Goal: Task Accomplishment & Management: Manage account settings

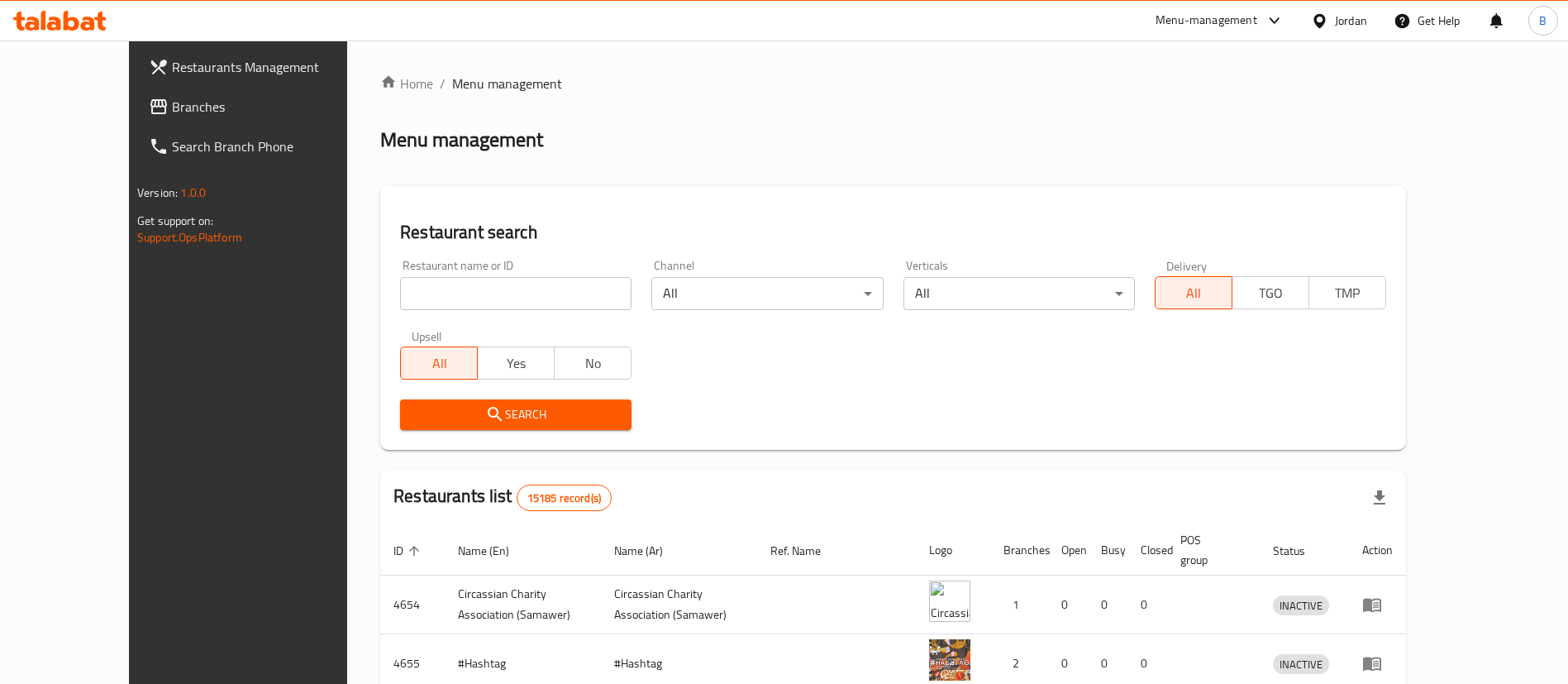
click at [464, 286] on input "search" at bounding box center [516, 294] width 232 height 33
type input "v"
paste input "763586"
type input "763586"
click button "Search" at bounding box center [516, 415] width 232 height 31
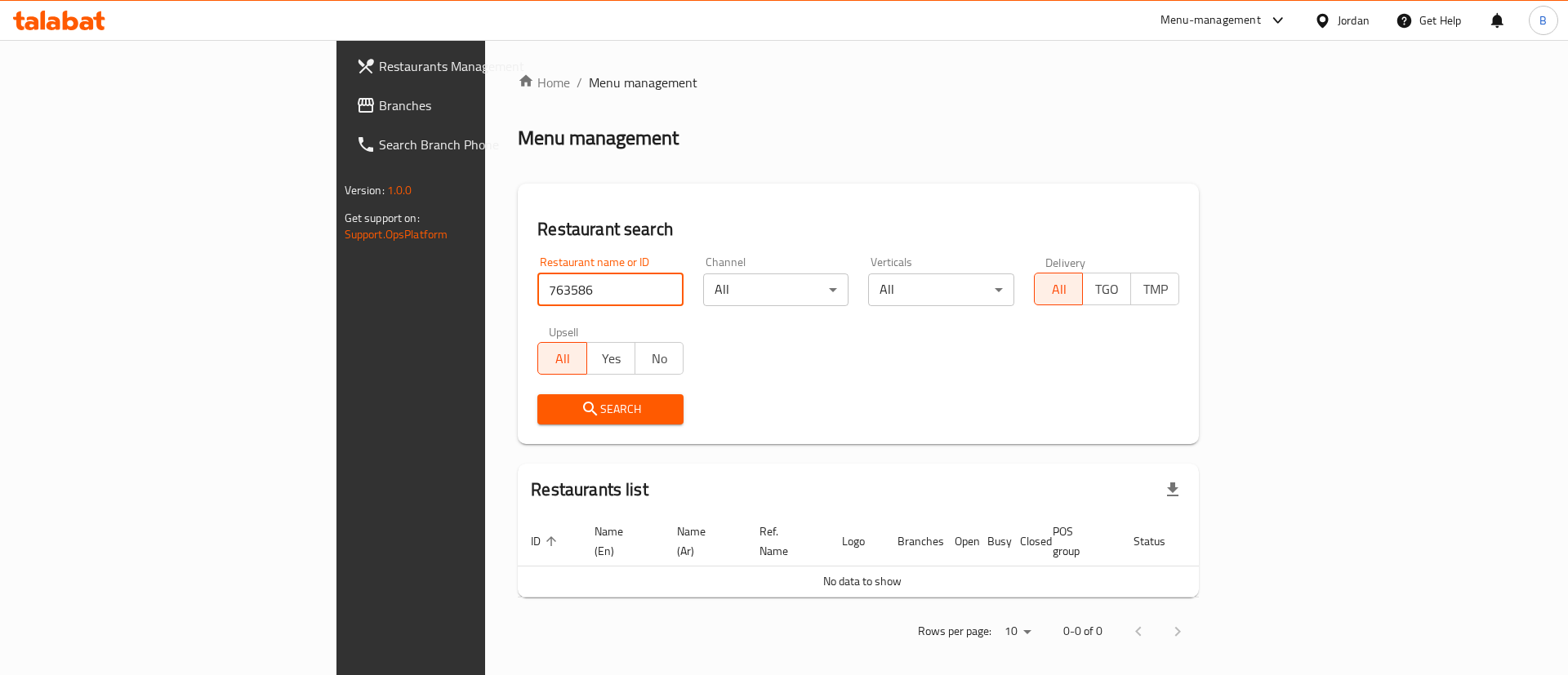
click at [379, 104] on span "Branches" at bounding box center [483, 105] width 207 height 19
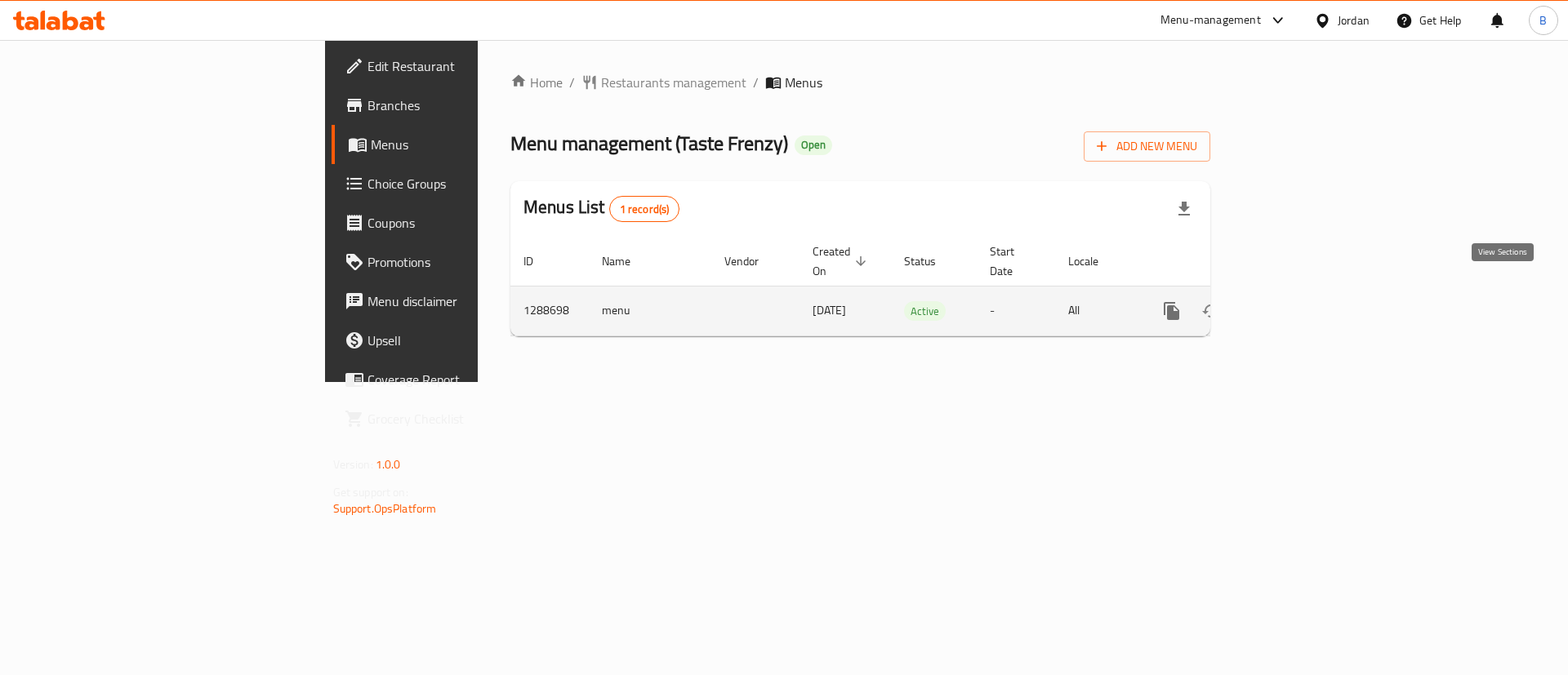
click at [1308, 291] on link "enhanced table" at bounding box center [1289, 310] width 39 height 39
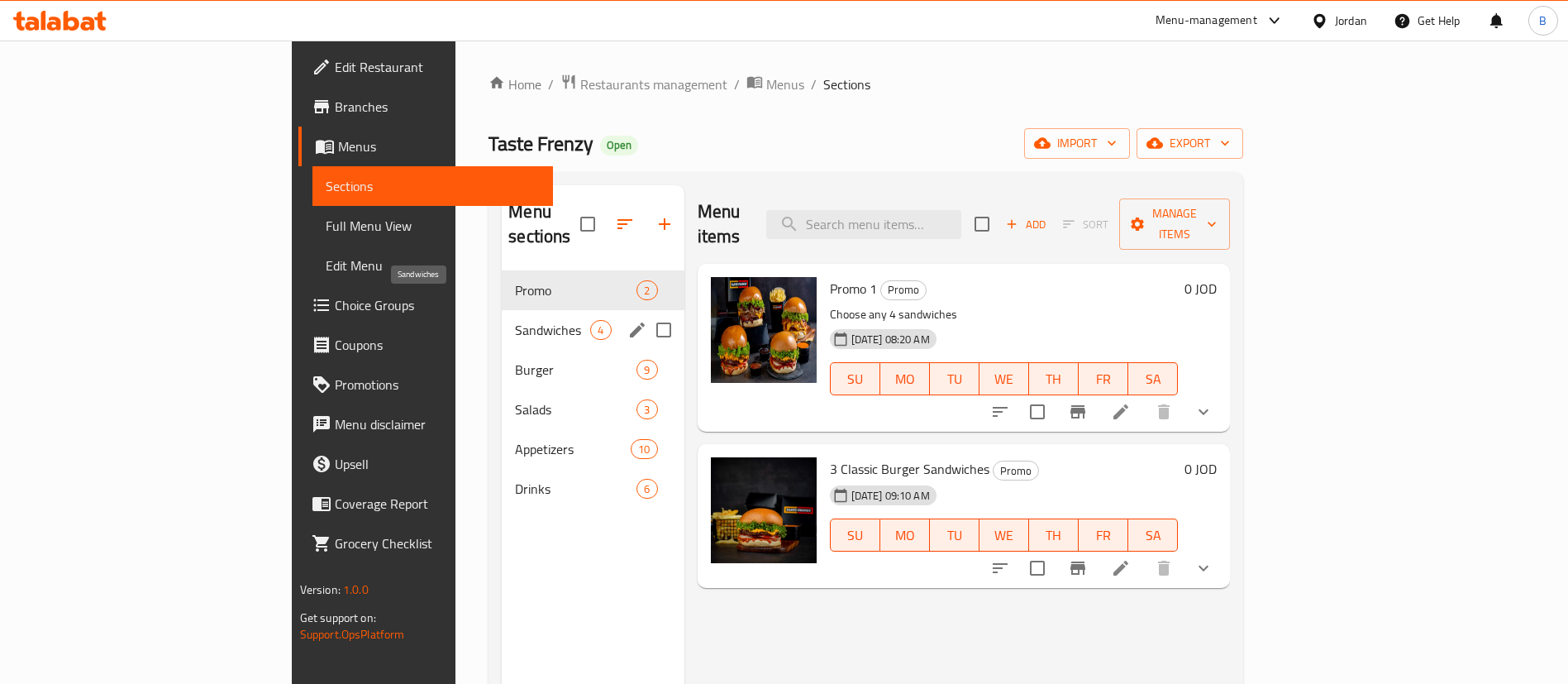
click at [515, 320] on span "Sandwiches" at bounding box center [553, 330] width 76 height 19
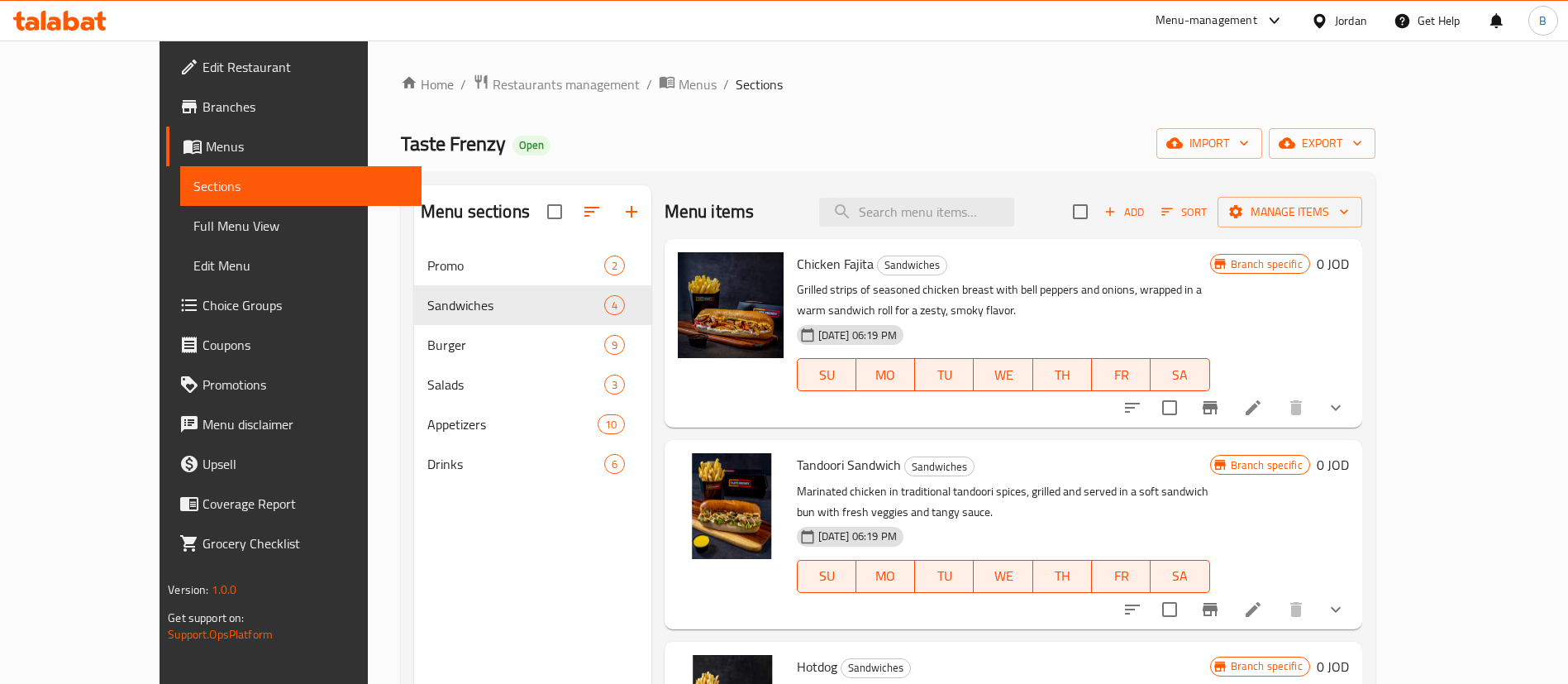
click at [1146, 215] on span "Add" at bounding box center [1124, 212] width 45 height 19
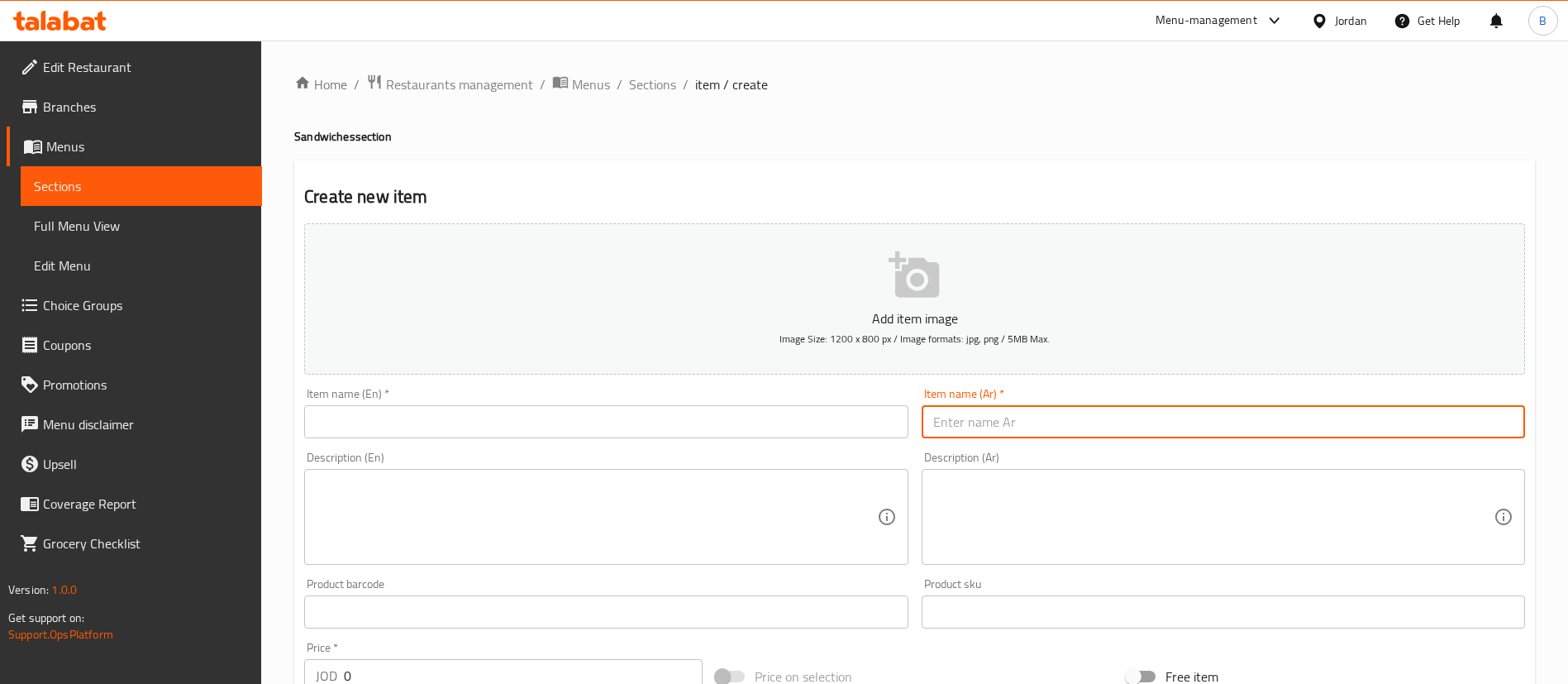
click at [1033, 426] on input "text" at bounding box center [1223, 422] width 603 height 33
paste input "ساندويش زنجر"
type input "ساندويش زنجر"
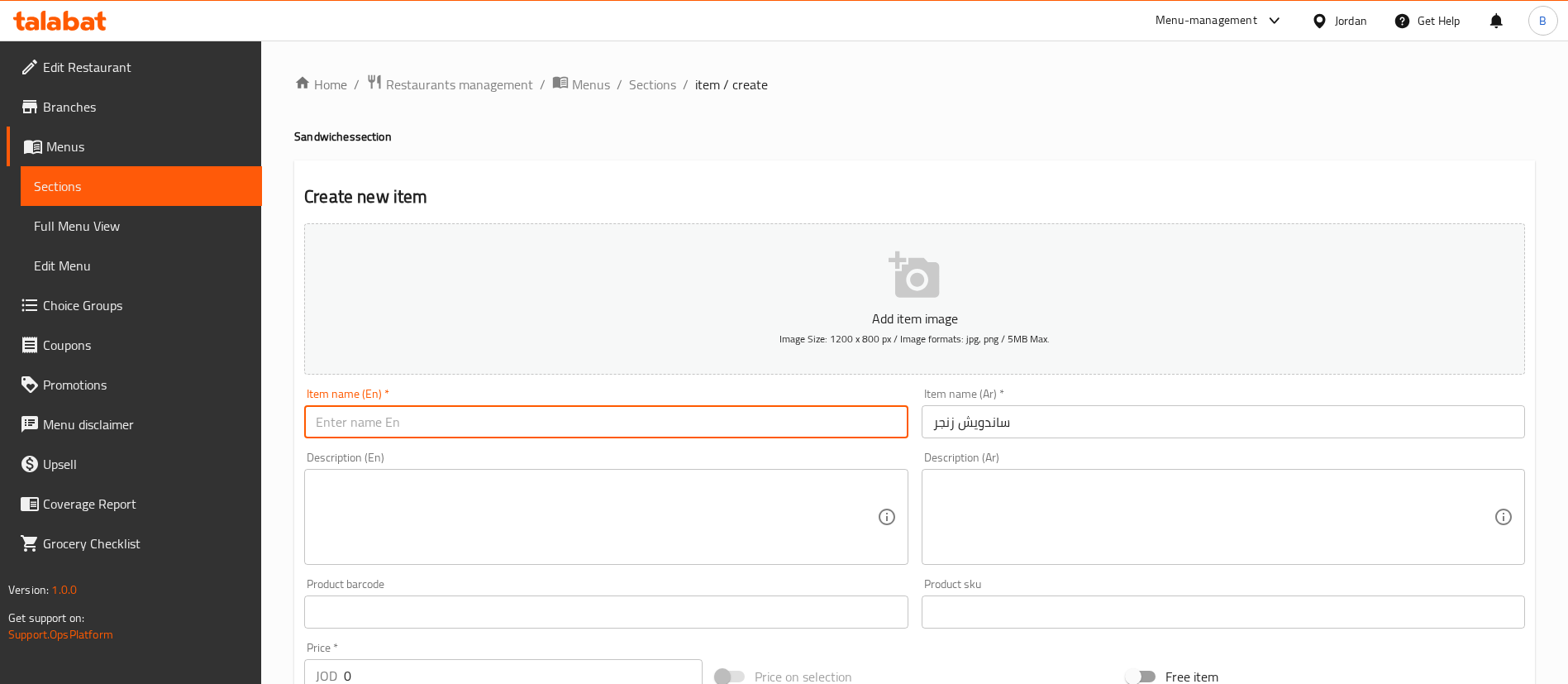
click at [892, 433] on input "text" at bounding box center [606, 422] width 603 height 33
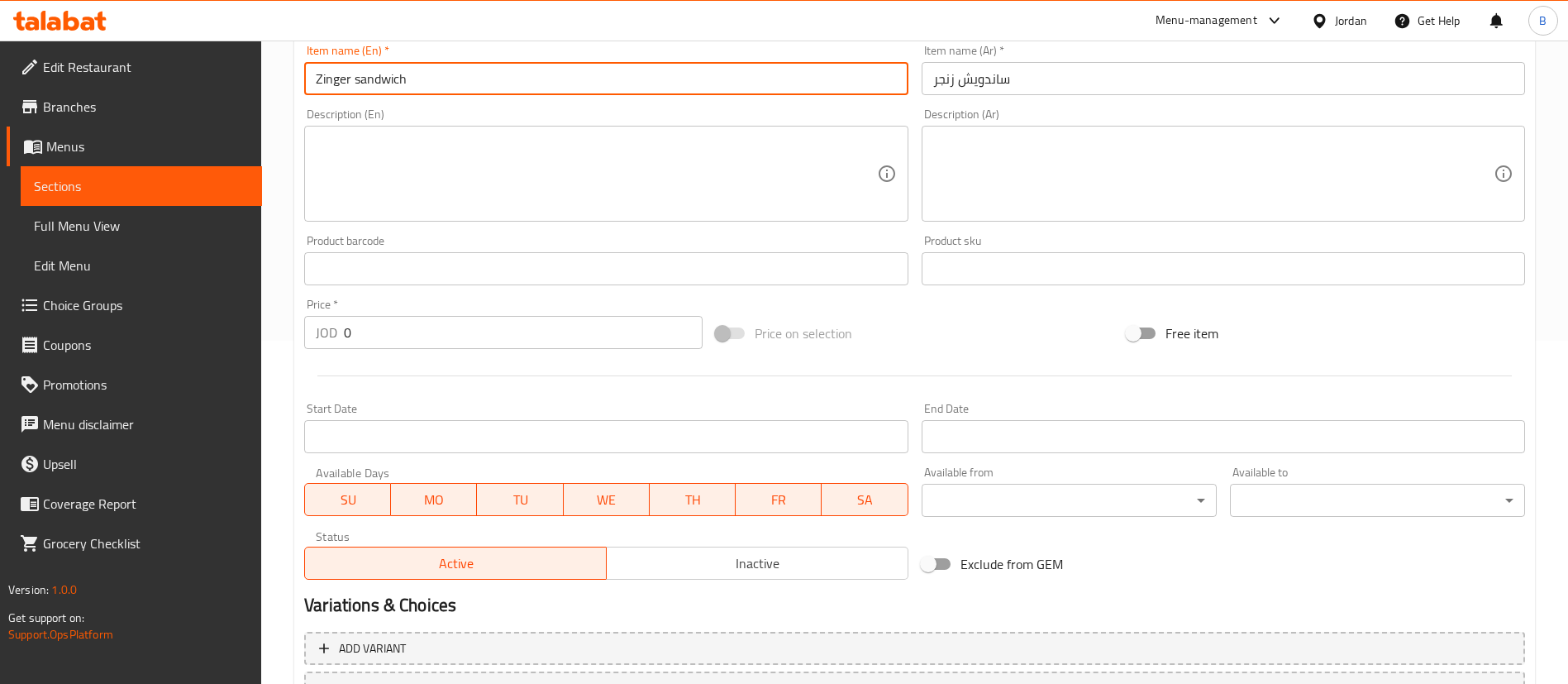
scroll to position [485, 0]
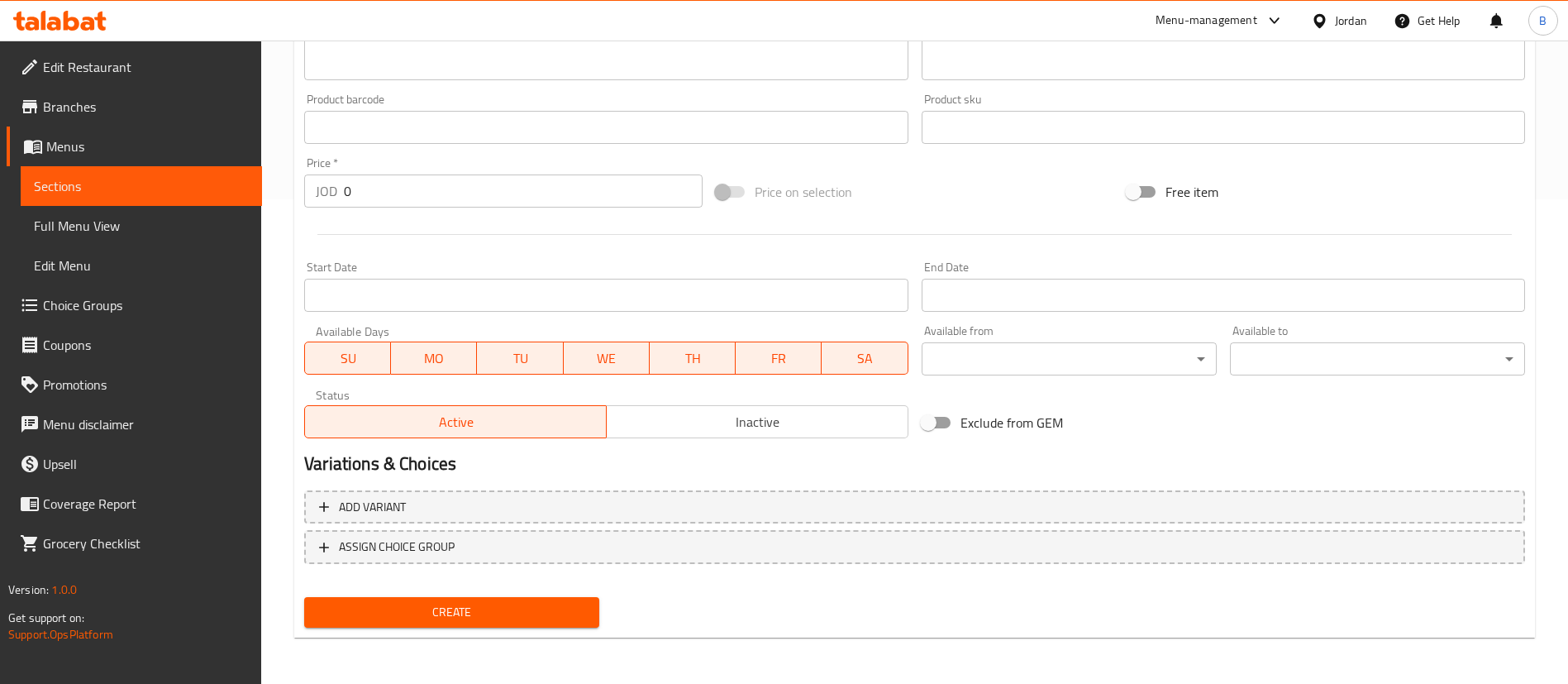
type input "Zinger sandwich"
click at [511, 616] on span "Create" at bounding box center [451, 612] width 269 height 20
click at [124, 311] on span "Choice Groups" at bounding box center [145, 305] width 206 height 19
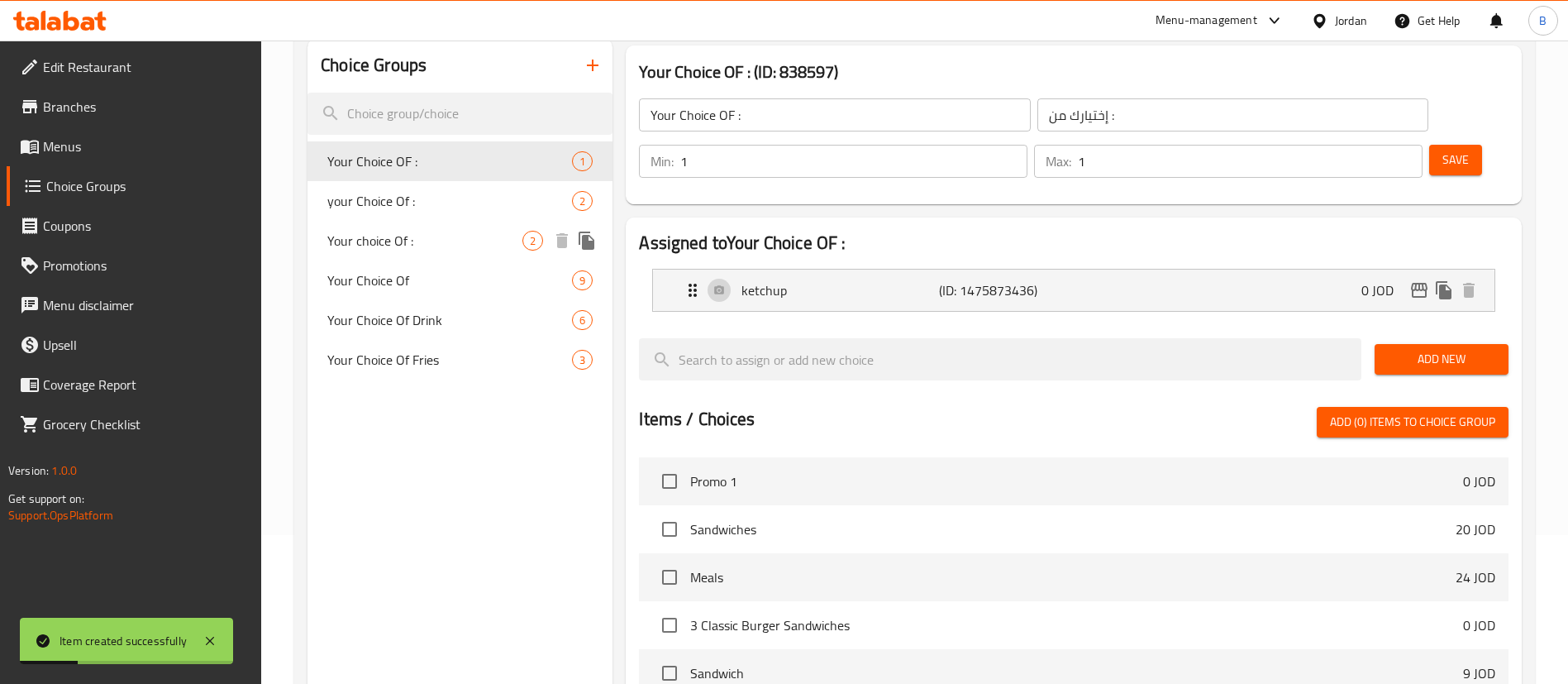
scroll to position [110, 0]
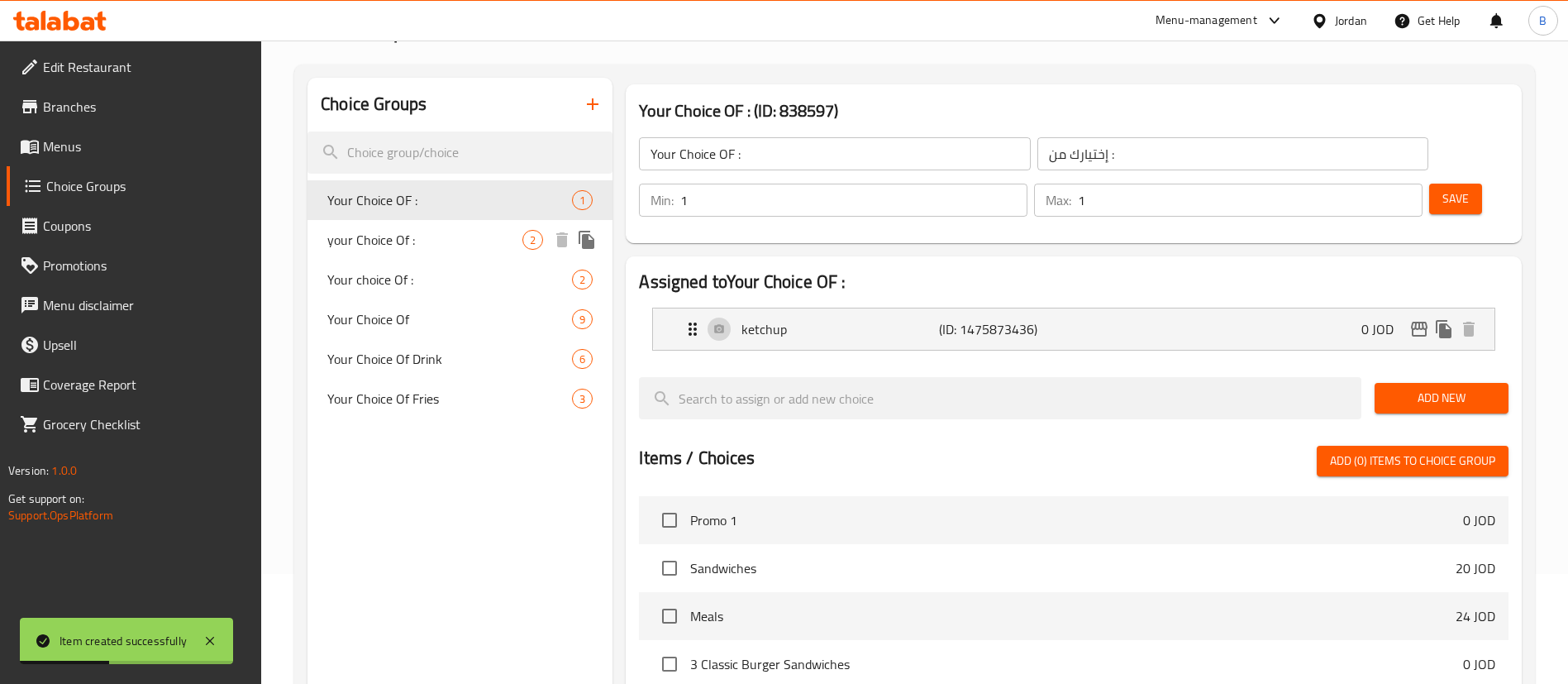
click at [428, 240] on span "your Choice Of :" at bounding box center [425, 240] width 195 height 19
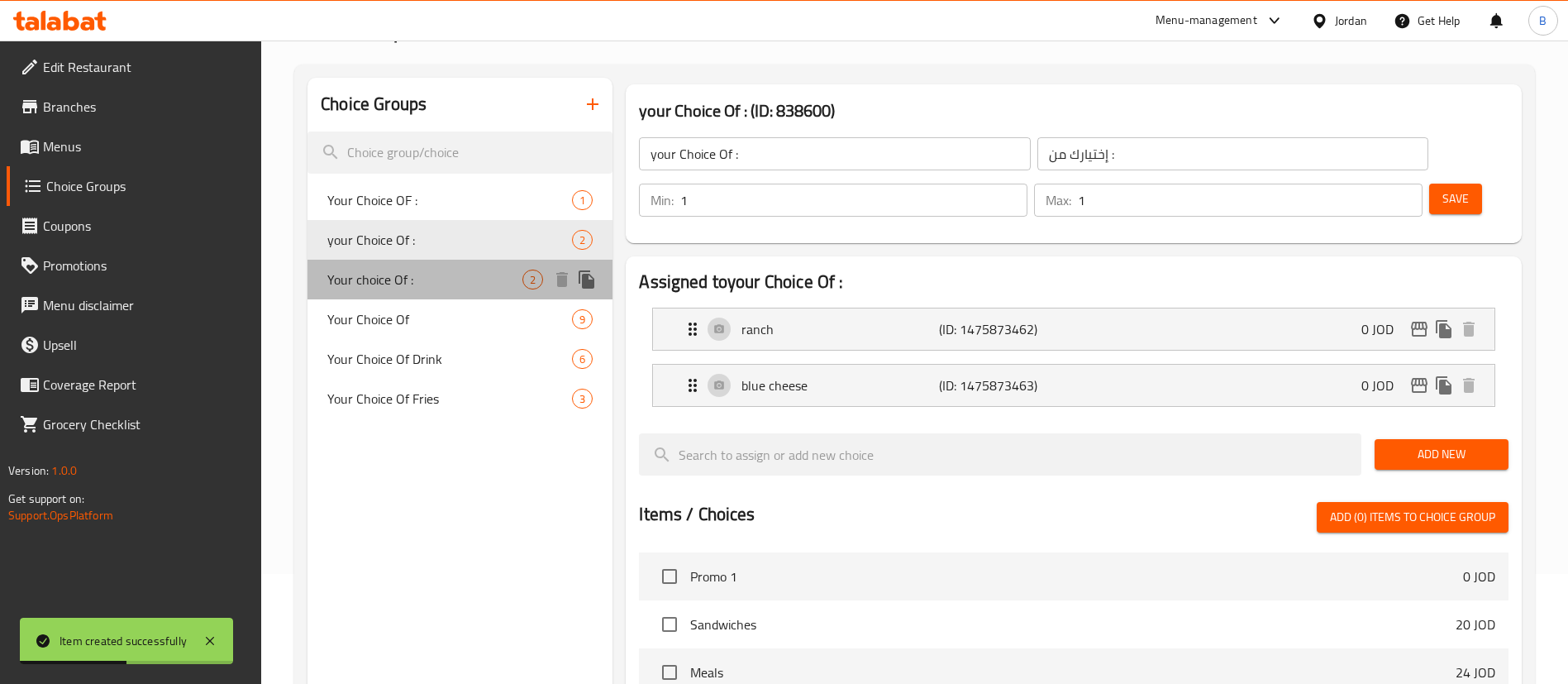
click at [432, 288] on span "Your choice Of :" at bounding box center [425, 279] width 195 height 19
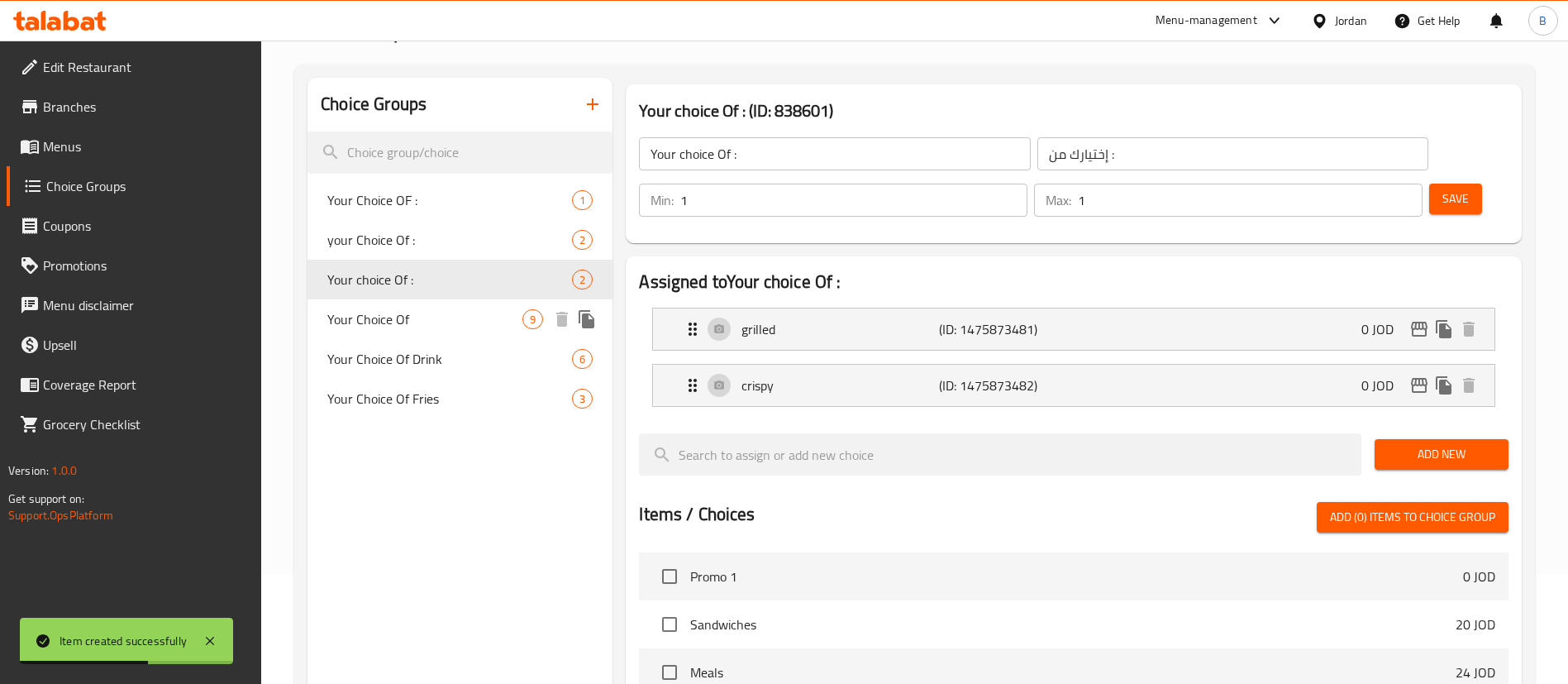
click at [436, 316] on span "Your Choice Of" at bounding box center [425, 319] width 195 height 19
type input "Your Choice Of"
type input "اختيارك من :"
type input "4"
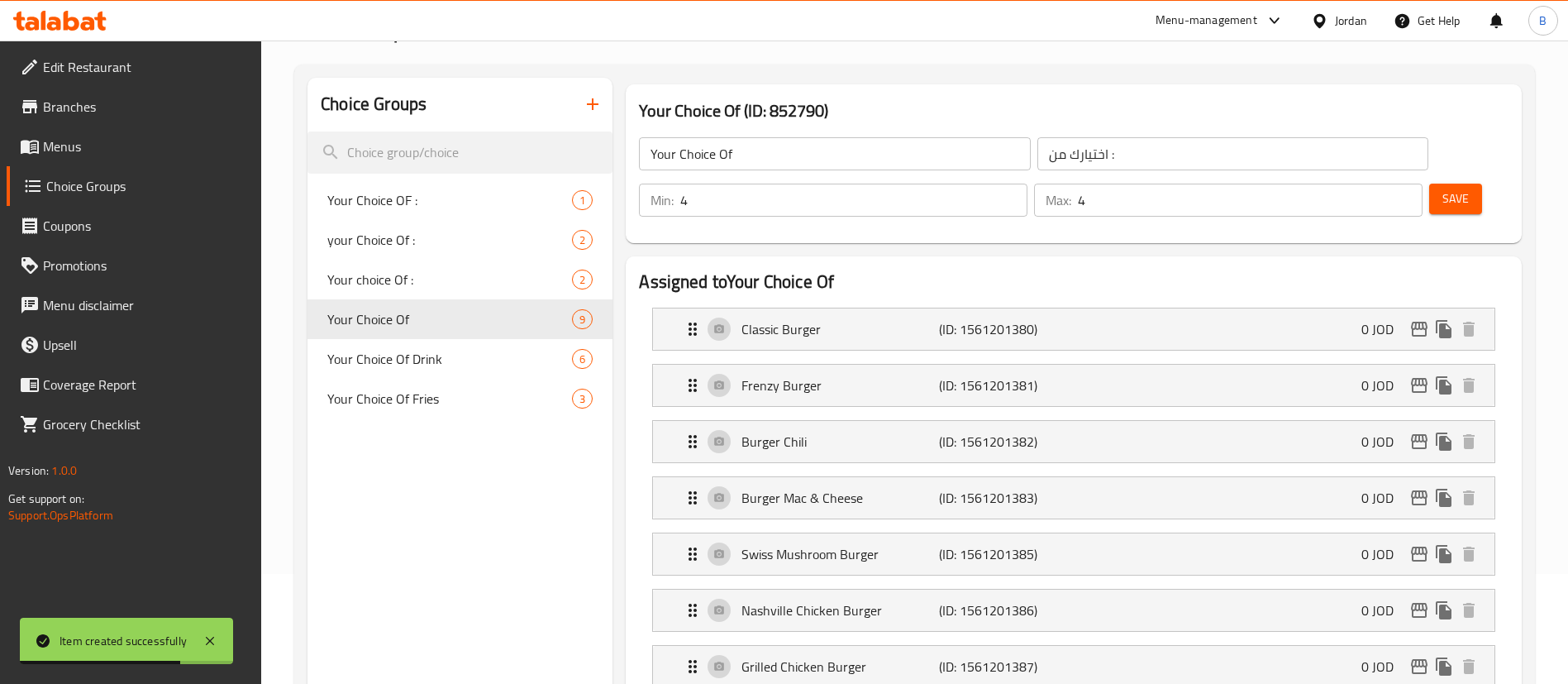
click at [598, 103] on icon "button" at bounding box center [592, 104] width 19 height 19
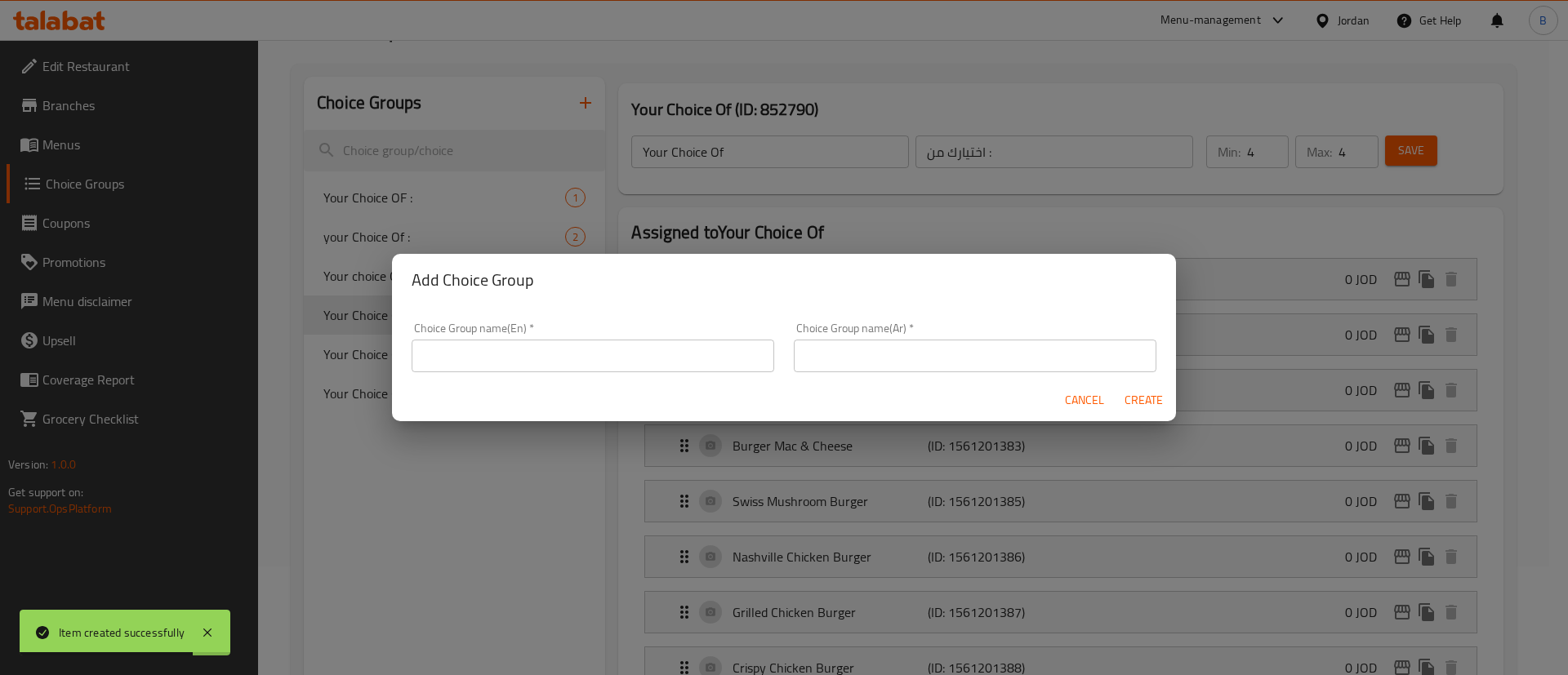
click at [602, 343] on input "text" at bounding box center [593, 356] width 362 height 33
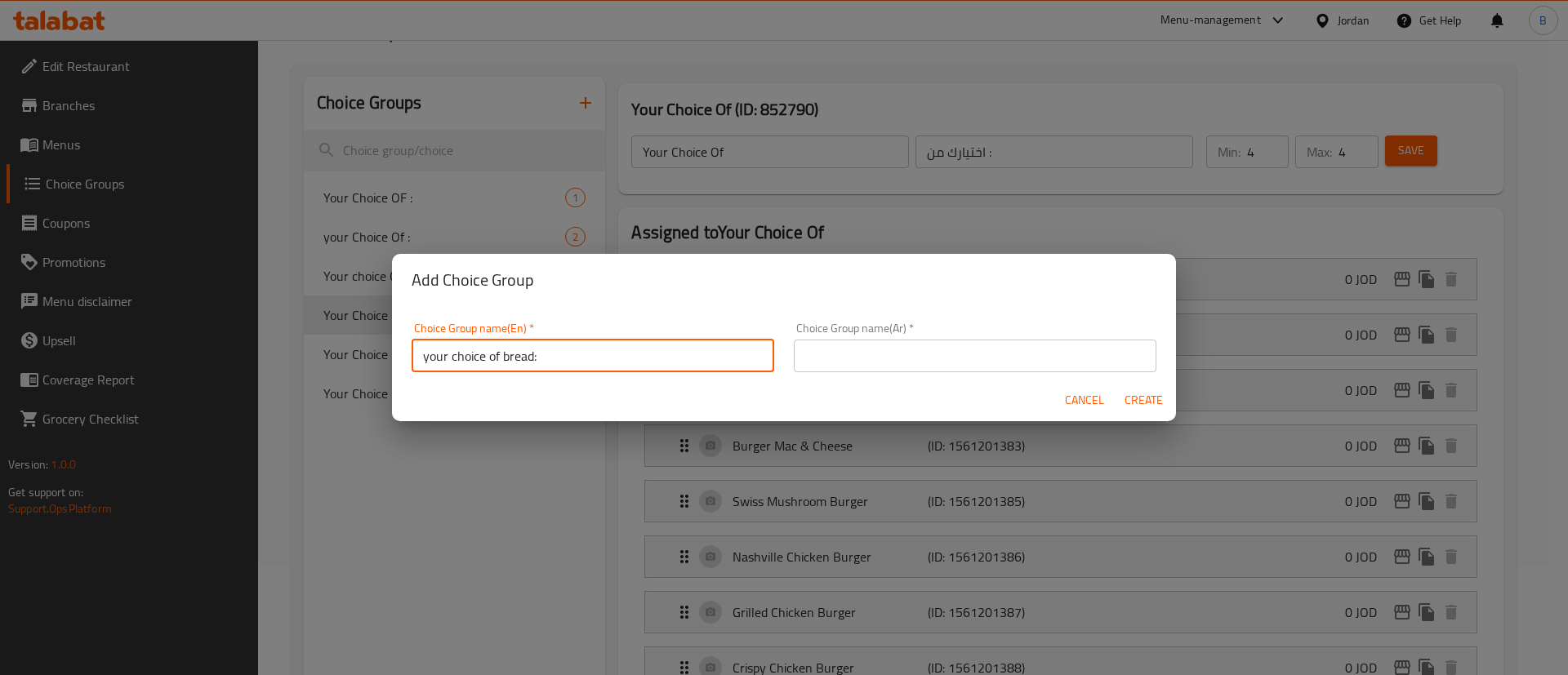
type input "your choice of bread:"
click at [827, 343] on input "text" at bounding box center [975, 356] width 362 height 33
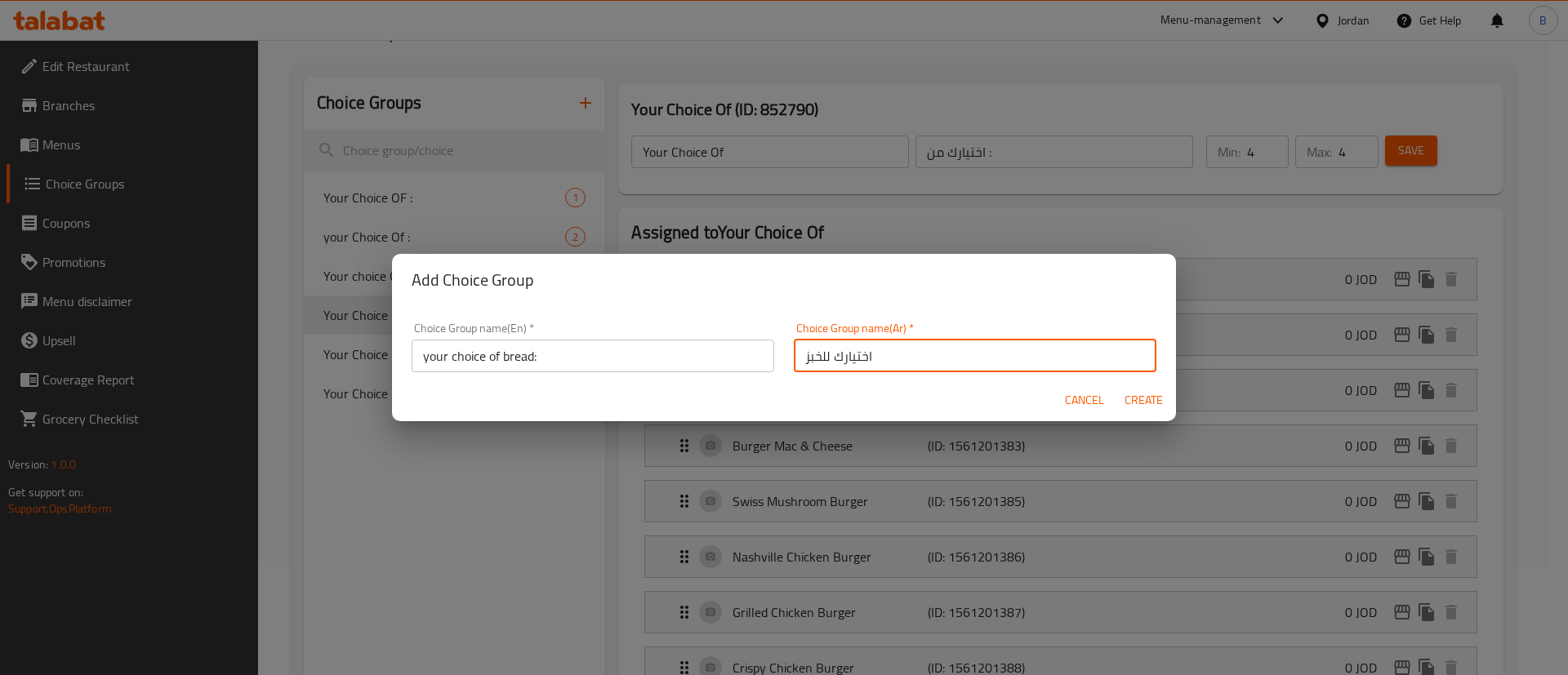
type input "اختيارك للخبز"
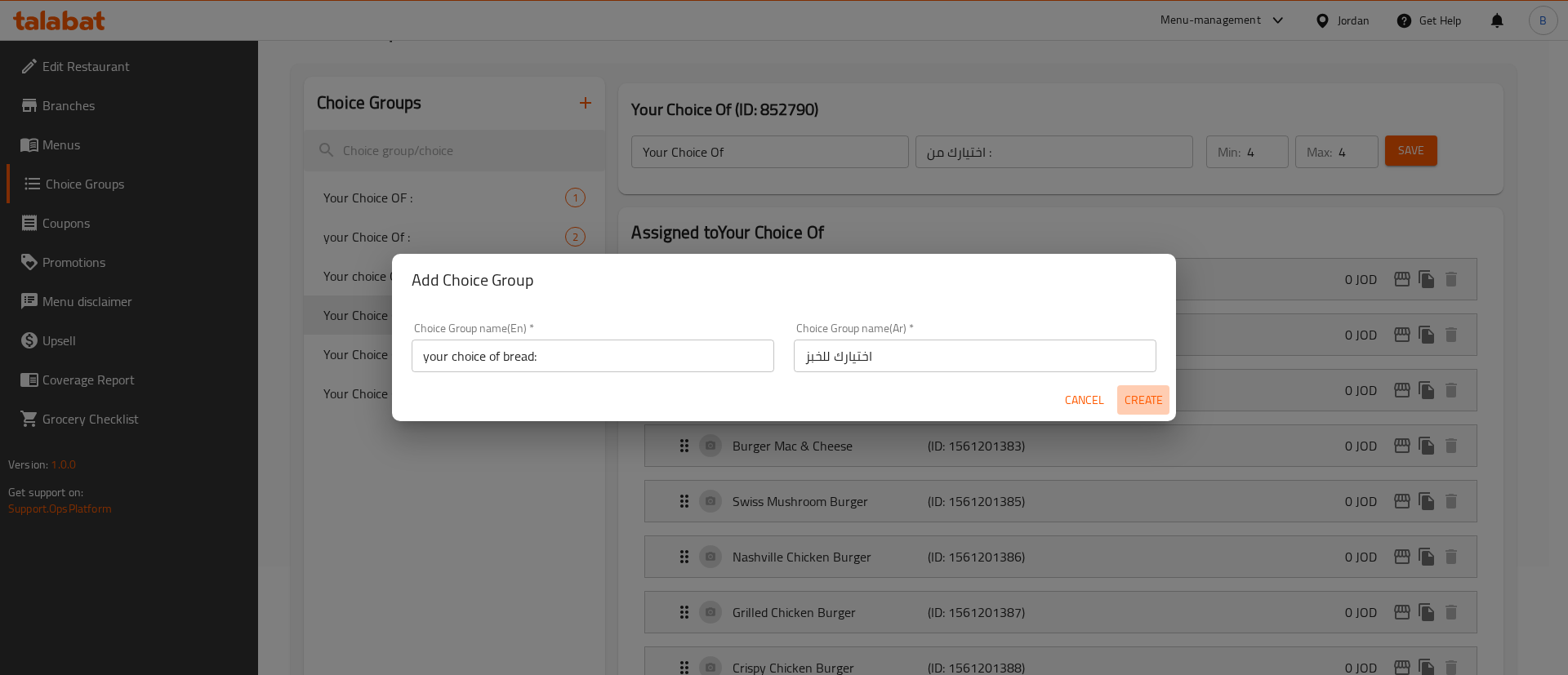
click at [1146, 401] on span "Create" at bounding box center [1143, 399] width 39 height 20
type input "your choice of bread:"
type input "اختيارك للخبز"
type input "0"
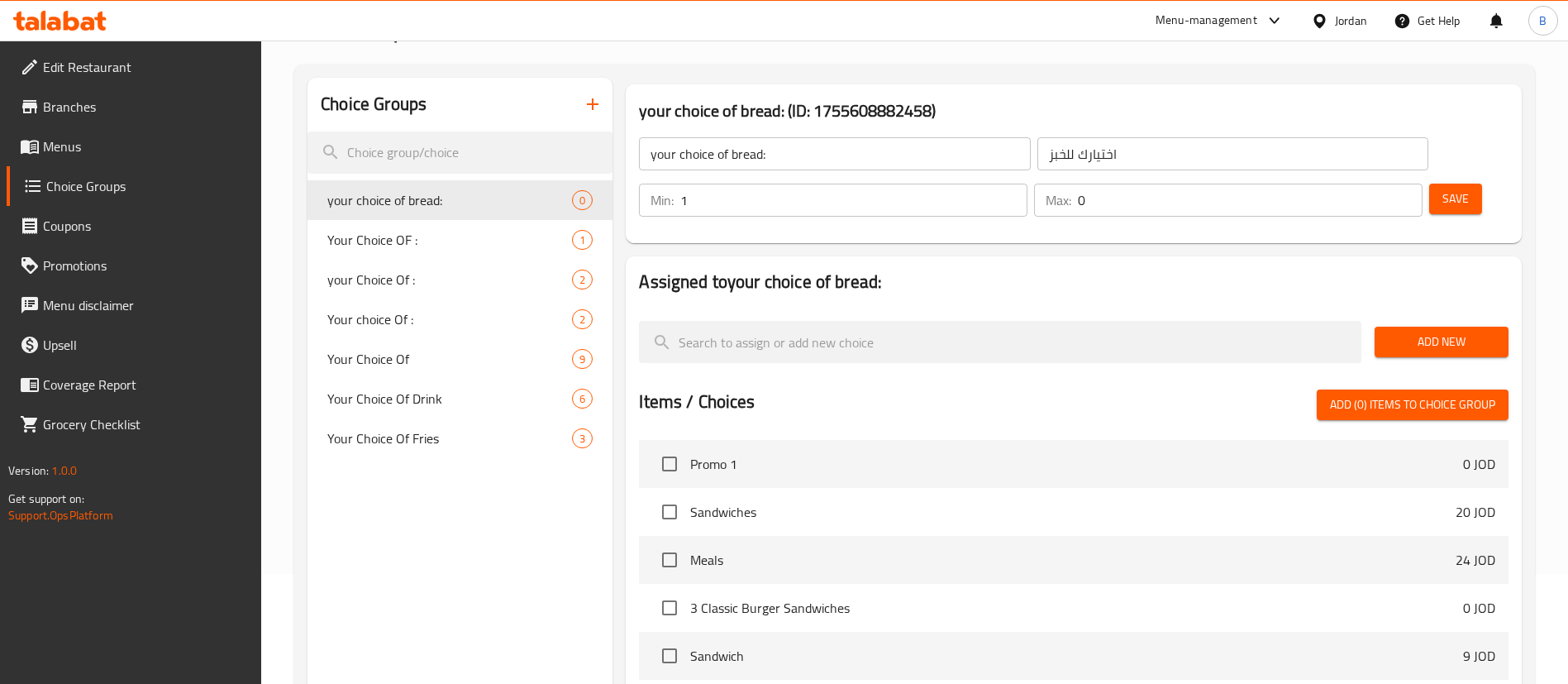
type input "1"
click at [1028, 183] on input "1" at bounding box center [854, 200] width 347 height 33
type input "1"
click at [1378, 183] on input "1" at bounding box center [1250, 200] width 344 height 33
click at [1442, 188] on span "Save" at bounding box center [1455, 198] width 26 height 20
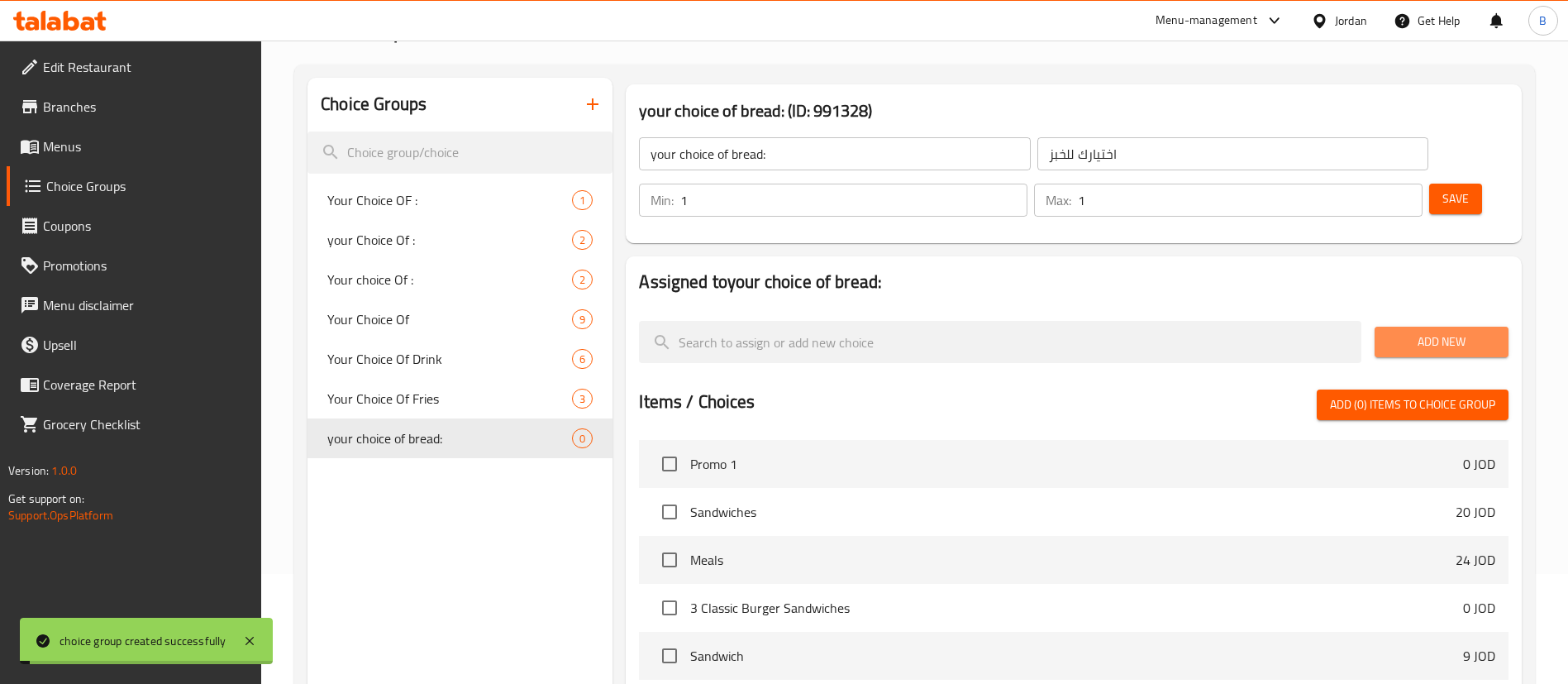
click at [1434, 332] on span "Add New" at bounding box center [1441, 342] width 108 height 20
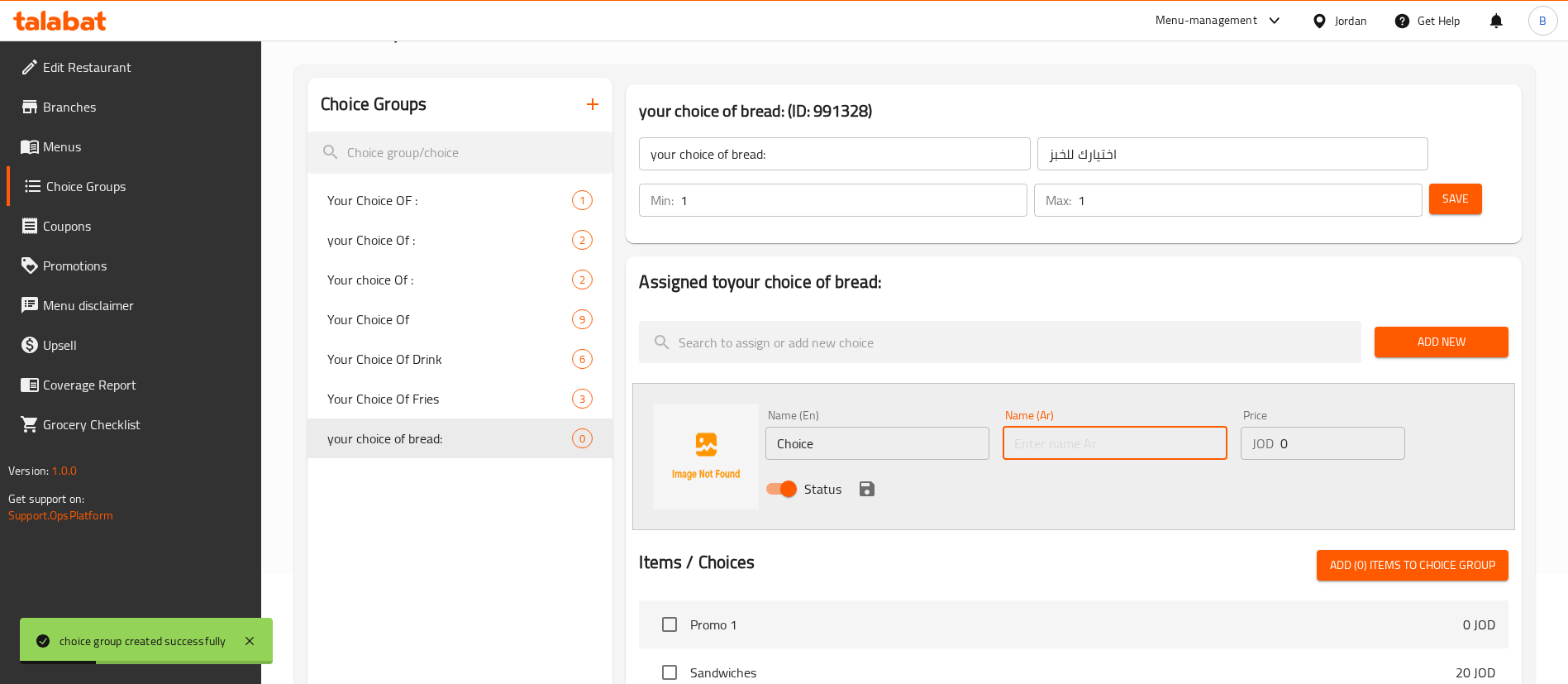
click at [1109, 427] on input "text" at bounding box center [1114, 443] width 224 height 33
paste input "فرنسي"
type input "فرنسي"
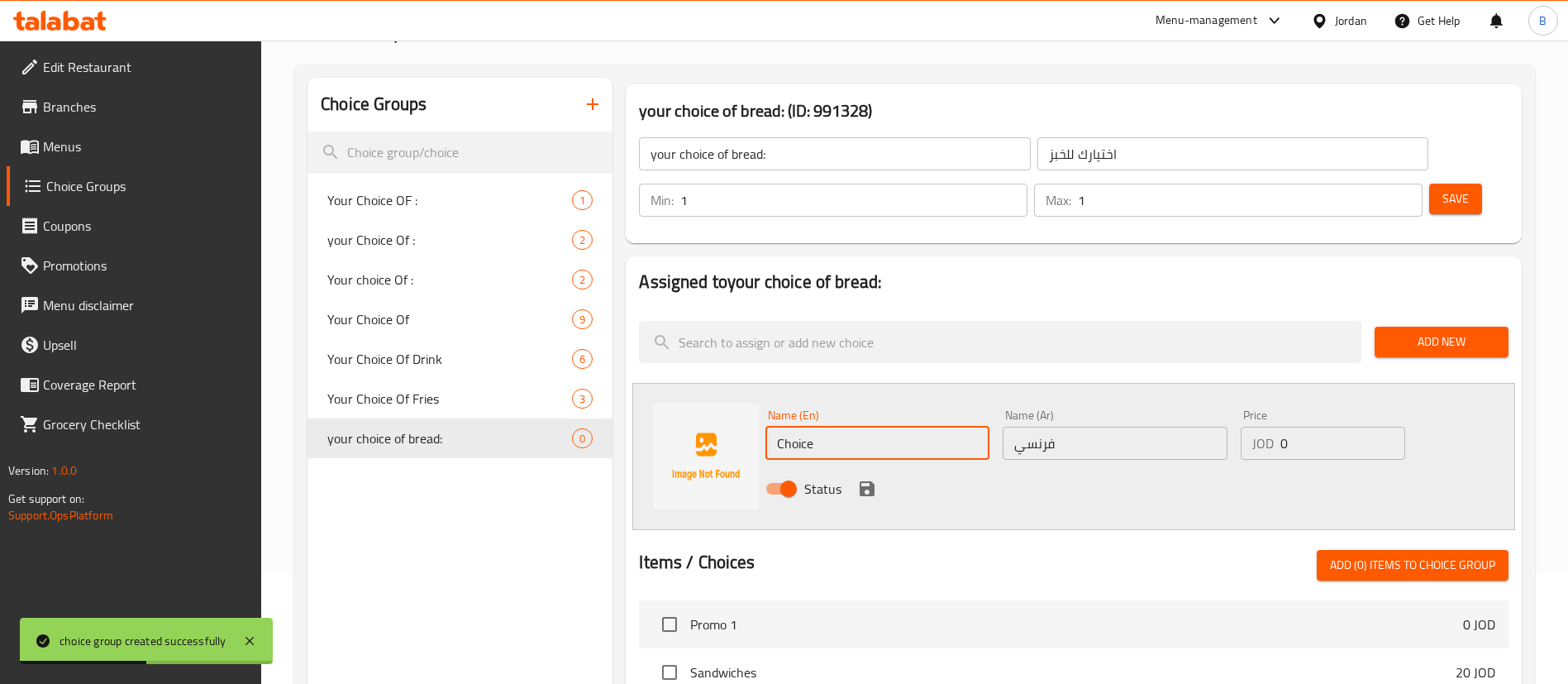
drag, startPoint x: 886, startPoint y: 392, endPoint x: 362, endPoint y: 397, distance: 524.0
click at [432, 394] on div "Choice Groups Your Choice OF : 1 your Choice Of : 2 Your choice Of : 2 Your Cho…" at bounding box center [917, 608] width 1221 height 1061
type input "French"
click at [866, 479] on icon "save" at bounding box center [867, 489] width 19 height 19
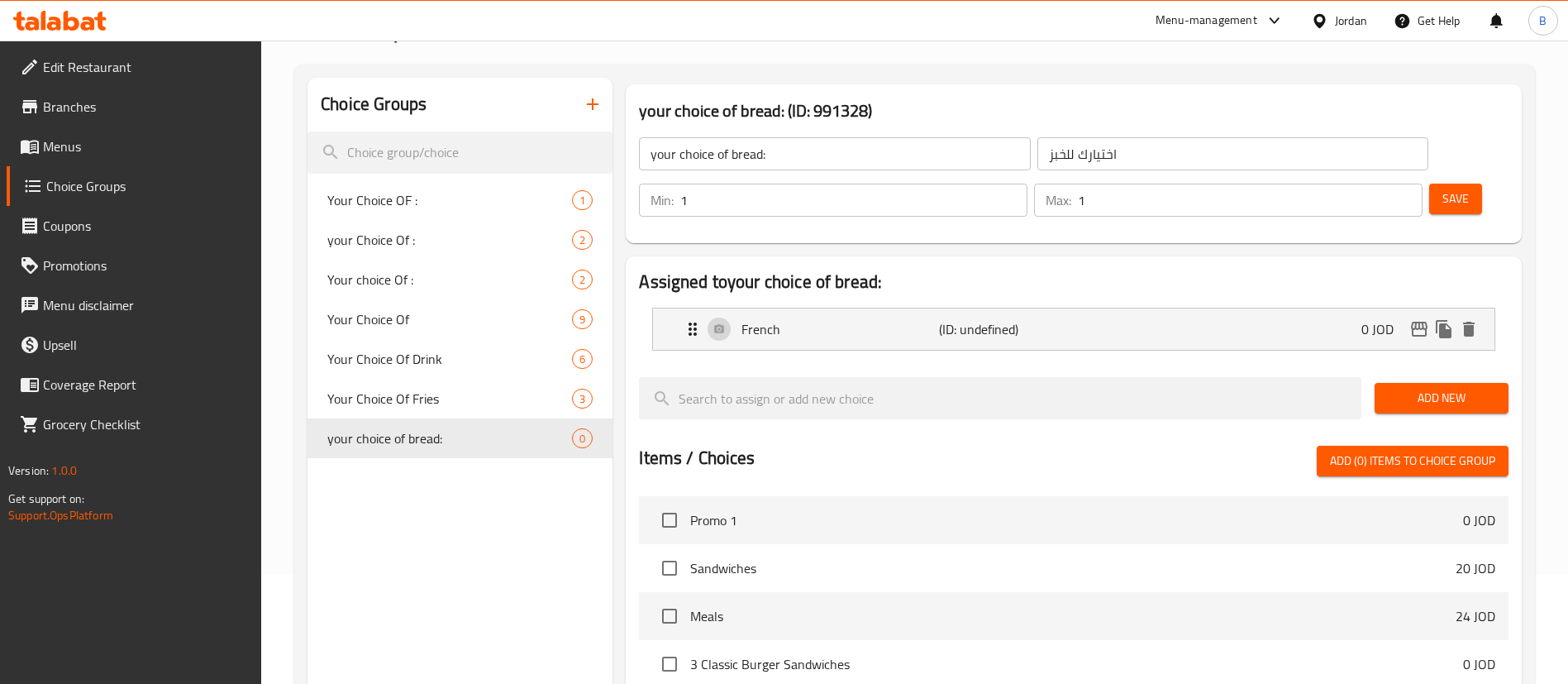
click at [1387, 383] on button "Add New" at bounding box center [1442, 399] width 134 height 31
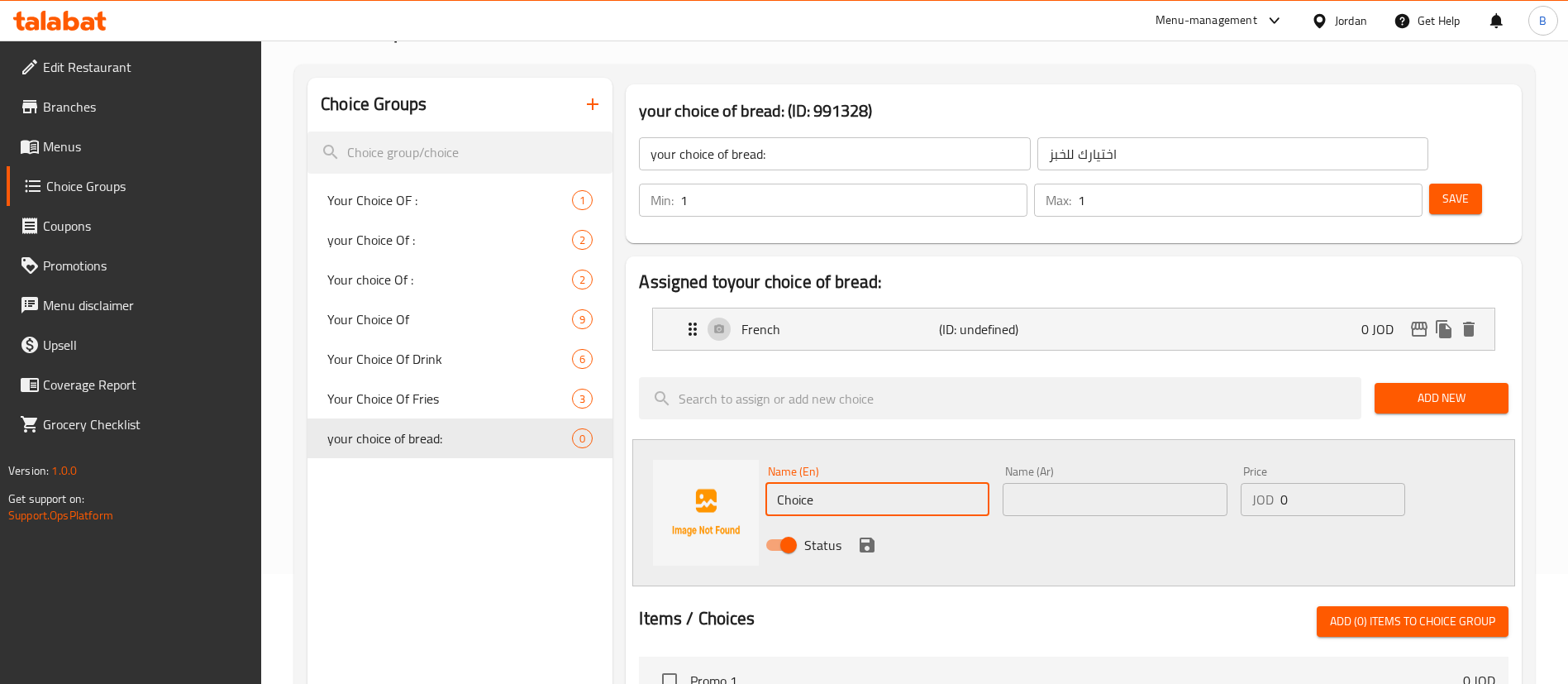
drag, startPoint x: 941, startPoint y: 445, endPoint x: 486, endPoint y: 459, distance: 455.2
click at [505, 457] on div "Choice Groups Your Choice OF : 1 your Choice Of : 2 Your choice Of : 2 Your Cho…" at bounding box center [917, 636] width 1221 height 1118
type input "Tortilla"
click at [1138, 483] on input "text" at bounding box center [1114, 500] width 224 height 33
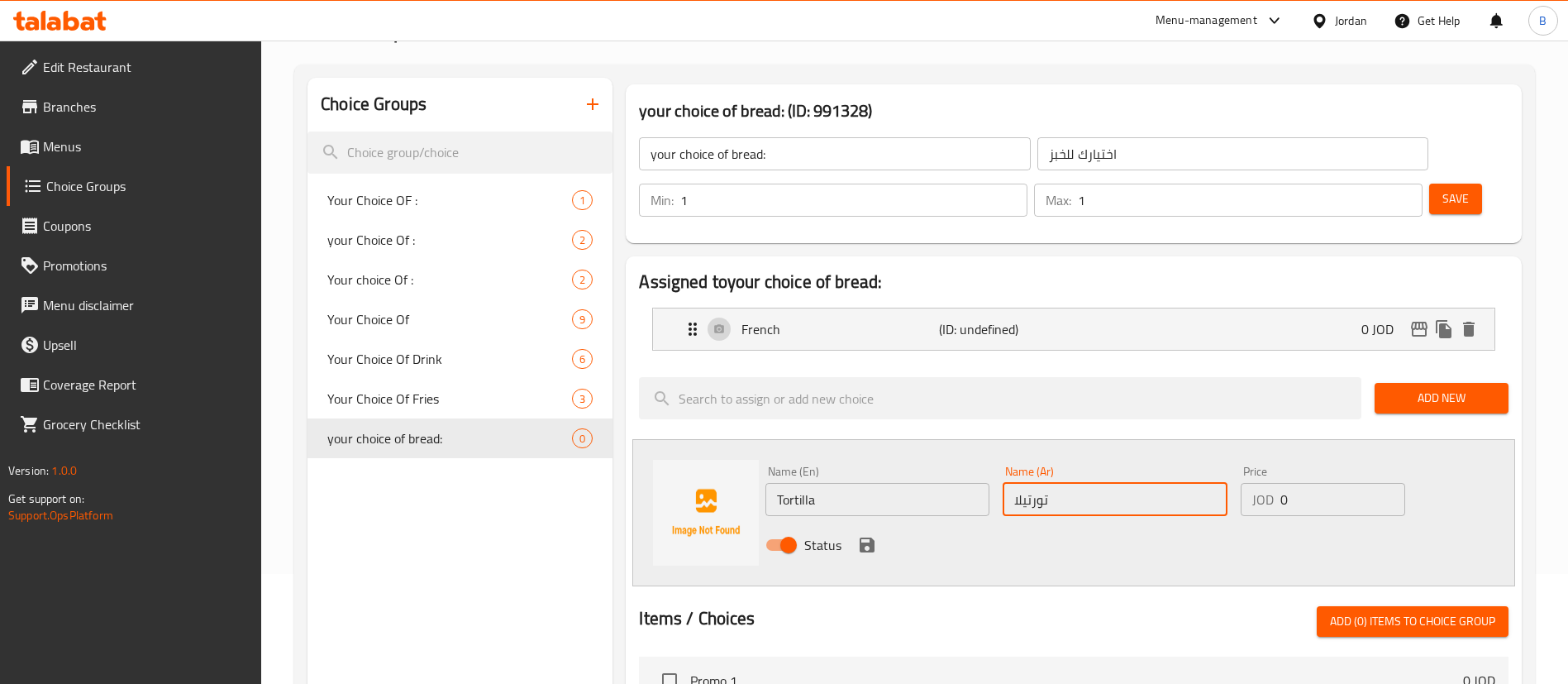
type input "تورتيلا"
click at [865, 536] on icon "save" at bounding box center [867, 545] width 19 height 19
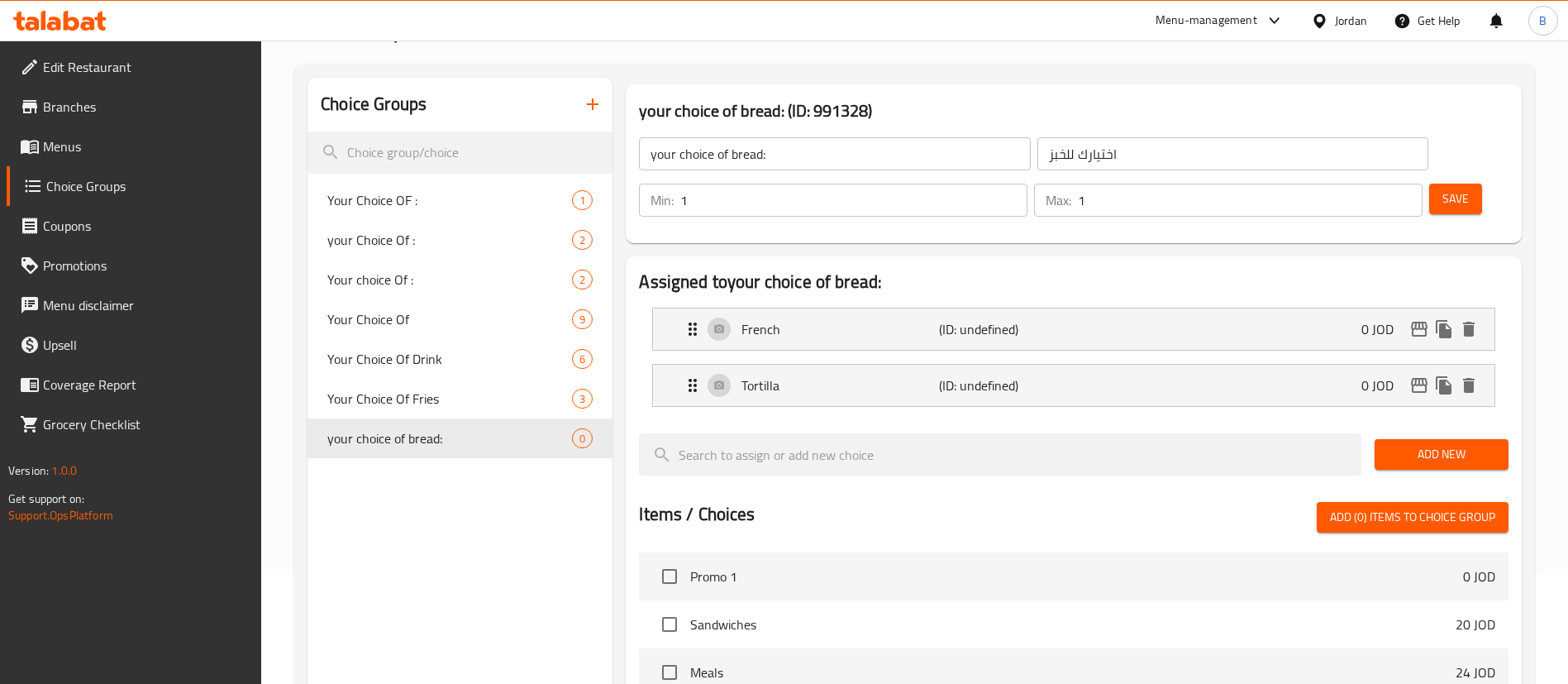
click at [1442, 188] on span "Save" at bounding box center [1455, 198] width 26 height 20
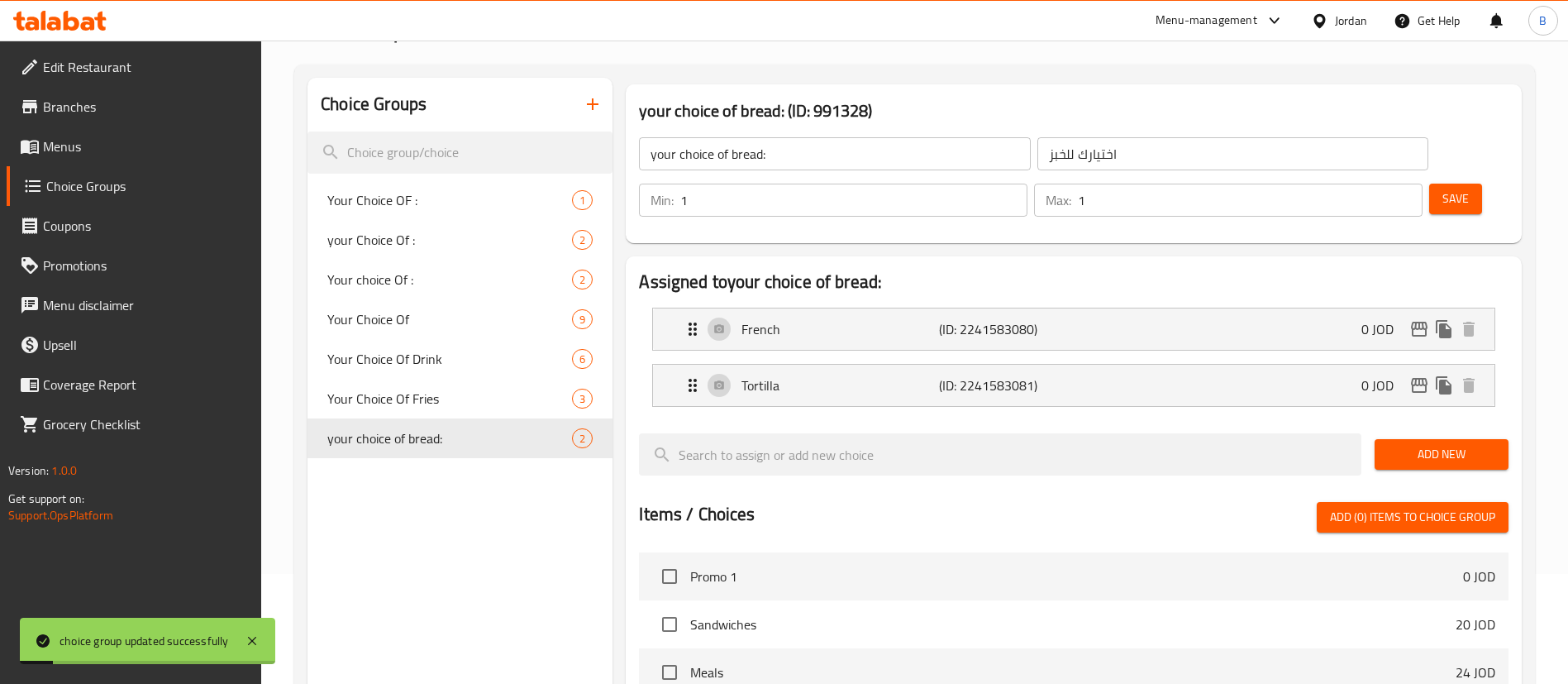
click at [97, 142] on span "Menus" at bounding box center [145, 147] width 206 height 19
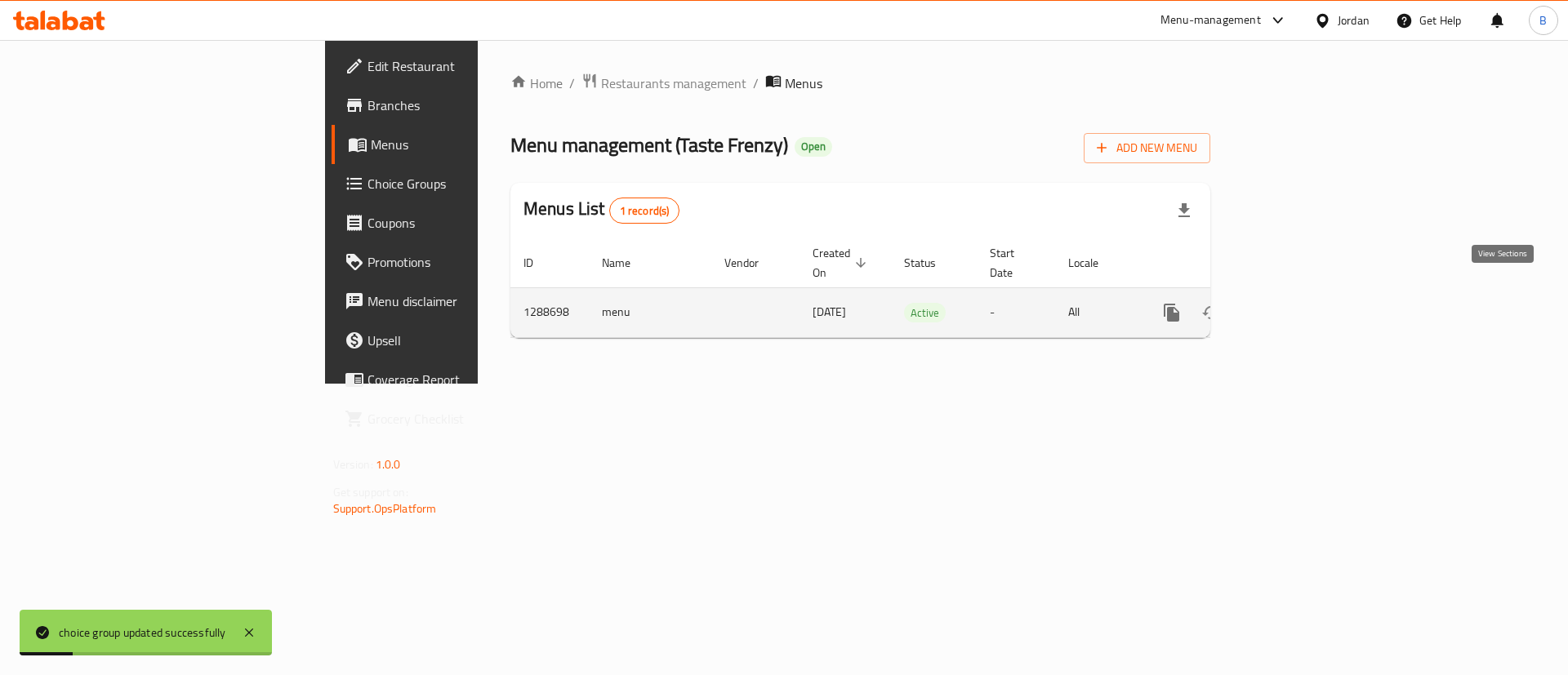
click at [1308, 297] on link "enhanced table" at bounding box center [1289, 312] width 39 height 39
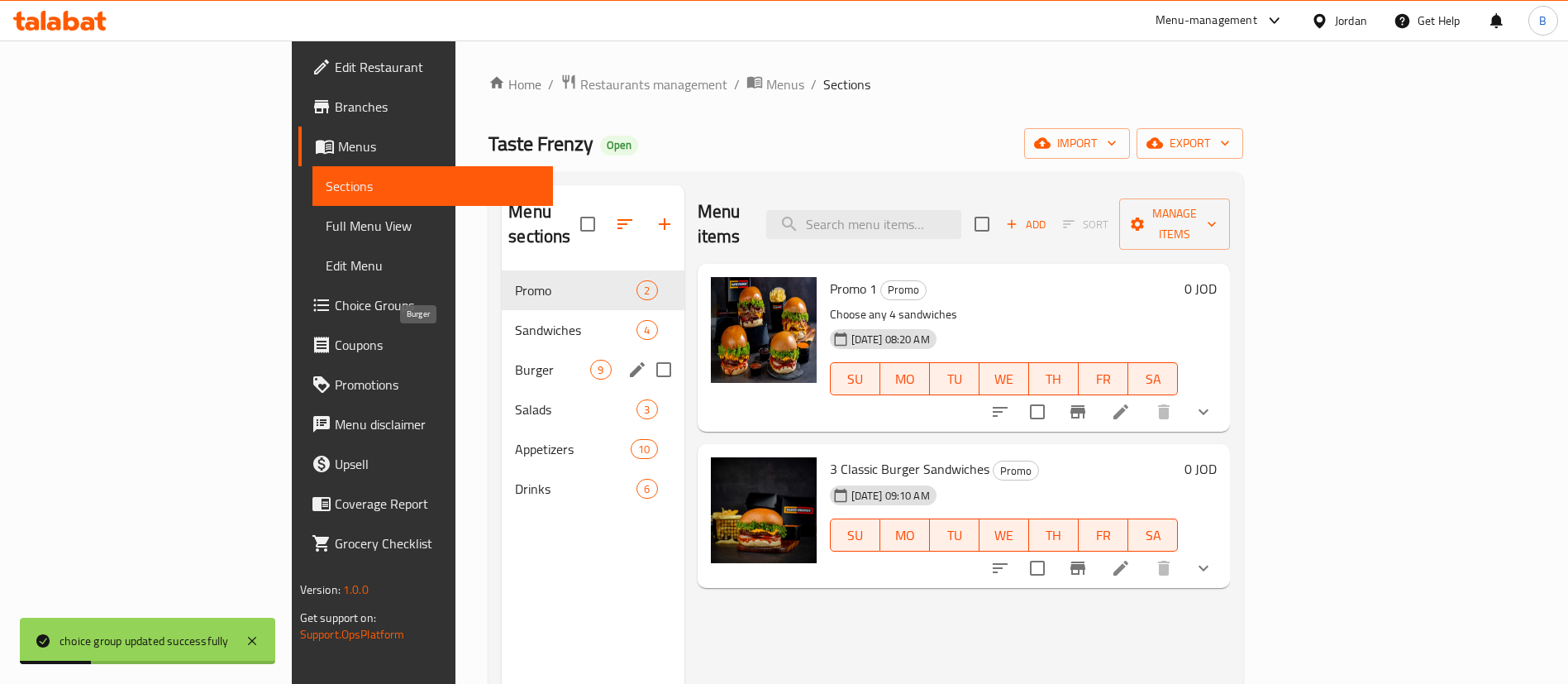
click at [515, 320] on span "Sandwiches" at bounding box center [575, 330] width 121 height 19
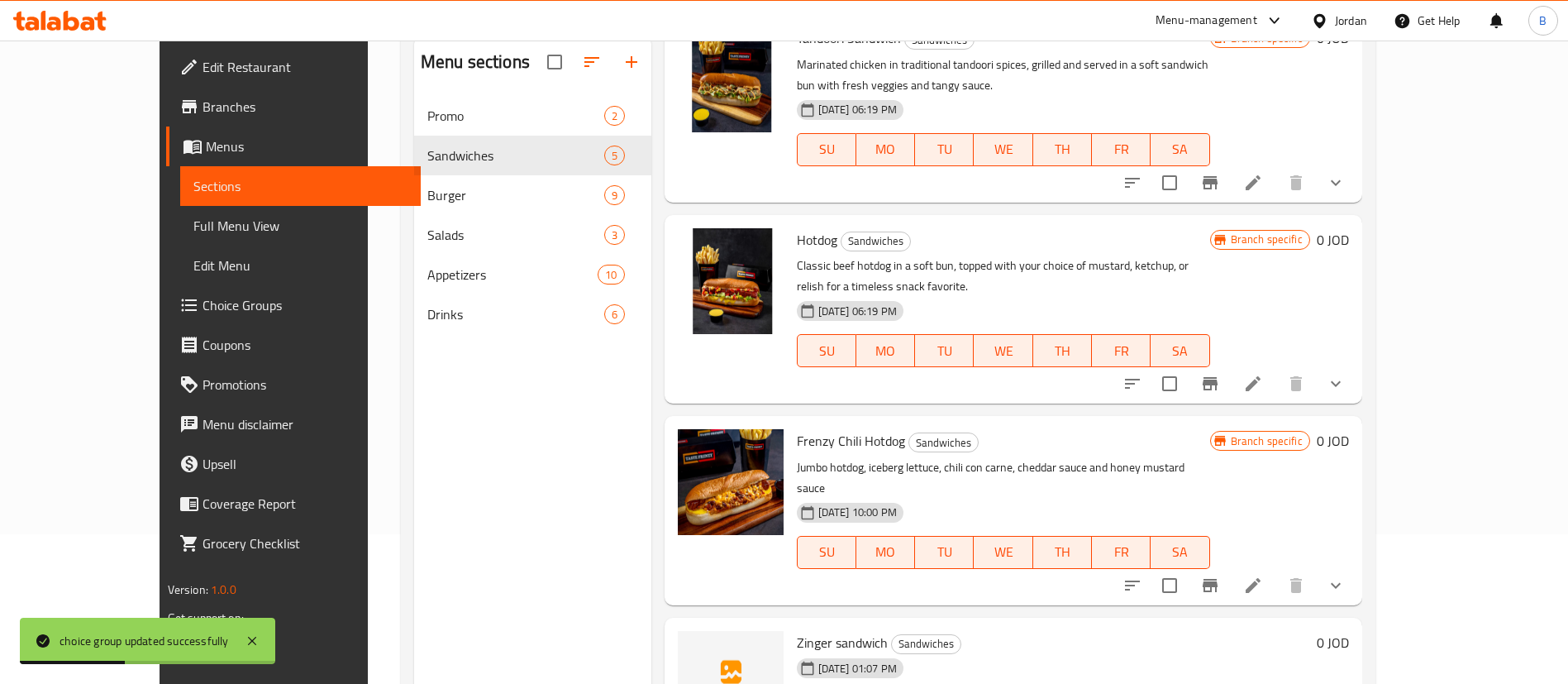
scroll to position [232, 0]
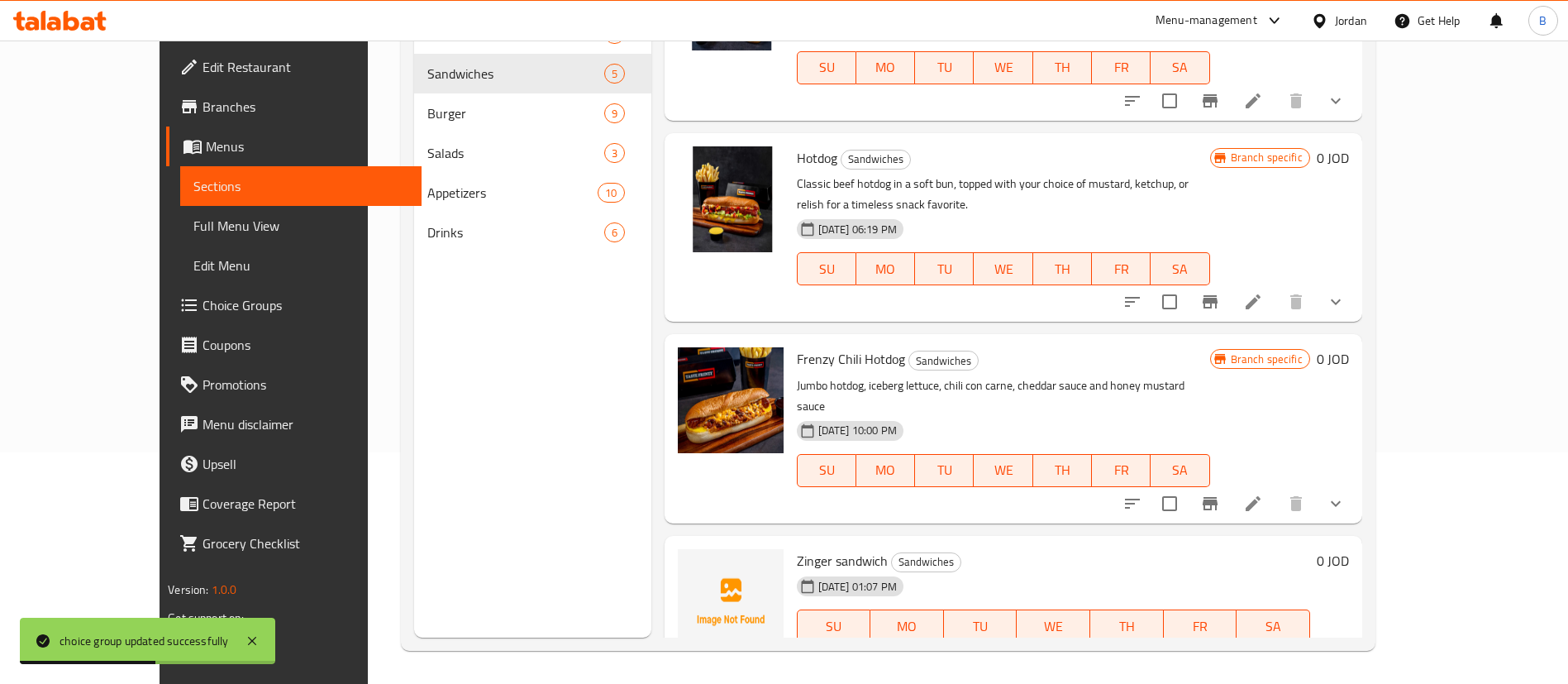
click at [1349, 549] on h6 "0 JOD" at bounding box center [1332, 561] width 32 height 23
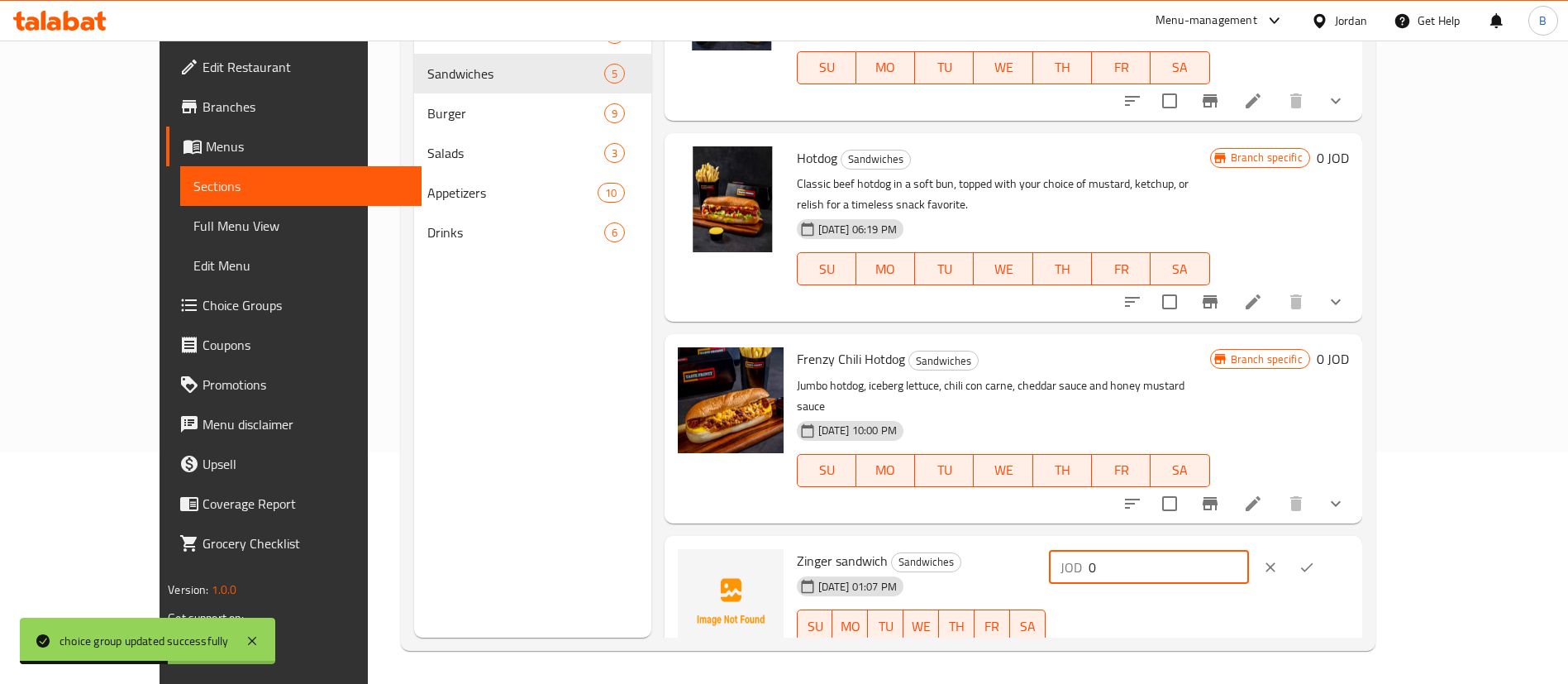
drag, startPoint x: 1339, startPoint y: 513, endPoint x: 1211, endPoint y: 524, distance: 128.5
click at [1117, 542] on div "Zinger sandwich Sandwiches 19-08-2025 01:07 PM SU MO TU WE TH FR SA JOD 0 ​" at bounding box center [1072, 607] width 565 height 131
type input "3"
click at [1356, 542] on div "Zinger sandwich Sandwiches 19-08-2025 01:07 PM SU MO TU WE TH FR SA JOD 3 ​" at bounding box center [1072, 607] width 565 height 131
drag, startPoint x: 1484, startPoint y: 527, endPoint x: 1471, endPoint y: 528, distance: 13.0
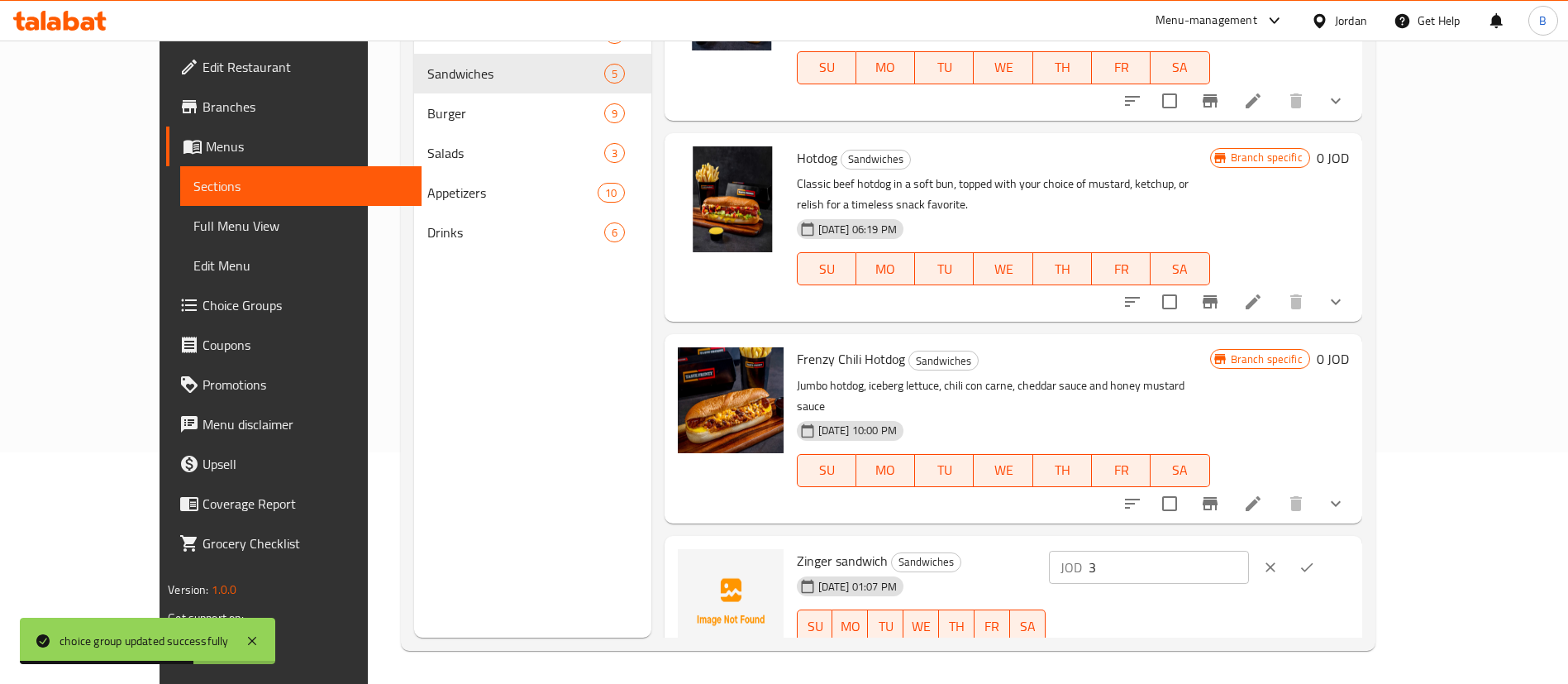
click at [1349, 549] on div "JOD 3 ​" at bounding box center [1199, 568] width 300 height 37
click at [1325, 549] on button "ok" at bounding box center [1307, 568] width 37 height 37
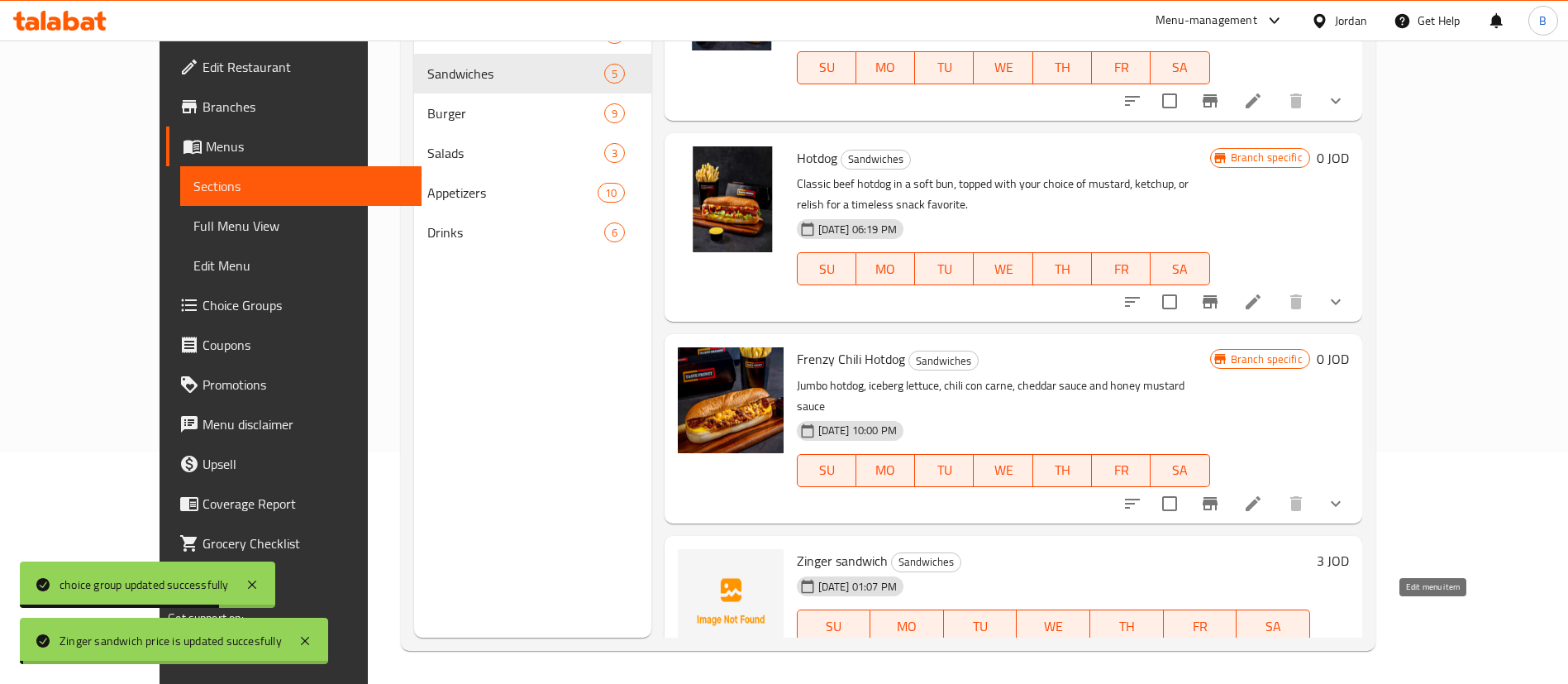
click at [1302, 649] on icon at bounding box center [1293, 659] width 19 height 19
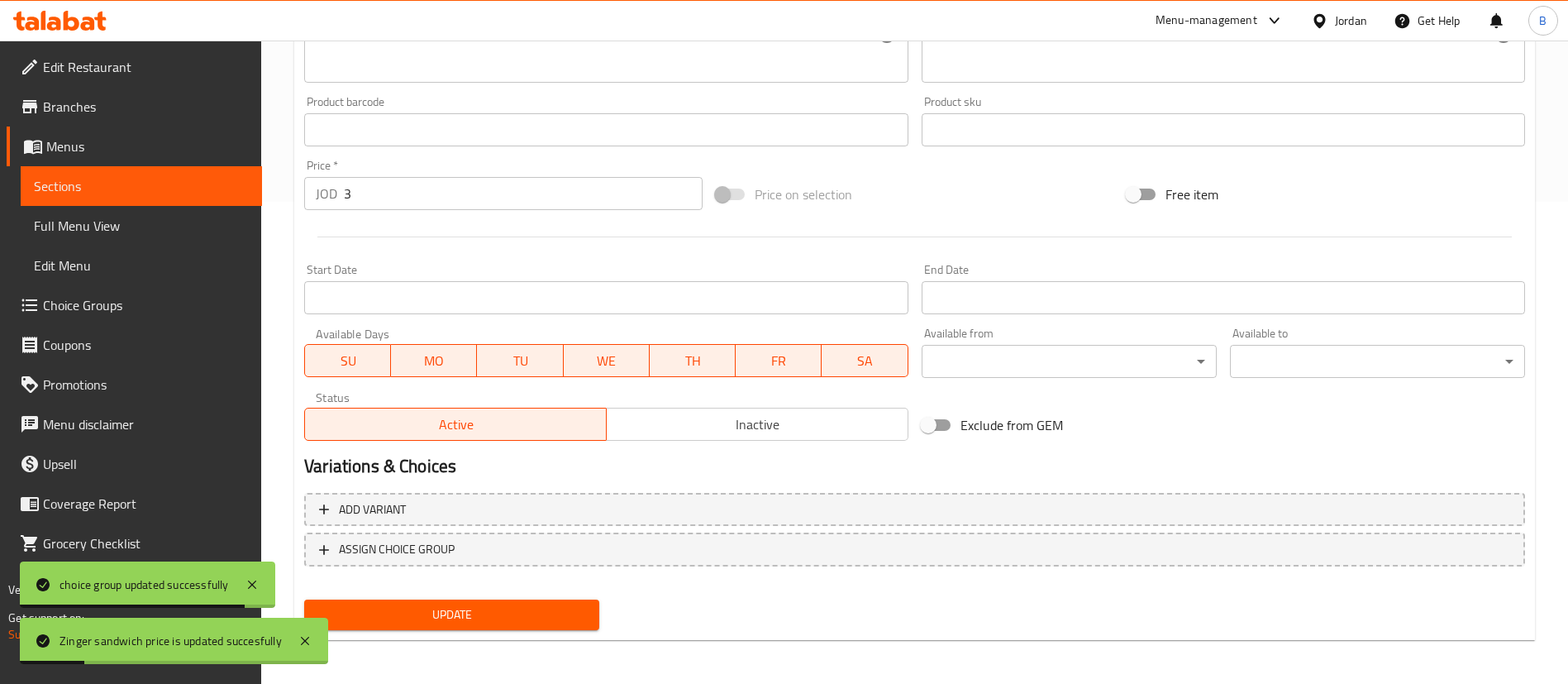
scroll to position [485, 0]
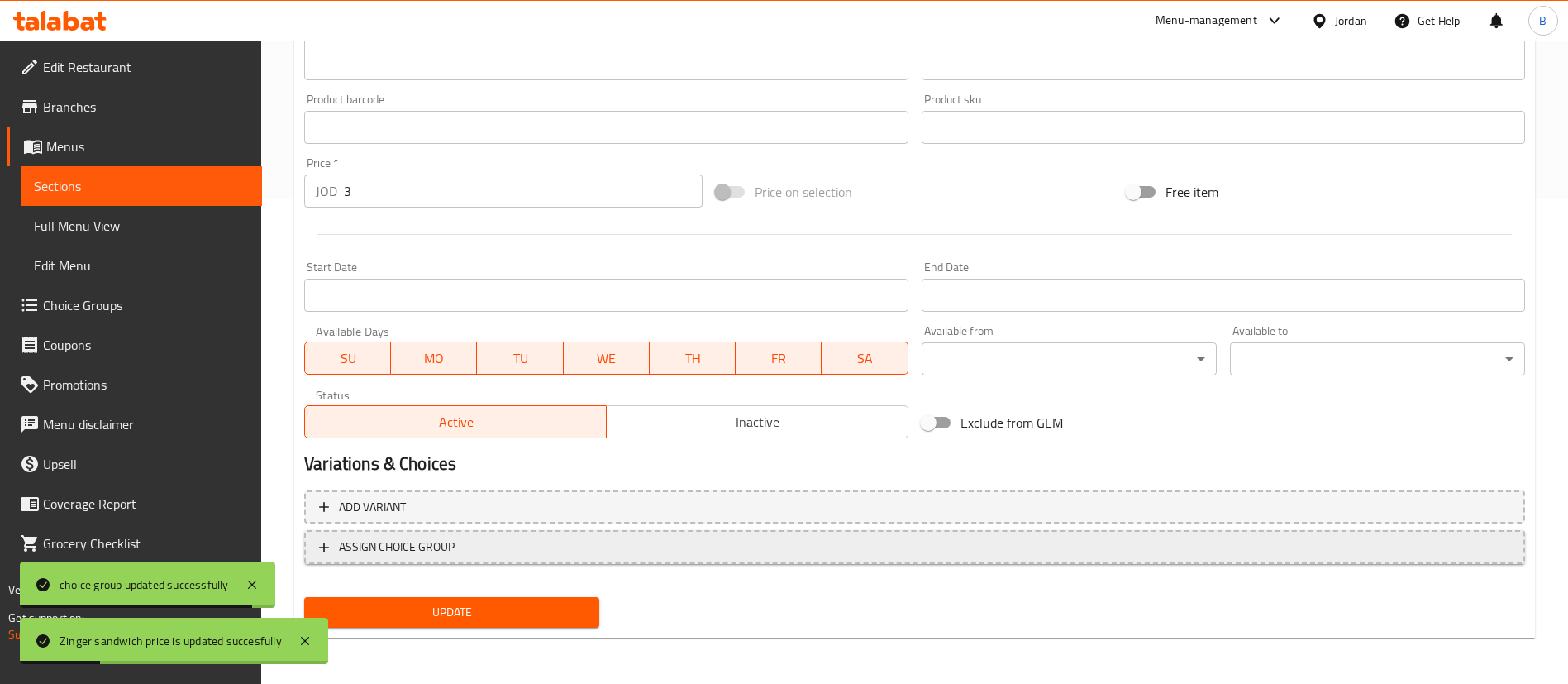
click at [457, 548] on span "ASSIGN CHOICE GROUP" at bounding box center [914, 546] width 1191 height 20
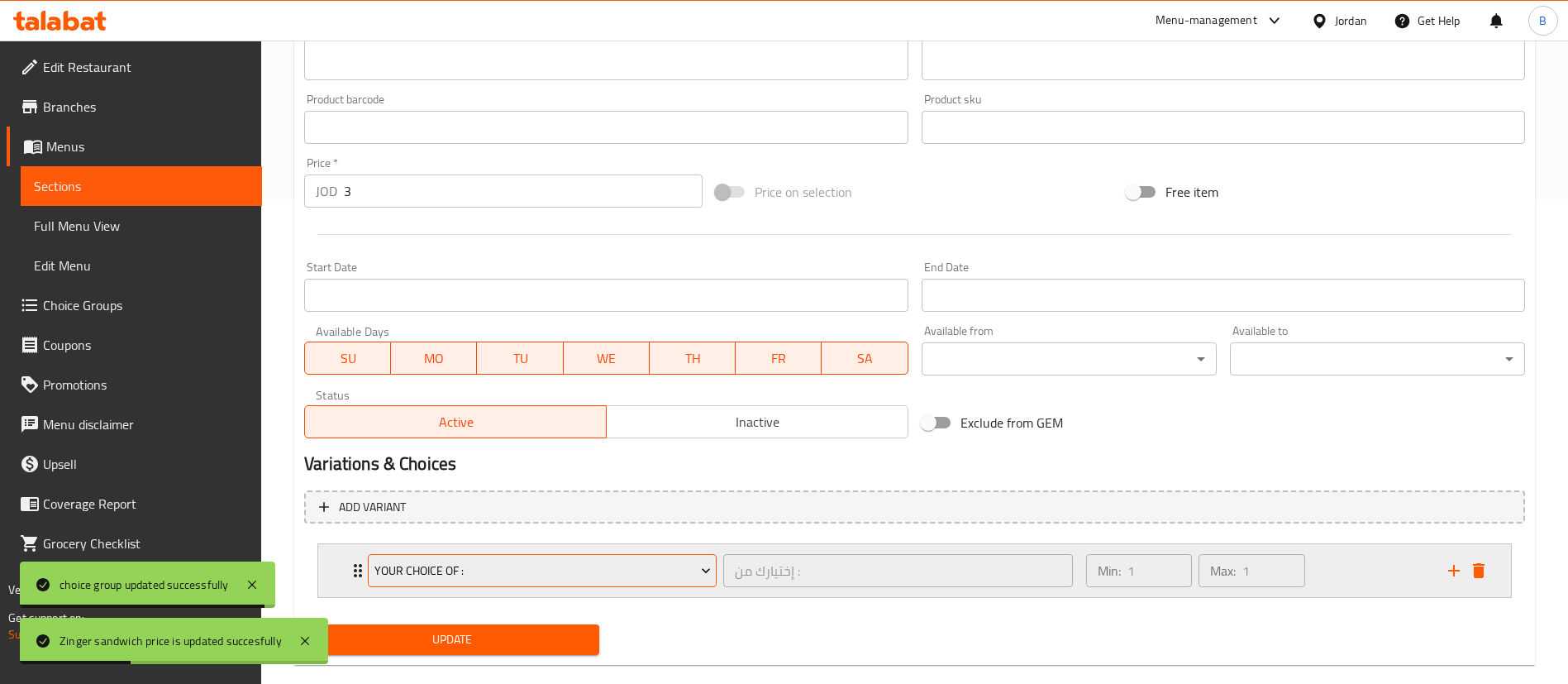
click at [490, 568] on span "Your Choice OF :" at bounding box center [542, 570] width 336 height 20
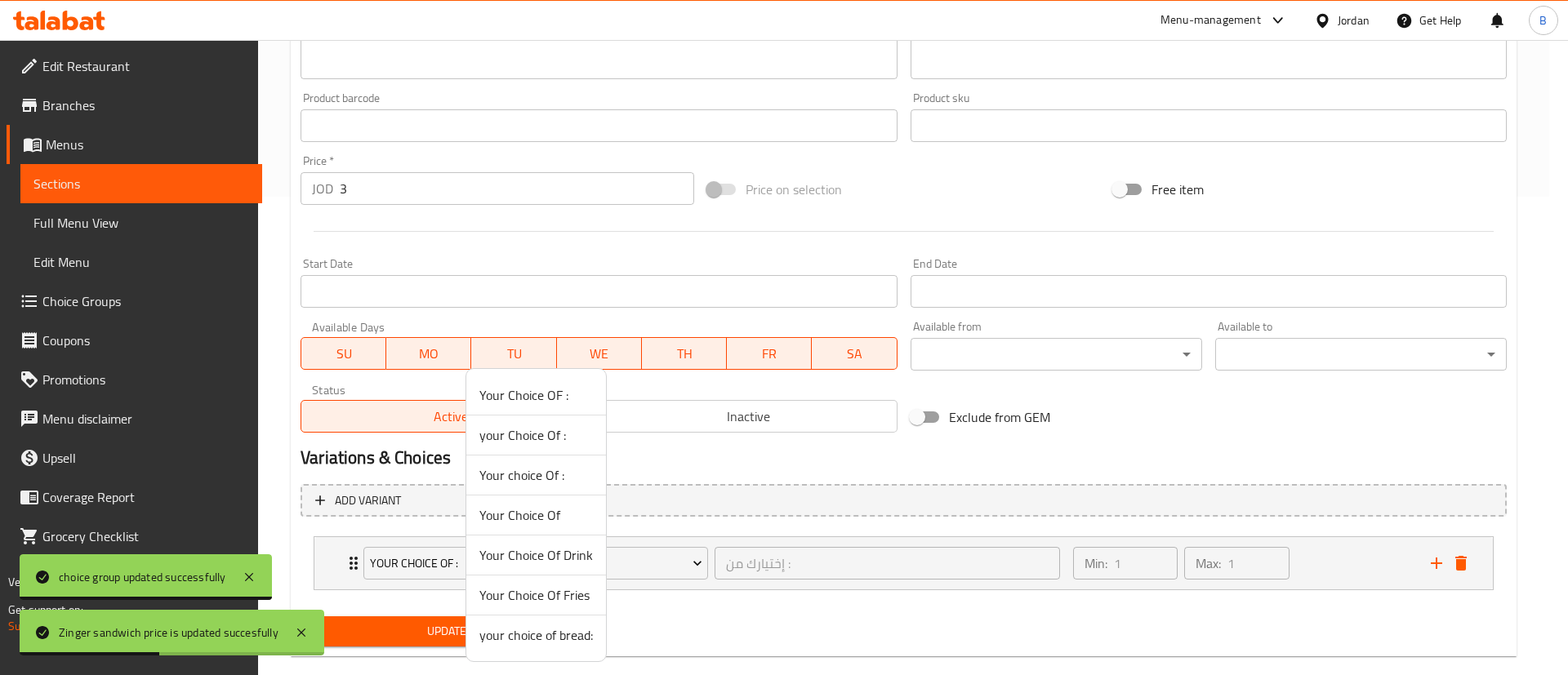
click at [566, 632] on span "your choice of bread:" at bounding box center [535, 635] width 113 height 19
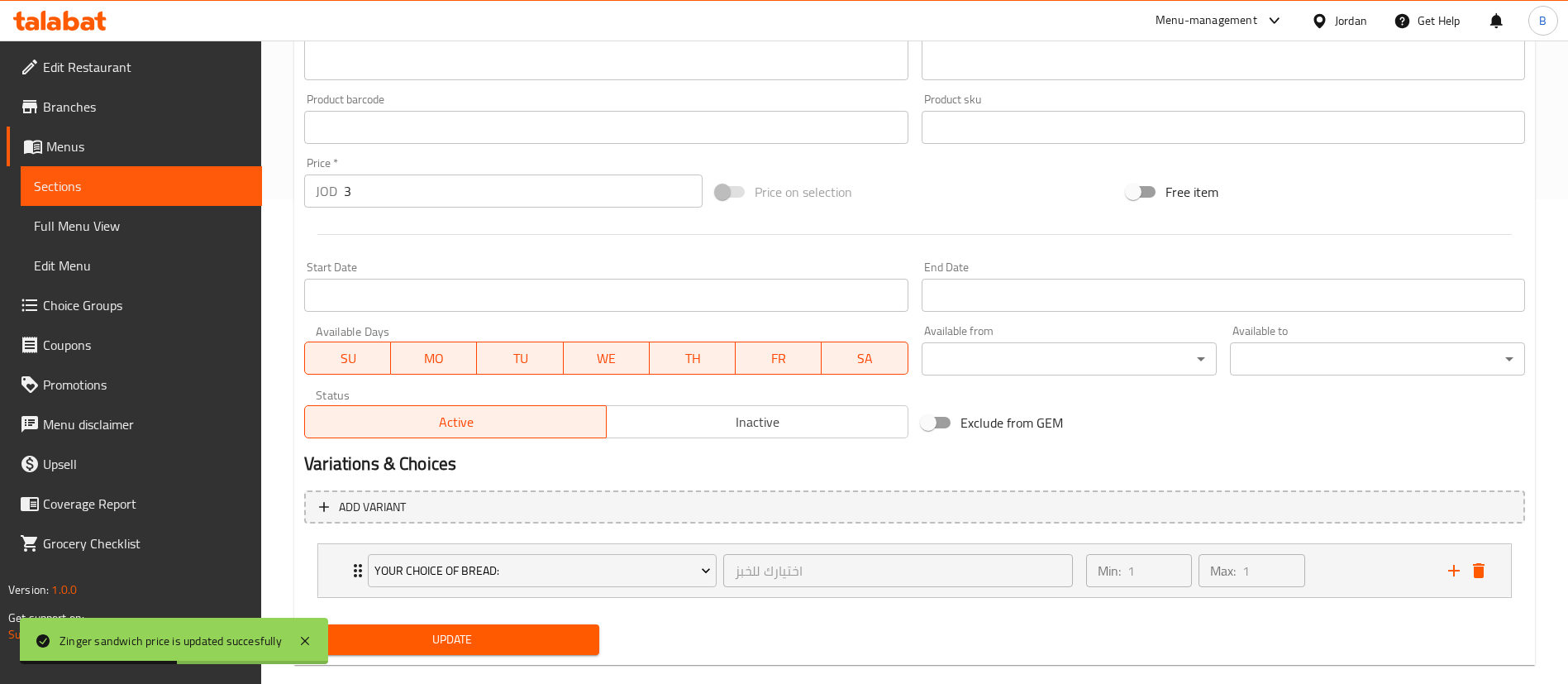
click at [511, 647] on span "Update" at bounding box center [451, 639] width 269 height 20
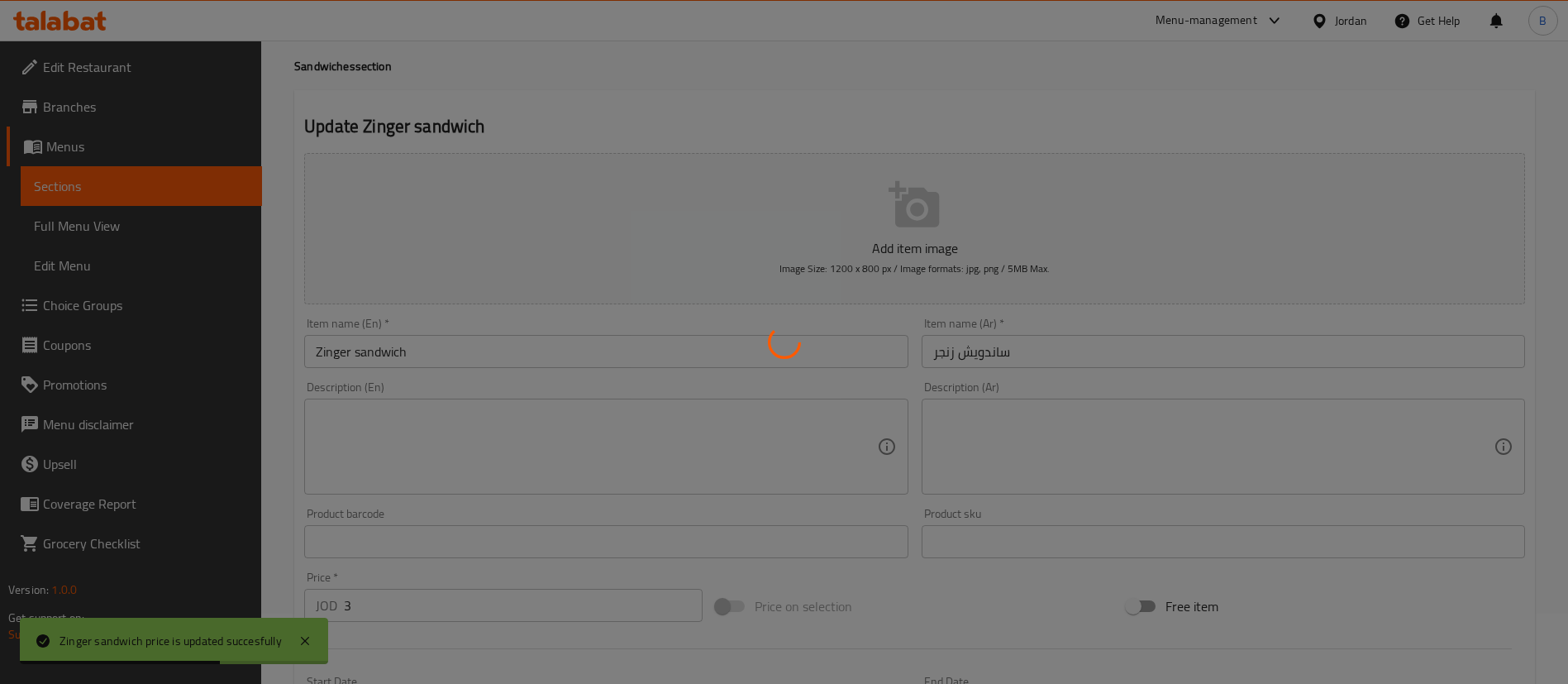
scroll to position [0, 0]
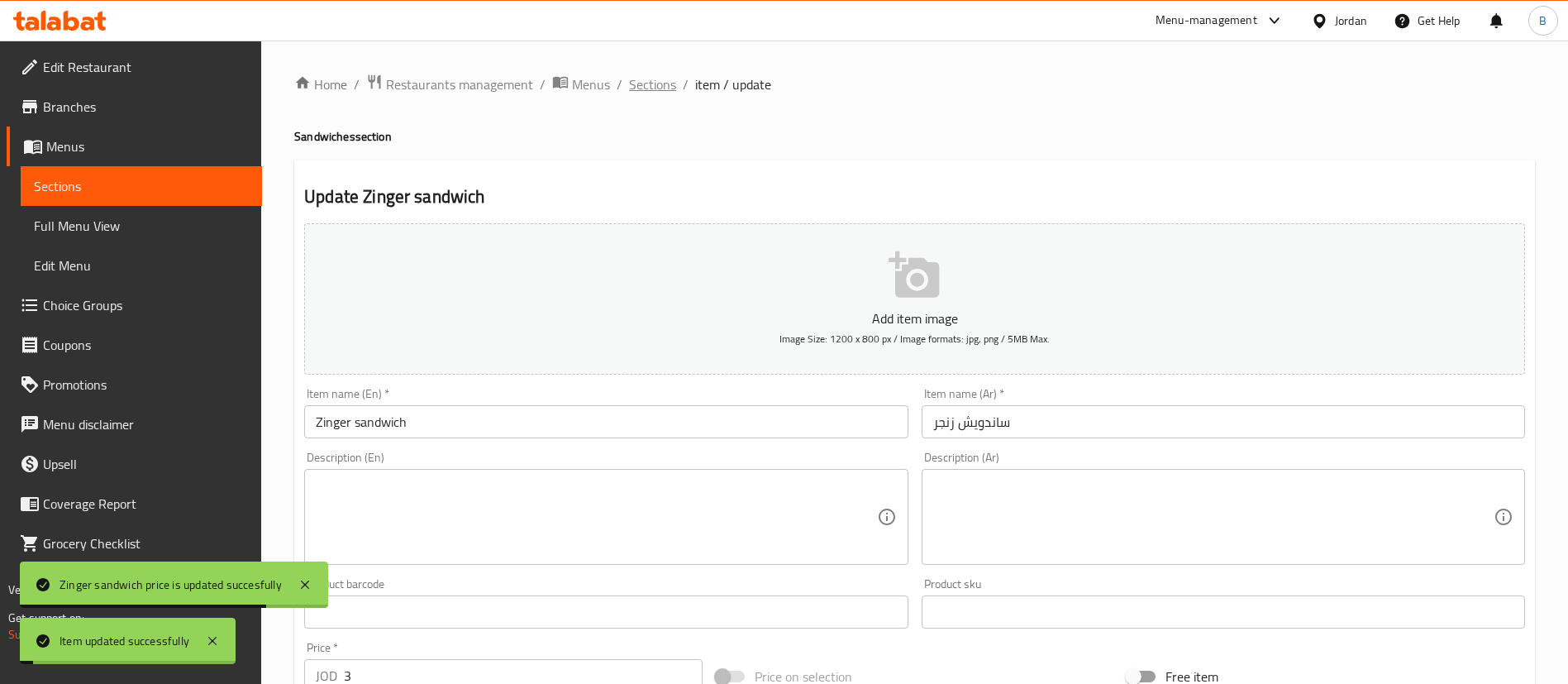
click at [650, 89] on span "Sections" at bounding box center [653, 84] width 48 height 19
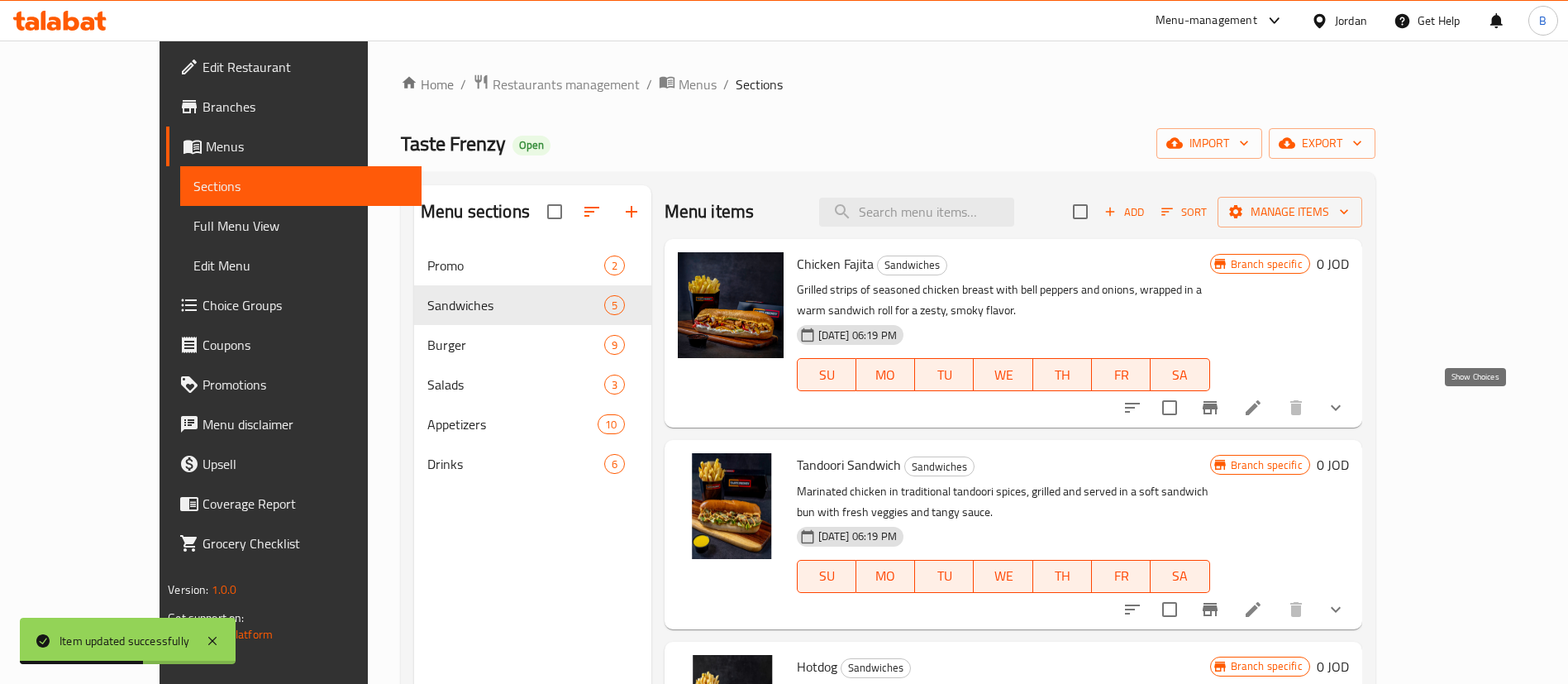
click at [1341, 407] on icon "show more" at bounding box center [1335, 408] width 10 height 6
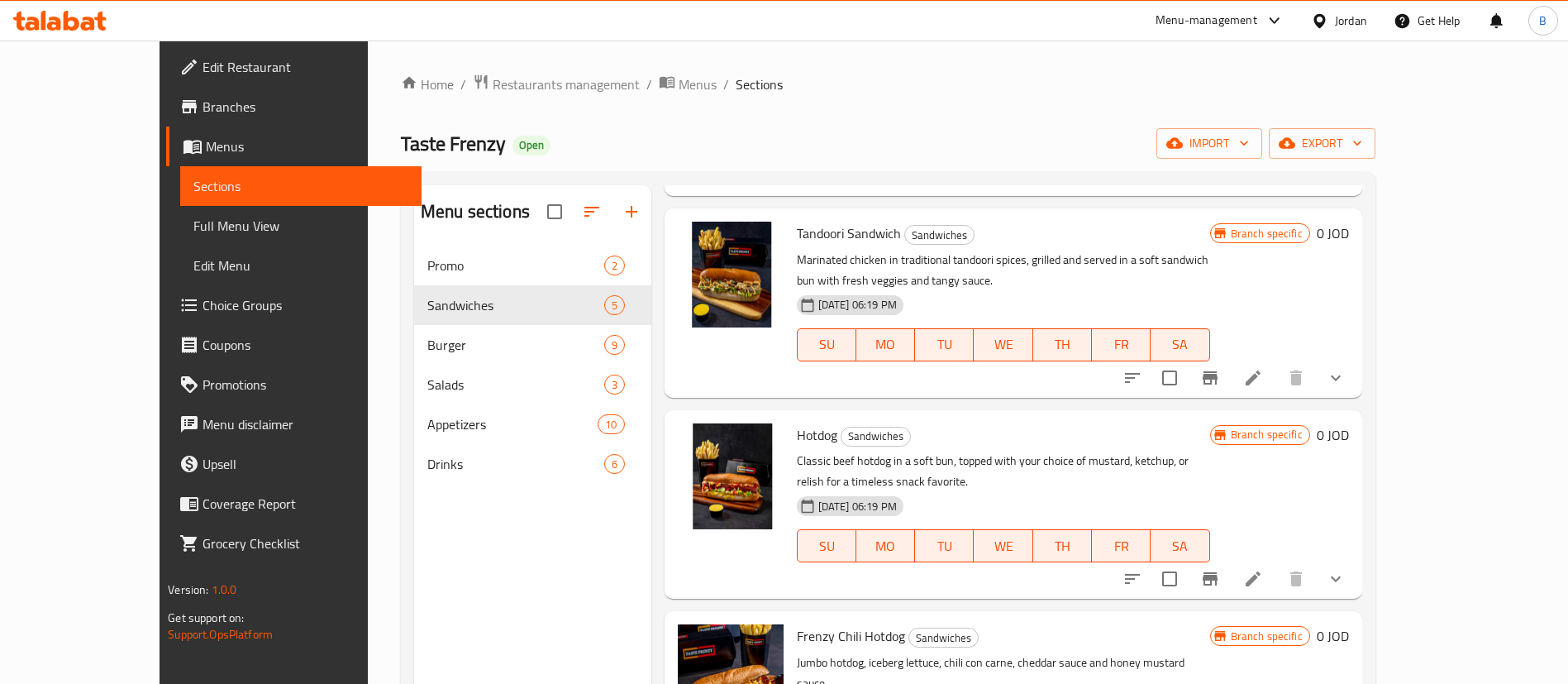
scroll to position [640, 0]
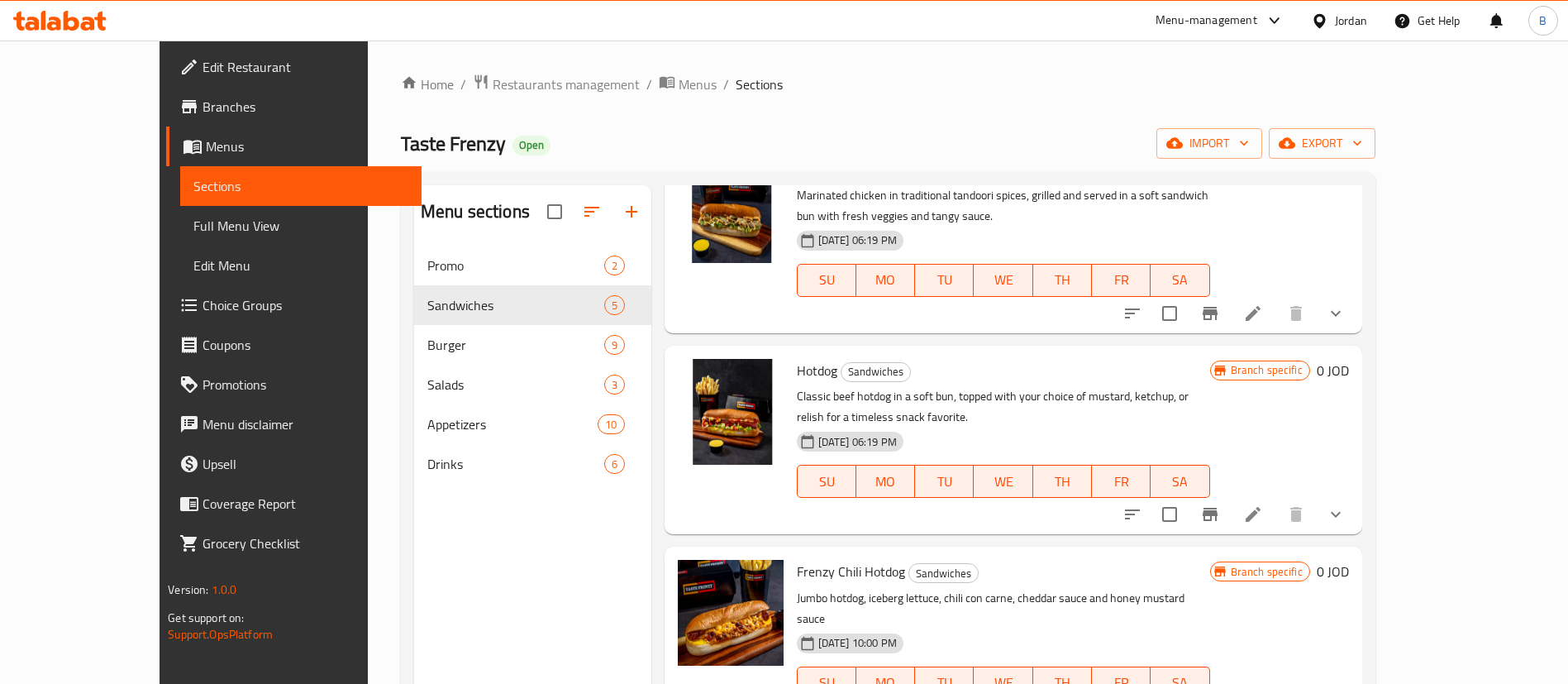
click at [1356, 500] on button "show more" at bounding box center [1335, 514] width 40 height 40
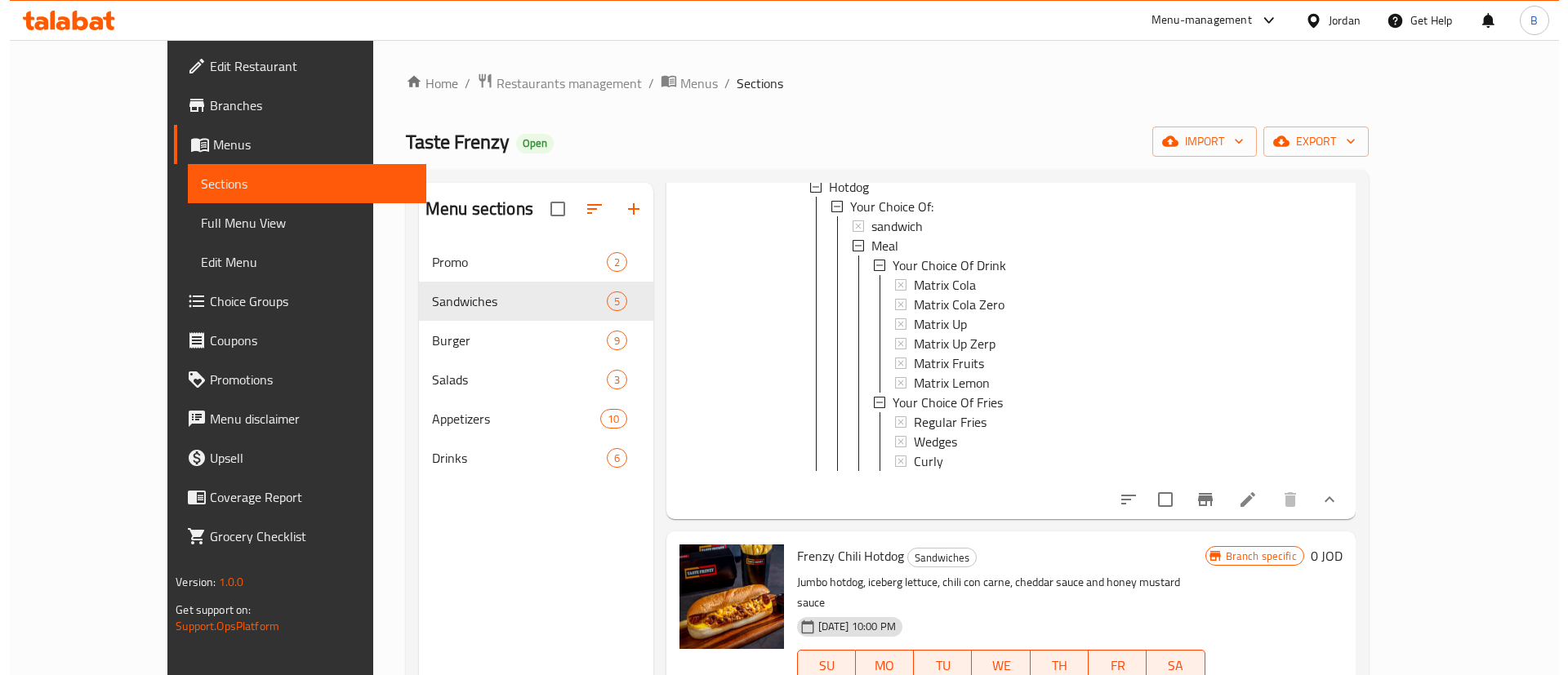
scroll to position [990, 0]
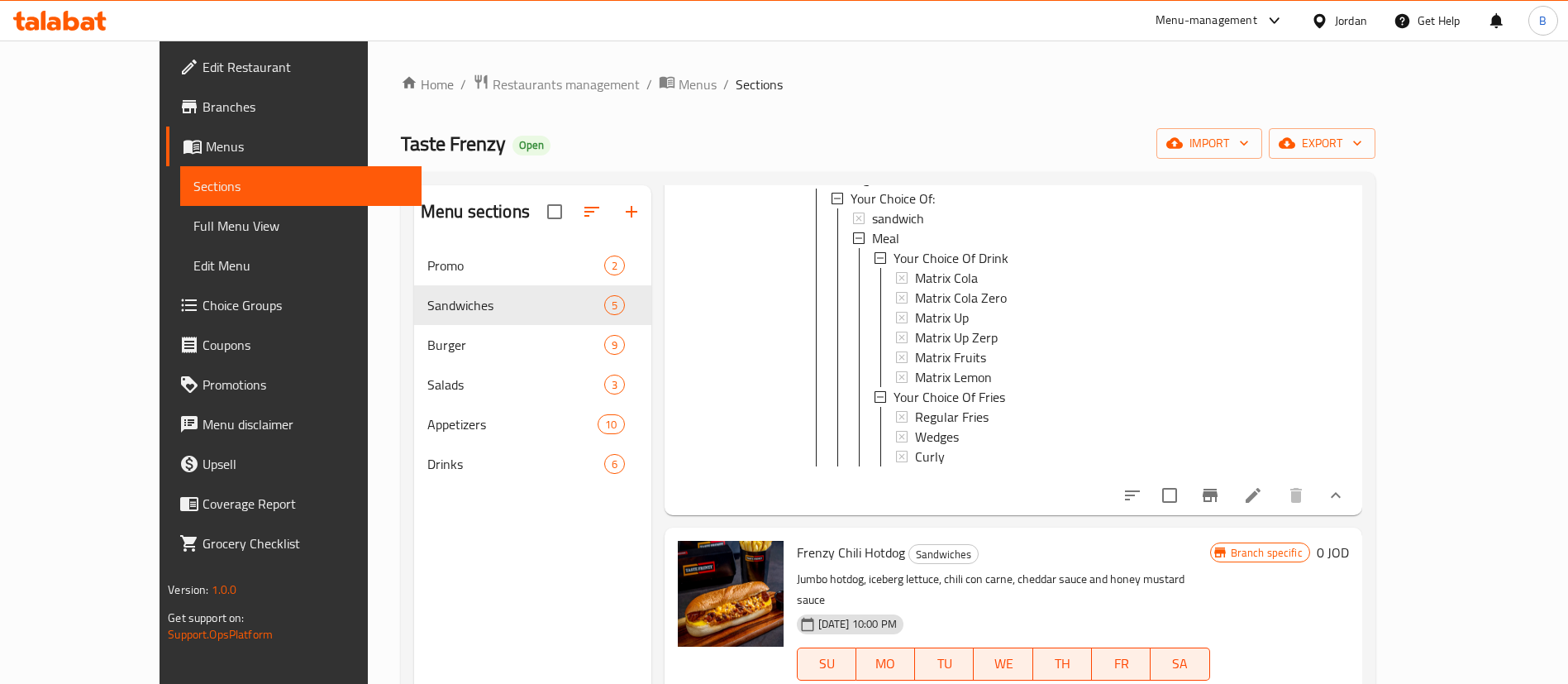
click at [1263, 505] on icon at bounding box center [1253, 495] width 19 height 19
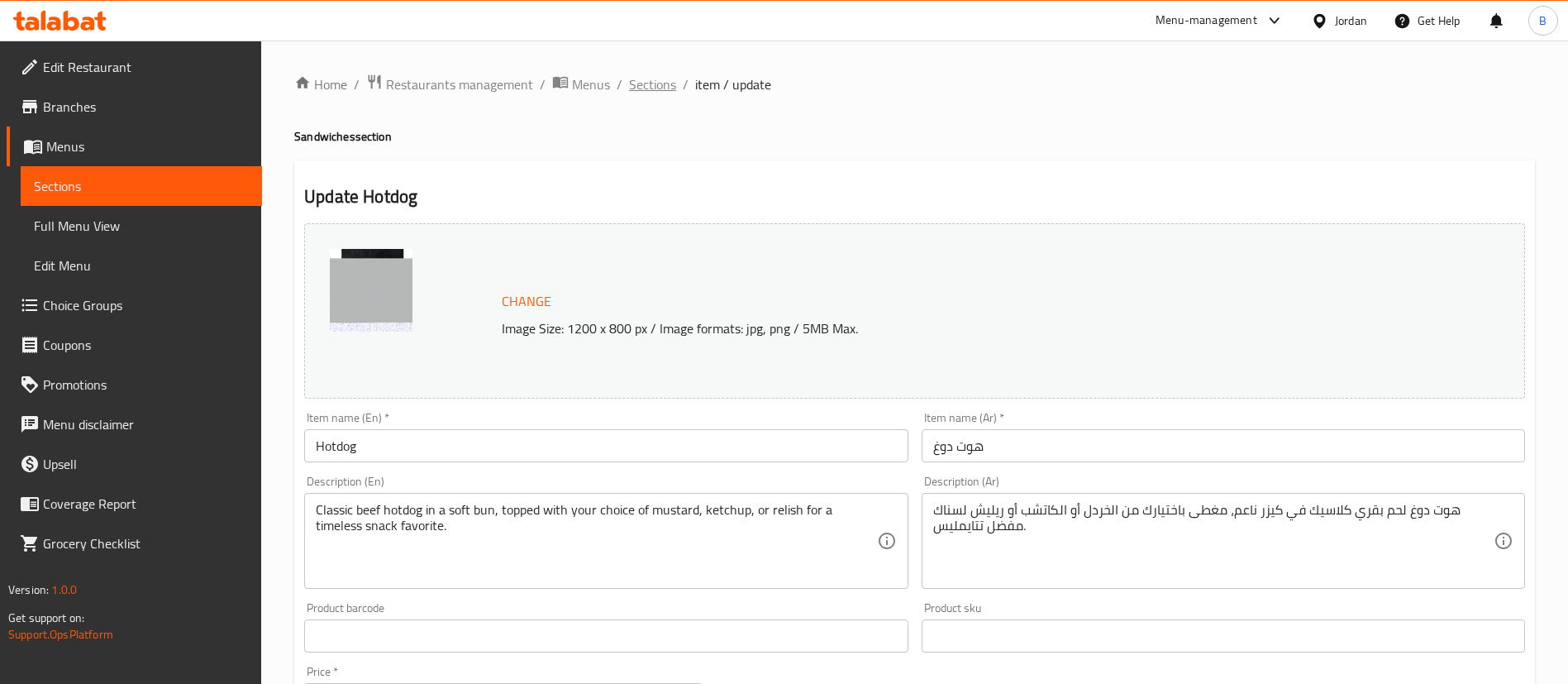
click at [663, 82] on span "Sections" at bounding box center [653, 84] width 48 height 19
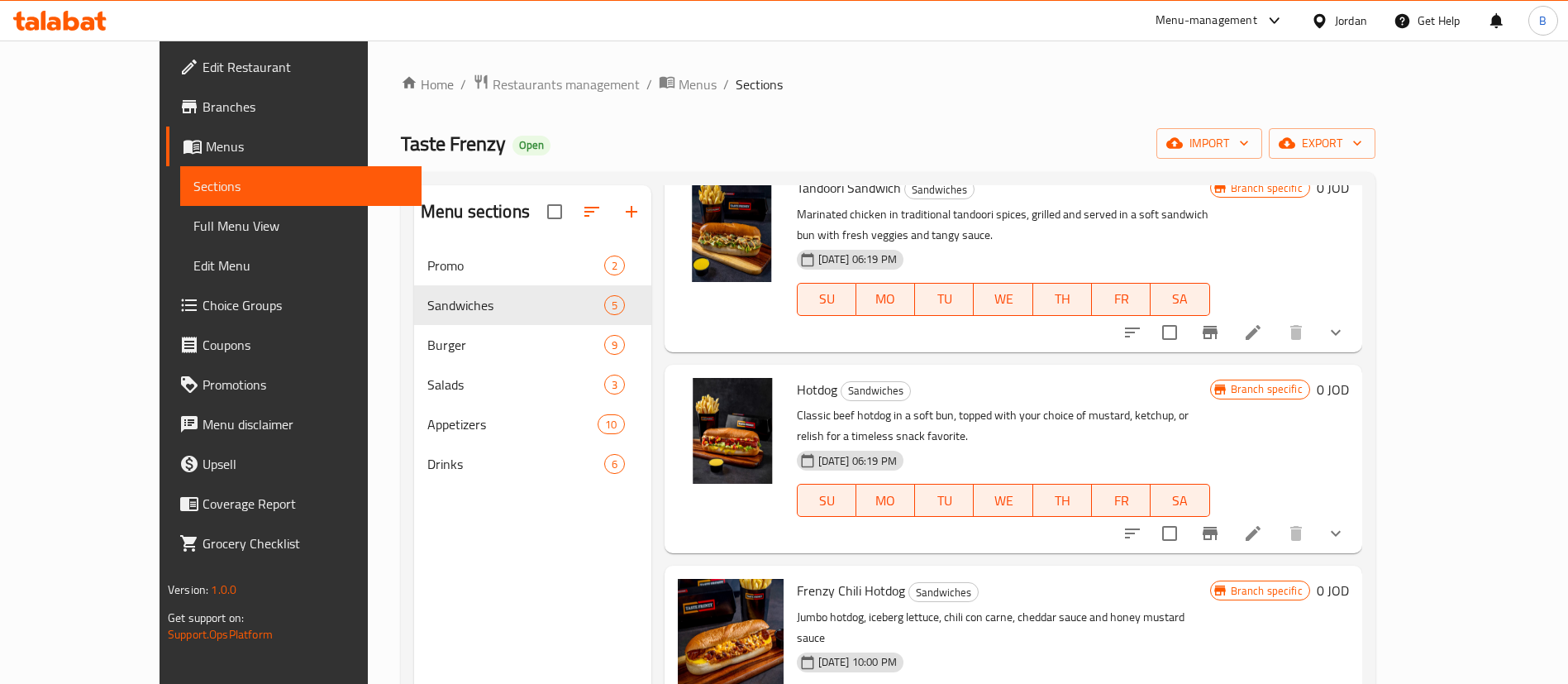
scroll to position [232, 0]
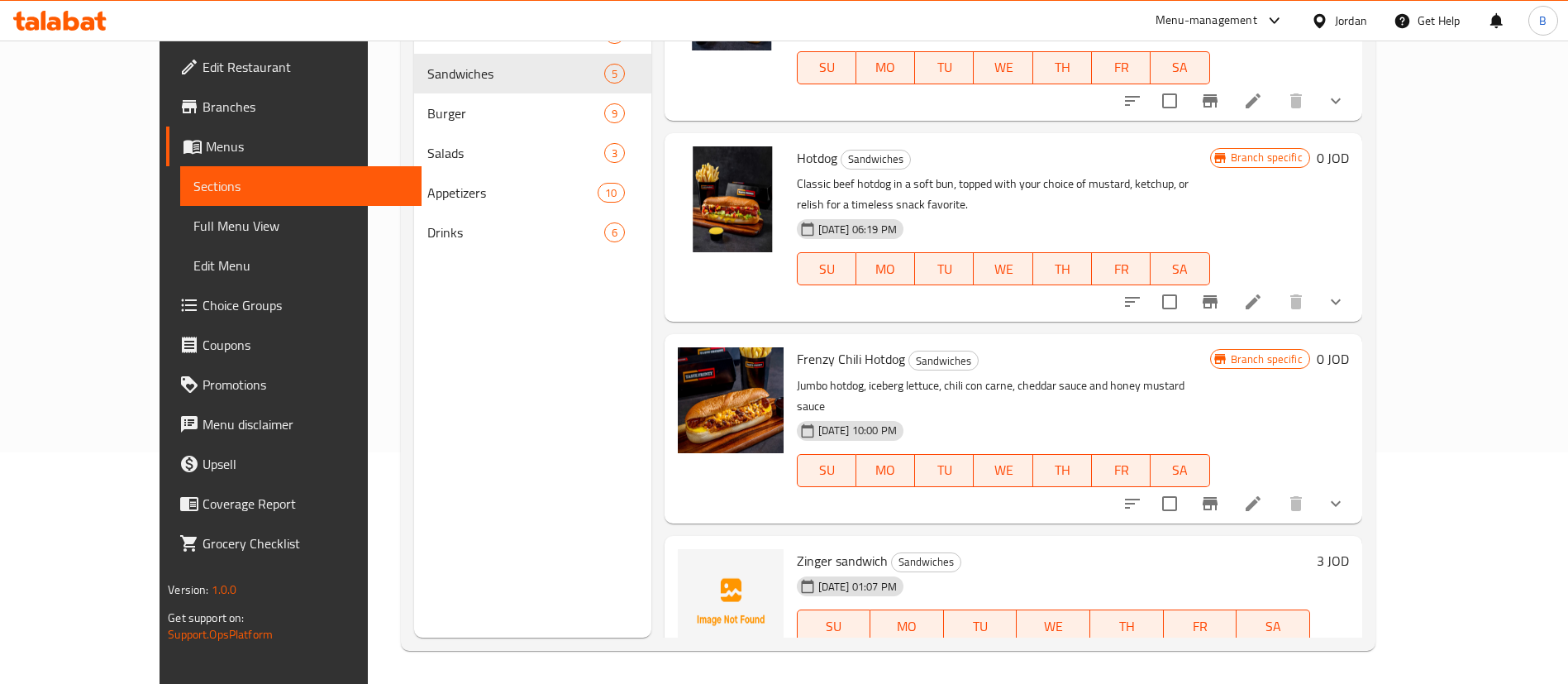
click at [1263, 649] on icon at bounding box center [1253, 659] width 19 height 19
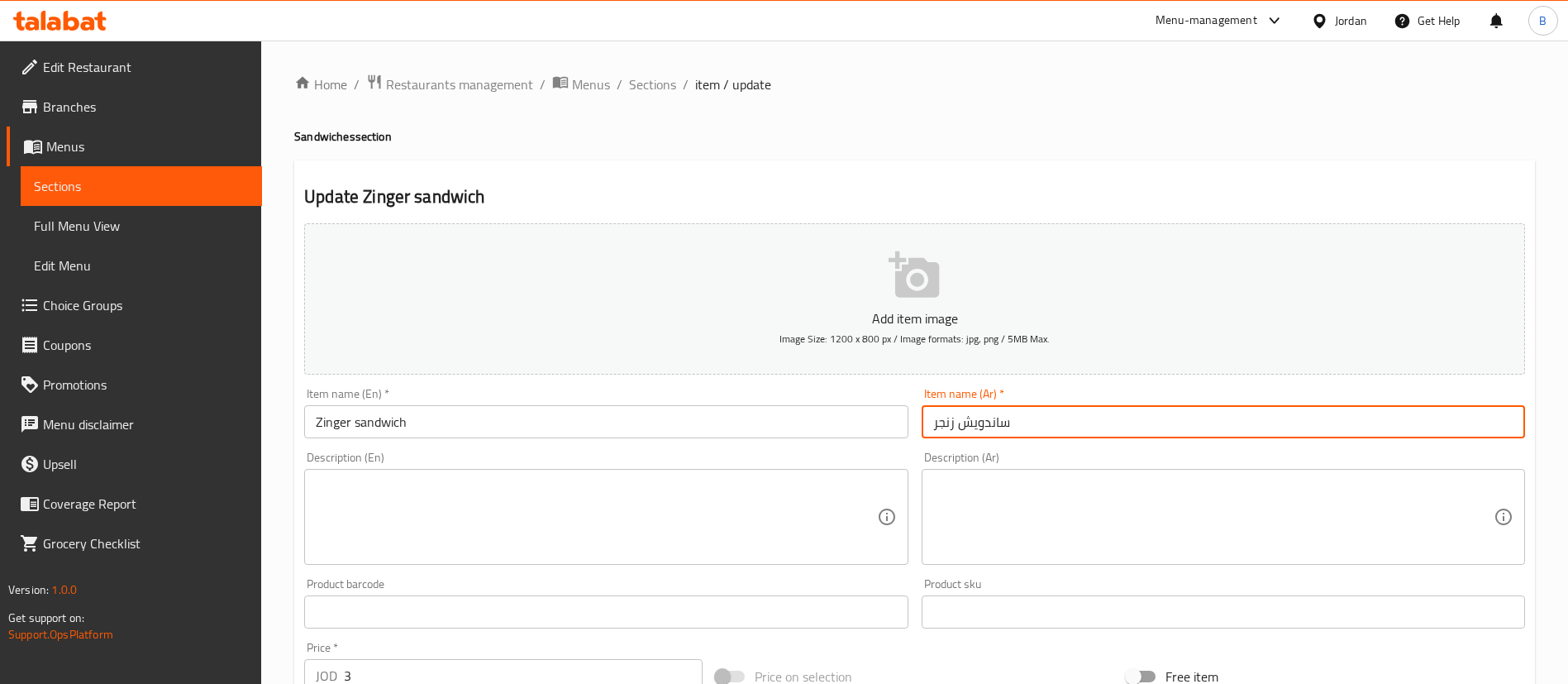
drag, startPoint x: 1051, startPoint y: 425, endPoint x: 965, endPoint y: 413, distance: 86.8
click at [965, 413] on input "ساندويش زنجر" at bounding box center [1223, 422] width 603 height 33
type input "زنجر"
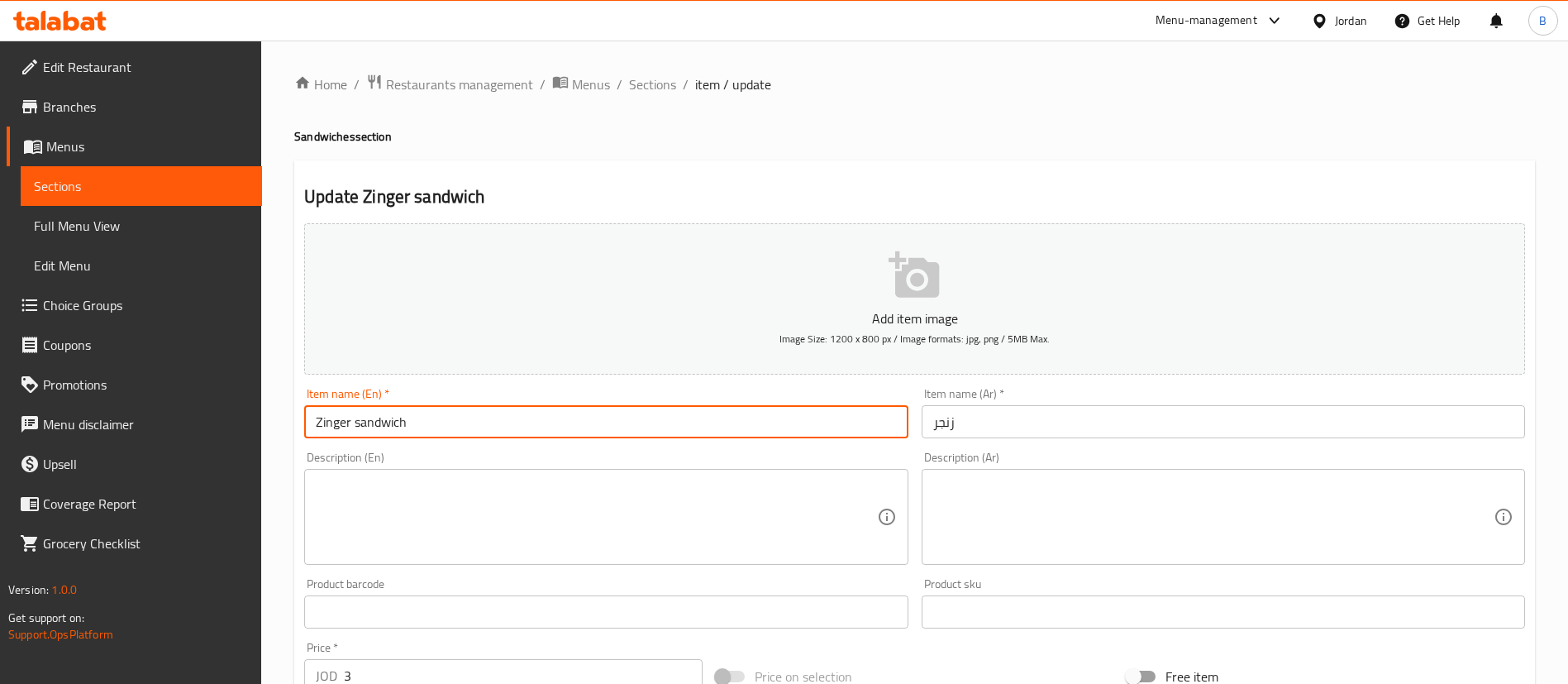
drag, startPoint x: 431, startPoint y: 423, endPoint x: 344, endPoint y: 414, distance: 87.5
click at [344, 414] on input "Zinger sandwich" at bounding box center [606, 422] width 603 height 33
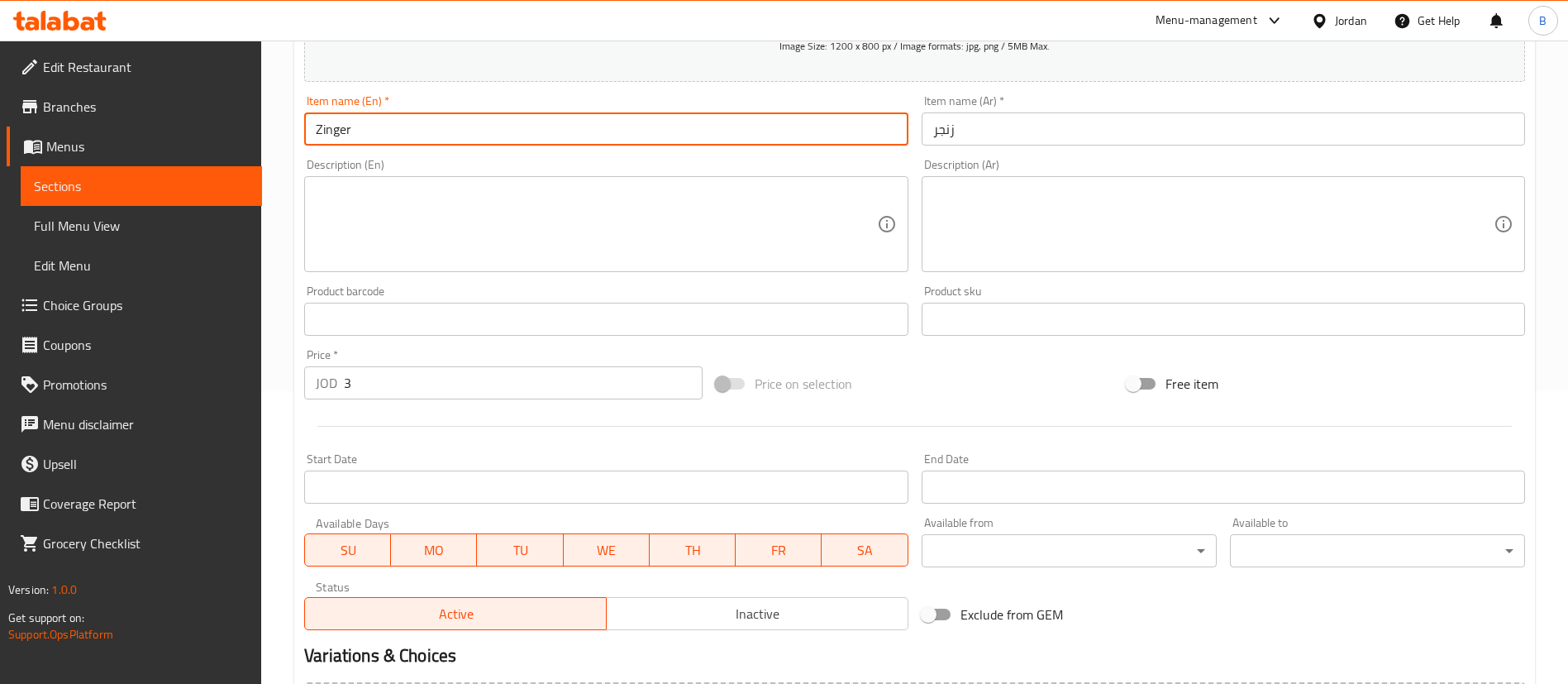
scroll to position [512, 0]
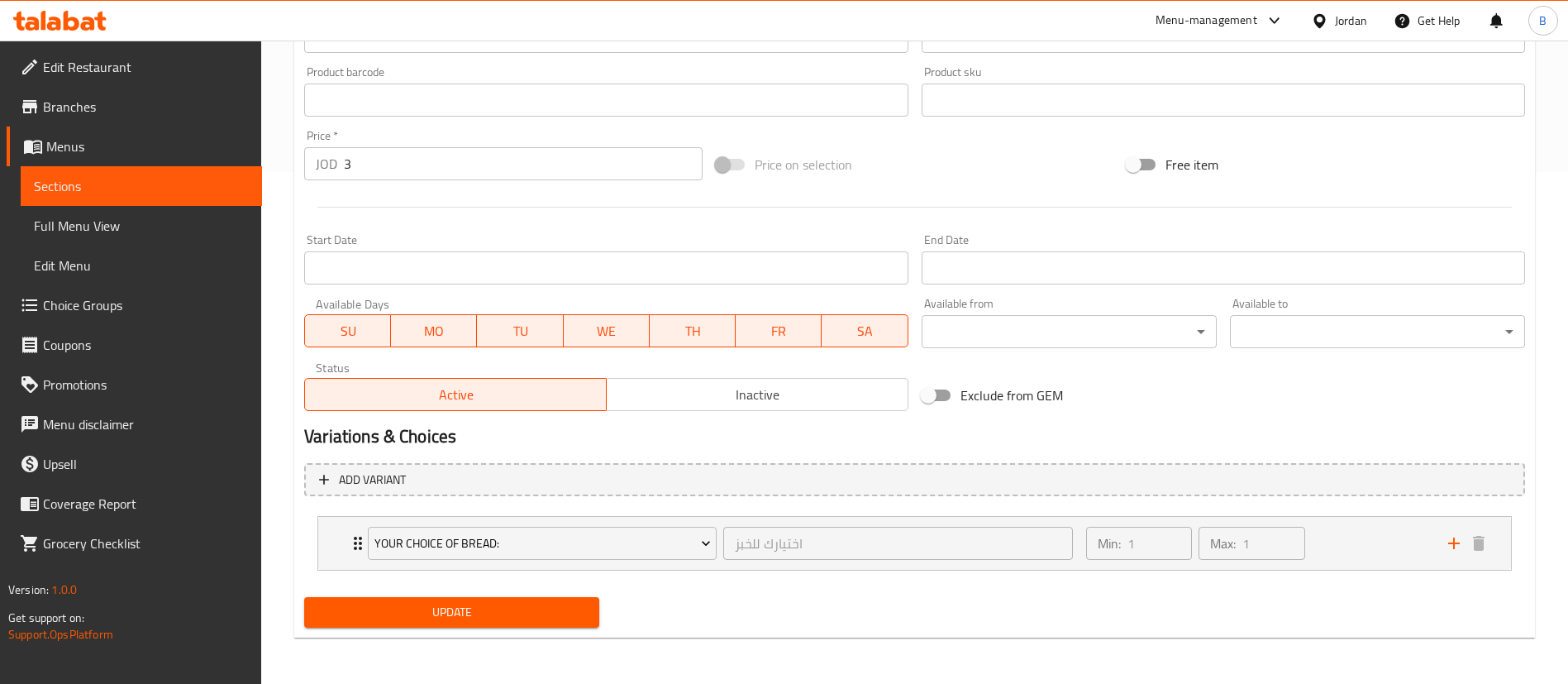
type input "Zinger"
click at [475, 603] on span "Update" at bounding box center [451, 612] width 269 height 20
click at [143, 306] on span "Choice Groups" at bounding box center [145, 305] width 206 height 19
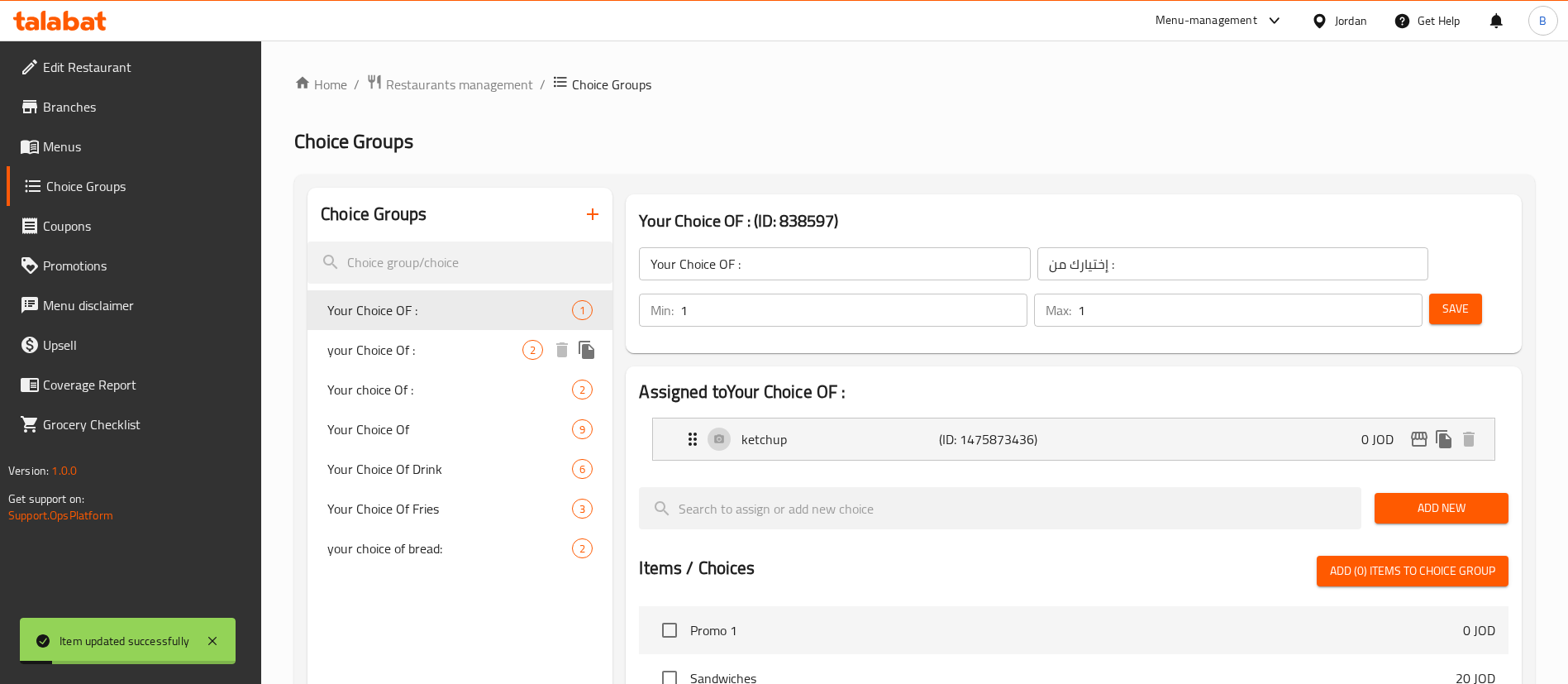
click at [427, 356] on span "your Choice Of :" at bounding box center [425, 349] width 195 height 19
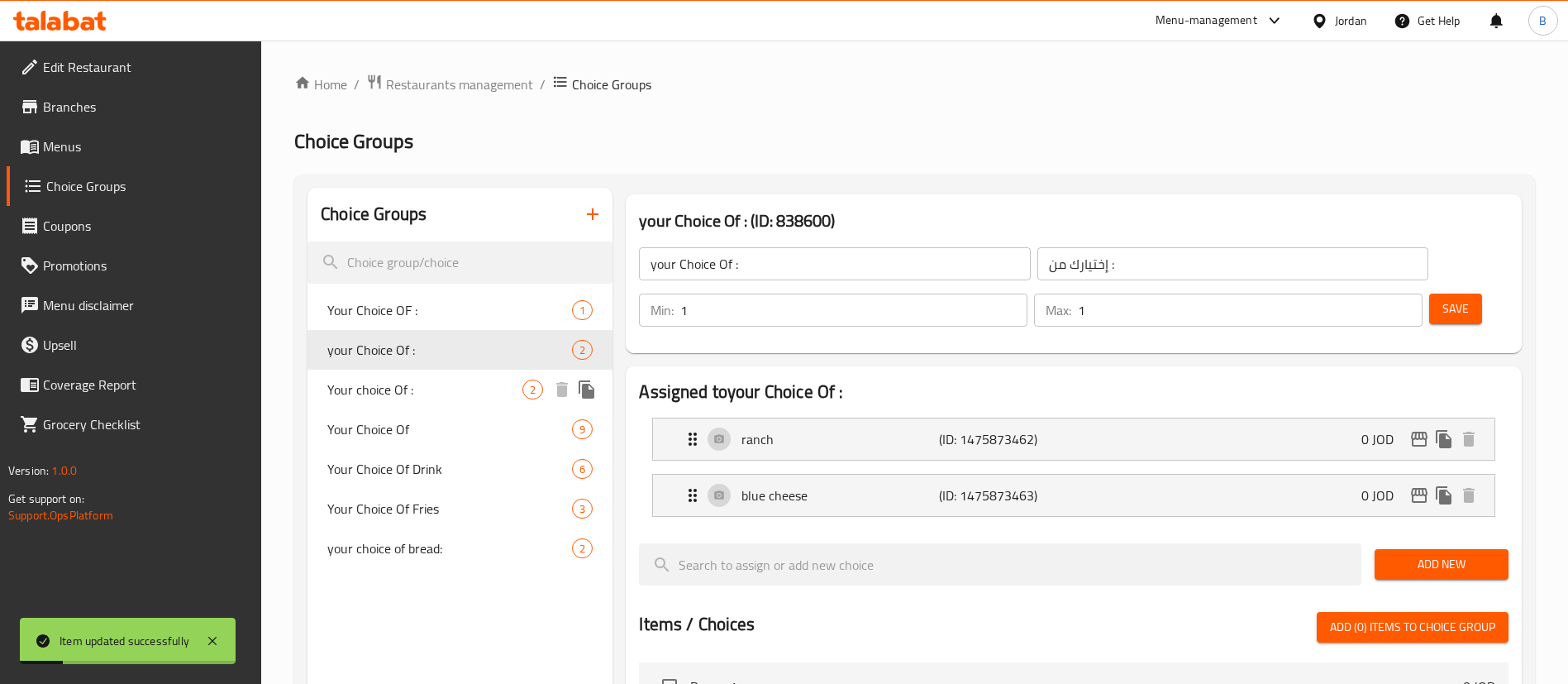
click at [421, 379] on span "Your choice Of :" at bounding box center [425, 389] width 195 height 19
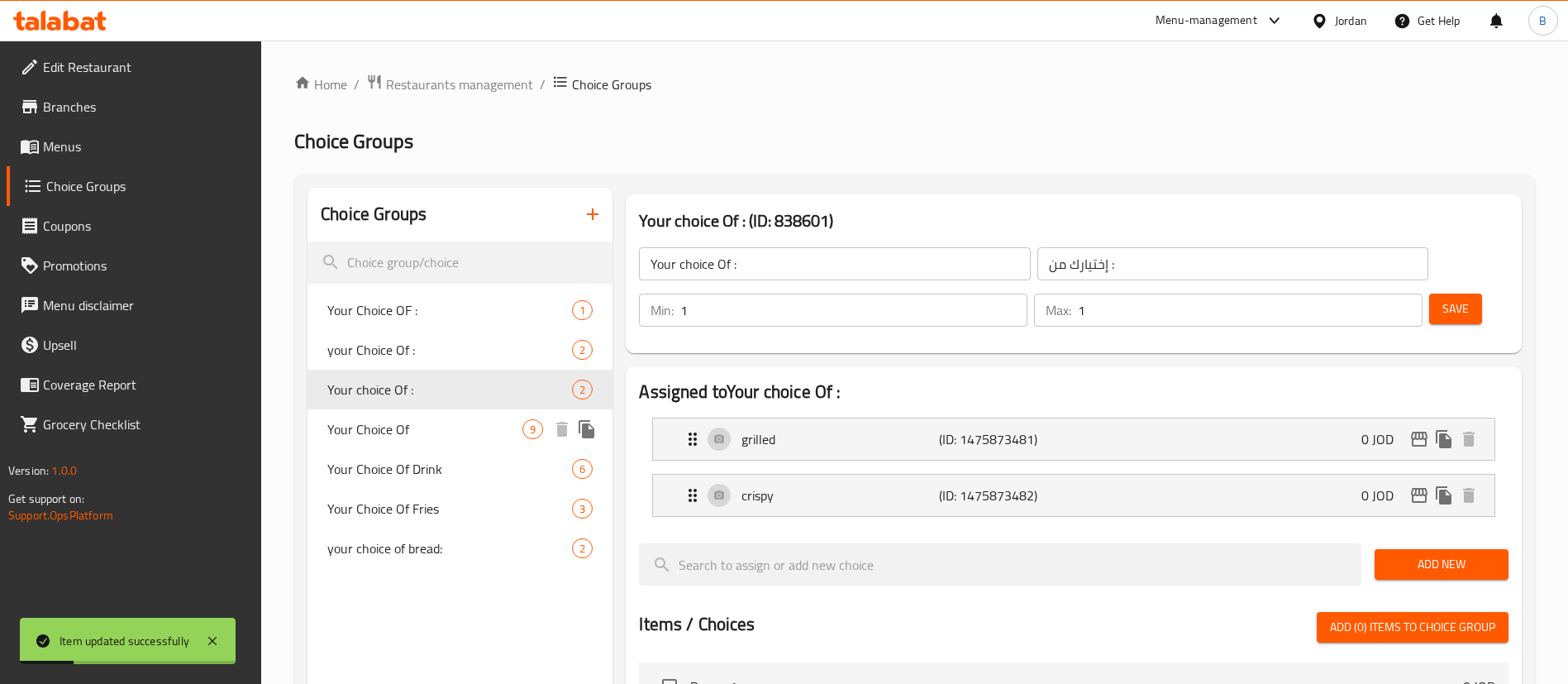
click at [421, 440] on div "Your Choice Of 9" at bounding box center [460, 429] width 305 height 40
type input "Your Choice Of"
type input "اختيارك من :"
type input "4"
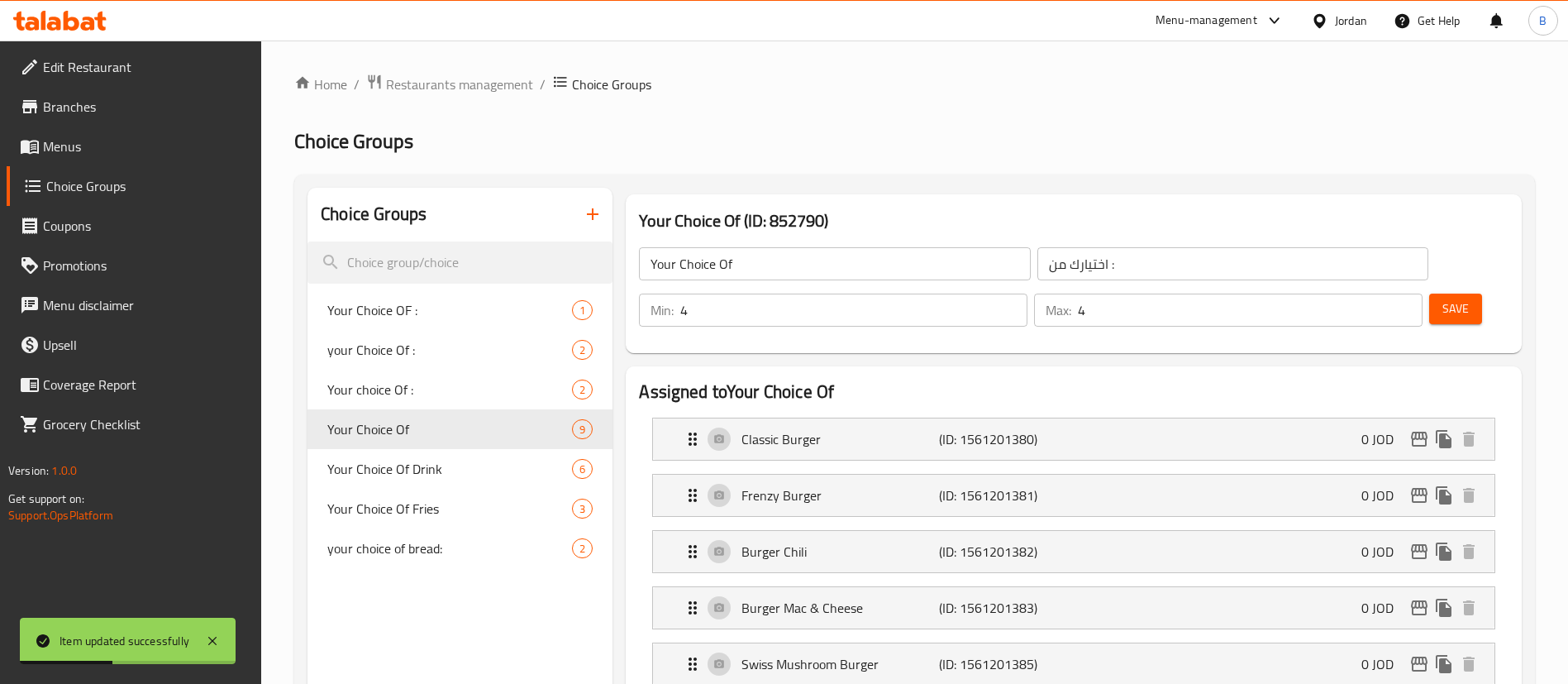
click at [589, 222] on icon "button" at bounding box center [592, 214] width 19 height 19
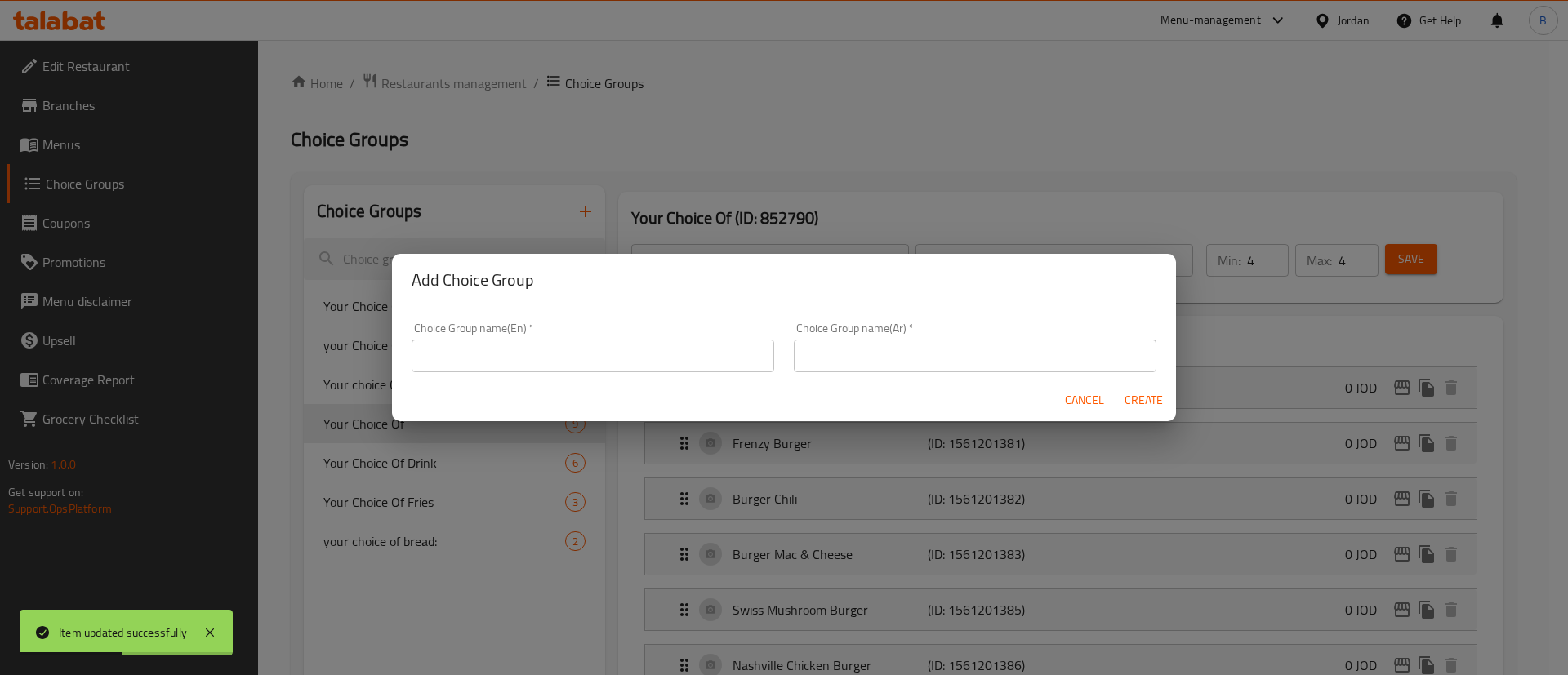
click at [557, 351] on input "text" at bounding box center [593, 356] width 362 height 33
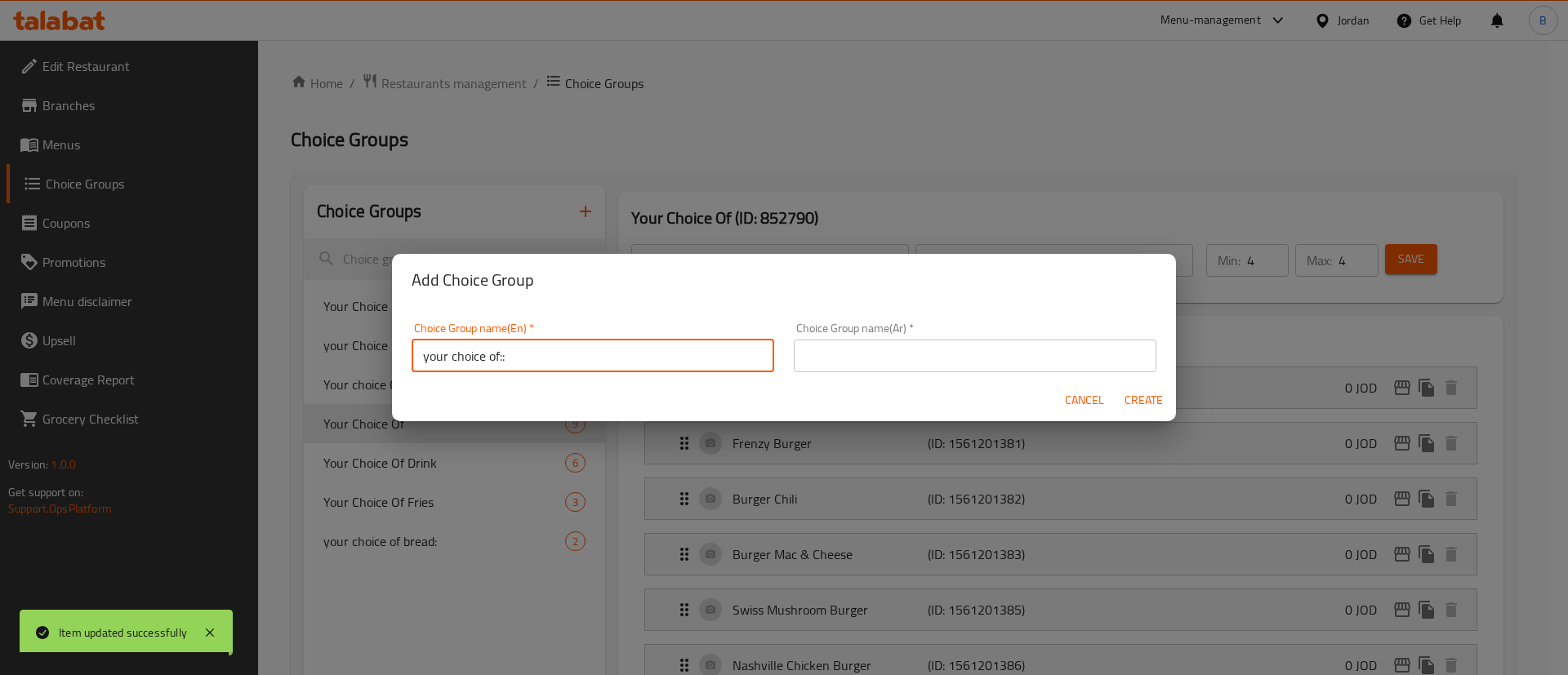
type input "your choice of::"
click at [831, 346] on input "text" at bounding box center [975, 356] width 362 height 33
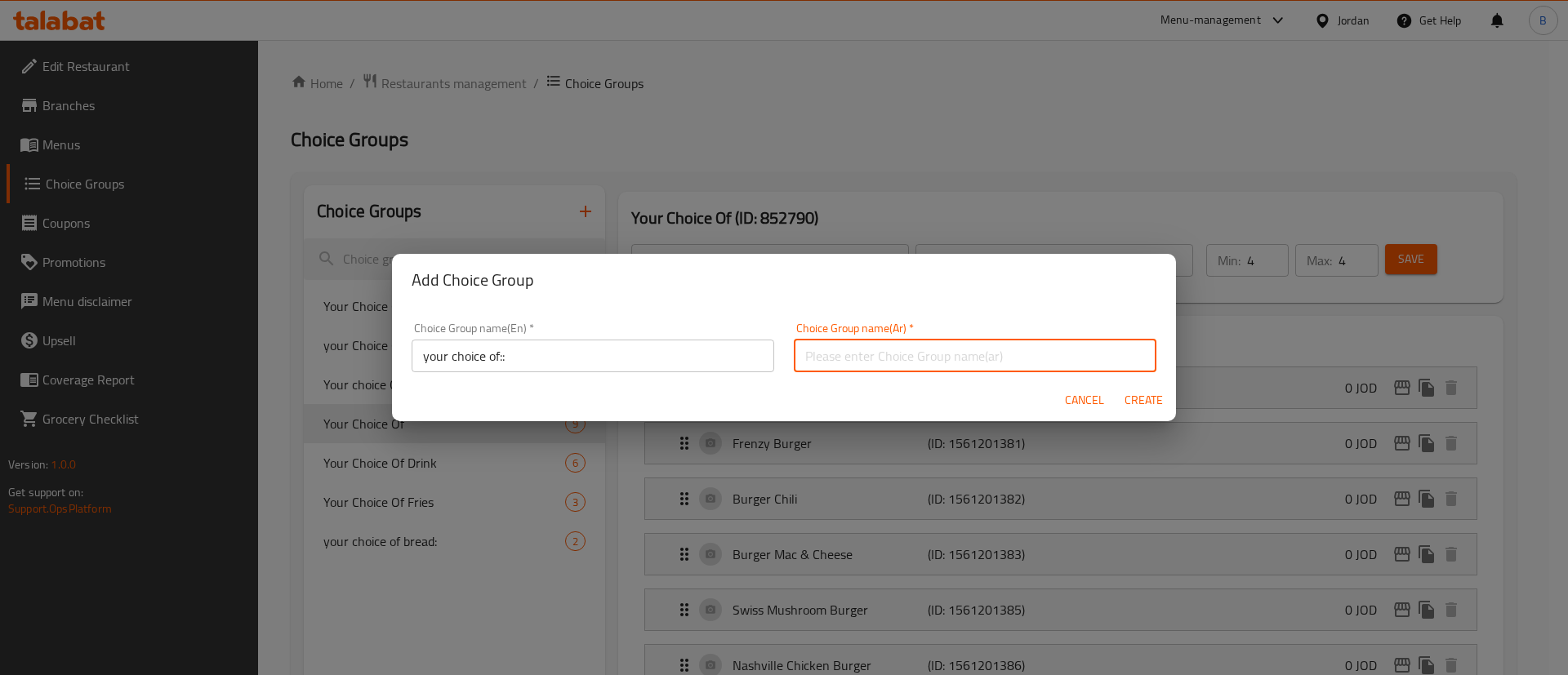
type input "اختيارك من"
click at [1130, 406] on span "Create" at bounding box center [1143, 399] width 39 height 20
type input "your choice of::"
type input "اختيارك من"
type input "0"
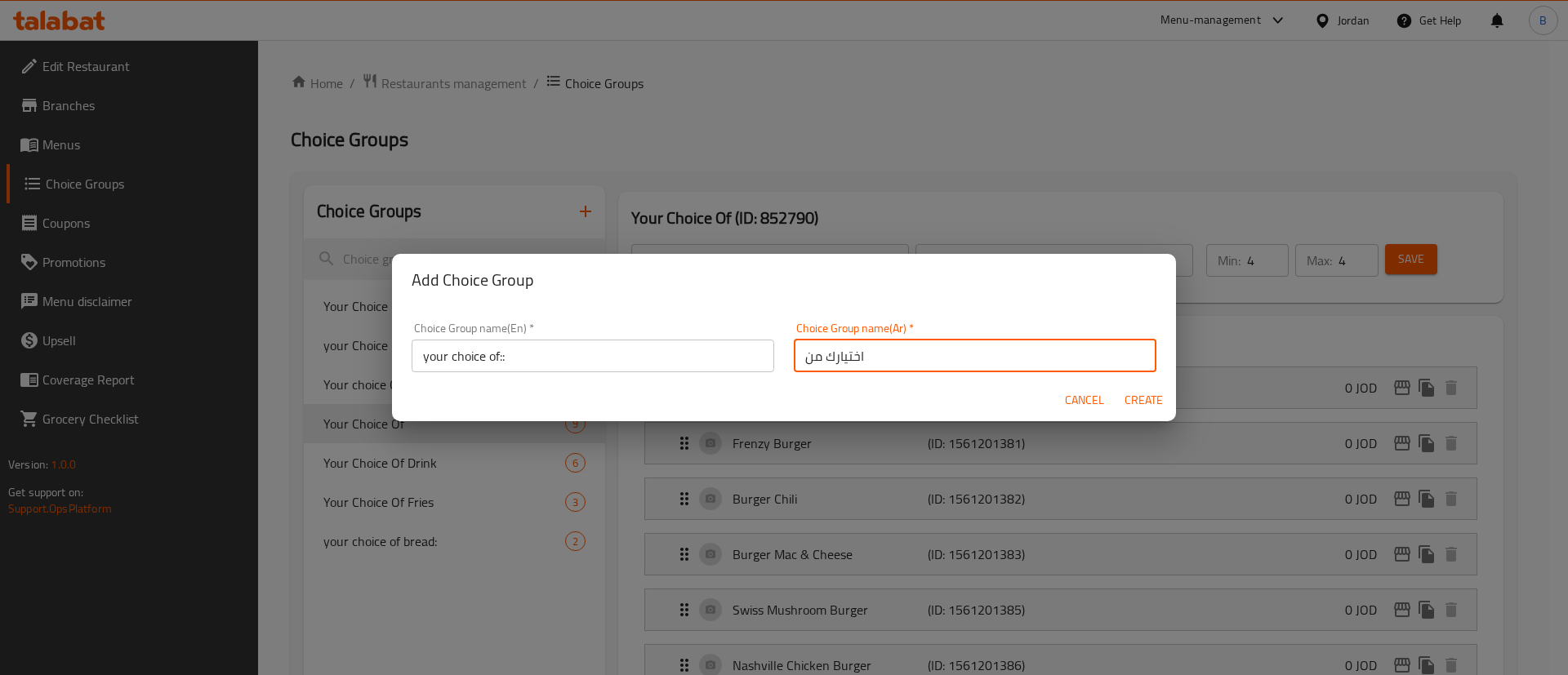
type input "0"
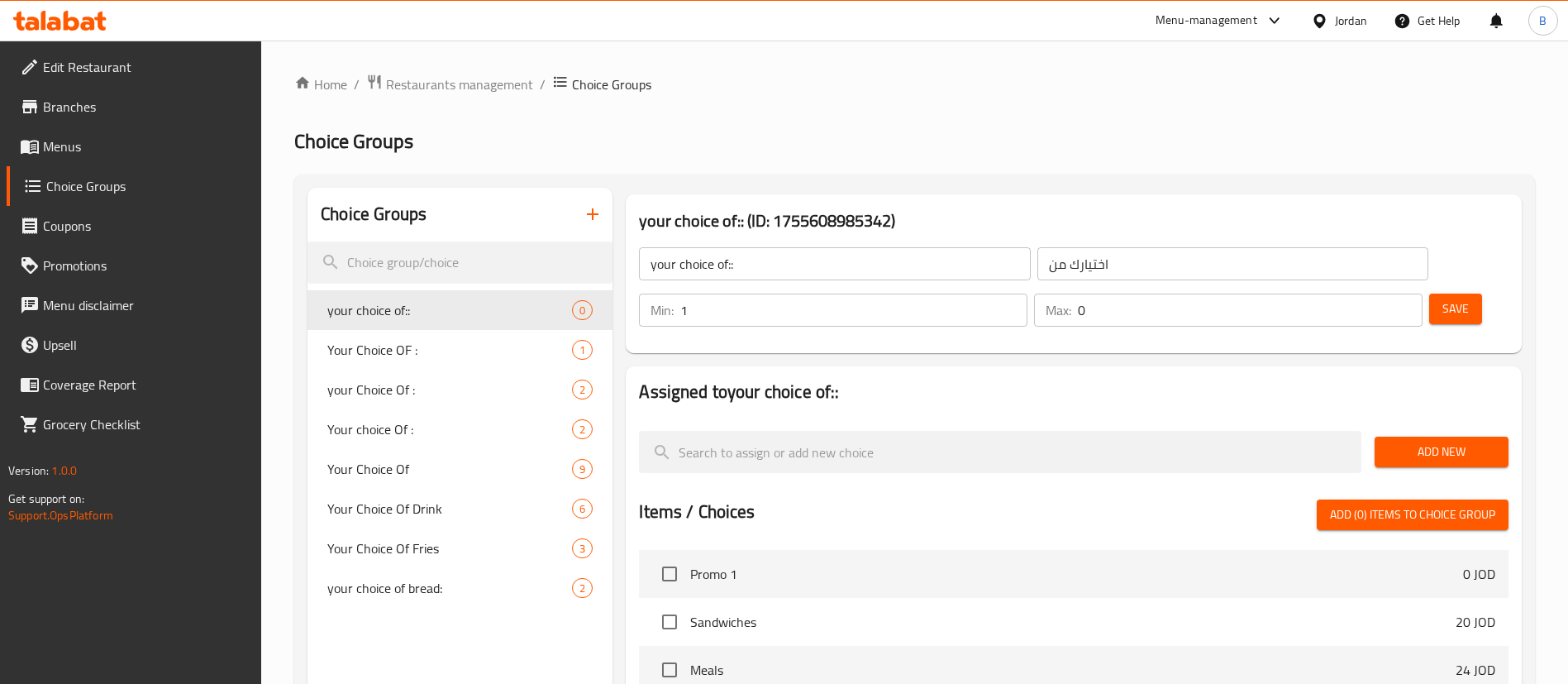
type input "1"
click at [1028, 294] on input "1" at bounding box center [854, 310] width 347 height 33
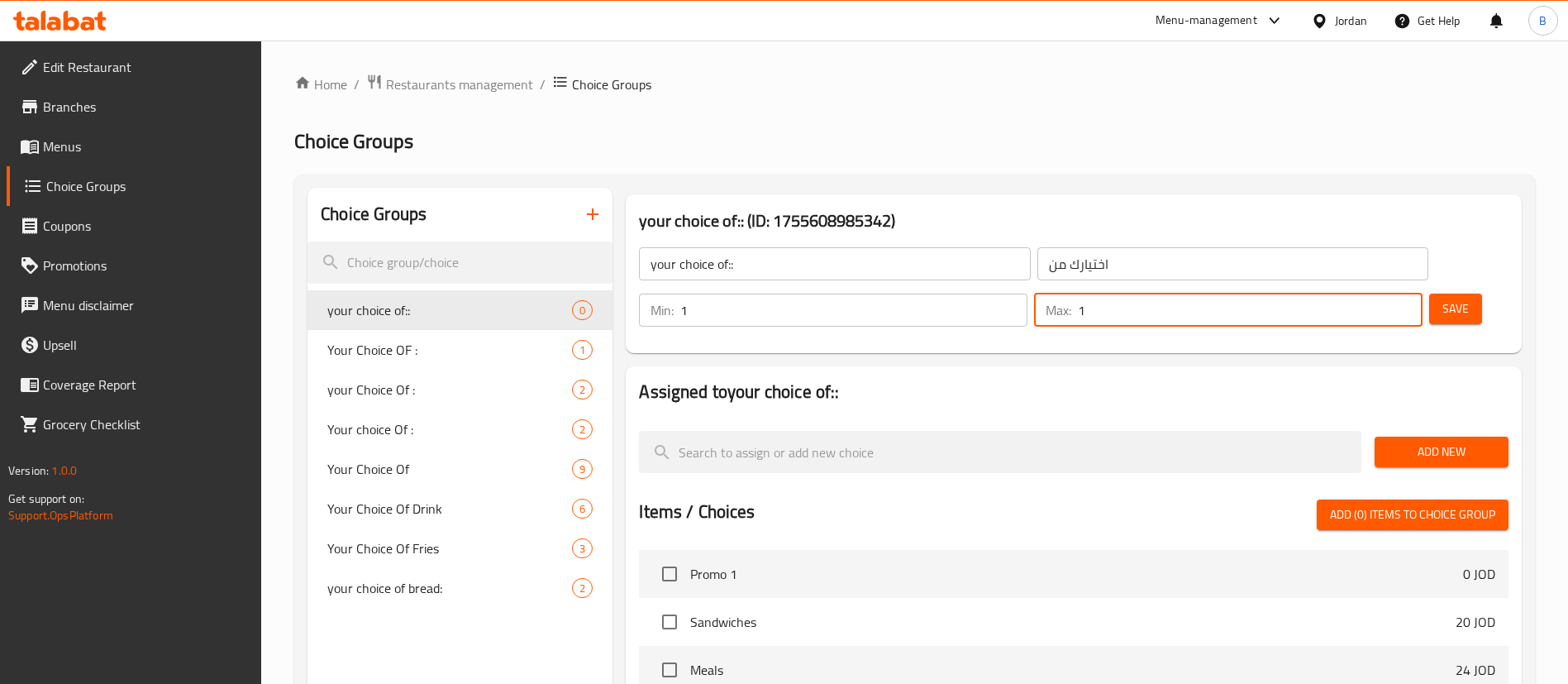
type input "1"
click at [1375, 294] on input "1" at bounding box center [1250, 310] width 344 height 33
click at [1442, 299] on span "Save" at bounding box center [1455, 309] width 26 height 20
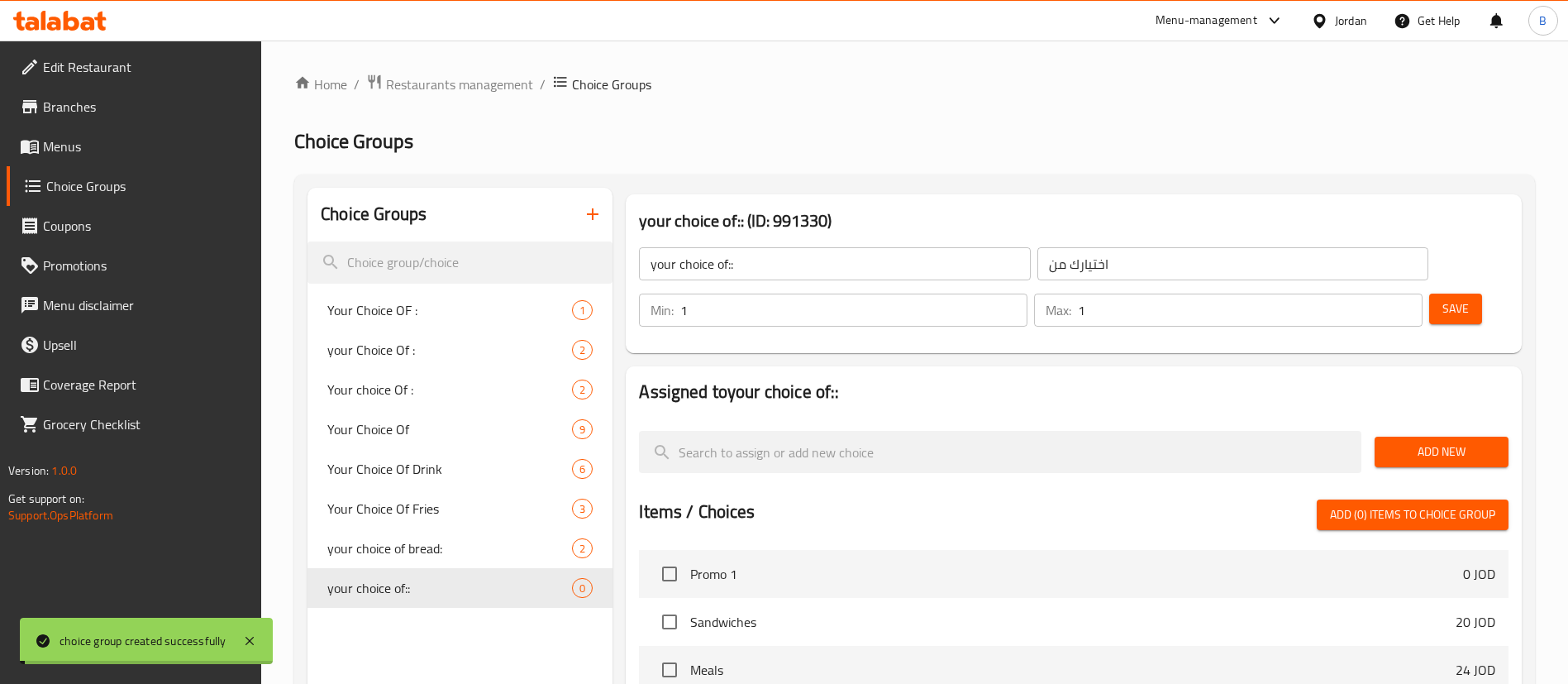
click at [1427, 441] on span "Add New" at bounding box center [1441, 451] width 108 height 20
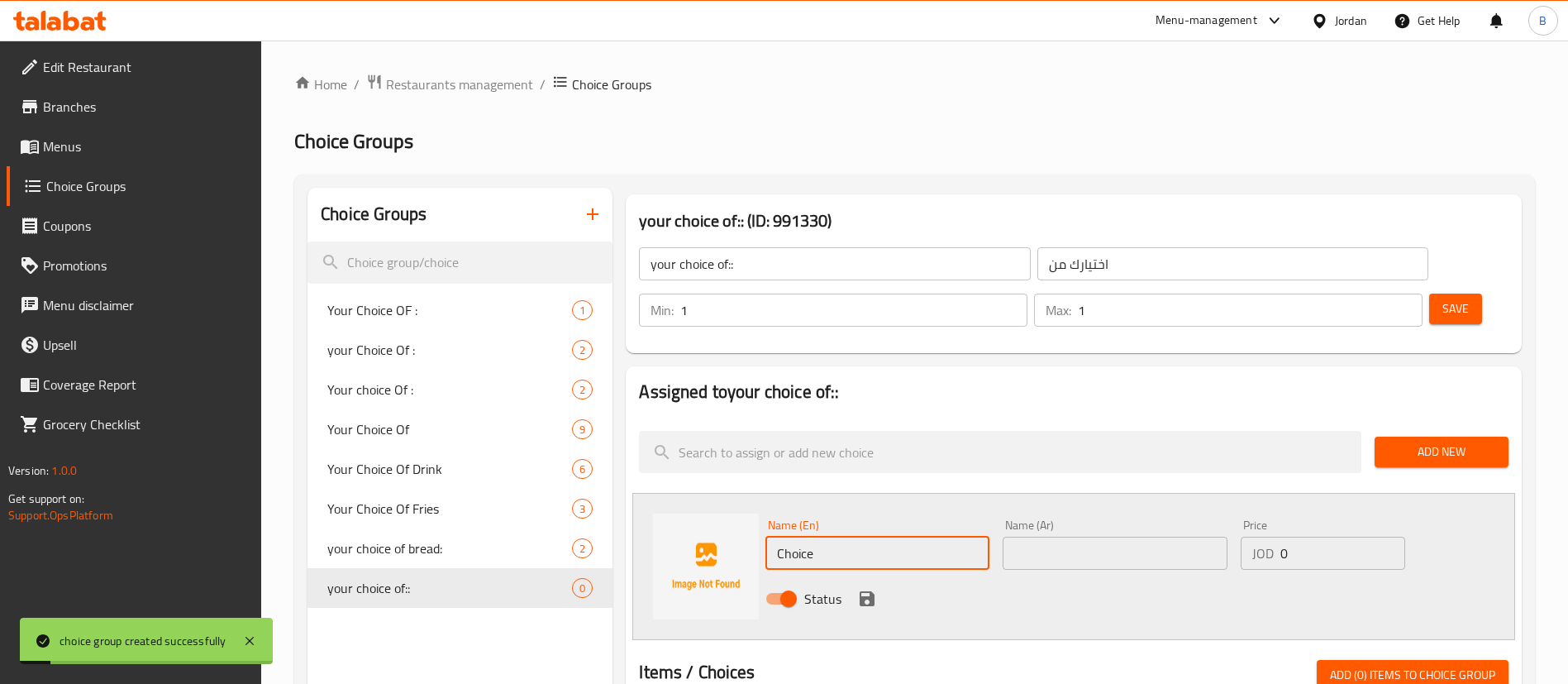
drag, startPoint x: 900, startPoint y: 518, endPoint x: 569, endPoint y: 481, distance: 333.1
type input "sandwich"
click at [1061, 537] on input "text" at bounding box center [1114, 553] width 224 height 33
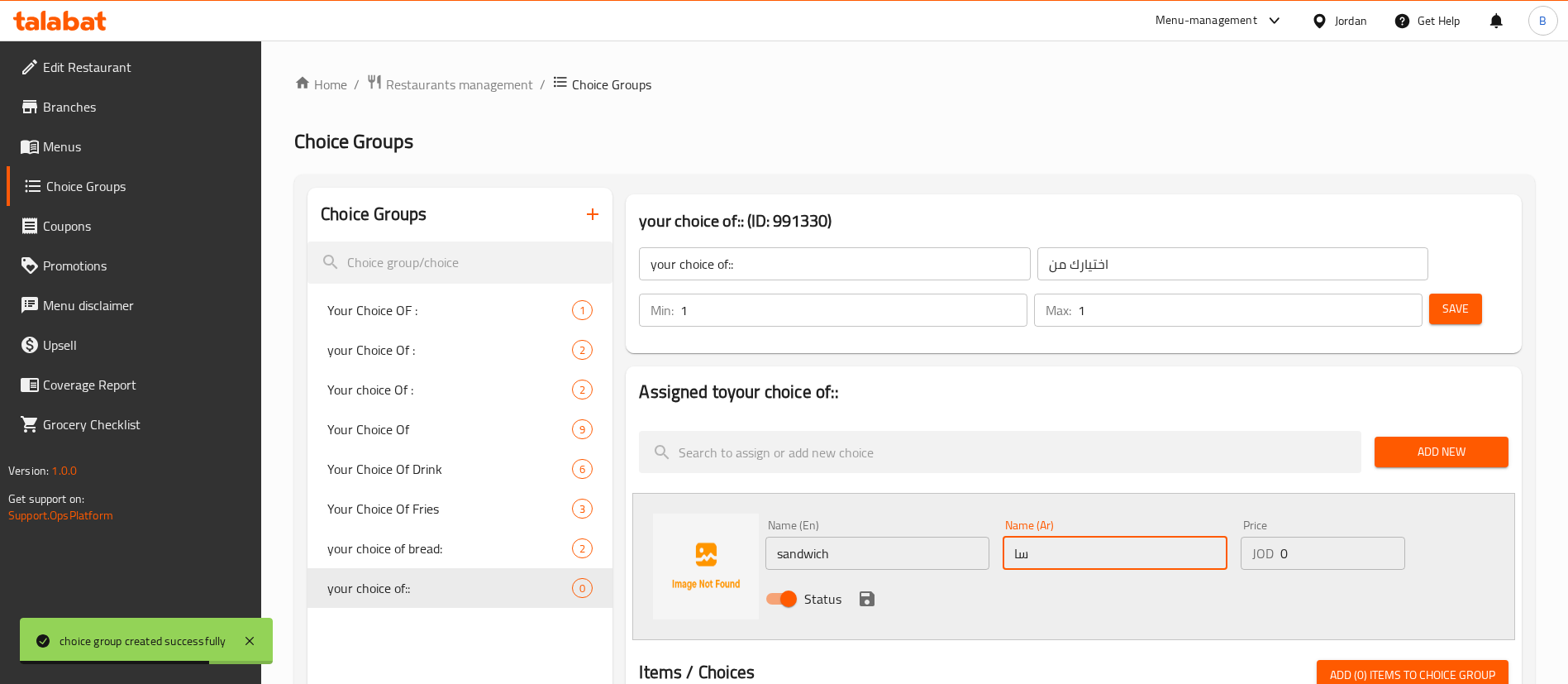
type input "ساندويش"
drag, startPoint x: 1312, startPoint y: 501, endPoint x: 1121, endPoint y: 502, distance: 191.0
click at [1206, 512] on div "Name (En) sandwich Name (En) Name (Ar) ساندويش Name (Ar) Price JOD 0 Price Stat…" at bounding box center [1115, 567] width 712 height 109
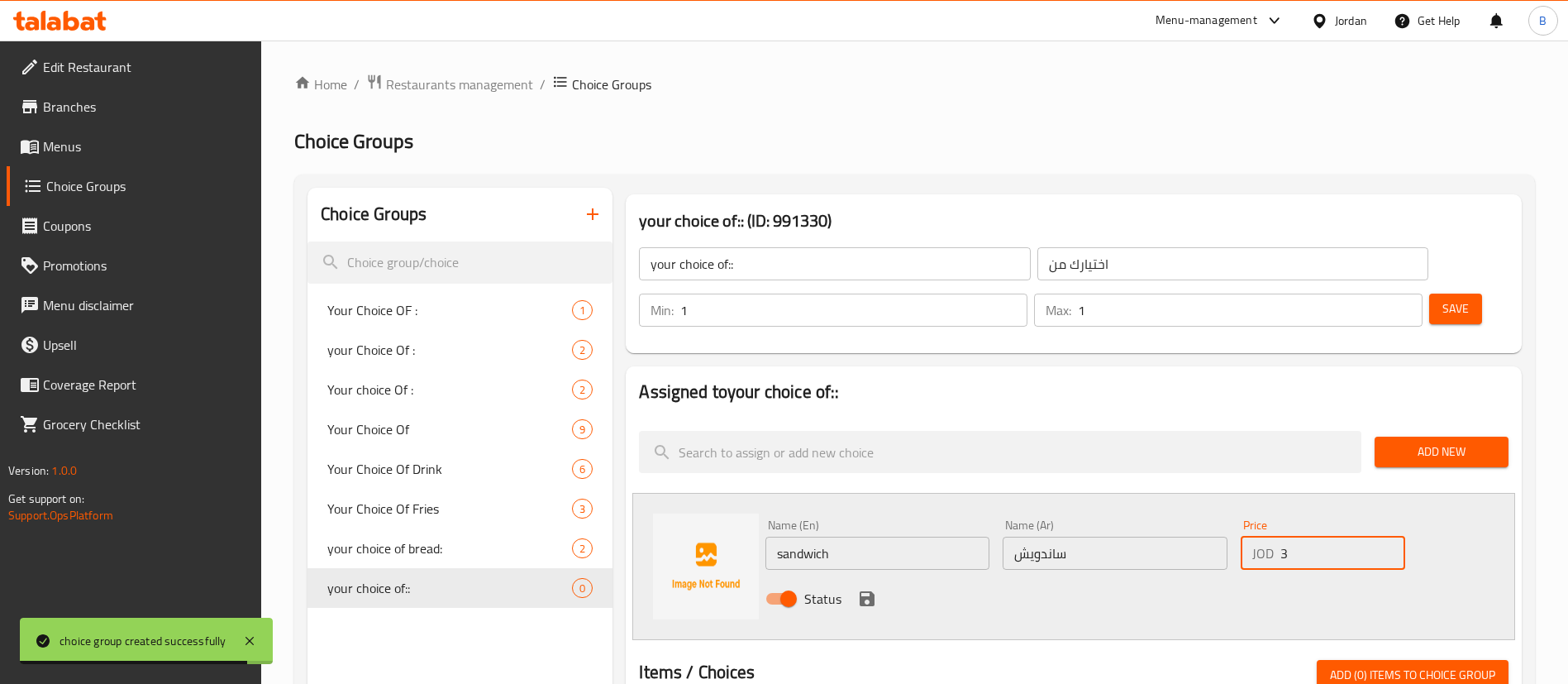
type input "3"
click at [873, 591] on icon "save" at bounding box center [867, 598] width 15 height 15
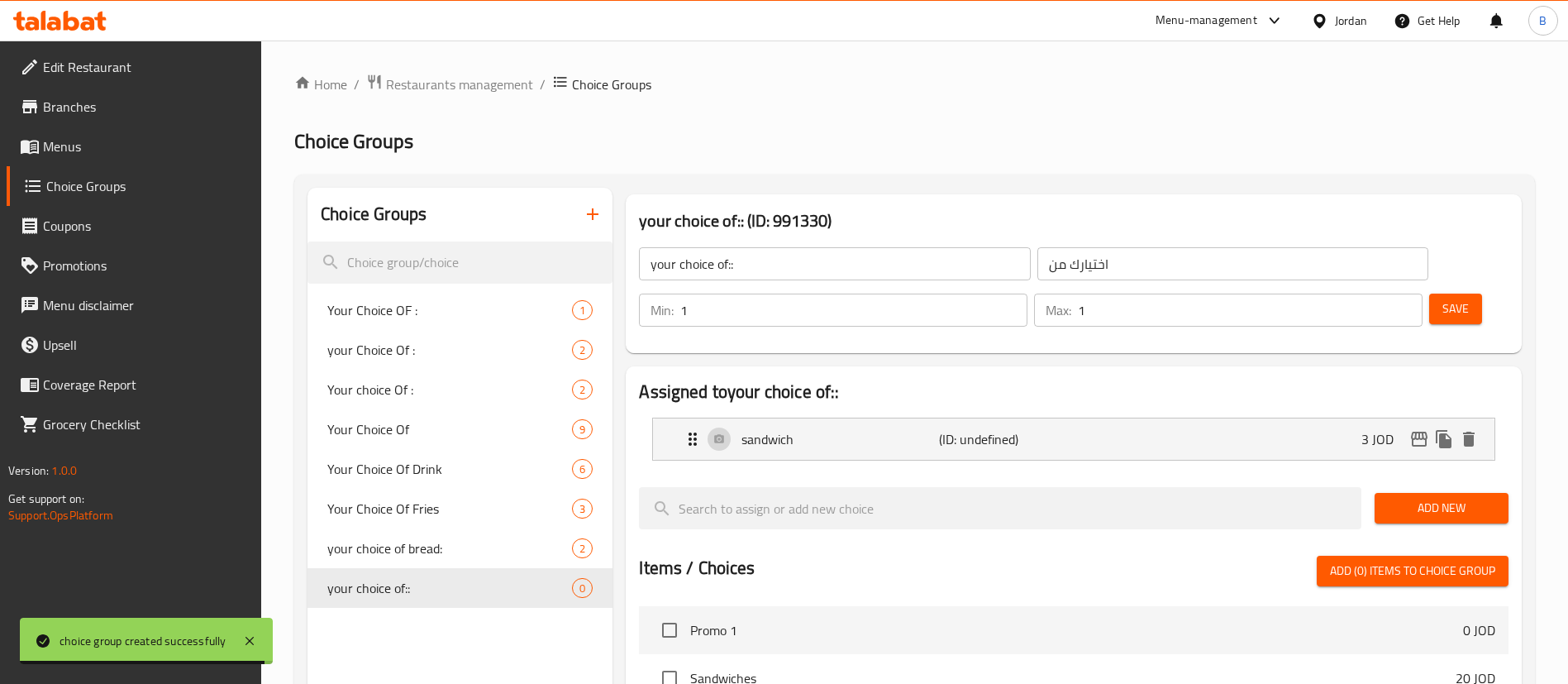
click at [1401, 498] on span "Add New" at bounding box center [1441, 507] width 108 height 20
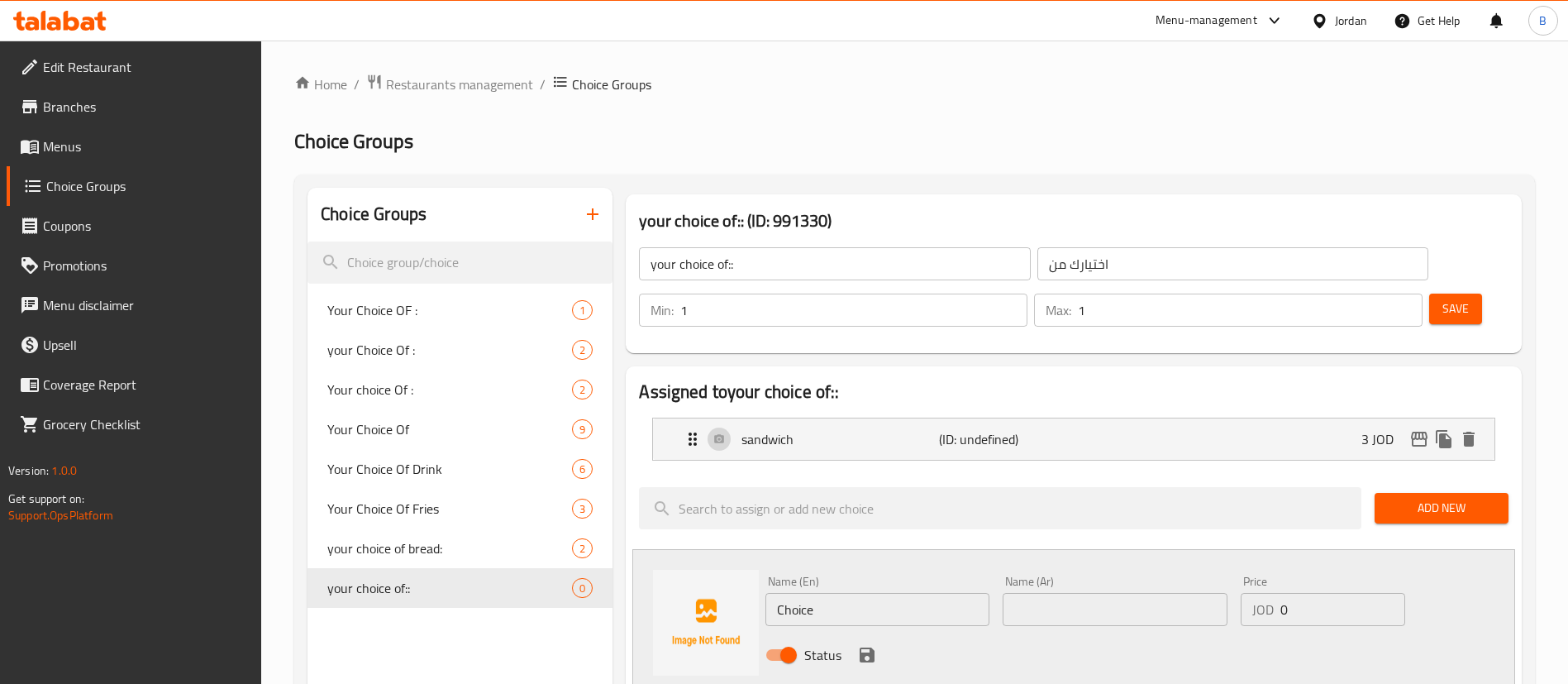
drag, startPoint x: 930, startPoint y: 562, endPoint x: 613, endPoint y: 559, distance: 317.0
type input "meal"
click at [1049, 593] on input "text" at bounding box center [1114, 609] width 224 height 33
type input "وجبة"
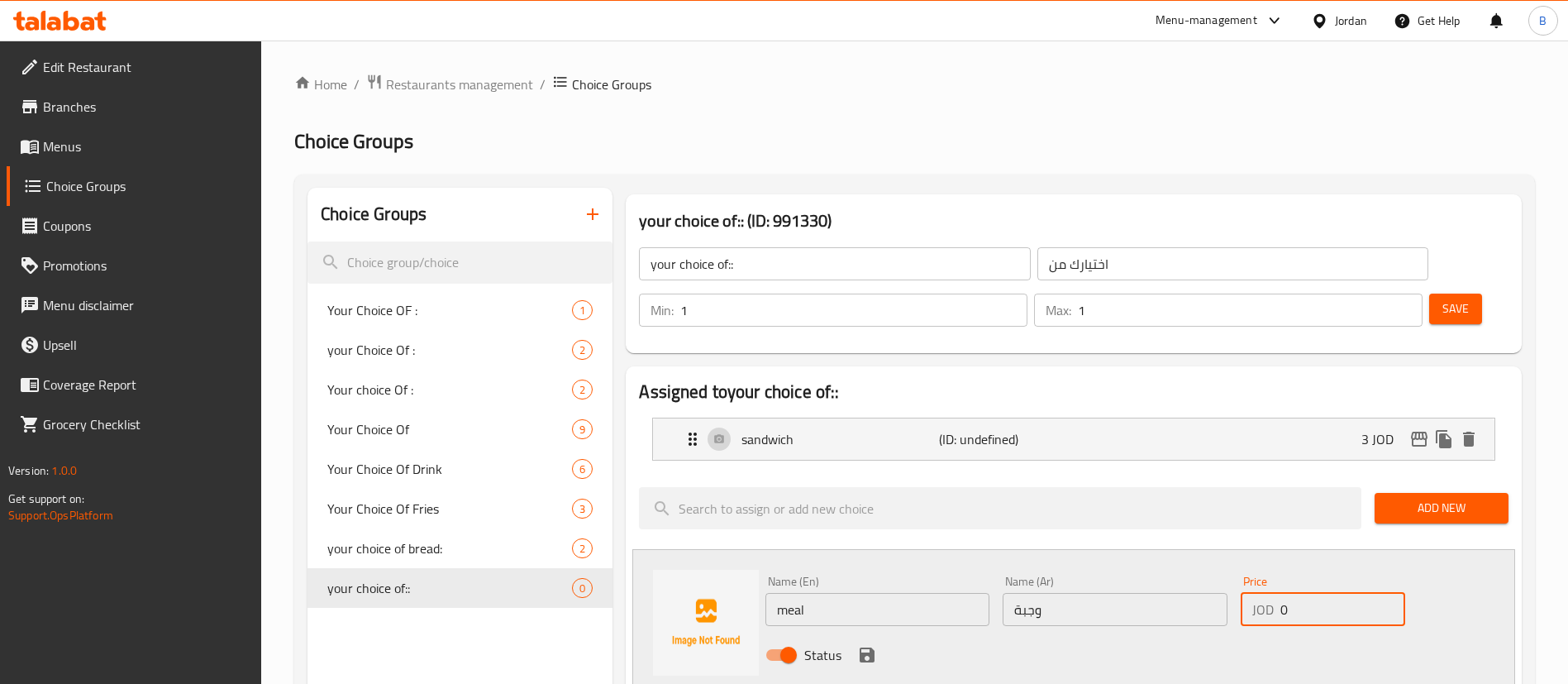
drag, startPoint x: 1331, startPoint y: 569, endPoint x: 1004, endPoint y: 553, distance: 327.4
click at [1018, 569] on div "Name (En) meal Name (En) Name (Ar) وجبة Name (Ar) Price JOD 0 Price Status" at bounding box center [1115, 623] width 712 height 109
type input "4.25"
click at [861, 647] on icon "save" at bounding box center [867, 654] width 15 height 15
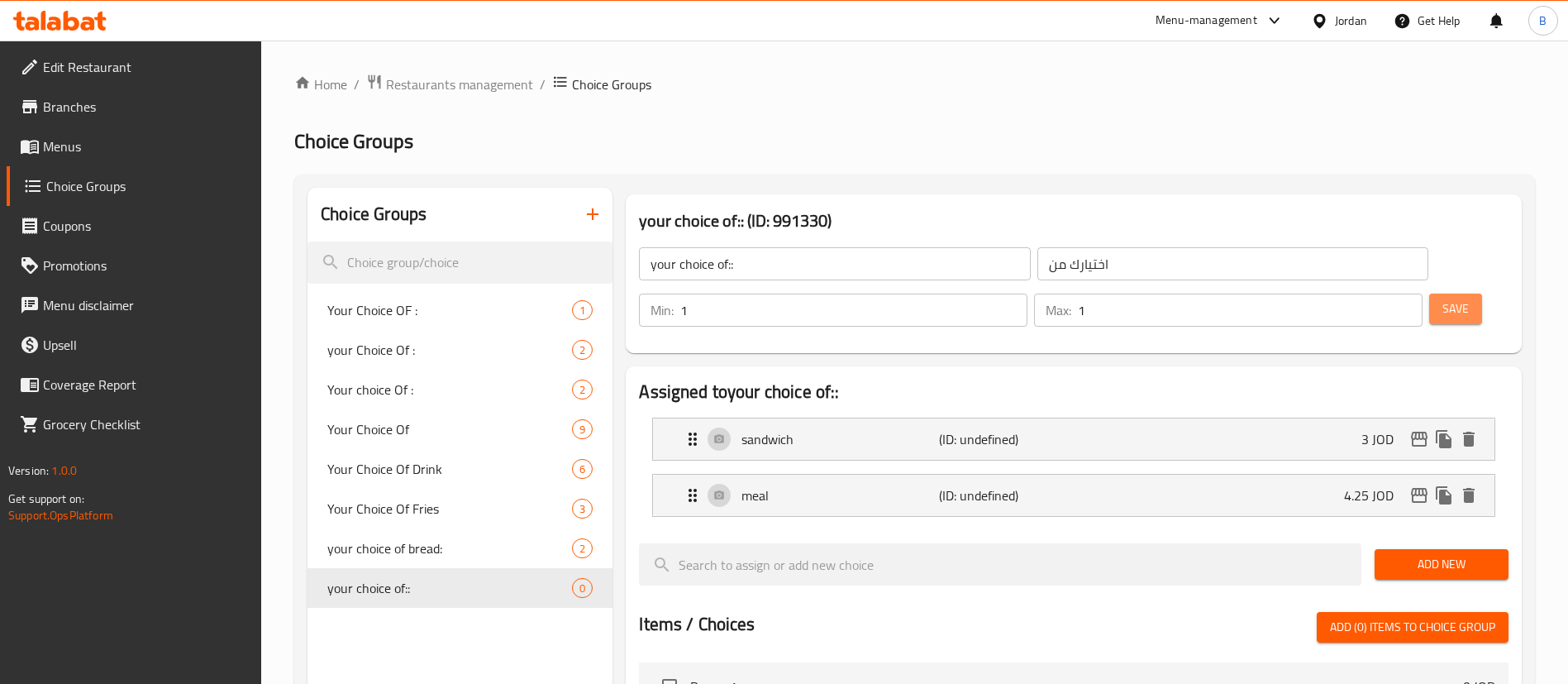
click at [1442, 299] on span "Save" at bounding box center [1455, 309] width 26 height 20
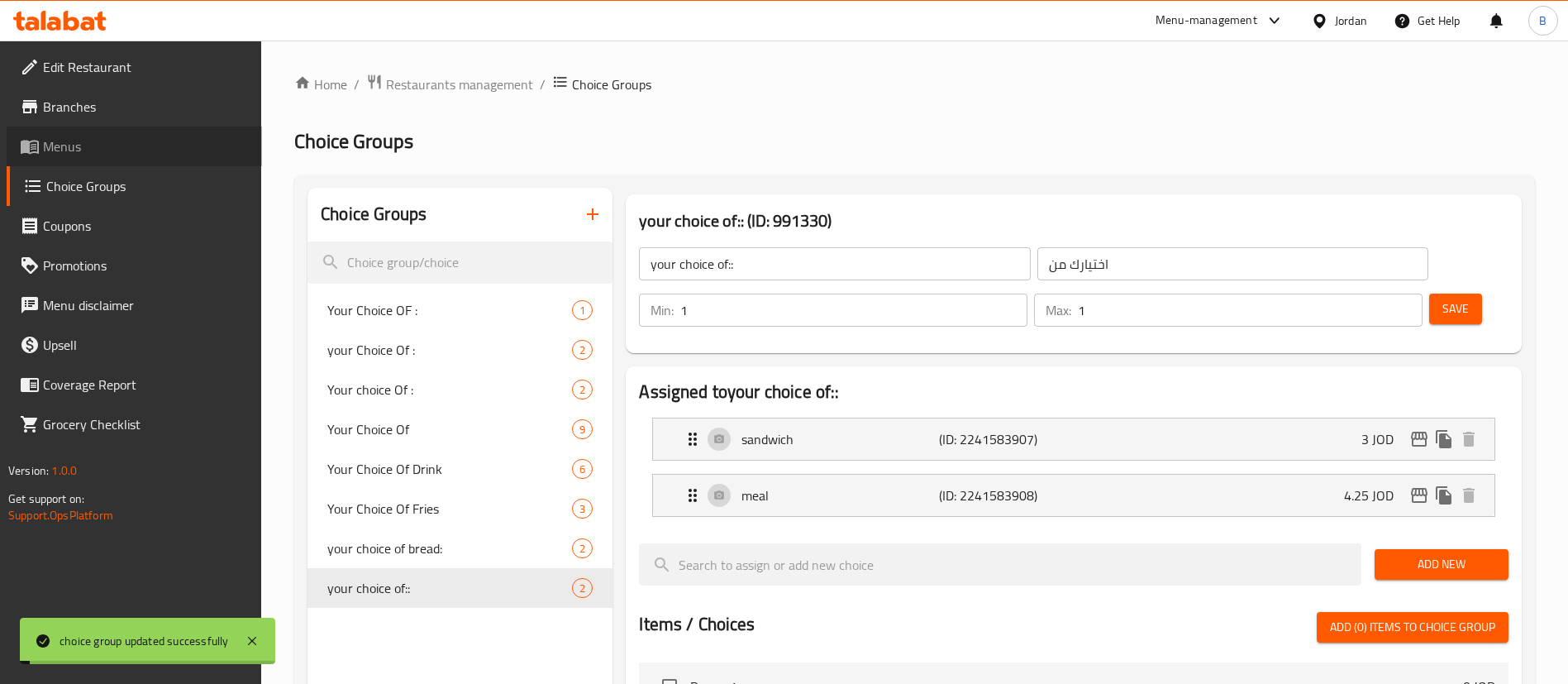
click at [87, 151] on span "Menus" at bounding box center [145, 147] width 206 height 19
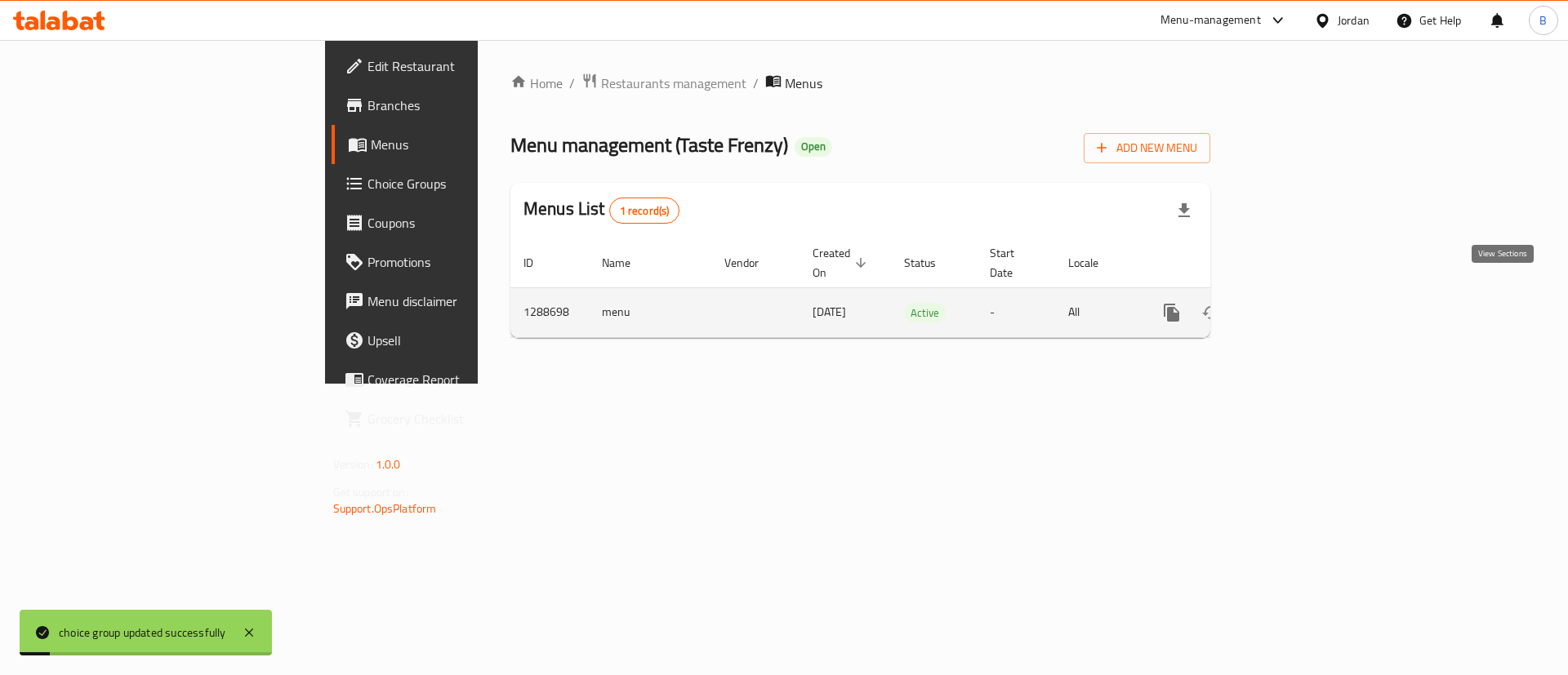
click at [1299, 303] on icon "enhanced table" at bounding box center [1289, 312] width 19 height 19
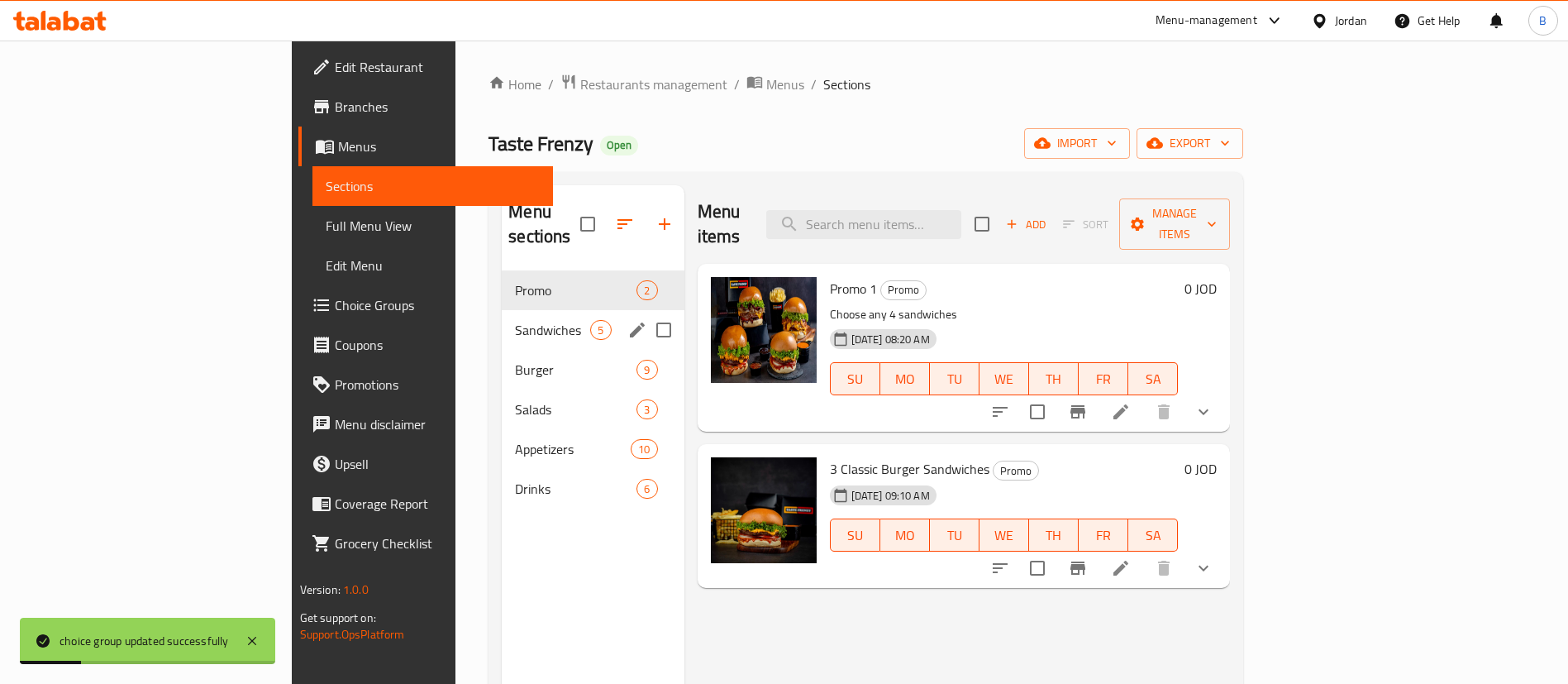
click at [515, 320] on span "Sandwiches" at bounding box center [553, 330] width 76 height 19
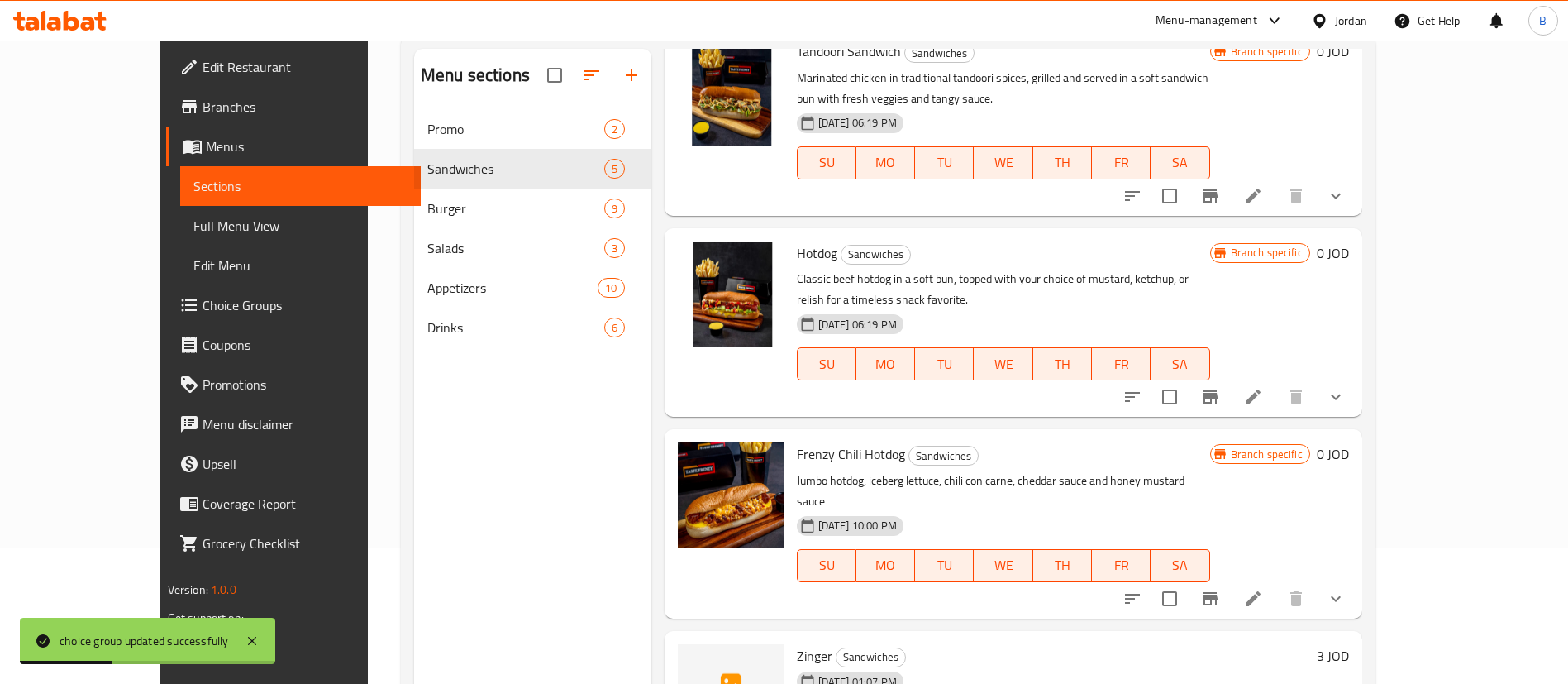
scroll to position [232, 0]
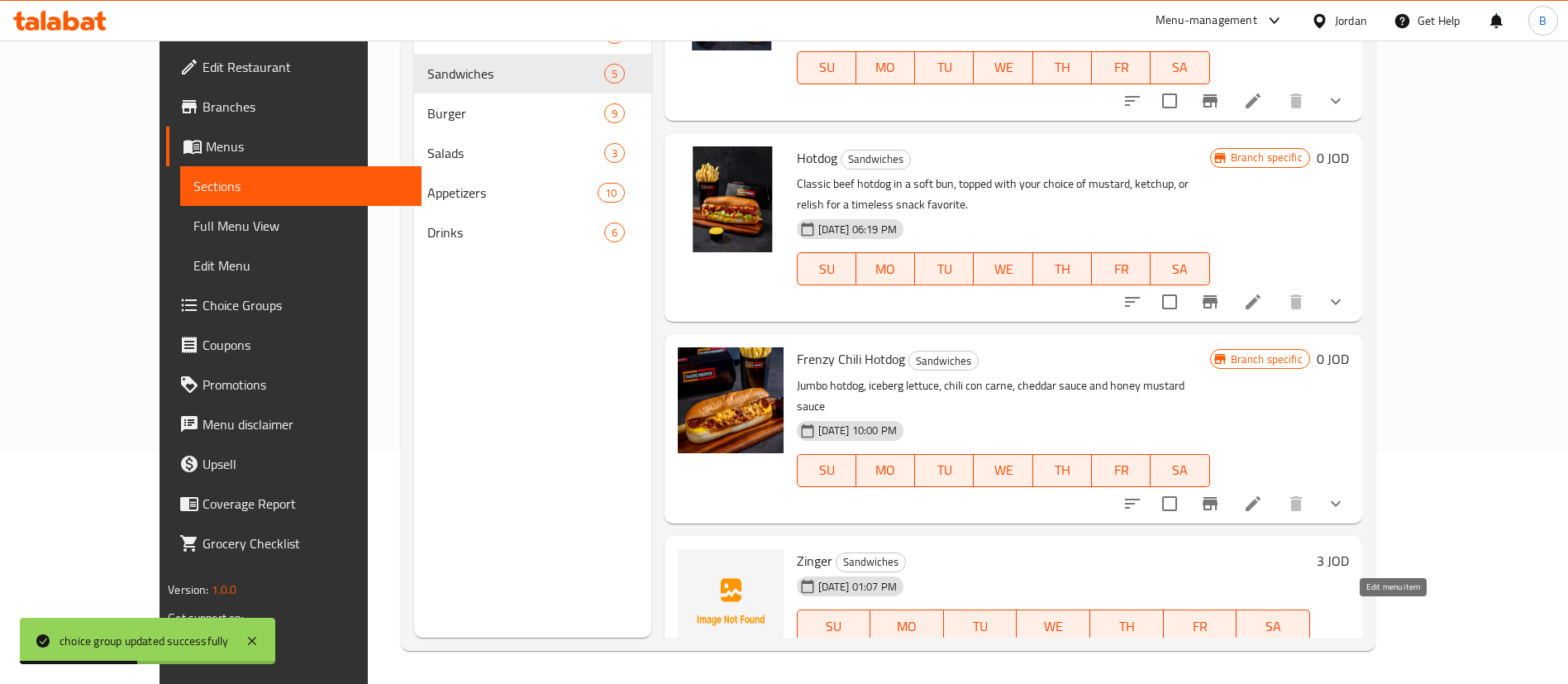
click at [1263, 649] on icon at bounding box center [1253, 659] width 19 height 19
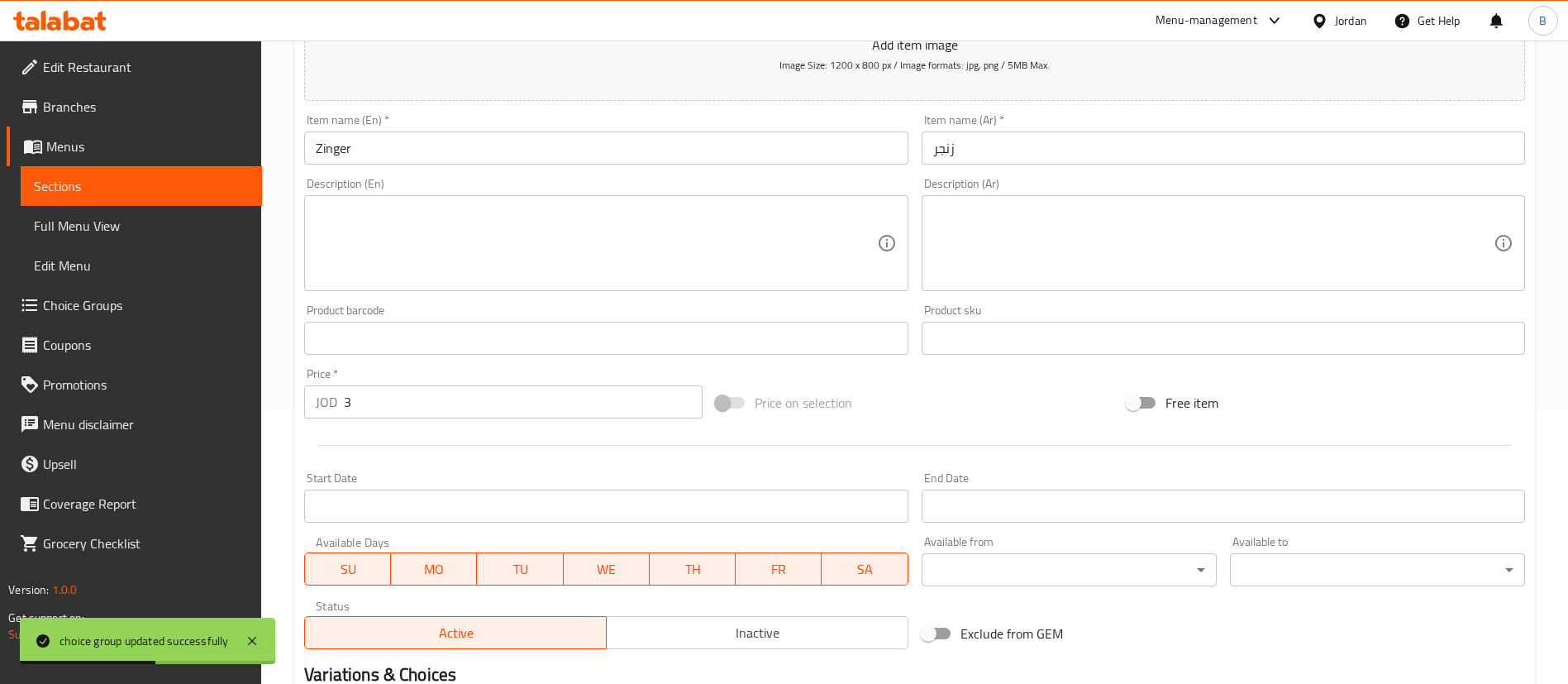
scroll to position [512, 0]
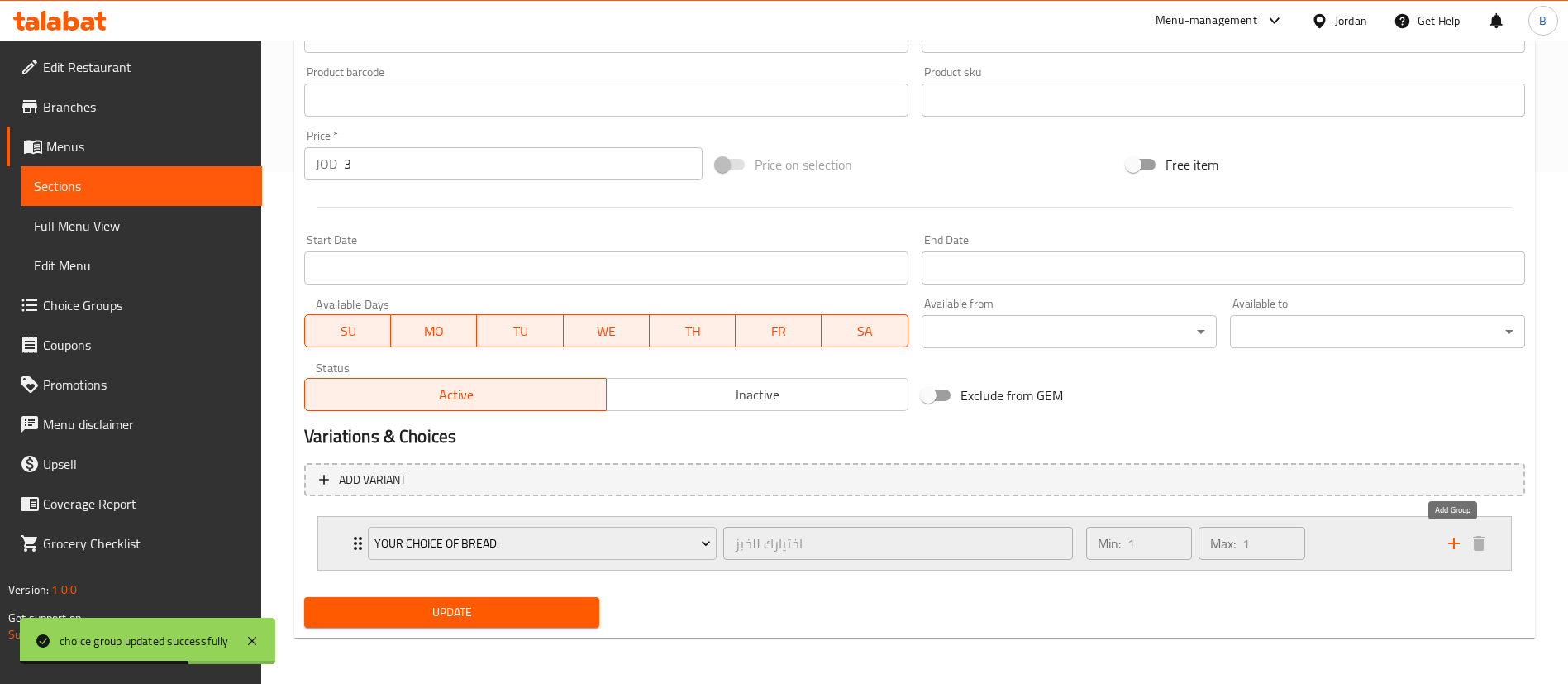
click at [1452, 544] on icon "add" at bounding box center [1454, 543] width 19 height 19
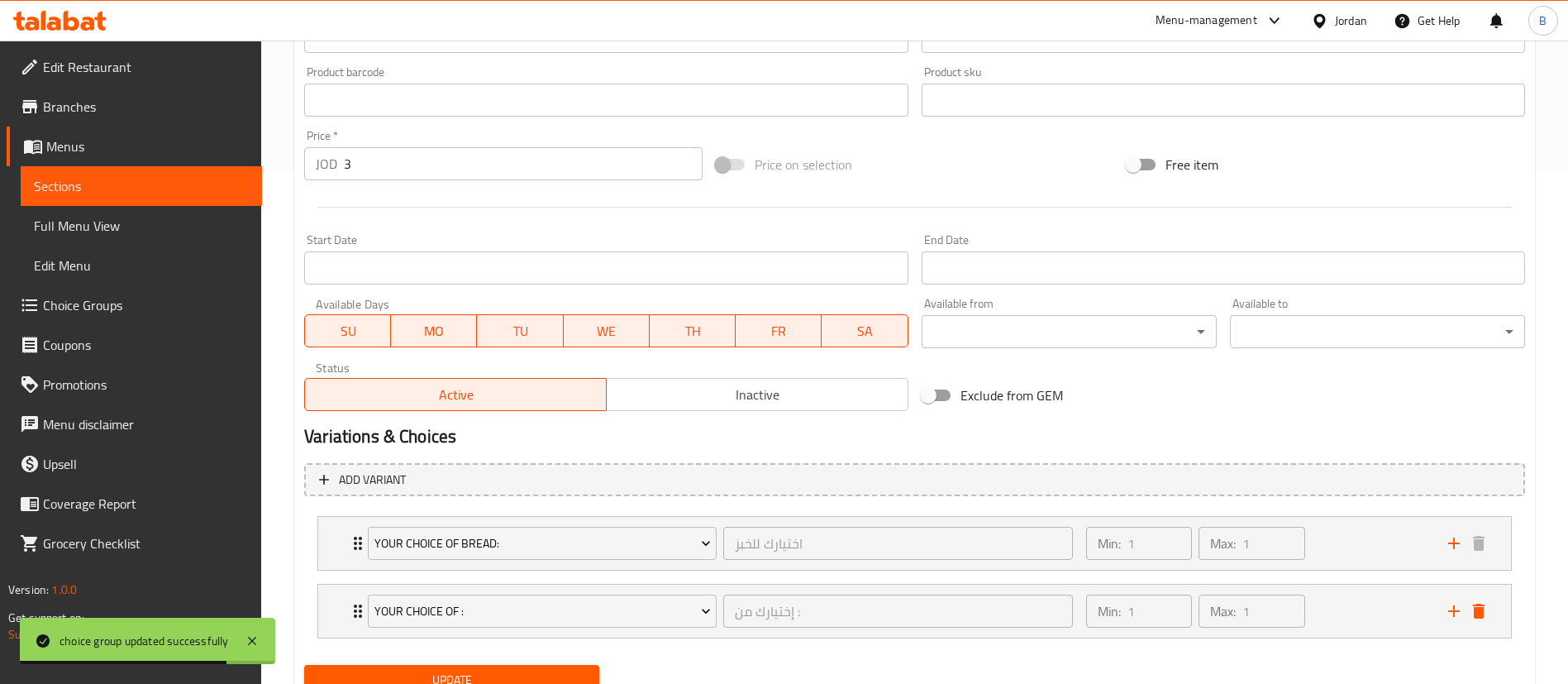
drag, startPoint x: 492, startPoint y: 604, endPoint x: 491, endPoint y: 505, distance: 99.0
click at [491, 505] on nav "your choice of bread: اختيارك للخبز ​ Min: 1 ​ Max: 1 ​ French (ID: 2241583080)…" at bounding box center [914, 576] width 1221 height 148
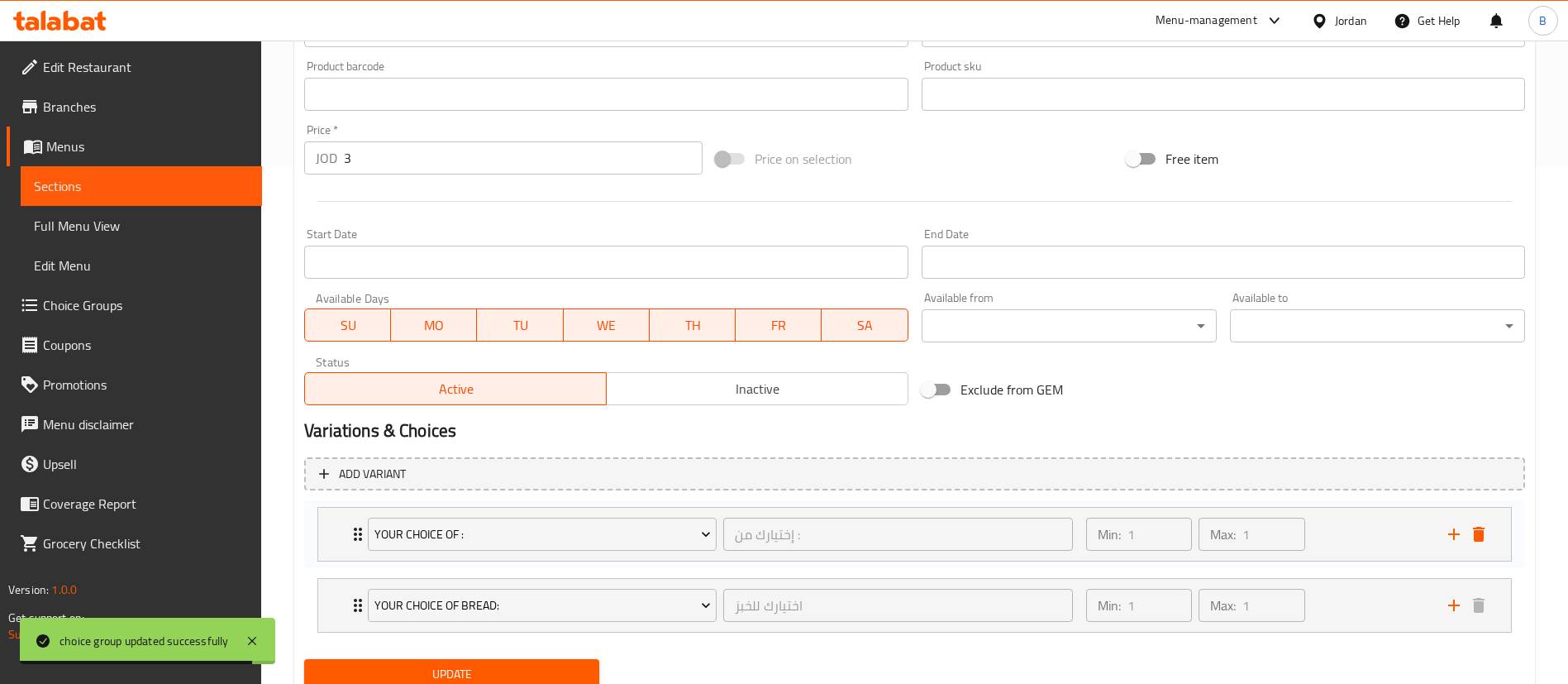
scroll to position [525, 0]
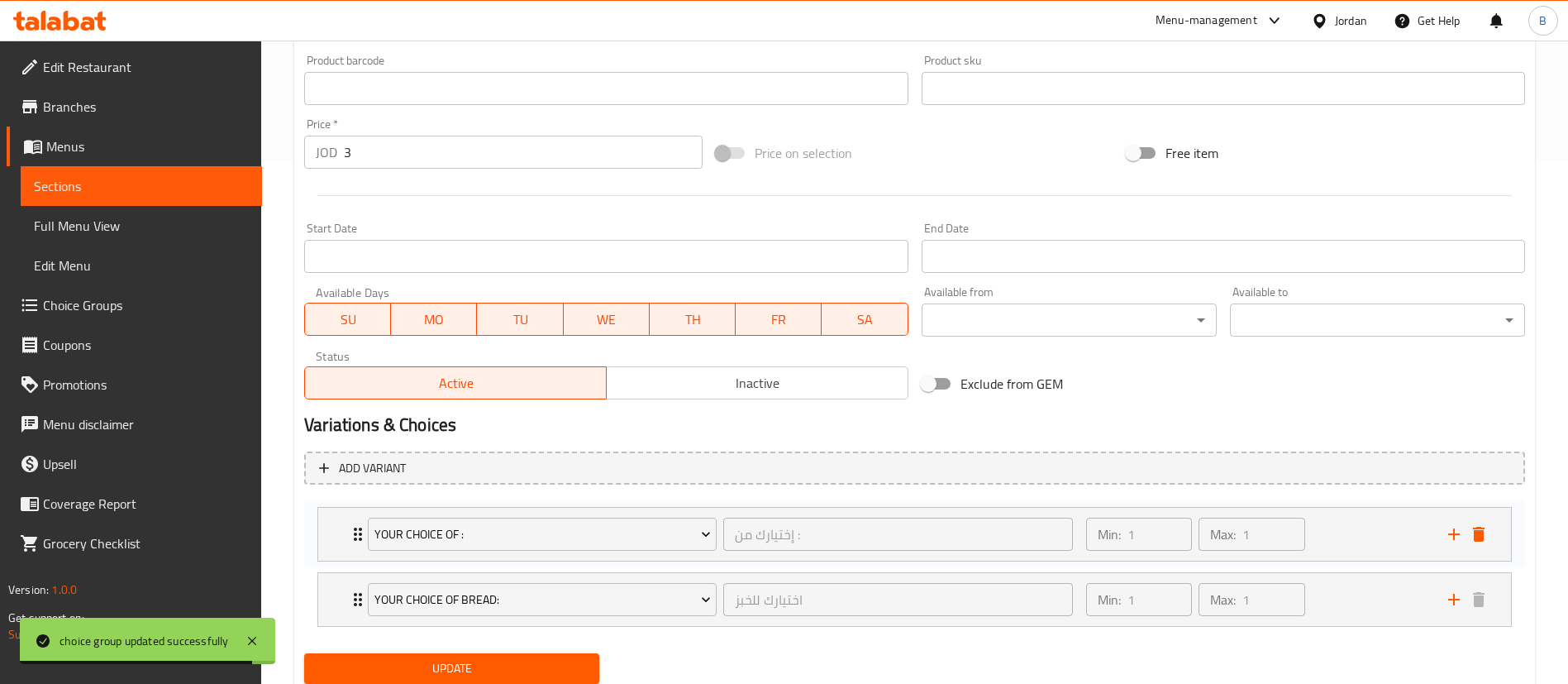
drag, startPoint x: 353, startPoint y: 608, endPoint x: 354, endPoint y: 515, distance: 93.0
click at [354, 515] on div "your choice of bread: اختيارك للخبز ​ Min: 1 ​ Max: 1 ​ French (ID: 2241583080)…" at bounding box center [914, 566] width 1221 height 136
click at [546, 530] on span "Your Choice OF :" at bounding box center [542, 530] width 336 height 20
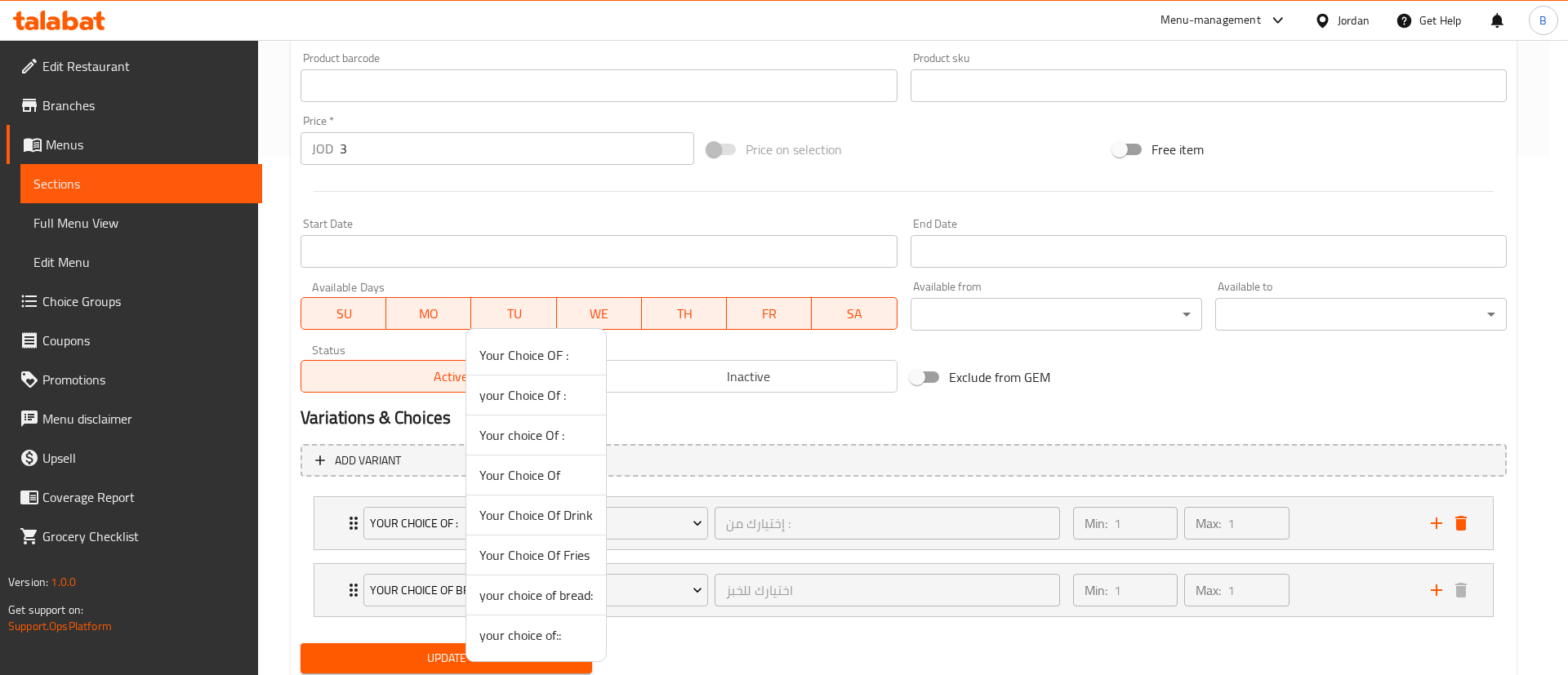
click at [548, 637] on span "your choice of::" at bounding box center [535, 635] width 113 height 19
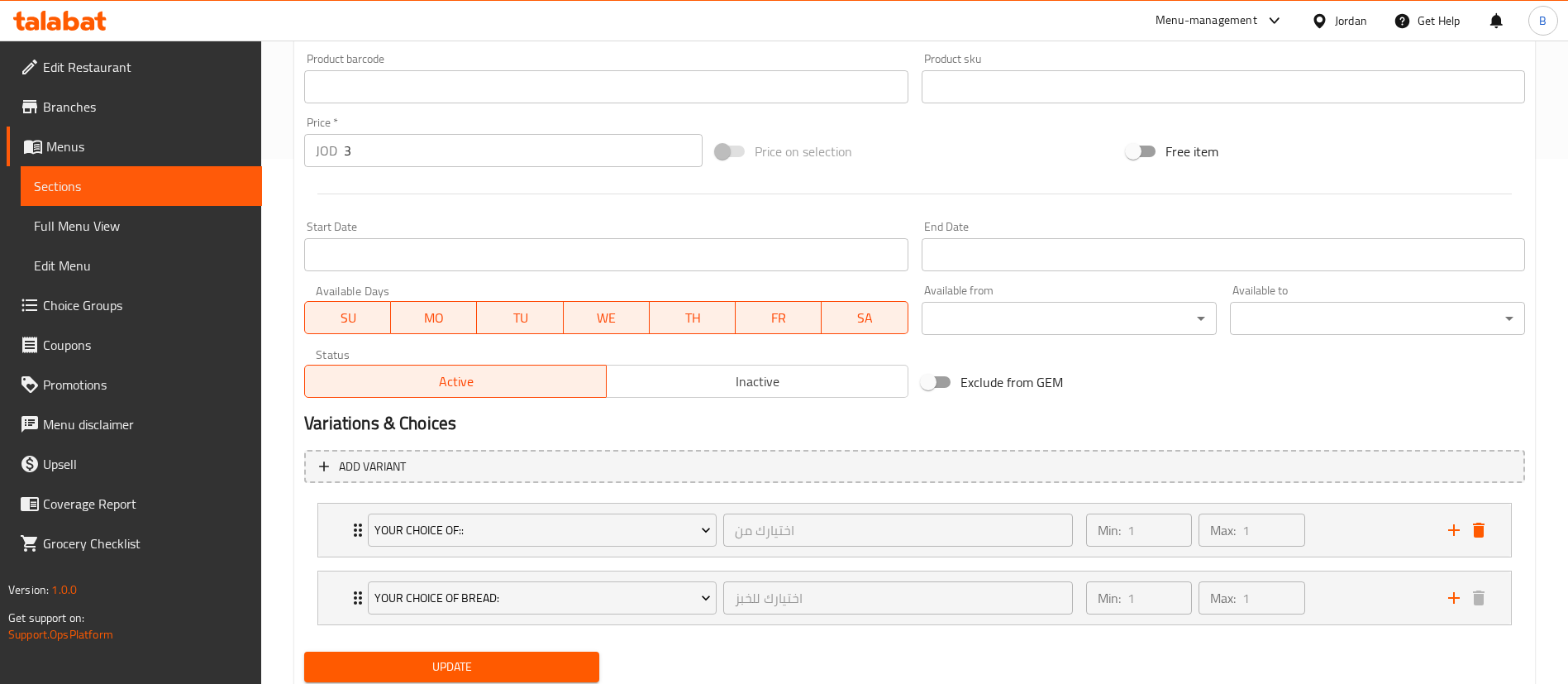
click at [507, 669] on span "Update" at bounding box center [451, 667] width 269 height 20
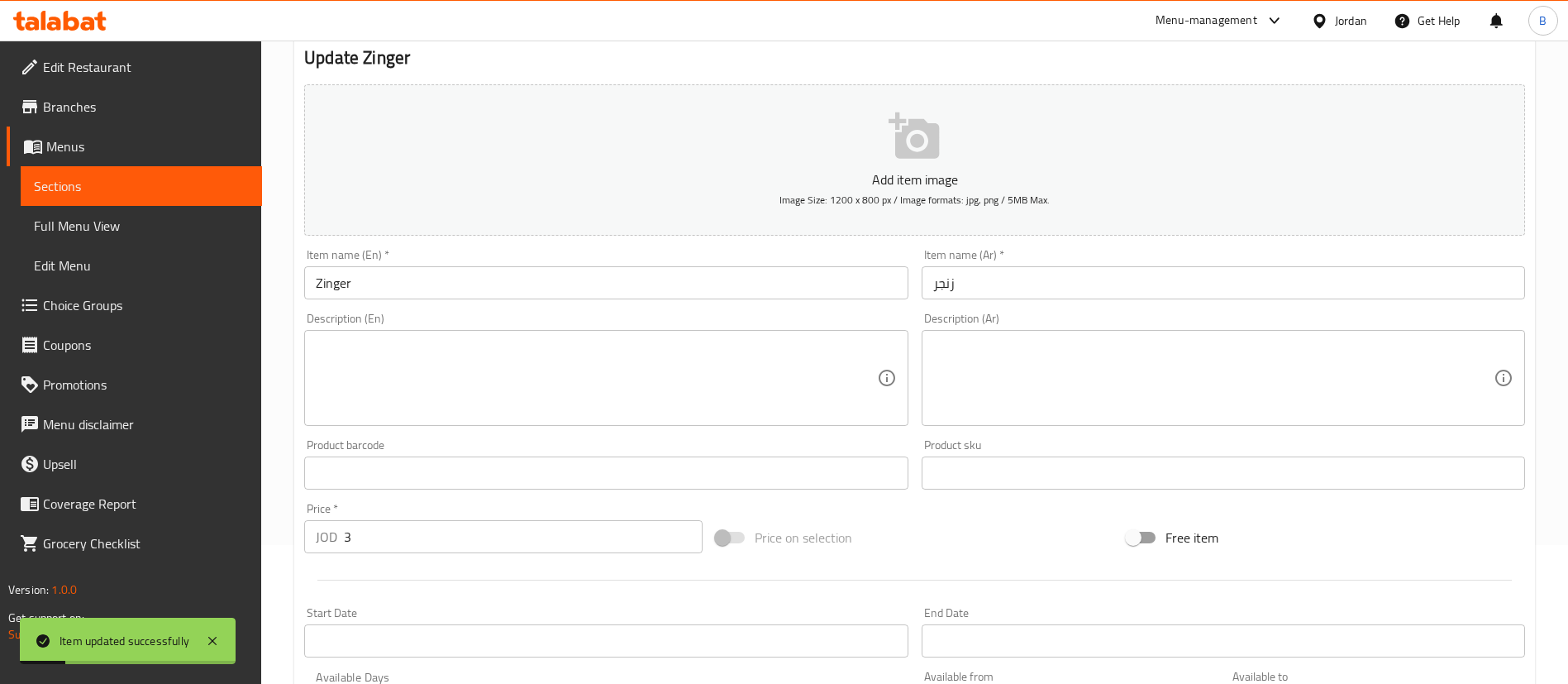
scroll to position [0, 0]
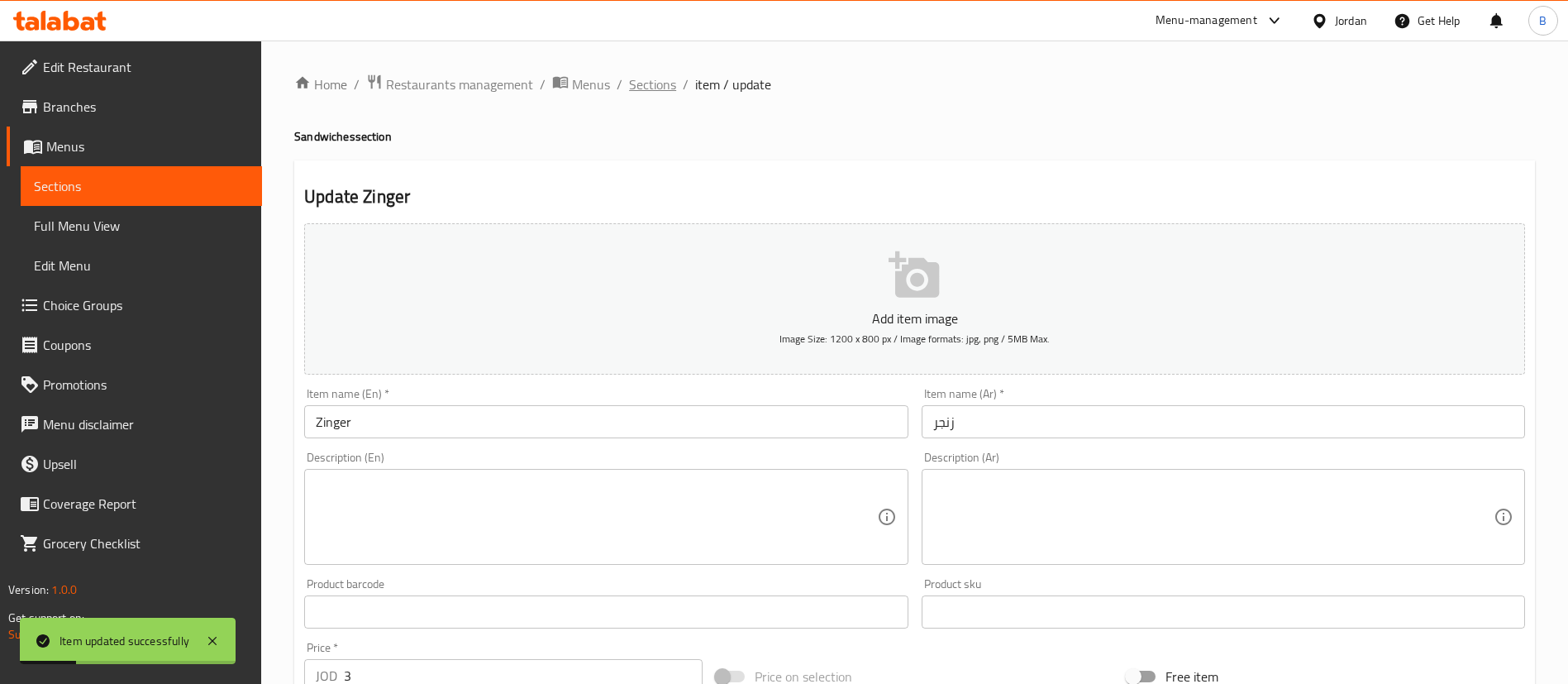
click at [648, 82] on span "Sections" at bounding box center [653, 84] width 48 height 19
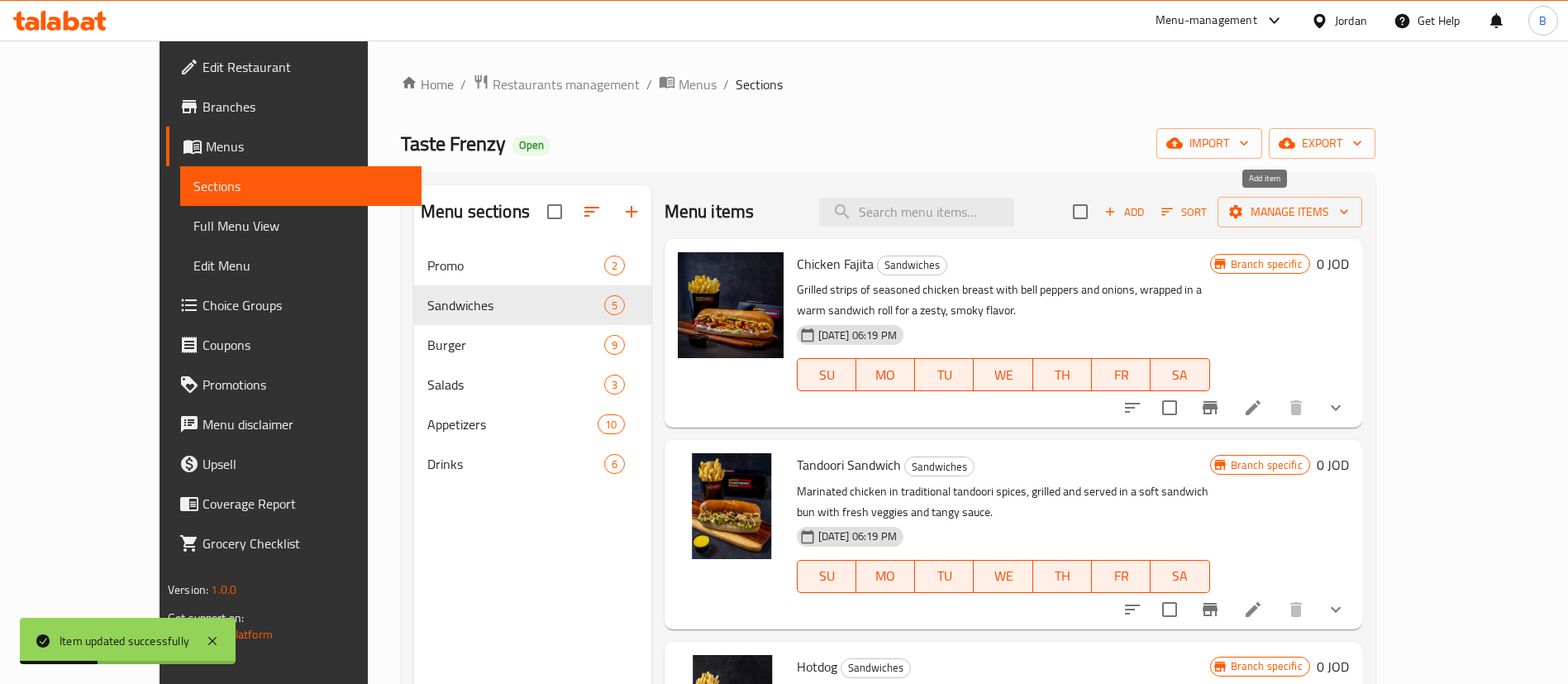
click at [1146, 210] on span "Add" at bounding box center [1124, 212] width 45 height 19
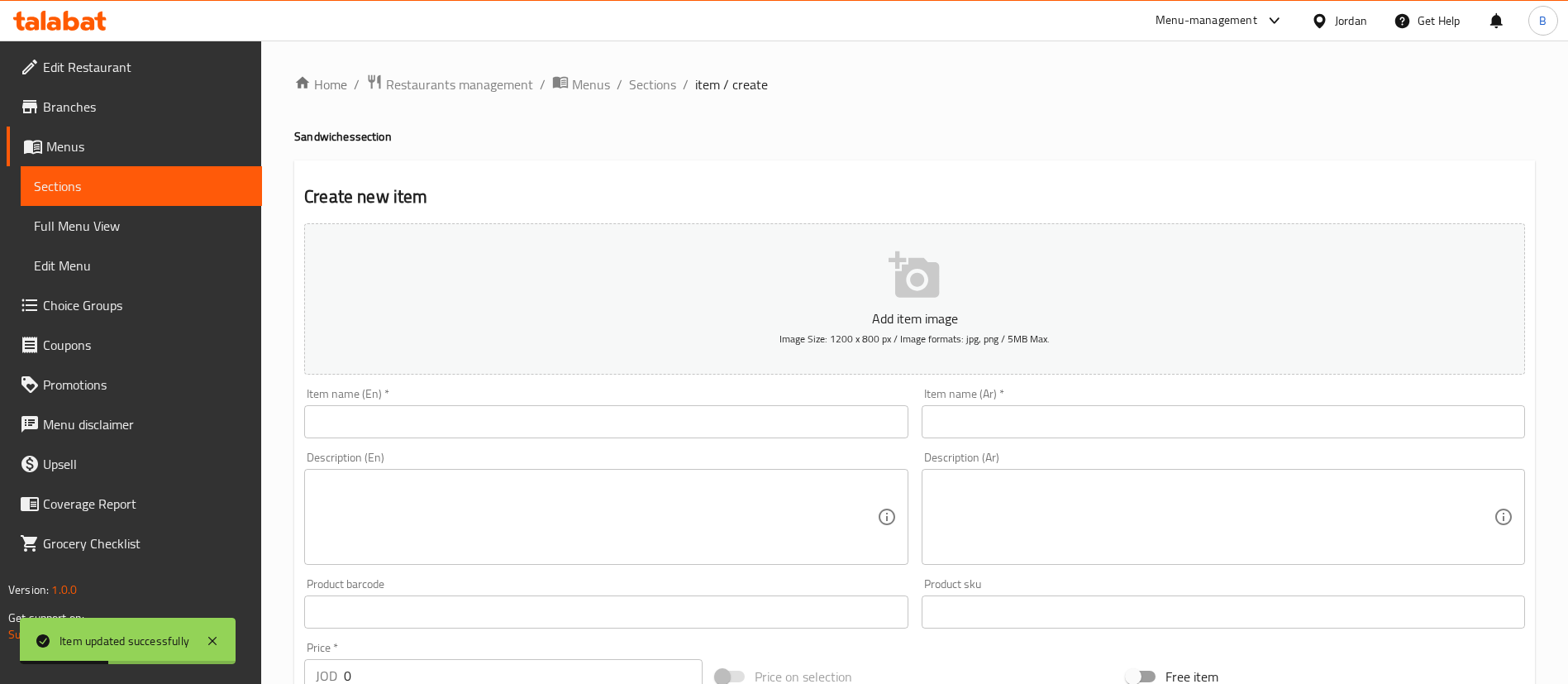
click at [697, 412] on input "text" at bounding box center [606, 422] width 603 height 33
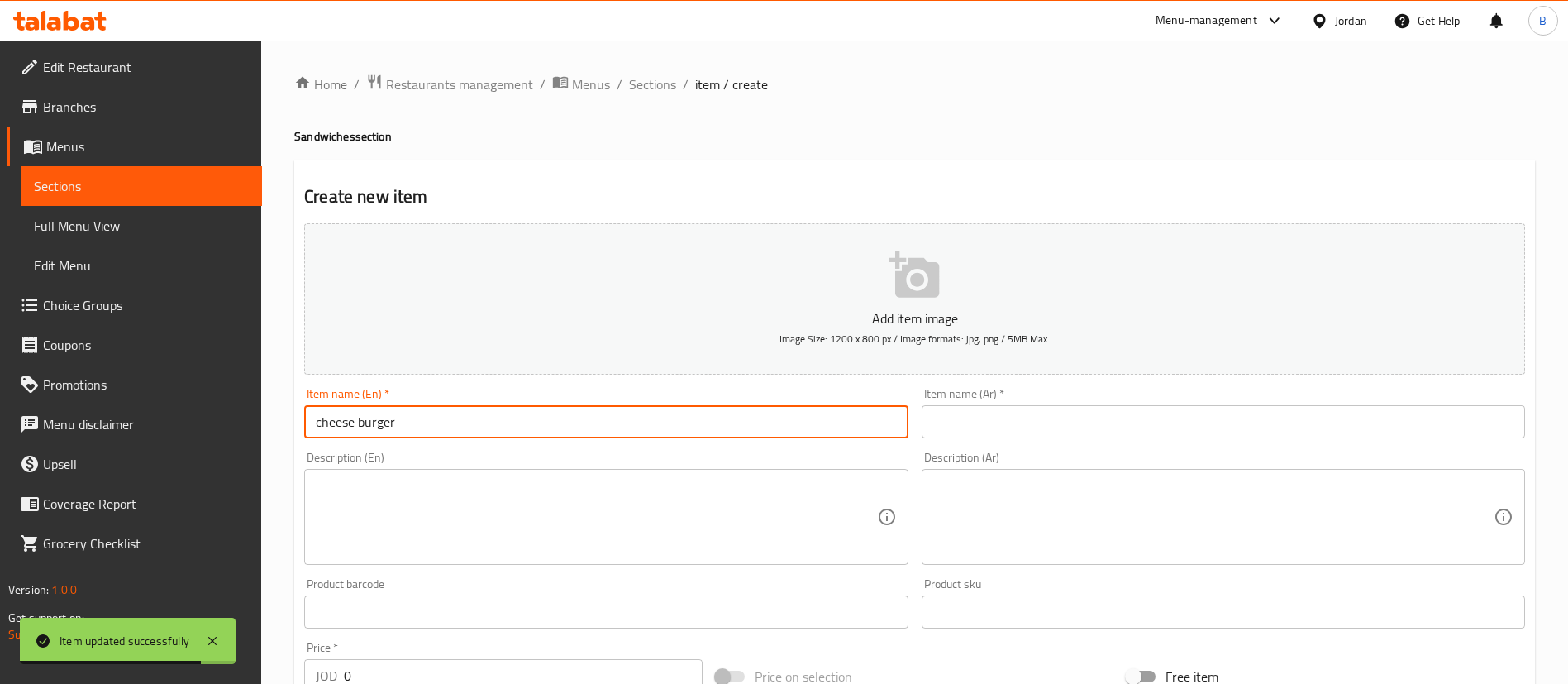
type input "cheese burger"
drag, startPoint x: 1005, startPoint y: 435, endPoint x: 1005, endPoint y: 636, distance: 201.0
click at [1005, 435] on input "text" at bounding box center [1223, 422] width 603 height 33
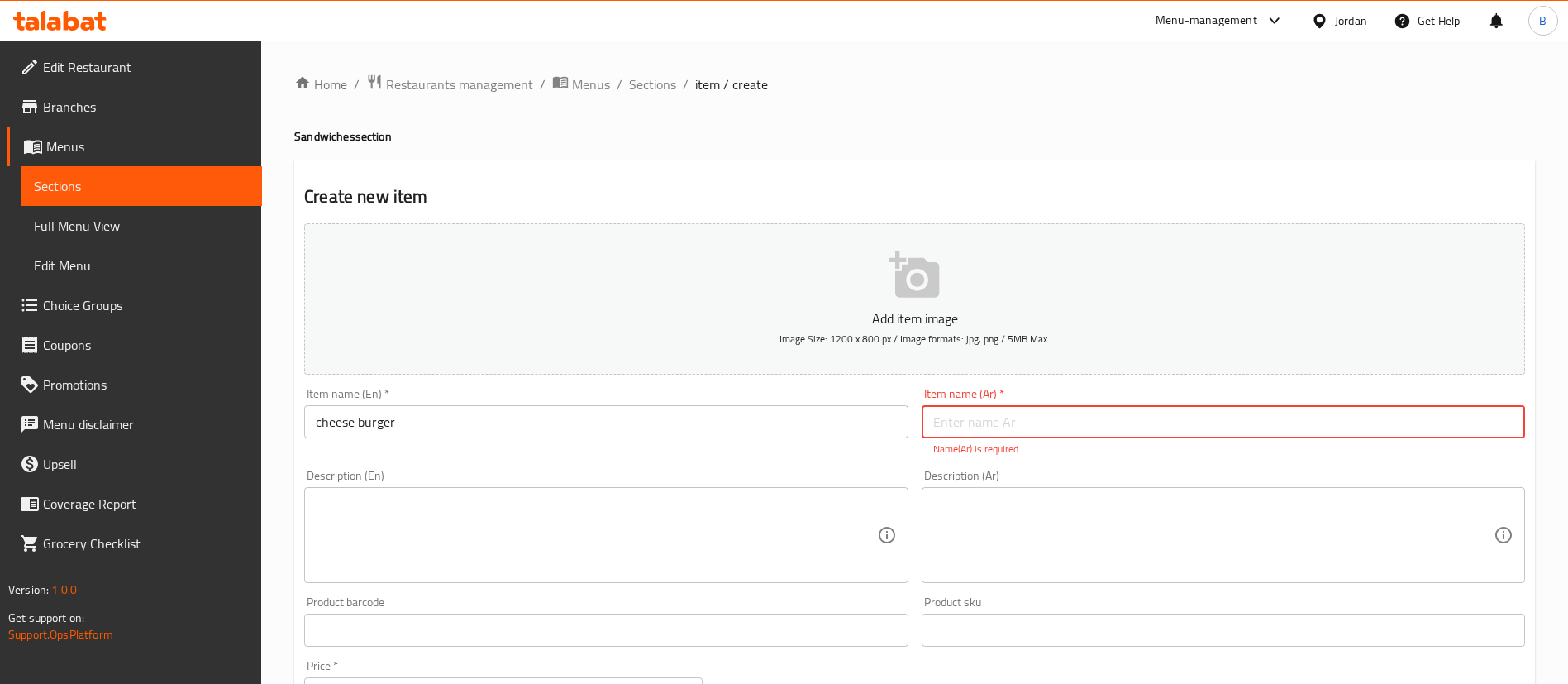
paste input "تشيز برغر"
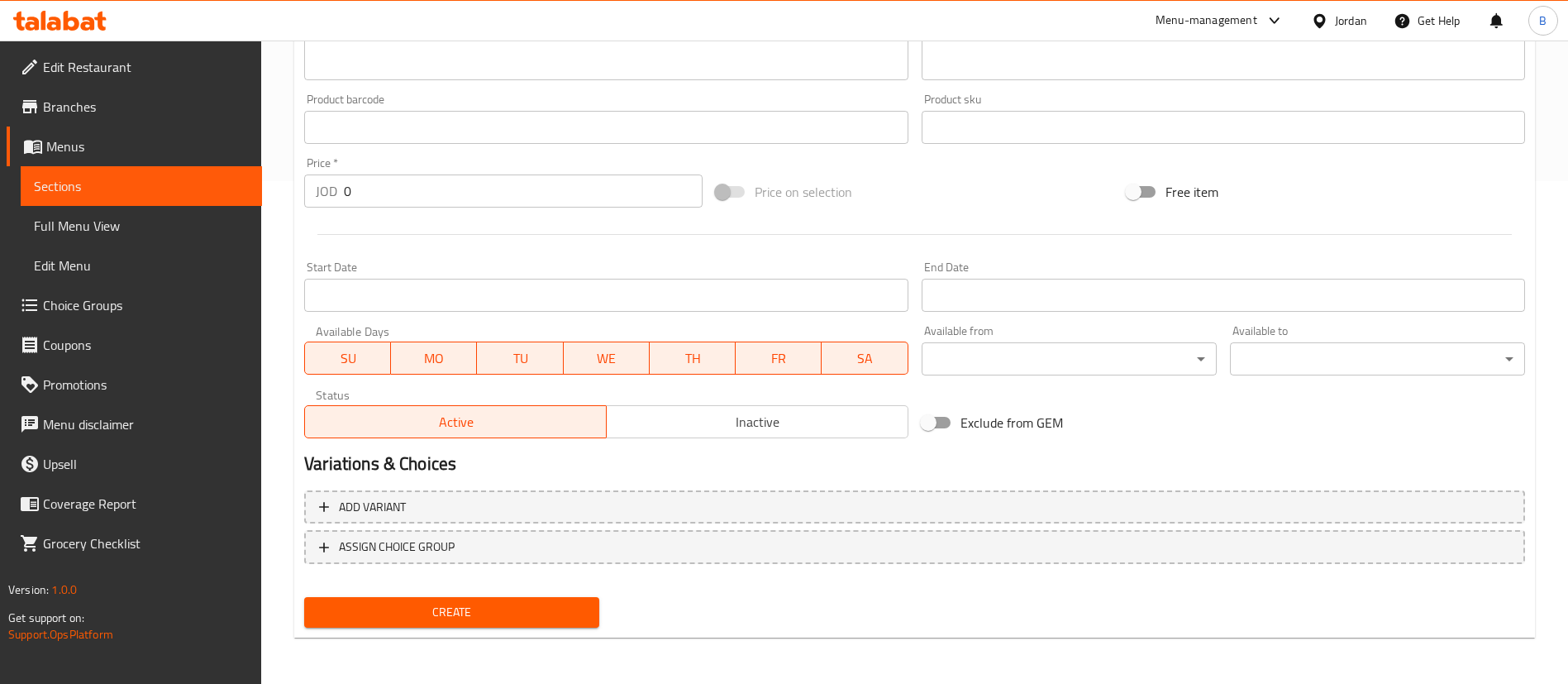
type input "تشيز برغر"
click at [456, 616] on span "Create" at bounding box center [451, 612] width 269 height 20
click at [114, 309] on span "Choice Groups" at bounding box center [145, 305] width 206 height 19
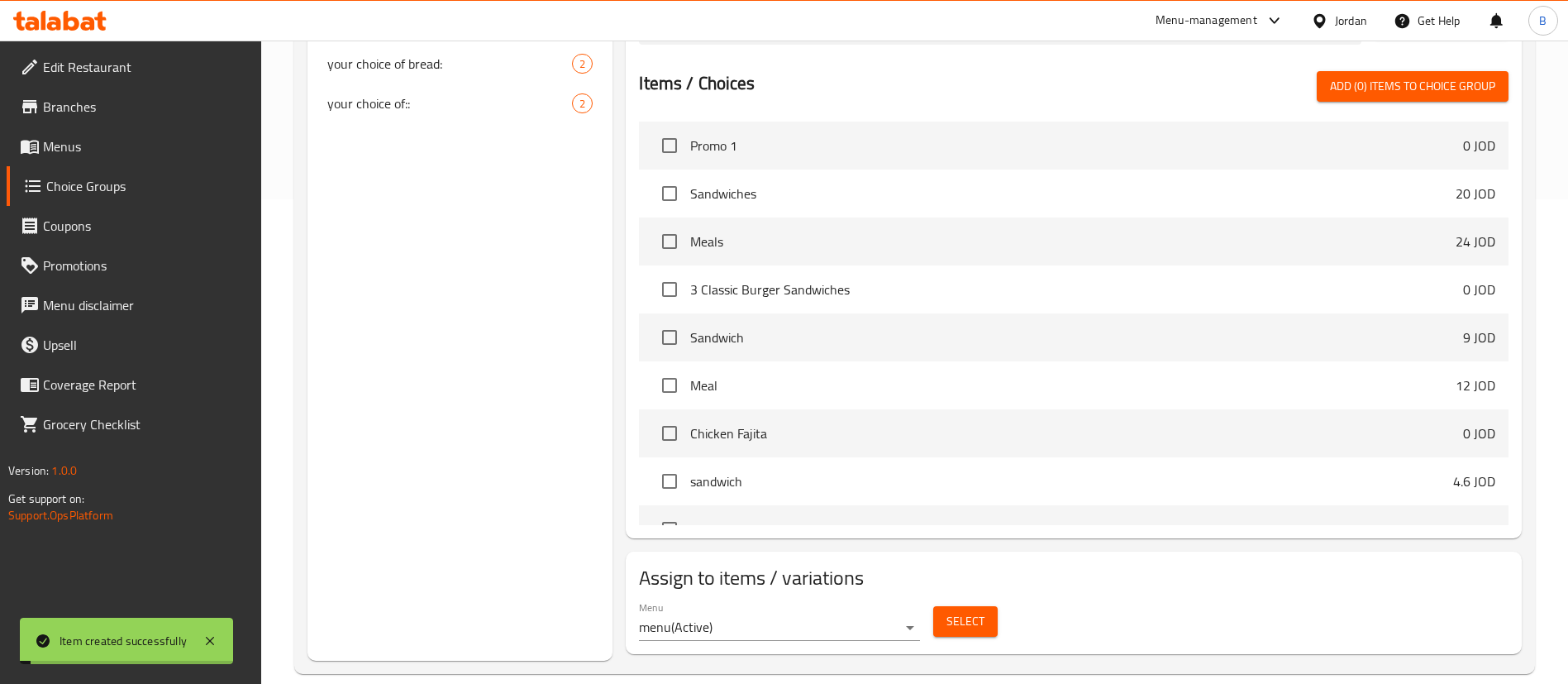
scroll to position [234, 0]
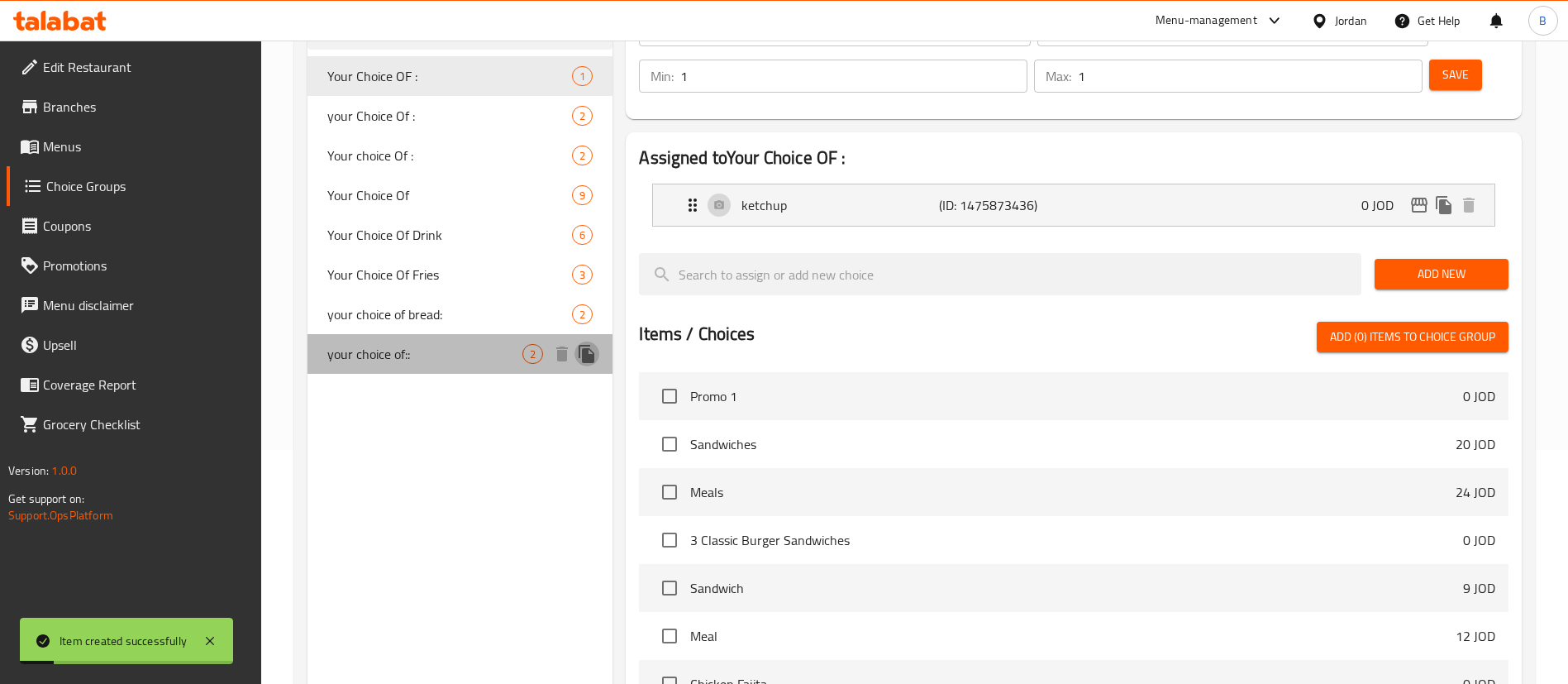
click at [583, 353] on icon "duplicate" at bounding box center [587, 353] width 16 height 18
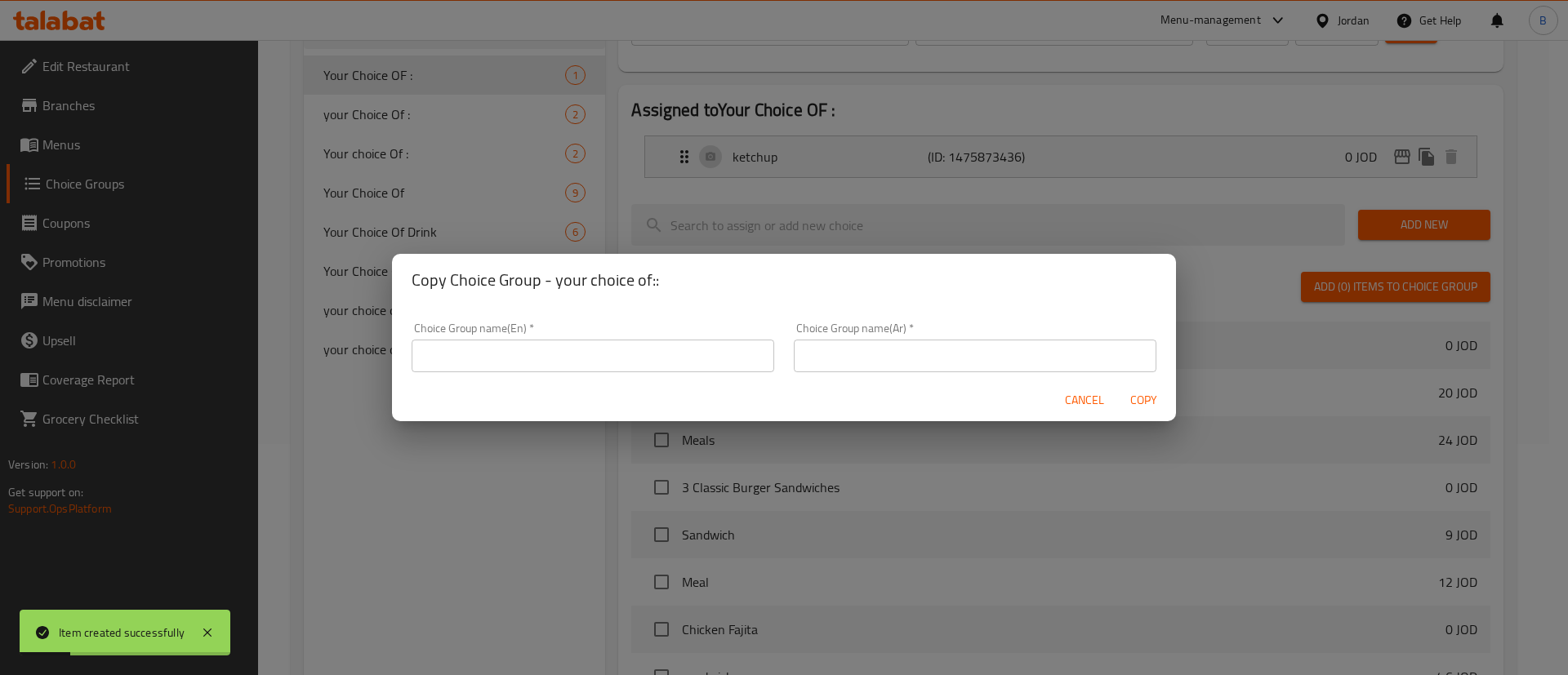
click at [636, 359] on input "text" at bounding box center [593, 356] width 362 height 33
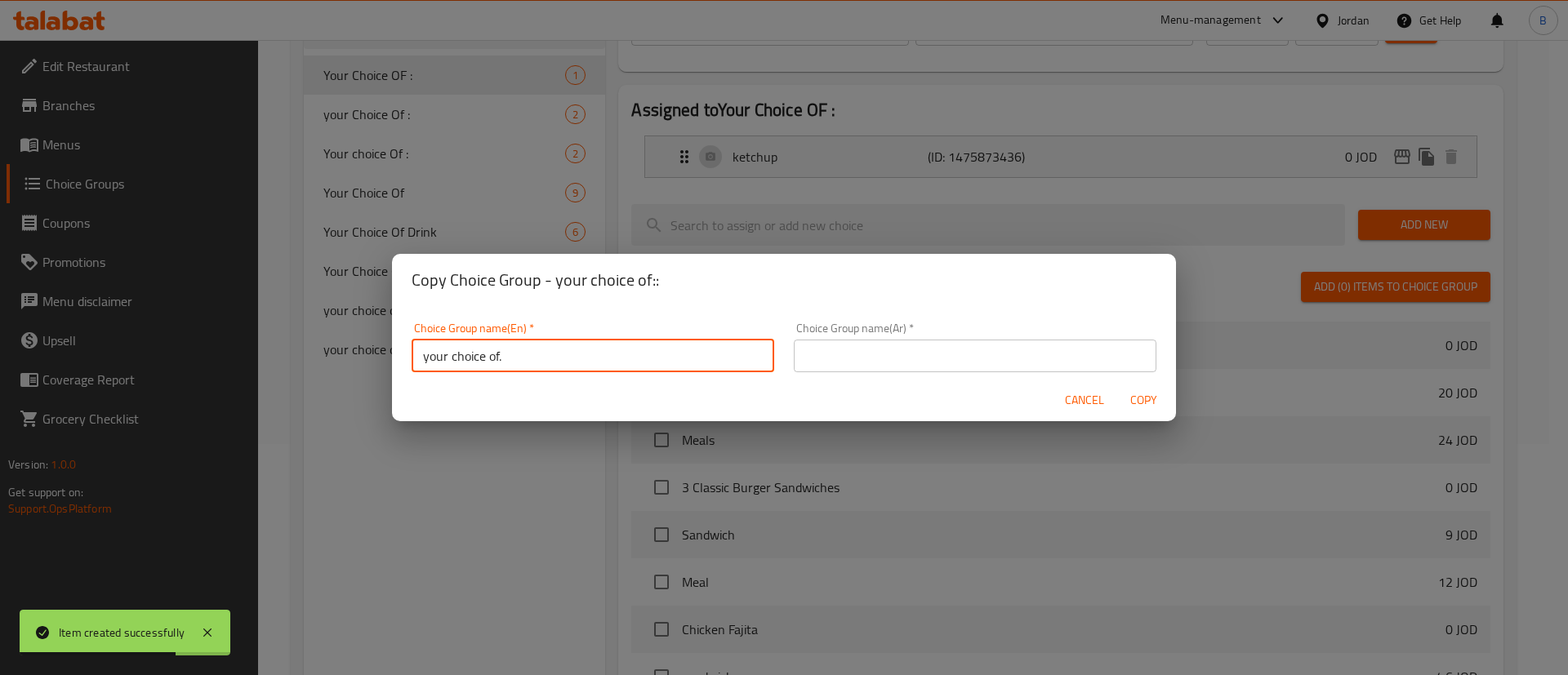
type input "your choice of."
click at [802, 350] on input "text" at bounding box center [975, 356] width 362 height 33
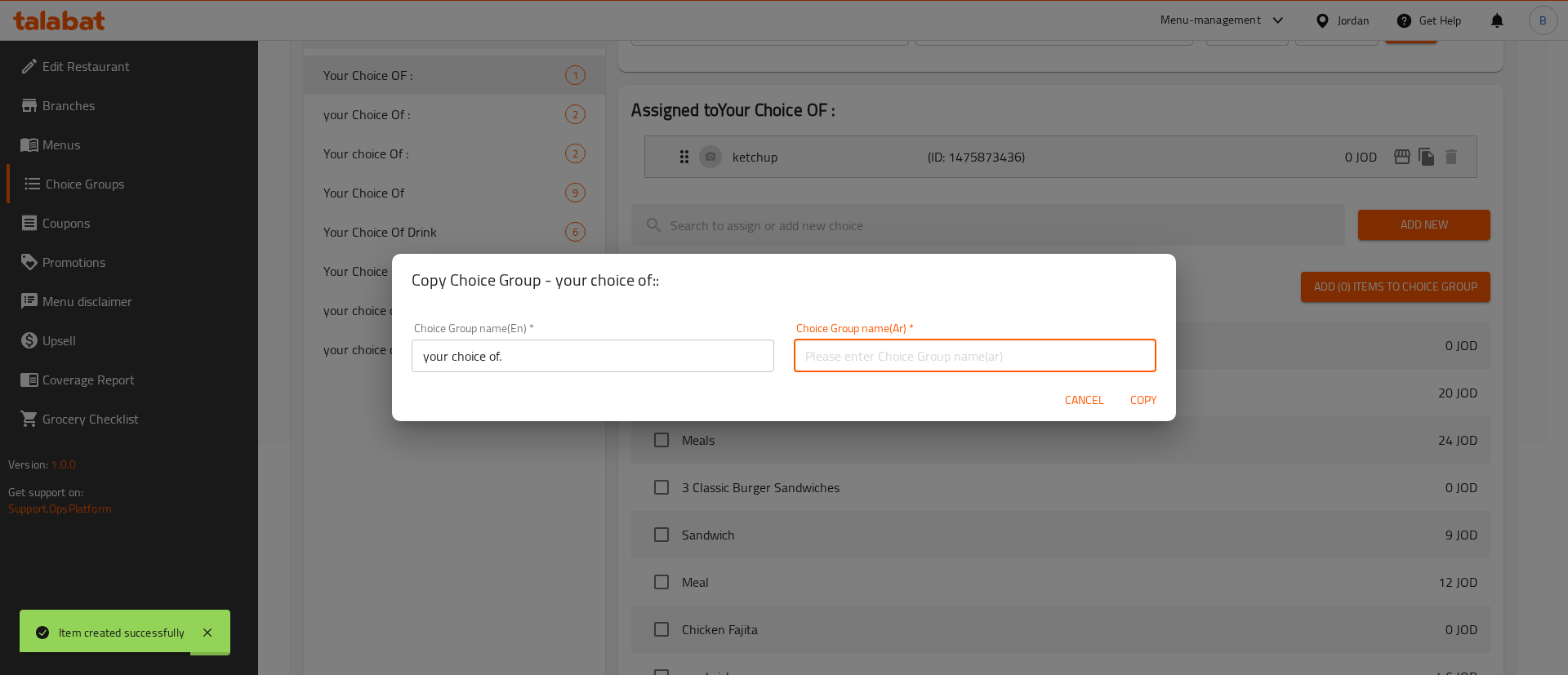
type input "اختيارك من"
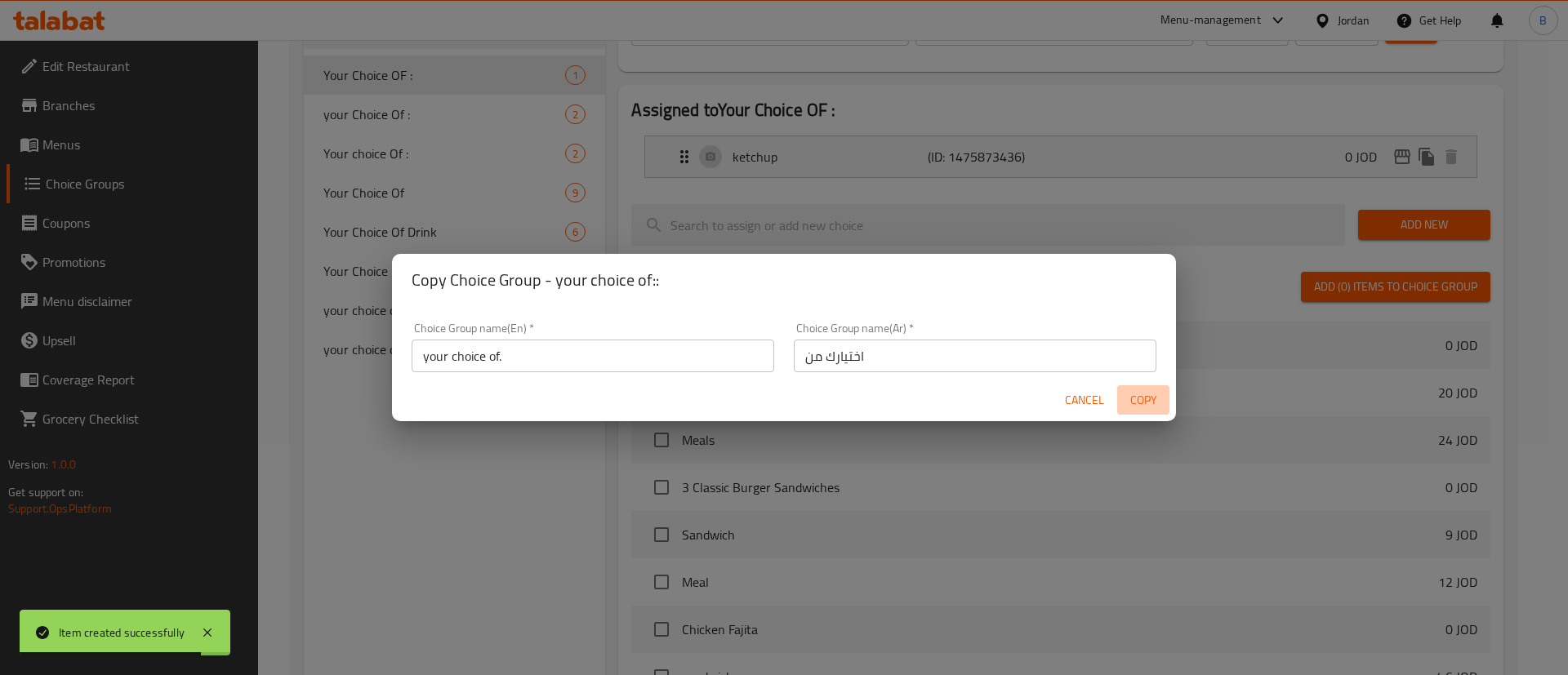
click at [1146, 391] on span "Copy" at bounding box center [1143, 399] width 39 height 20
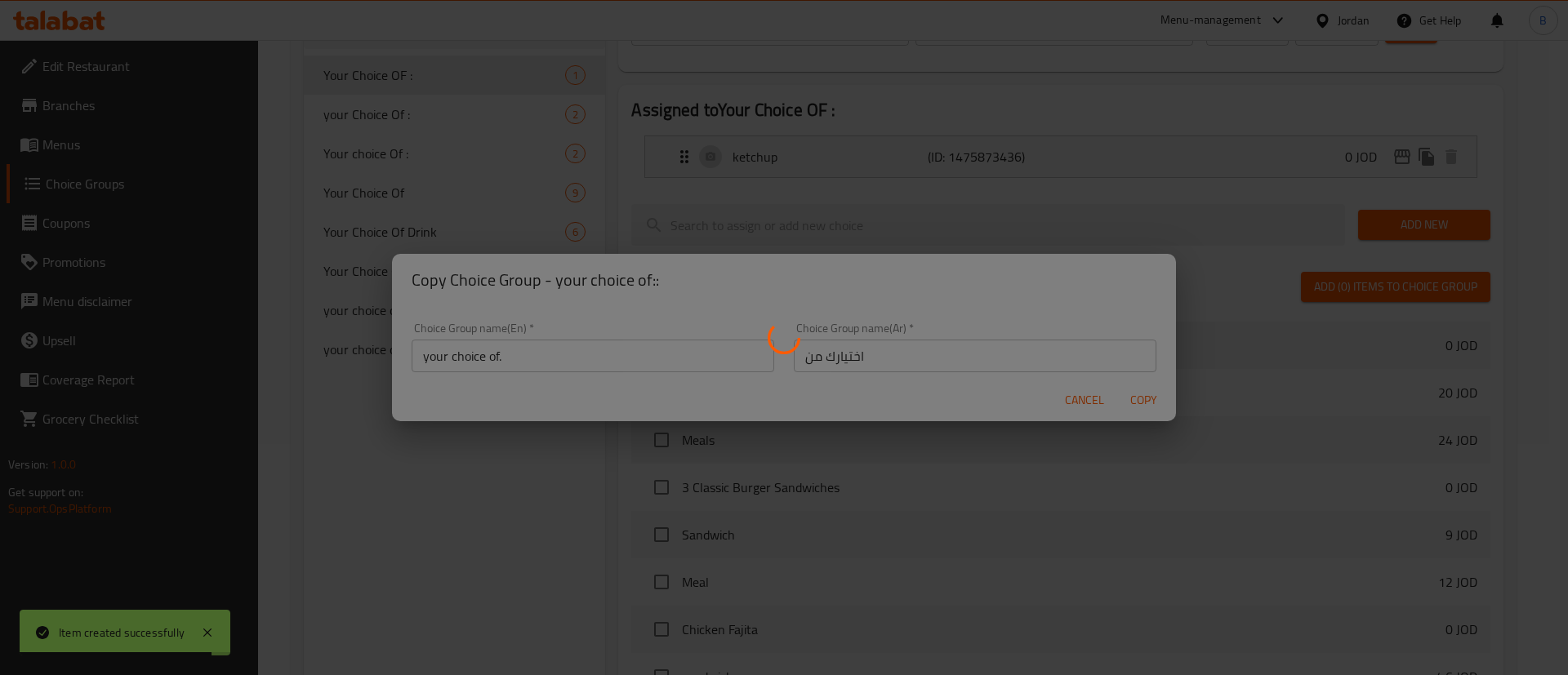
type input "your choice of."
type input "اختيارك من"
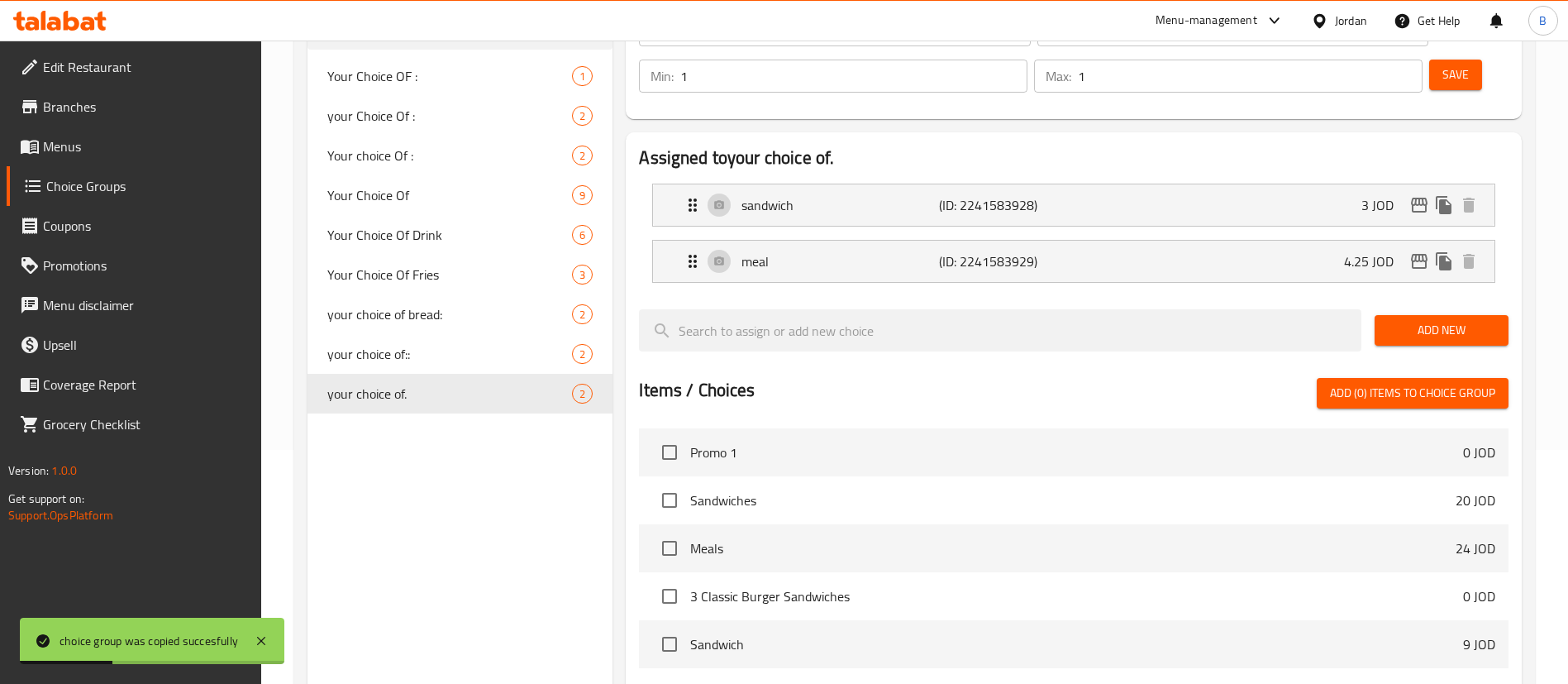
click at [1047, 195] on p "(ID: 2241583928)" at bounding box center [1005, 205] width 132 height 19
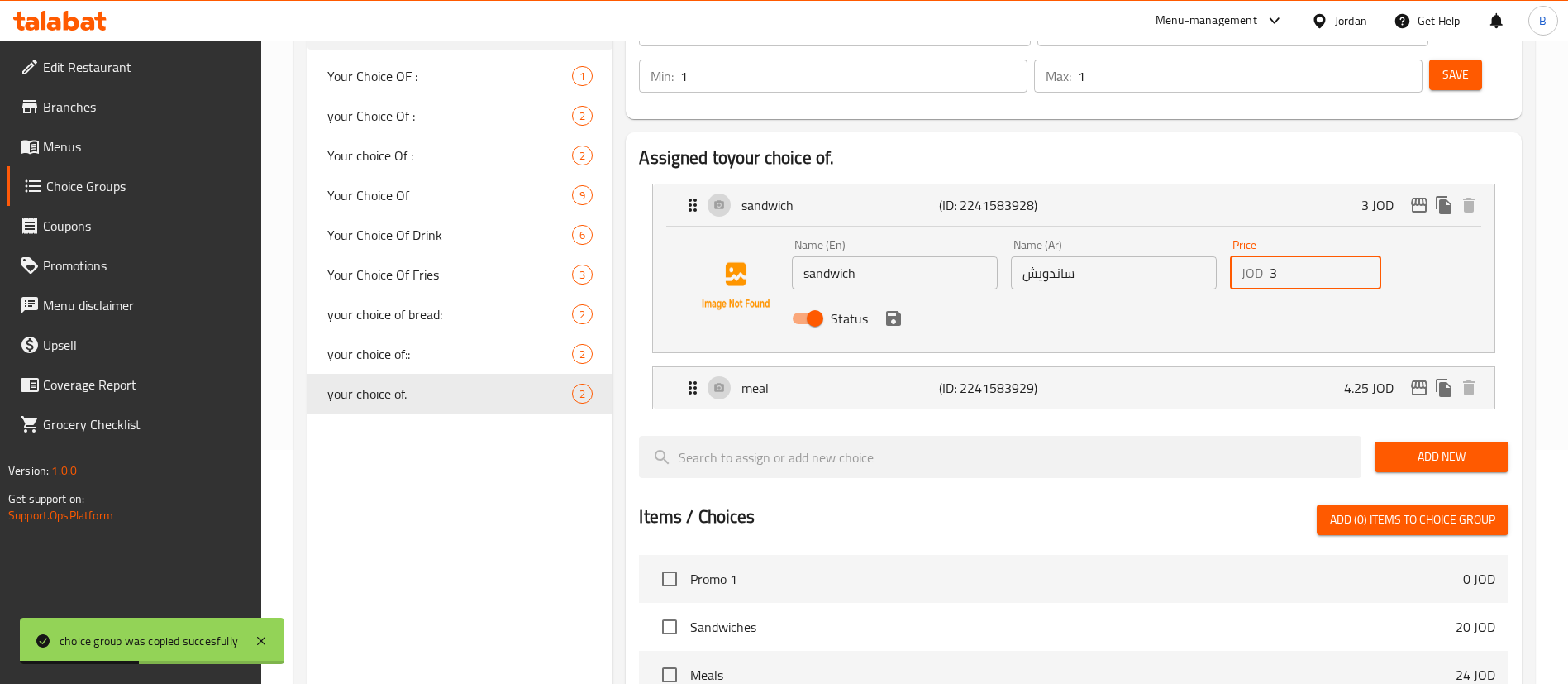
drag, startPoint x: 1308, startPoint y: 232, endPoint x: 1157, endPoint y: 237, distance: 151.1
click at [1179, 233] on div "Name (En) sandwich Name (En) Name (Ar) ساندويش Name (Ar) Price JOD 3 Price Stat…" at bounding box center [1114, 287] width 657 height 109
click at [898, 311] on icon "save" at bounding box center [893, 318] width 15 height 15
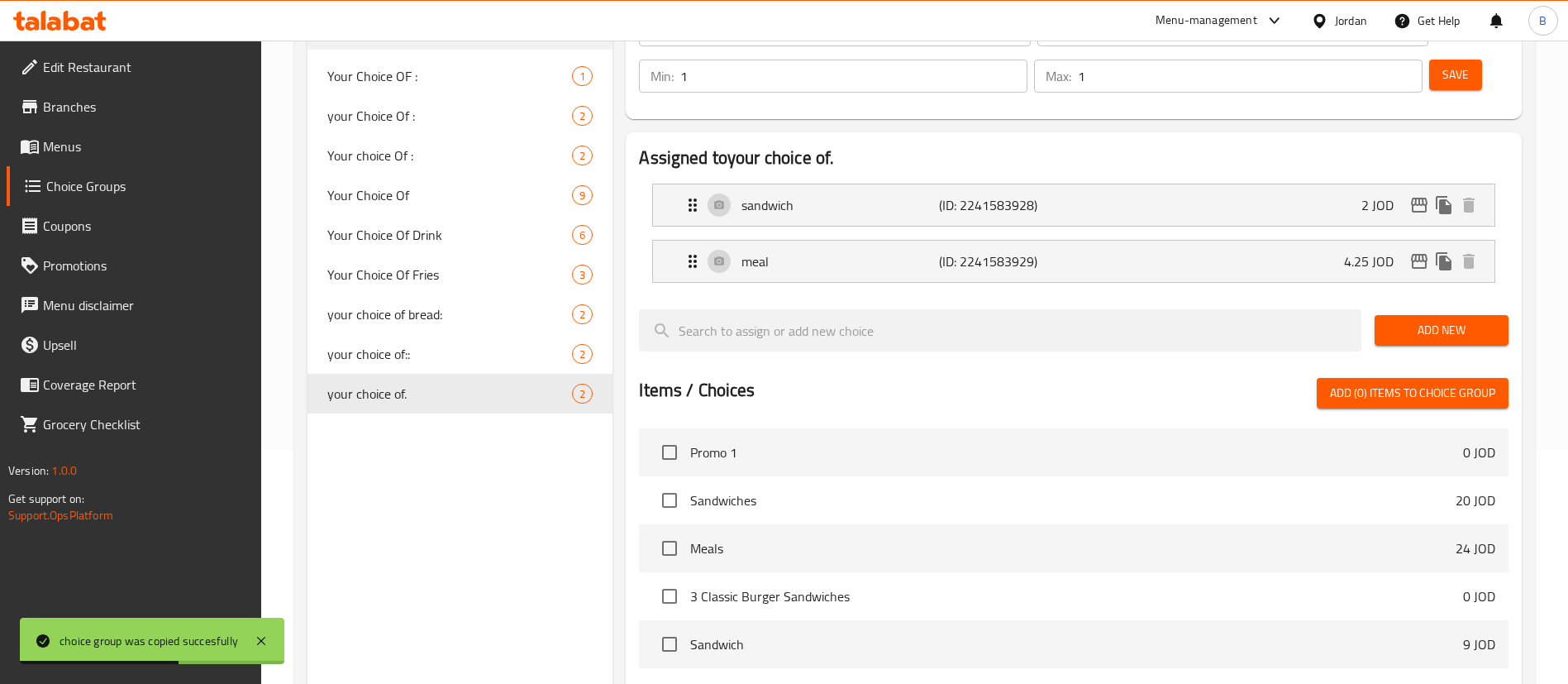
type input "2"
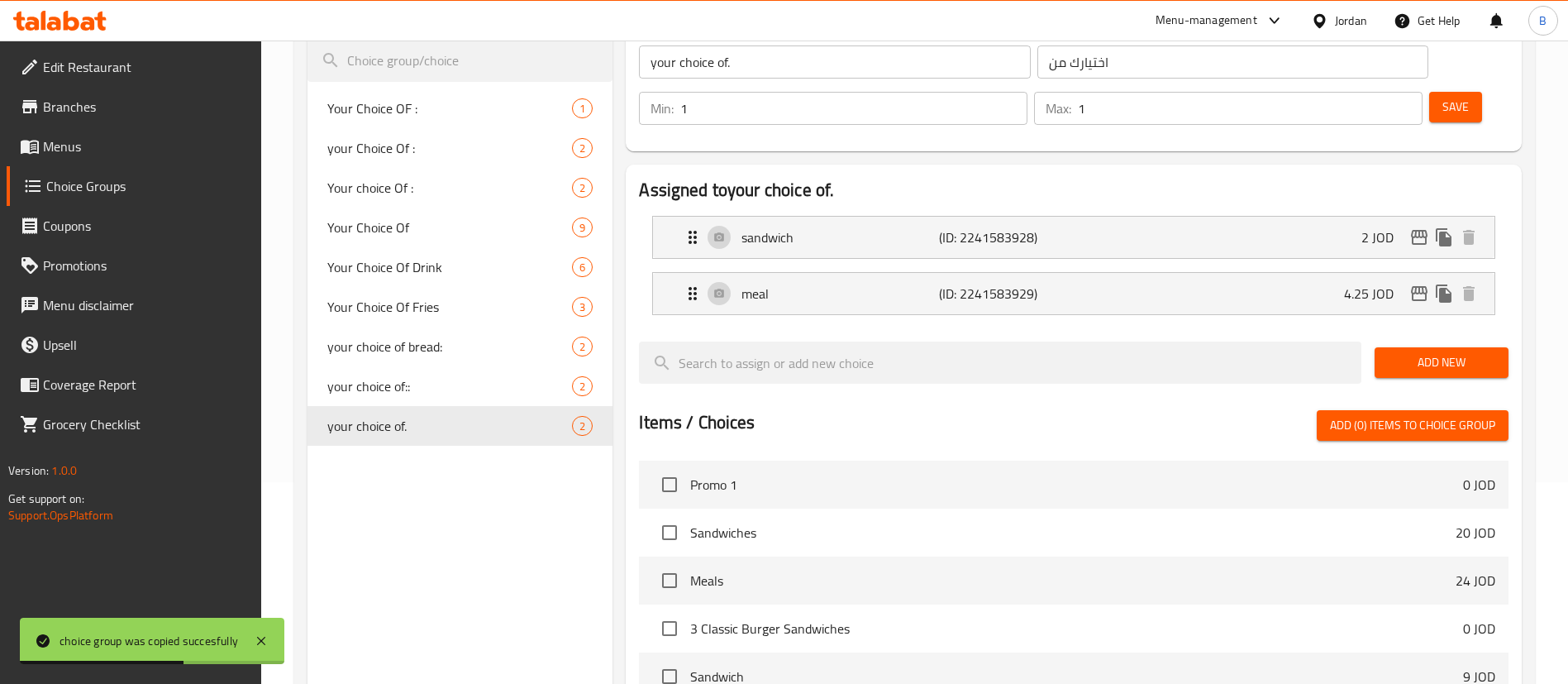
scroll to position [110, 0]
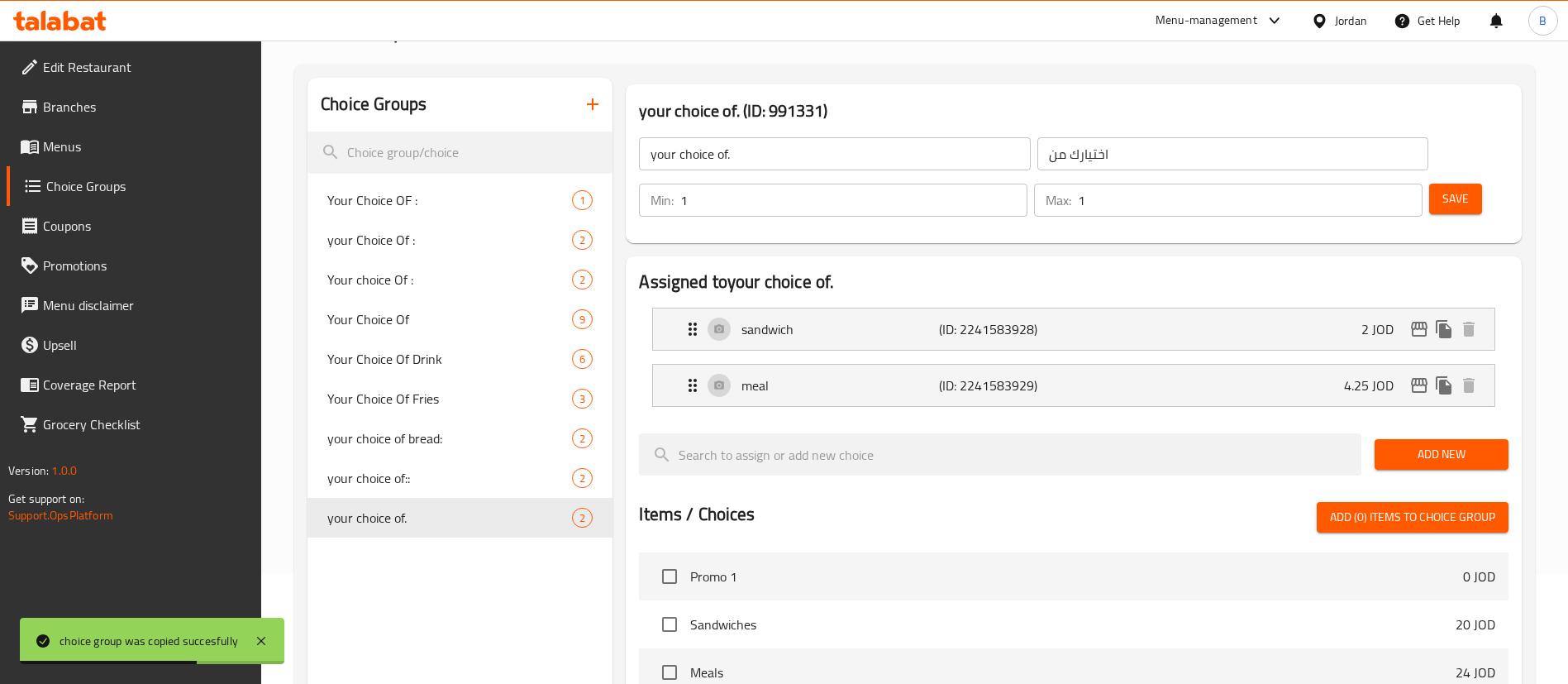
drag, startPoint x: 1425, startPoint y: 147, endPoint x: 1403, endPoint y: 227, distance: 83.0
click at [1442, 188] on span "Save" at bounding box center [1455, 198] width 26 height 20
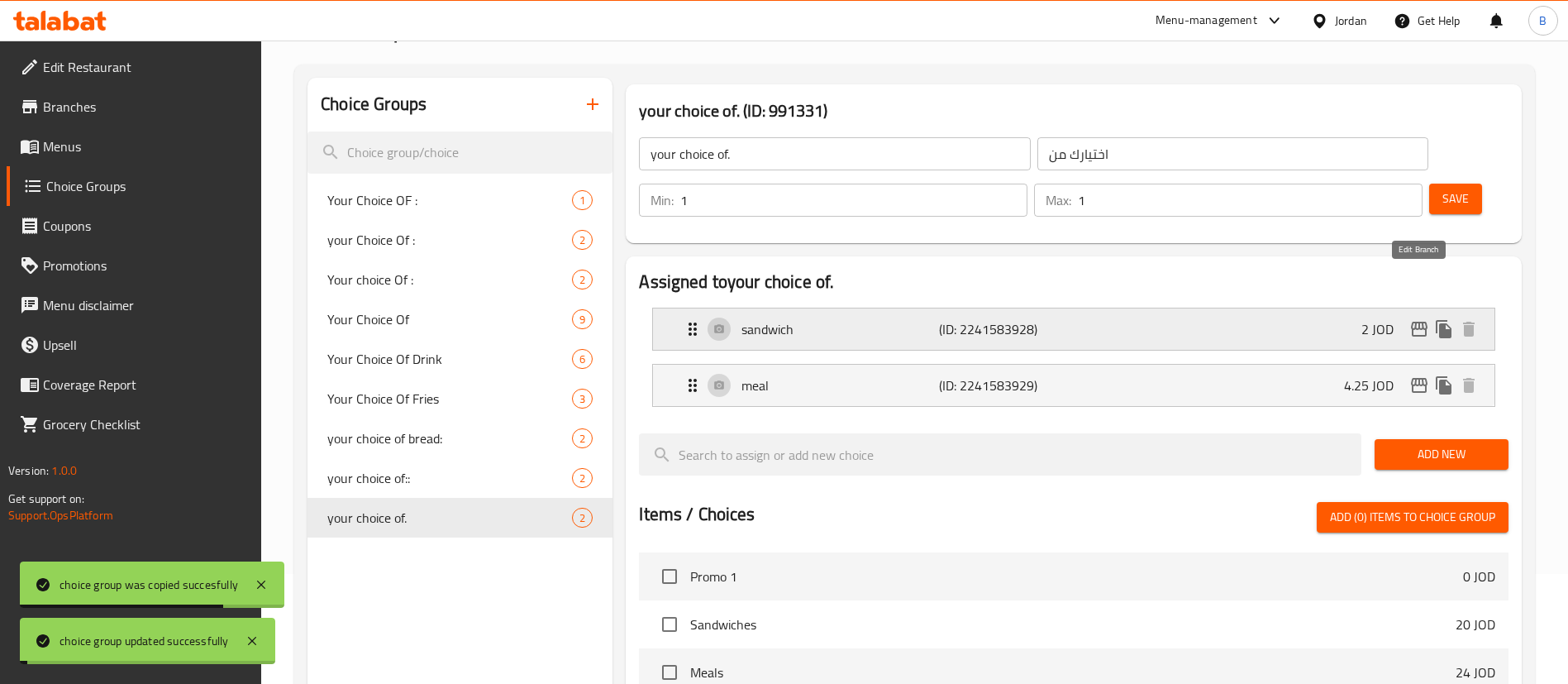
click at [1420, 319] on icon "edit" at bounding box center [1419, 329] width 19 height 19
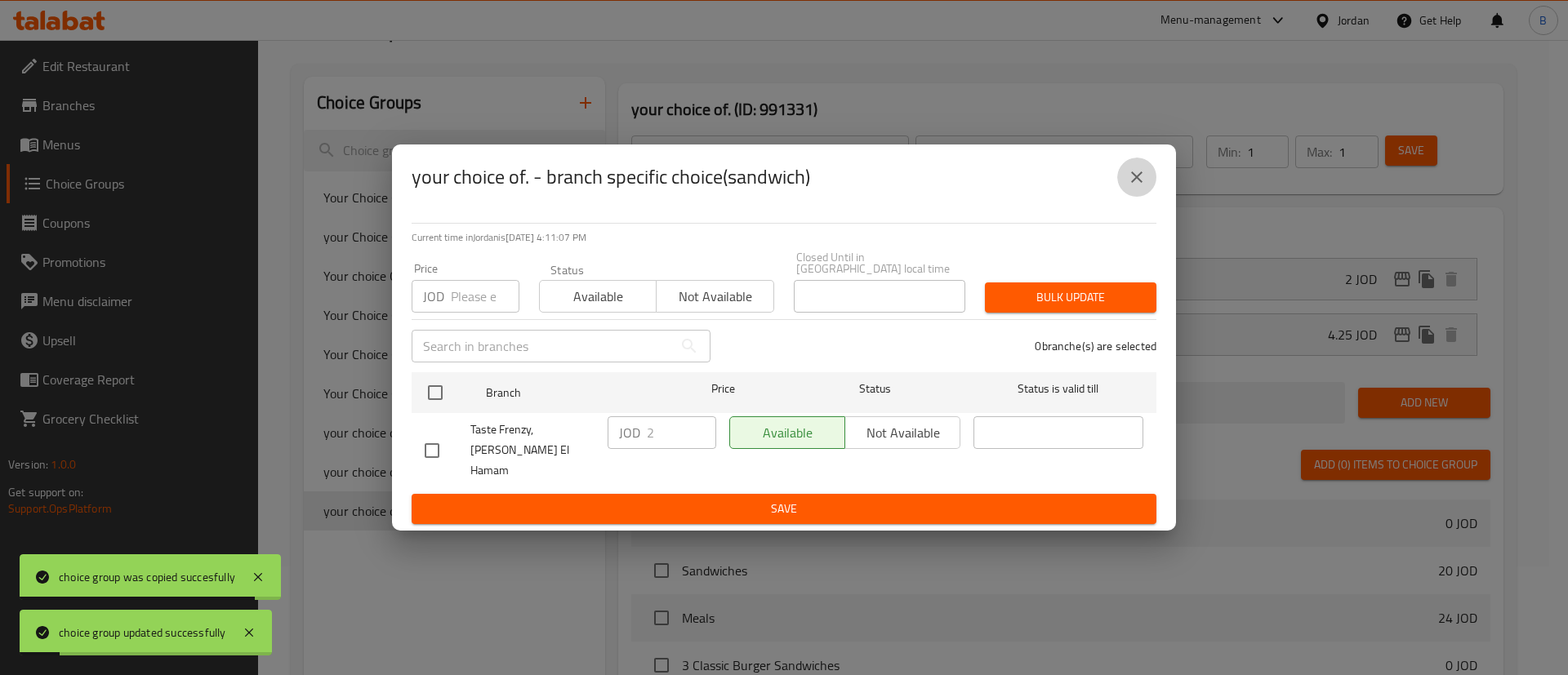
click at [1137, 187] on icon "close" at bounding box center [1136, 177] width 19 height 19
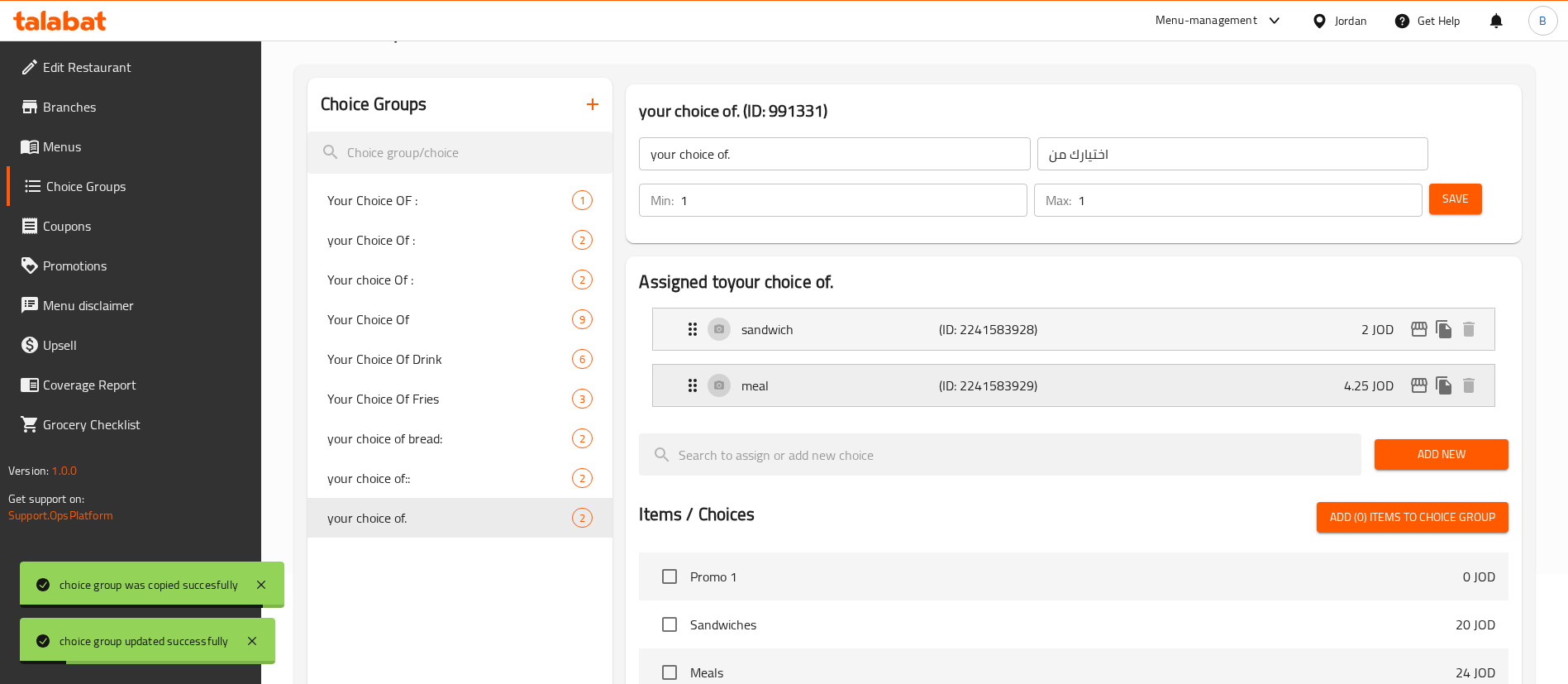
click at [1232, 365] on div "meal (ID: 2241583929) 4.25 JOD" at bounding box center [1078, 385] width 792 height 42
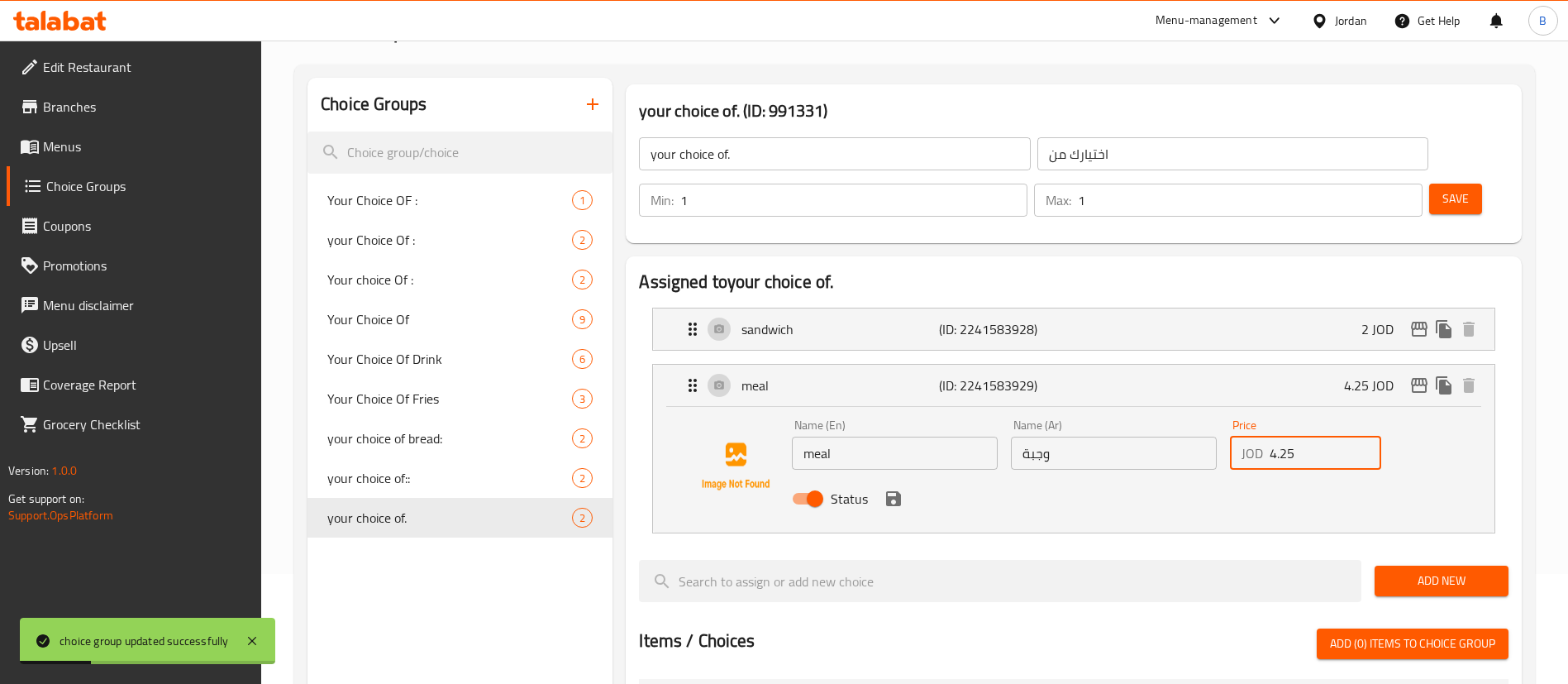
drag, startPoint x: 1275, startPoint y: 403, endPoint x: 1191, endPoint y: 402, distance: 84.0
click at [1191, 412] on div "Name (En) meal Name (En) Name (Ar) وجبة Name (Ar) Price JOD 4.25 Price Status" at bounding box center [1114, 467] width 657 height 109
click at [887, 491] on icon "save" at bounding box center [893, 498] width 15 height 15
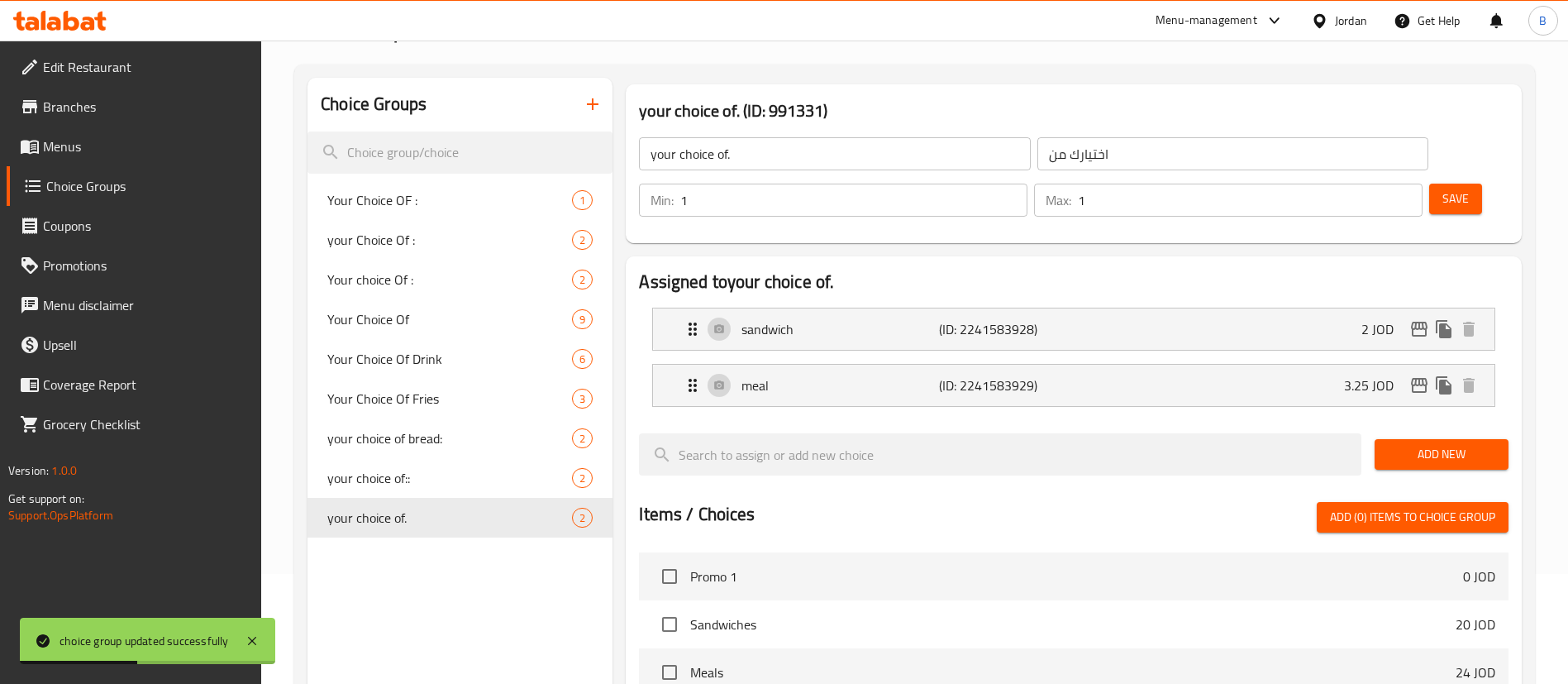
type input "3.25"
click at [1429, 183] on button "Save" at bounding box center [1456, 199] width 53 height 31
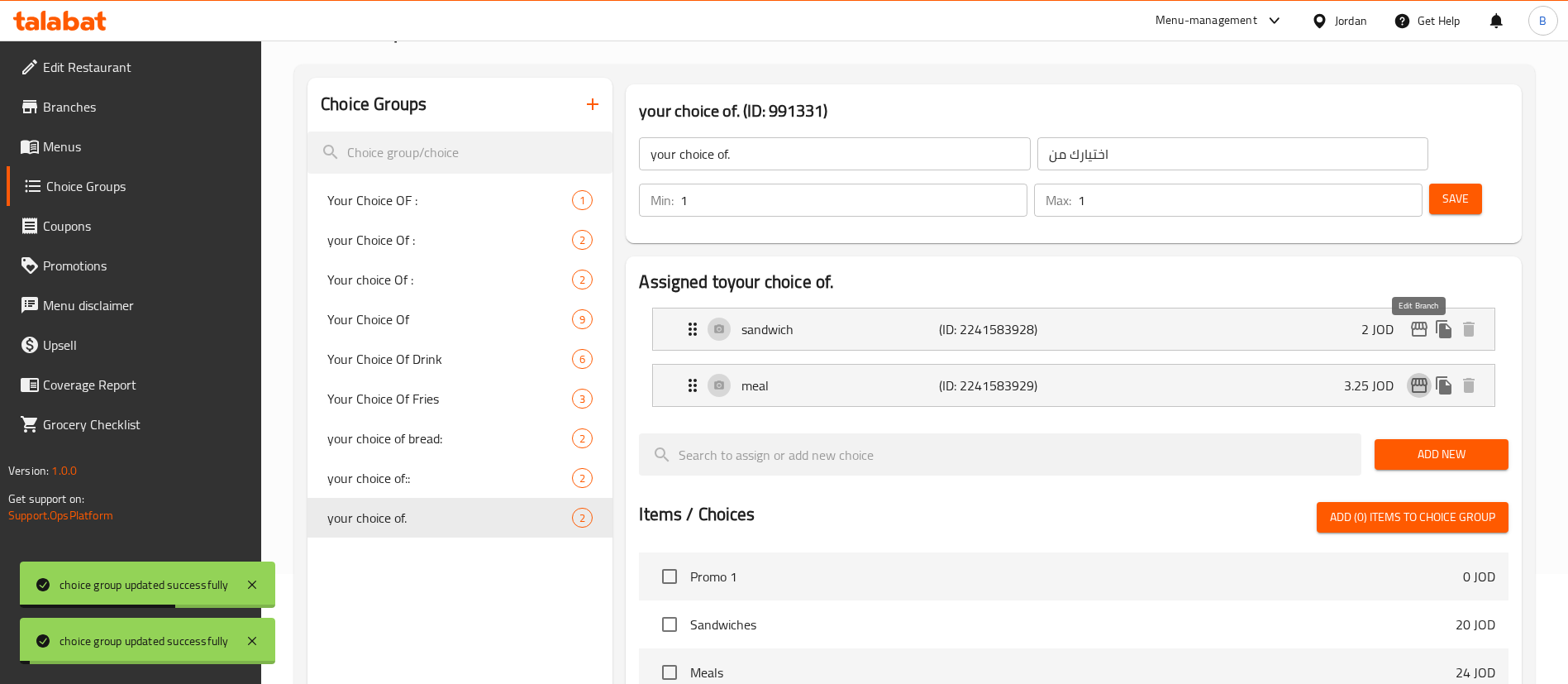
click at [1421, 375] on icon "edit" at bounding box center [1419, 385] width 19 height 19
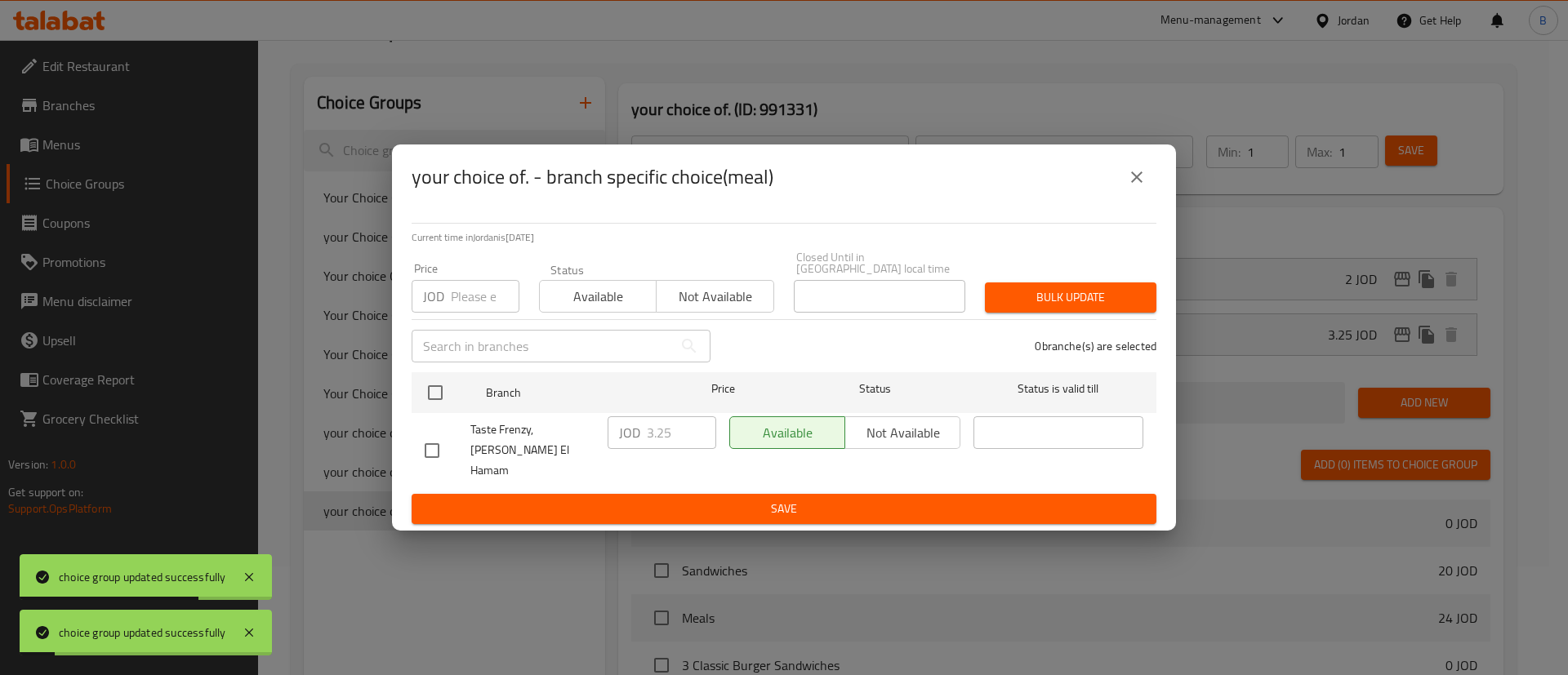
click at [1132, 187] on icon "close" at bounding box center [1136, 177] width 19 height 19
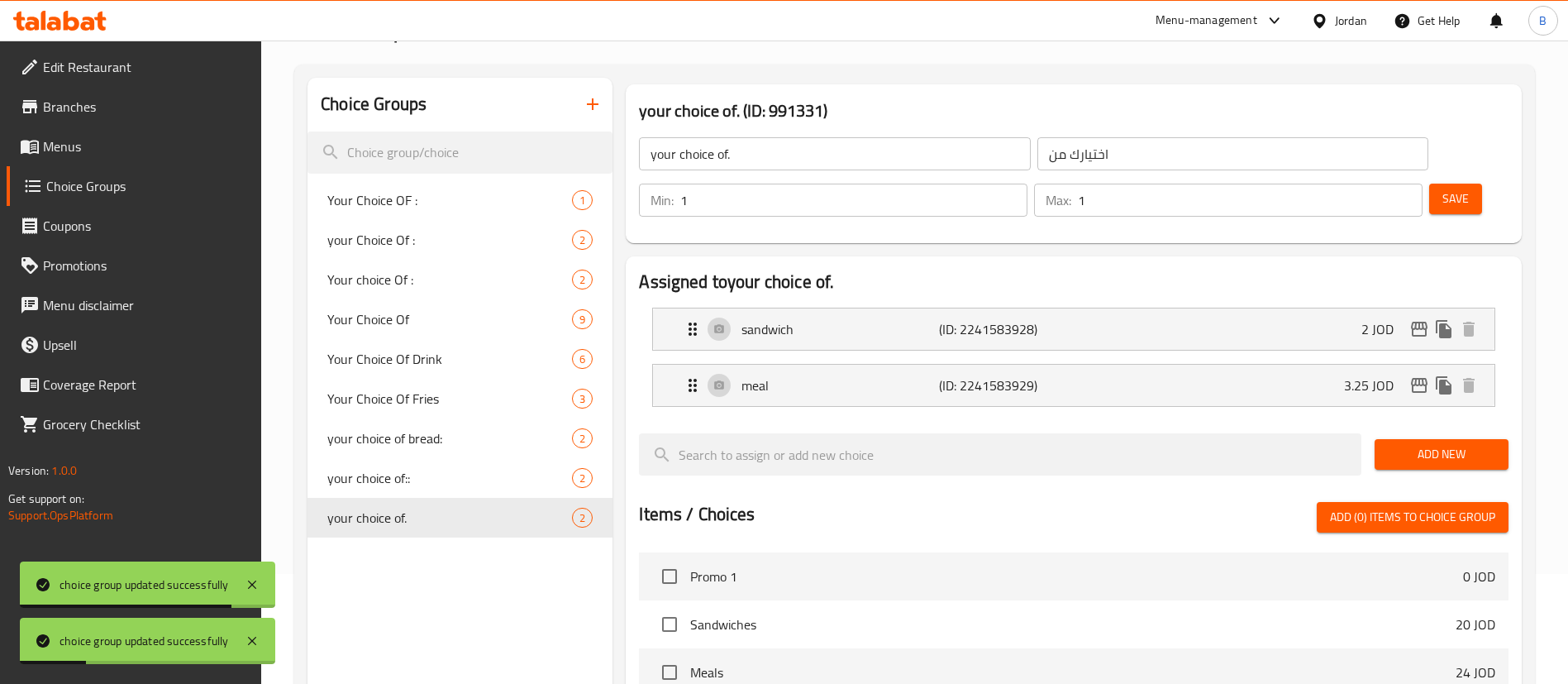
click at [70, 148] on span "Menus" at bounding box center [145, 147] width 206 height 19
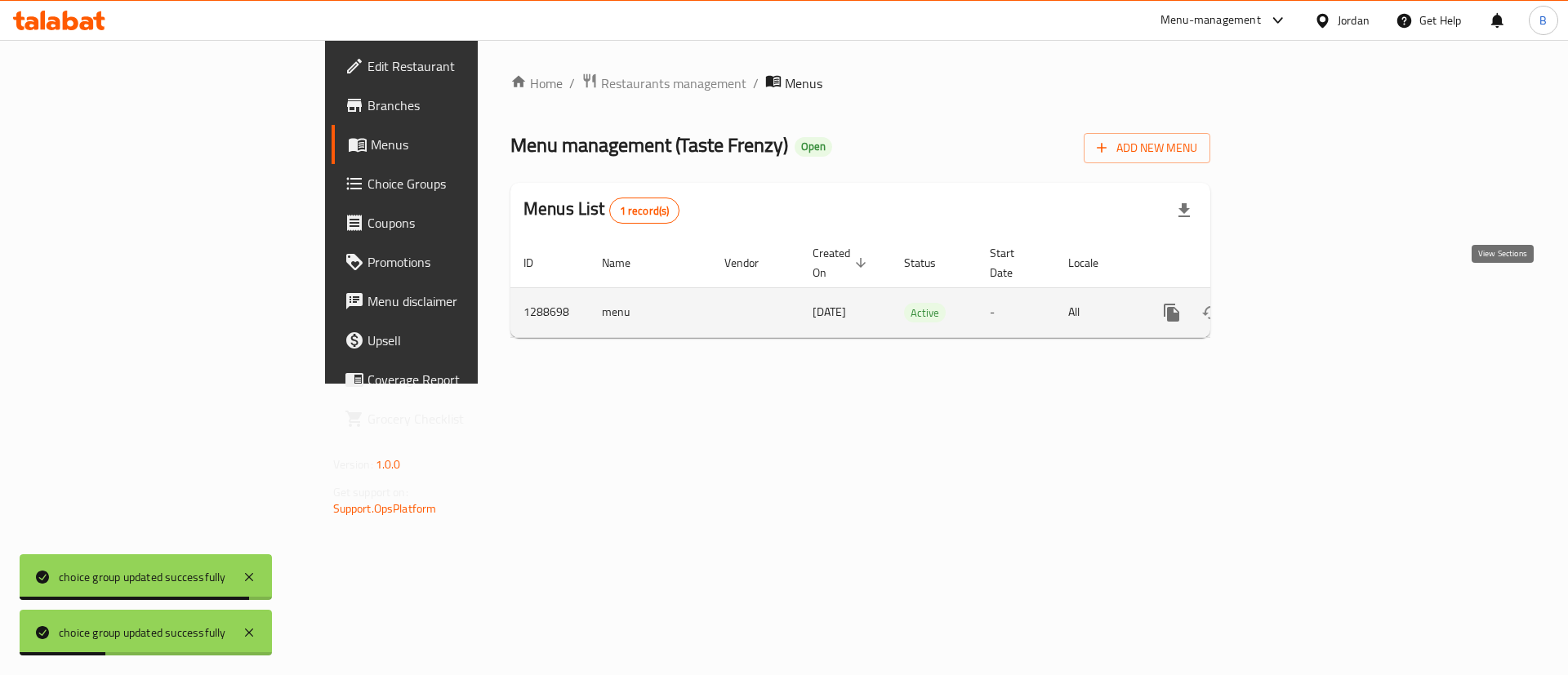
click at [1308, 304] on link "enhanced table" at bounding box center [1289, 312] width 39 height 39
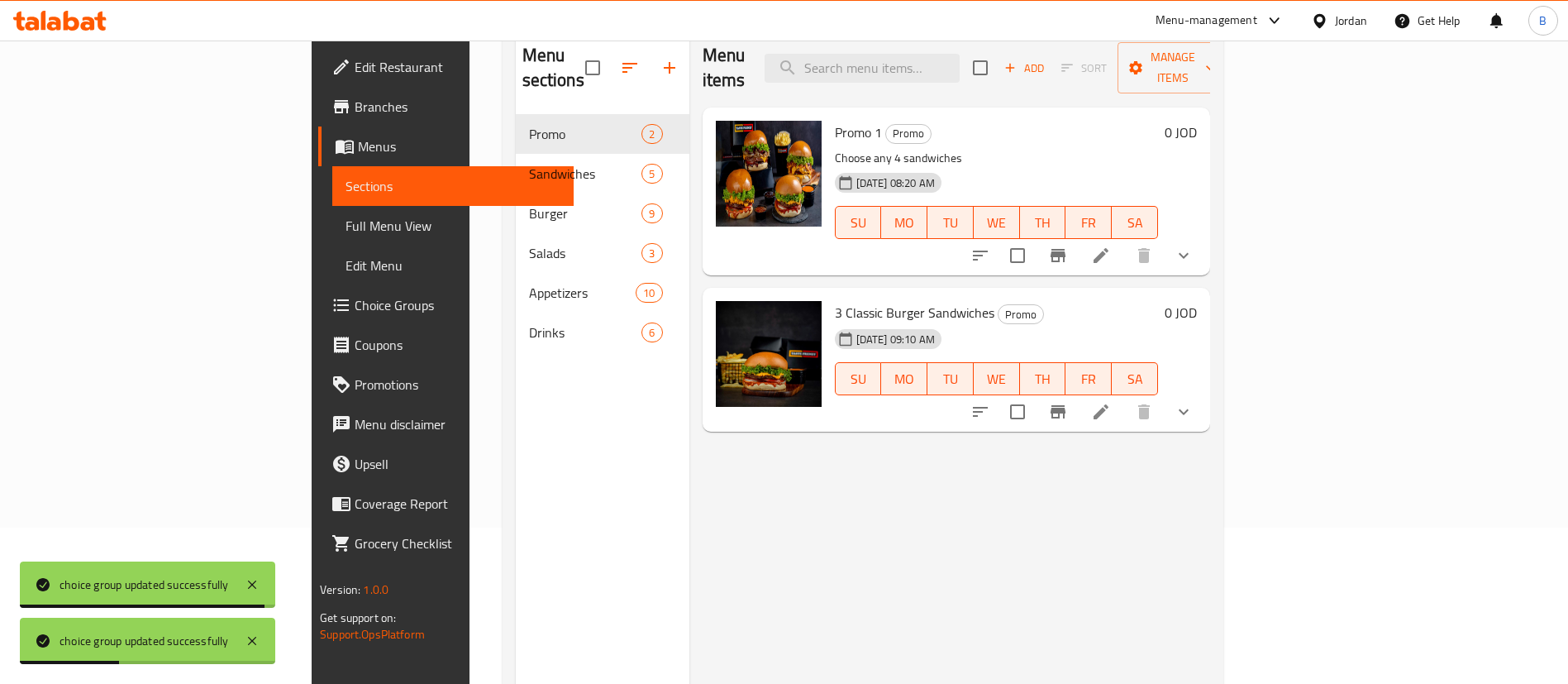
scroll to position [232, 0]
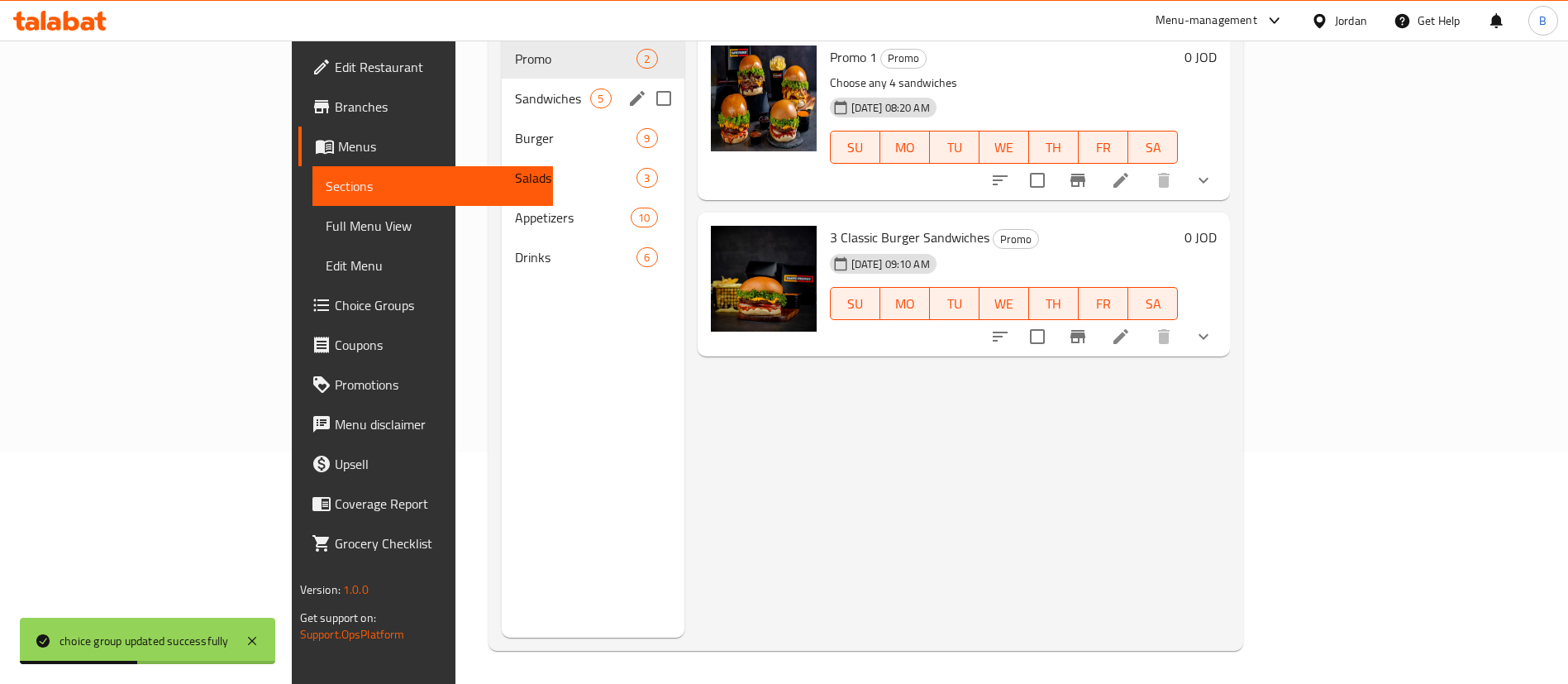
click at [501, 83] on div "Sandwiches 5" at bounding box center [592, 98] width 182 height 40
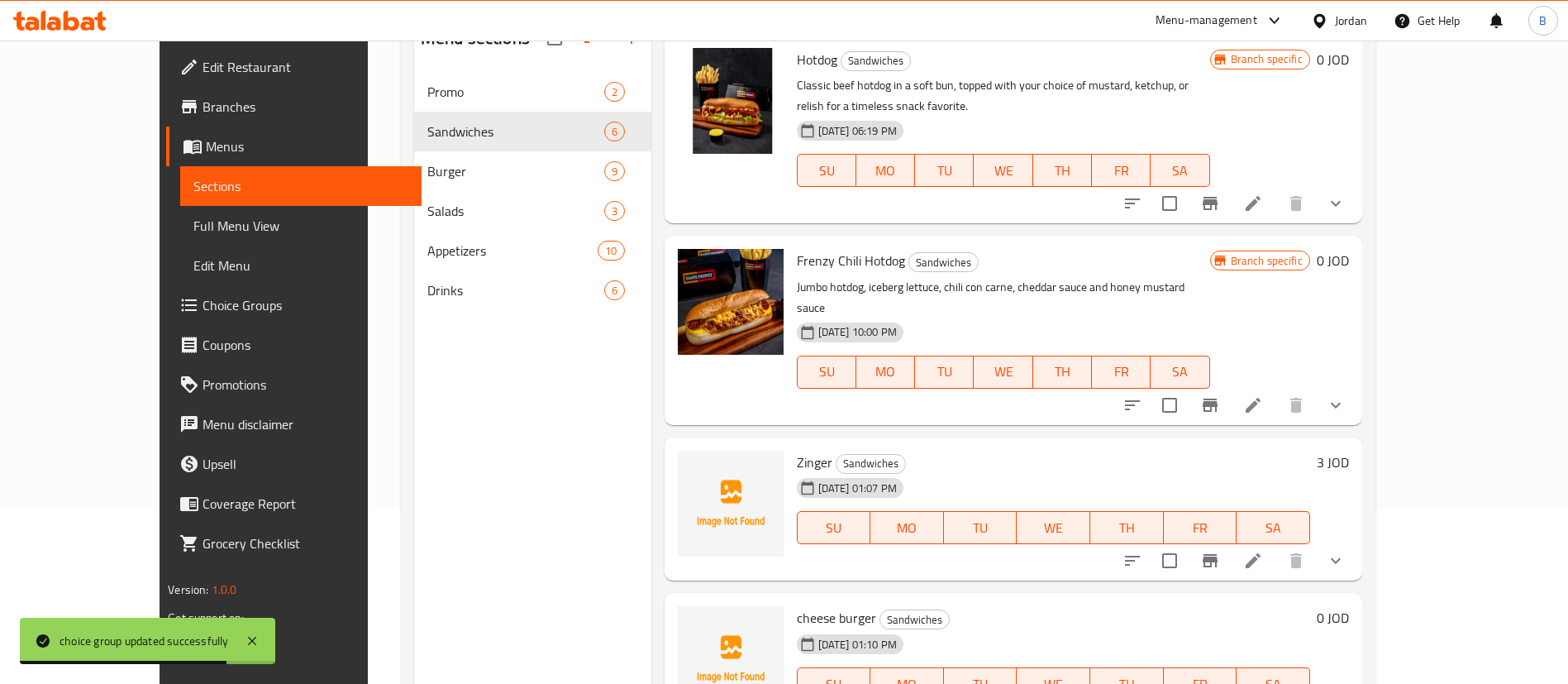
scroll to position [232, 0]
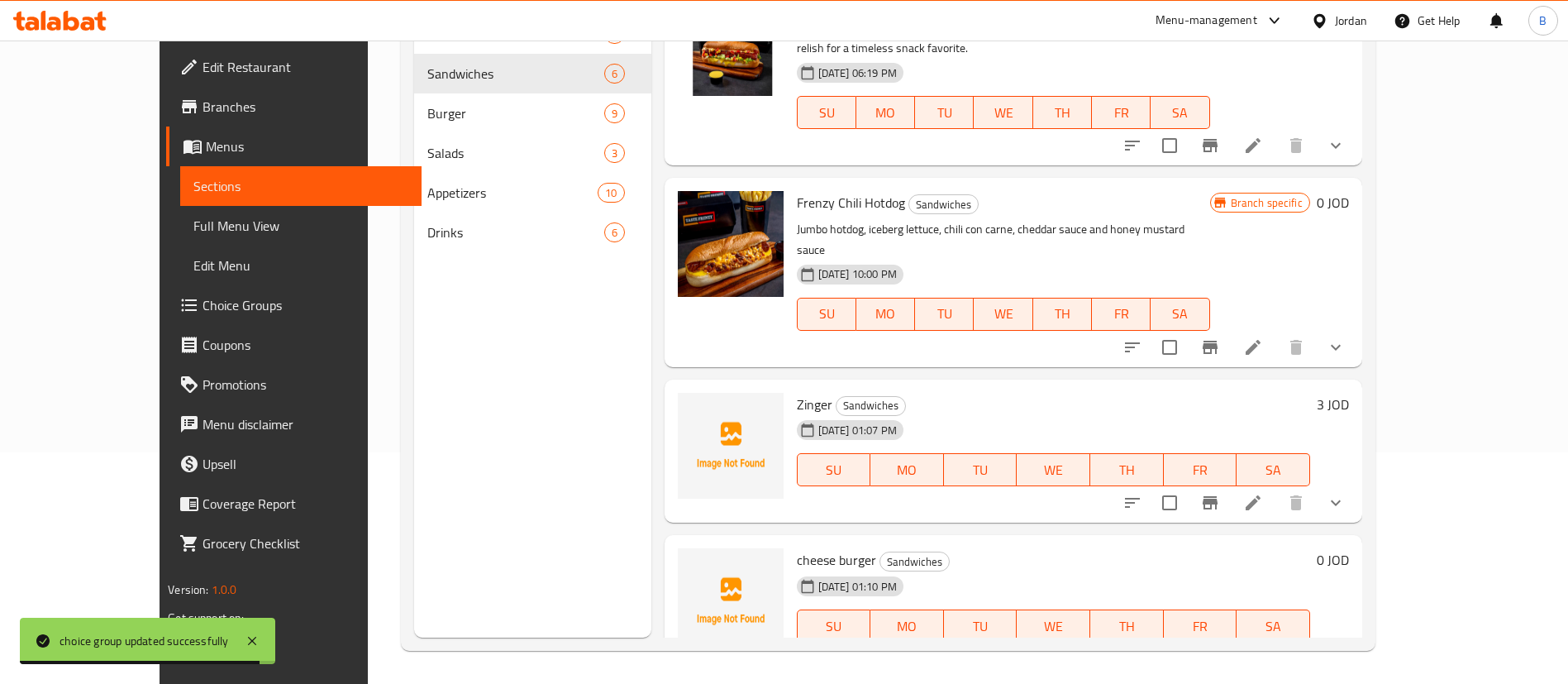
click at [1316, 644] on li at bounding box center [1293, 659] width 47 height 30
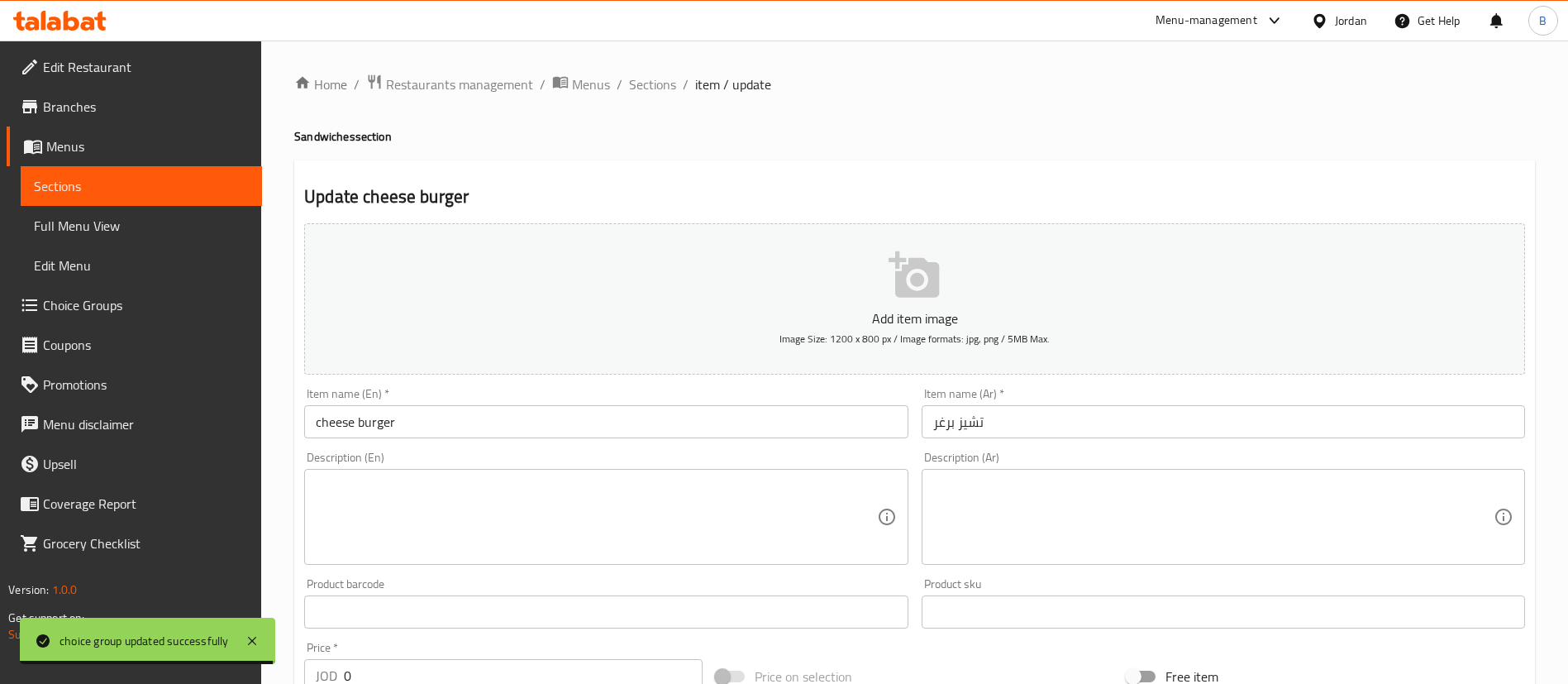
scroll to position [485, 0]
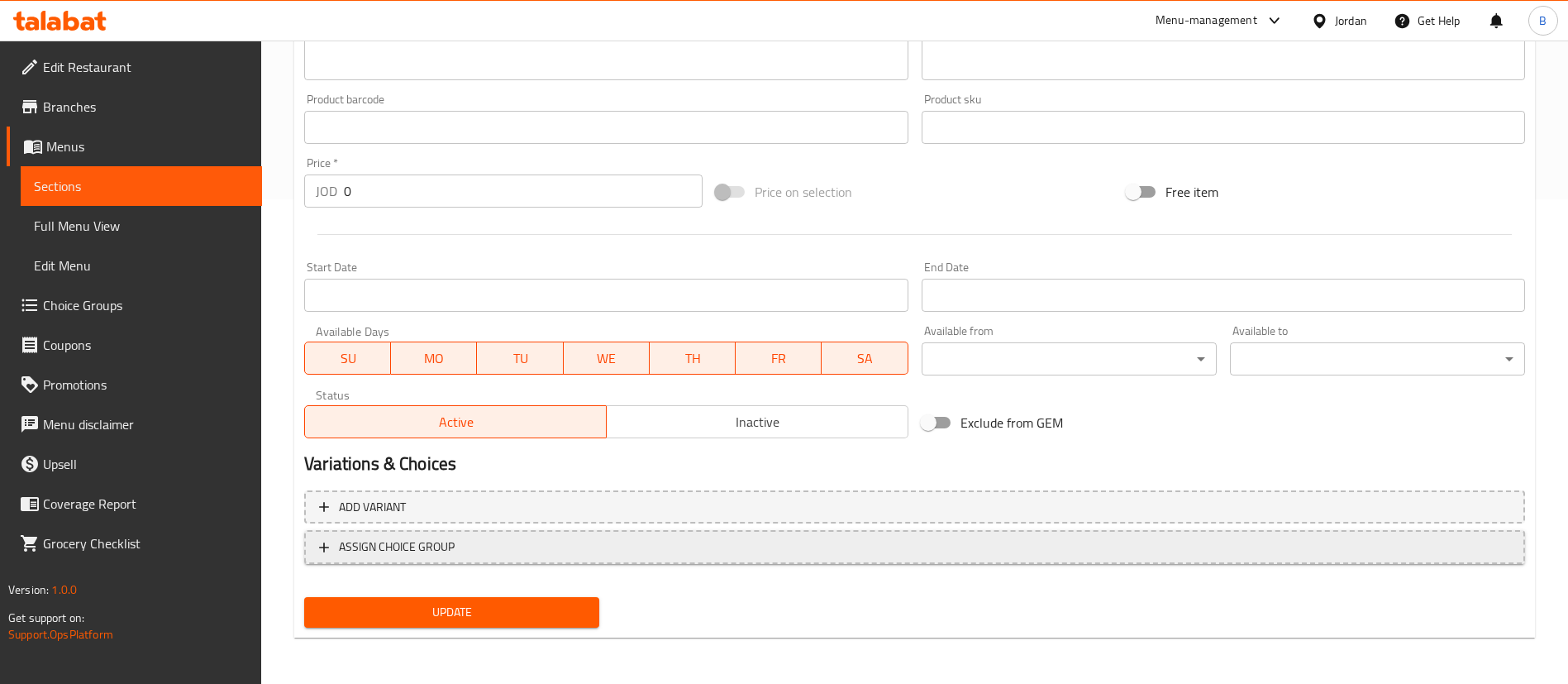
click at [507, 562] on button "ASSIGN CHOICE GROUP" at bounding box center [914, 546] width 1221 height 34
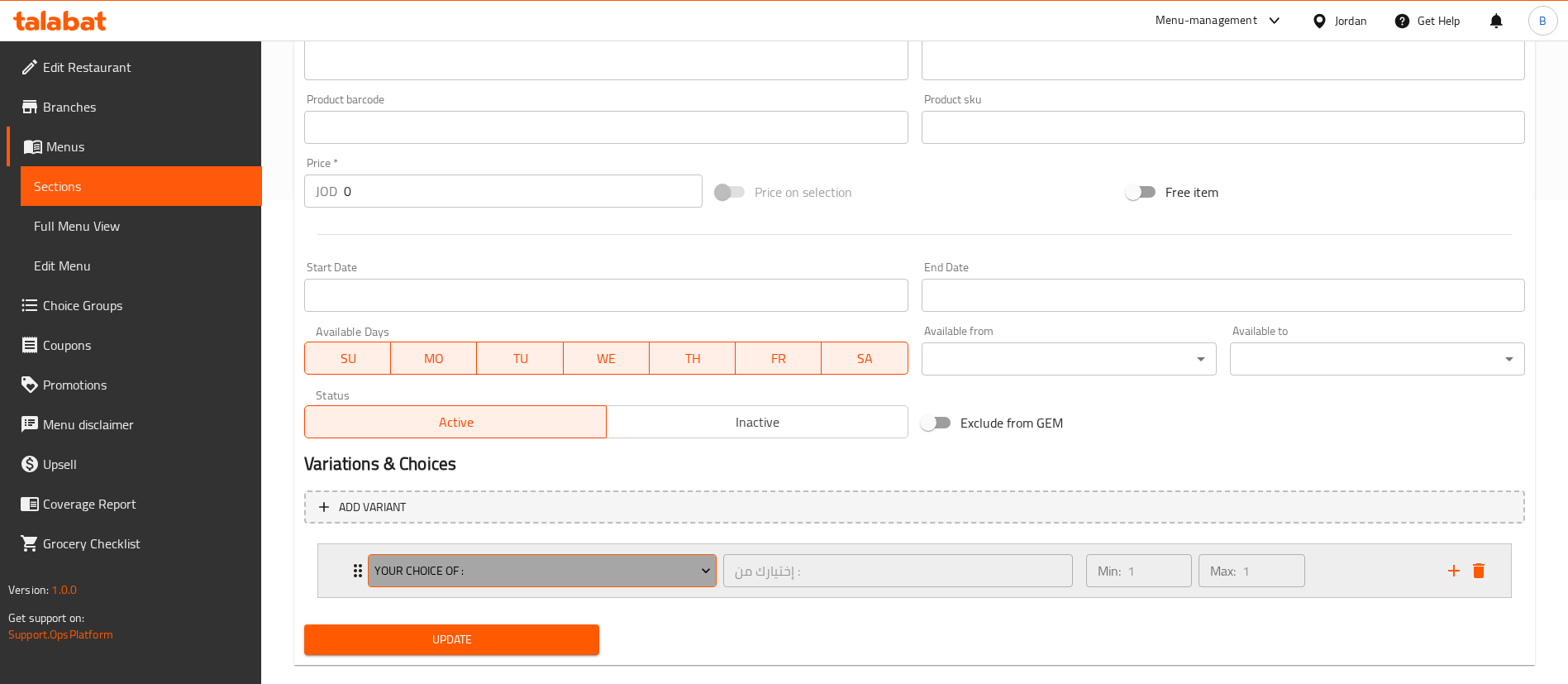
click at [577, 575] on span "Your Choice OF :" at bounding box center [542, 570] width 336 height 20
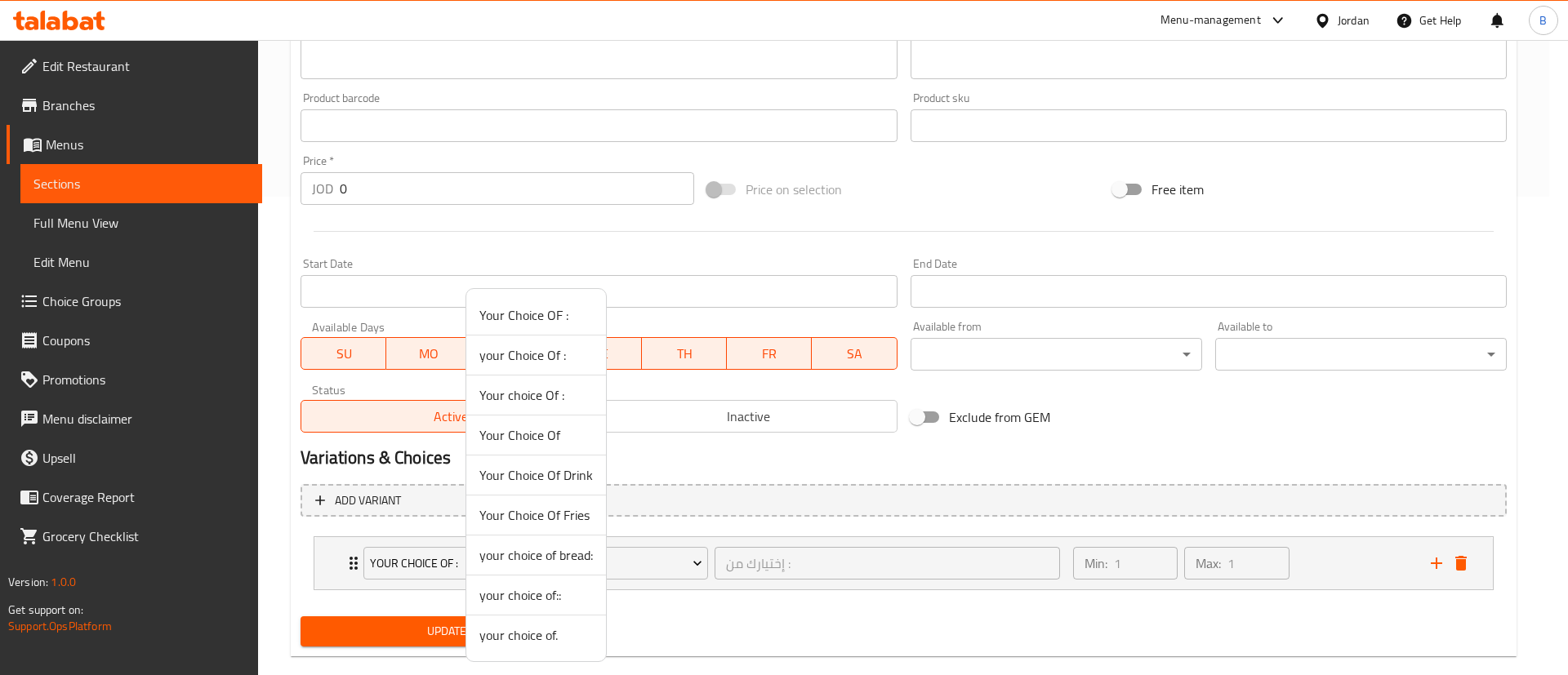
click at [553, 638] on span "your choice of." at bounding box center [535, 635] width 113 height 19
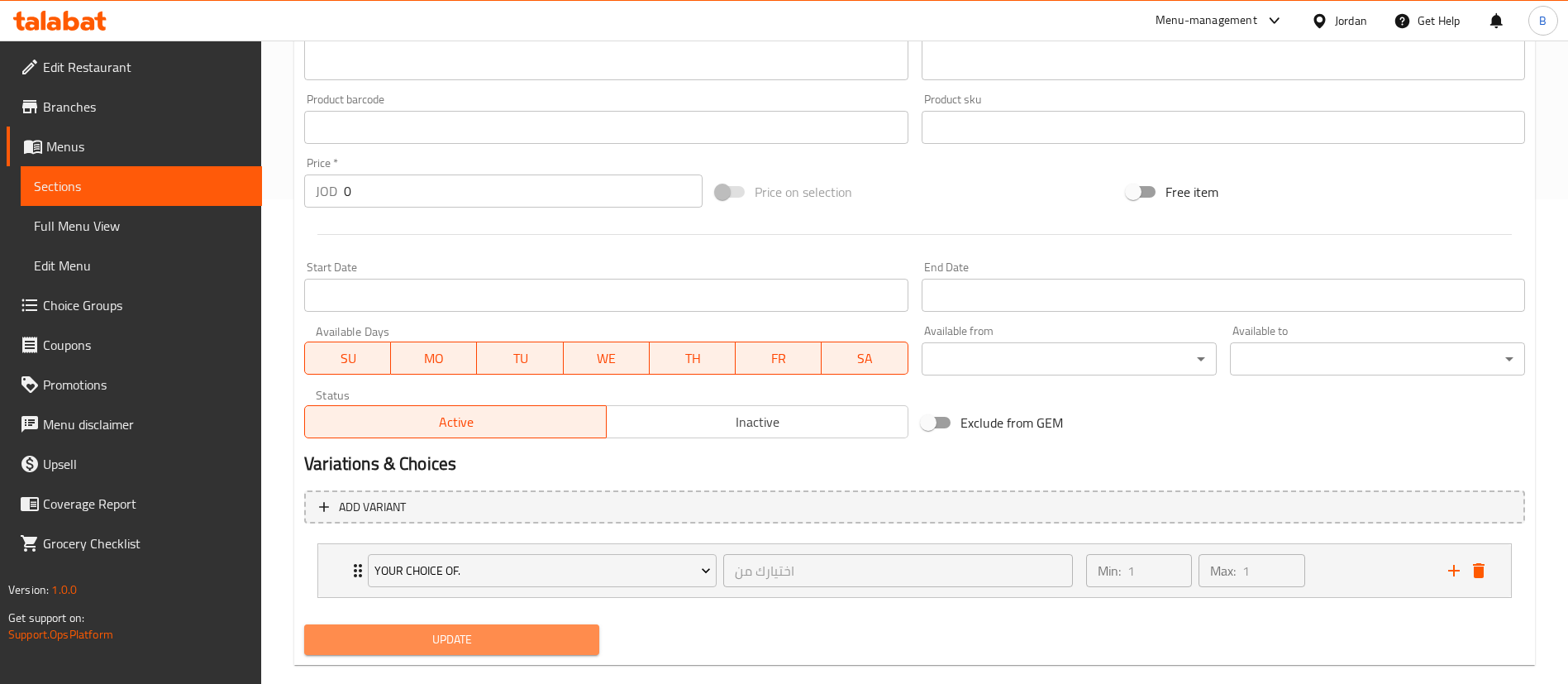
click at [496, 631] on span "Update" at bounding box center [451, 639] width 269 height 20
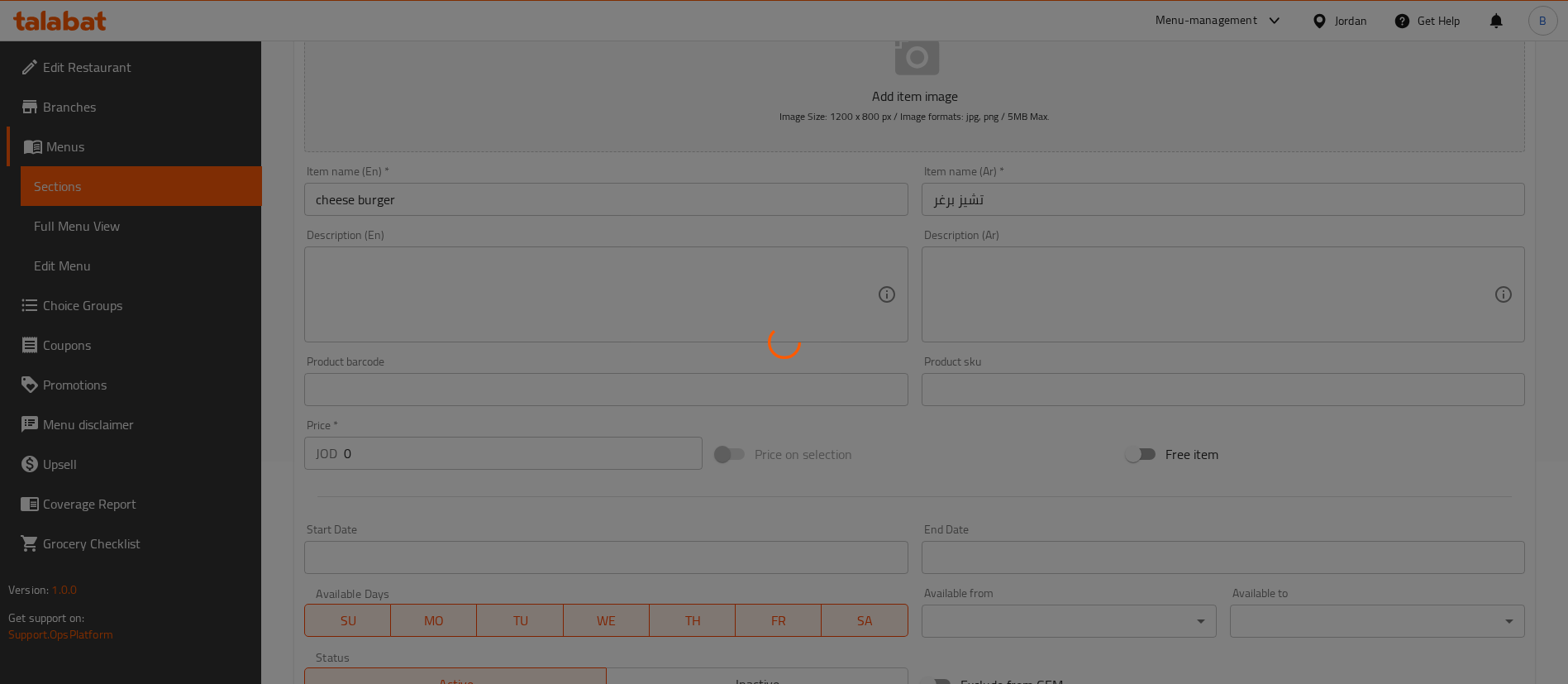
scroll to position [0, 0]
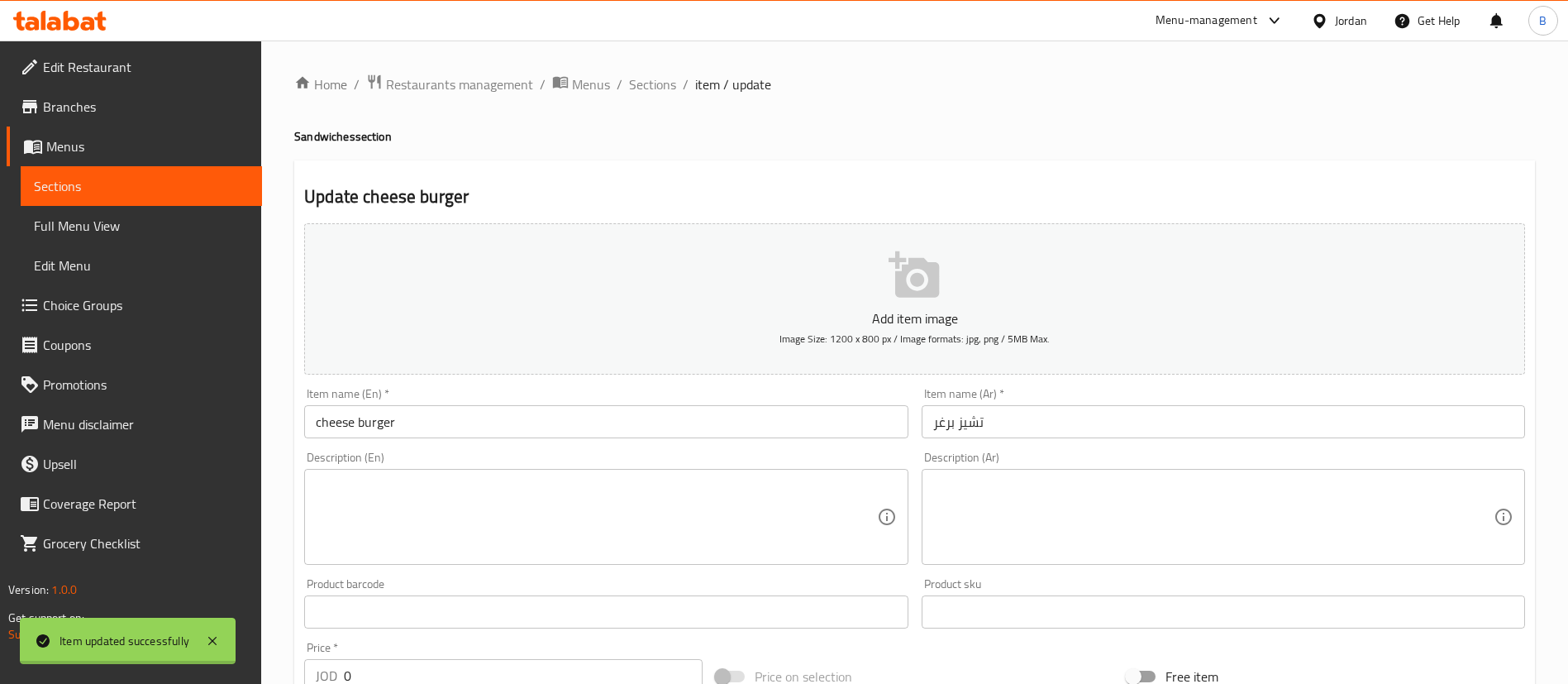
click at [645, 78] on span "Sections" at bounding box center [653, 84] width 48 height 19
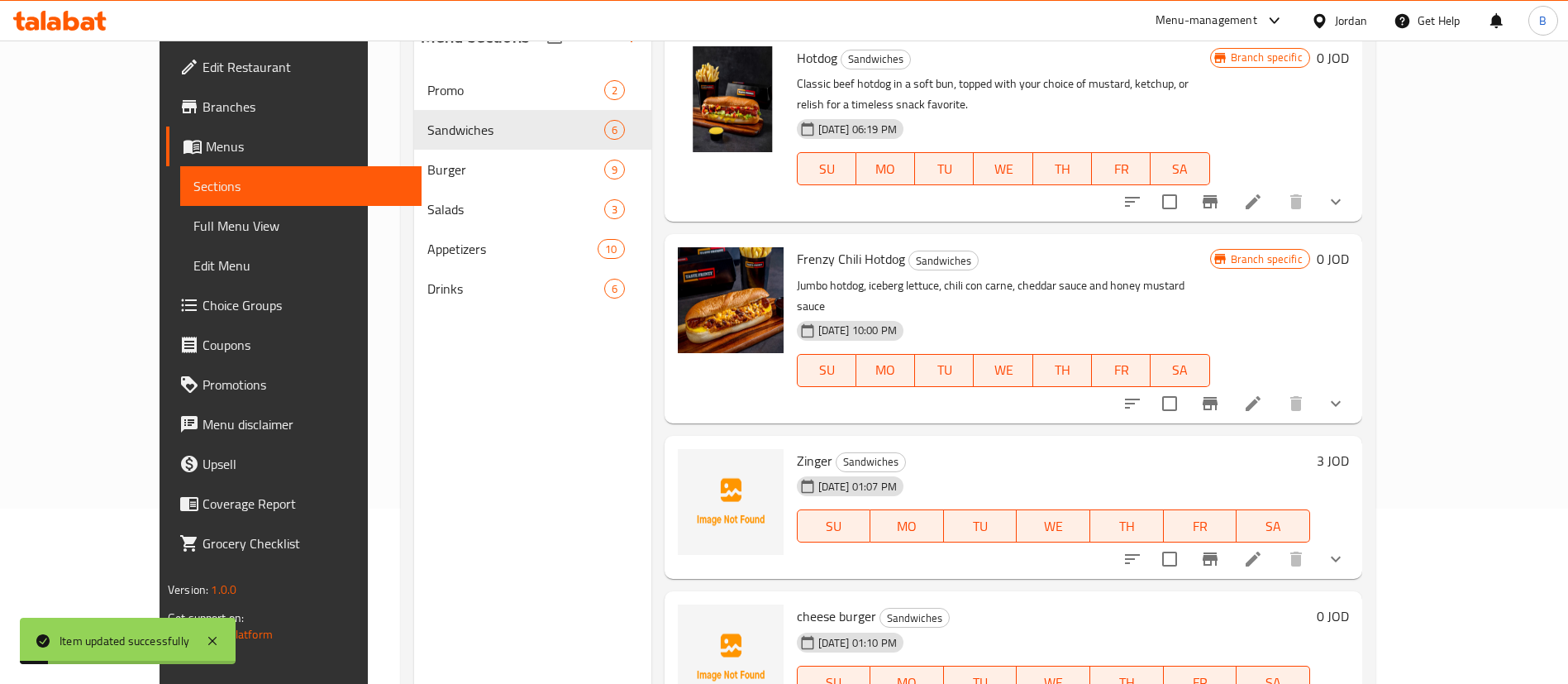
scroll to position [232, 0]
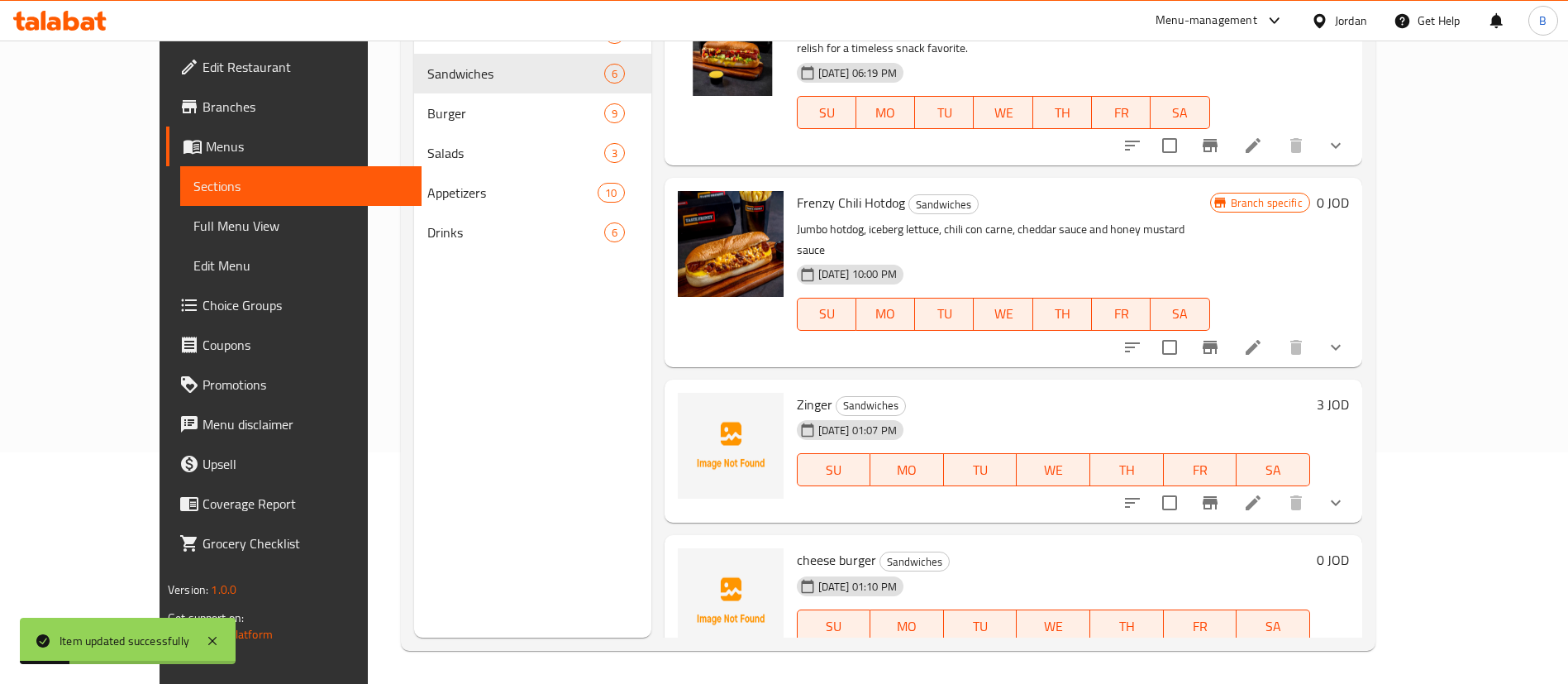
click at [1349, 393] on h6 "3 JOD" at bounding box center [1332, 405] width 32 height 23
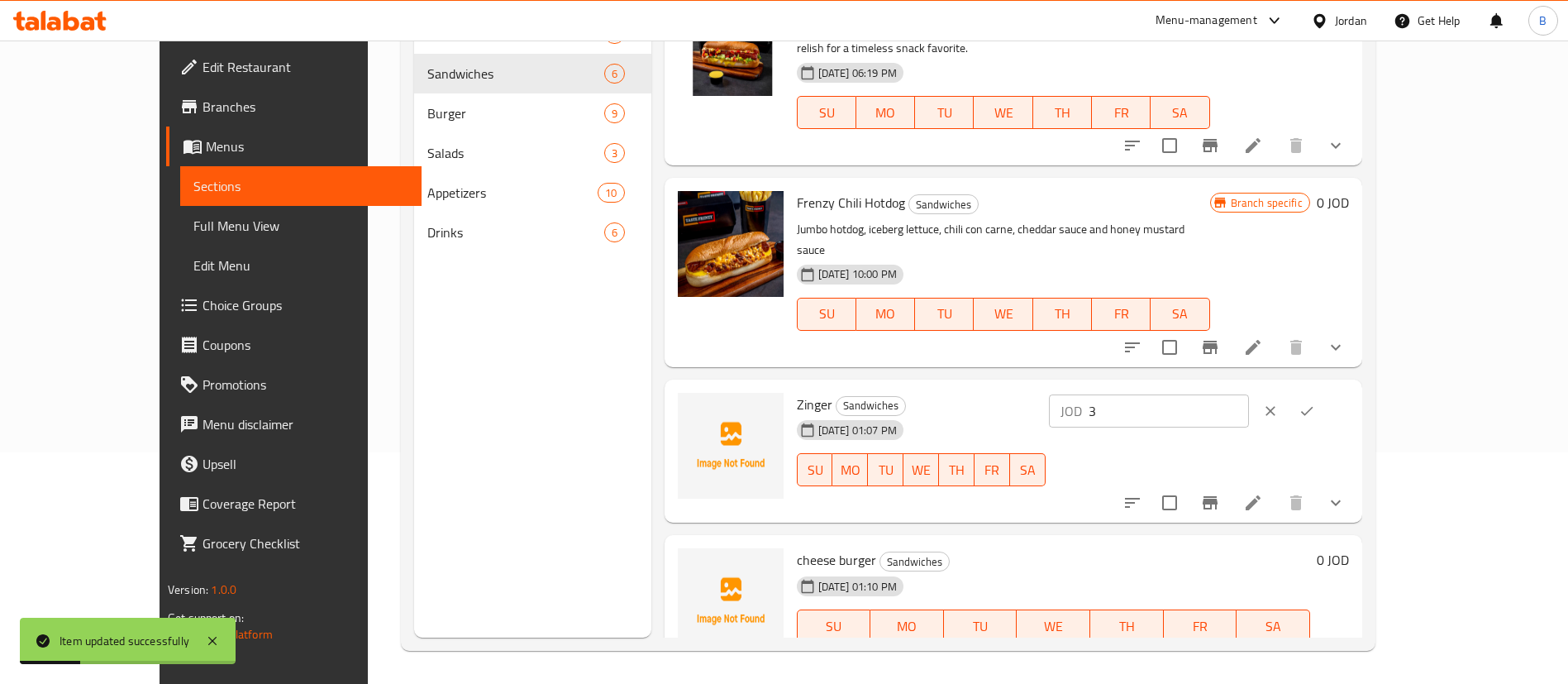
click at [1164, 386] on div "Zinger Sandwiches 19-08-2025 01:07 PM SU MO TU WE TH FR SA JOD 3 ​" at bounding box center [1072, 451] width 565 height 131
type input "0"
click at [1325, 393] on button "ok" at bounding box center [1307, 411] width 37 height 37
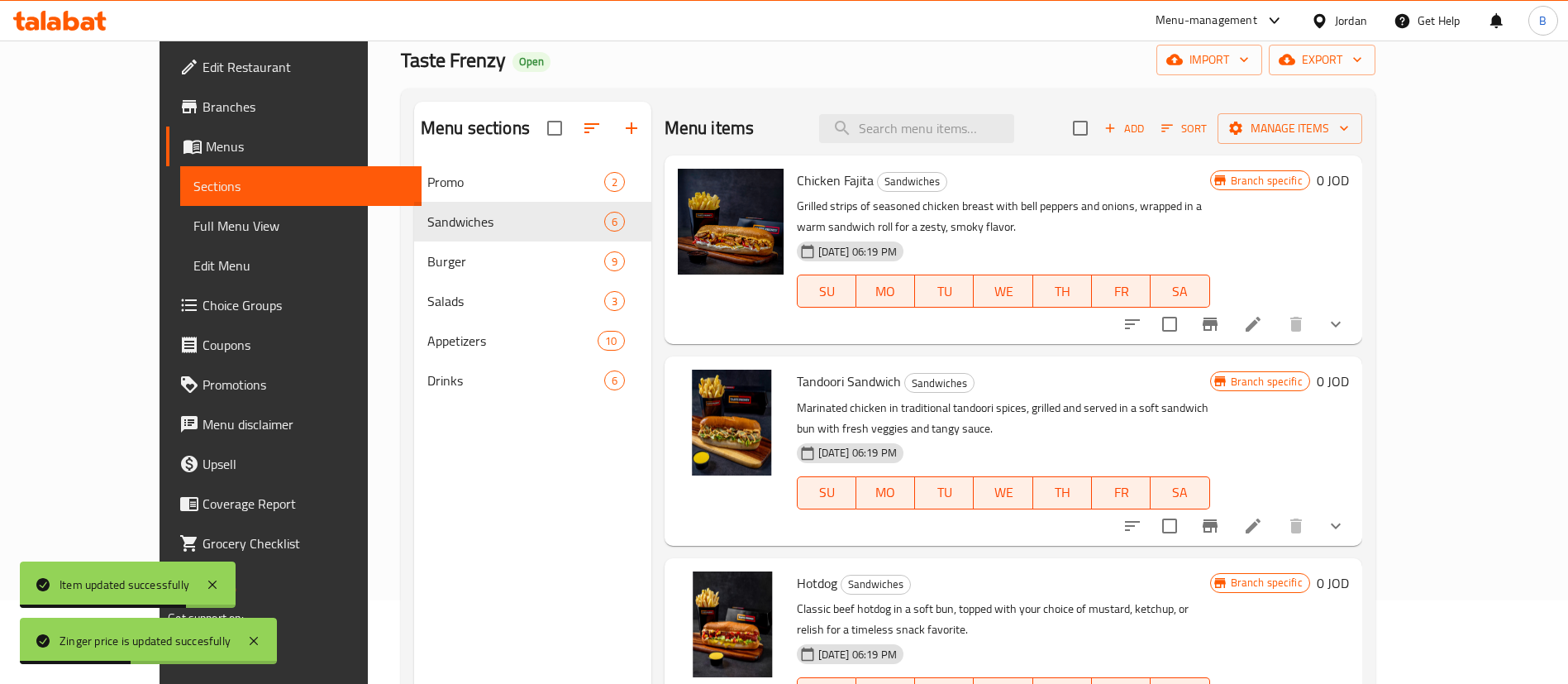
scroll to position [0, 0]
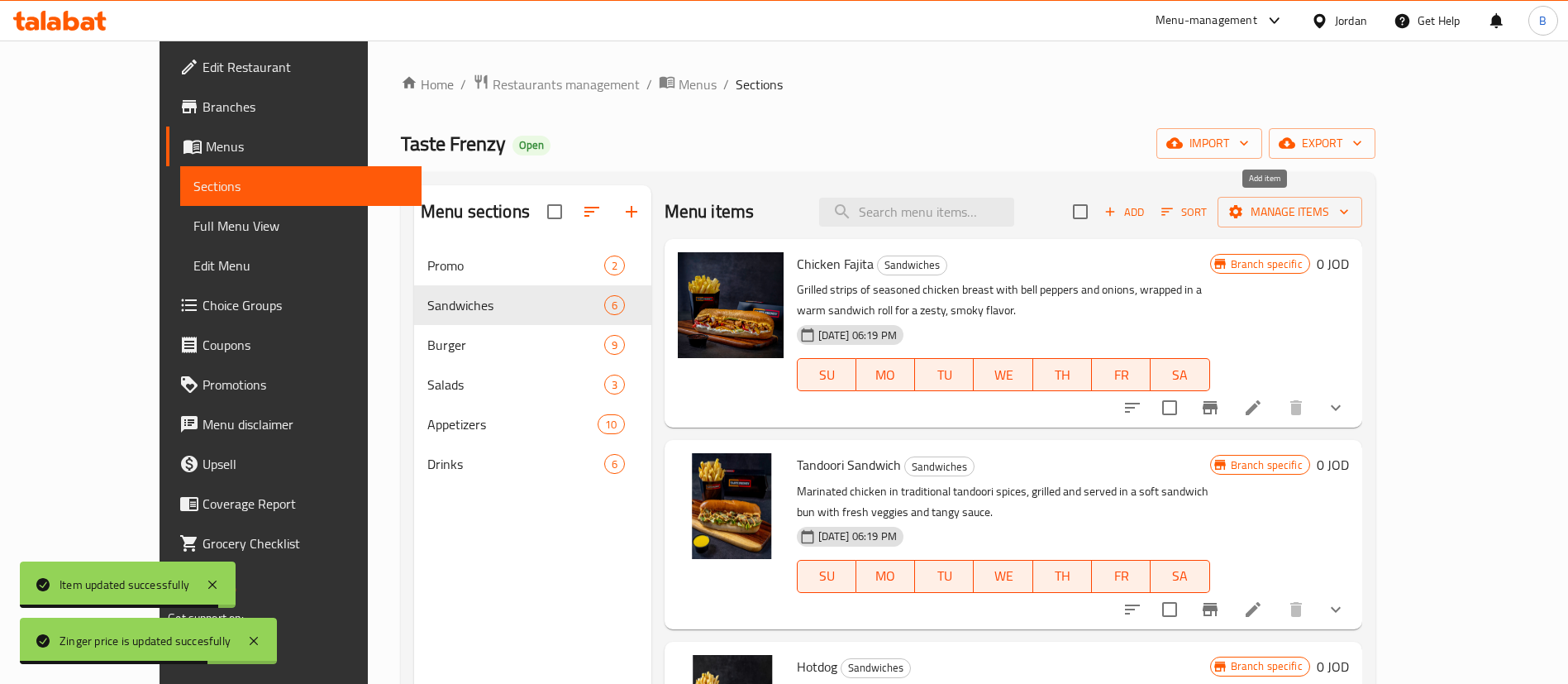
click at [1117, 205] on icon "button" at bounding box center [1109, 212] width 15 height 15
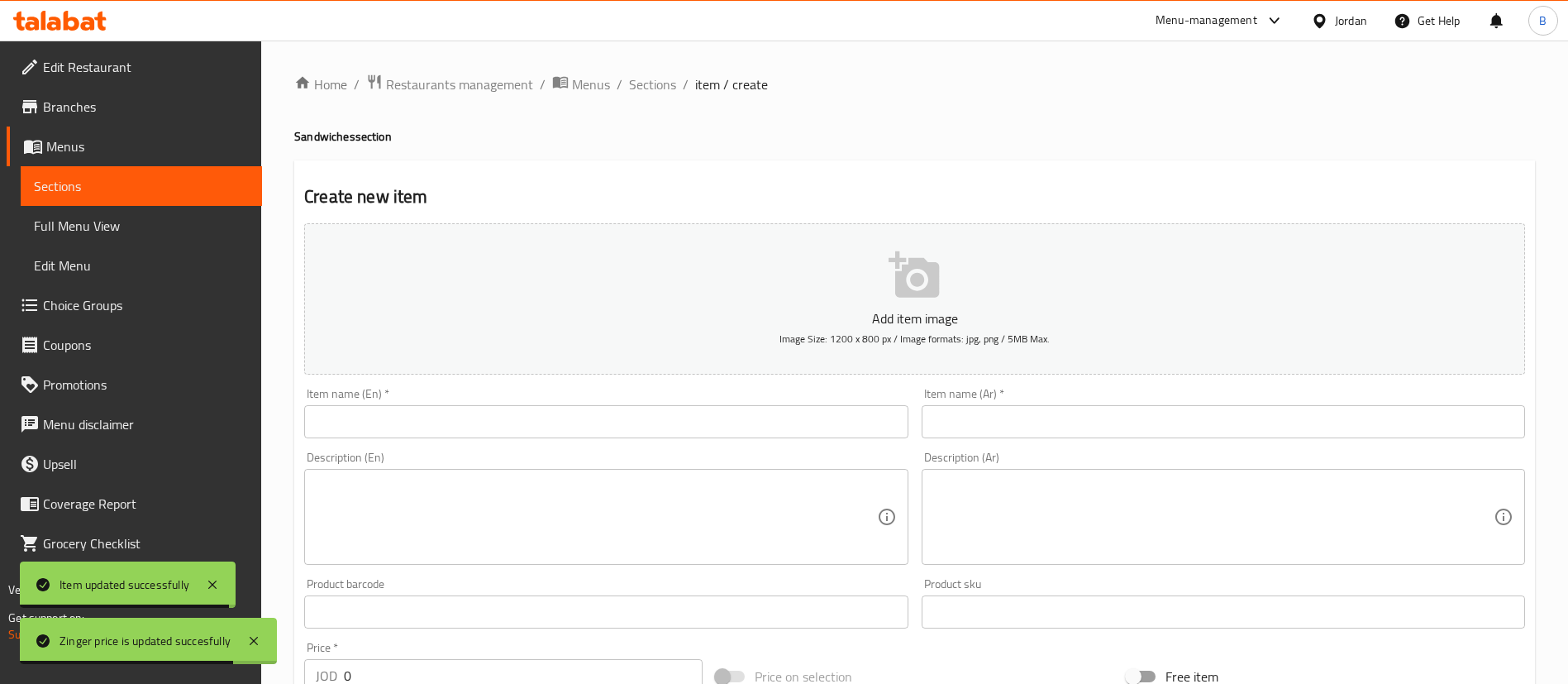
click at [1077, 421] on input "text" at bounding box center [1223, 422] width 603 height 33
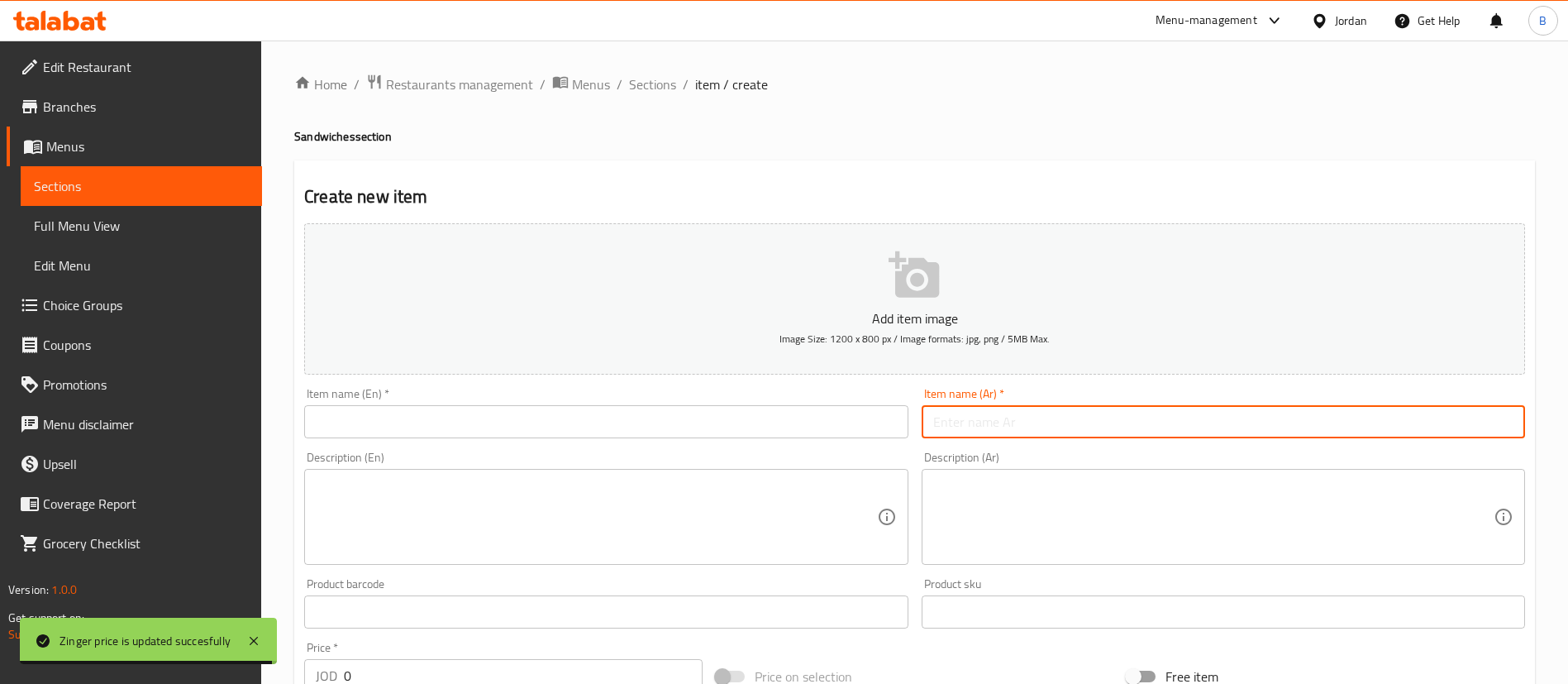
paste input "سكالوب"
type input "سكالوب"
click at [849, 413] on input "text" at bounding box center [606, 422] width 603 height 33
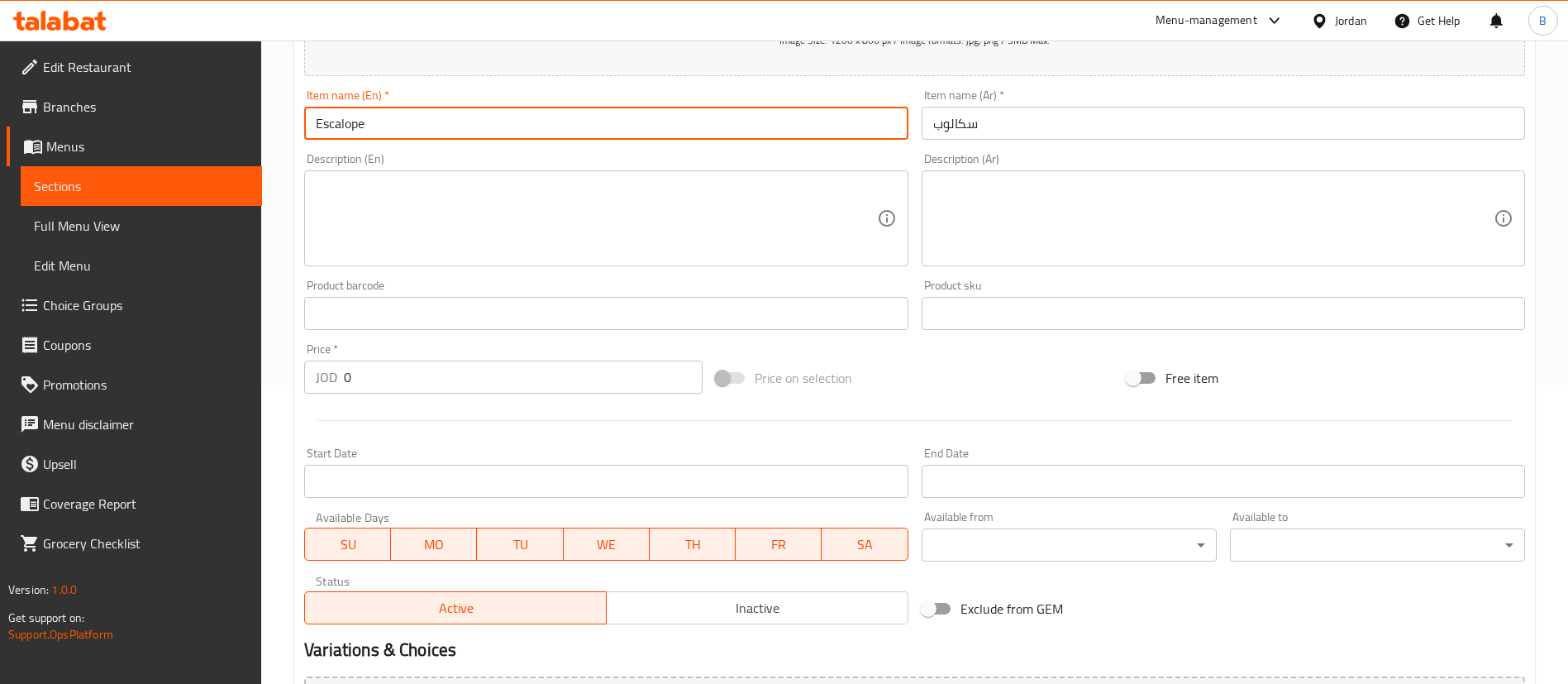
scroll to position [485, 0]
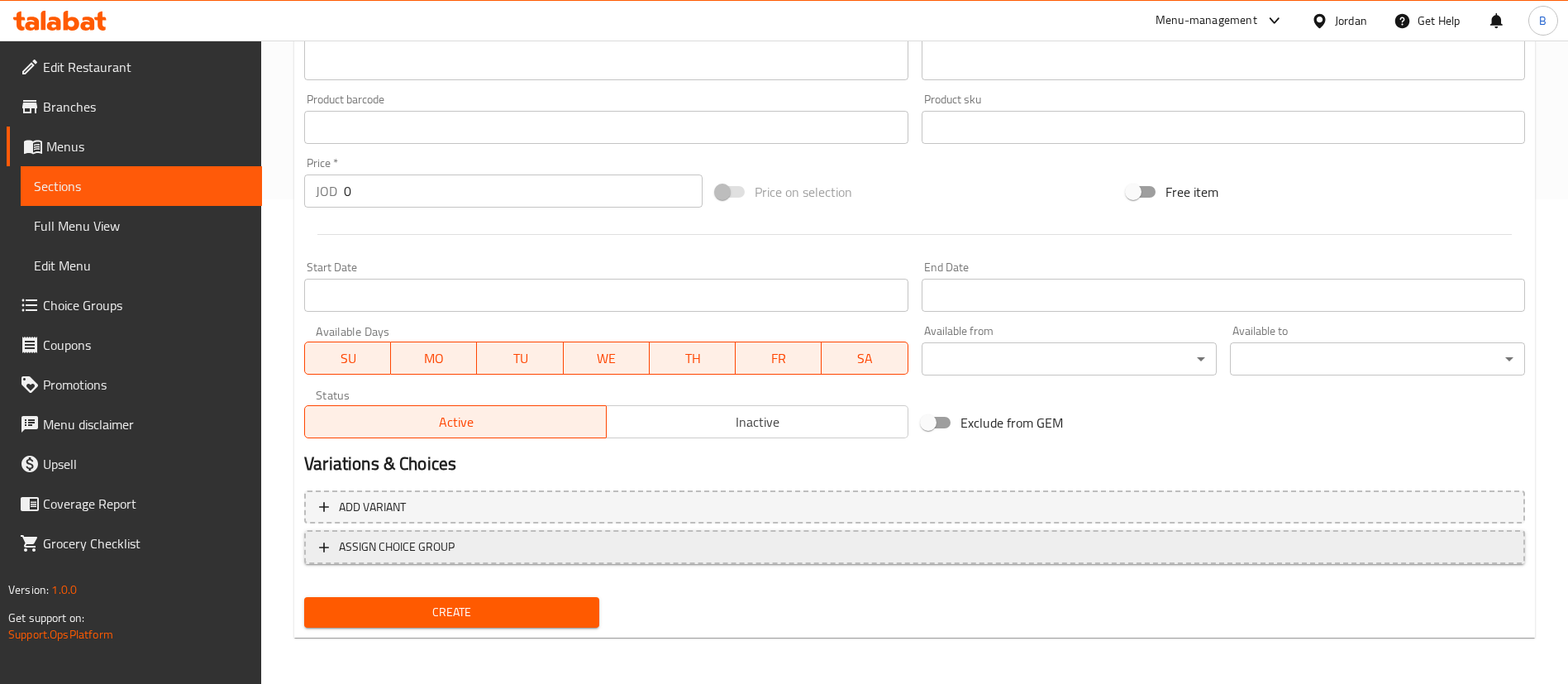
type input "Escalope"
click at [430, 547] on span "ASSIGN CHOICE GROUP" at bounding box center [396, 546] width 115 height 20
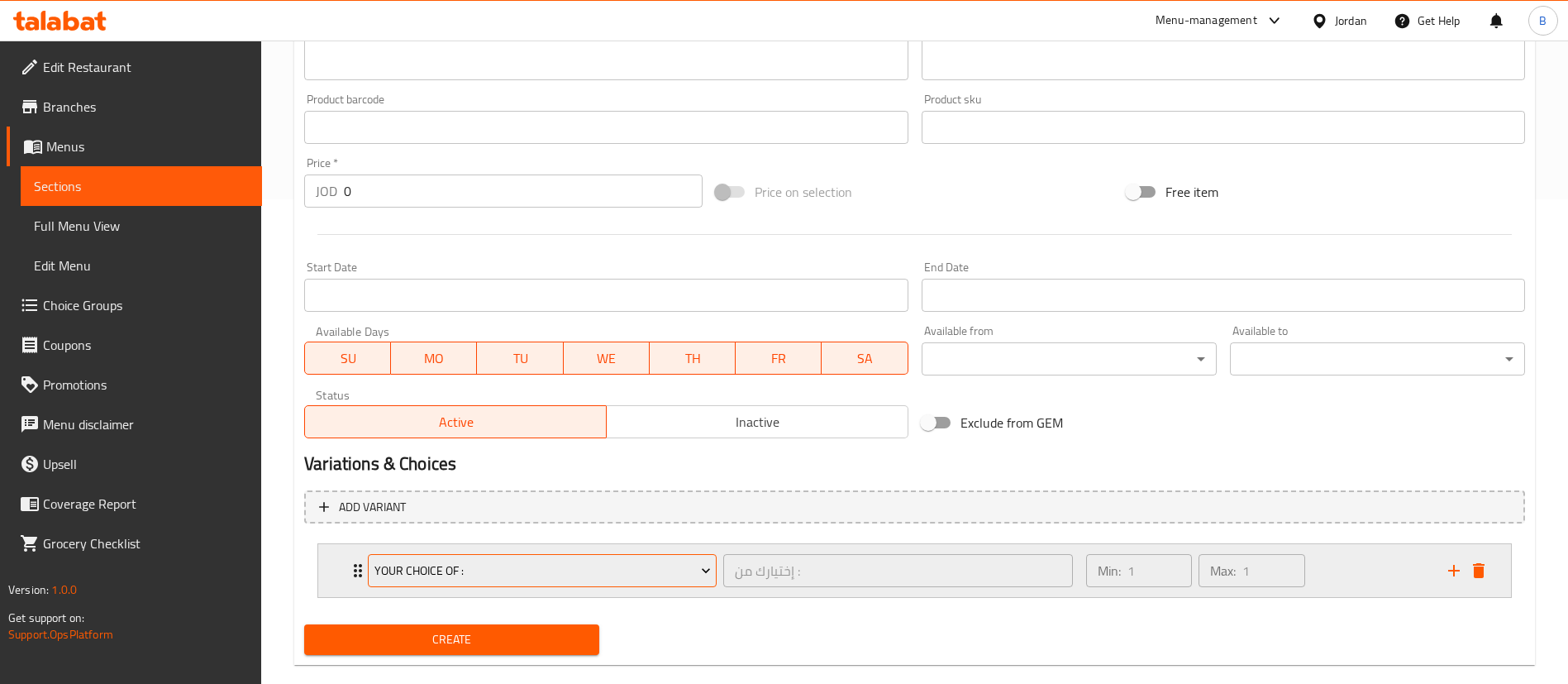
click at [484, 578] on span "Your Choice OF :" at bounding box center [542, 570] width 336 height 20
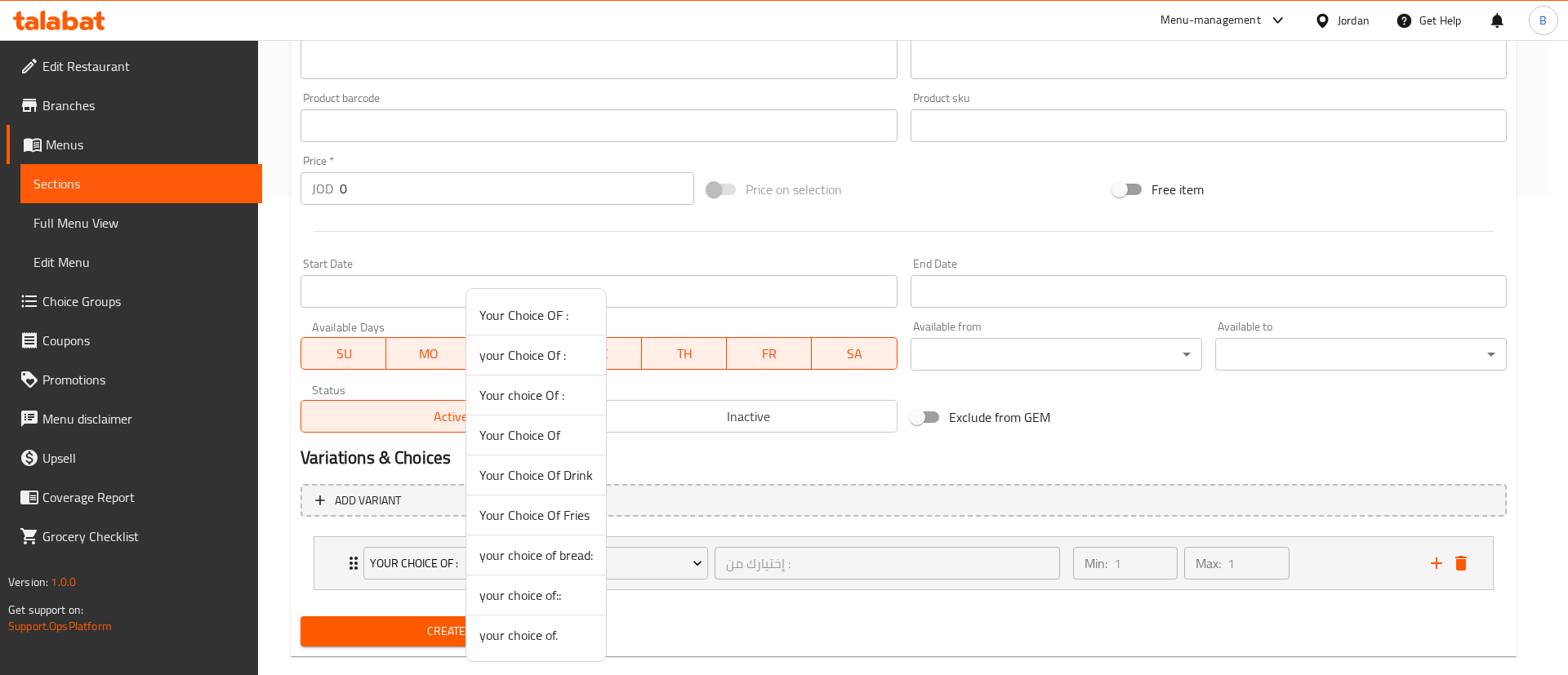
click at [545, 636] on span "your choice of." at bounding box center [535, 635] width 113 height 19
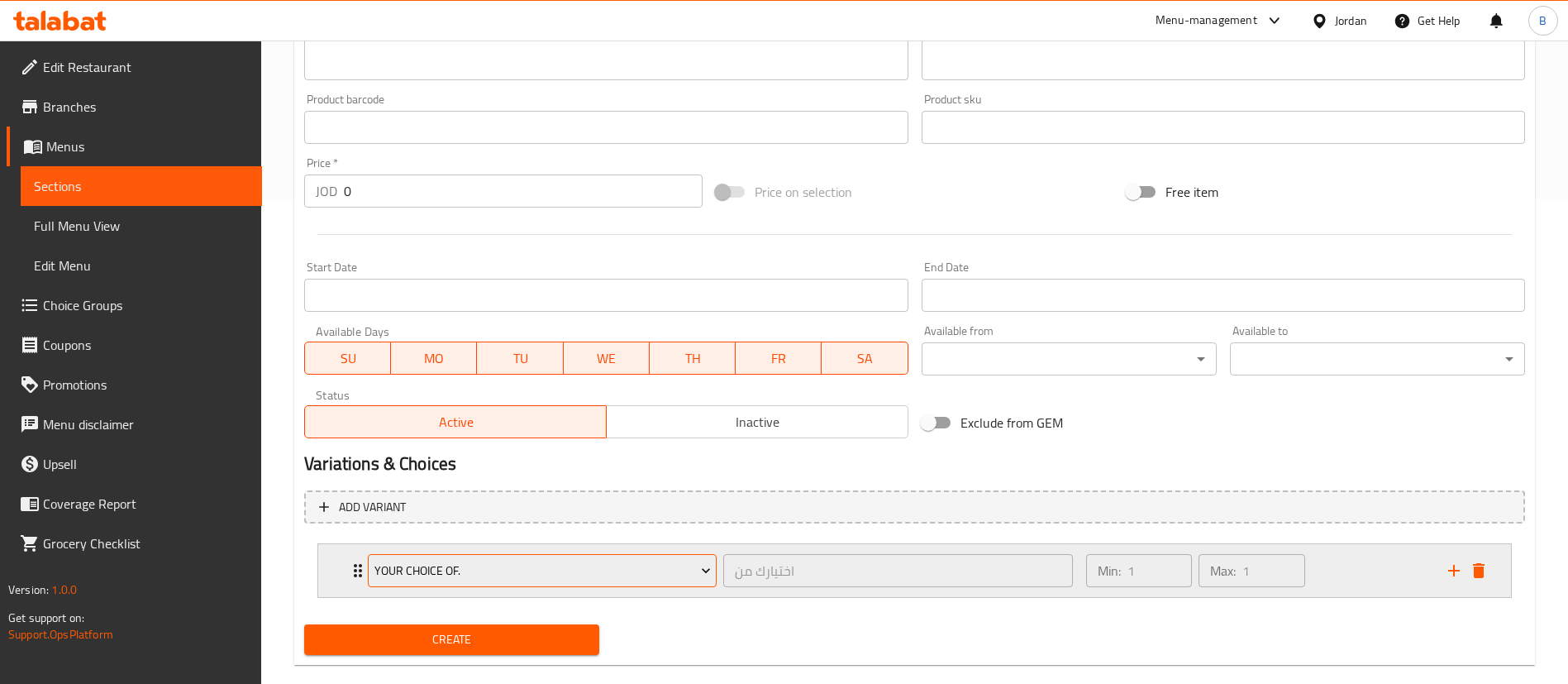
click at [623, 580] on span "your choice of." at bounding box center [542, 570] width 336 height 20
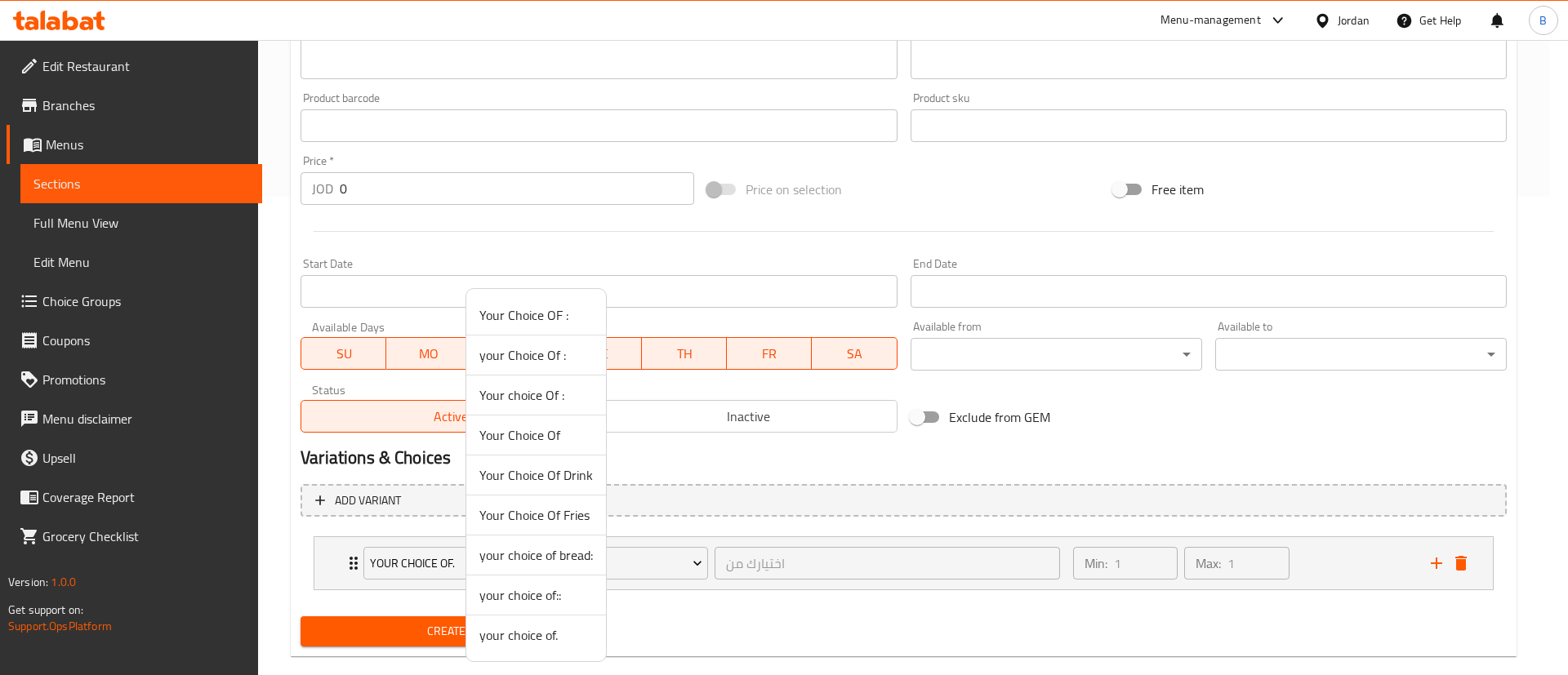
click at [546, 596] on span "your choice of::" at bounding box center [535, 595] width 113 height 19
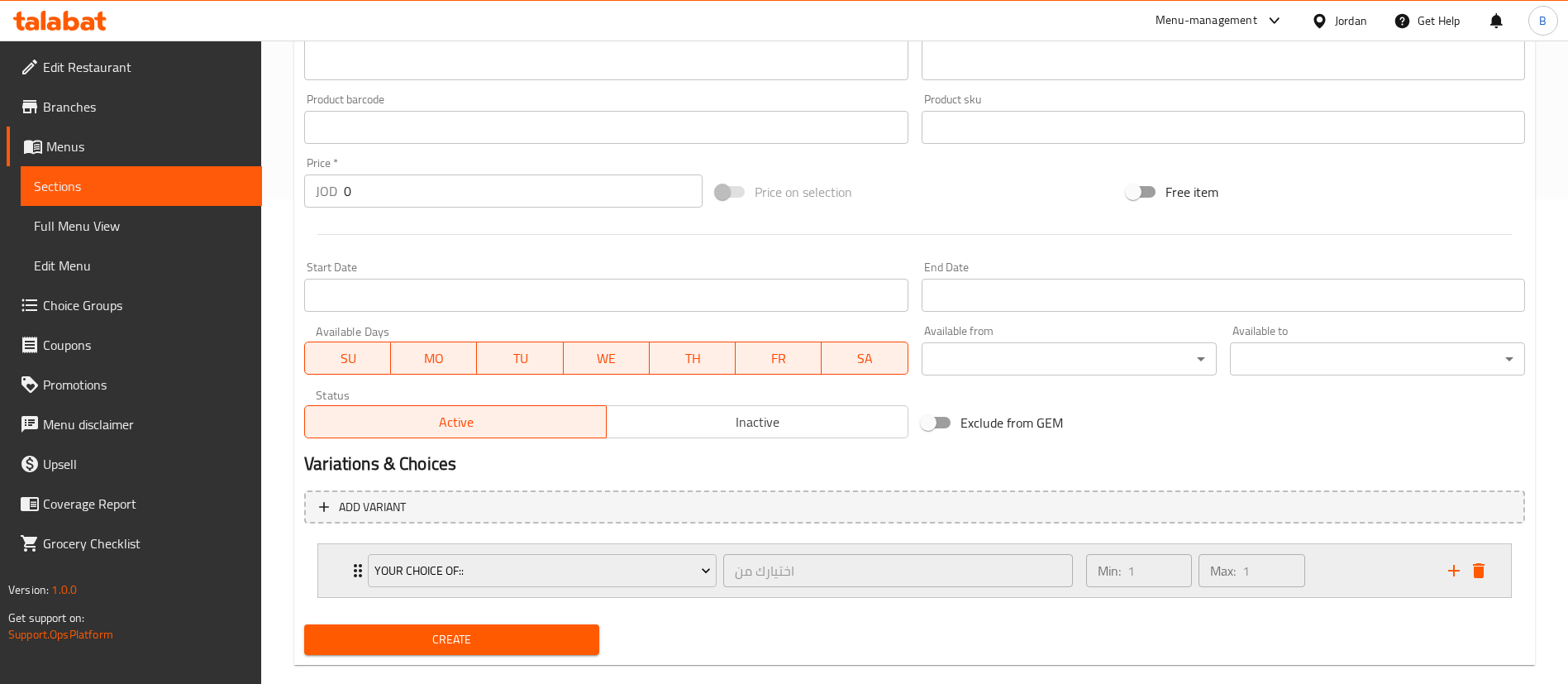
click at [1352, 567] on div "Min: 1 ​ Max: 1 ​" at bounding box center [1257, 570] width 362 height 53
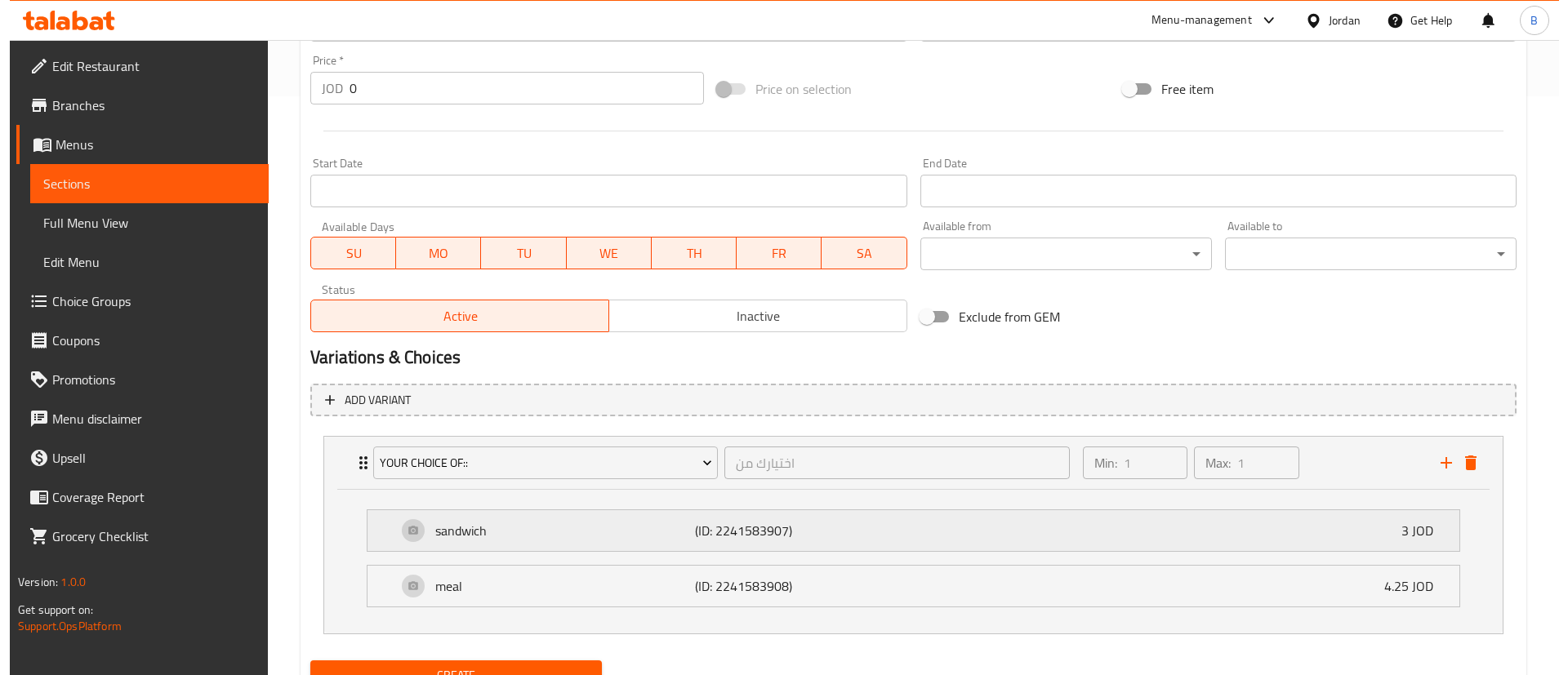
scroll to position [650, 0]
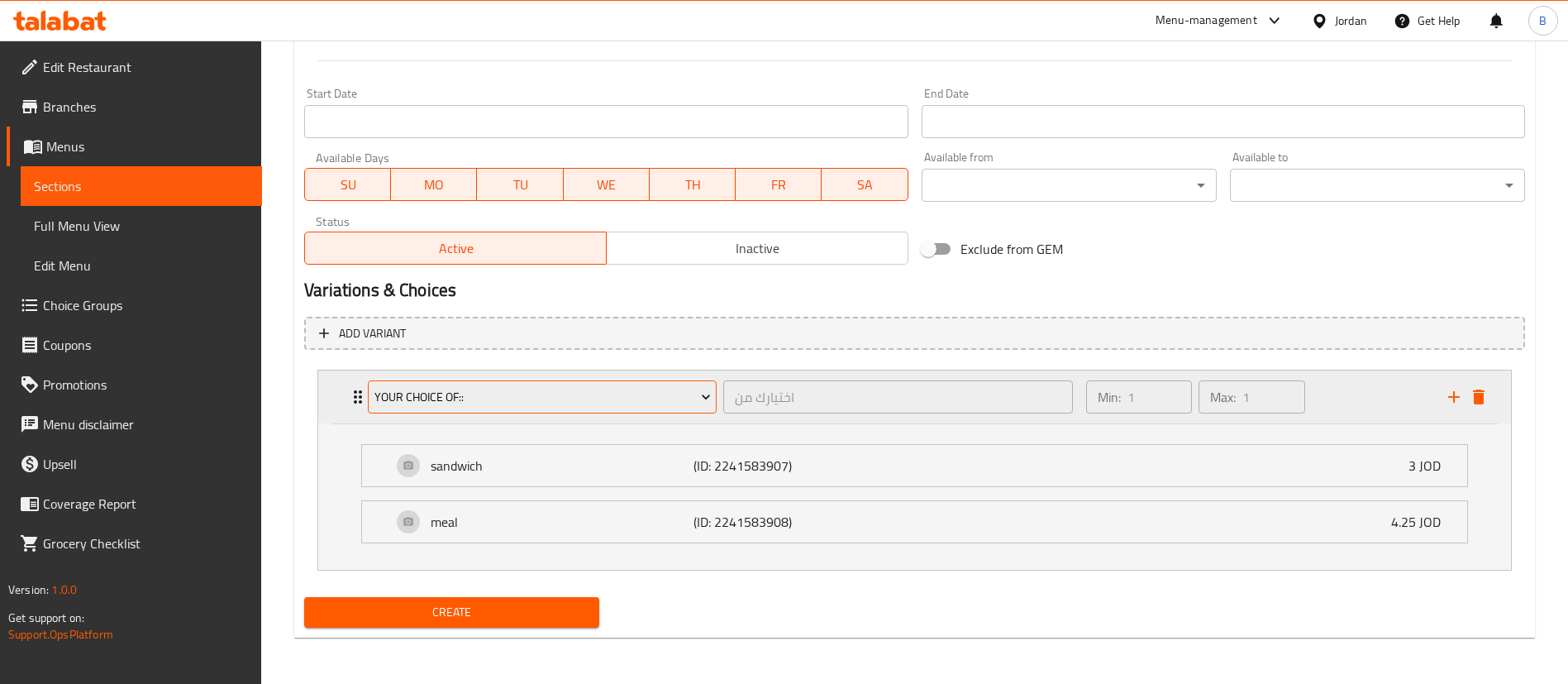
click at [550, 401] on span "your choice of::" at bounding box center [542, 397] width 336 height 20
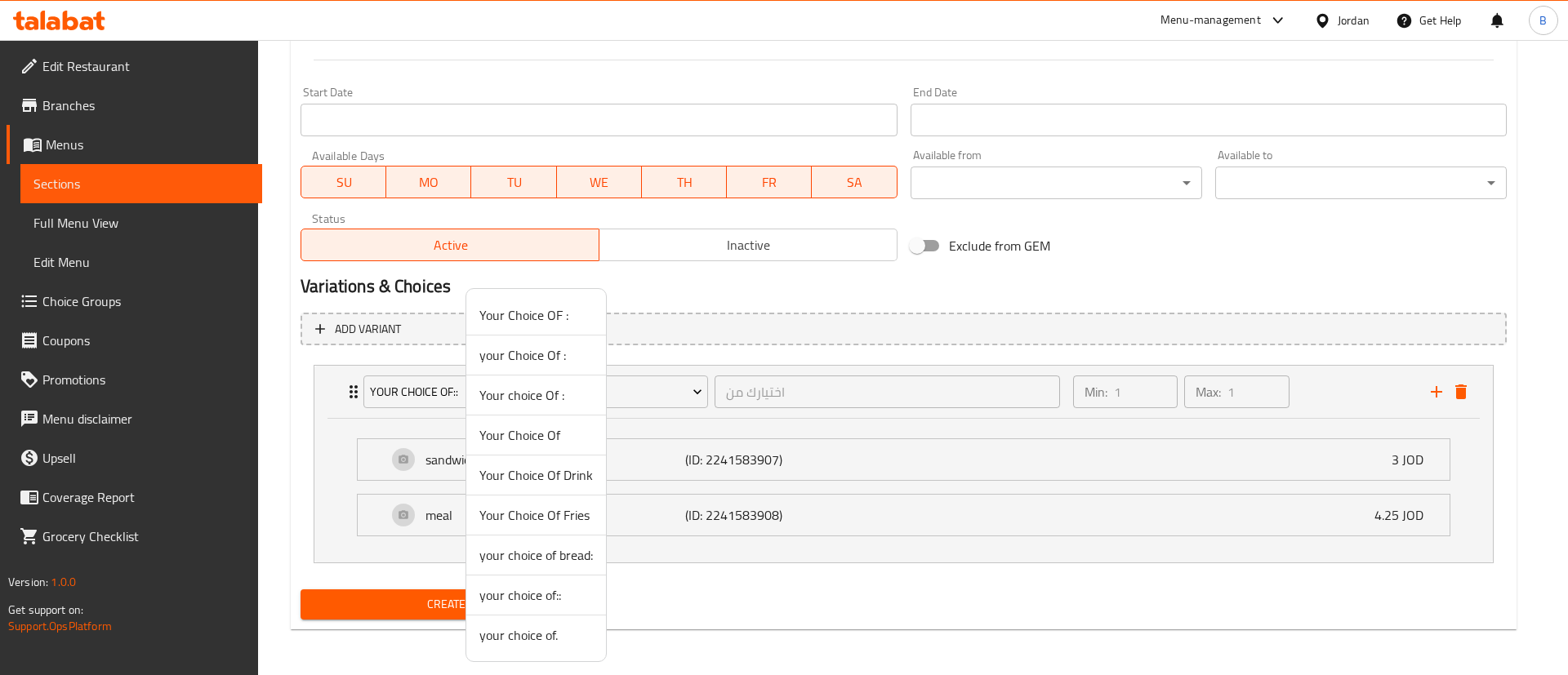
click at [551, 636] on span "your choice of." at bounding box center [535, 635] width 113 height 19
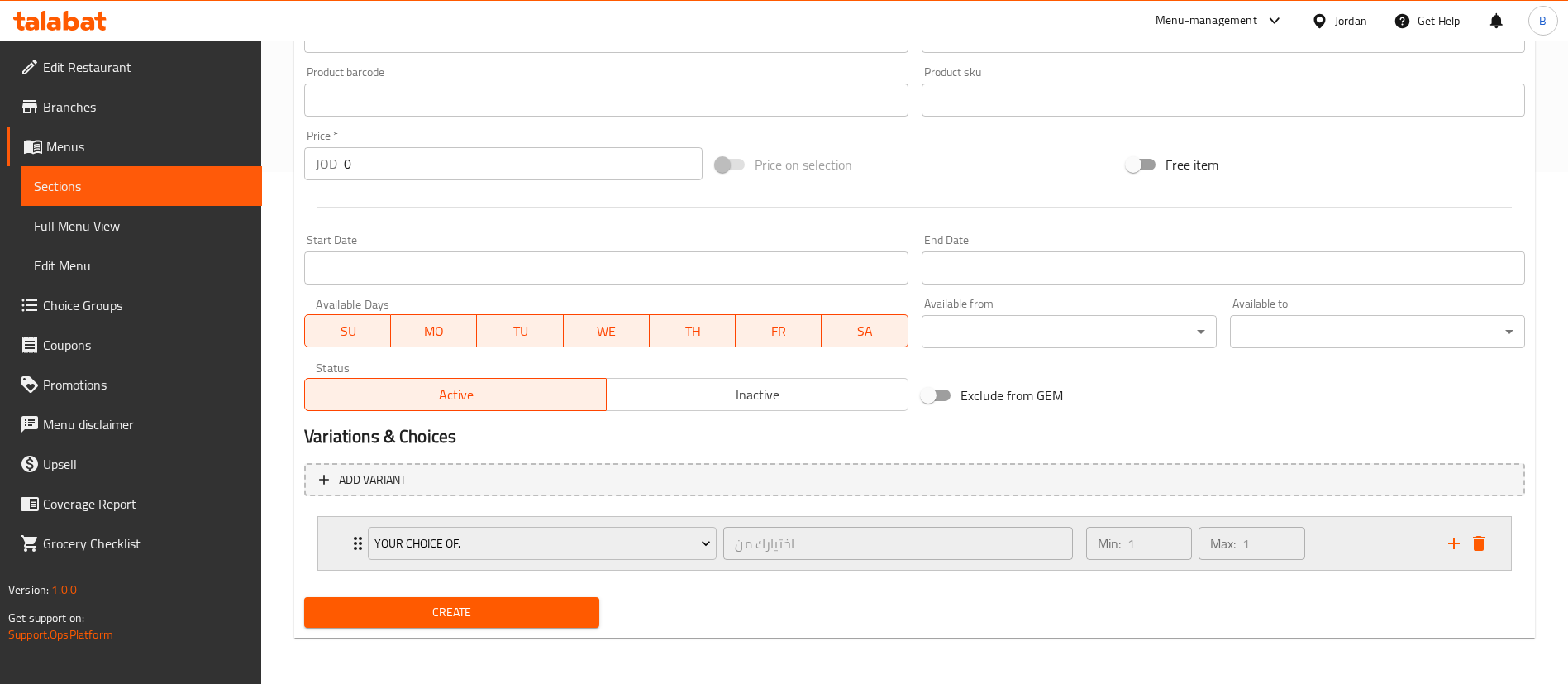
click at [1355, 537] on div "Min: 1 ​ Max: 1 ​" at bounding box center [1257, 543] width 362 height 53
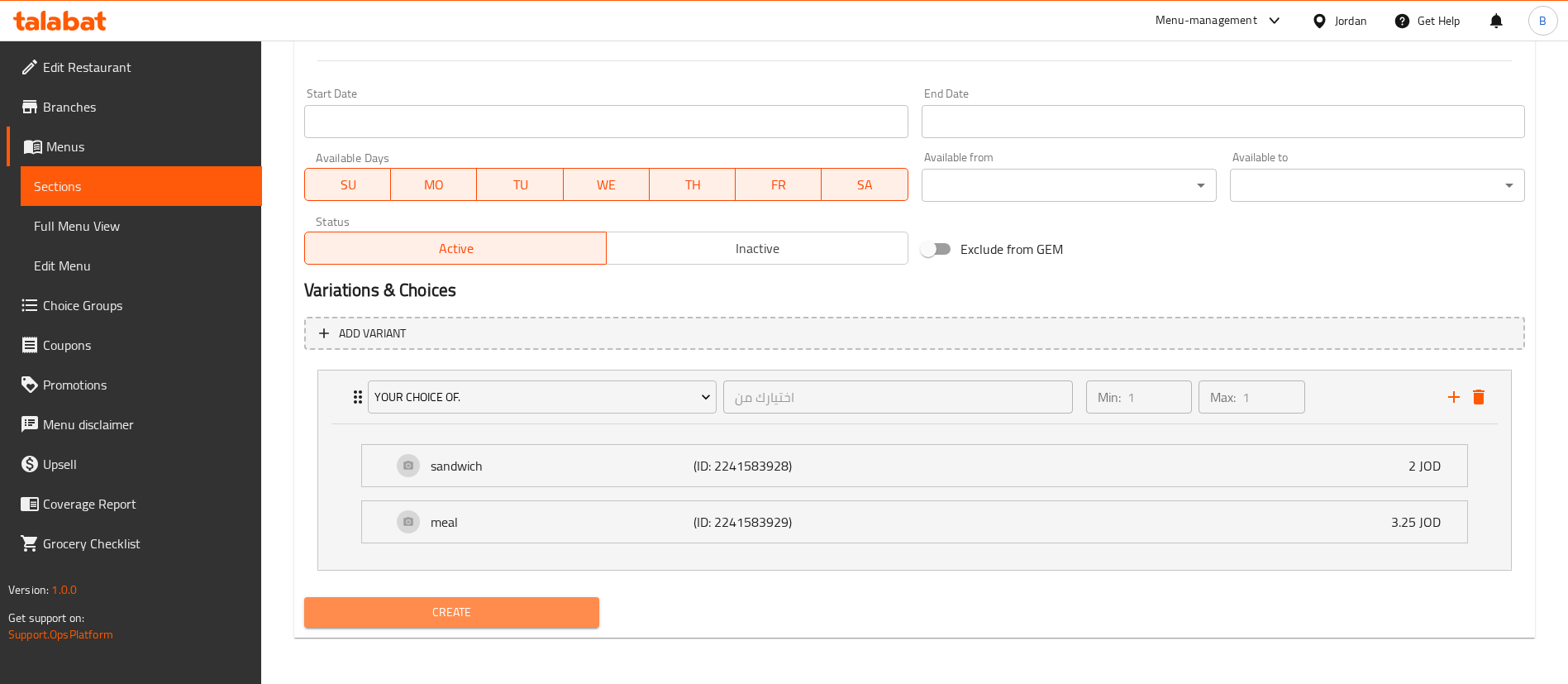
click at [426, 625] on button "Create" at bounding box center [452, 612] width 295 height 31
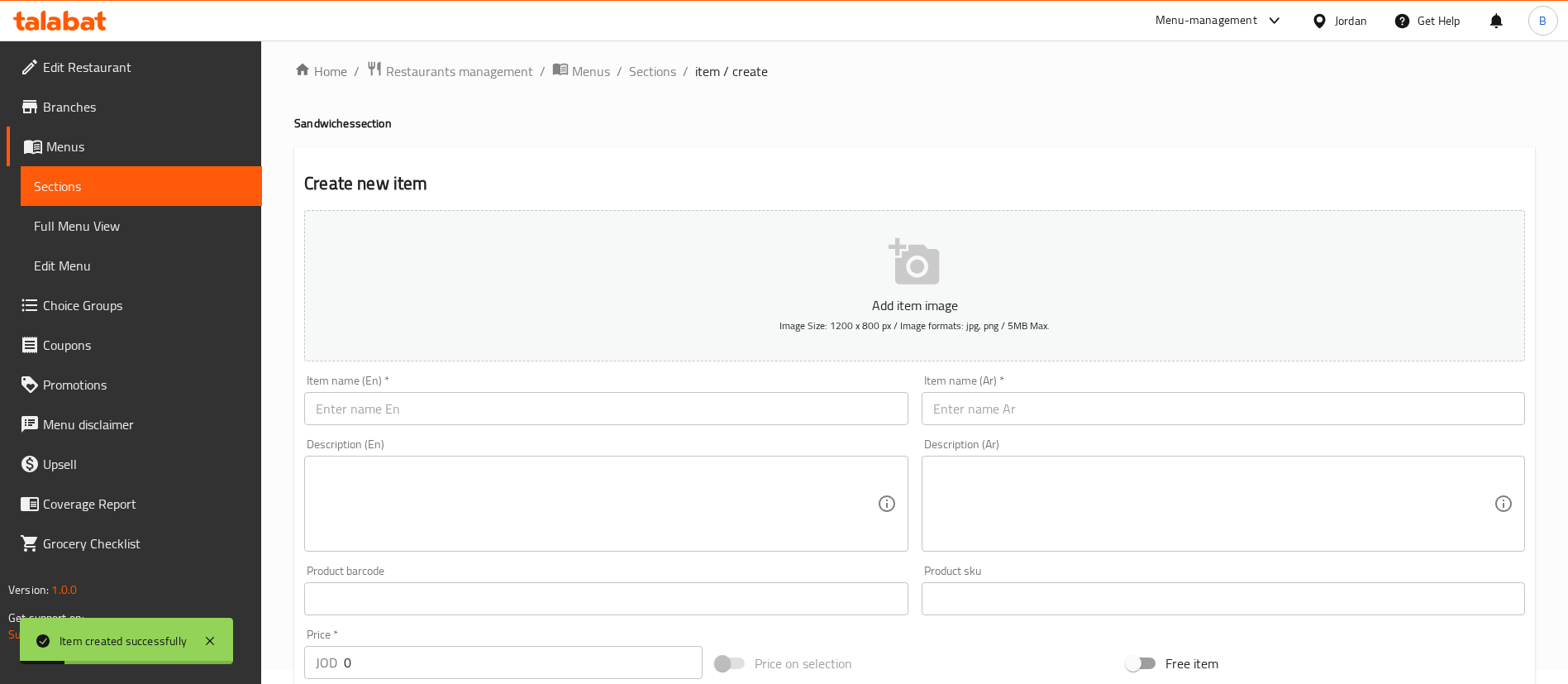
scroll to position [0, 0]
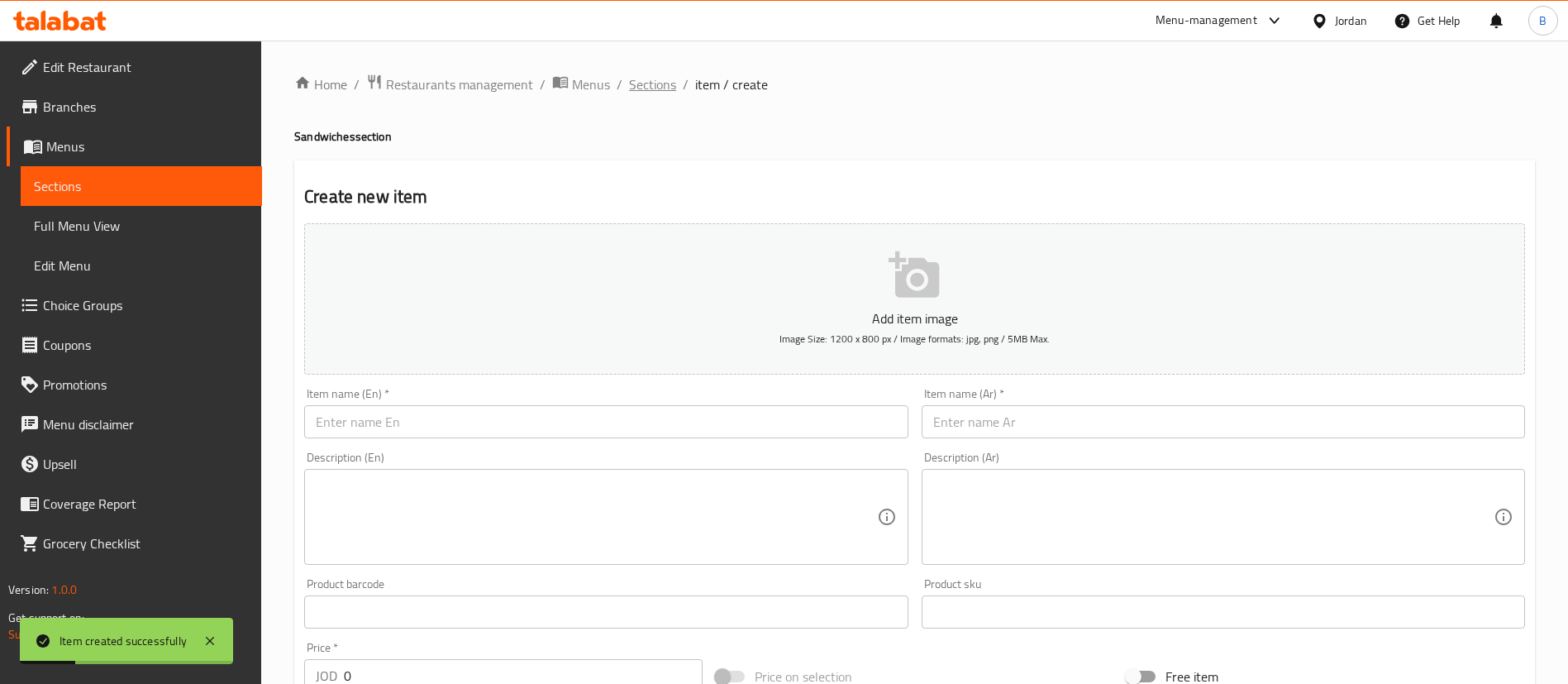
click at [636, 82] on span "Sections" at bounding box center [653, 84] width 48 height 19
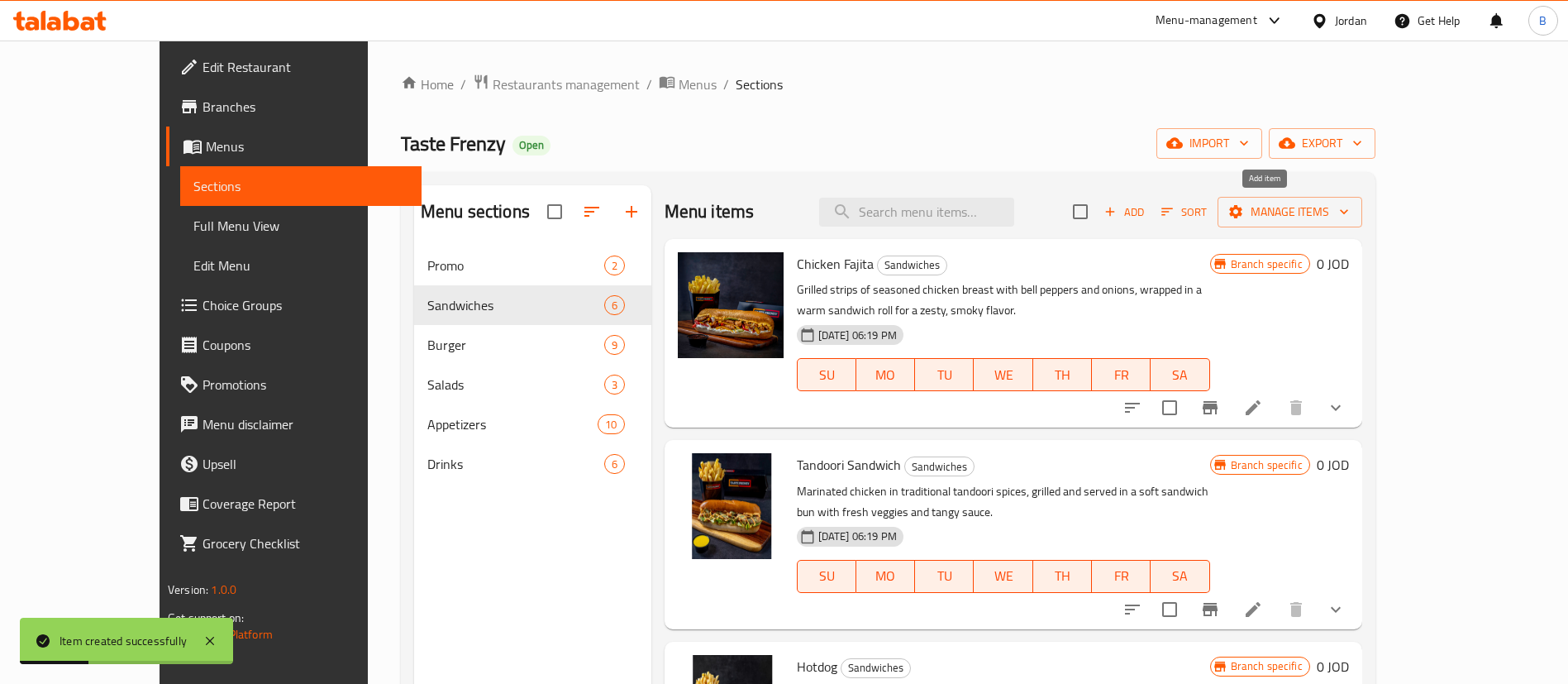
click at [1151, 200] on button "Add" at bounding box center [1124, 212] width 53 height 25
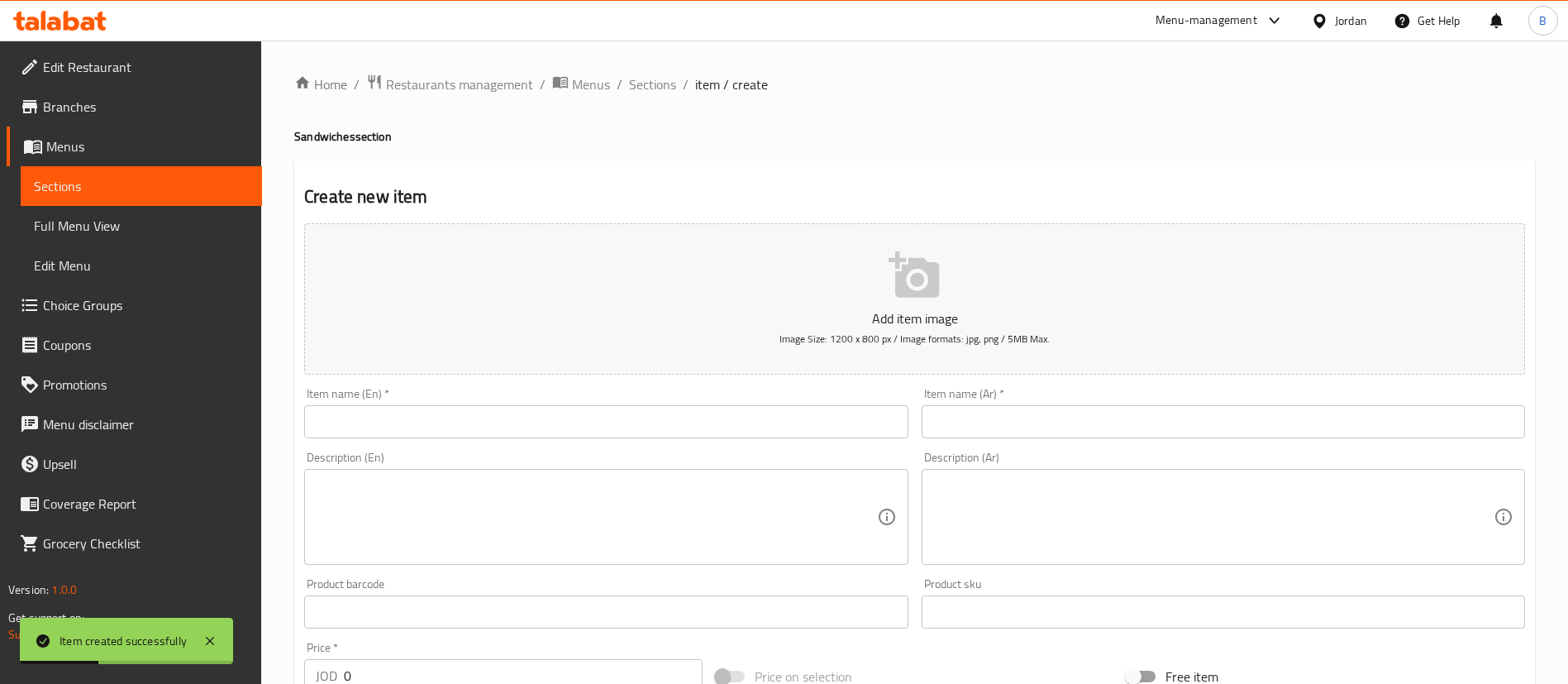
click at [693, 414] on input "text" at bounding box center [606, 422] width 603 height 33
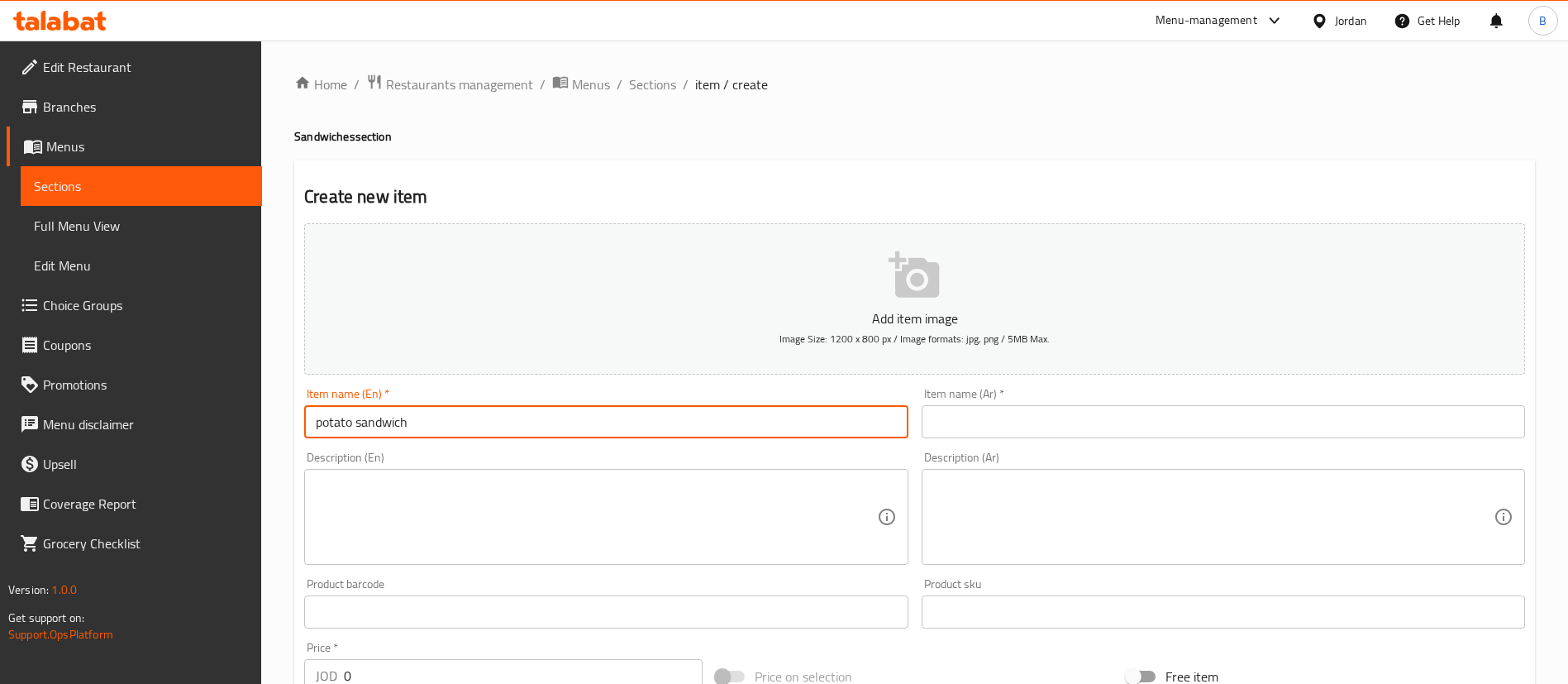
type input "potato sandwich"
click at [977, 419] on input "text" at bounding box center [1223, 422] width 603 height 33
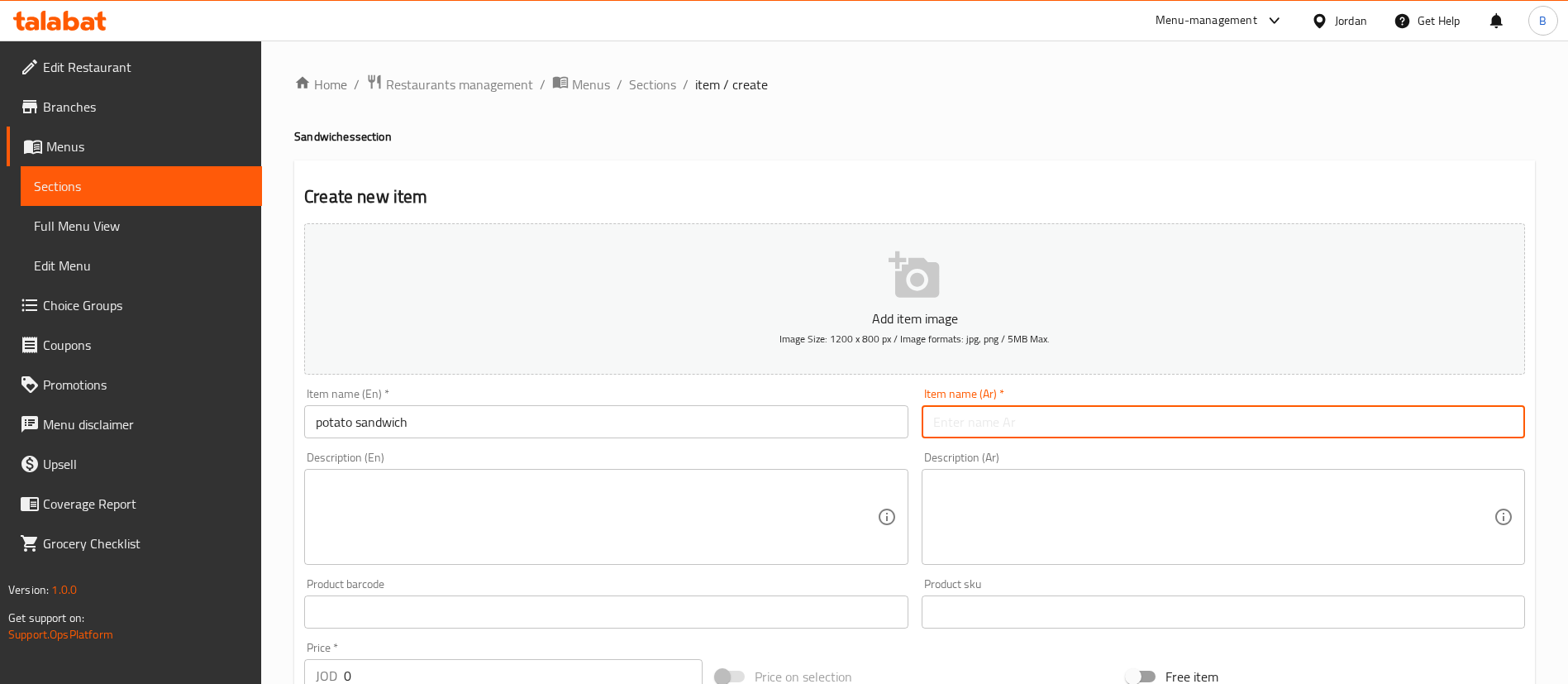
paste input "ساندويش بطاطا"
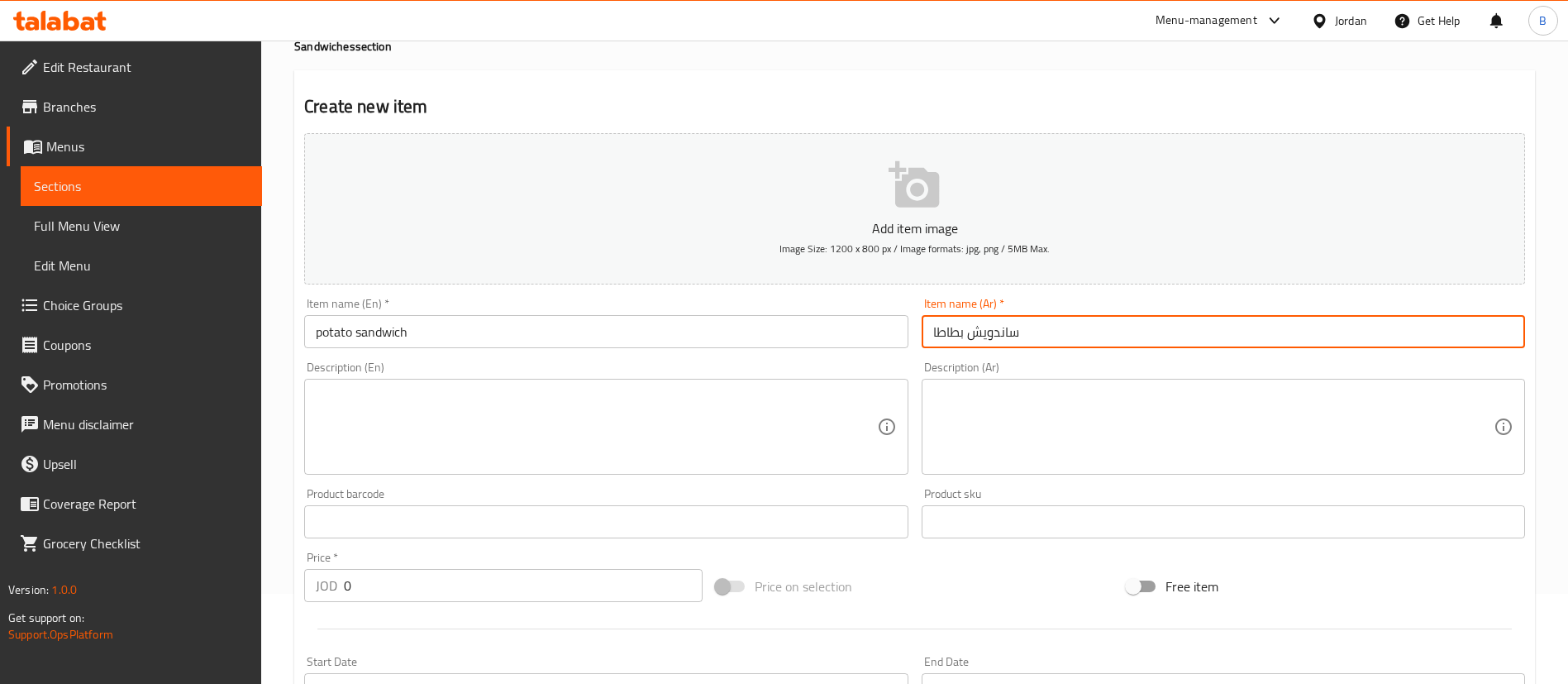
scroll to position [124, 0]
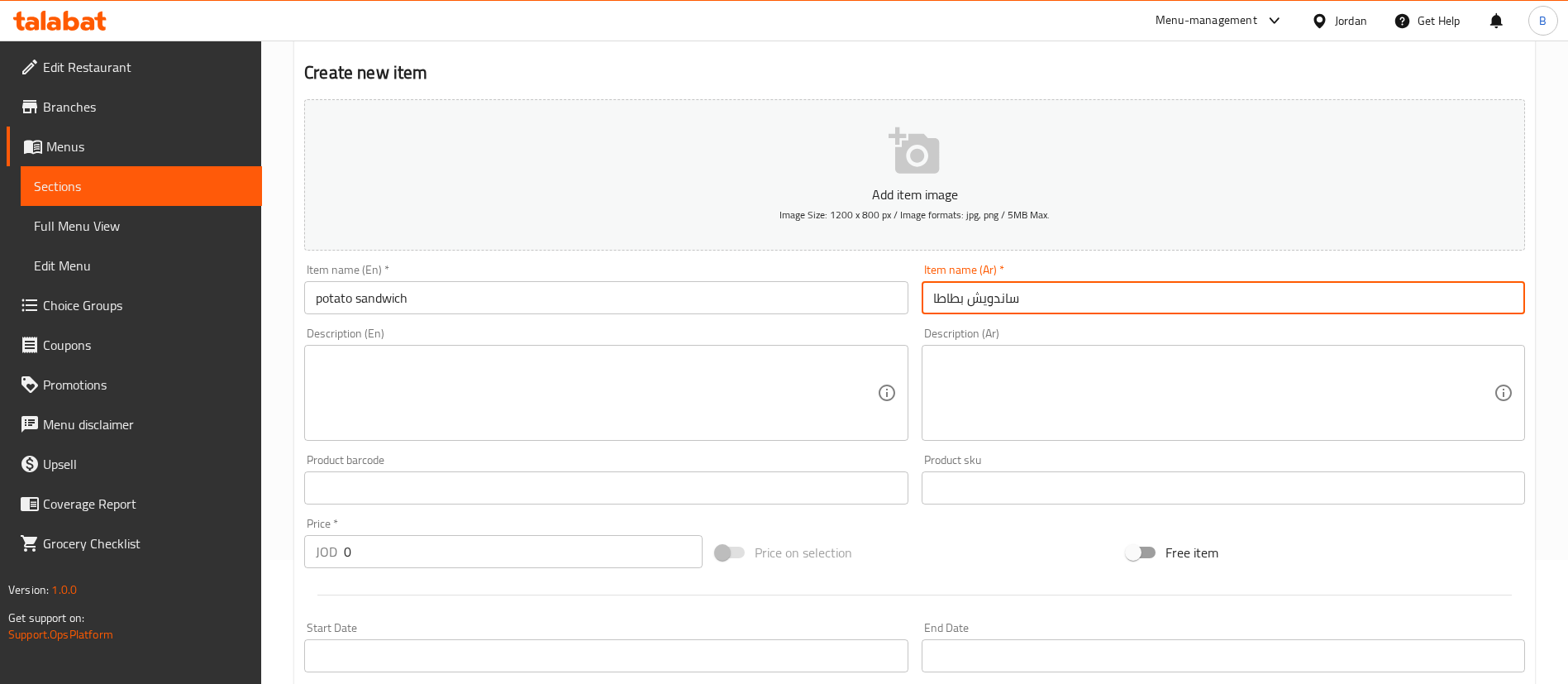
type input "ساندويش بطاطا"
drag, startPoint x: 374, startPoint y: 556, endPoint x: 255, endPoint y: 540, distance: 120.1
click at [286, 542] on div "Home / Restaurants management / Menus / Sections / item / create Sandwiches sec…" at bounding box center [914, 480] width 1307 height 1128
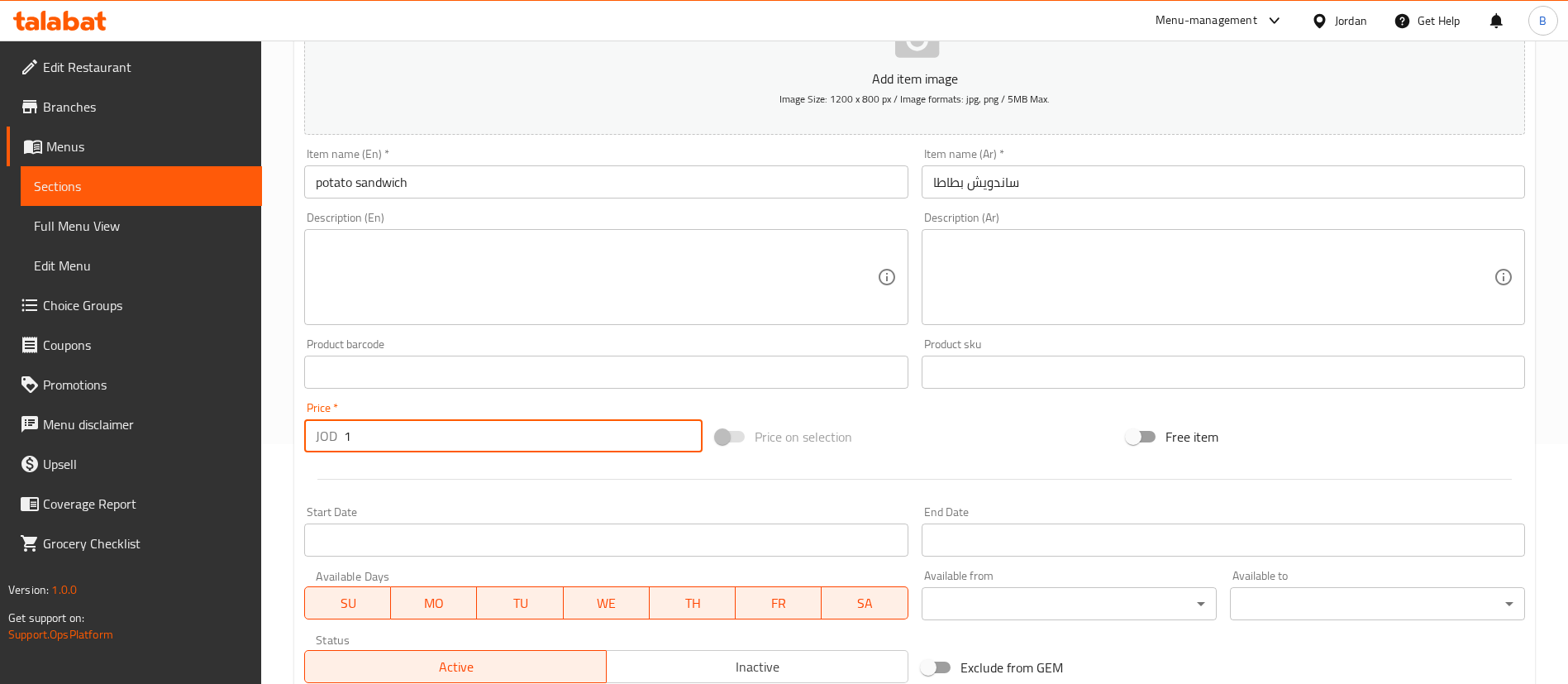
scroll to position [485, 0]
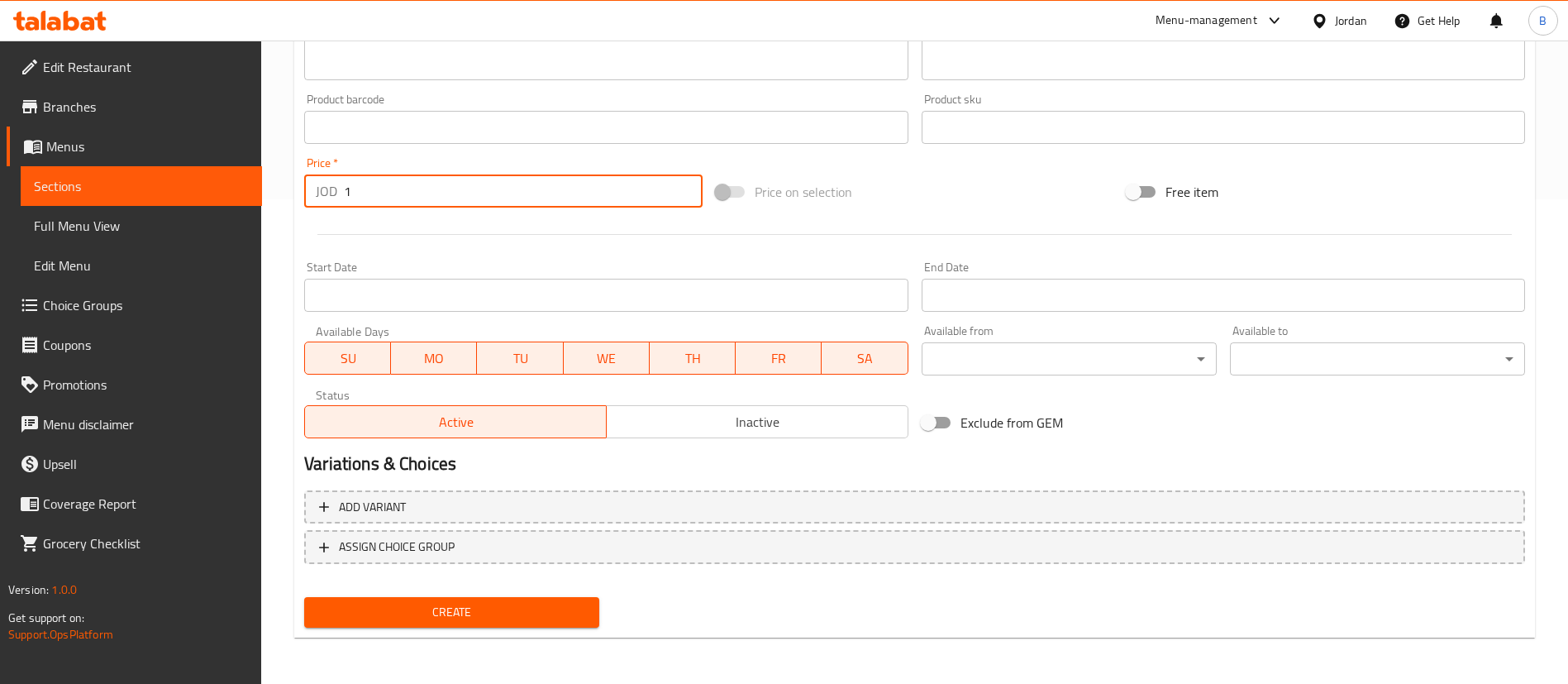
type input "1"
click at [529, 605] on span "Create" at bounding box center [451, 612] width 269 height 20
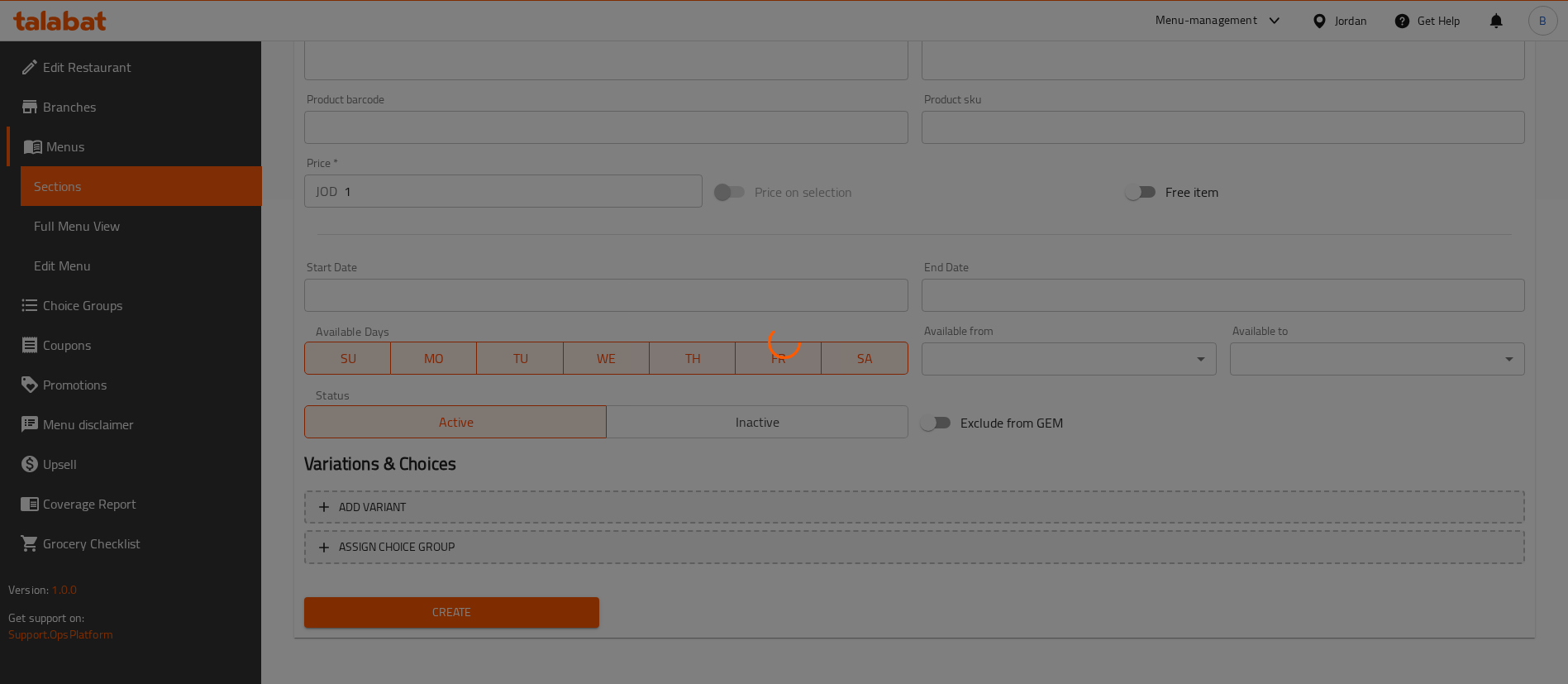
type input "0"
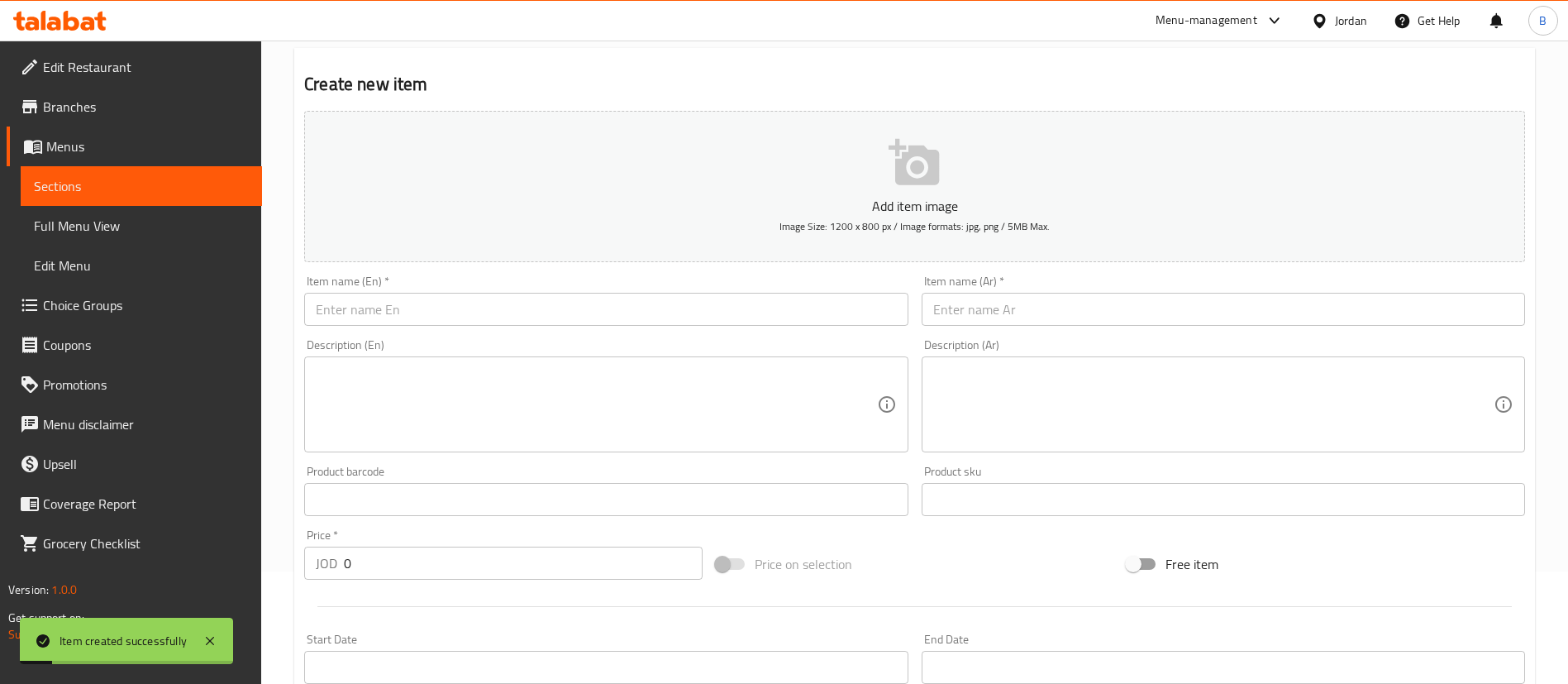
scroll to position [0, 0]
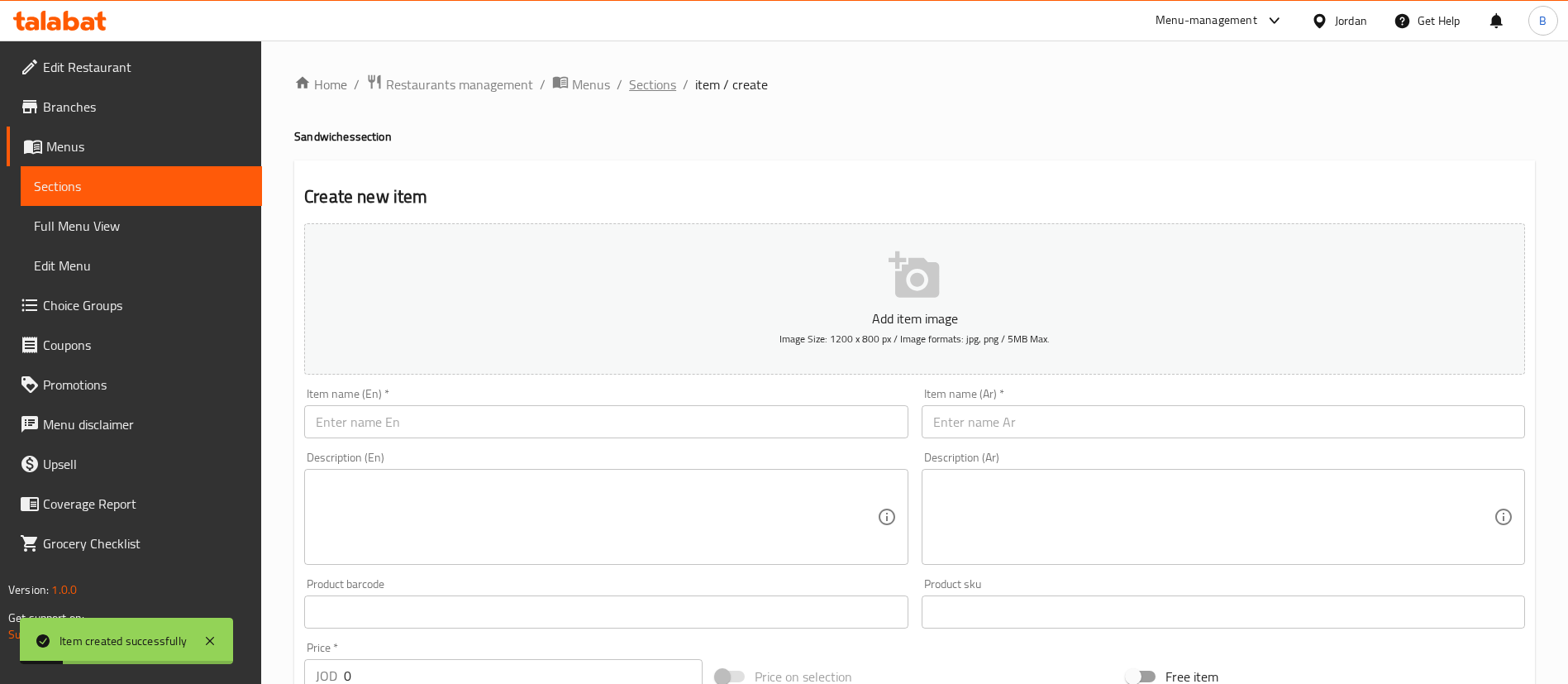
click at [674, 75] on span "Sections" at bounding box center [653, 84] width 48 height 19
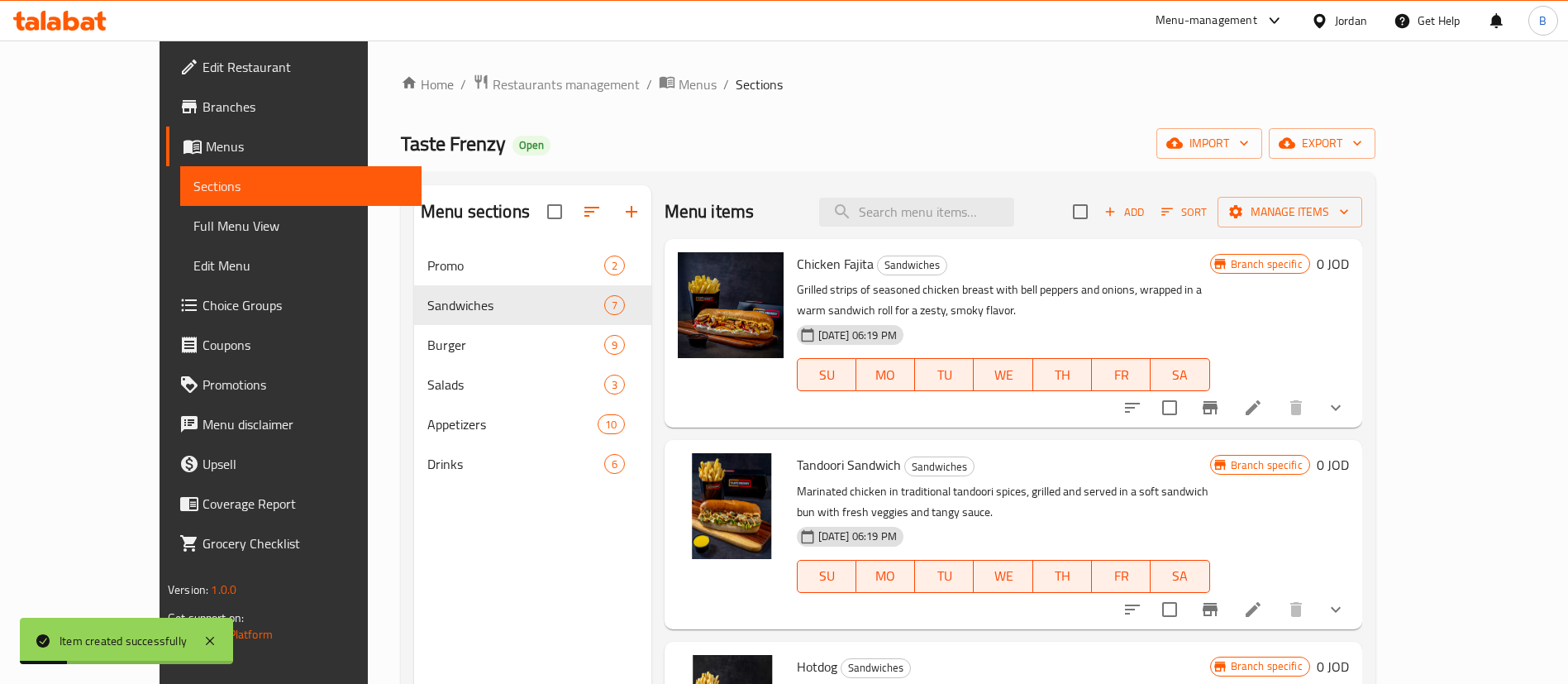
click at [736, 76] on span "Sections" at bounding box center [759, 84] width 48 height 19
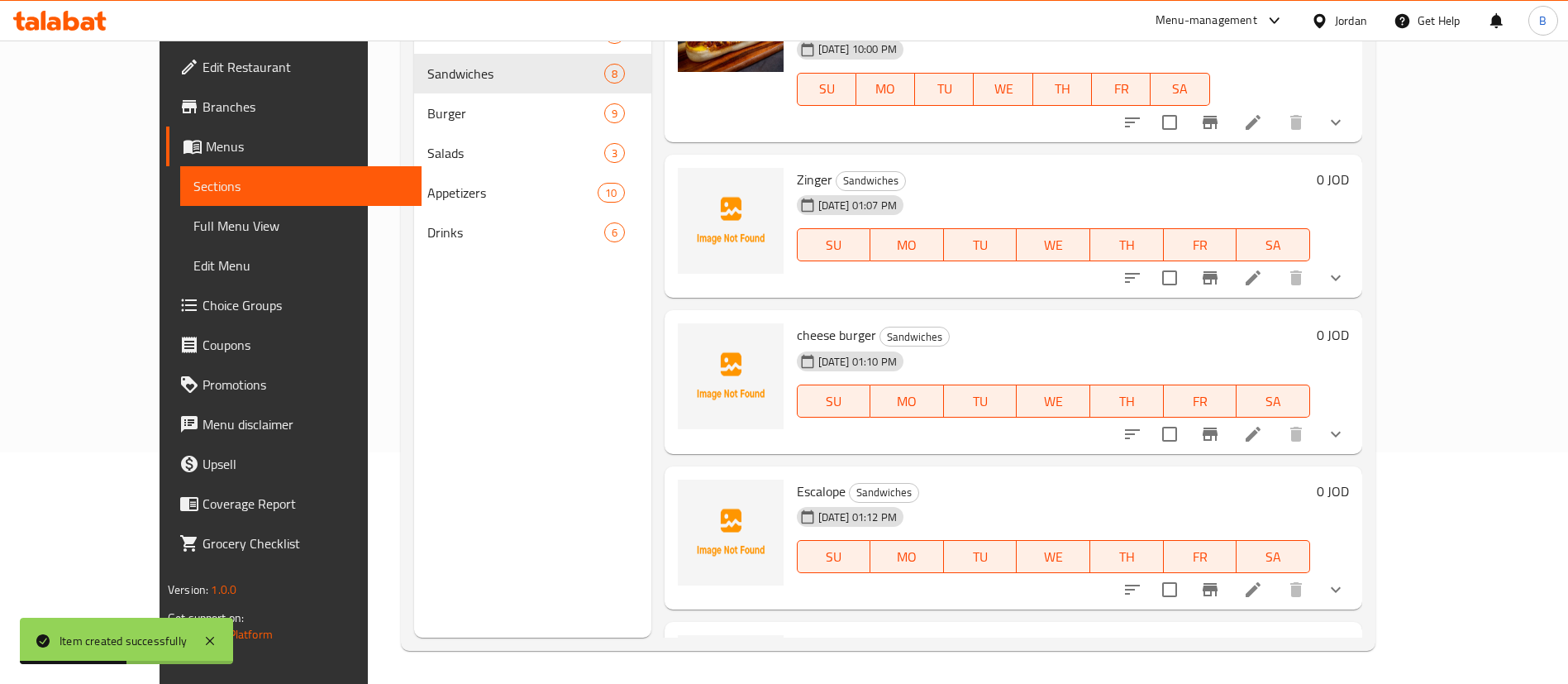
scroll to position [621, 0]
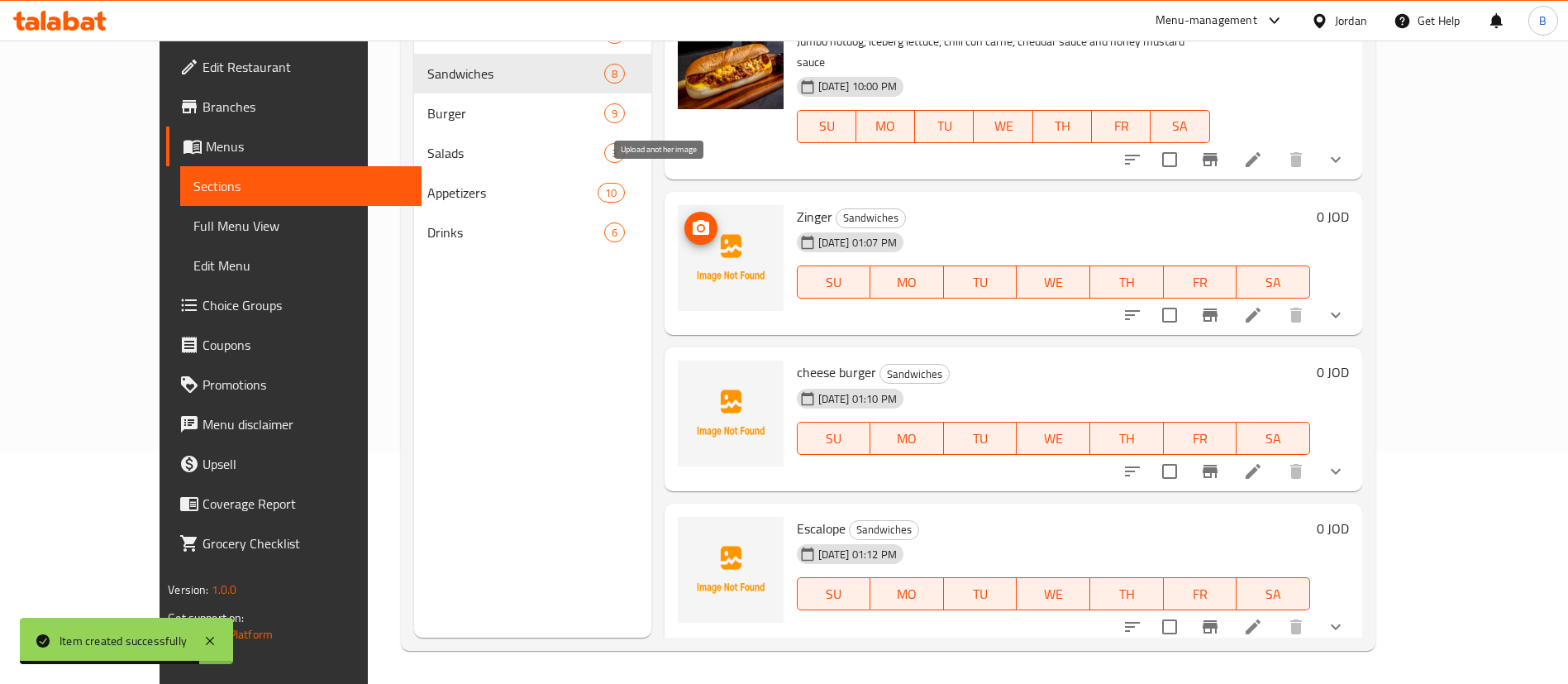
click at [692, 220] on icon "upload picture" at bounding box center [700, 227] width 16 height 15
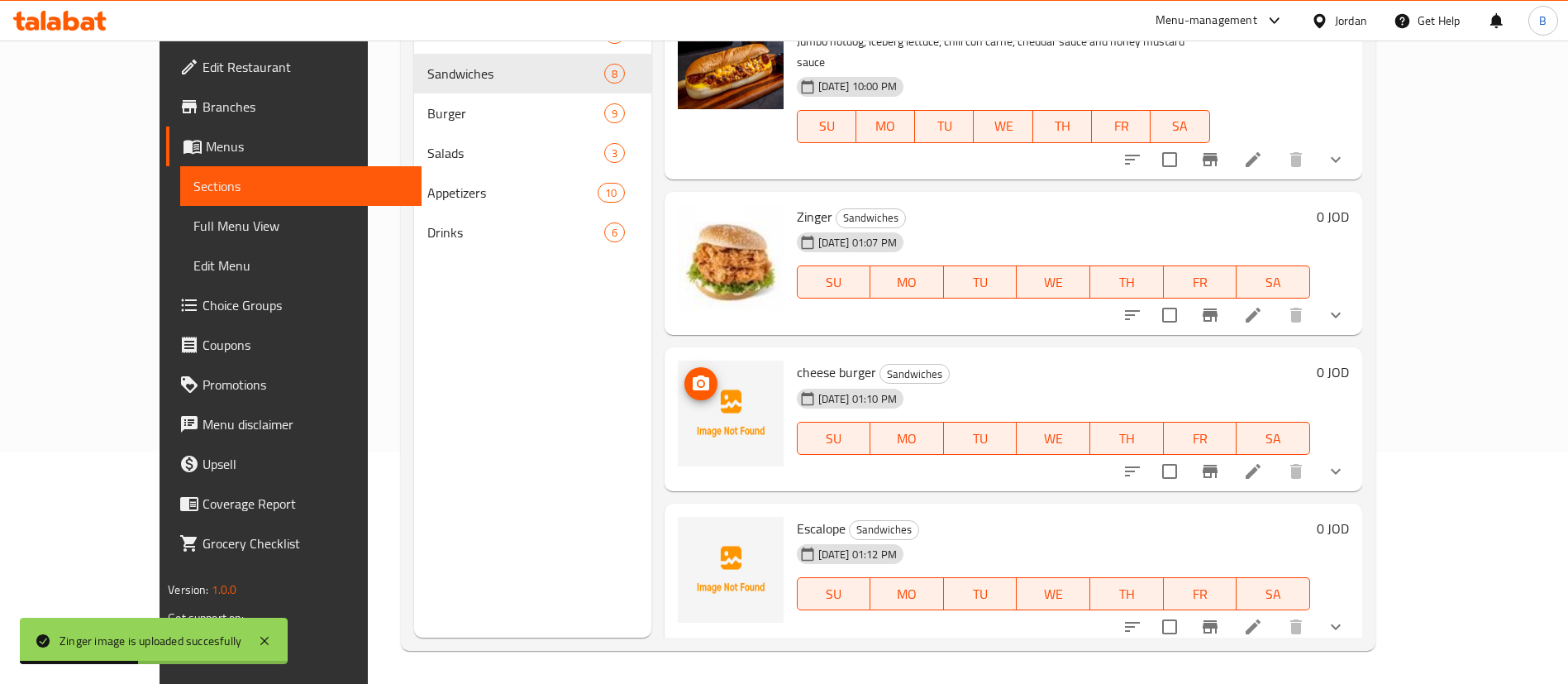
click at [692, 375] on icon "upload picture" at bounding box center [700, 382] width 16 height 15
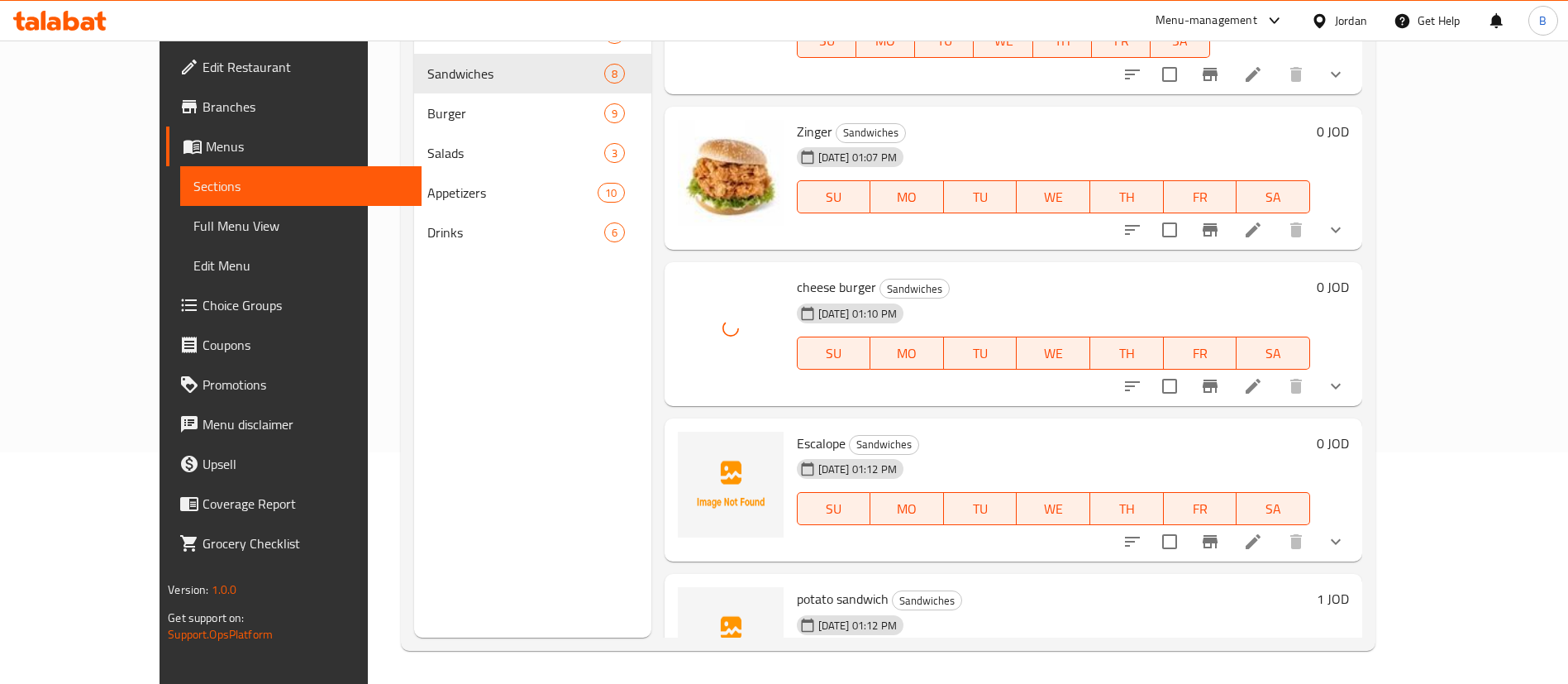
scroll to position [745, 0]
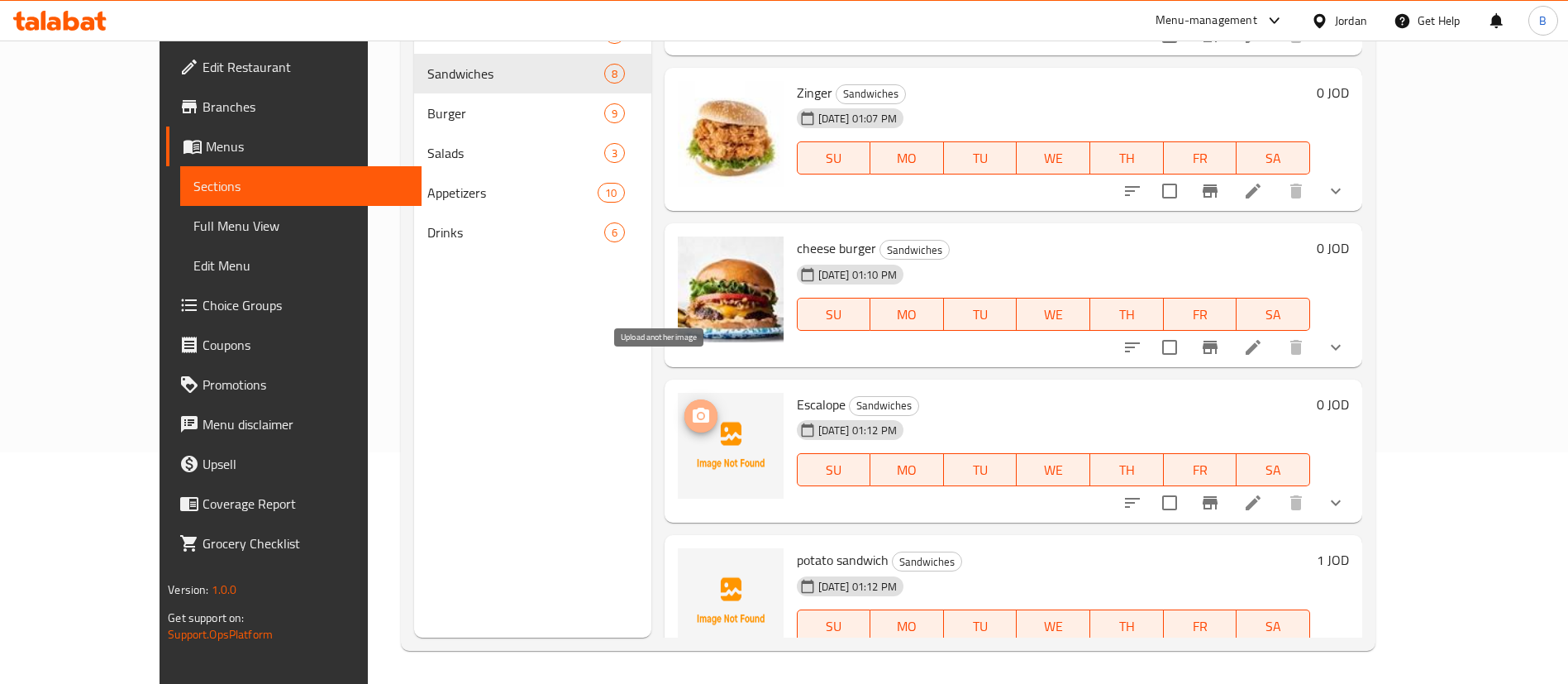
click at [685, 407] on span "upload picture" at bounding box center [701, 416] width 33 height 19
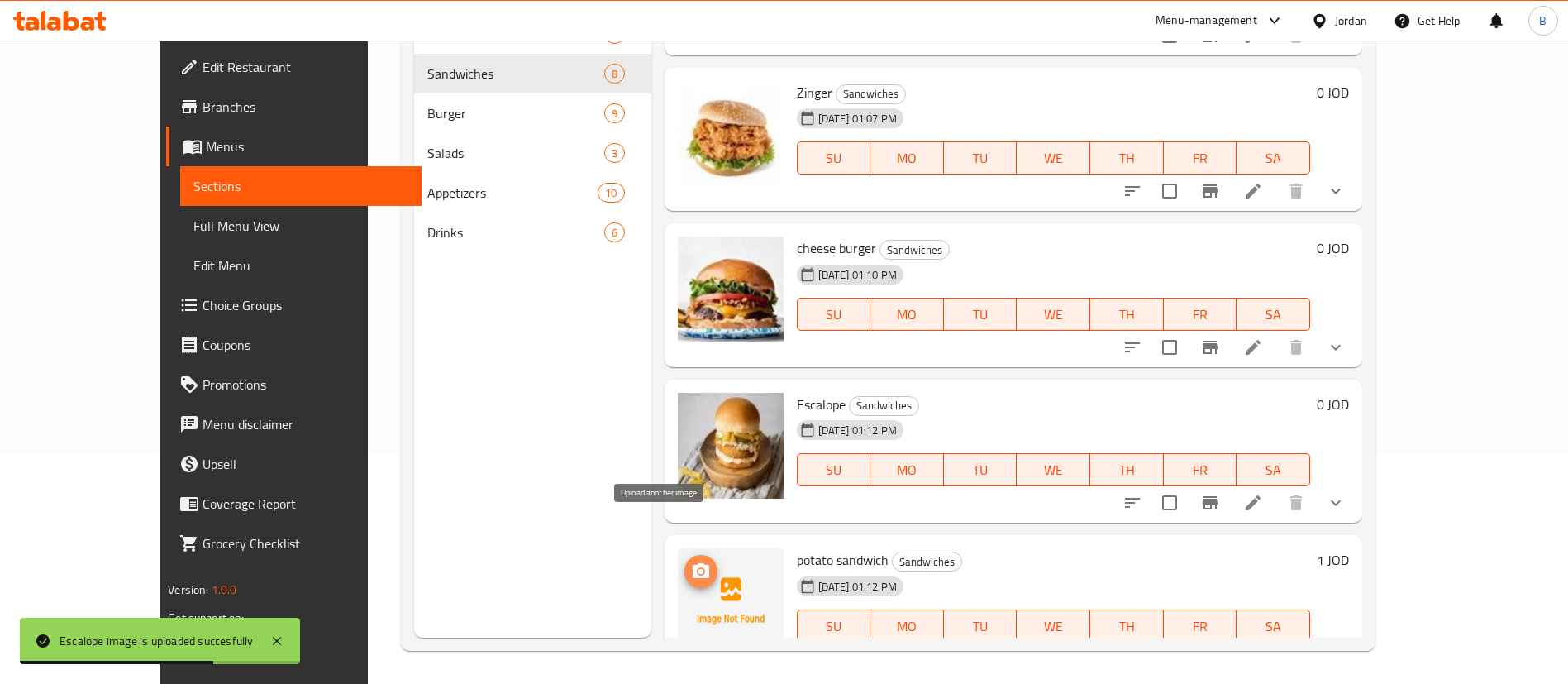
click at [692, 563] on icon "upload picture" at bounding box center [700, 570] width 16 height 15
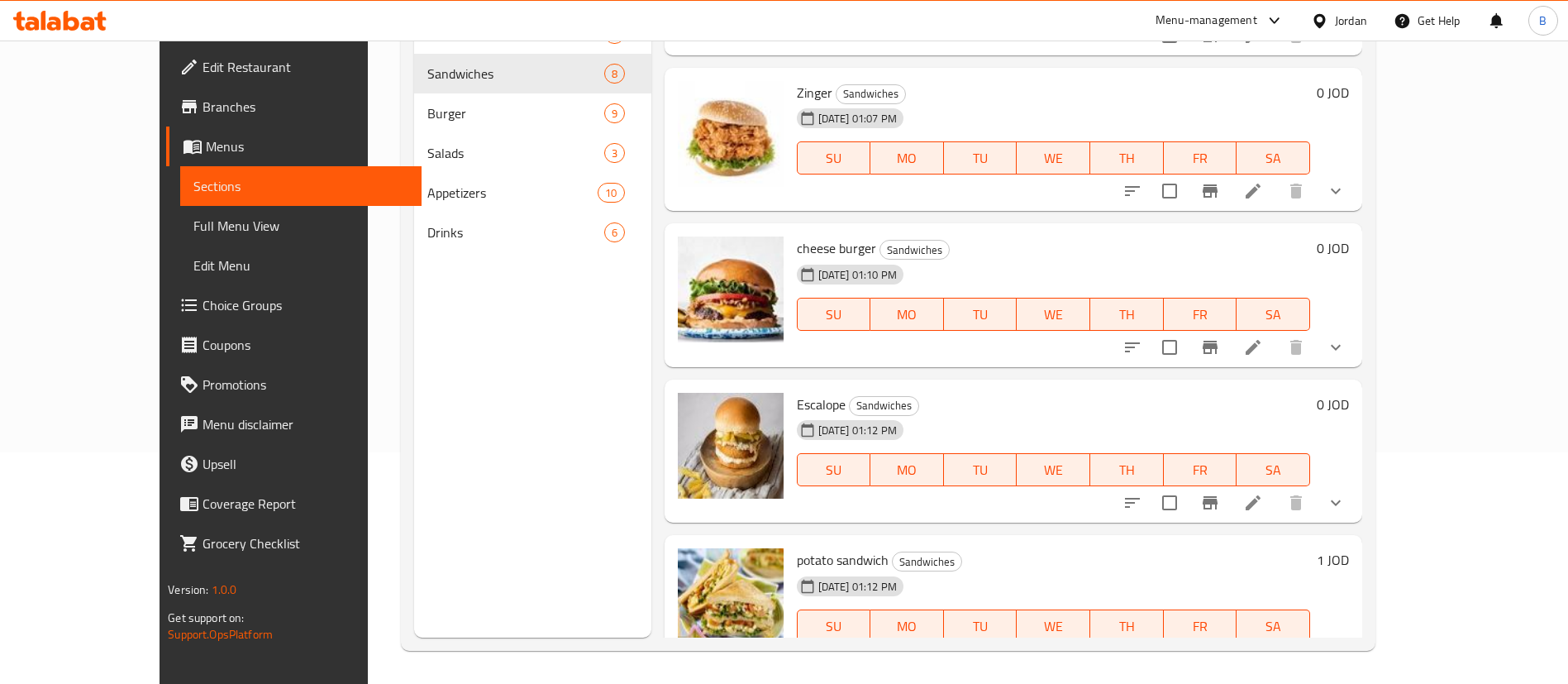
click at [84, 12] on icon at bounding box center [60, 20] width 93 height 19
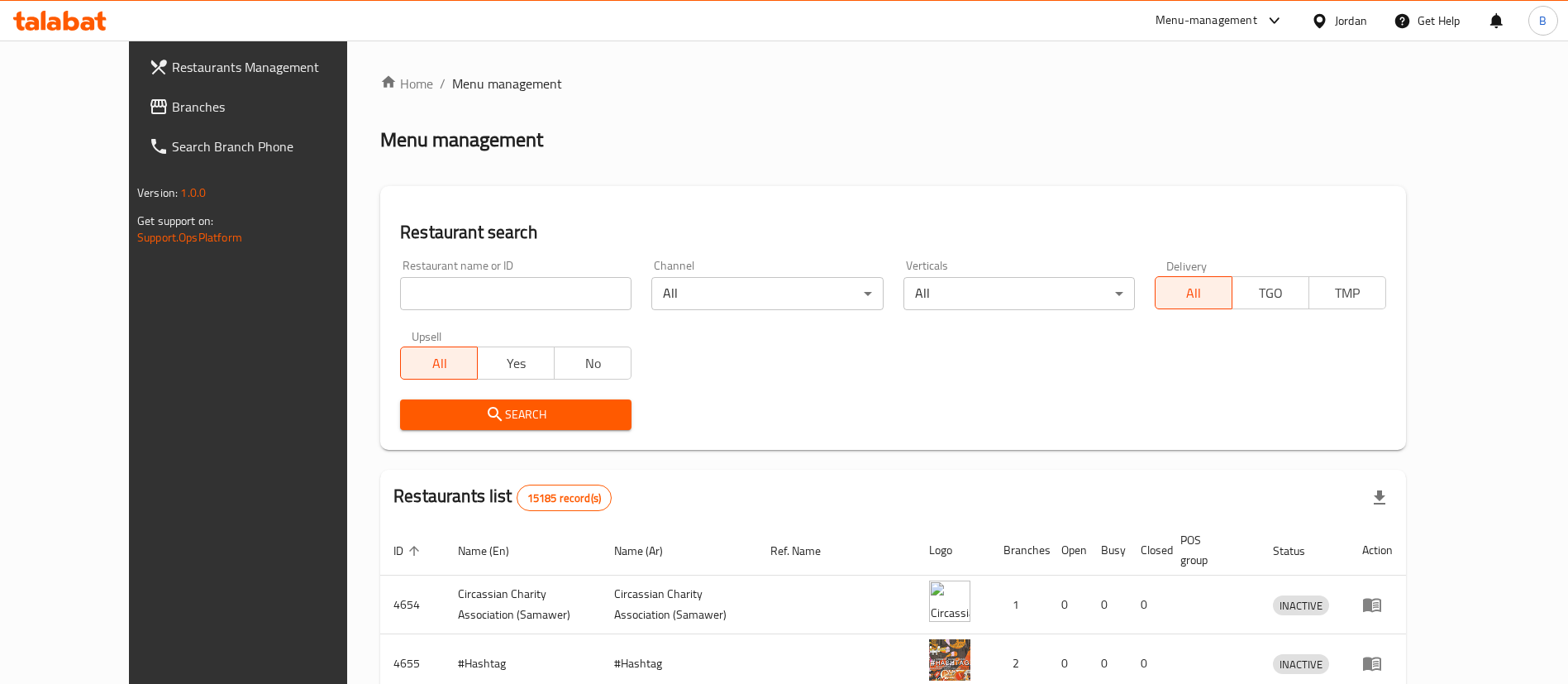
click at [172, 114] on span "Branches" at bounding box center [274, 107] width 206 height 19
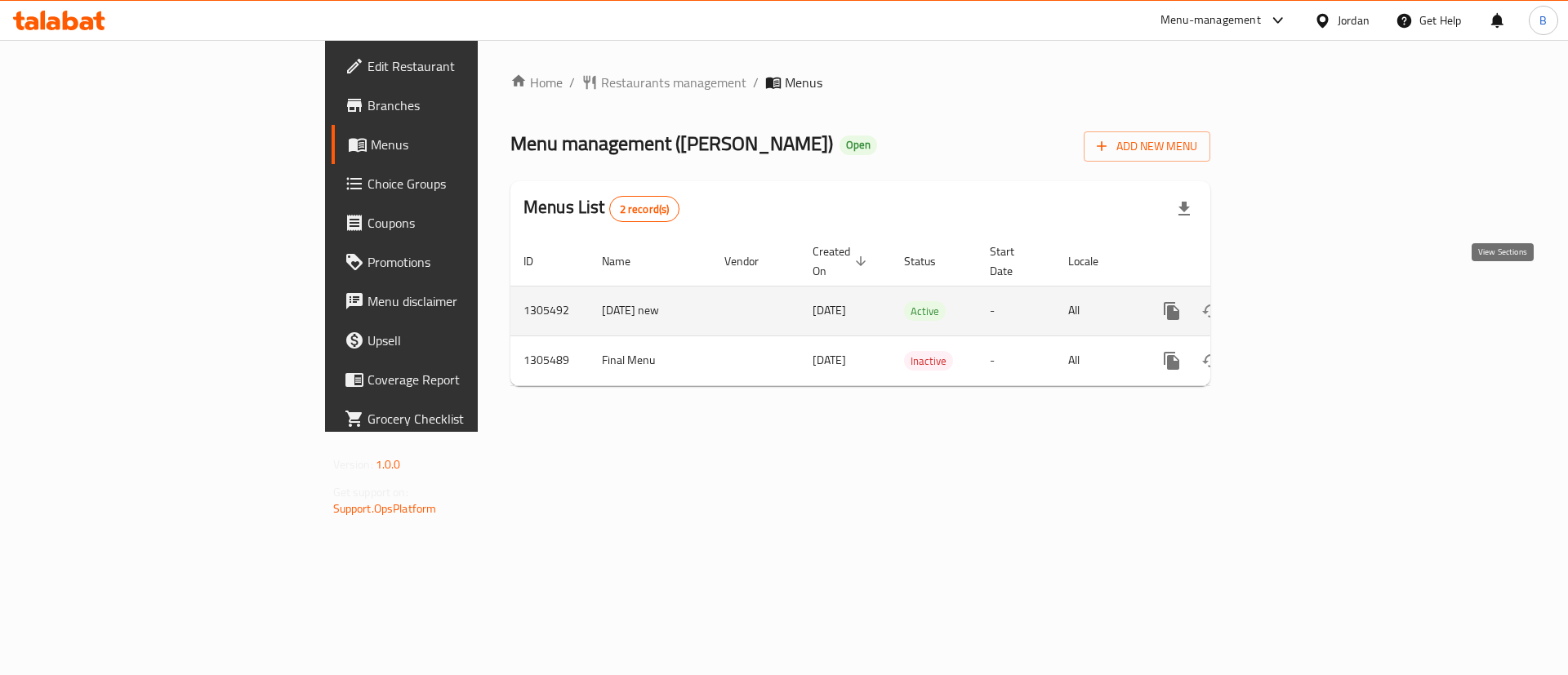
click at [1299, 302] on icon "enhanced table" at bounding box center [1289, 311] width 19 height 19
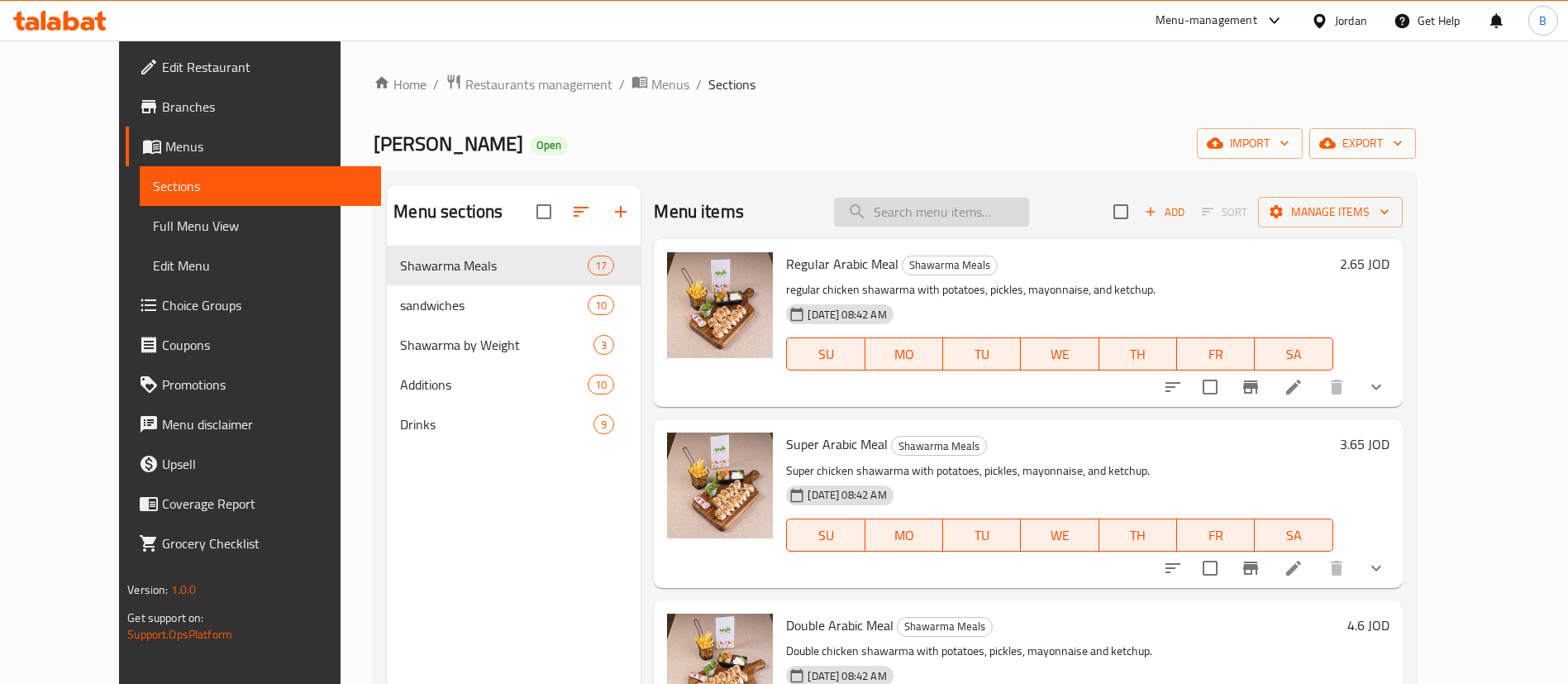
click at [995, 200] on input "search" at bounding box center [931, 212] width 195 height 29
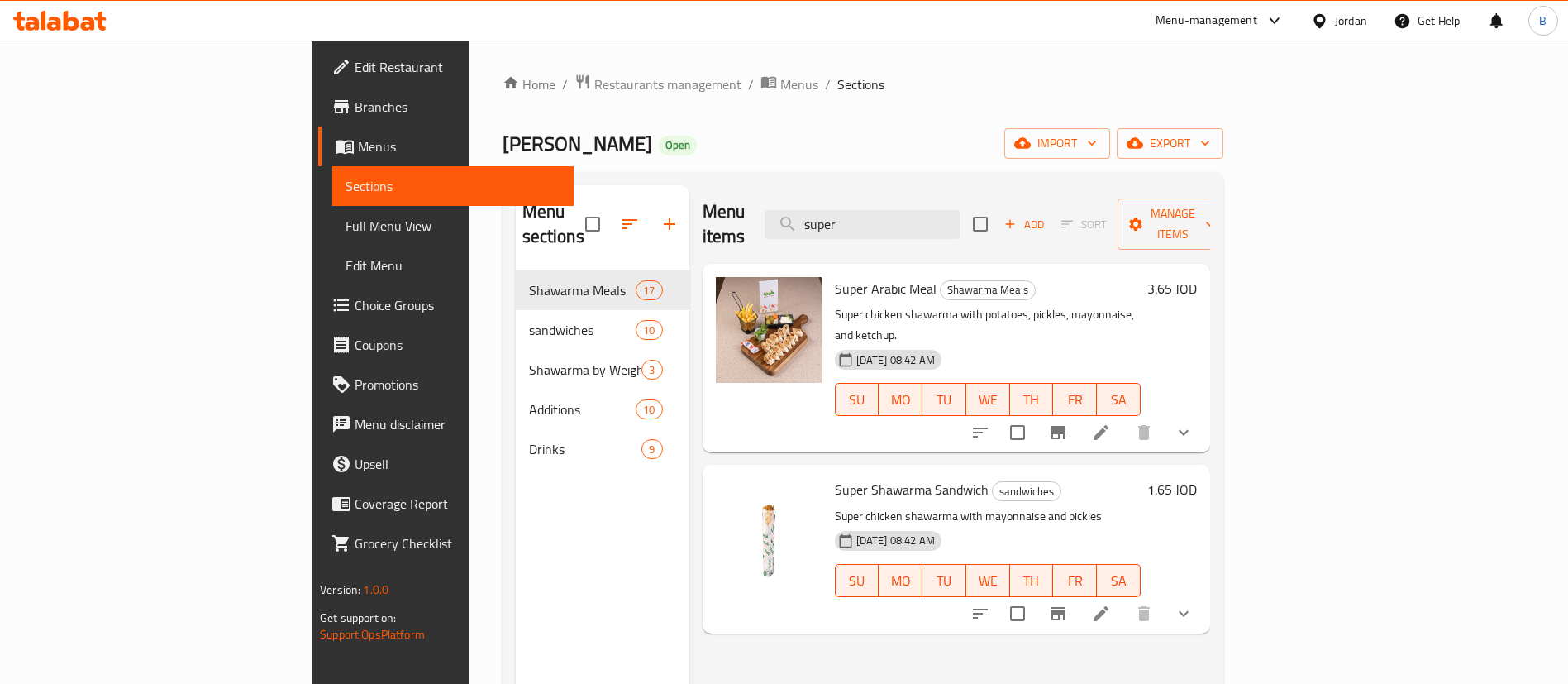
type input "super"
click at [1124, 417] on li at bounding box center [1102, 432] width 47 height 30
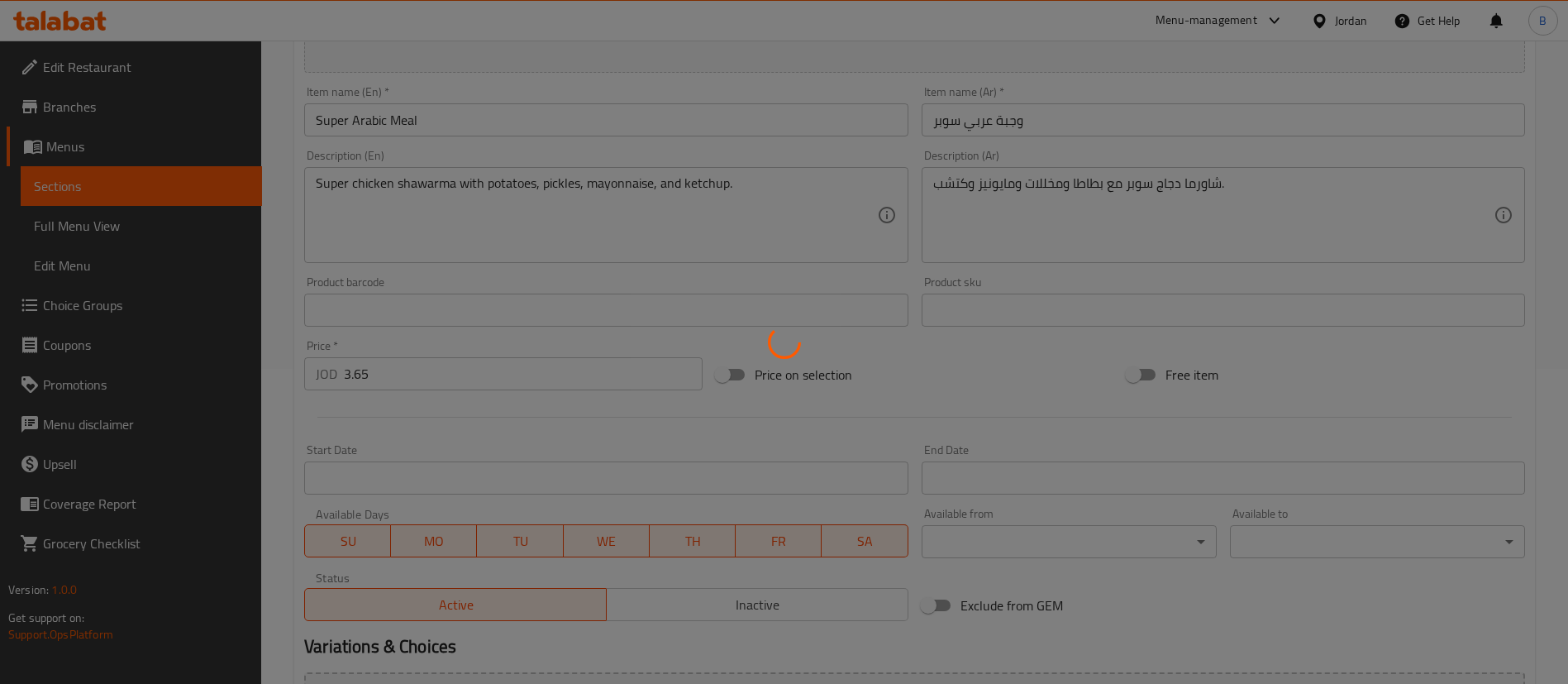
scroll to position [536, 0]
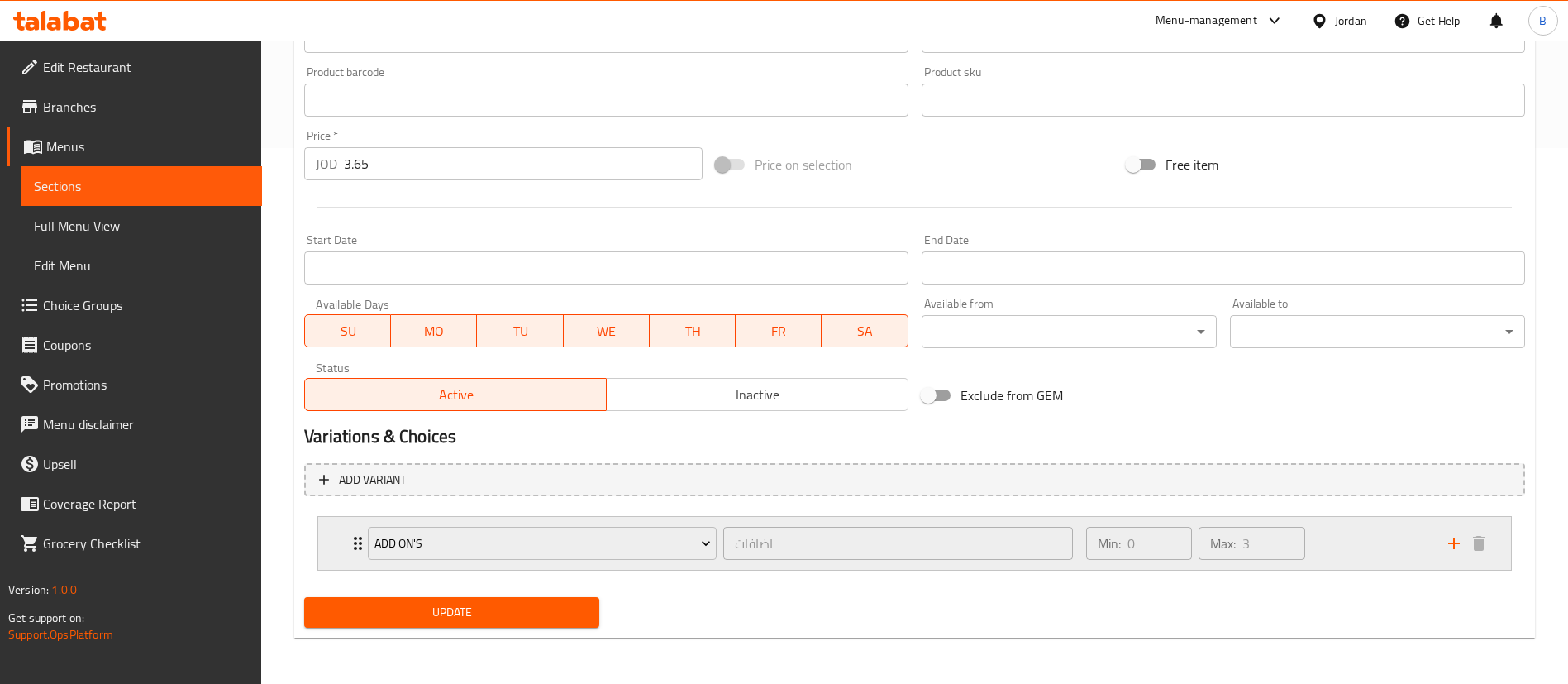
click at [1436, 538] on div "Min: 0 ​ Max: 3 ​" at bounding box center [1257, 543] width 362 height 53
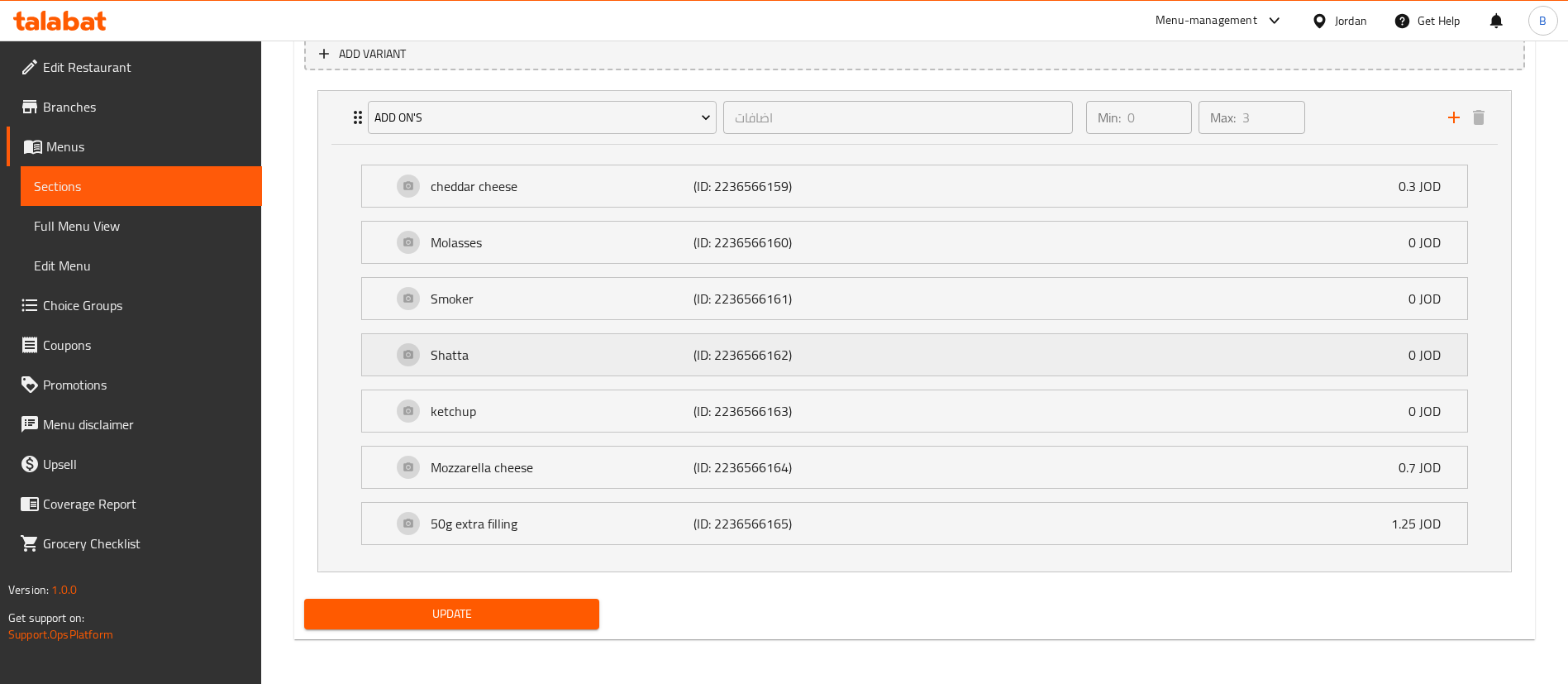
scroll to position [963, 0]
click at [120, 310] on span "Choice Groups" at bounding box center [145, 305] width 206 height 19
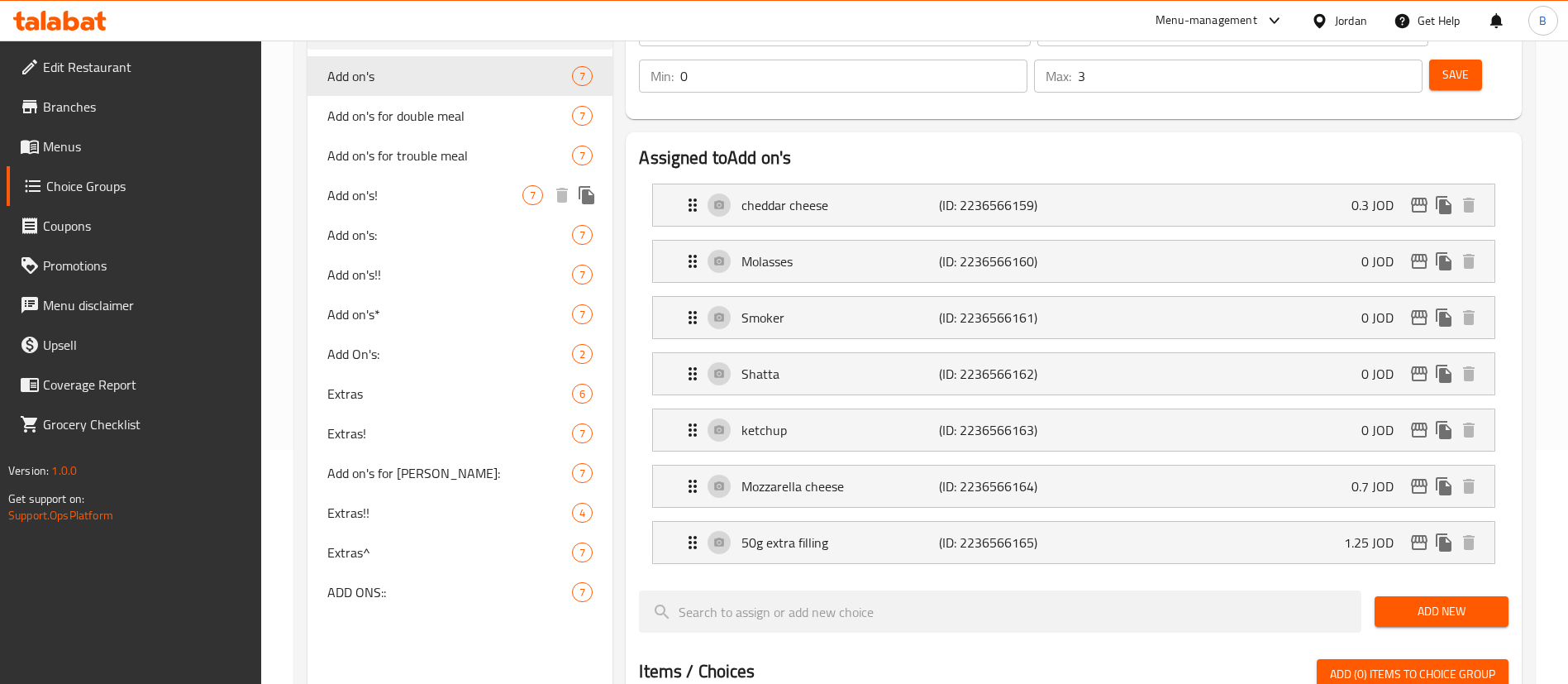
scroll to position [110, 0]
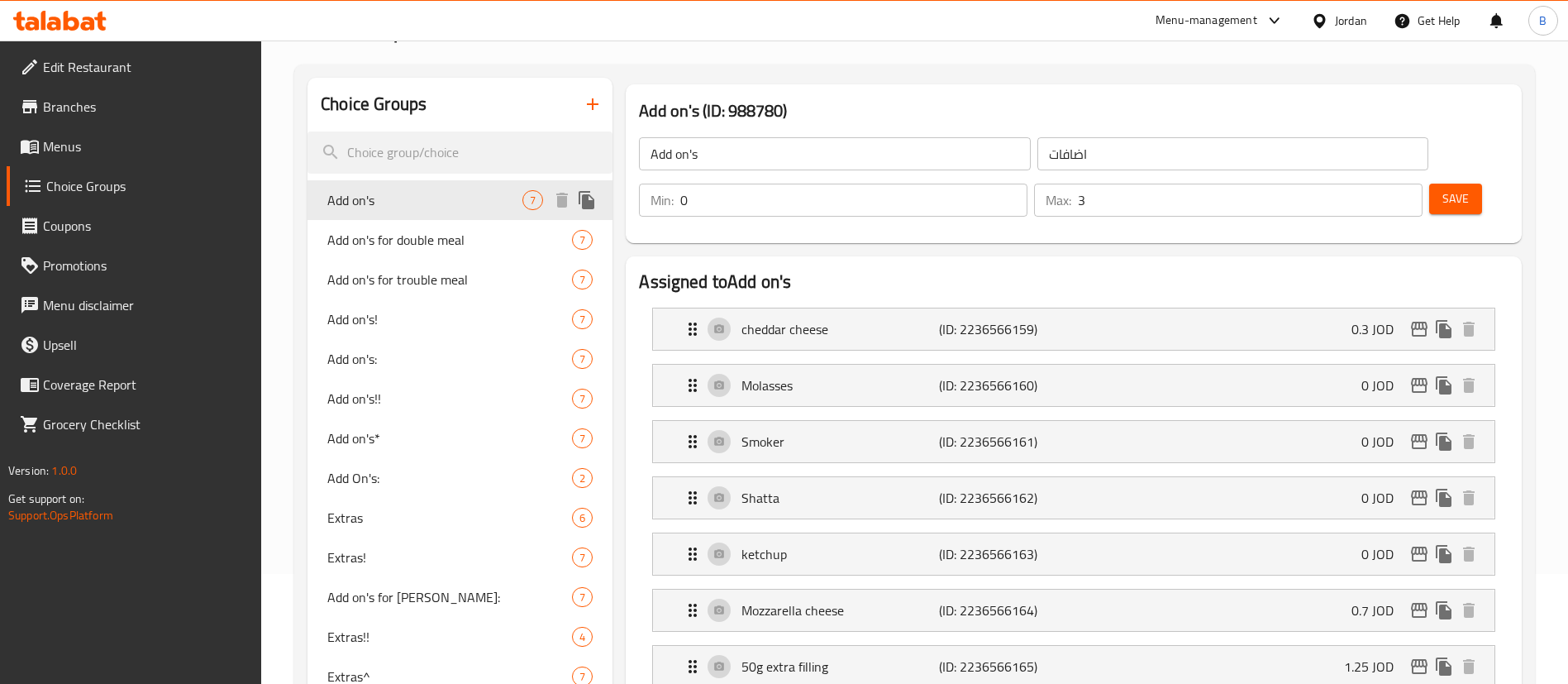
click at [596, 198] on icon "duplicate" at bounding box center [587, 200] width 19 height 19
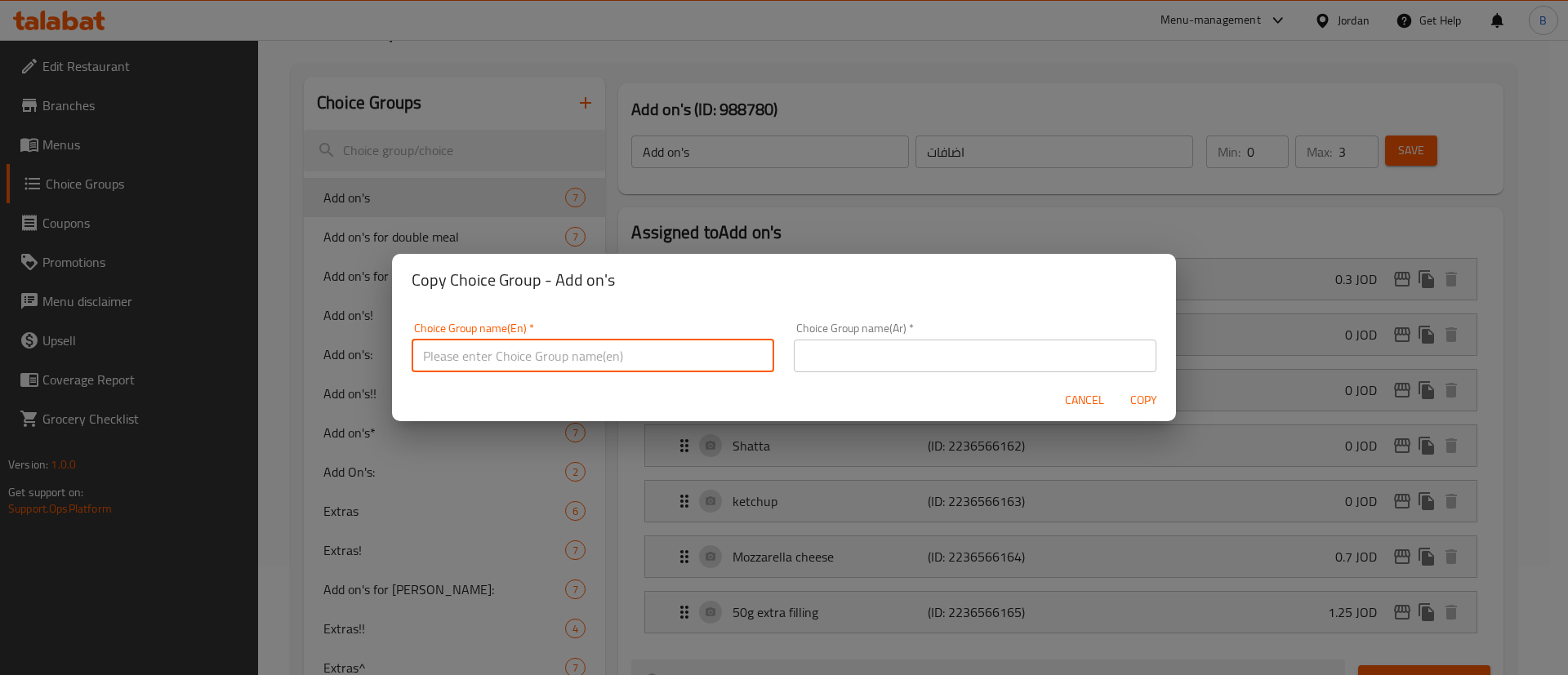
click at [652, 359] on input "text" at bounding box center [593, 356] width 362 height 33
type input "add ons:::"
click at [882, 357] on input "text" at bounding box center [975, 356] width 362 height 33
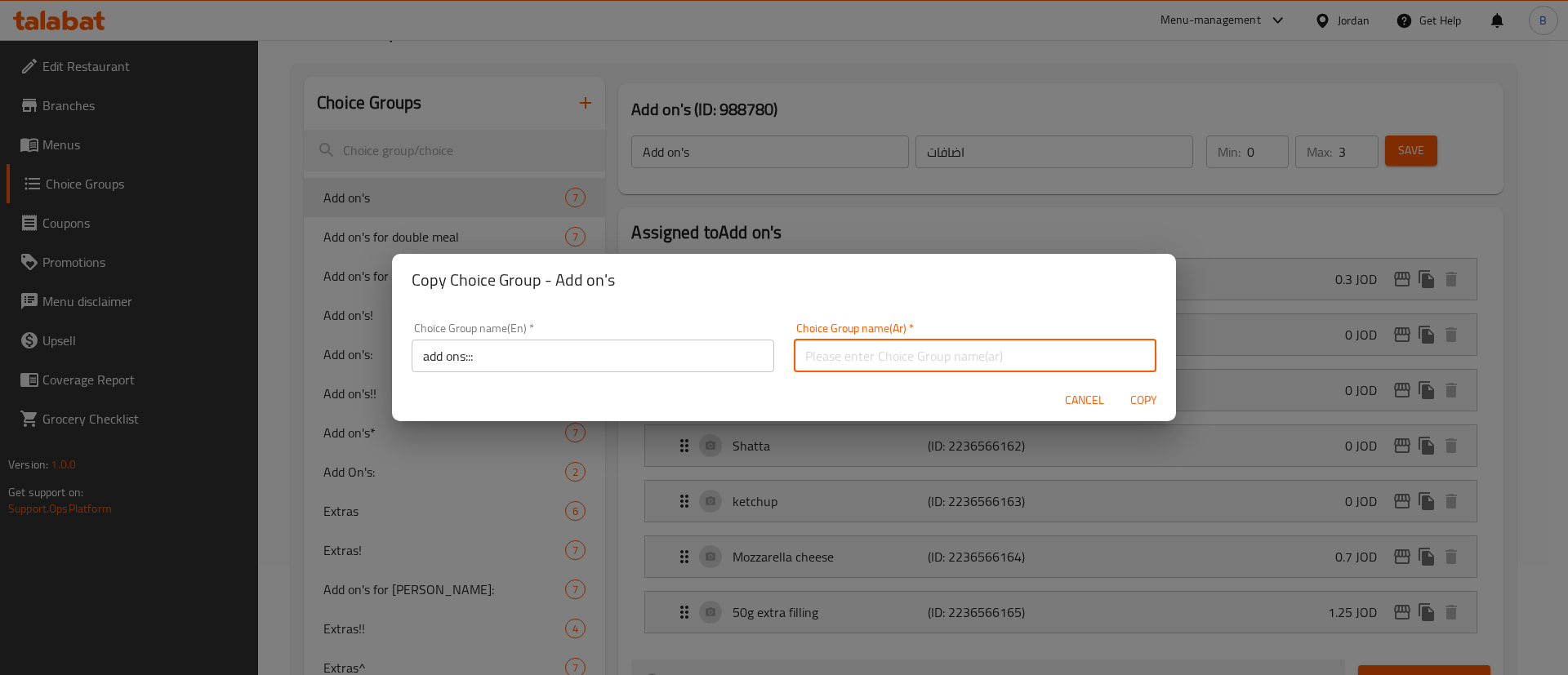
type input "اضافات"
click at [1131, 398] on span "Copy" at bounding box center [1143, 399] width 39 height 20
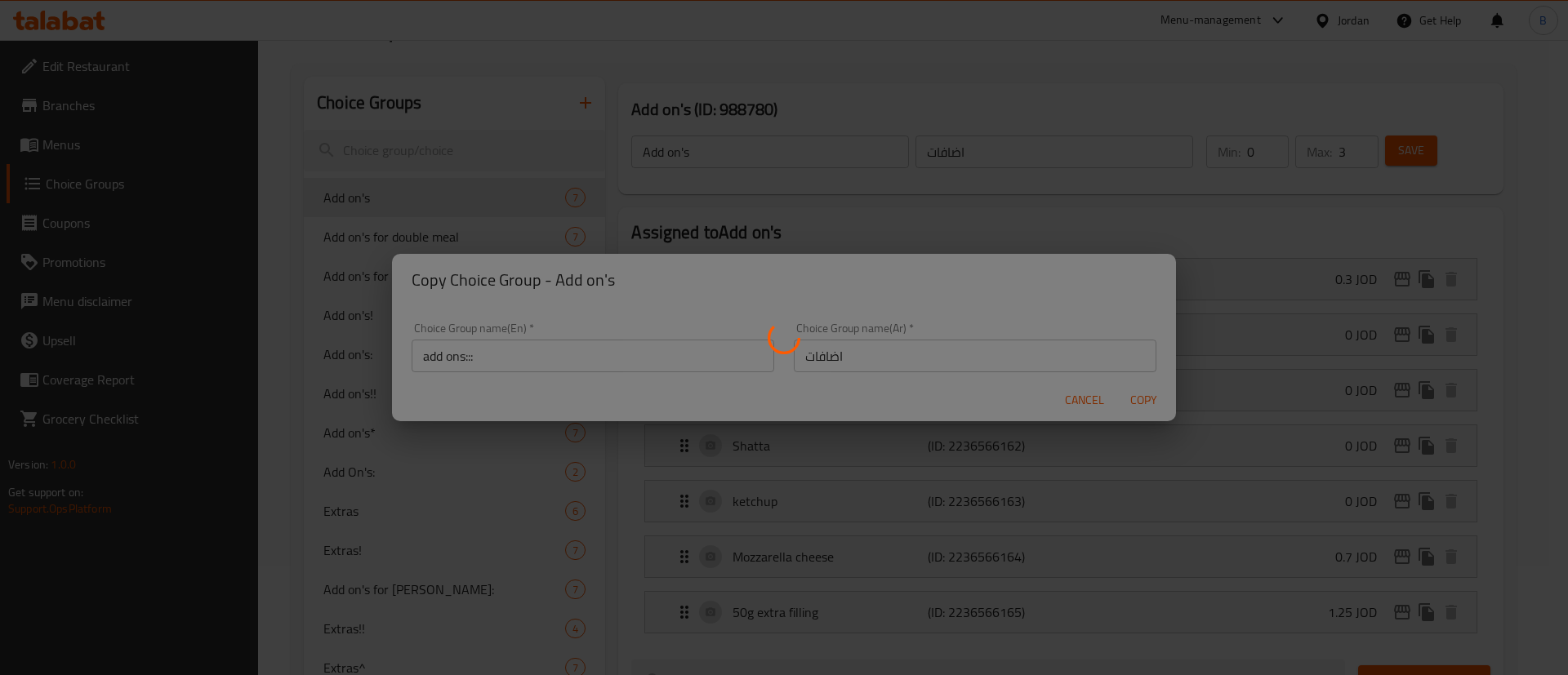
type input "add ons:::"
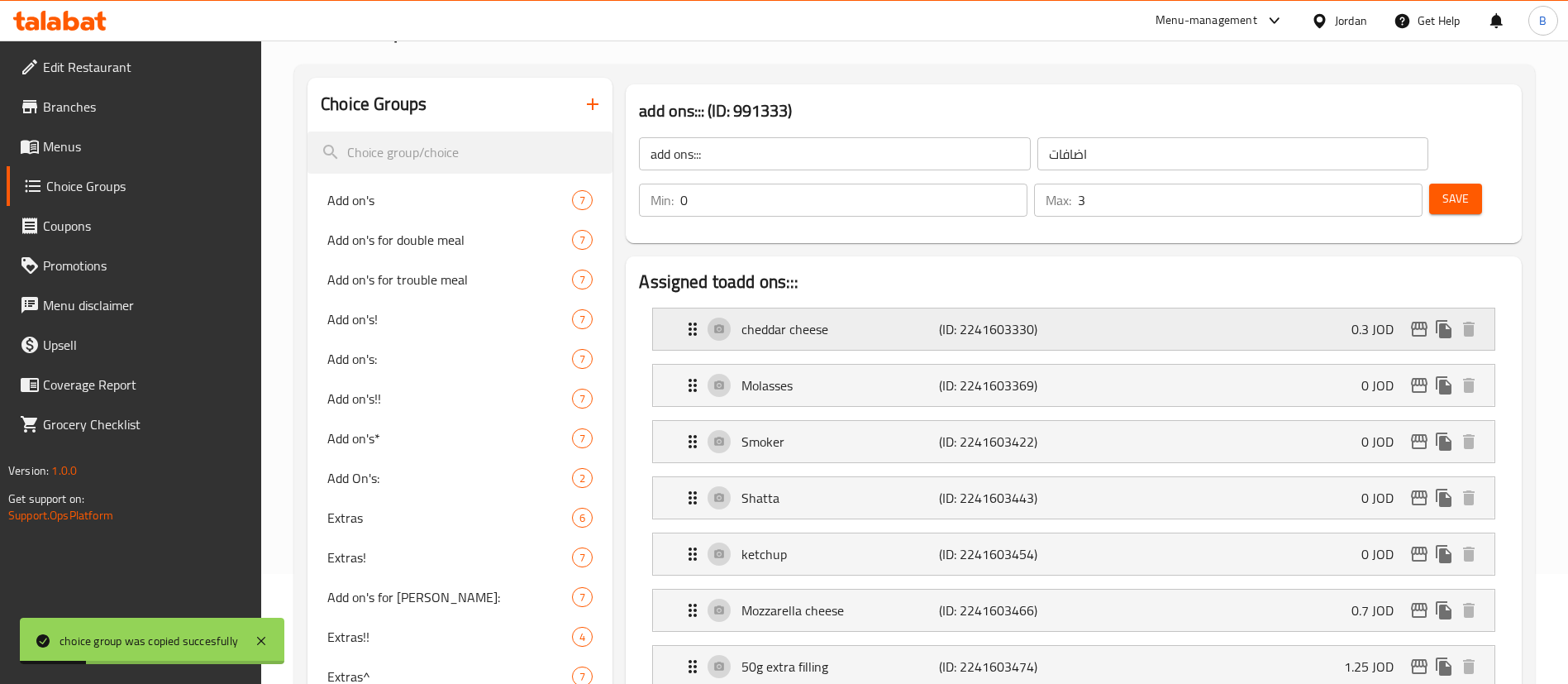
click at [952, 319] on p "(ID: 2241603330)" at bounding box center [1005, 329] width 132 height 19
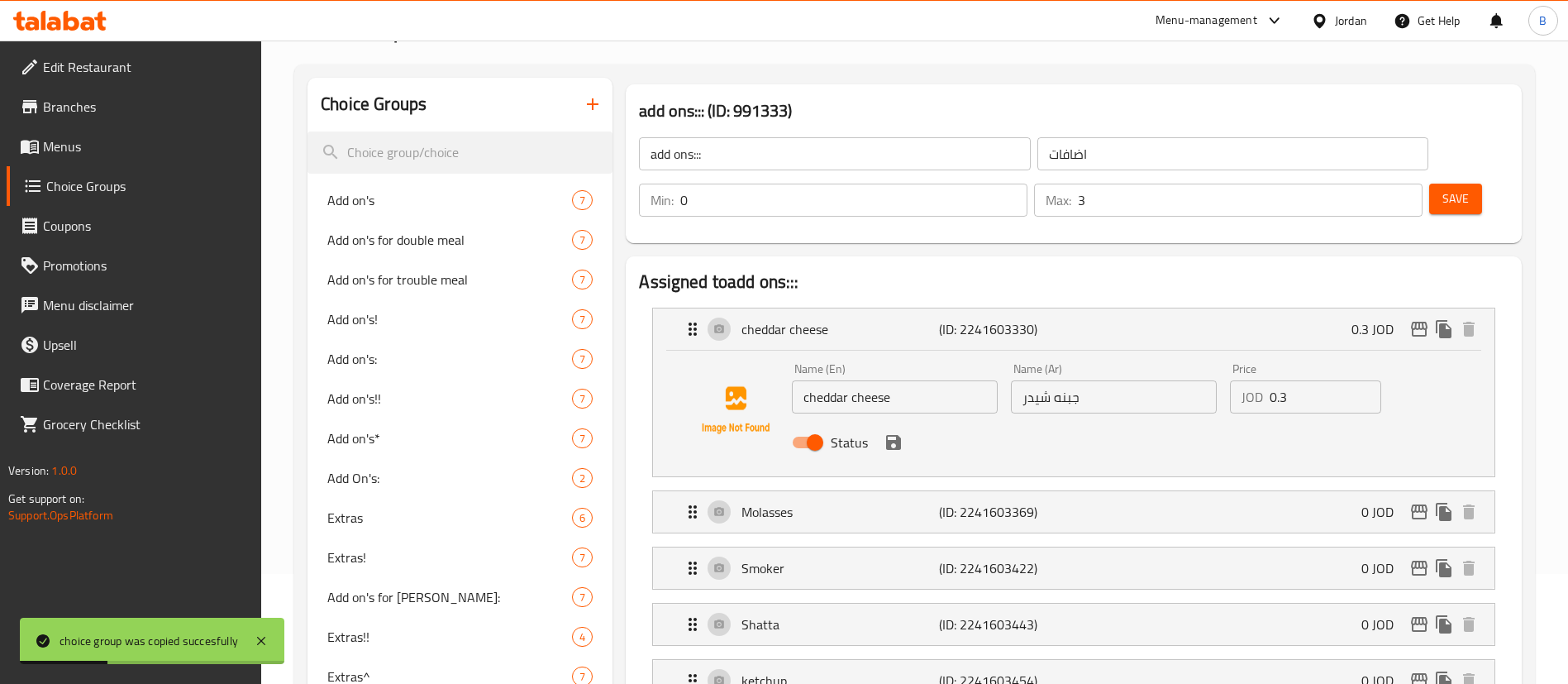
click at [1313, 380] on input "0.3" at bounding box center [1325, 397] width 112 height 33
click at [888, 420] on div "Status" at bounding box center [1114, 442] width 657 height 45
click at [890, 433] on icon "save" at bounding box center [893, 442] width 19 height 19
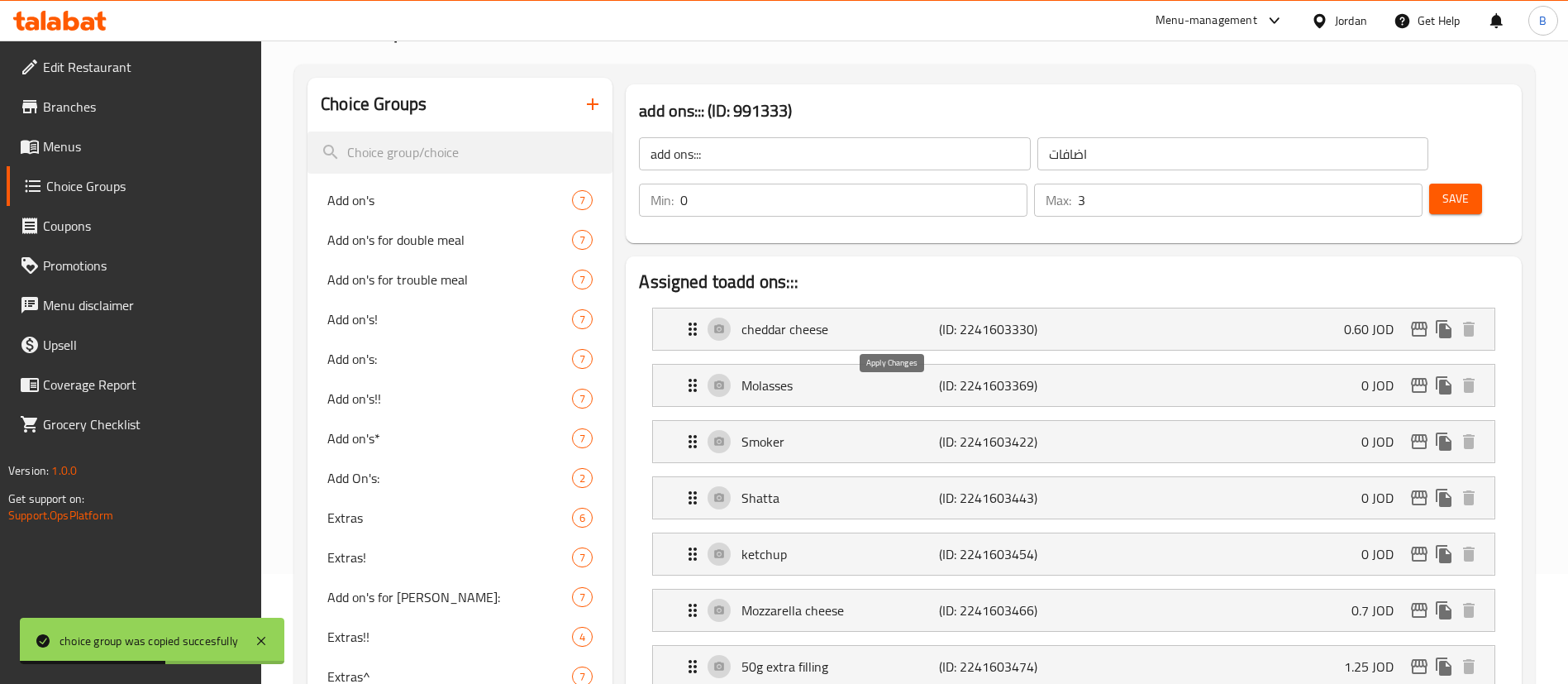
type input "0.60"
click at [1442, 188] on span "Save" at bounding box center [1455, 198] width 26 height 20
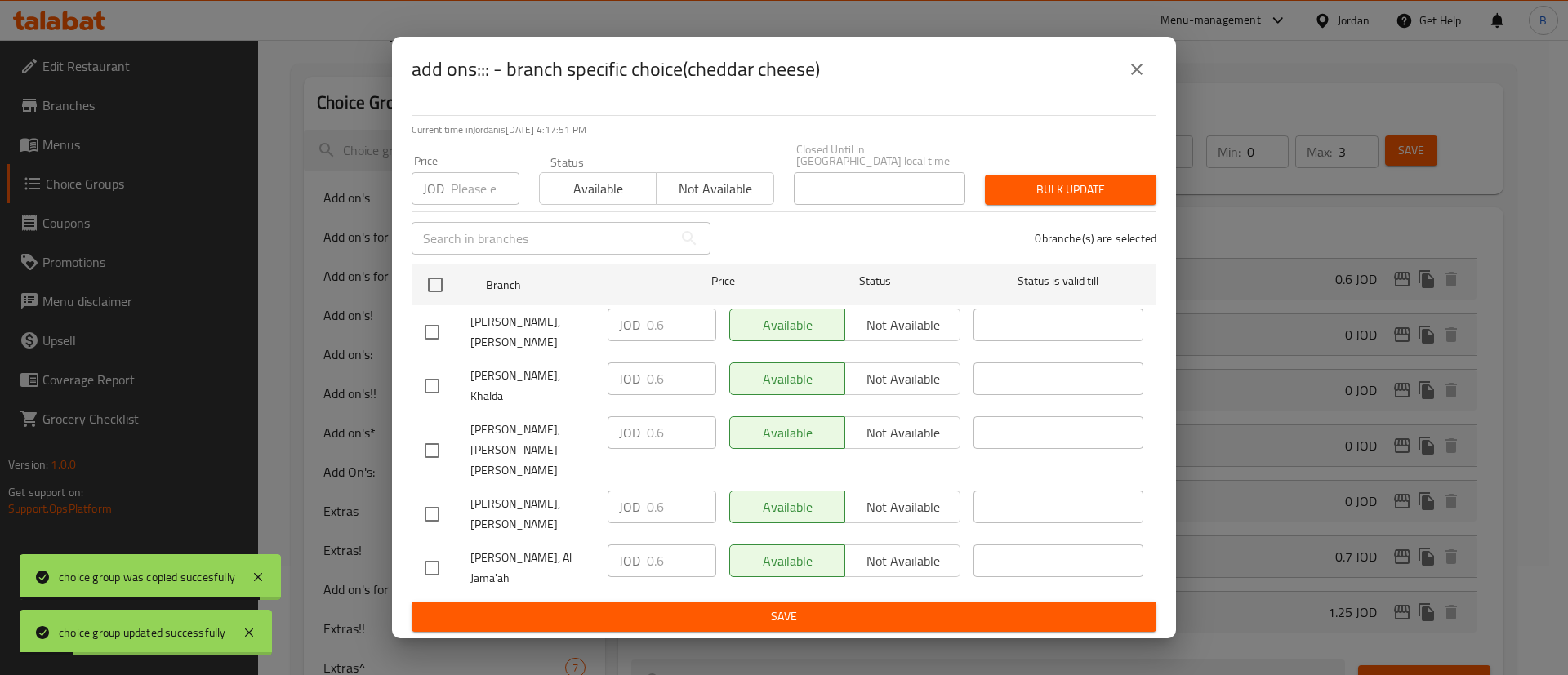
click at [1130, 79] on icon "close" at bounding box center [1136, 69] width 19 height 19
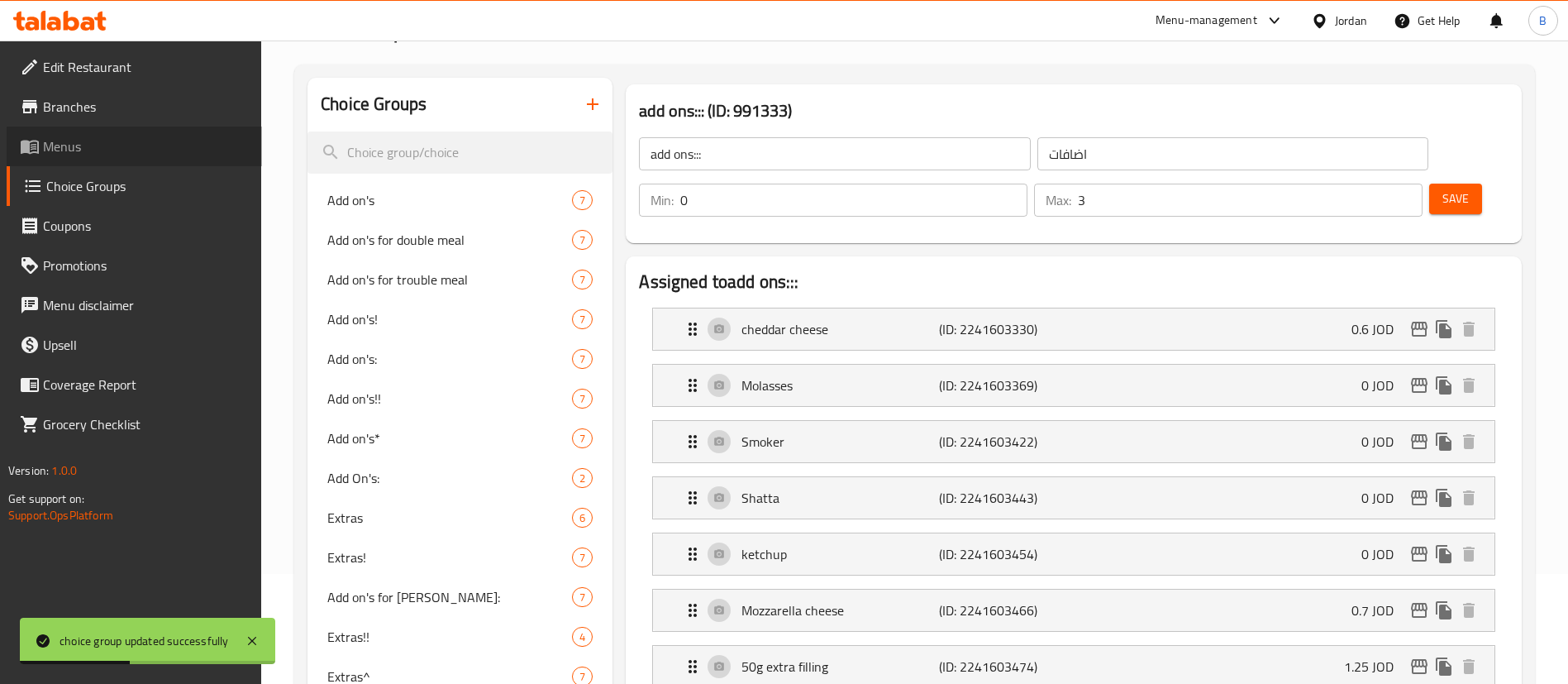
click at [124, 152] on span "Menus" at bounding box center [145, 147] width 206 height 19
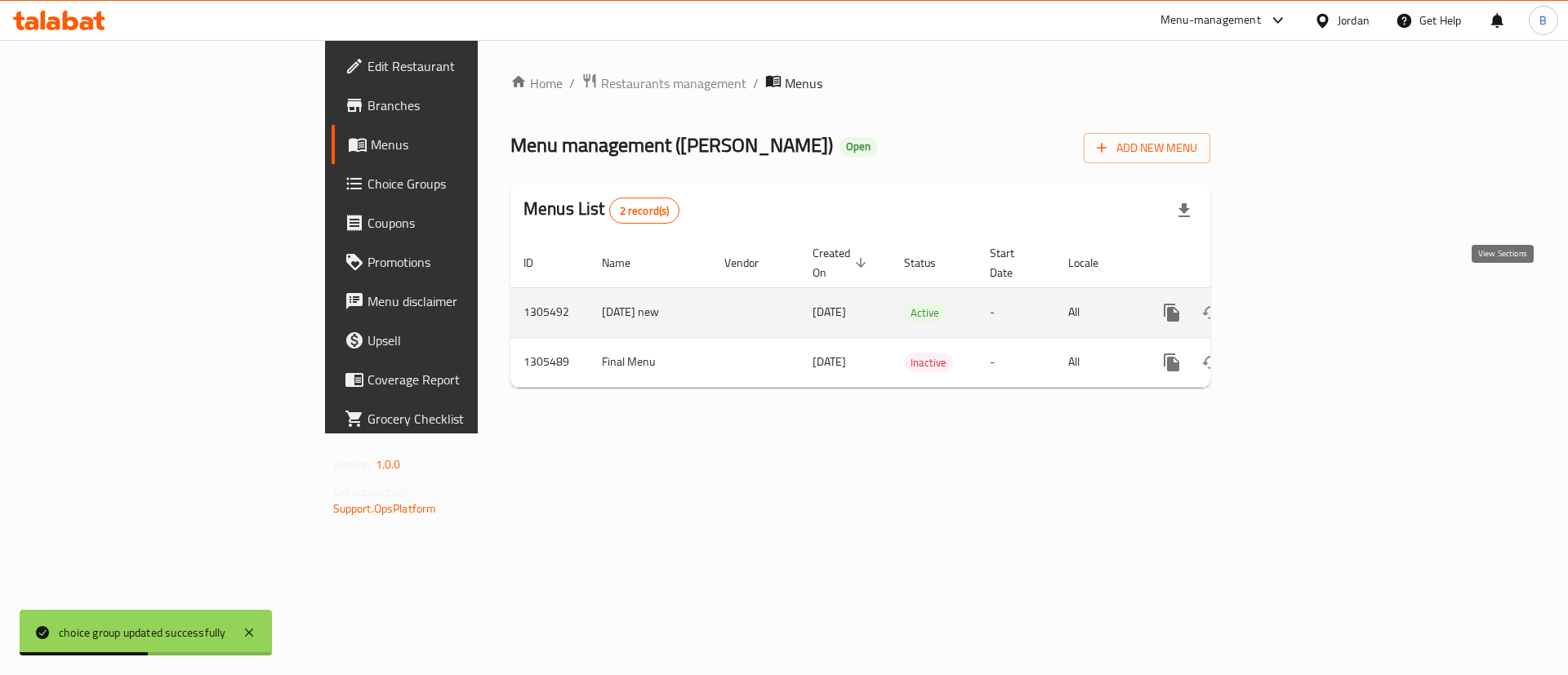
click at [1308, 293] on link "enhanced table" at bounding box center [1289, 312] width 39 height 39
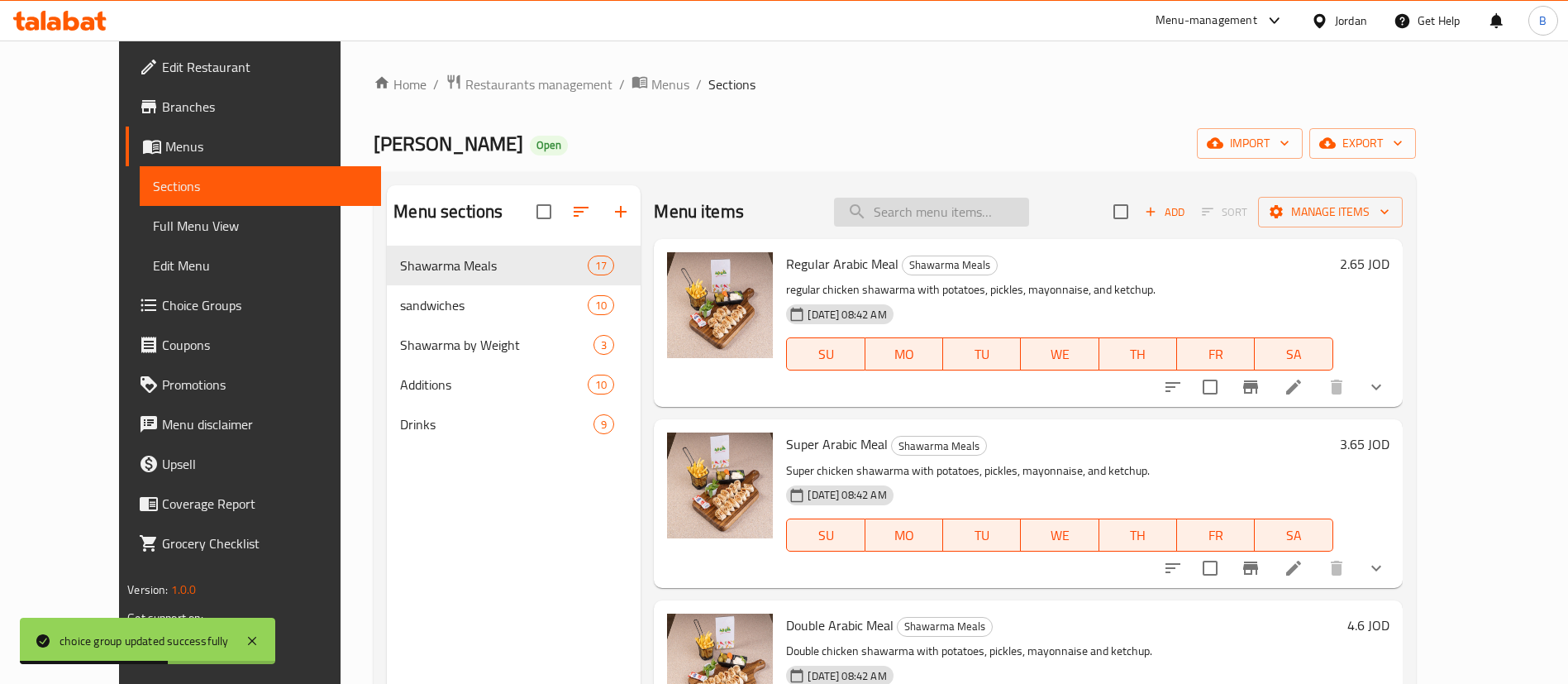
click at [1014, 216] on input "search" at bounding box center [931, 212] width 195 height 29
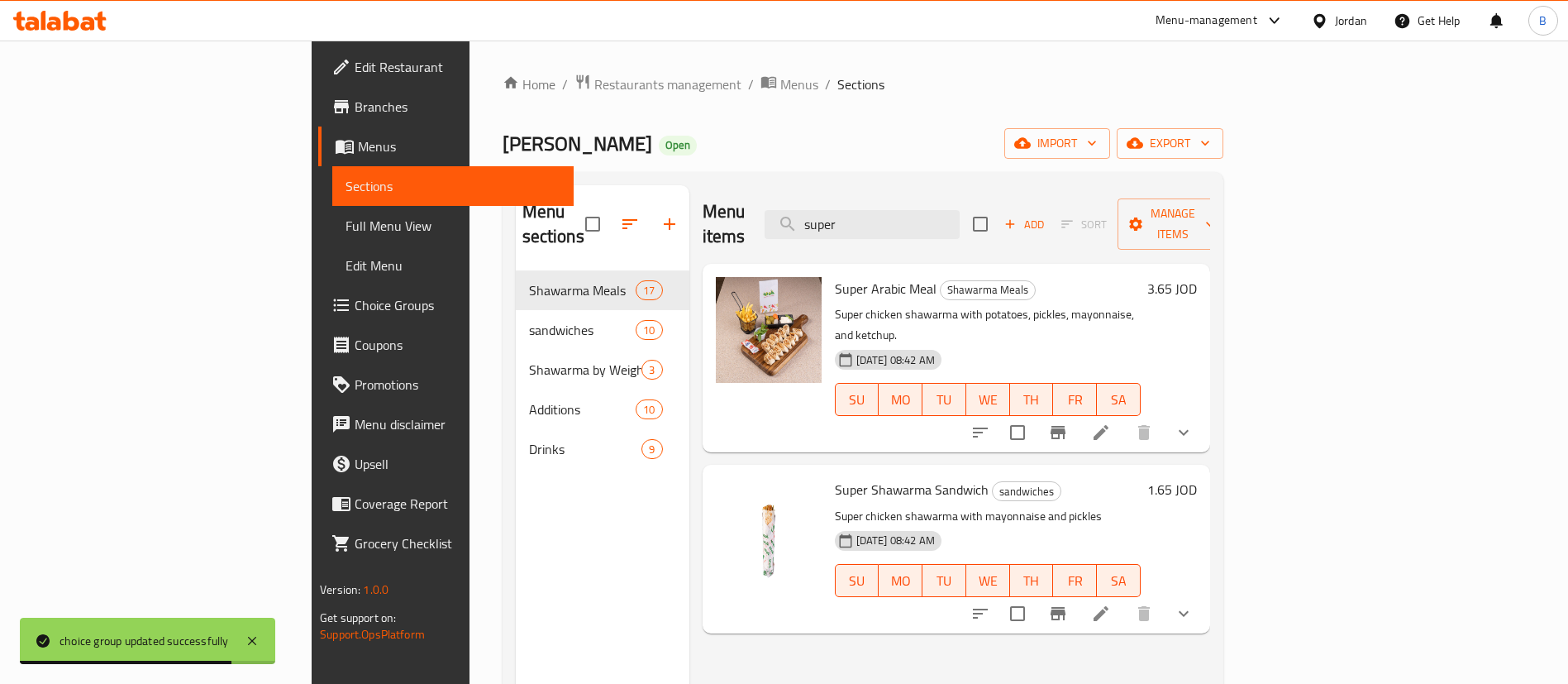
type input "super"
click at [1108, 425] on icon at bounding box center [1101, 432] width 15 height 15
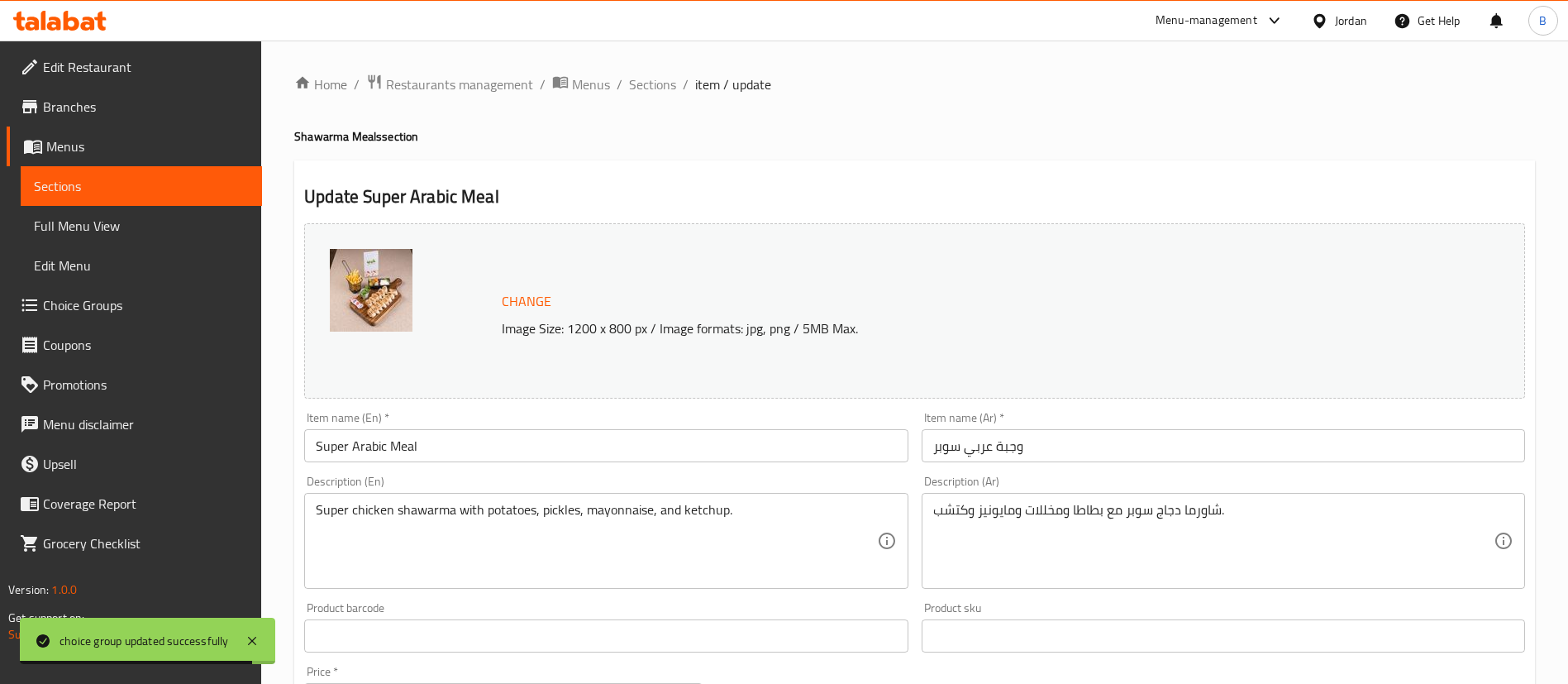
scroll to position [536, 0]
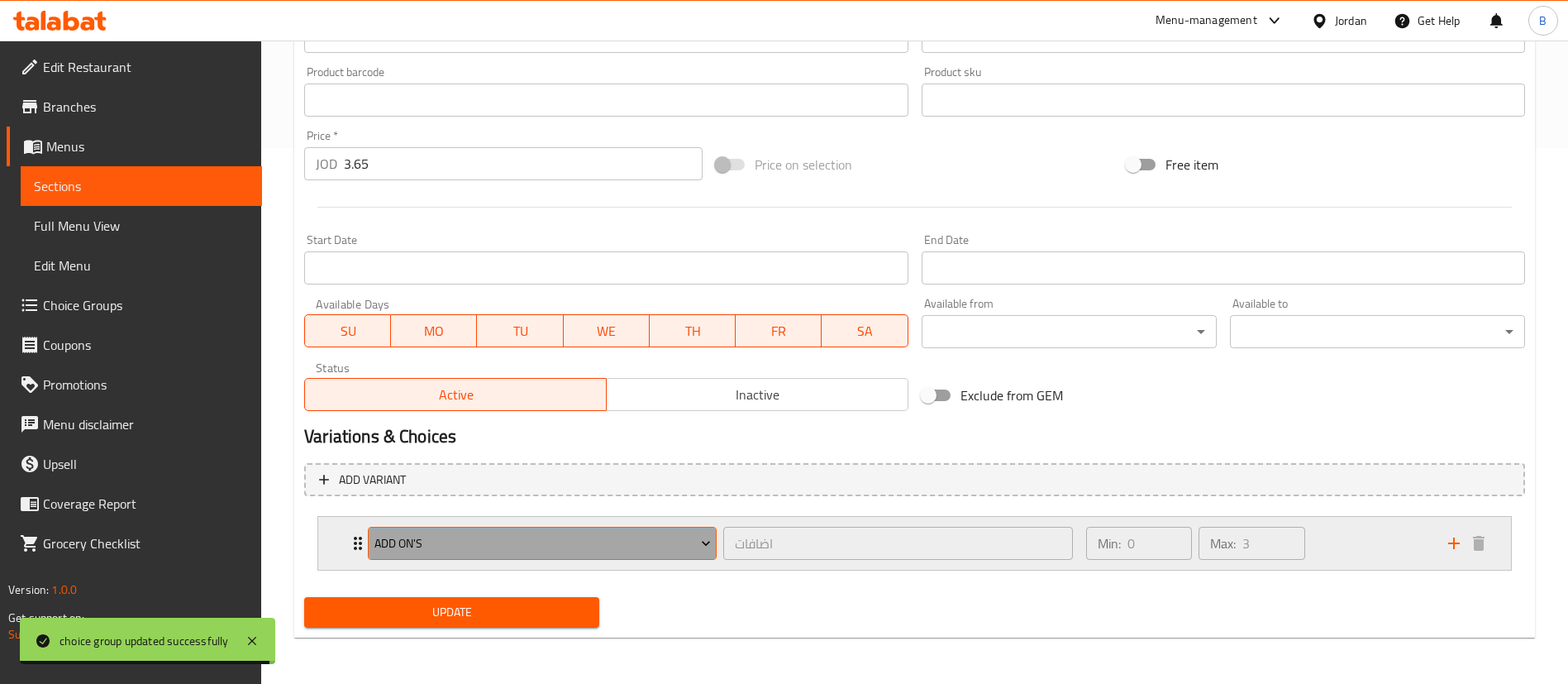
click at [546, 551] on span "Add on's" at bounding box center [542, 543] width 336 height 20
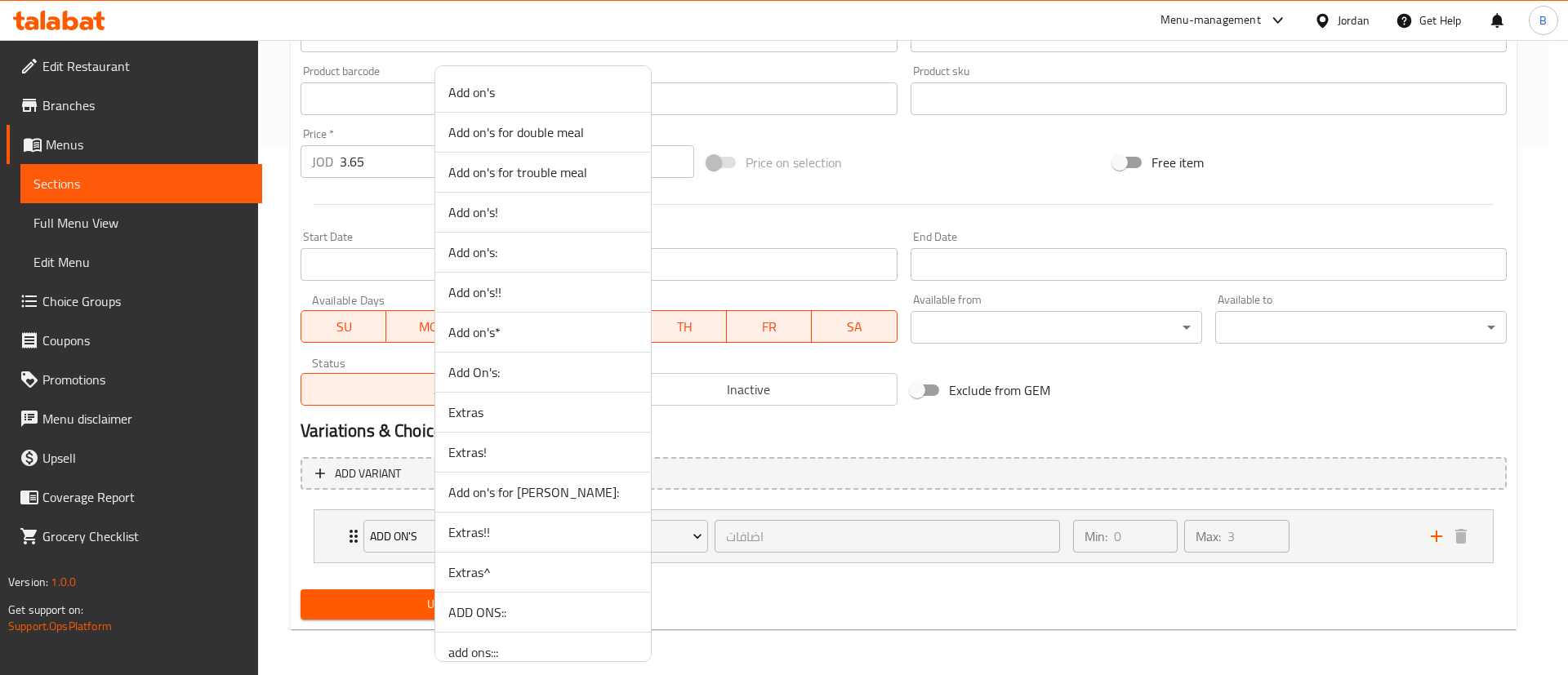
click at [529, 652] on span "add ons:::" at bounding box center [543, 652] width 190 height 19
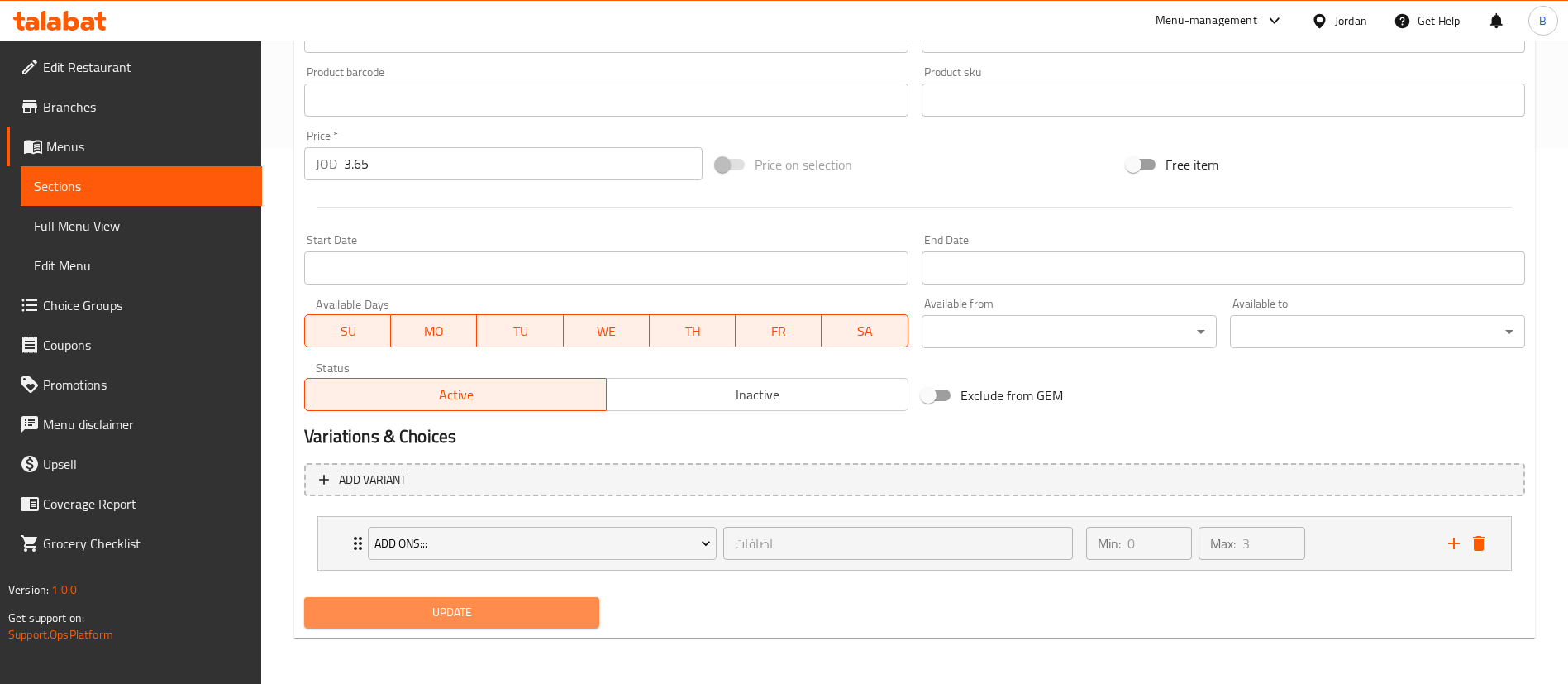
click at [484, 597] on button "Update" at bounding box center [452, 612] width 295 height 31
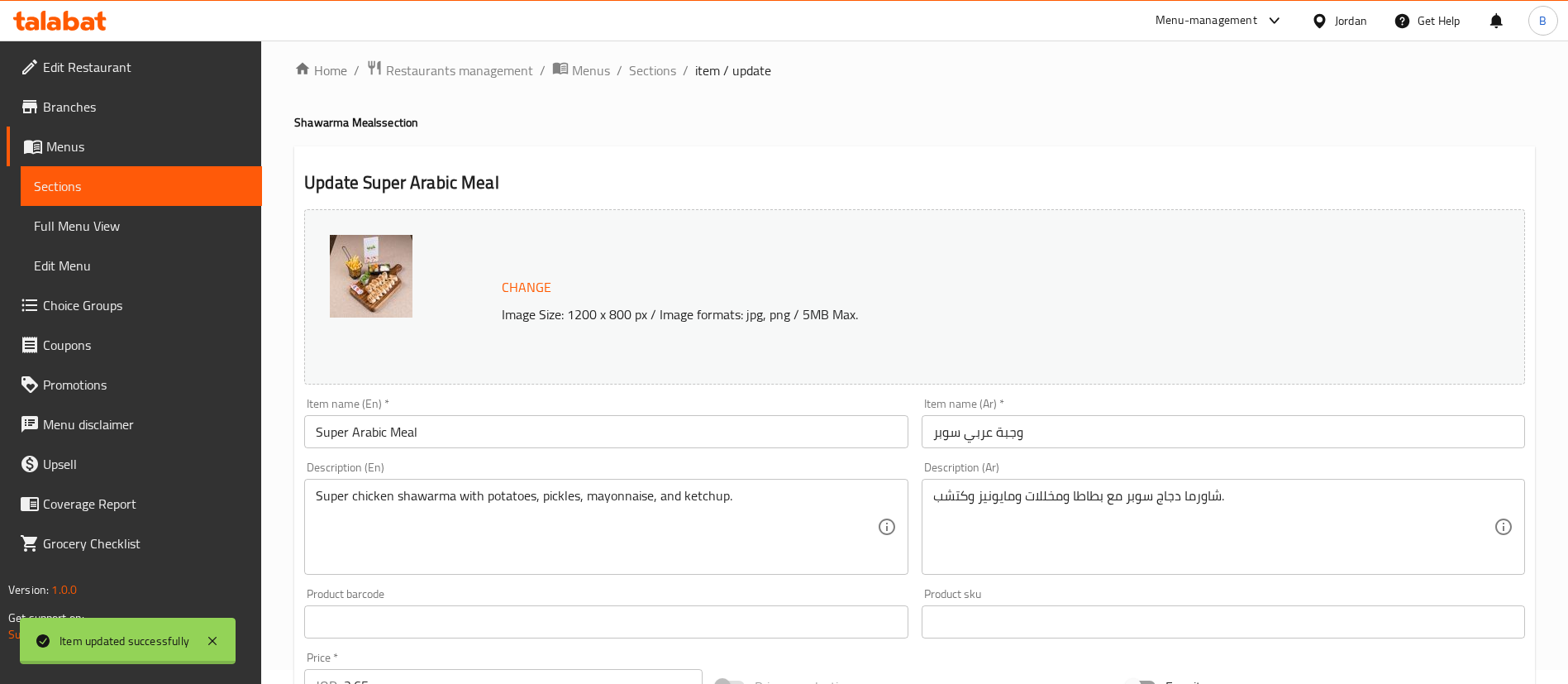
scroll to position [0, 0]
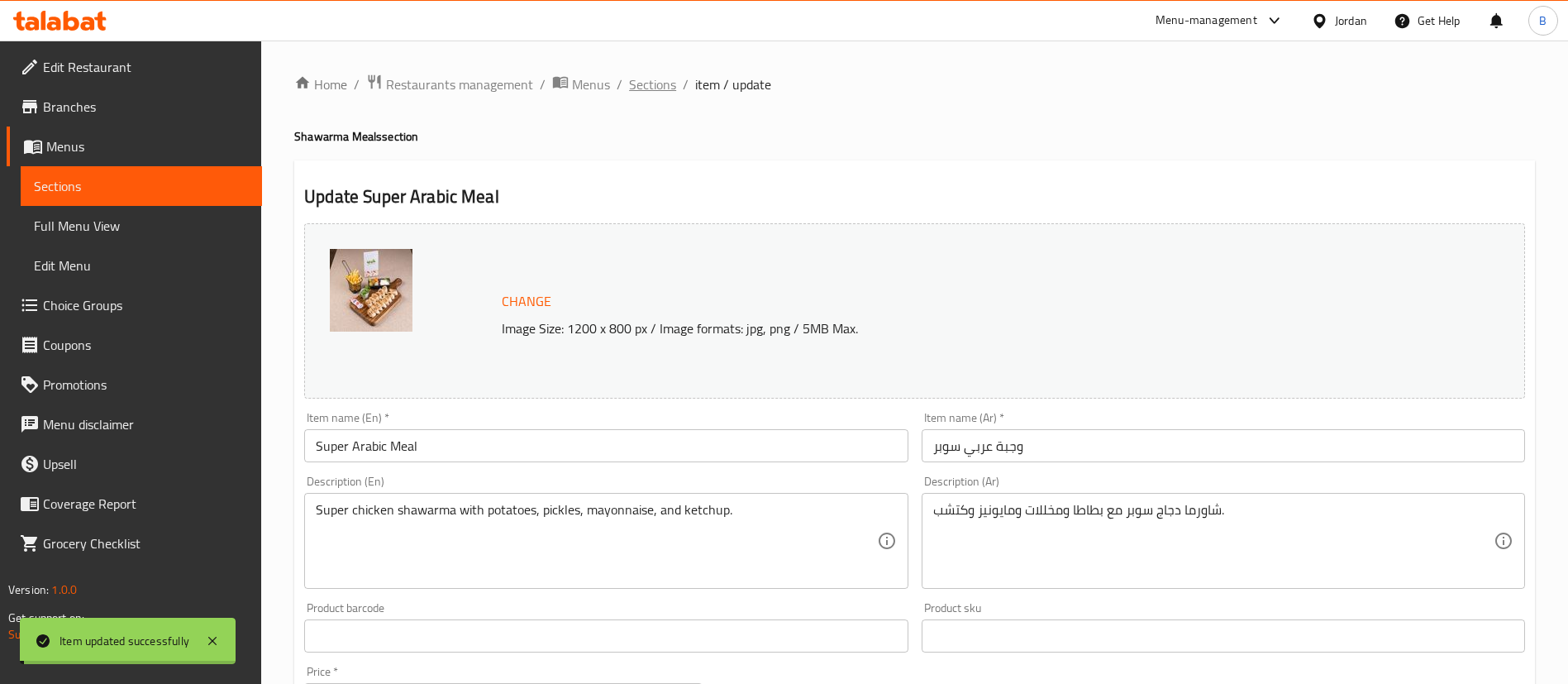
click at [658, 93] on span "Sections" at bounding box center [653, 84] width 48 height 19
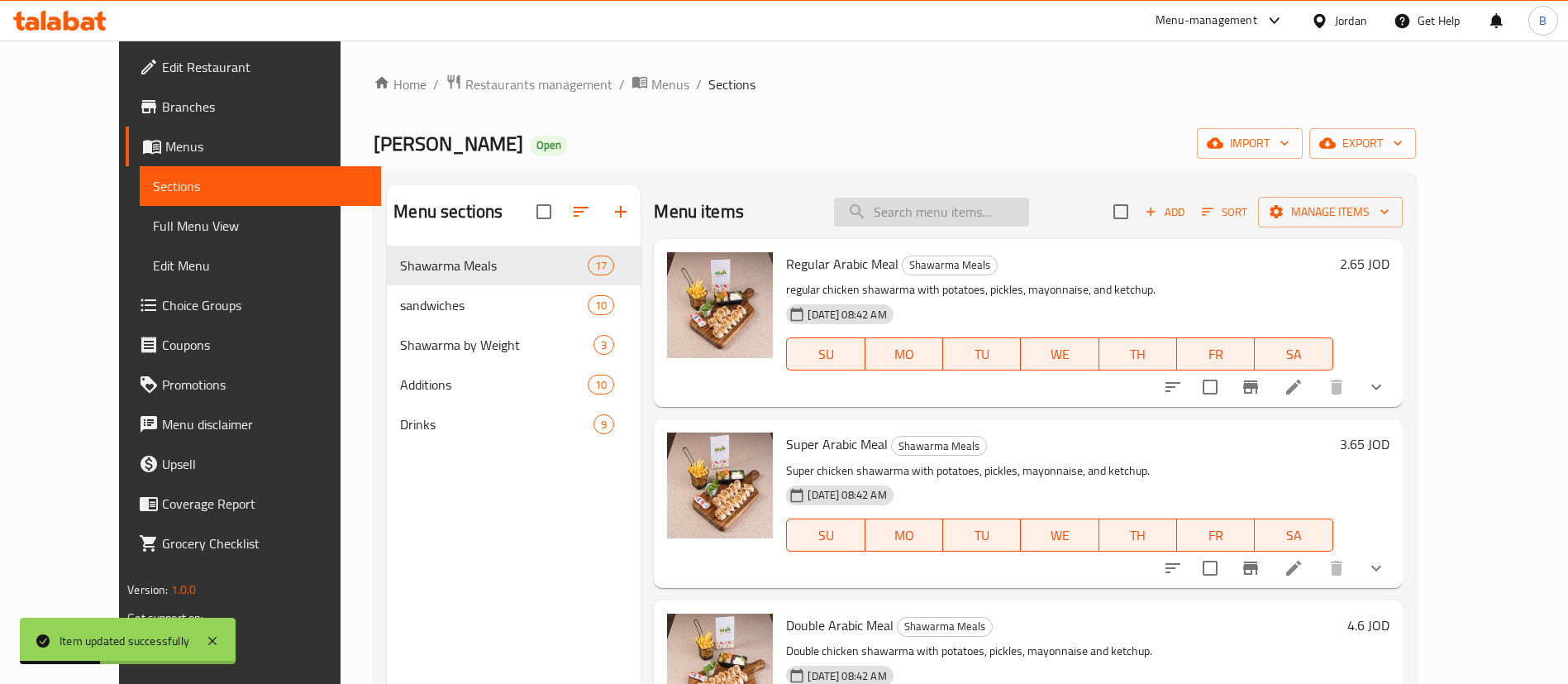
click at [1014, 199] on input "search" at bounding box center [931, 212] width 195 height 29
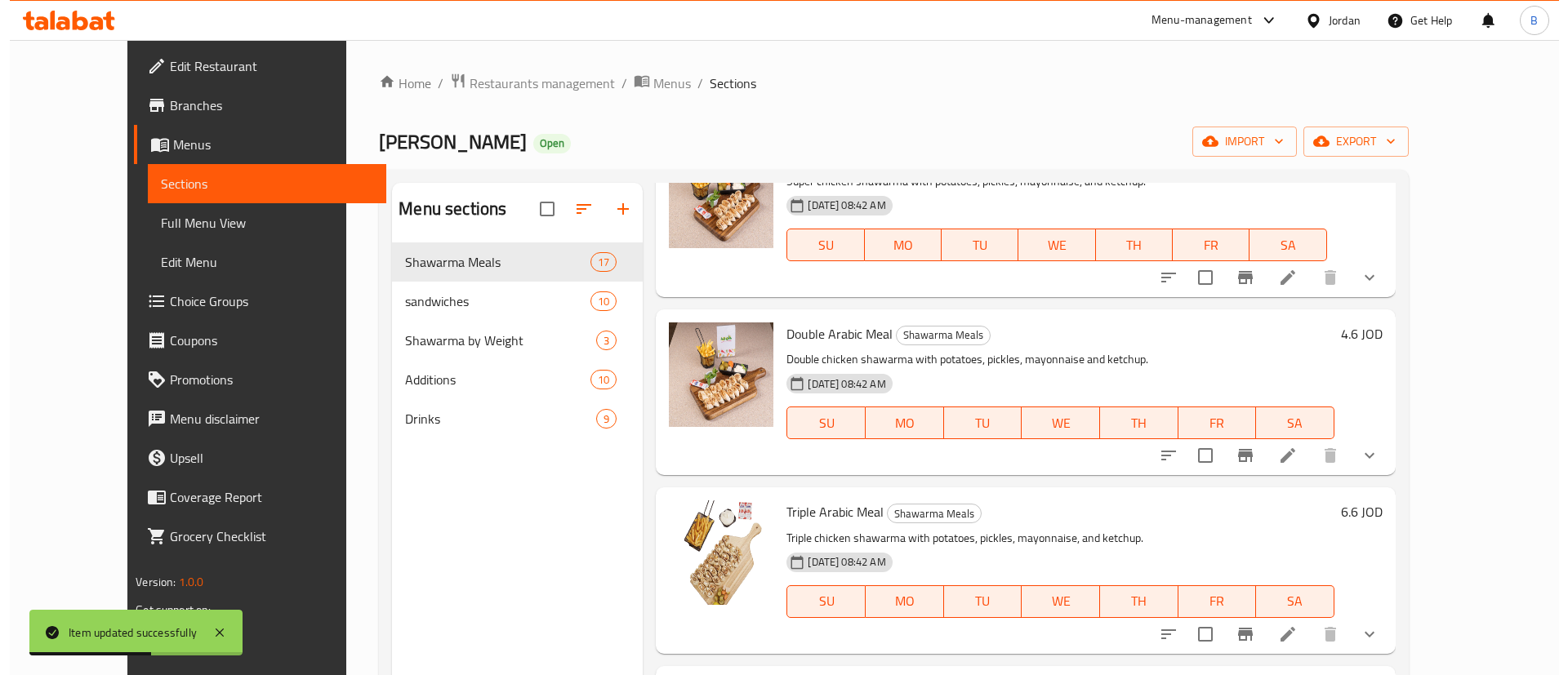
scroll to position [368, 0]
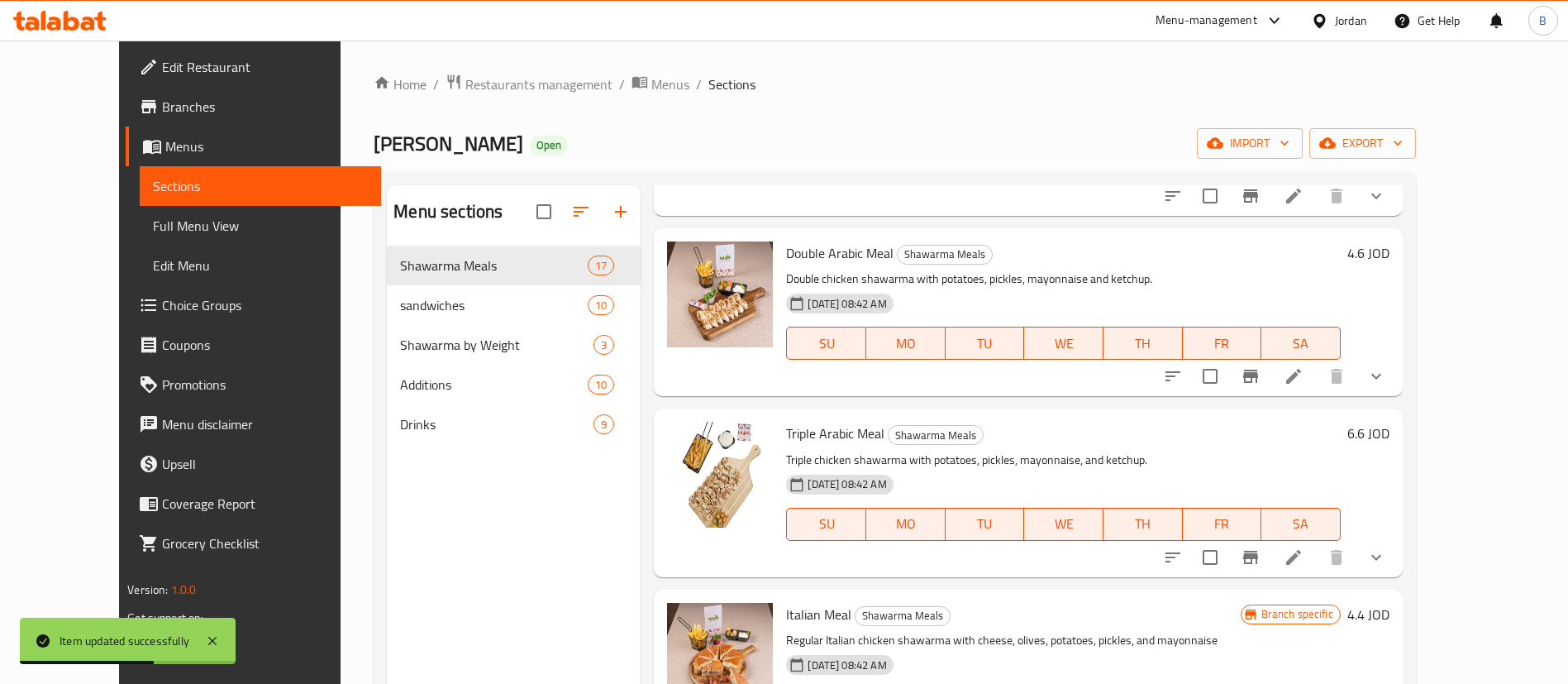
click at [1303, 378] on icon at bounding box center [1294, 376] width 19 height 19
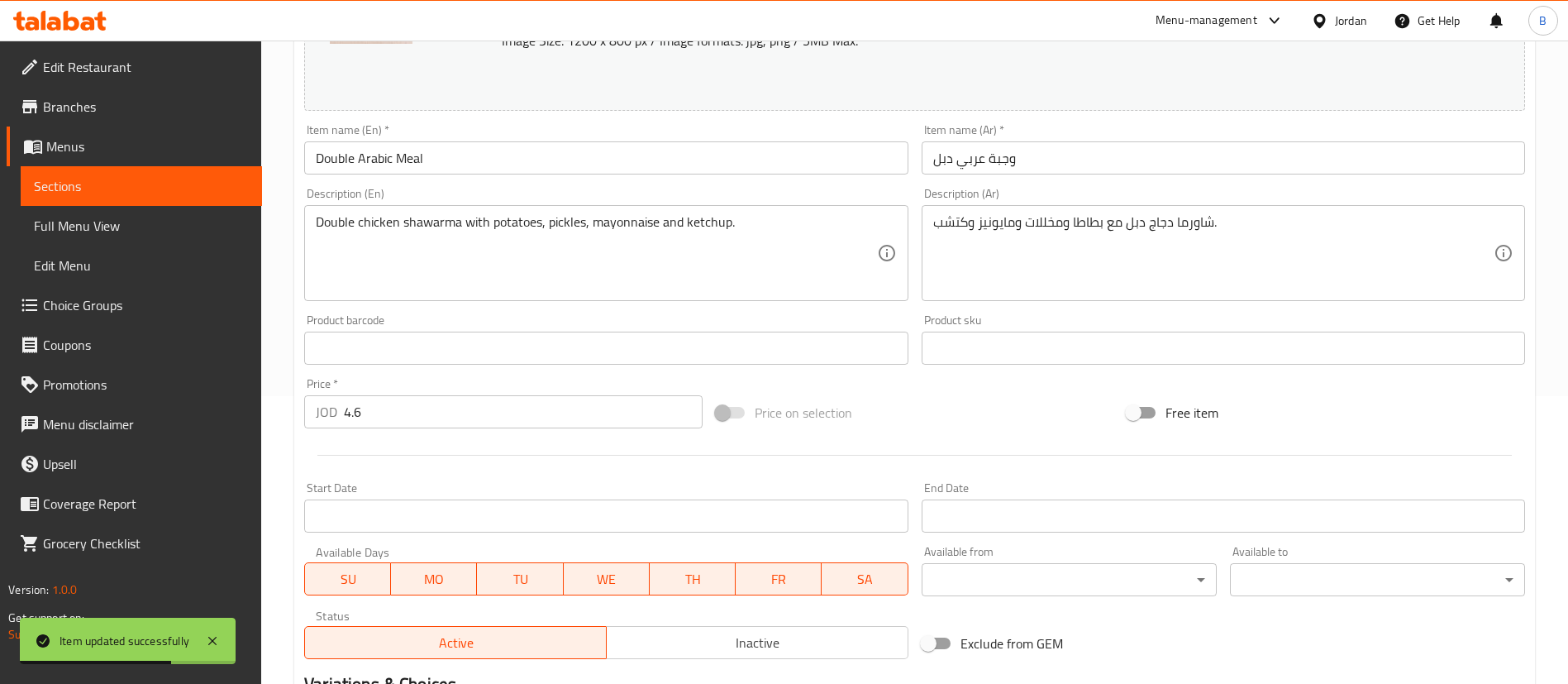
scroll to position [536, 0]
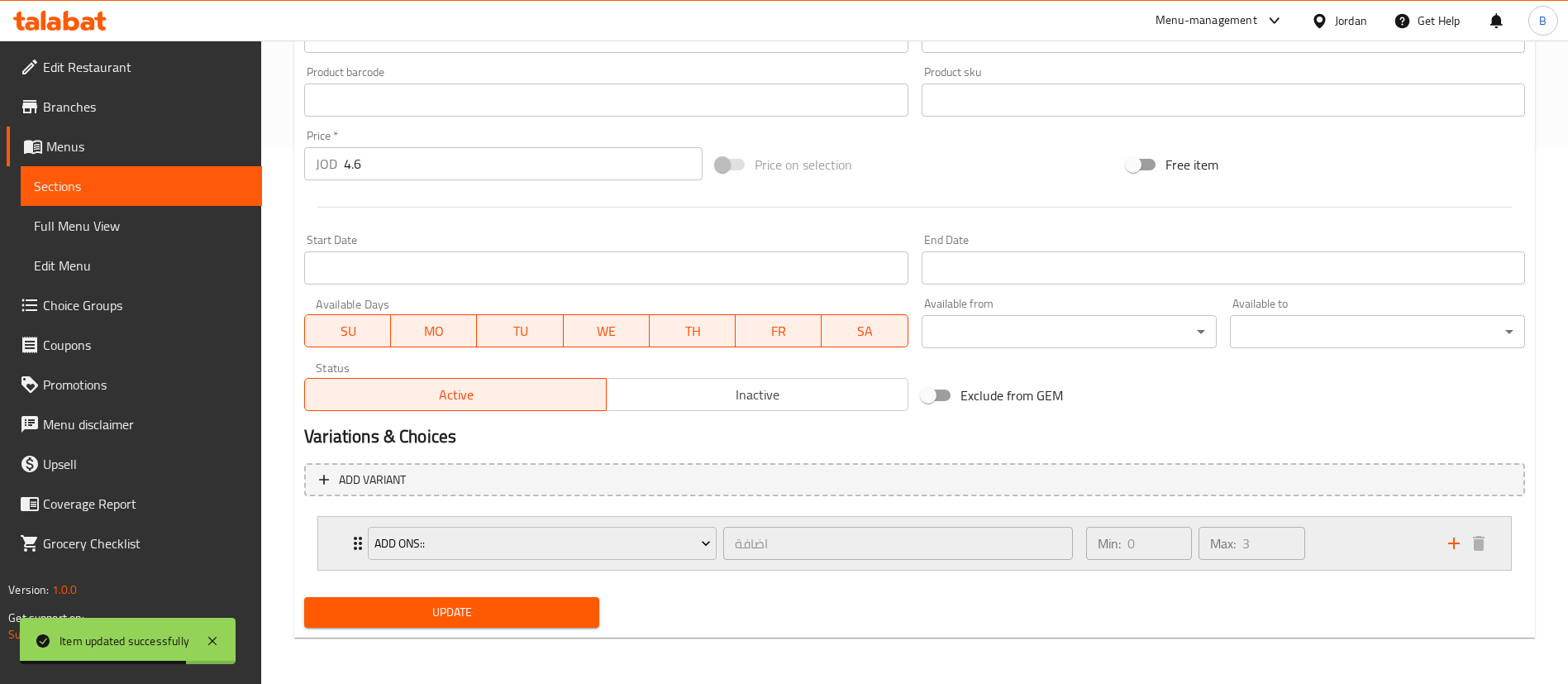
click at [1353, 549] on div "Min: 0 ​ Max: 3 ​" at bounding box center [1257, 543] width 362 height 53
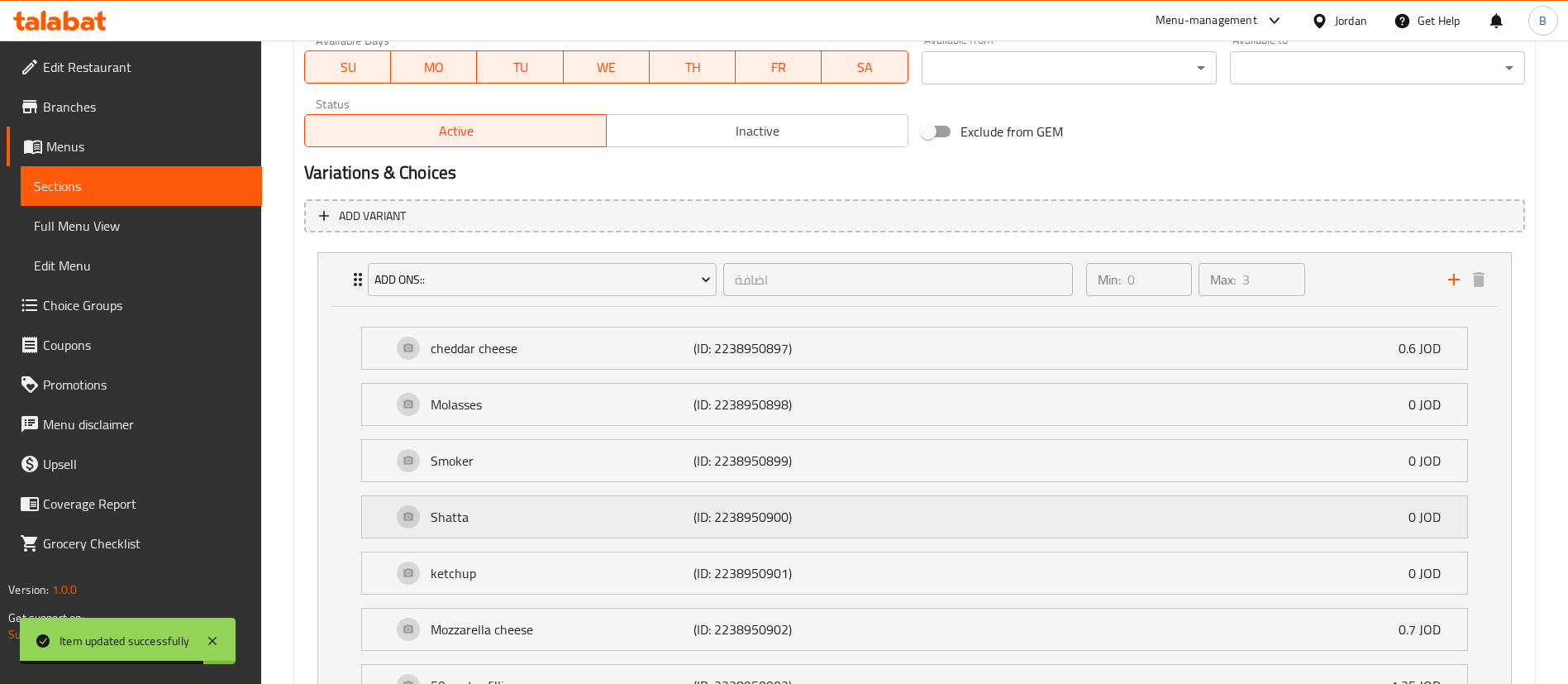
scroll to position [908, 0]
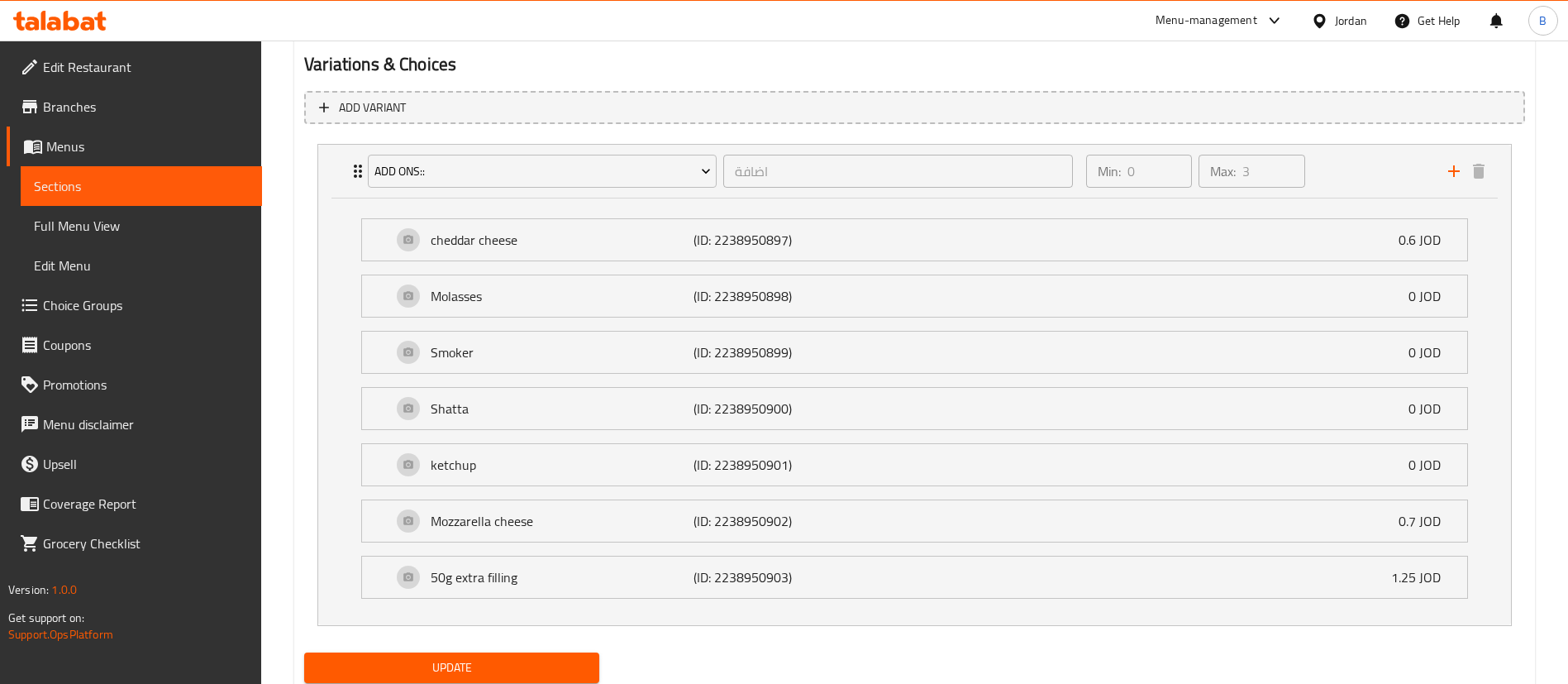
click at [64, 303] on span "Choice Groups" at bounding box center [145, 305] width 206 height 19
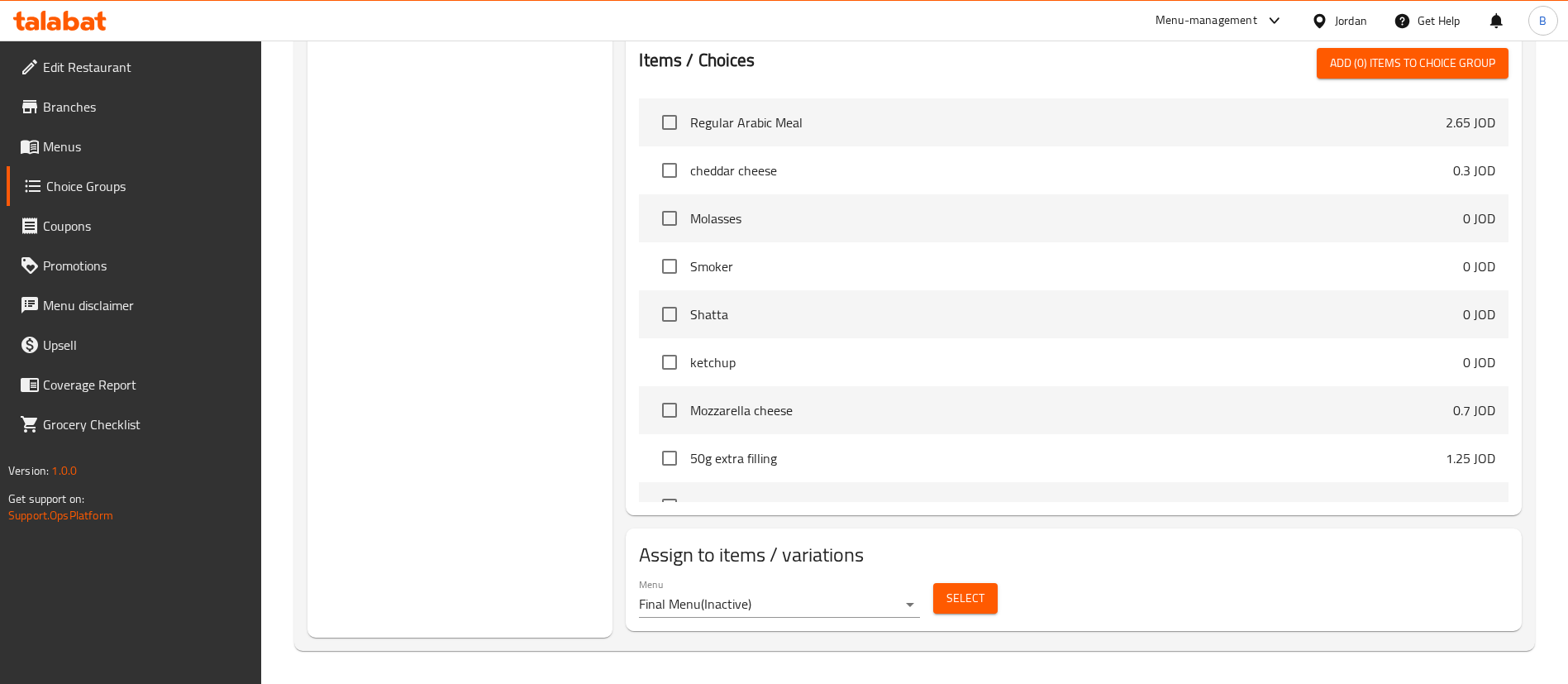
scroll to position [234, 0]
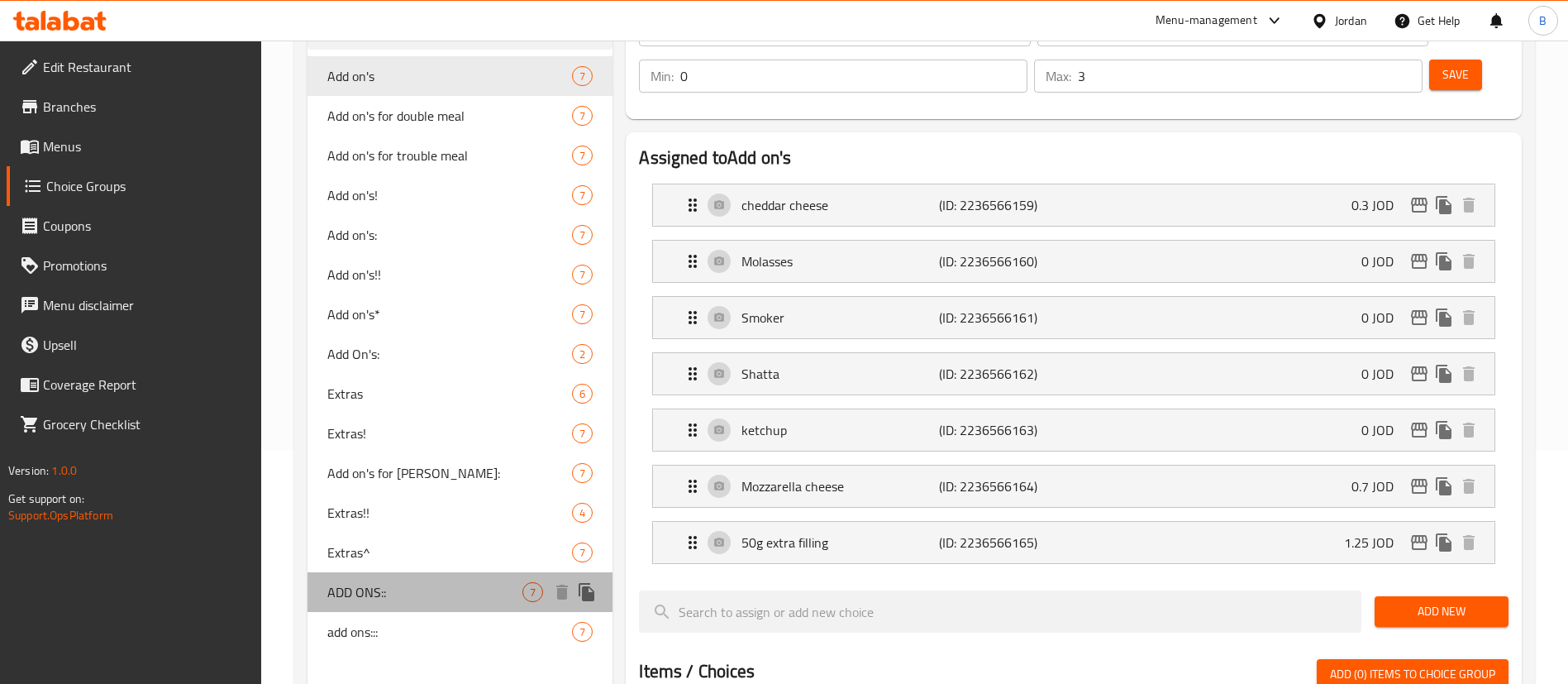
click at [368, 584] on span "ADD ONS::" at bounding box center [425, 592] width 195 height 19
type input "ADD ONS::"
type input "اضافة"
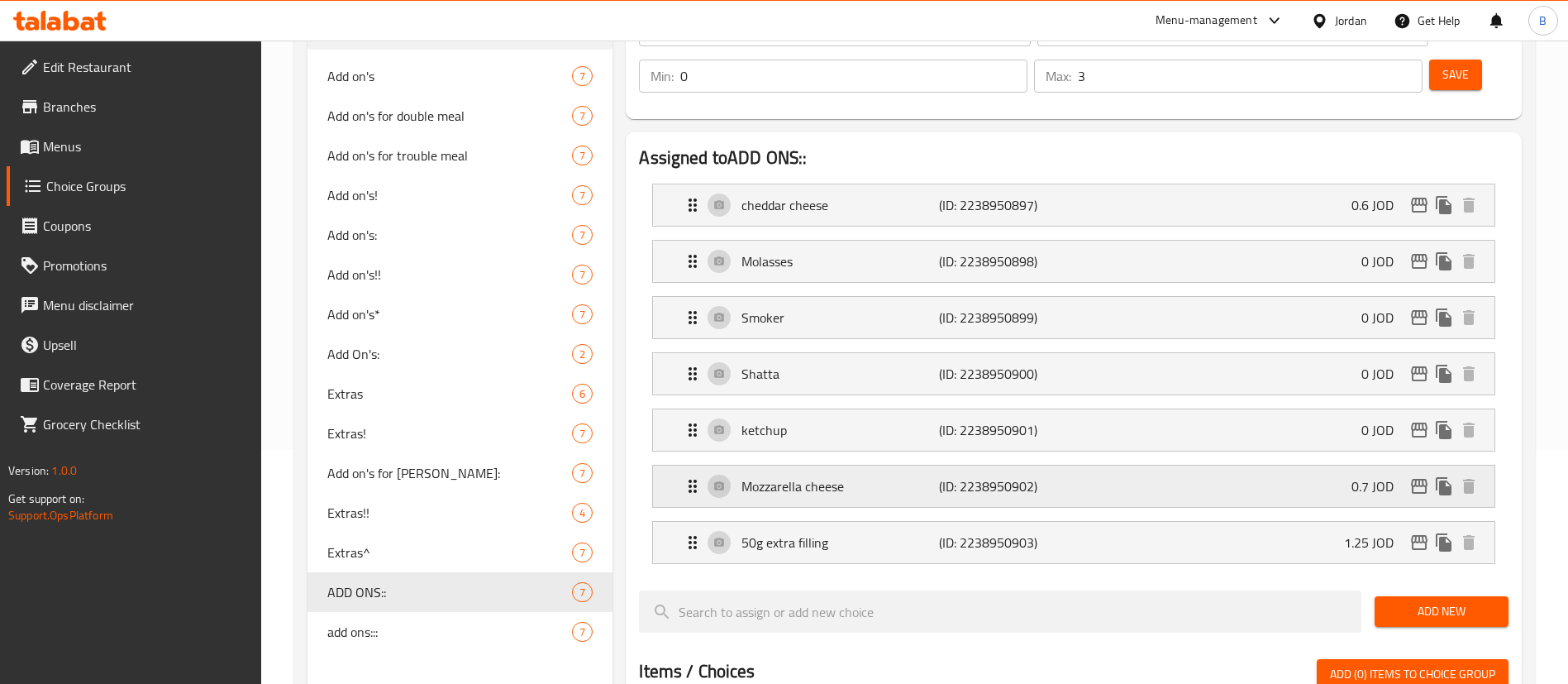
click at [845, 476] on p "Mozzarella cheese" at bounding box center [840, 486] width 197 height 19
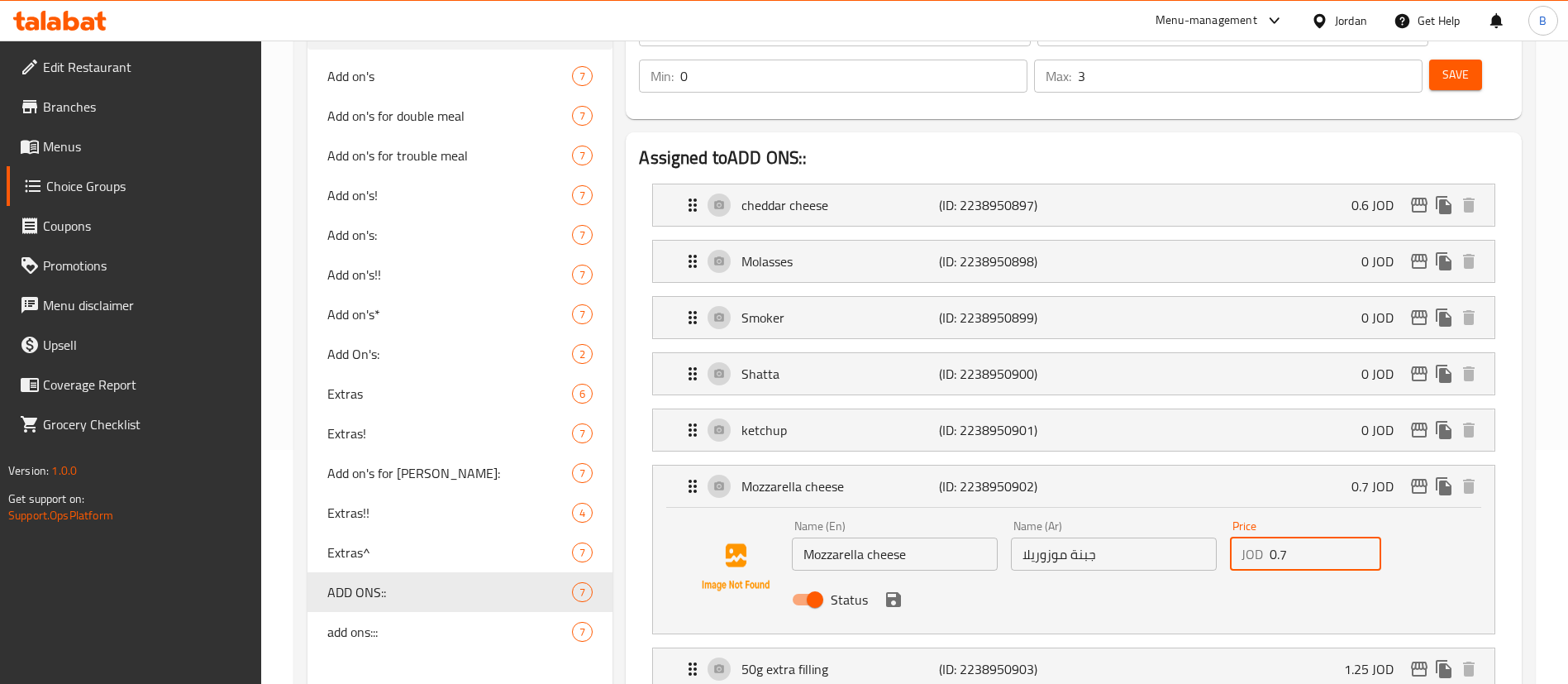
drag, startPoint x: 1318, startPoint y: 499, endPoint x: 1091, endPoint y: 496, distance: 227.0
click at [1109, 513] on div "Name (En) Mozzarella cheese Name (En) Name (Ar) جبنة موزوريلا Name (Ar) Price J…" at bounding box center [1114, 568] width 657 height 109
click at [893, 590] on icon "save" at bounding box center [893, 600] width 19 height 19
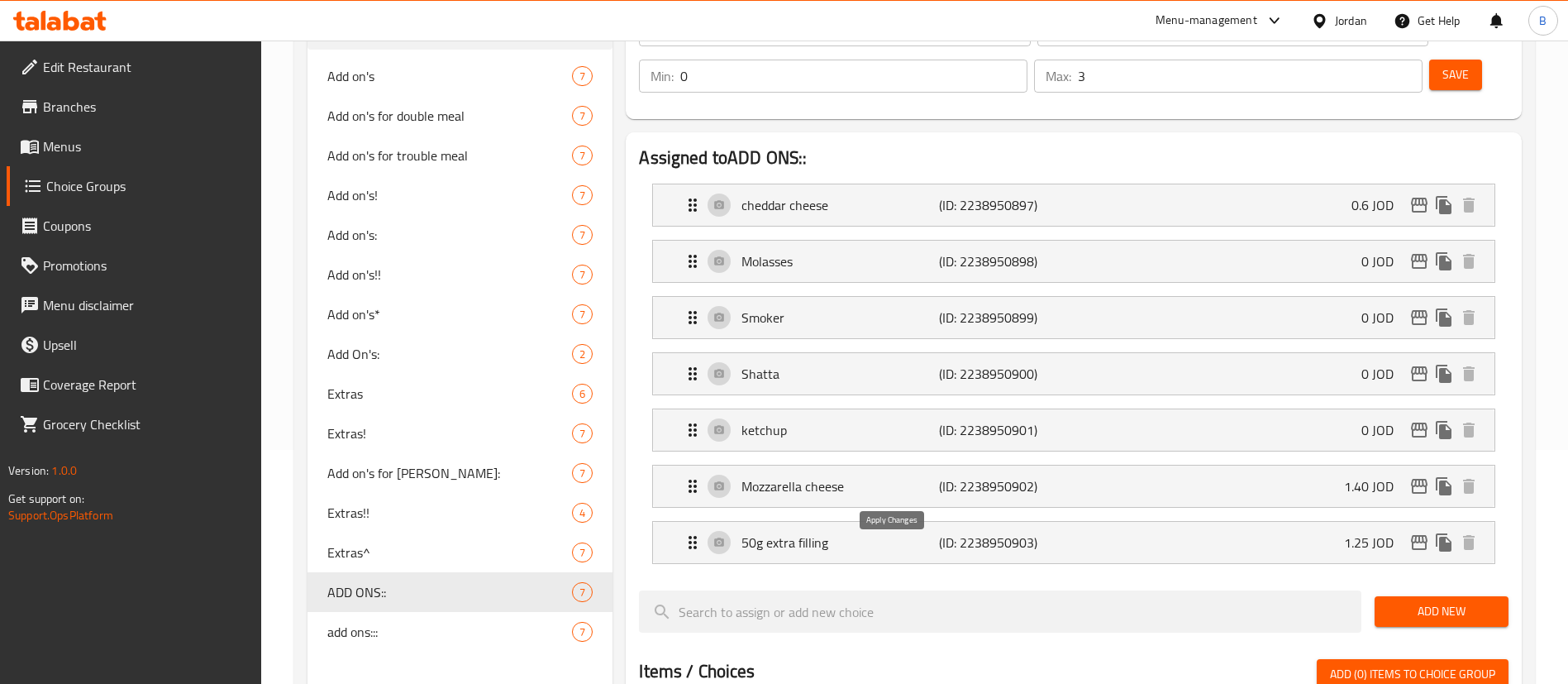
type input "1.40"
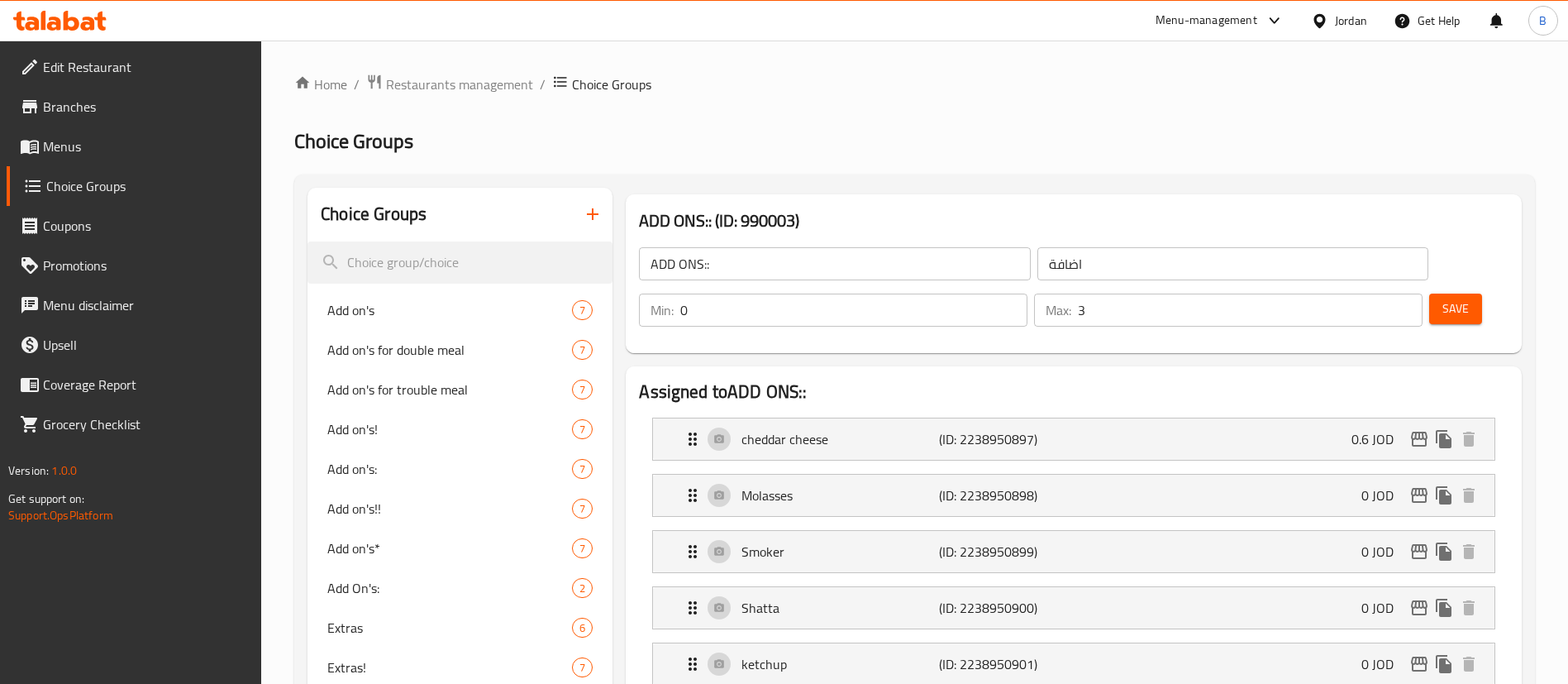
click at [1442, 294] on button "Save" at bounding box center [1456, 309] width 53 height 31
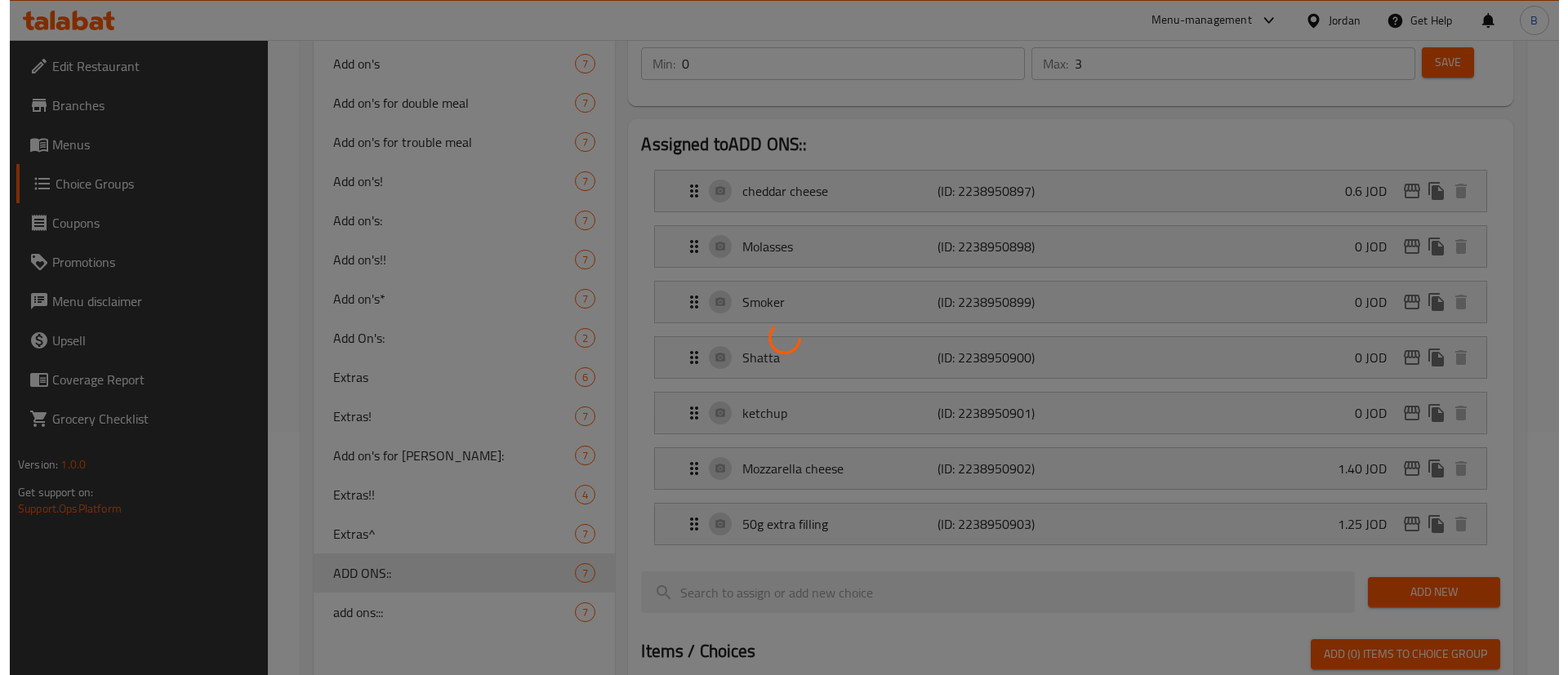
scroll to position [245, 0]
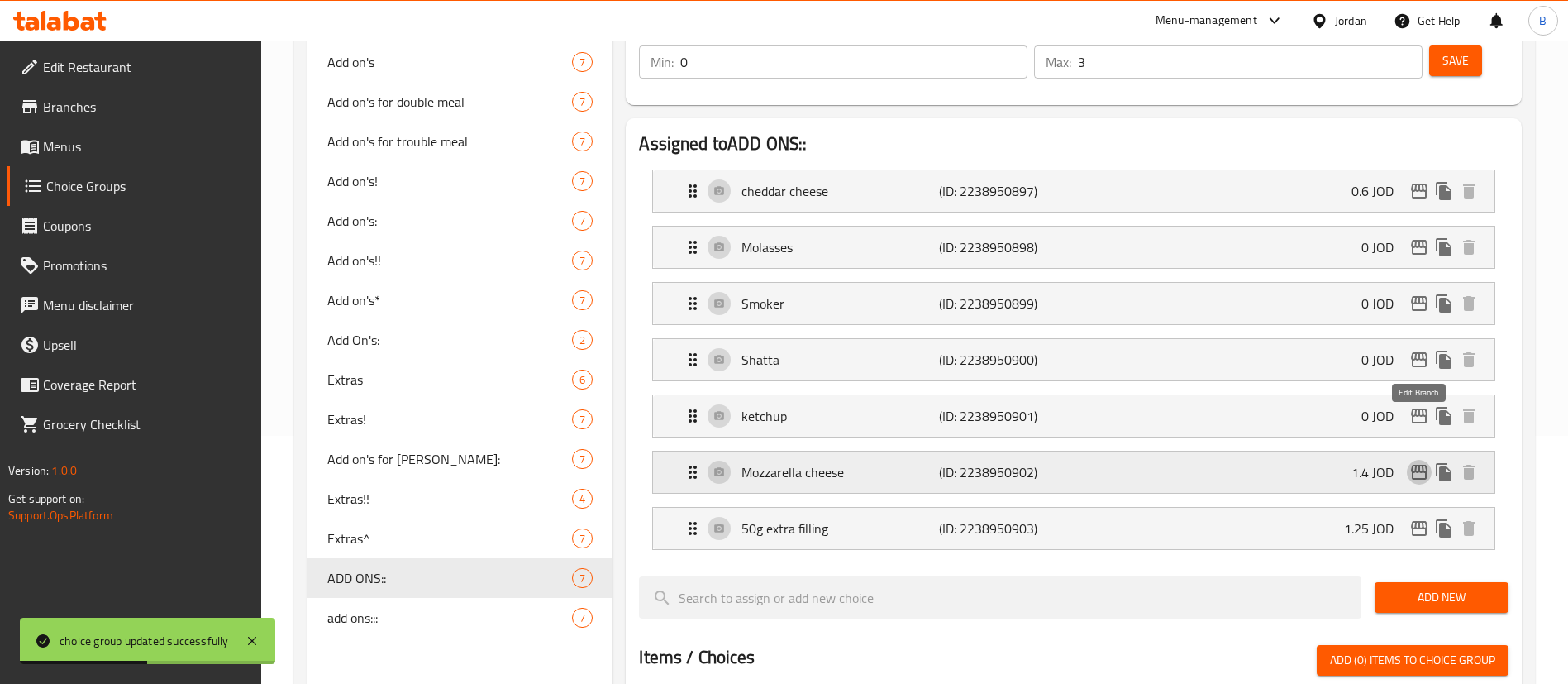
click at [1422, 462] on icon "edit" at bounding box center [1419, 472] width 19 height 19
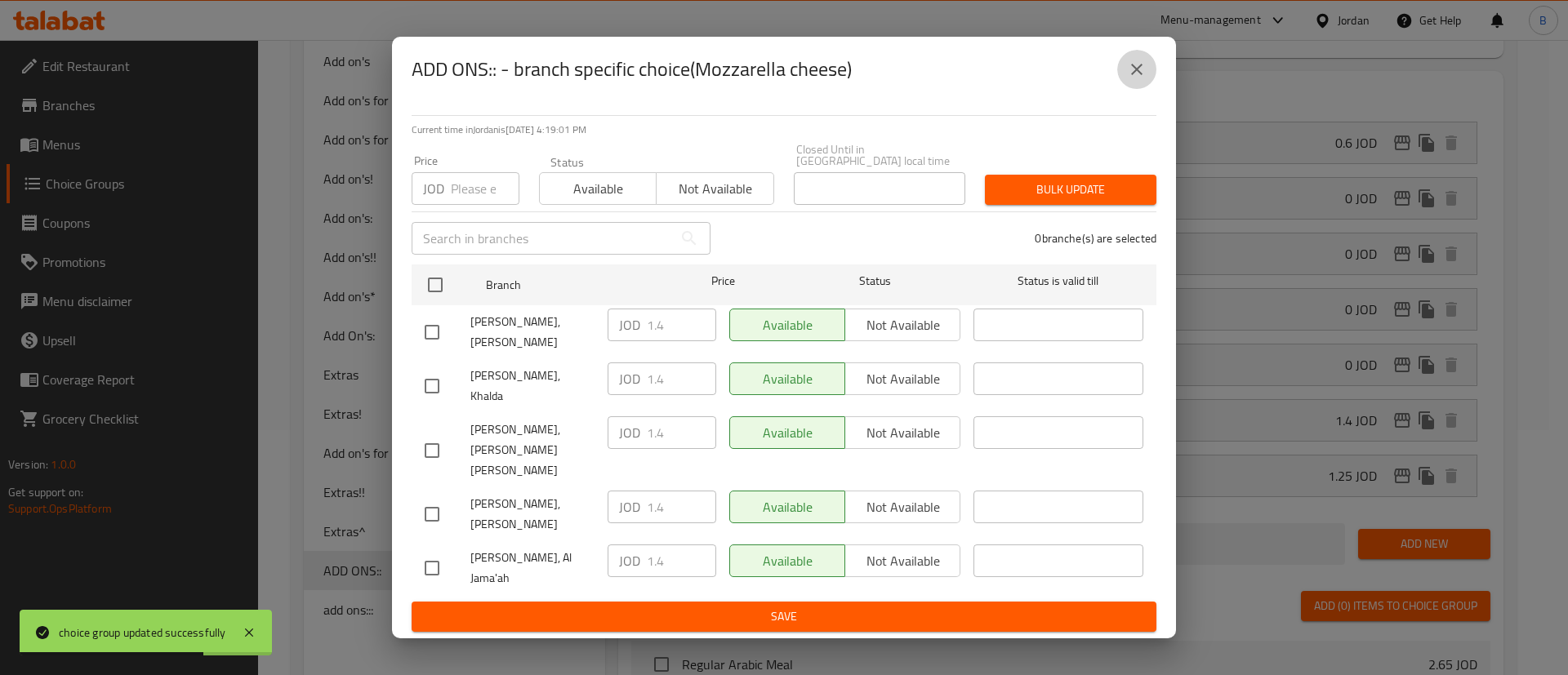
click at [1132, 75] on icon "close" at bounding box center [1137, 69] width 11 height 11
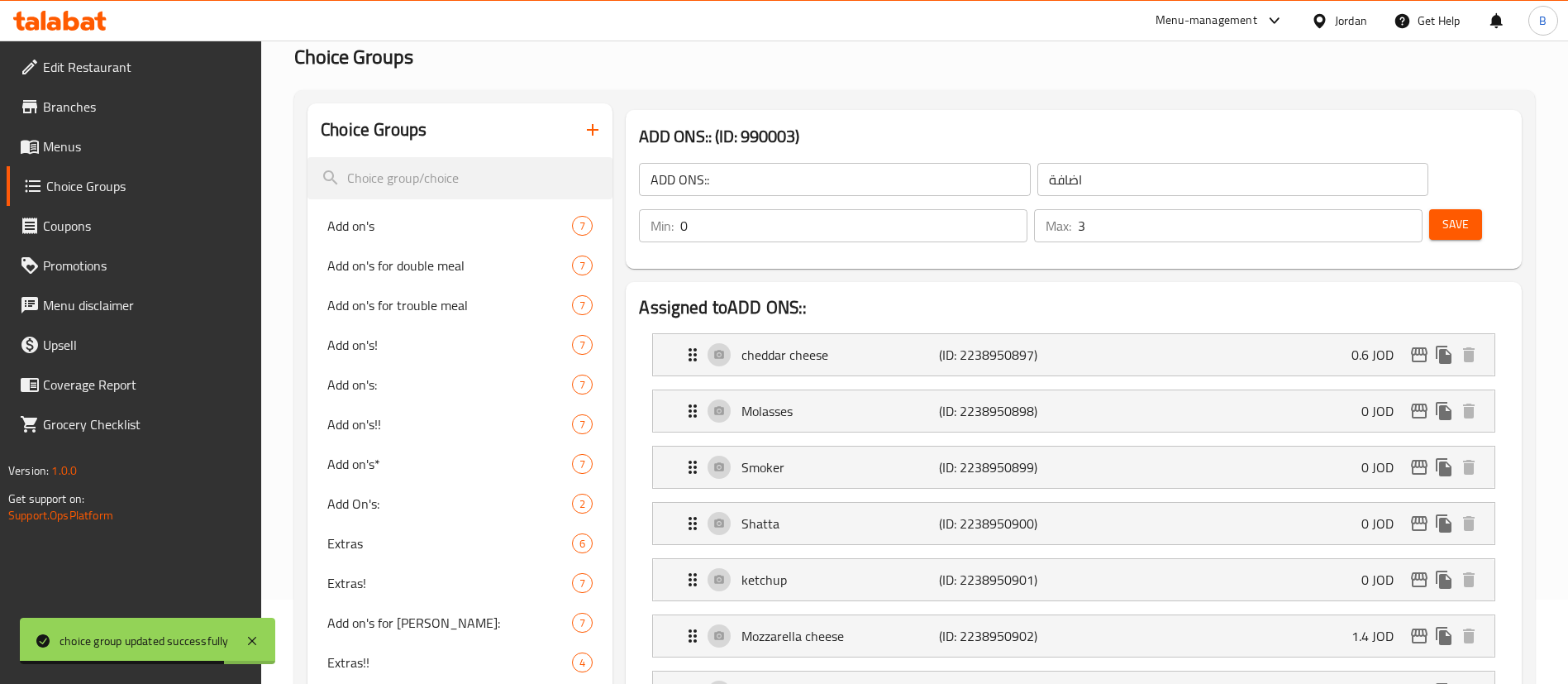
scroll to position [0, 0]
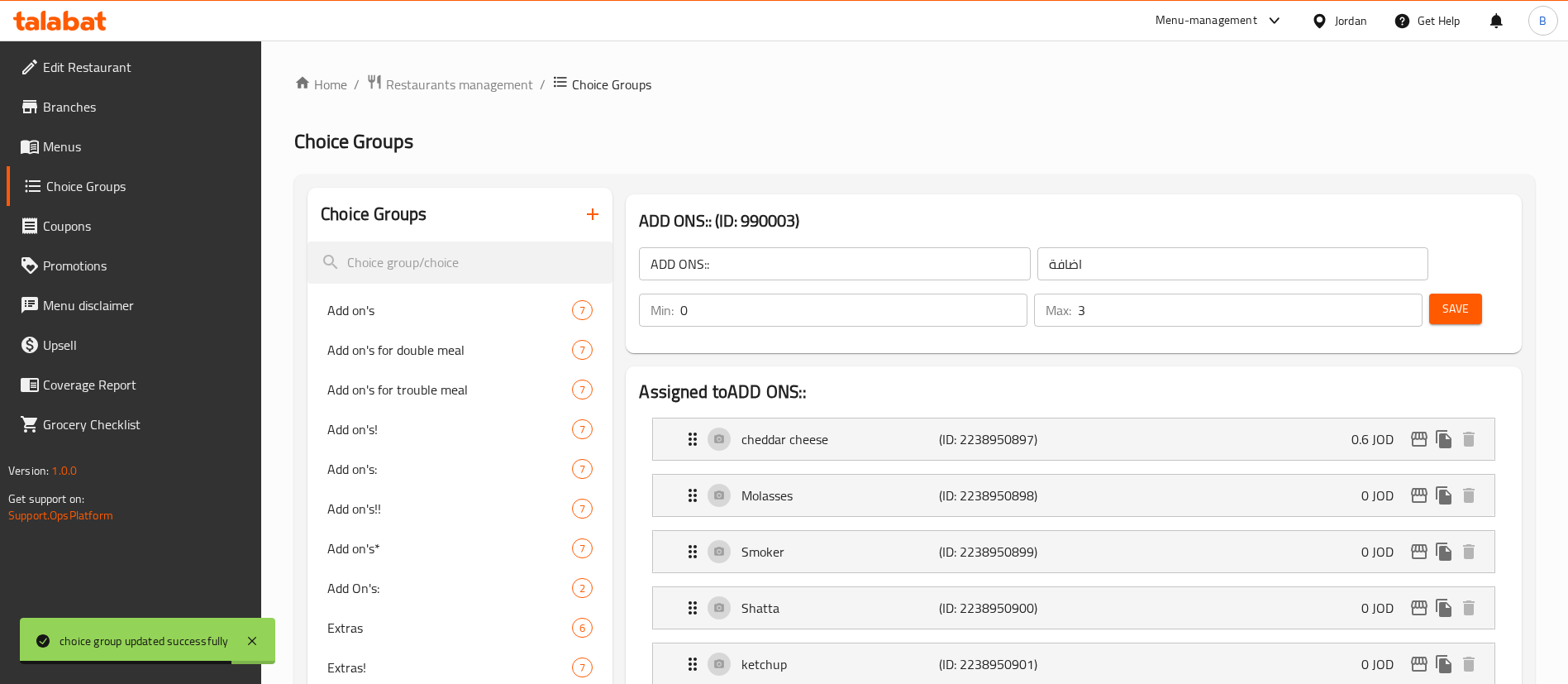
click at [1442, 299] on span "Save" at bounding box center [1455, 309] width 26 height 20
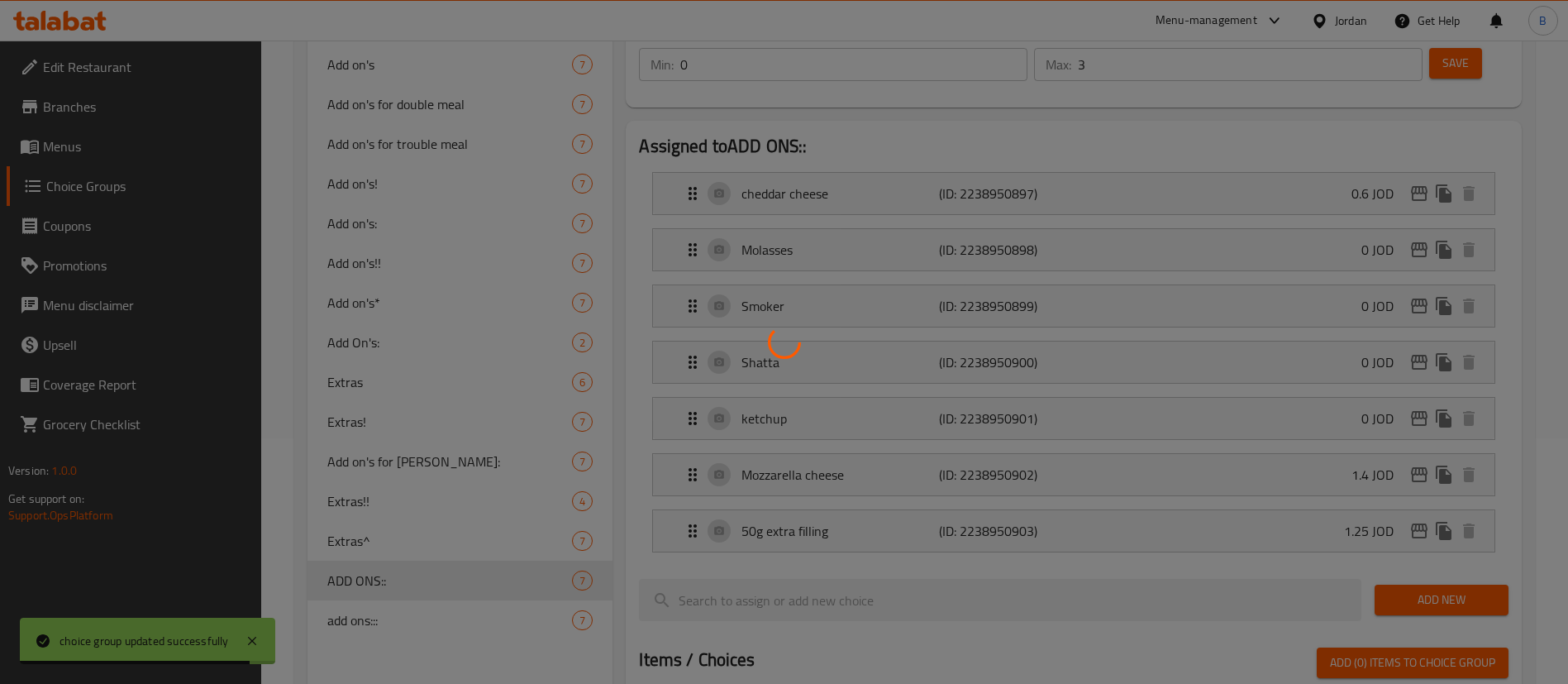
scroll to position [248, 0]
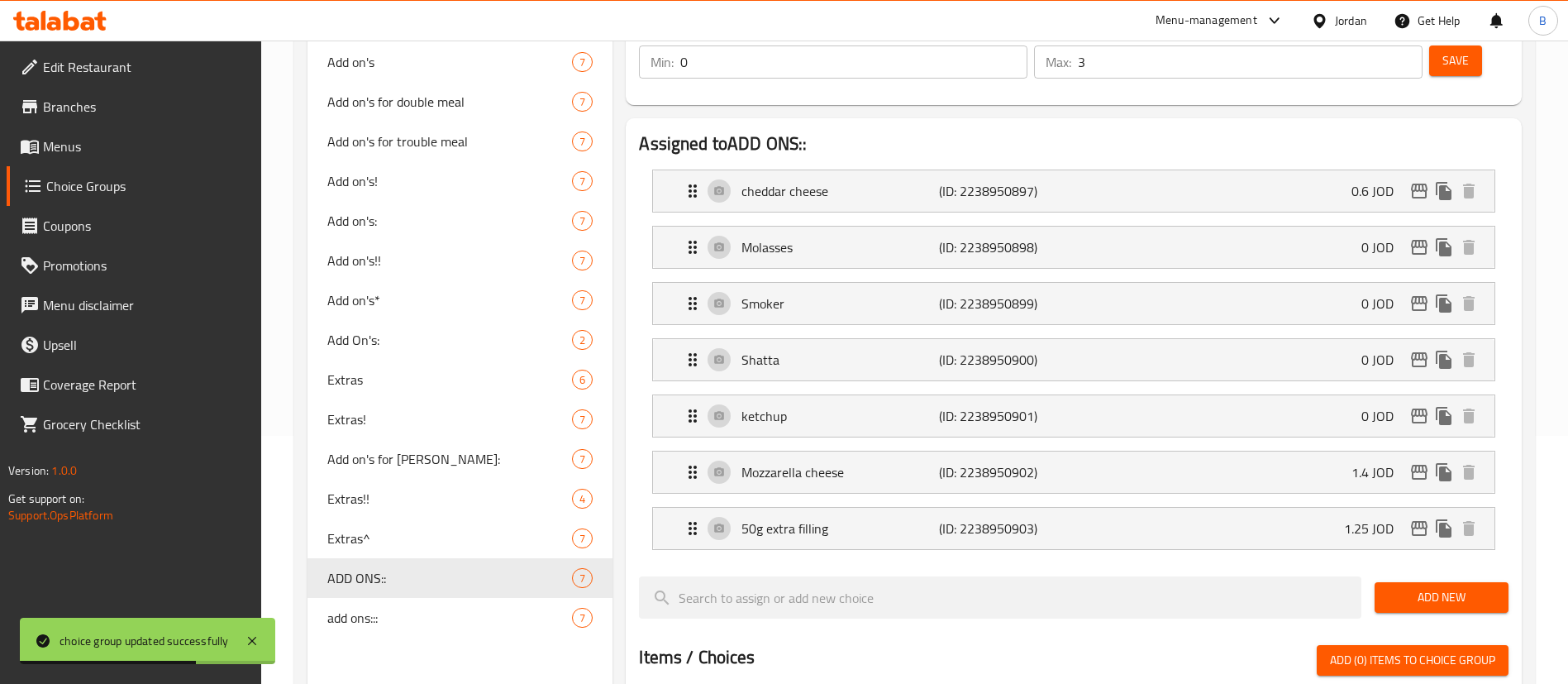
click at [101, 142] on span "Menus" at bounding box center [145, 147] width 206 height 19
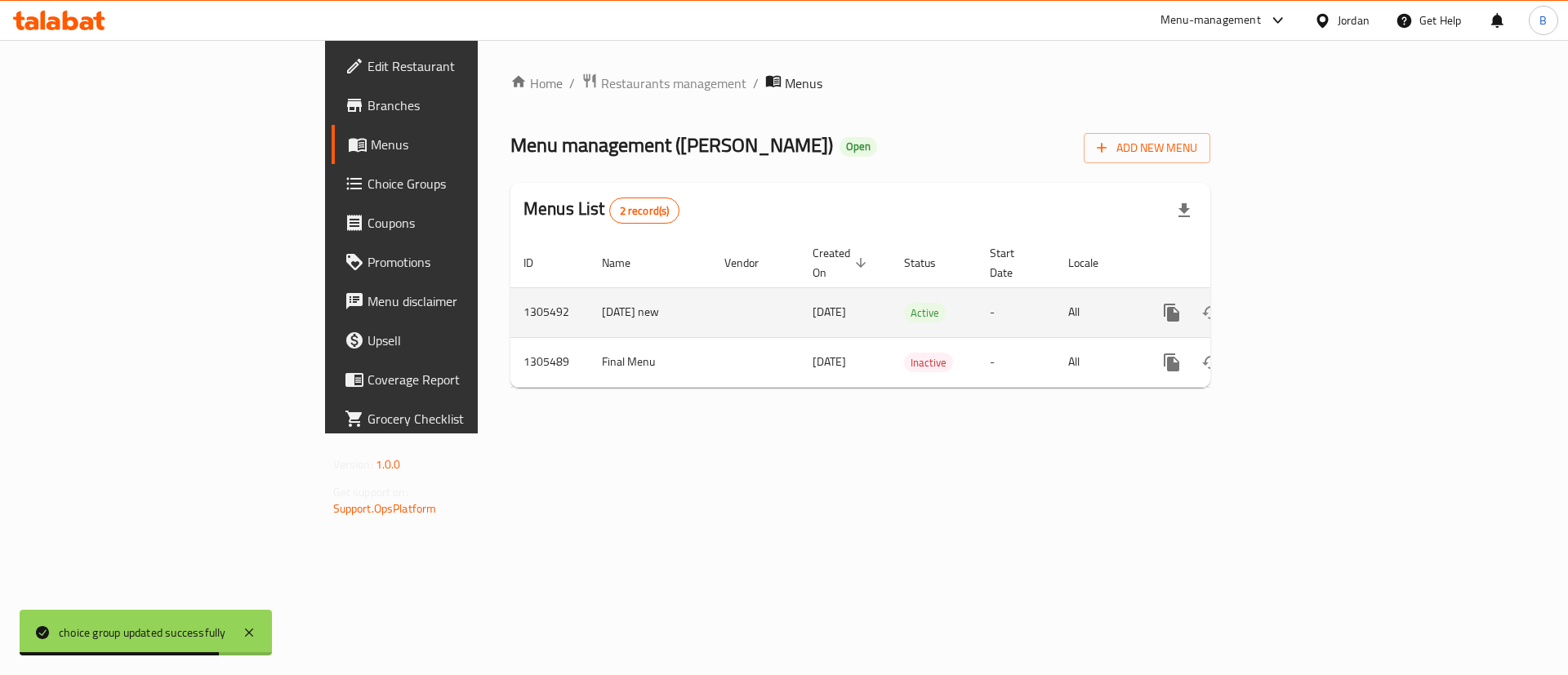
click at [1299, 303] on icon "enhanced table" at bounding box center [1289, 312] width 19 height 19
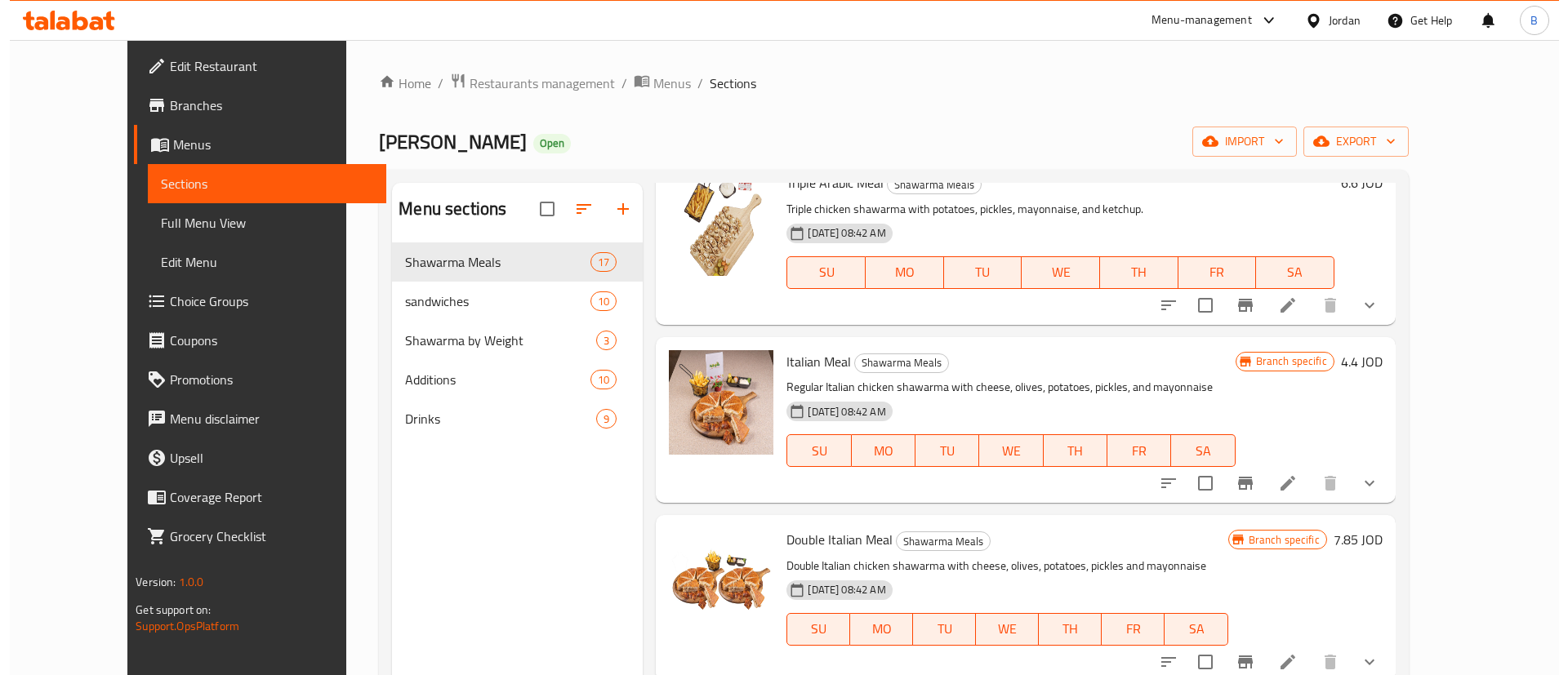
scroll to position [857, 0]
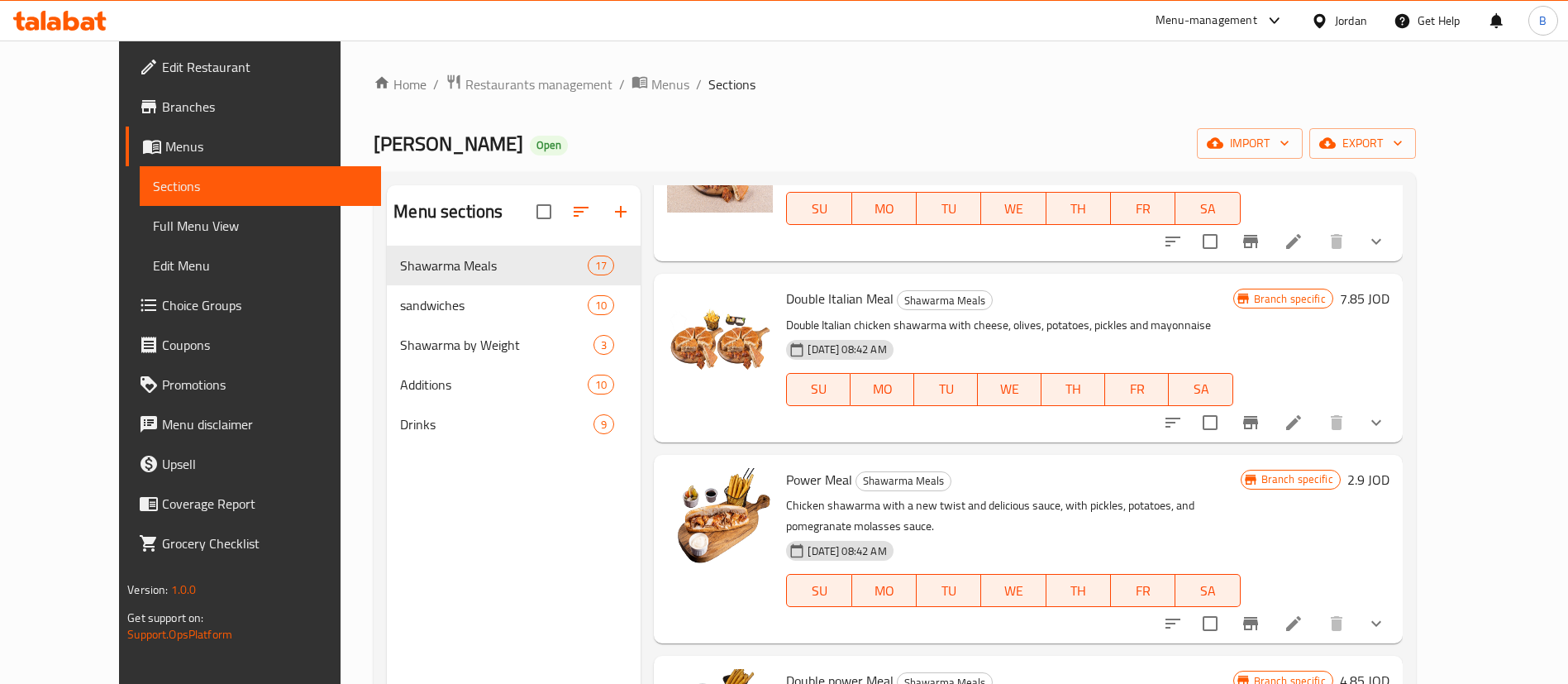
click at [1303, 412] on icon at bounding box center [1294, 422] width 19 height 19
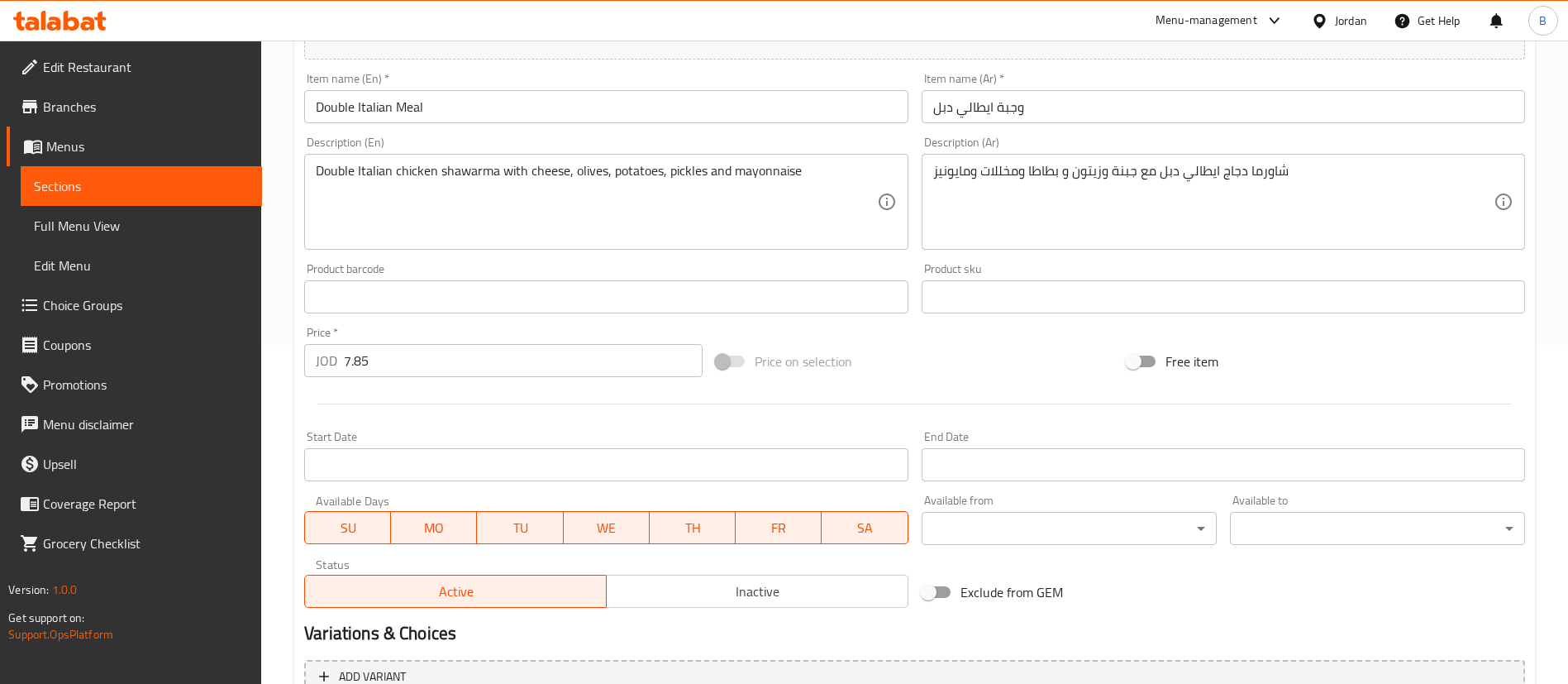
scroll to position [536, 0]
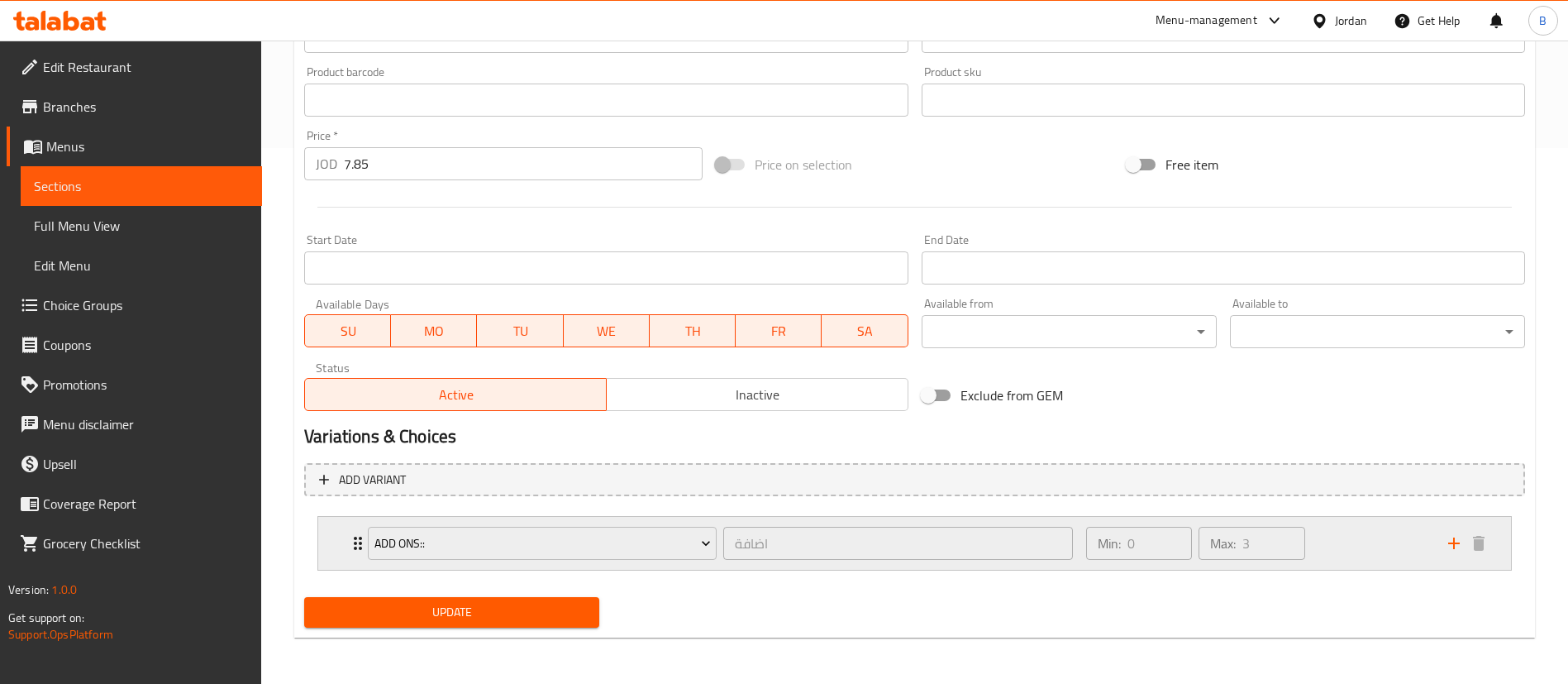
click at [1375, 534] on div "Min: 0 ​ Max: 3 ​" at bounding box center [1257, 543] width 362 height 53
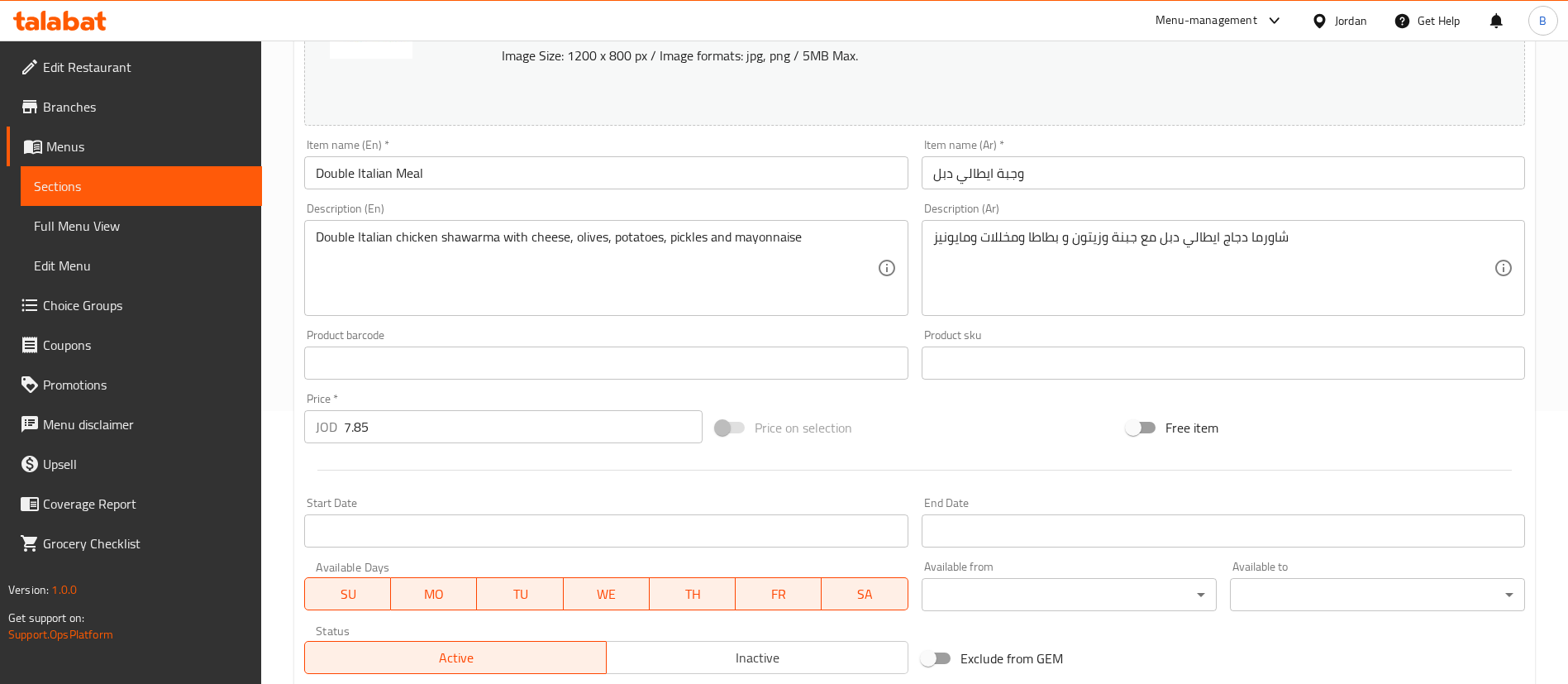
scroll to position [0, 0]
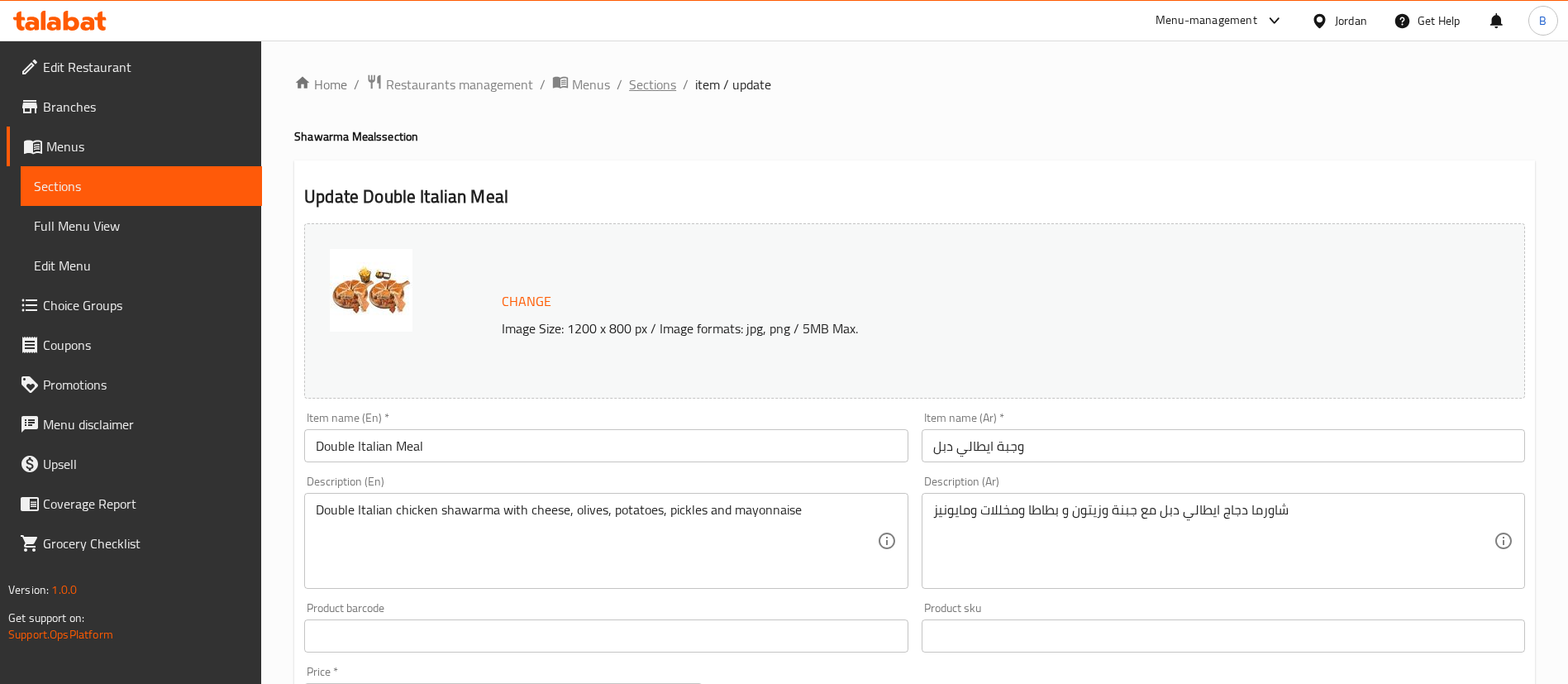
click at [631, 79] on span "Sections" at bounding box center [653, 84] width 48 height 19
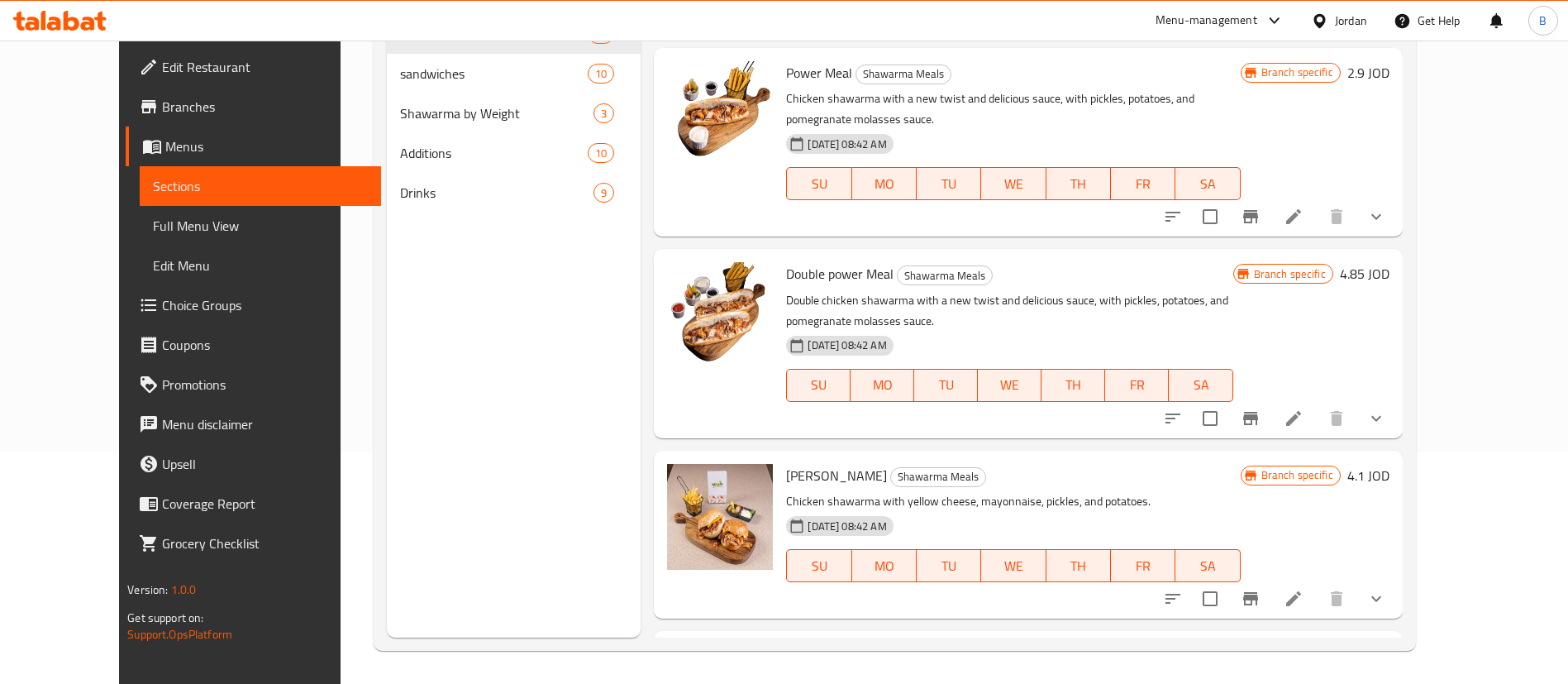
scroll to position [920, 0]
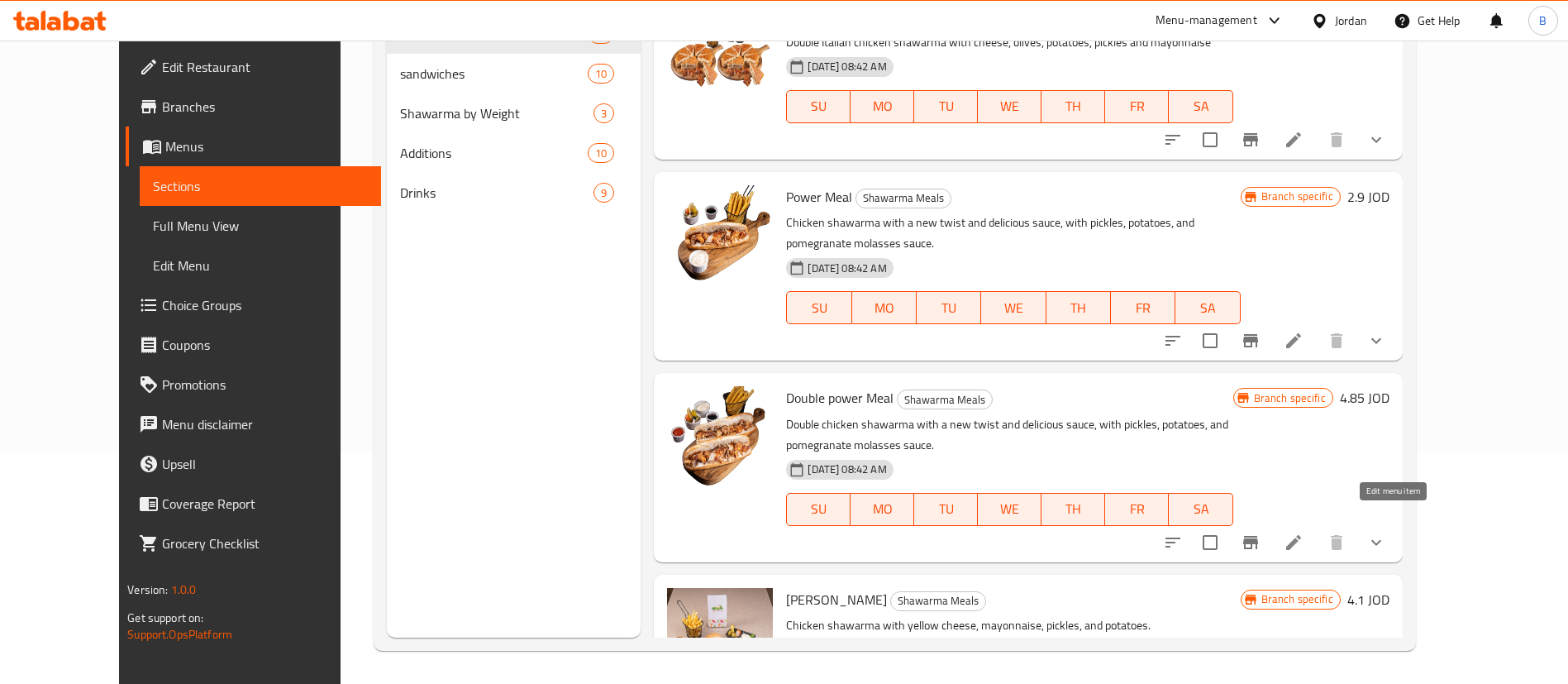
click at [1301, 536] on icon at bounding box center [1293, 542] width 15 height 15
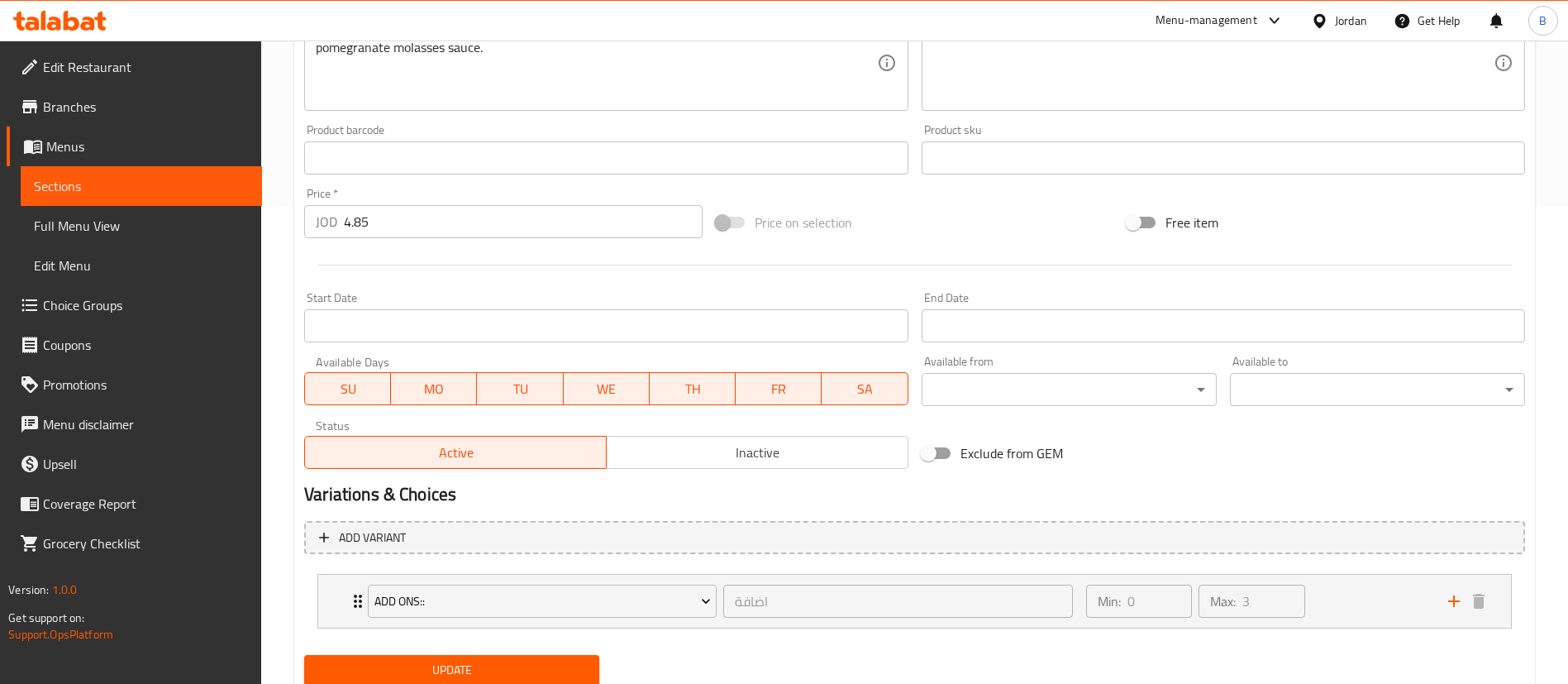
scroll to position [536, 0]
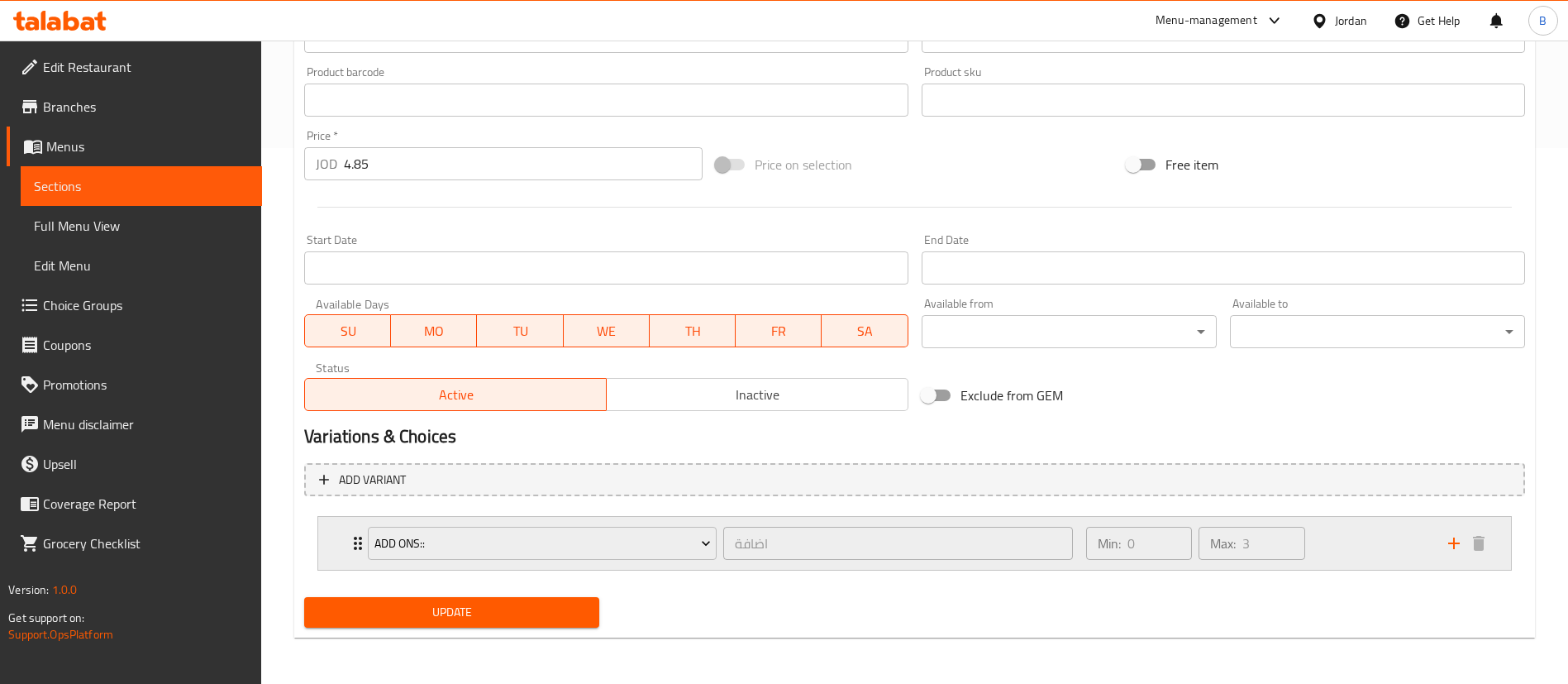
click at [1338, 530] on div "Min: 0 ​ Max: 3 ​" at bounding box center [1257, 543] width 362 height 53
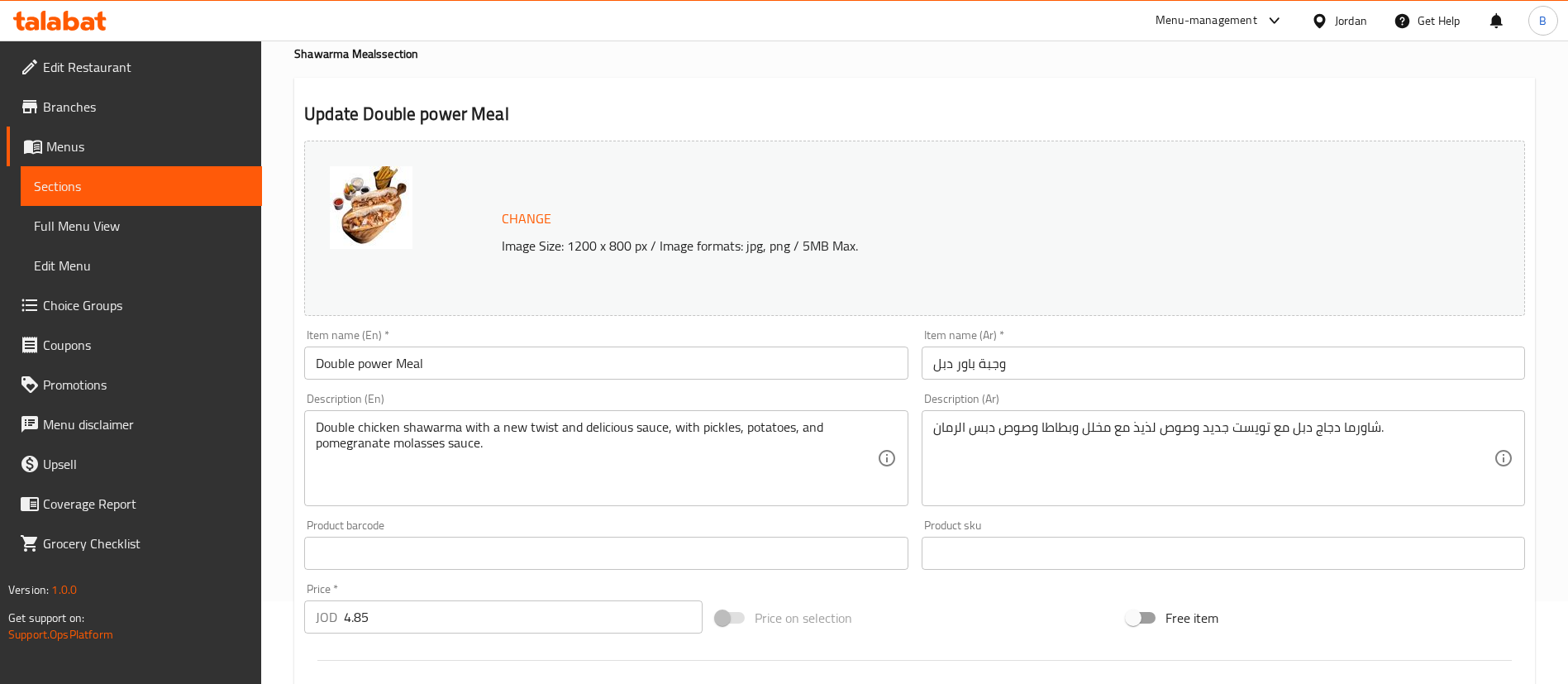
scroll to position [0, 0]
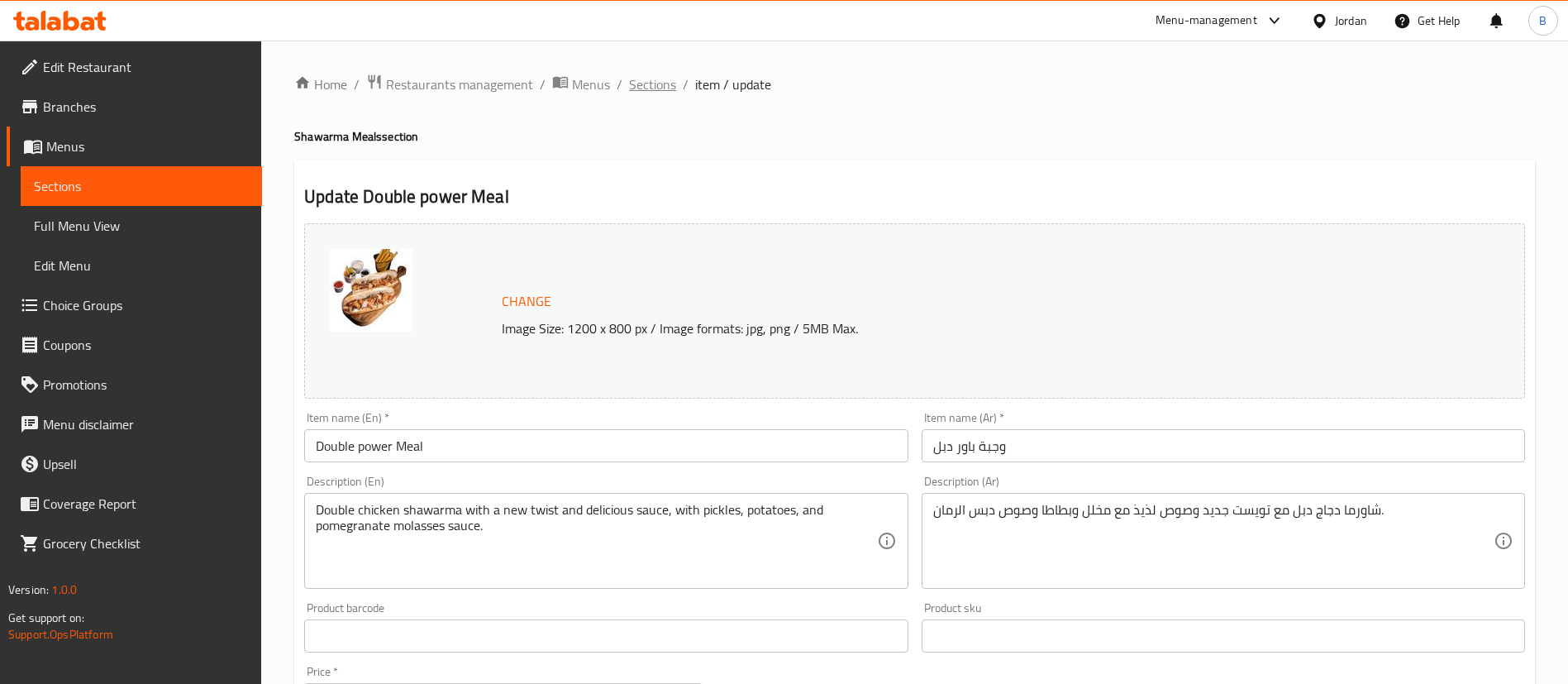
click at [659, 92] on span "Sections" at bounding box center [653, 84] width 48 height 19
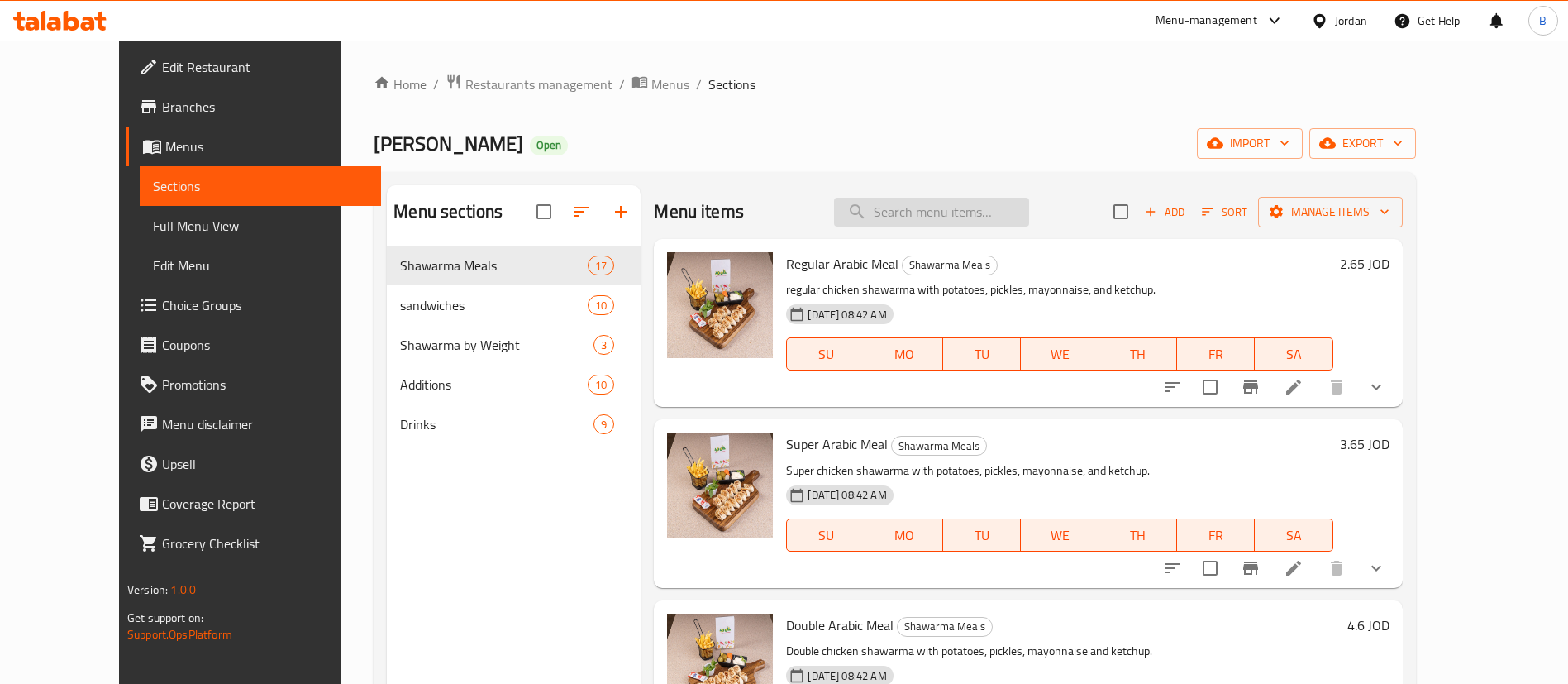
click at [993, 217] on input "search" at bounding box center [931, 212] width 195 height 29
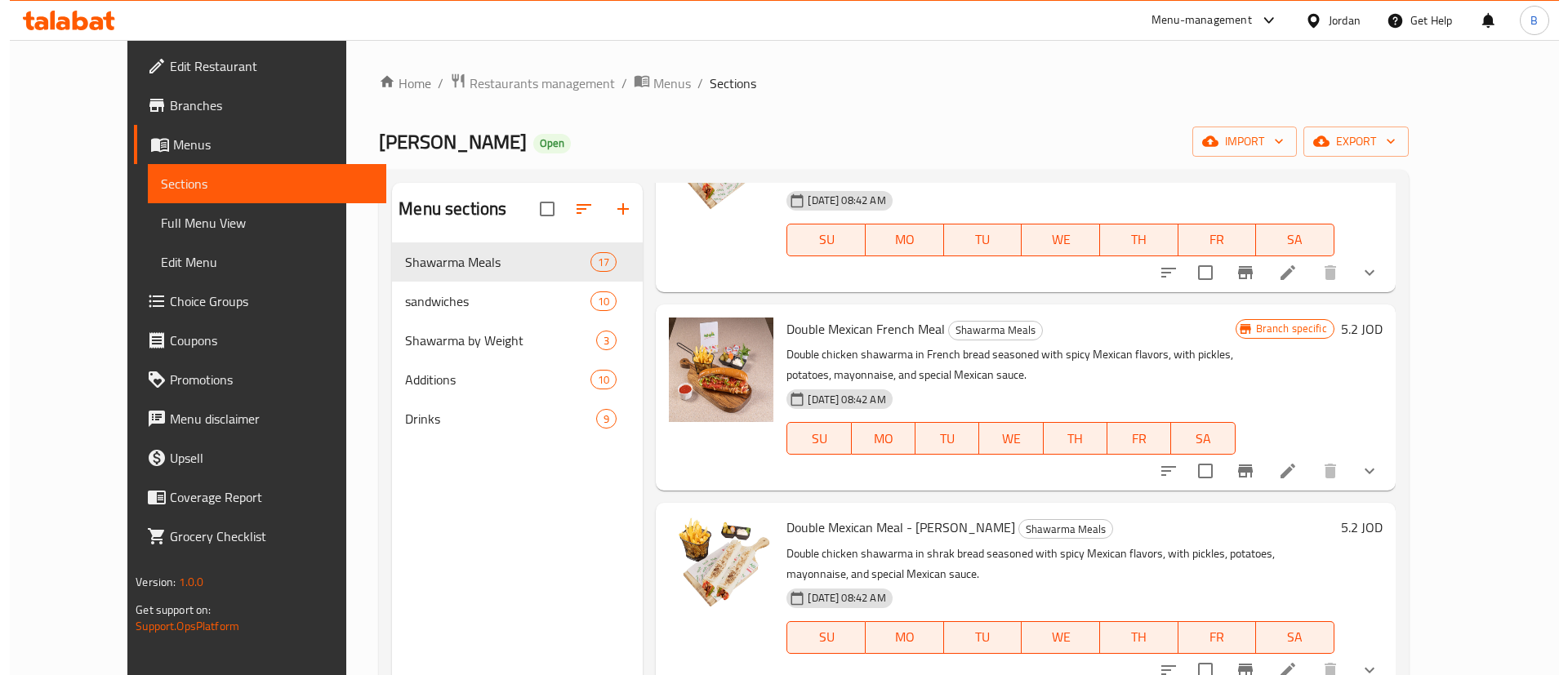
scroll to position [368, 0]
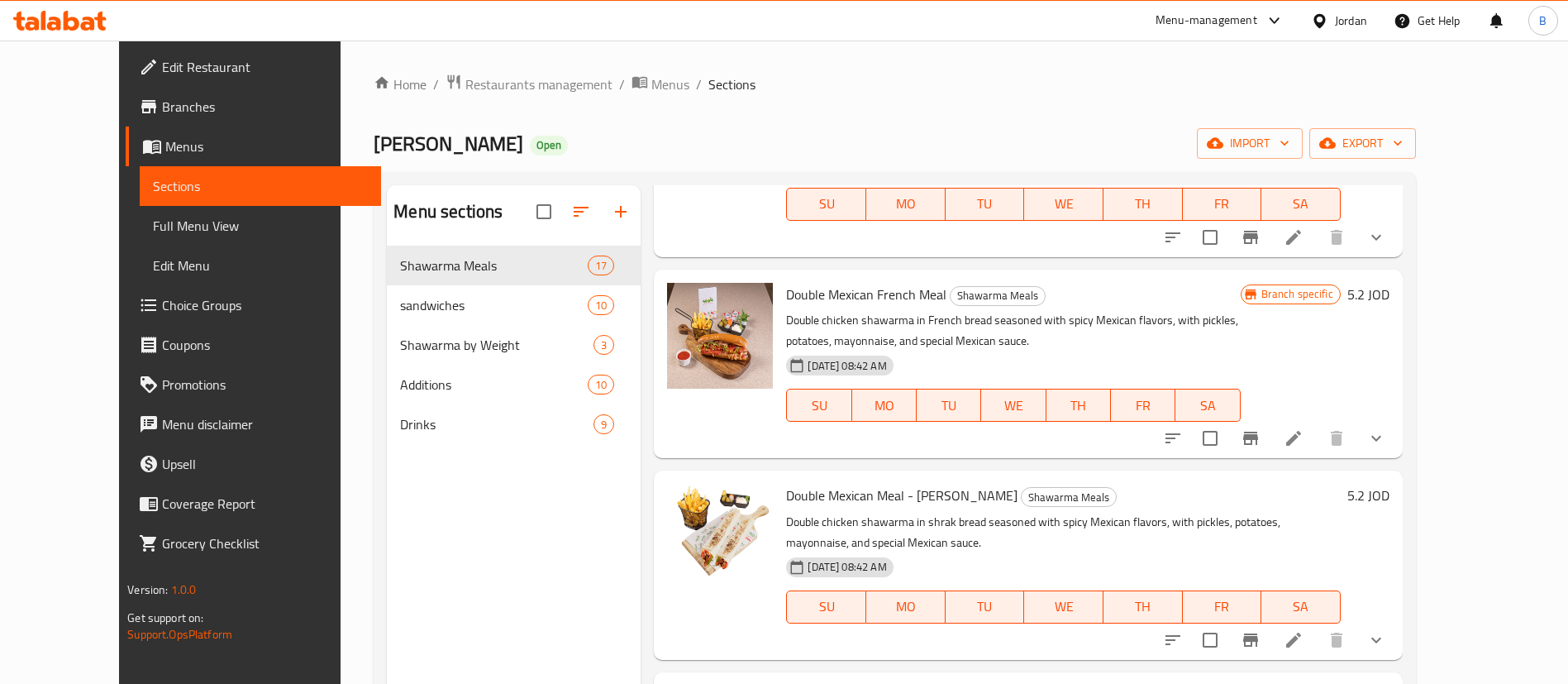
type input "mexican"
click at [1301, 431] on icon at bounding box center [1293, 438] width 15 height 15
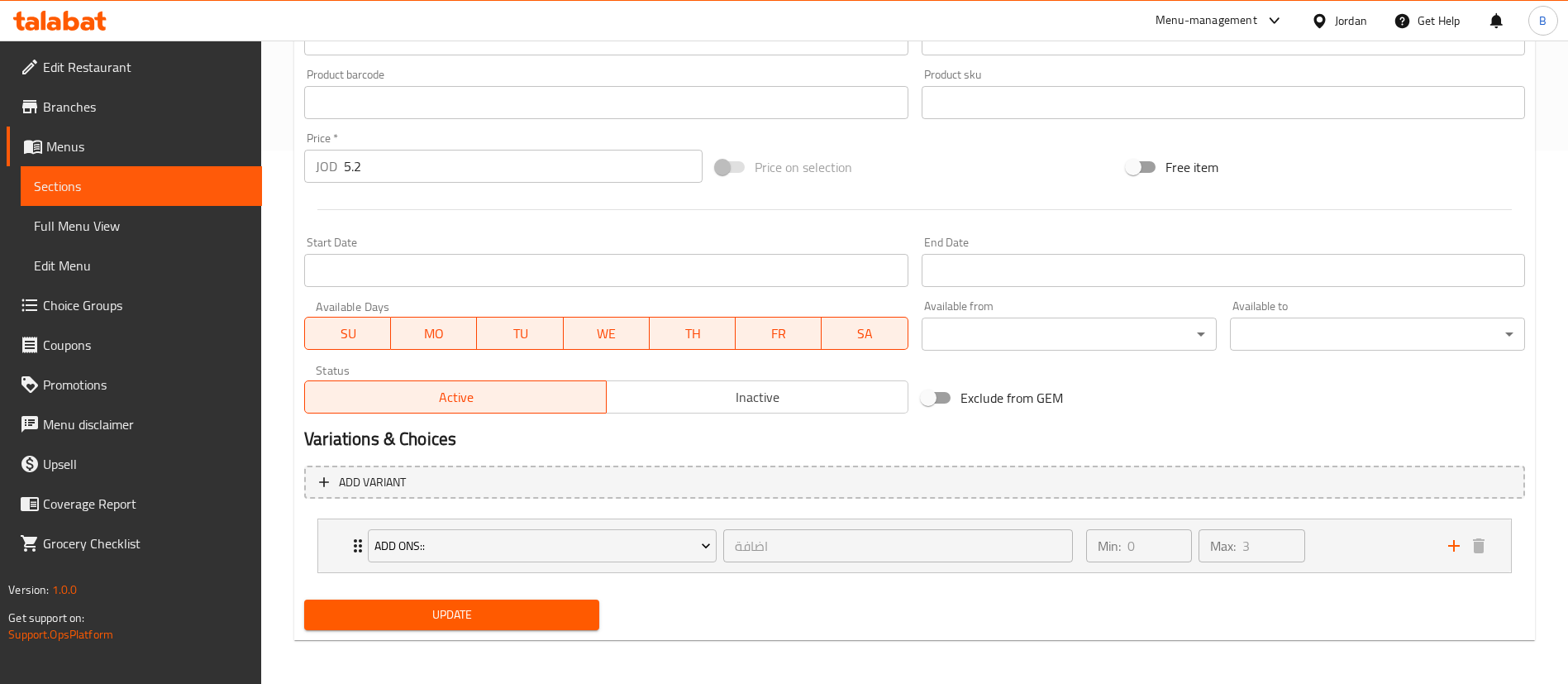
scroll to position [536, 0]
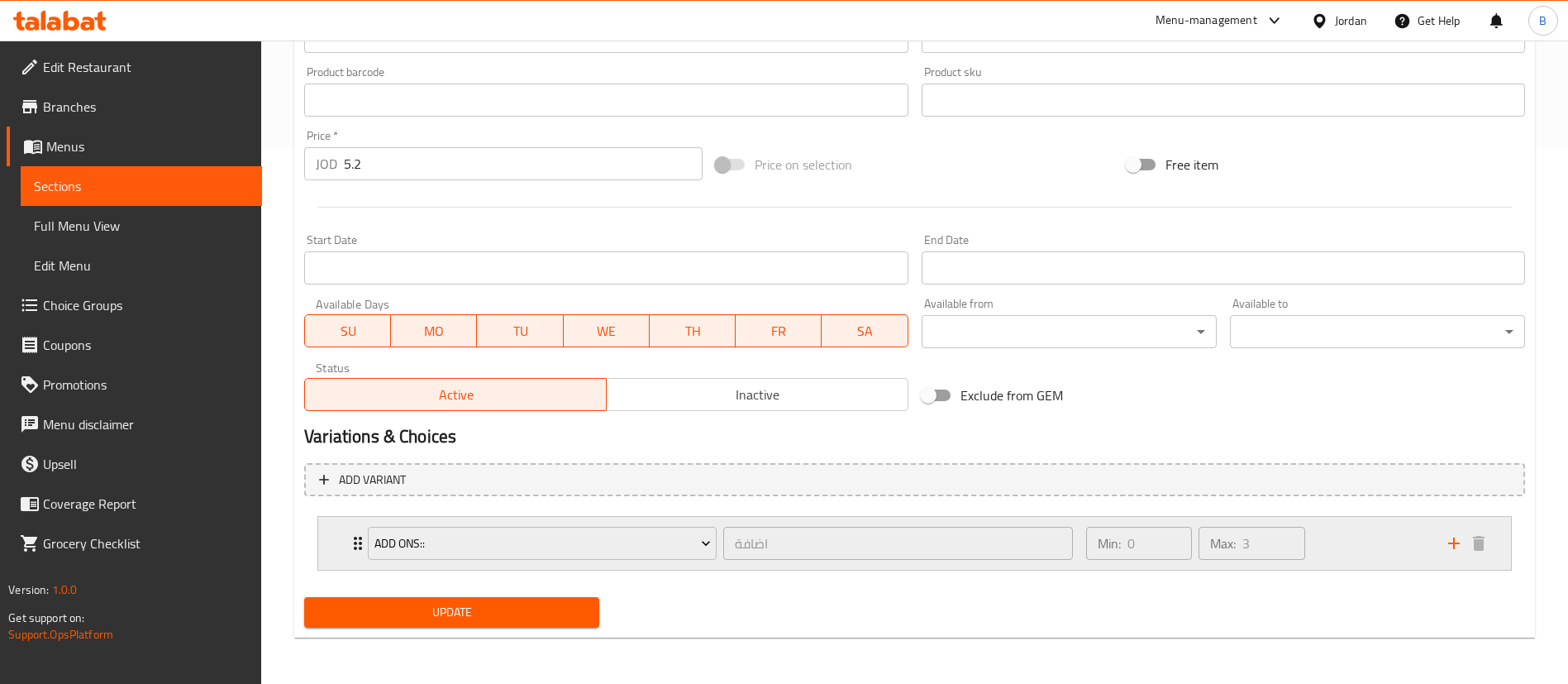
click at [1328, 561] on div "Min: 0 ​ Max: 3 ​" at bounding box center [1257, 543] width 362 height 53
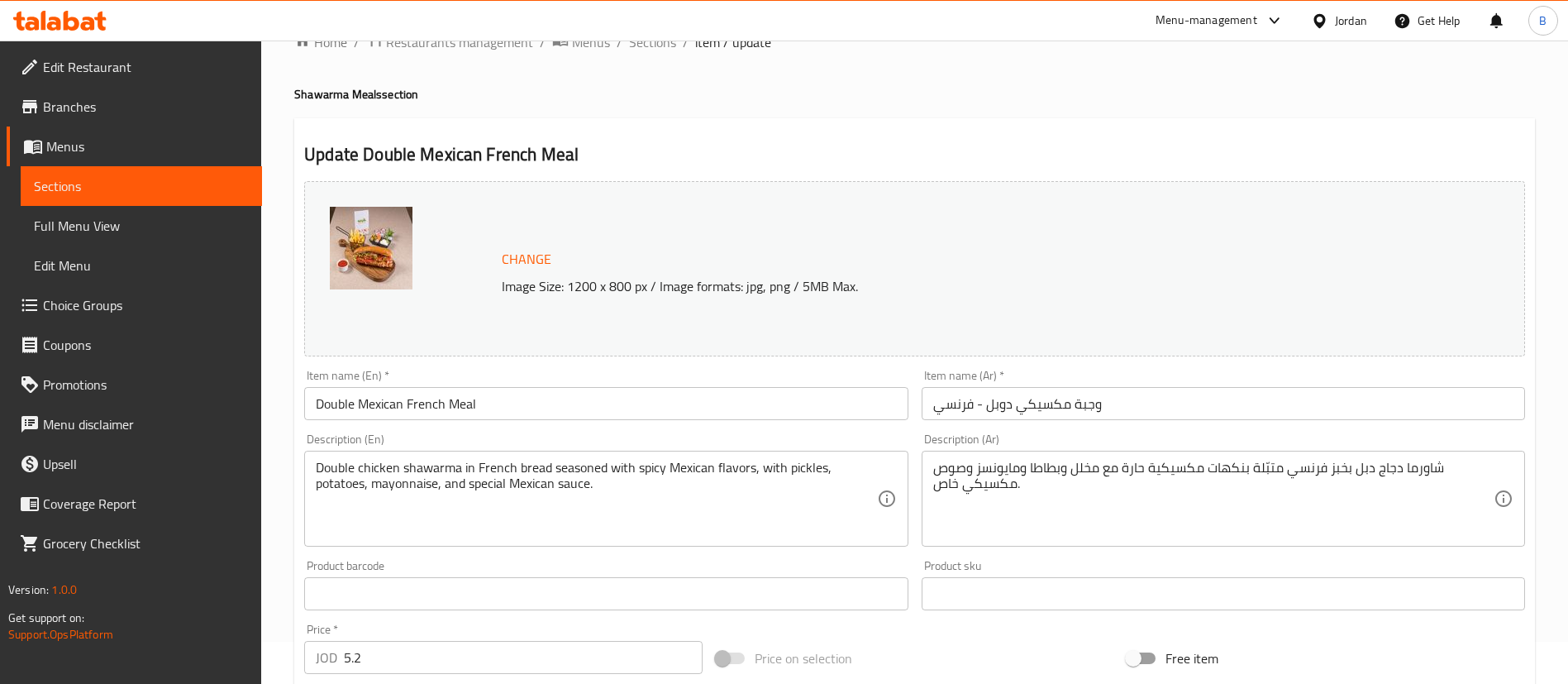
scroll to position [0, 0]
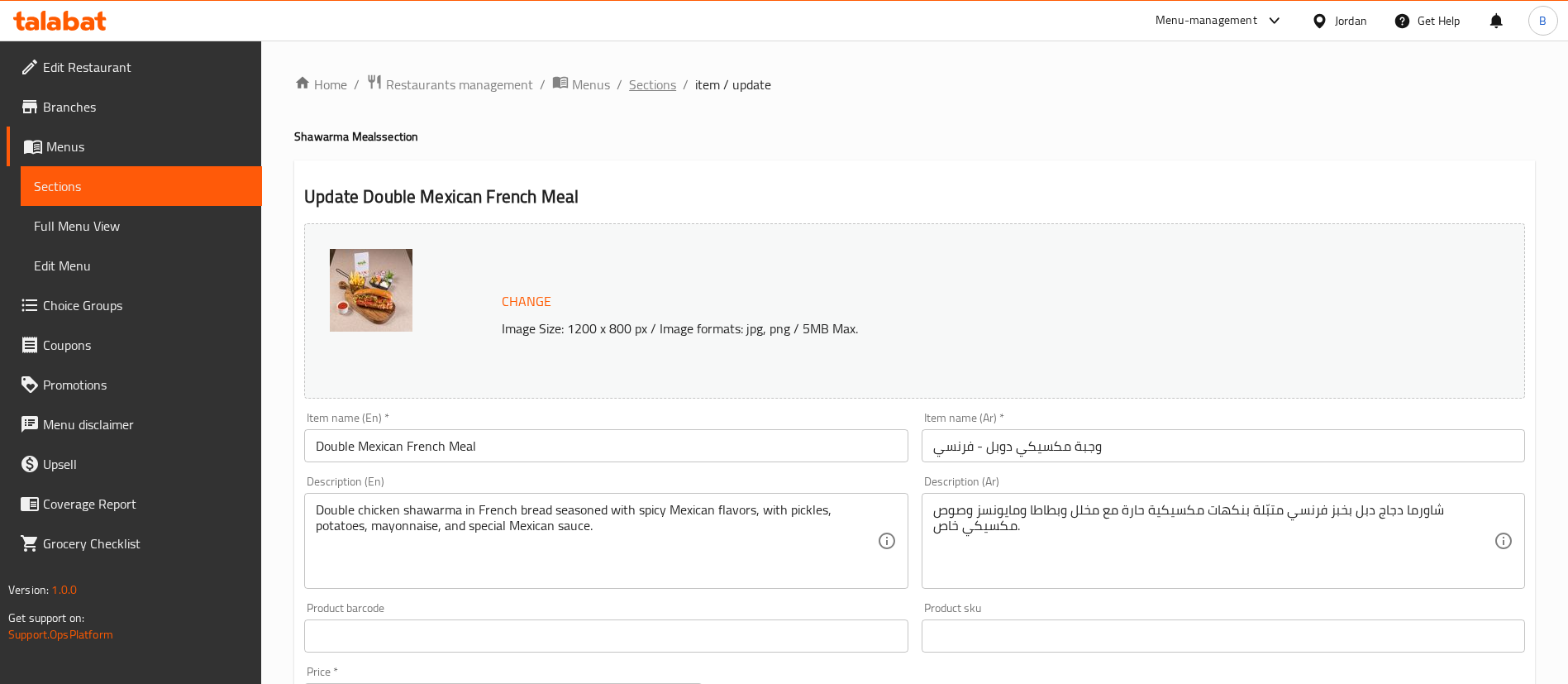
click at [658, 81] on span "Sections" at bounding box center [653, 84] width 48 height 19
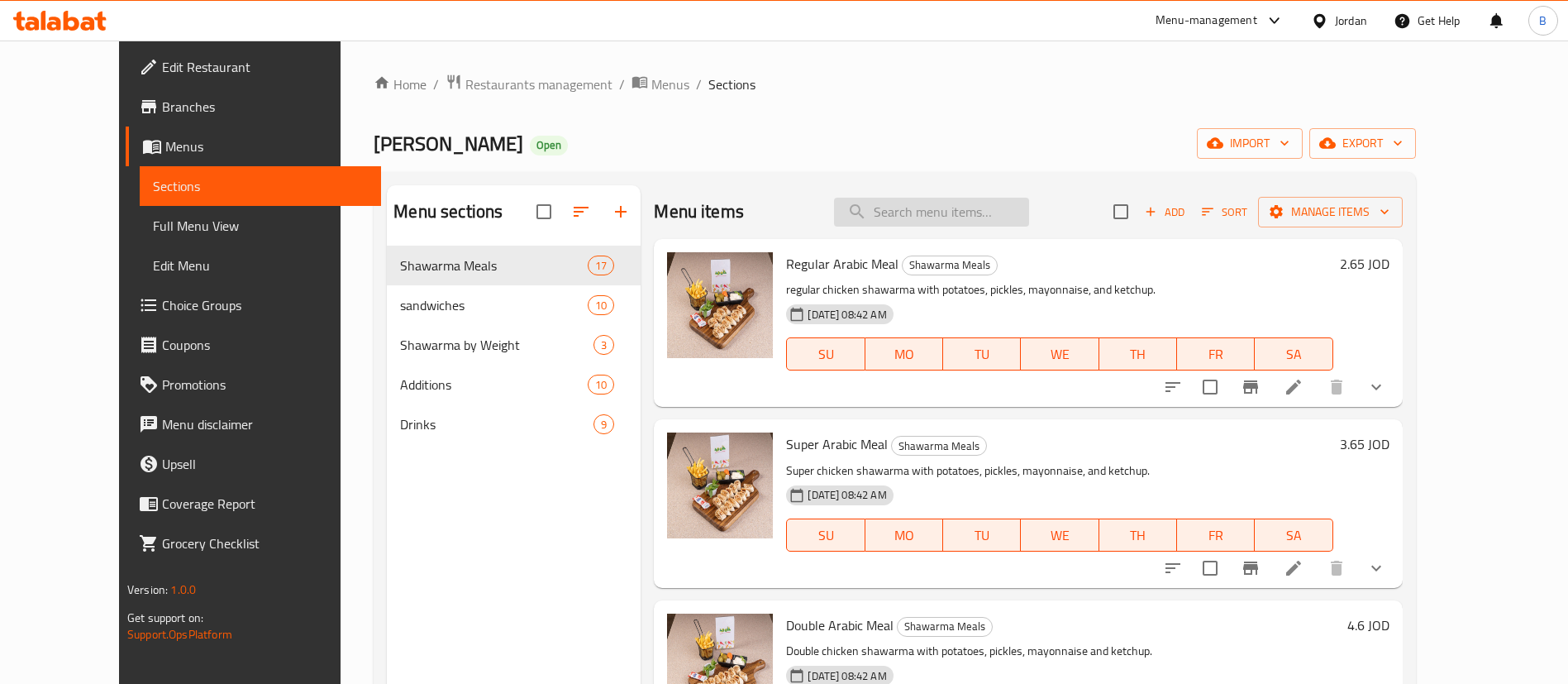
click at [976, 214] on input "search" at bounding box center [931, 212] width 195 height 29
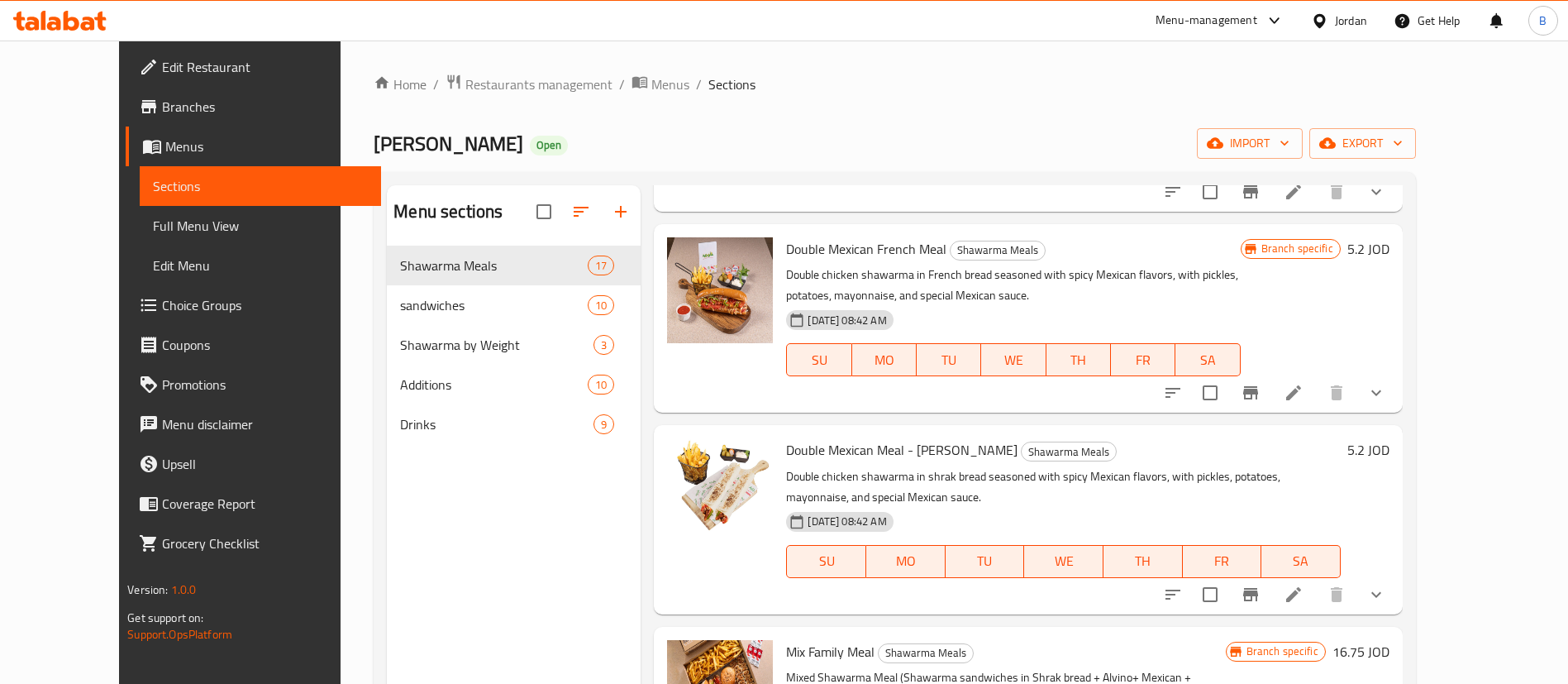
scroll to position [457, 0]
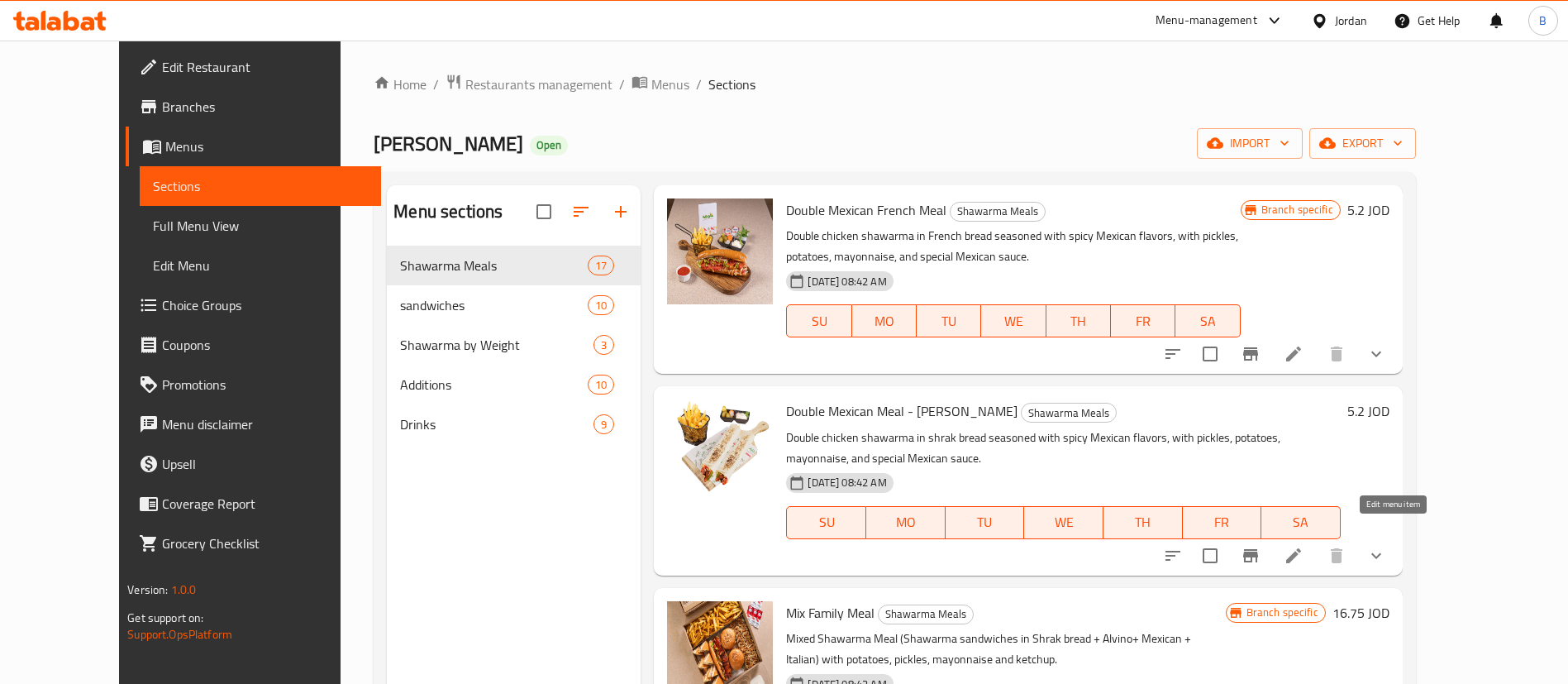
type input "mexican"
click at [1303, 546] on icon at bounding box center [1294, 556] width 19 height 19
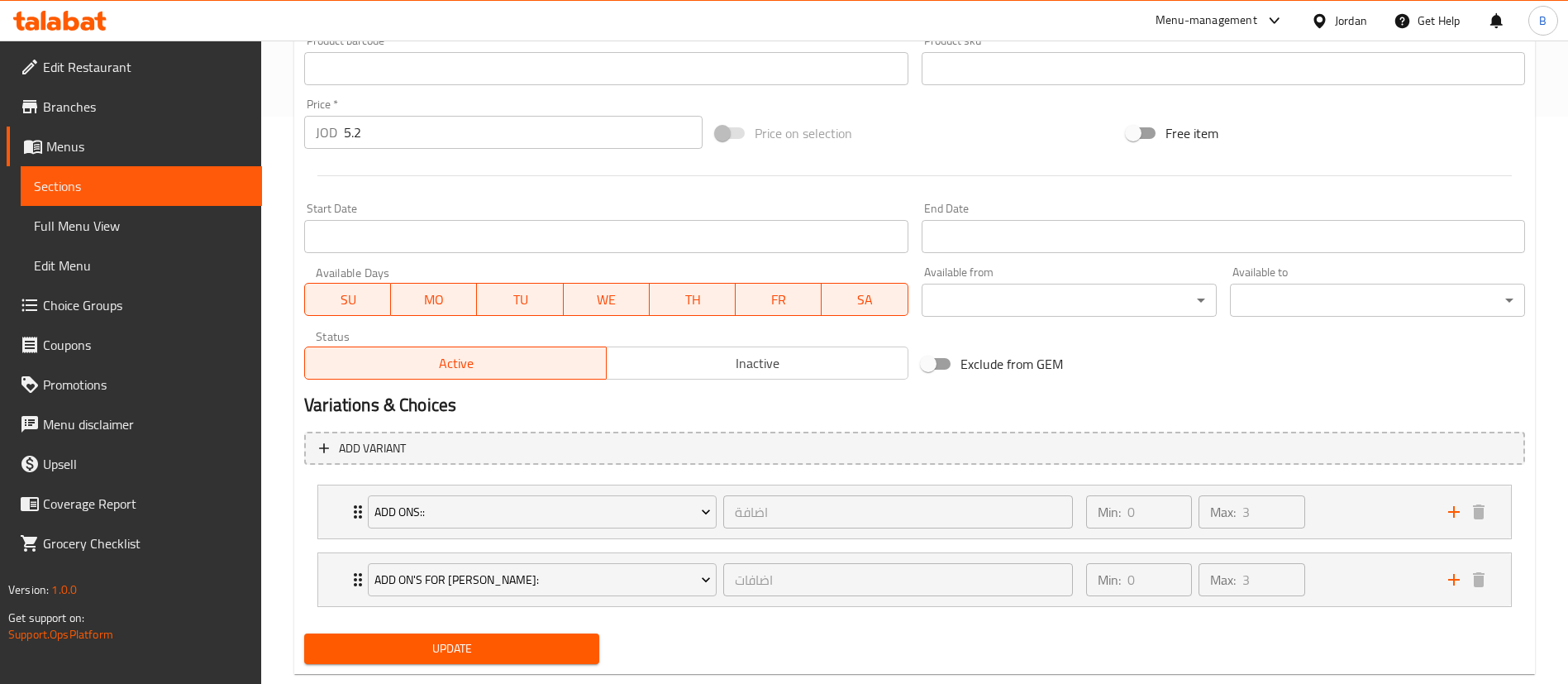
scroll to position [603, 0]
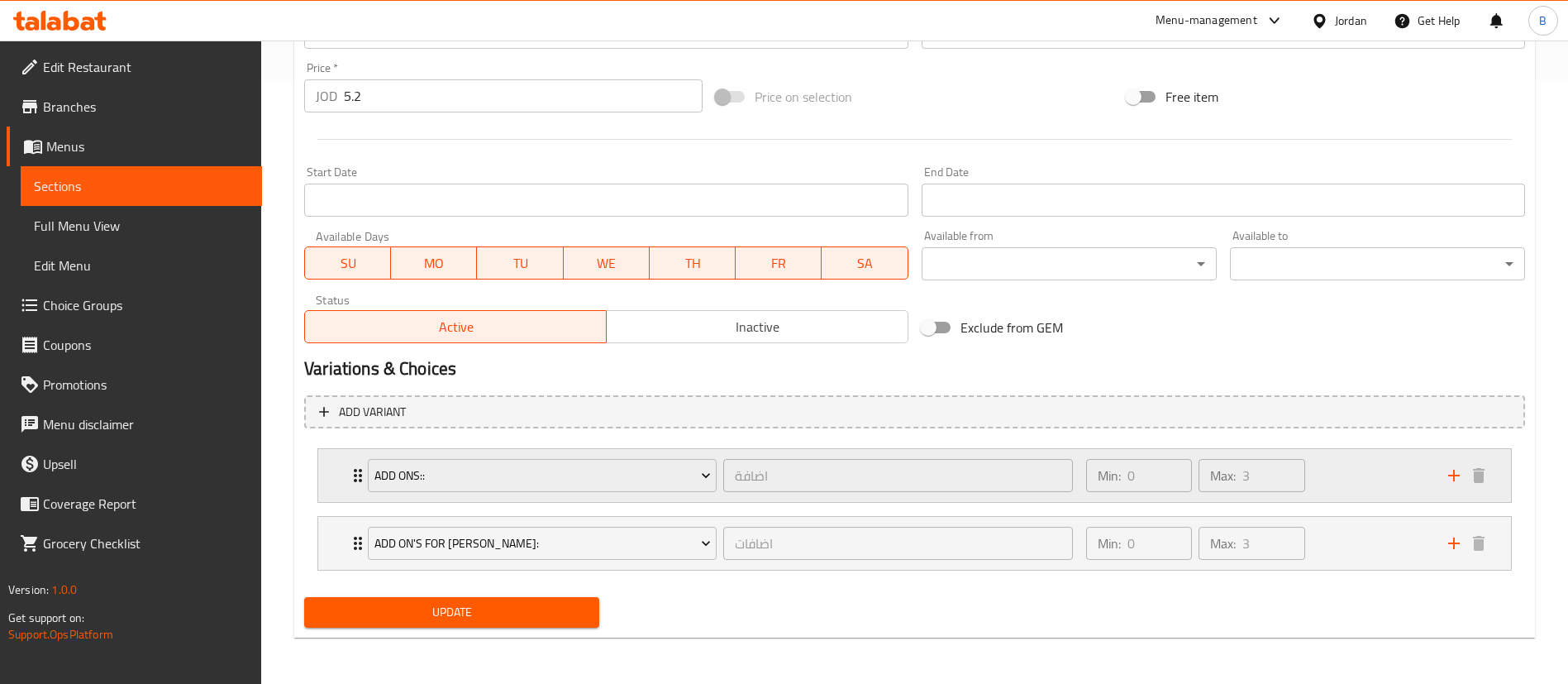
click at [1382, 485] on div "Min: 0 ​ Max: 3 ​" at bounding box center [1257, 475] width 362 height 53
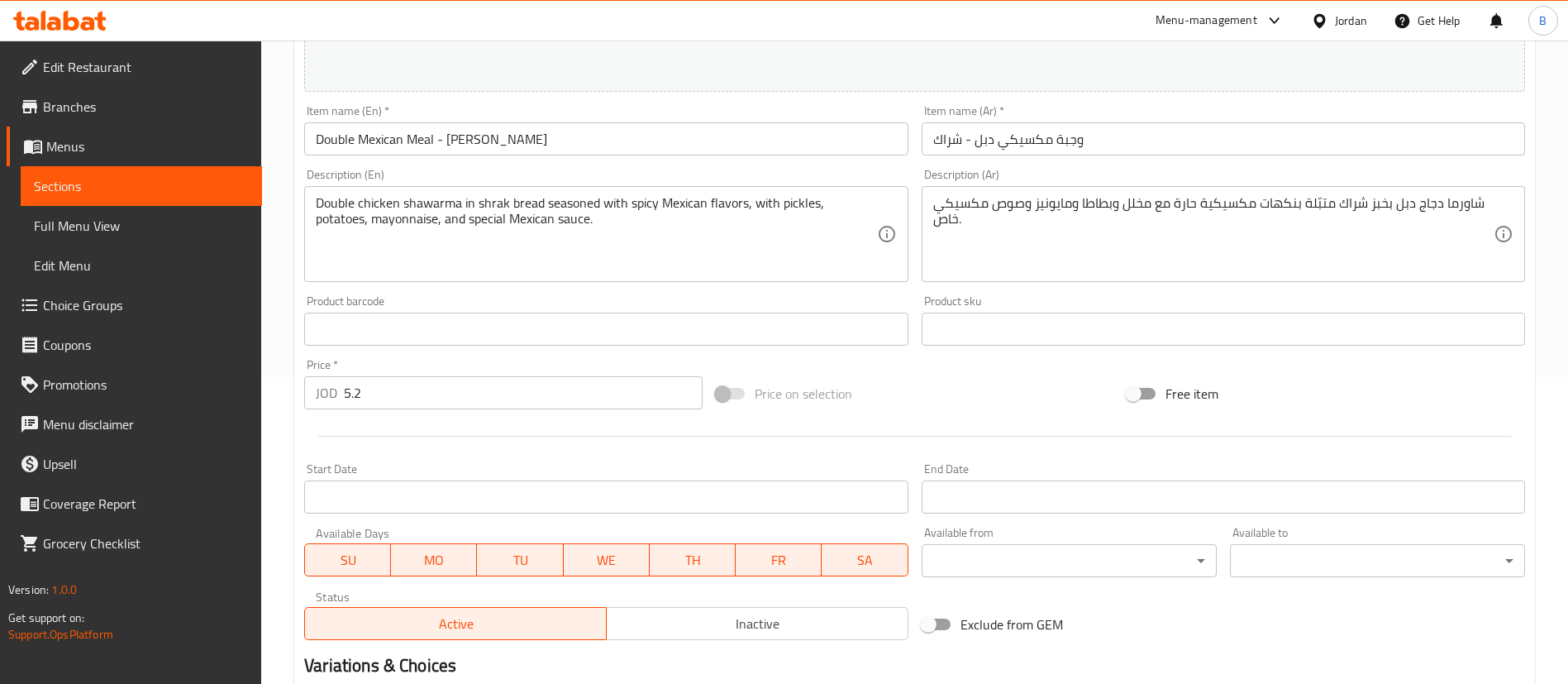
scroll to position [0, 0]
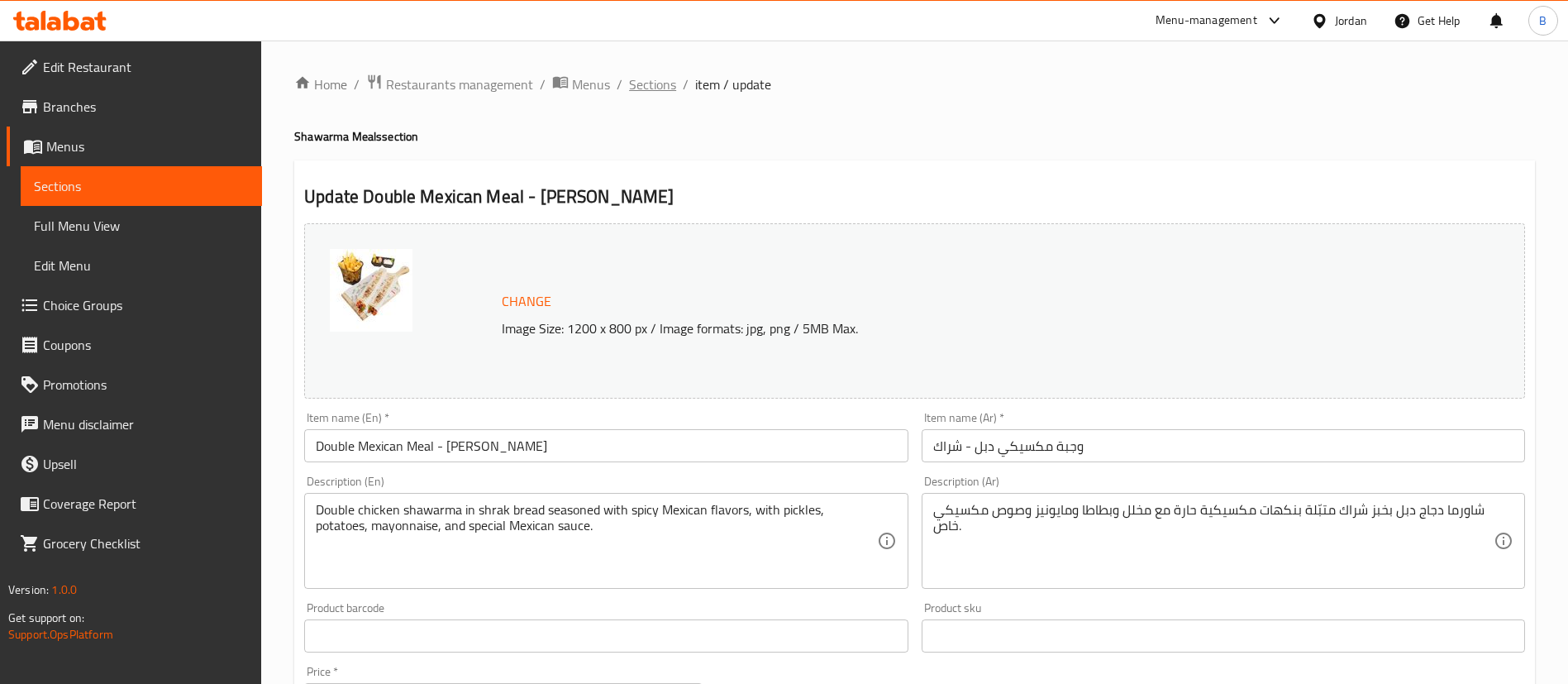
click at [663, 75] on span "Sections" at bounding box center [653, 84] width 48 height 19
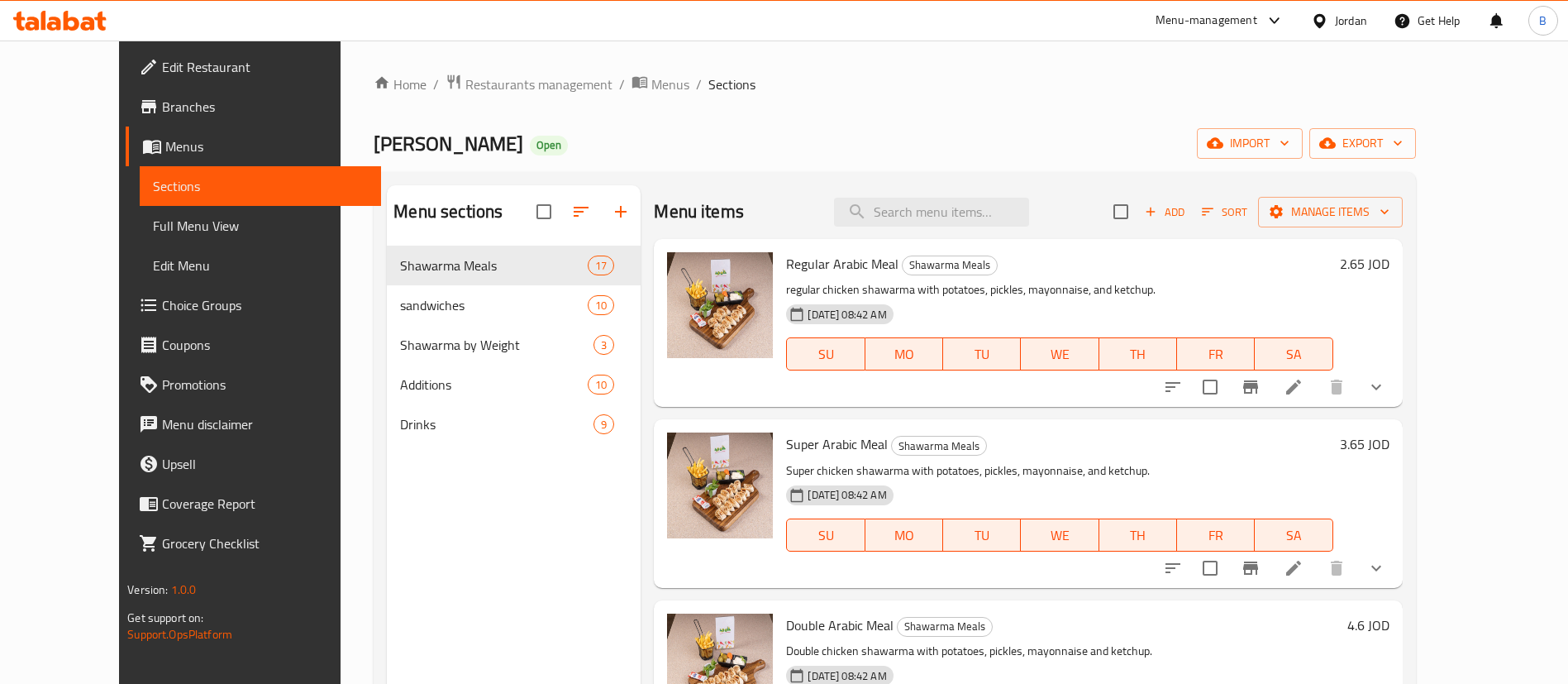
click at [1009, 193] on div "Menu items Add Sort Manage items" at bounding box center [1027, 212] width 748 height 53
click at [1002, 200] on input "search" at bounding box center [931, 212] width 195 height 29
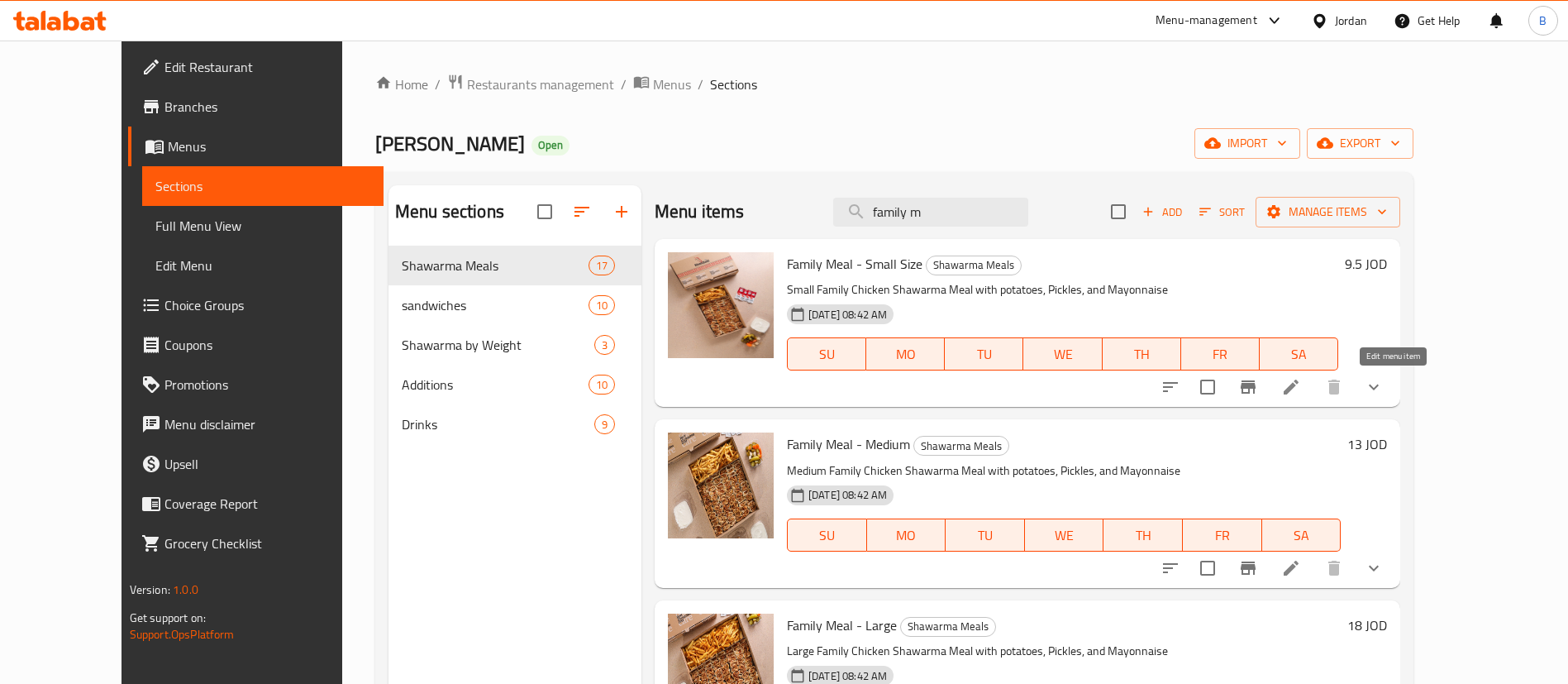
type input "family m"
click at [1301, 395] on icon at bounding box center [1291, 387] width 19 height 19
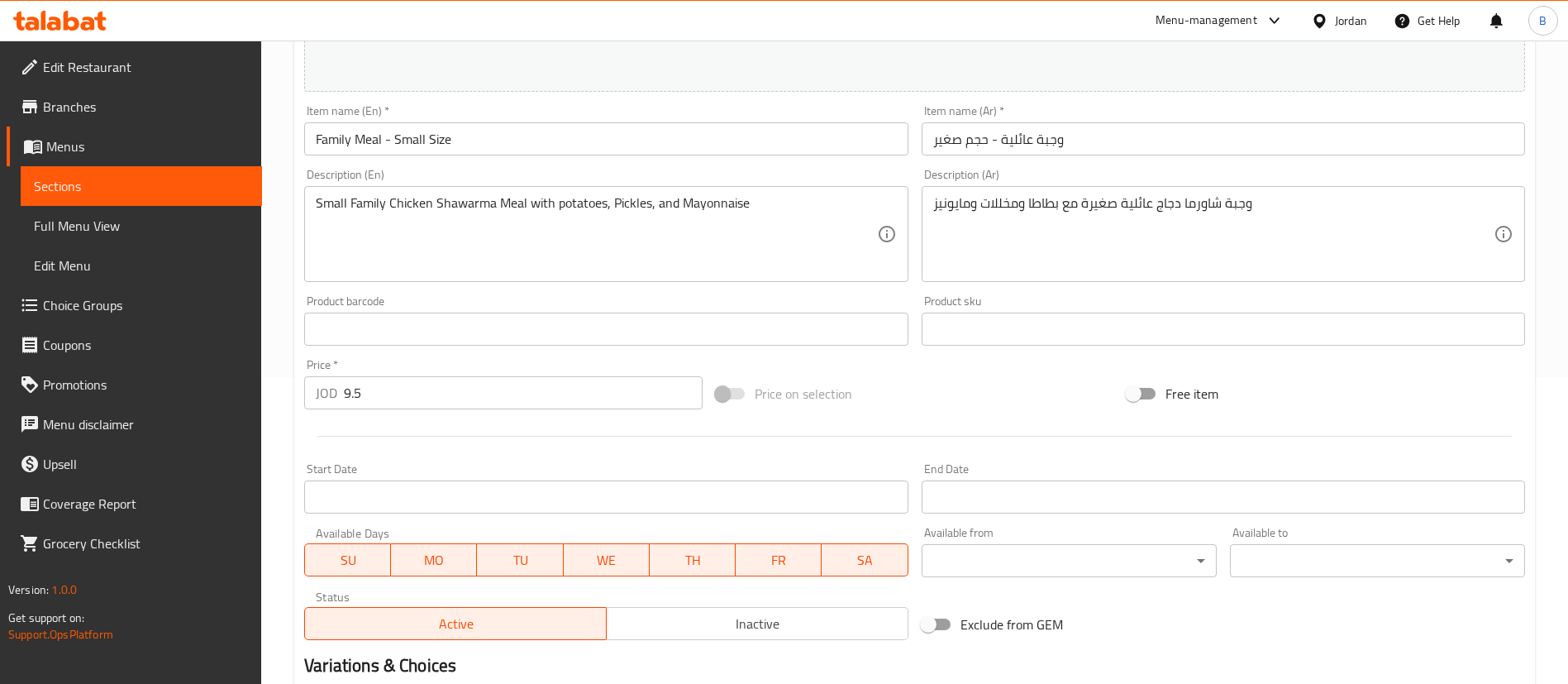
scroll to position [536, 0]
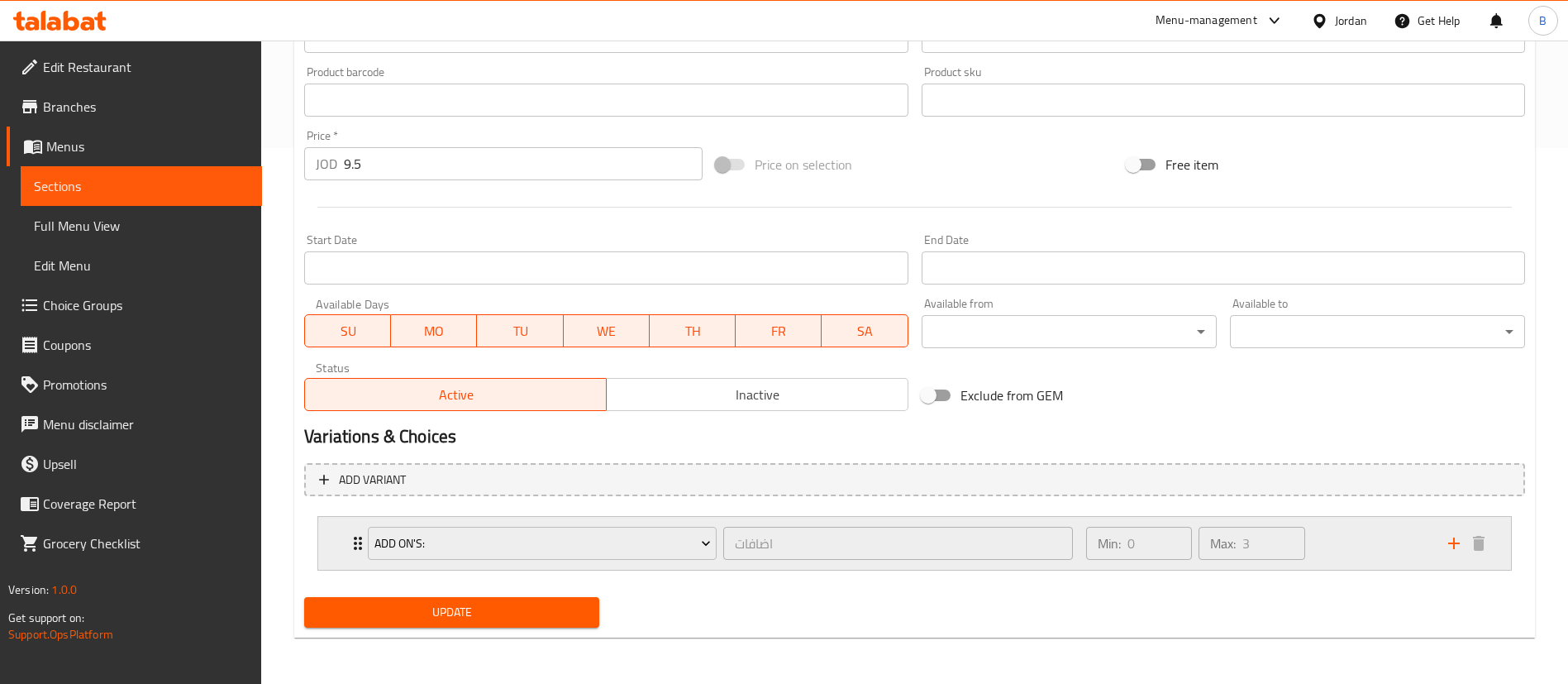
click at [1360, 548] on div "Min: 0 ​ Max: 3 ​" at bounding box center [1257, 543] width 362 height 53
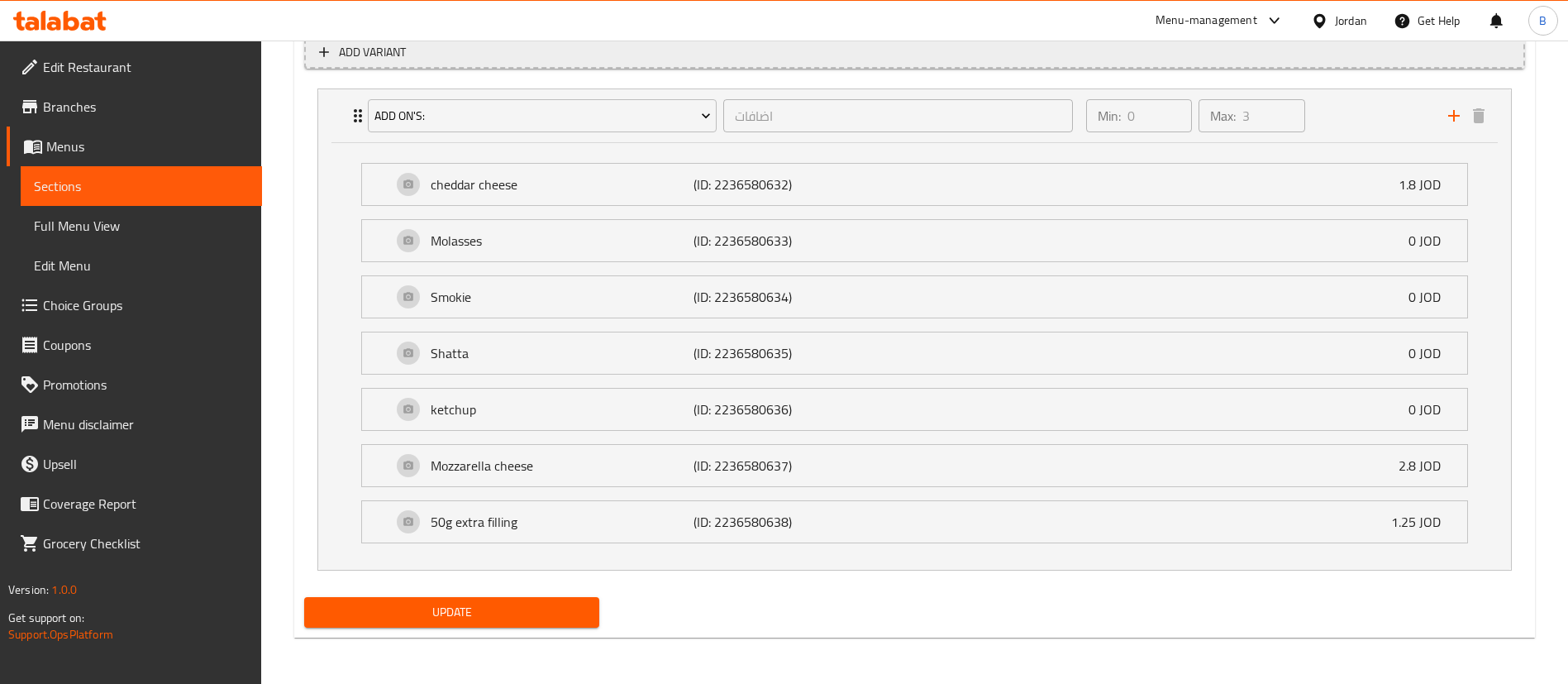
scroll to position [839, 0]
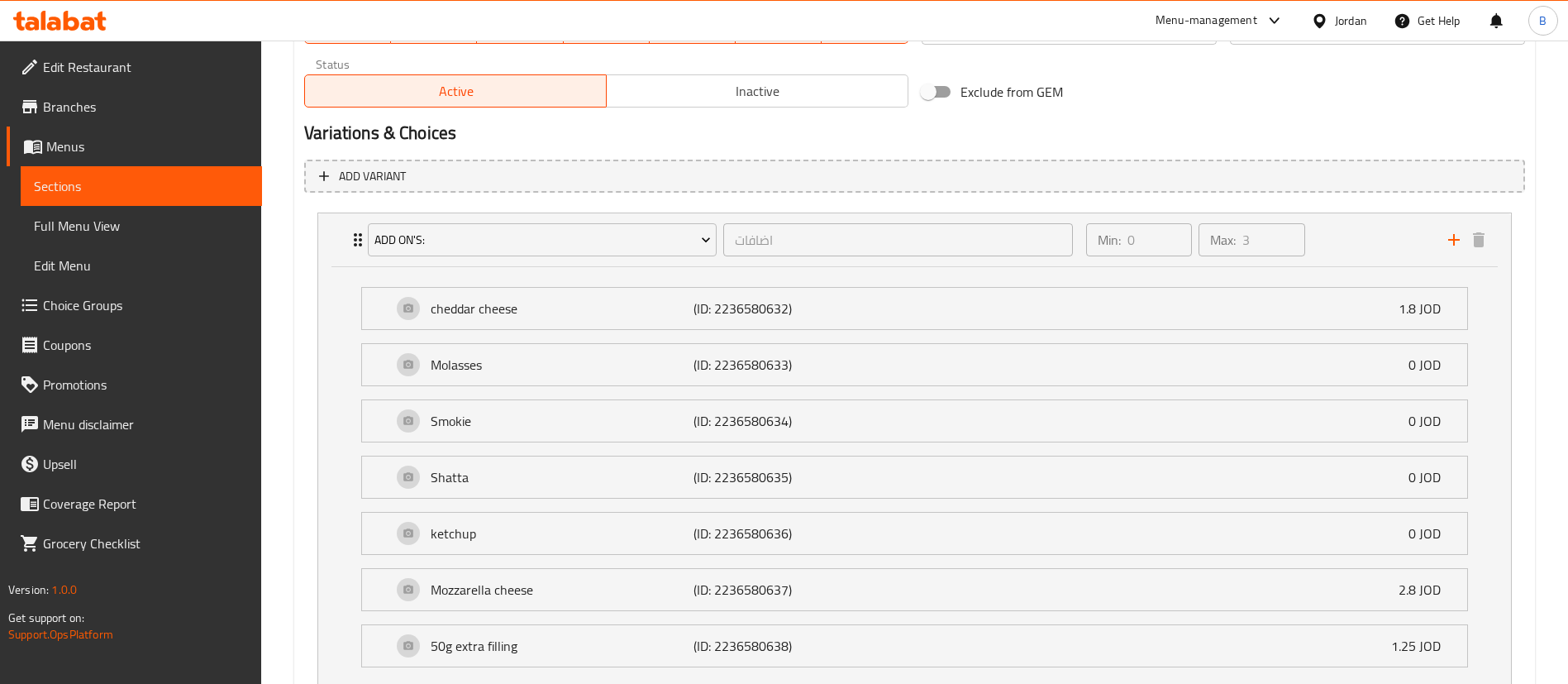
click at [125, 308] on span "Choice Groups" at bounding box center [145, 305] width 206 height 19
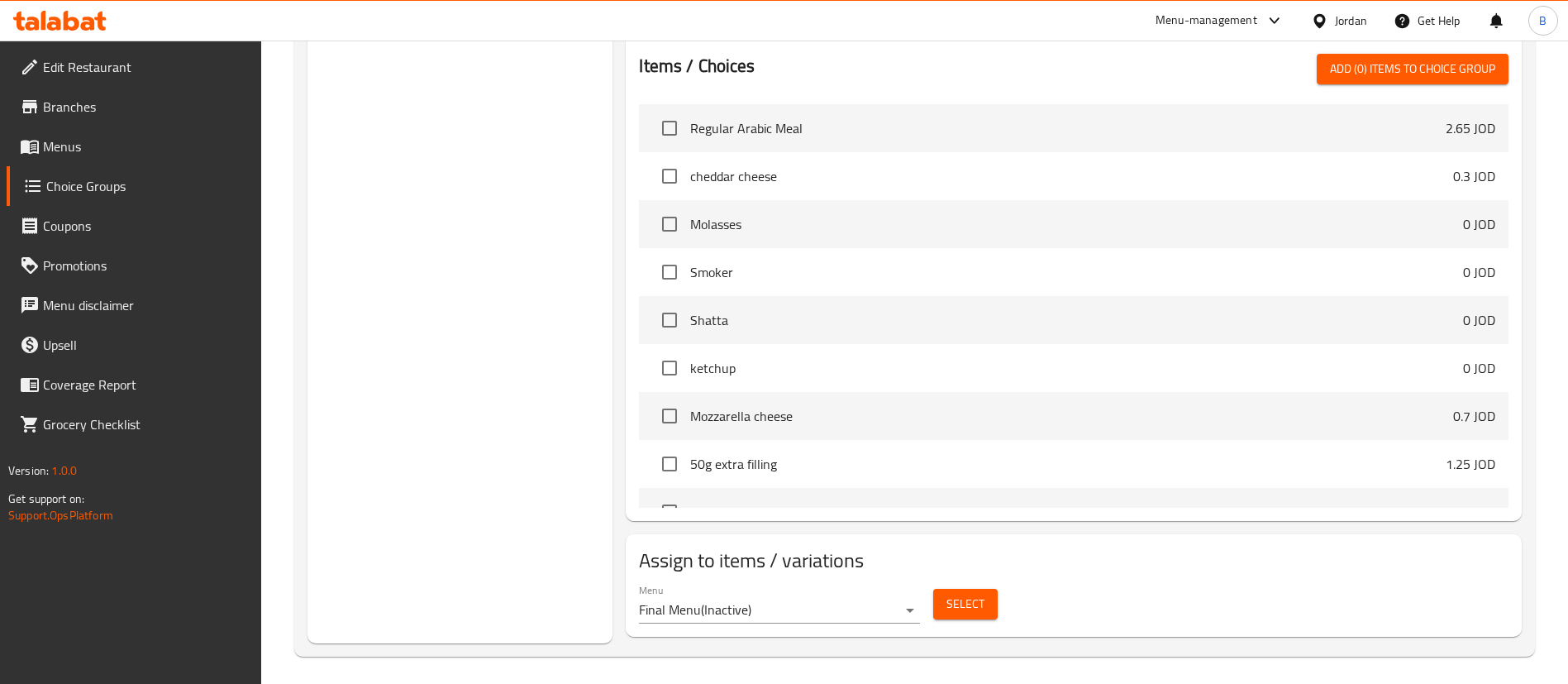
scroll to position [234, 0]
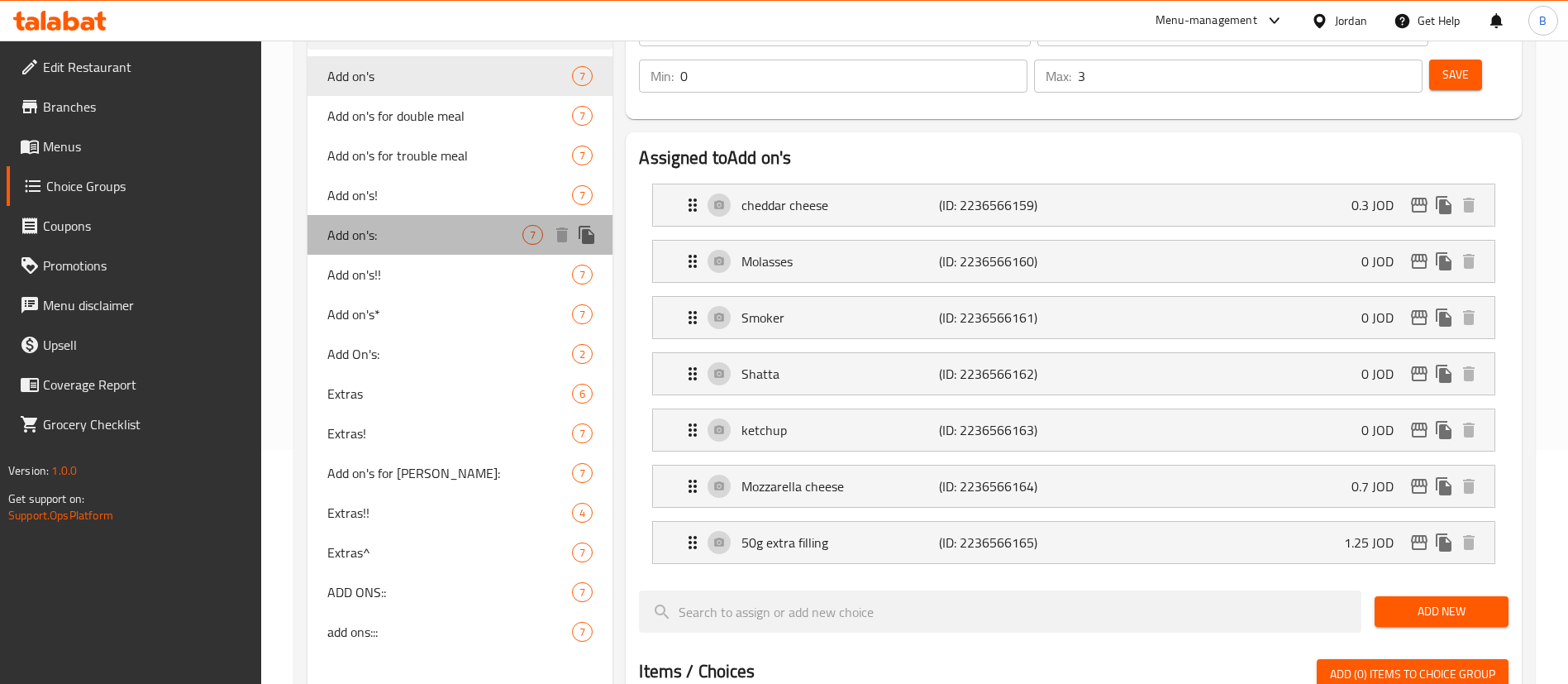
drag, startPoint x: 416, startPoint y: 242, endPoint x: 446, endPoint y: 249, distance: 30.8
click at [416, 241] on span "Add on's:" at bounding box center [425, 235] width 195 height 19
type input "Add on's:"
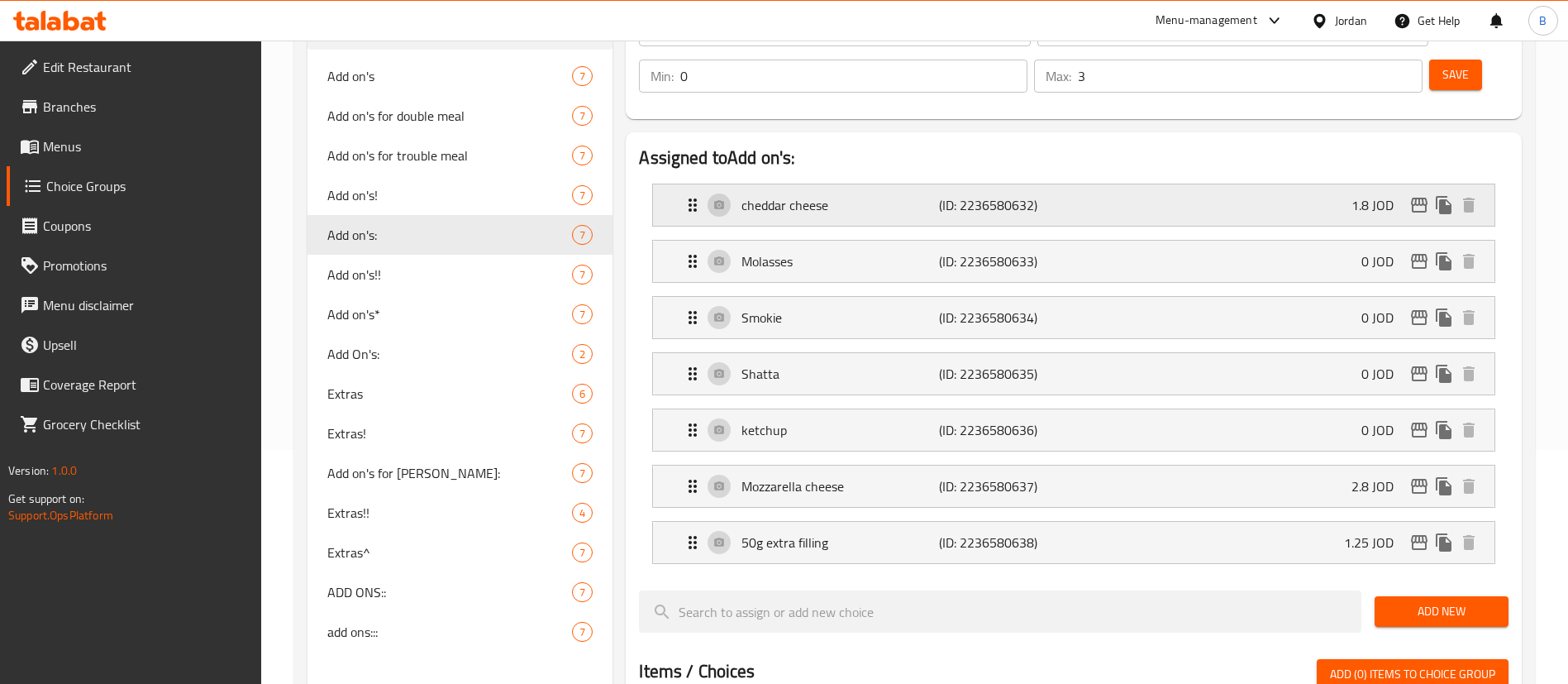
click at [1173, 184] on div "cheddar cheese (ID: 2236580632) 1.8 JOD" at bounding box center [1078, 205] width 792 height 42
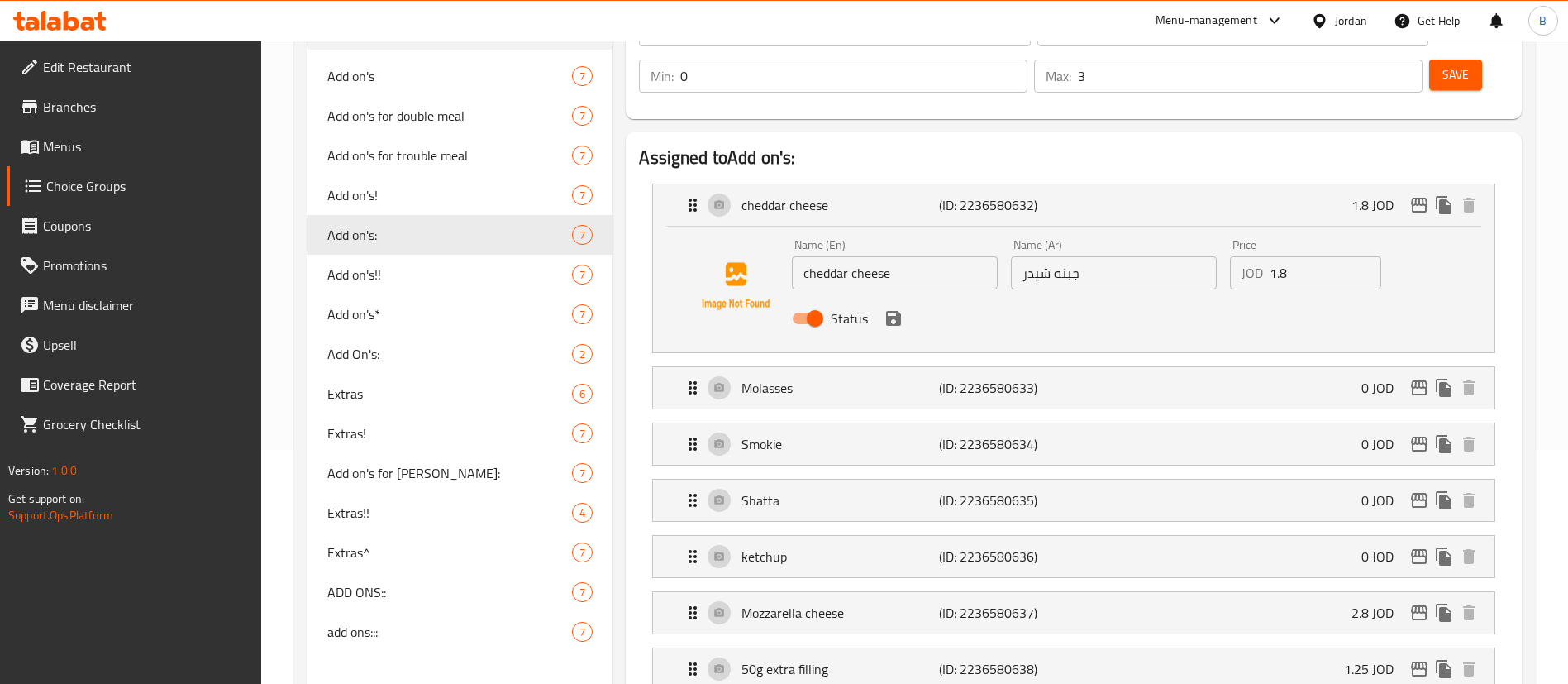
click at [1313, 256] on input "1.8" at bounding box center [1325, 273] width 112 height 33
click at [886, 311] on icon "save" at bounding box center [893, 318] width 15 height 15
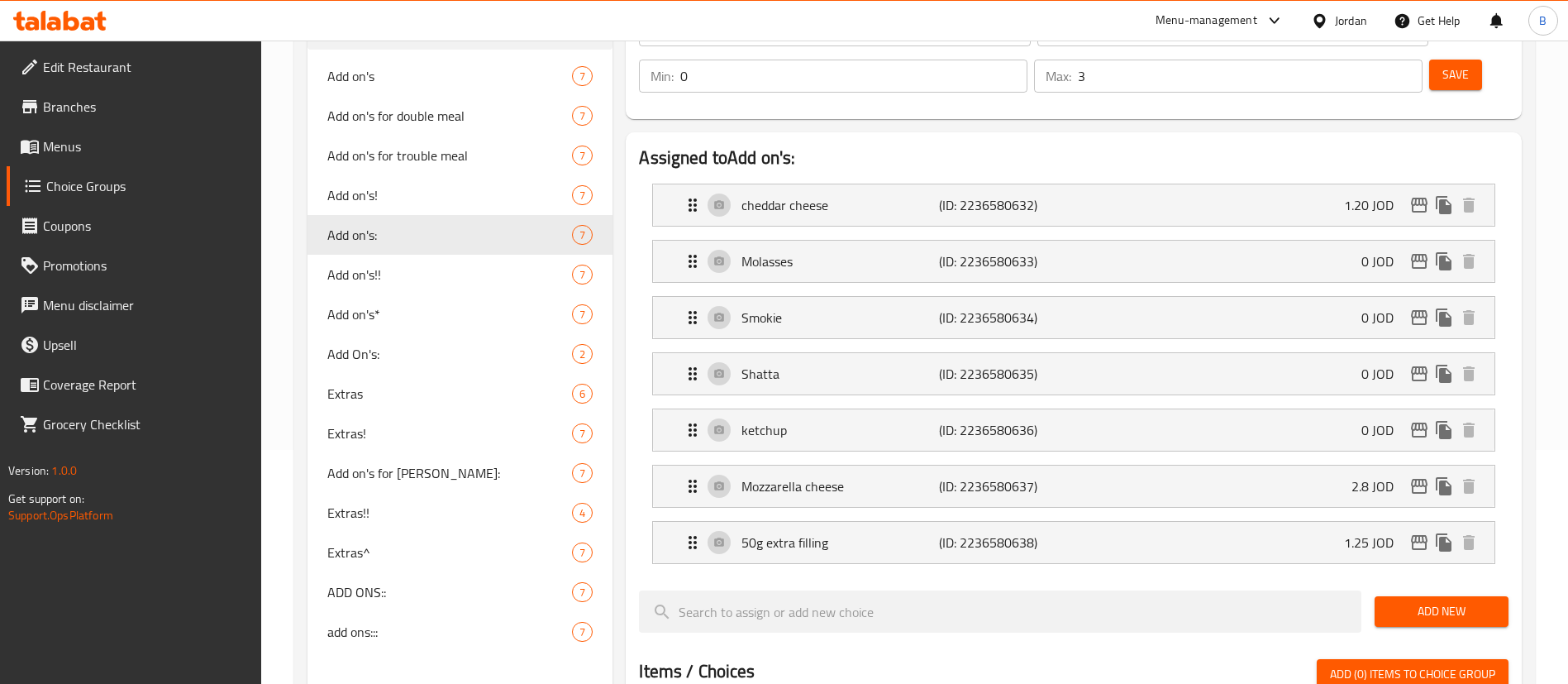
type input "1.20"
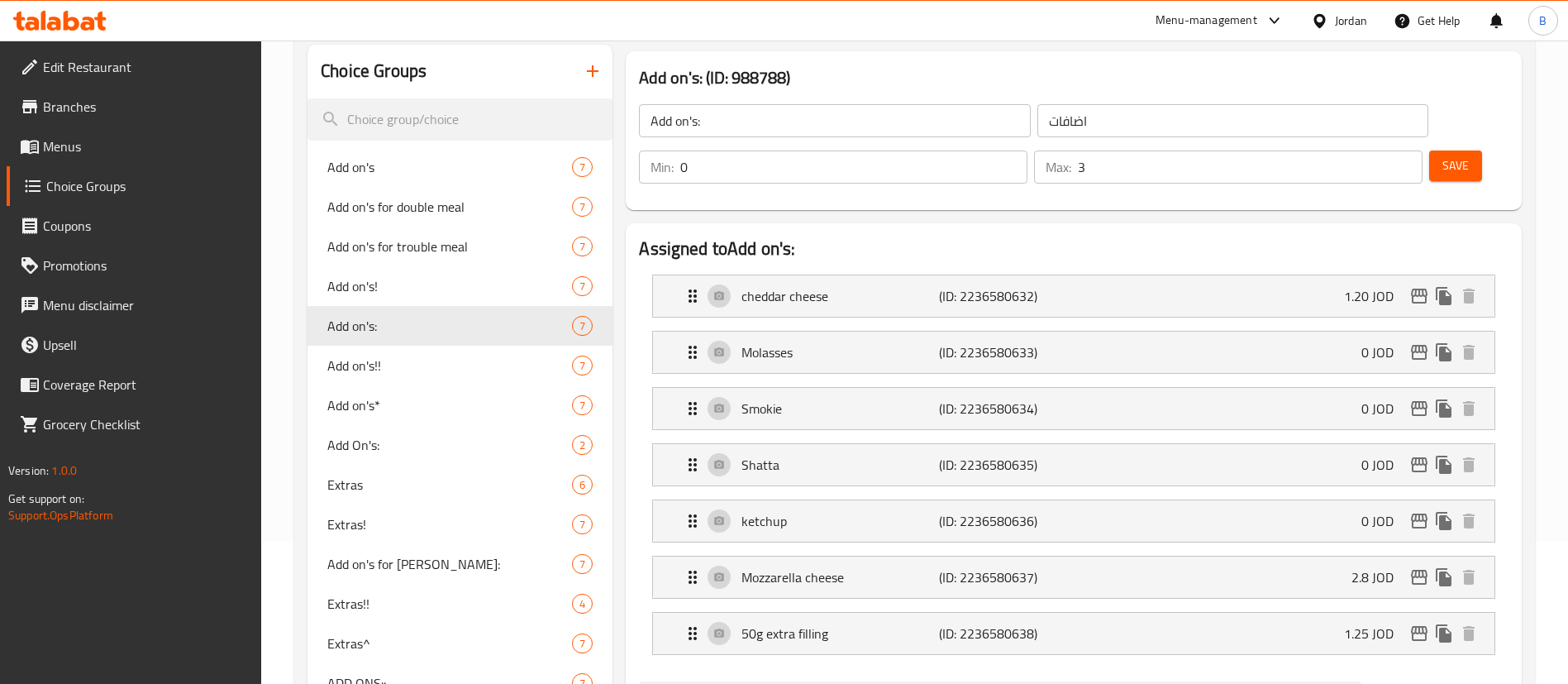
scroll to position [110, 0]
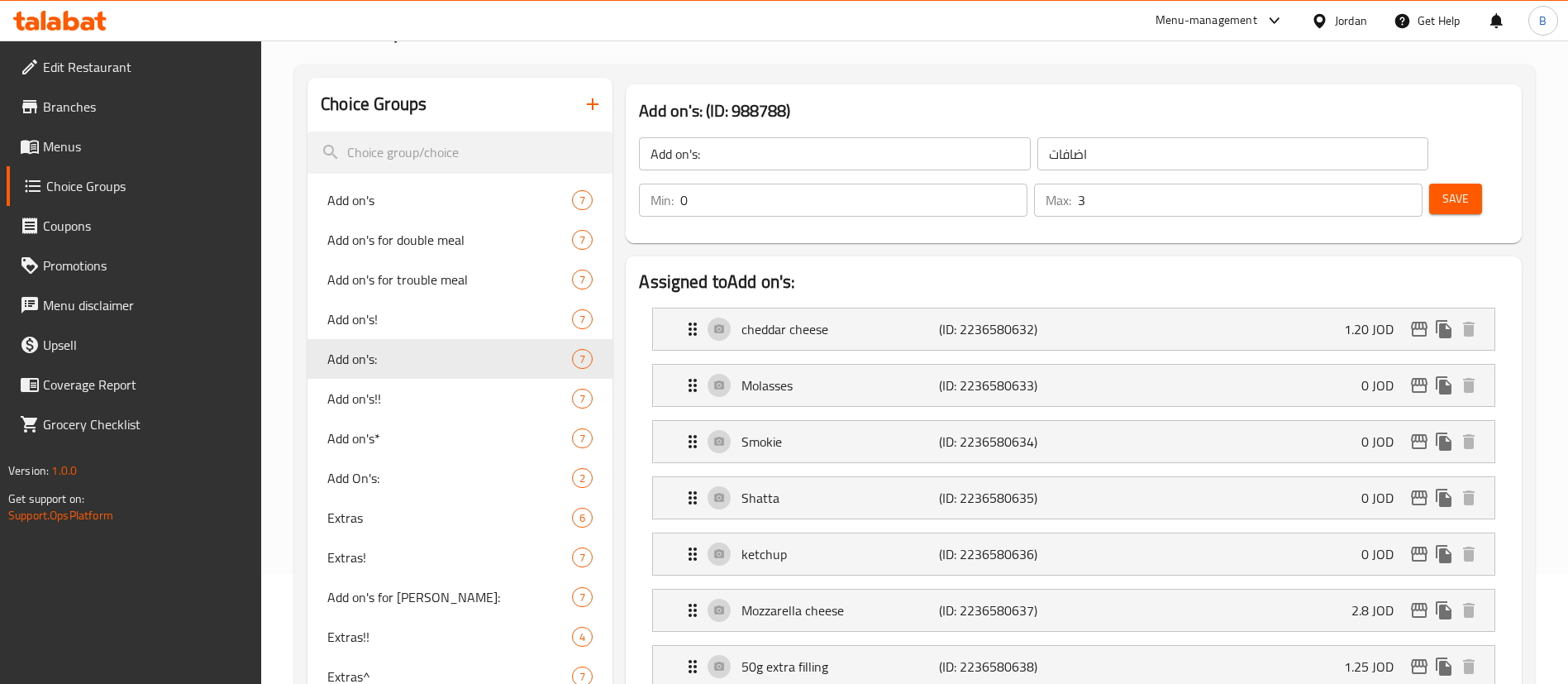
click at [1442, 188] on span "Save" at bounding box center [1455, 198] width 26 height 20
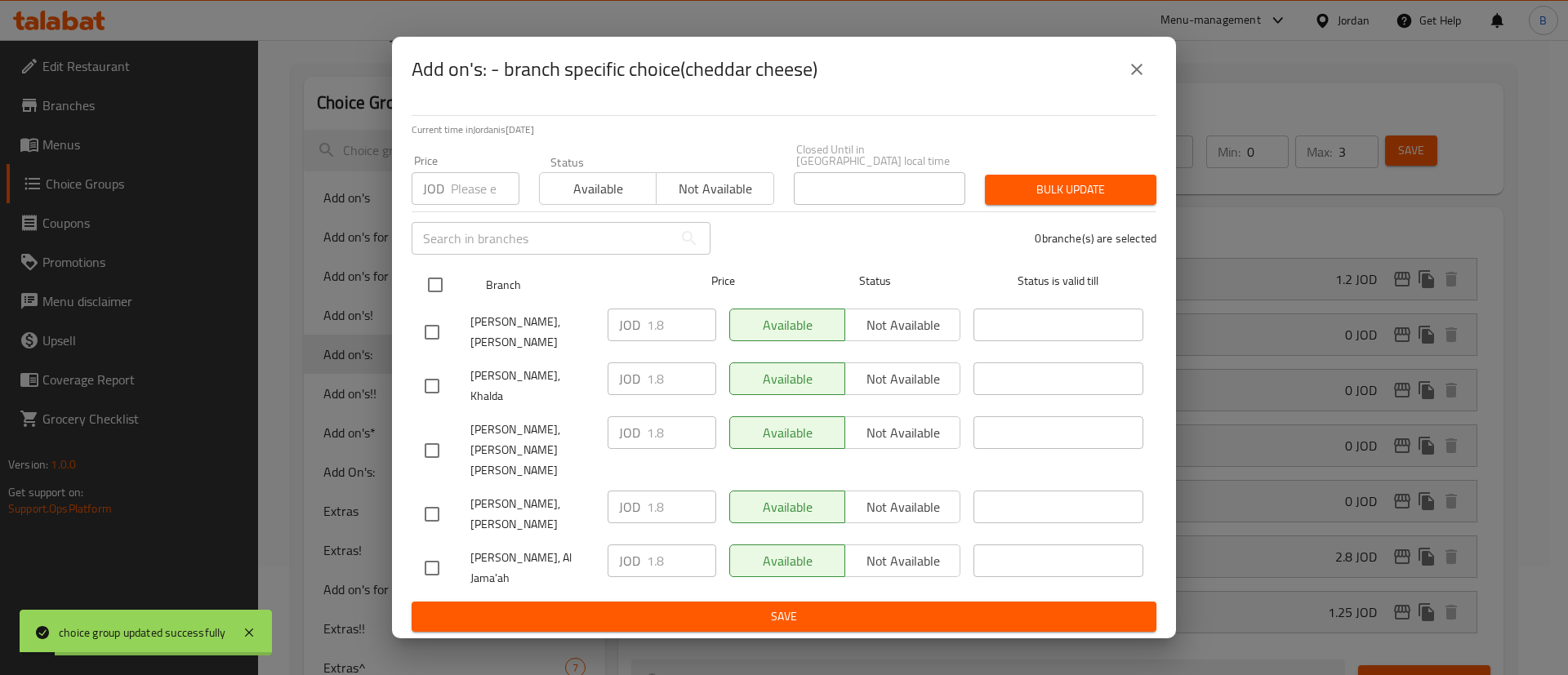
click at [422, 302] on input "checkbox" at bounding box center [435, 285] width 34 height 34
checkbox input "true"
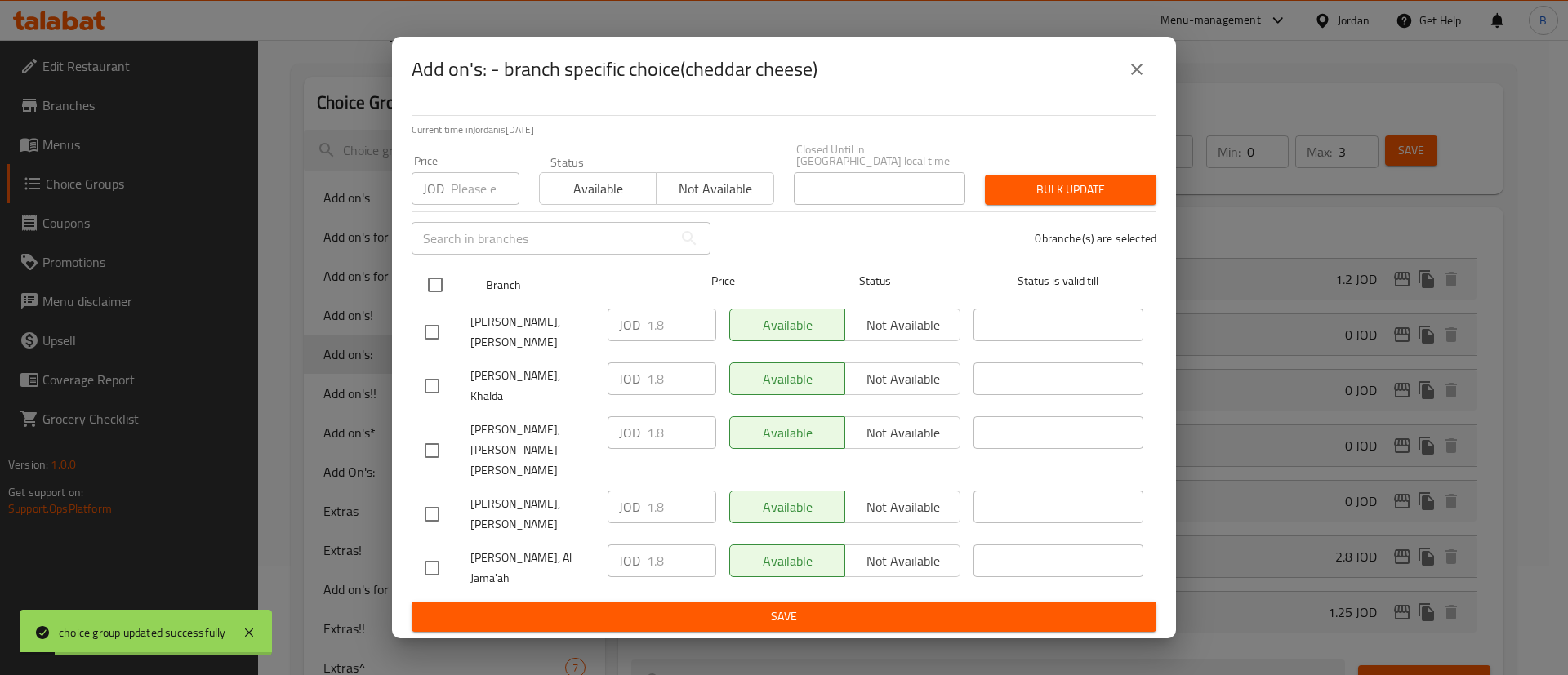
checkbox input "true"
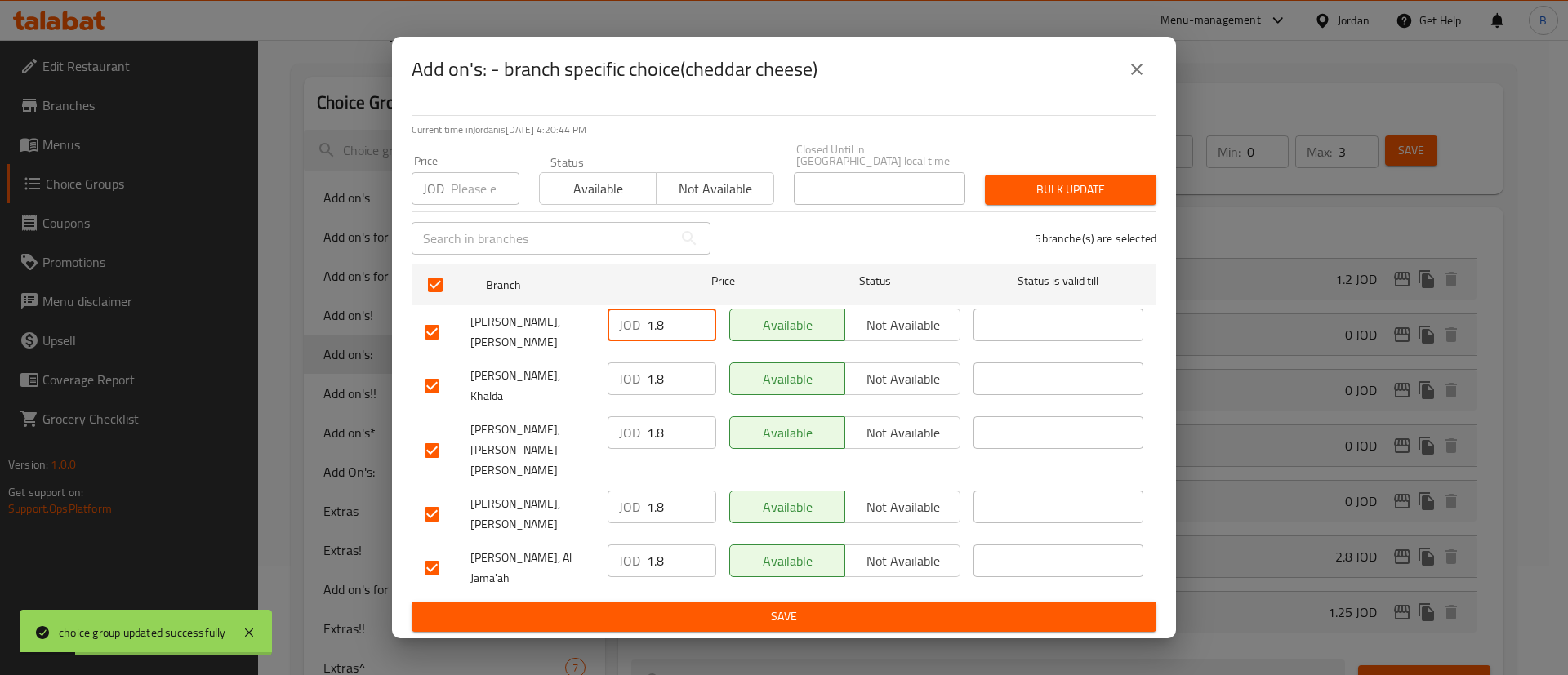
drag, startPoint x: 671, startPoint y: 354, endPoint x: 460, endPoint y: 346, distance: 211.2
click at [451, 346] on div "khan zaid, Swelieh JOD 1.8 ​ Available Not available ​" at bounding box center [784, 331] width 732 height 60
drag, startPoint x: 667, startPoint y: 355, endPoint x: 648, endPoint y: 349, distance: 19.9
click at [648, 341] on input "1.20" at bounding box center [681, 325] width 69 height 33
drag, startPoint x: 679, startPoint y: 357, endPoint x: 595, endPoint y: 348, distance: 84.5
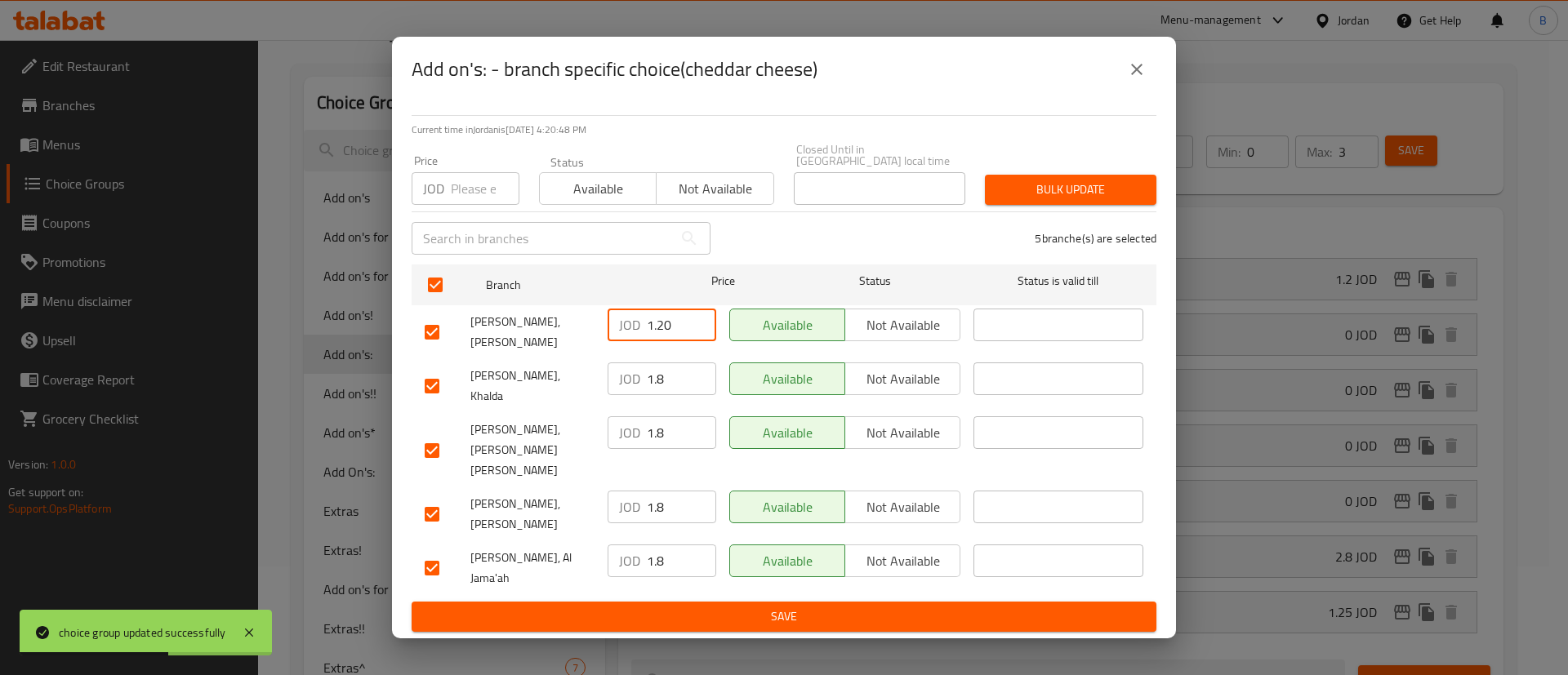
click at [595, 348] on div "khan zaid, Swelieh JOD 1.20 ​ Available Not available ​" at bounding box center [784, 331] width 732 height 60
type input "1.20"
drag, startPoint x: 669, startPoint y: 401, endPoint x: 586, endPoint y: 407, distance: 83.2
click at [596, 407] on div "Khan Zaid, Khalda JOD 1.8 ​ Available Not available ​" at bounding box center [784, 386] width 732 height 60
paste input "20"
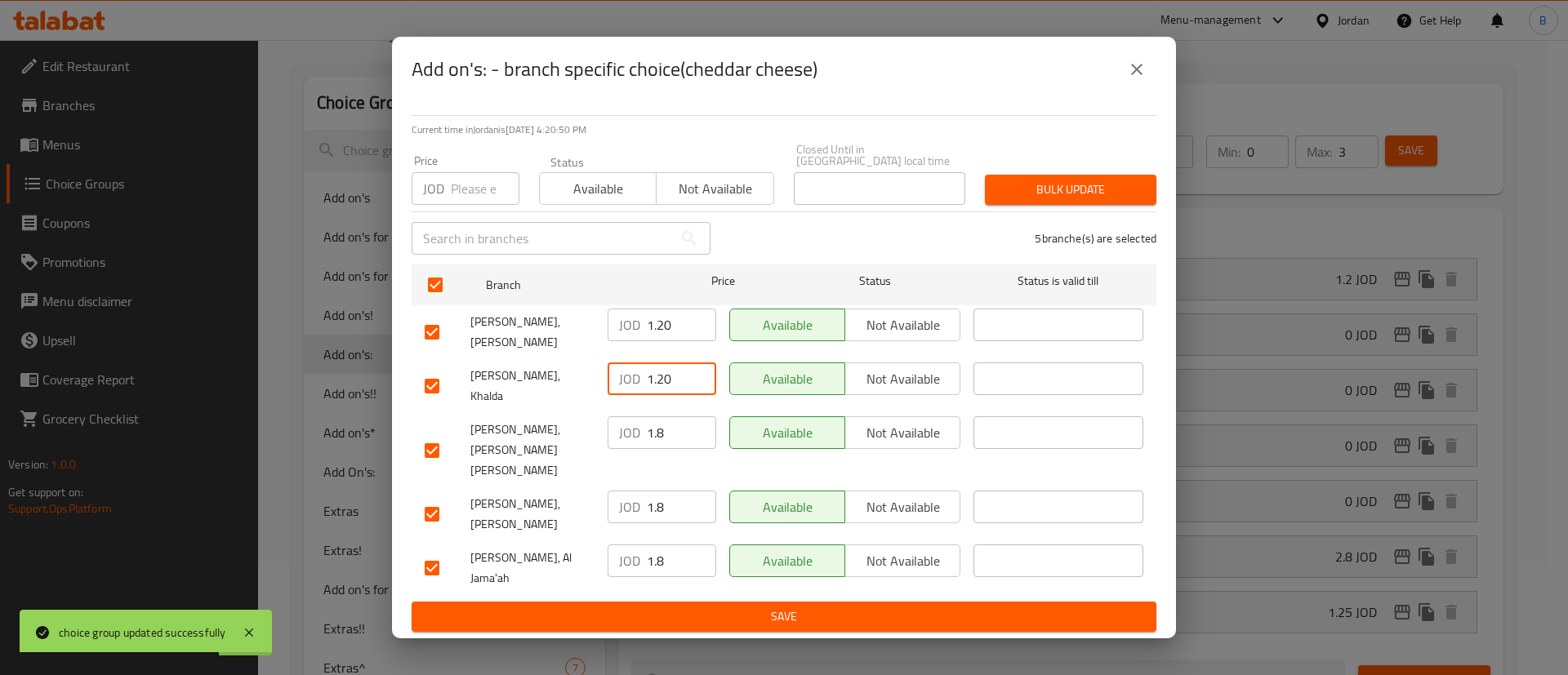
type input "1.20"
drag, startPoint x: 668, startPoint y: 437, endPoint x: 593, endPoint y: 439, distance: 75.0
click at [594, 434] on div "khan zaid, Mojamma' Amman Al Jadeed JOD 1.8 ​ Available Not available ​" at bounding box center [784, 450] width 732 height 80
paste input "20"
type input "1.20"
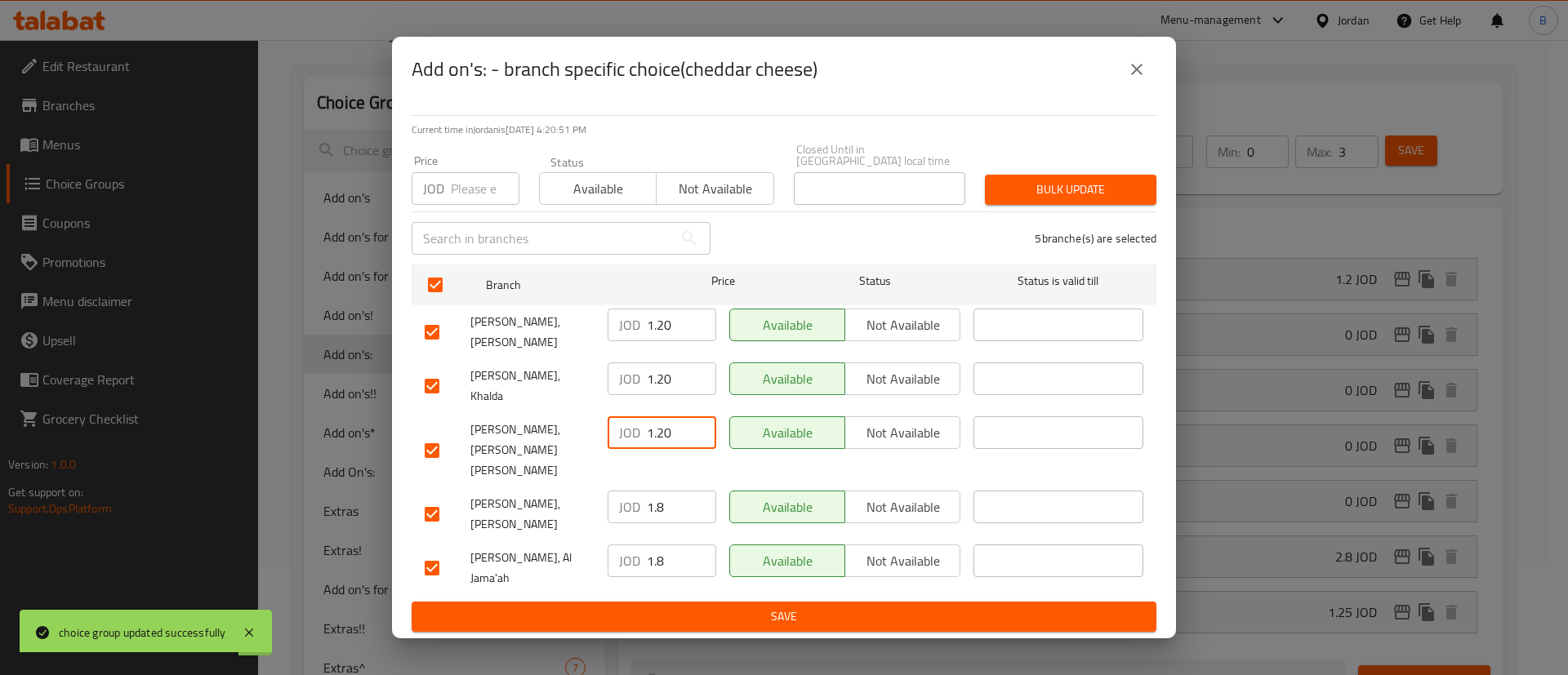
drag, startPoint x: 672, startPoint y: 482, endPoint x: 605, endPoint y: 479, distance: 67.1
click at [608, 490] on div "JOD 1.8 ​" at bounding box center [661, 506] width 108 height 33
paste input "20"
type input "1.20"
drag, startPoint x: 670, startPoint y: 528, endPoint x: 618, endPoint y: 532, distance: 52.2
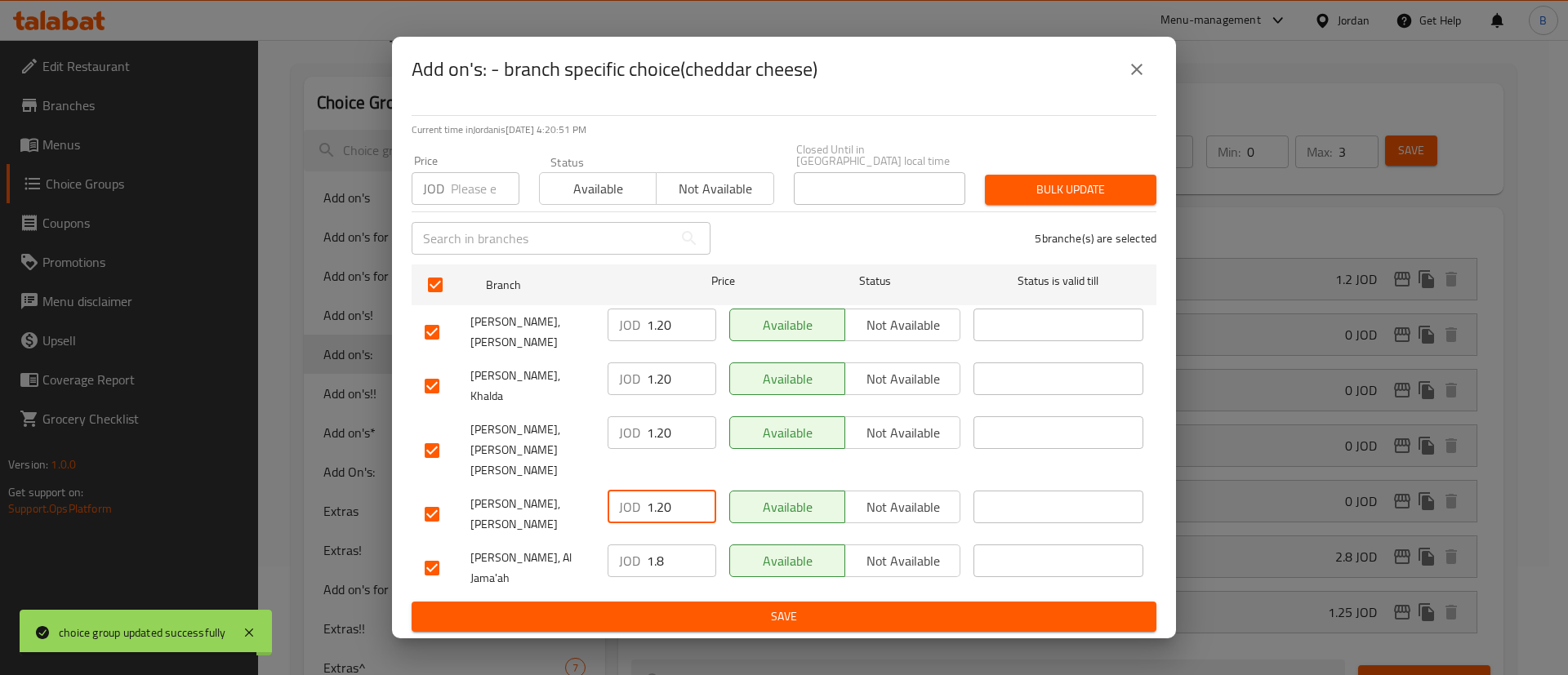
click at [625, 545] on div "JOD 1.8 ​" at bounding box center [661, 561] width 108 height 33
paste input "20"
type input "1.20"
click at [678, 606] on span "Save" at bounding box center [784, 616] width 718 height 20
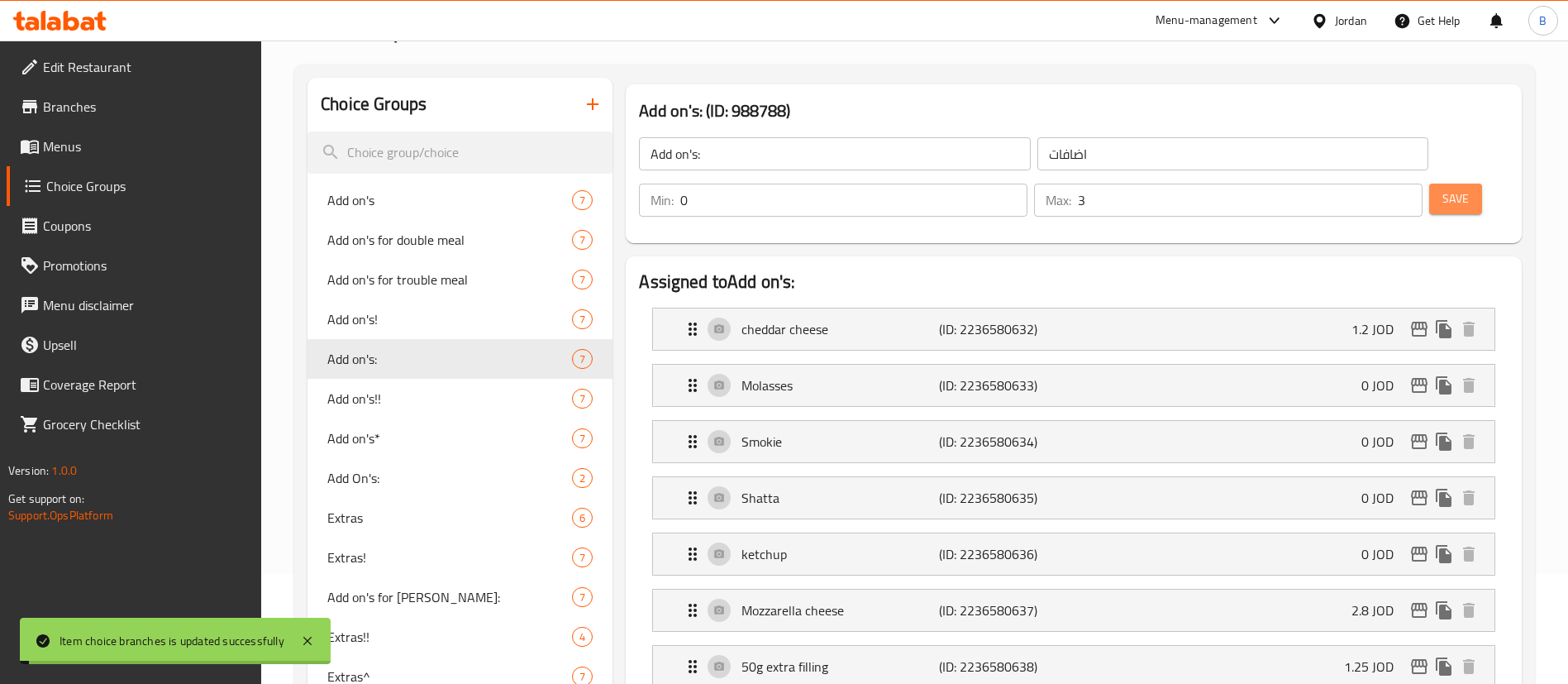
click at [1442, 188] on span "Save" at bounding box center [1455, 198] width 26 height 20
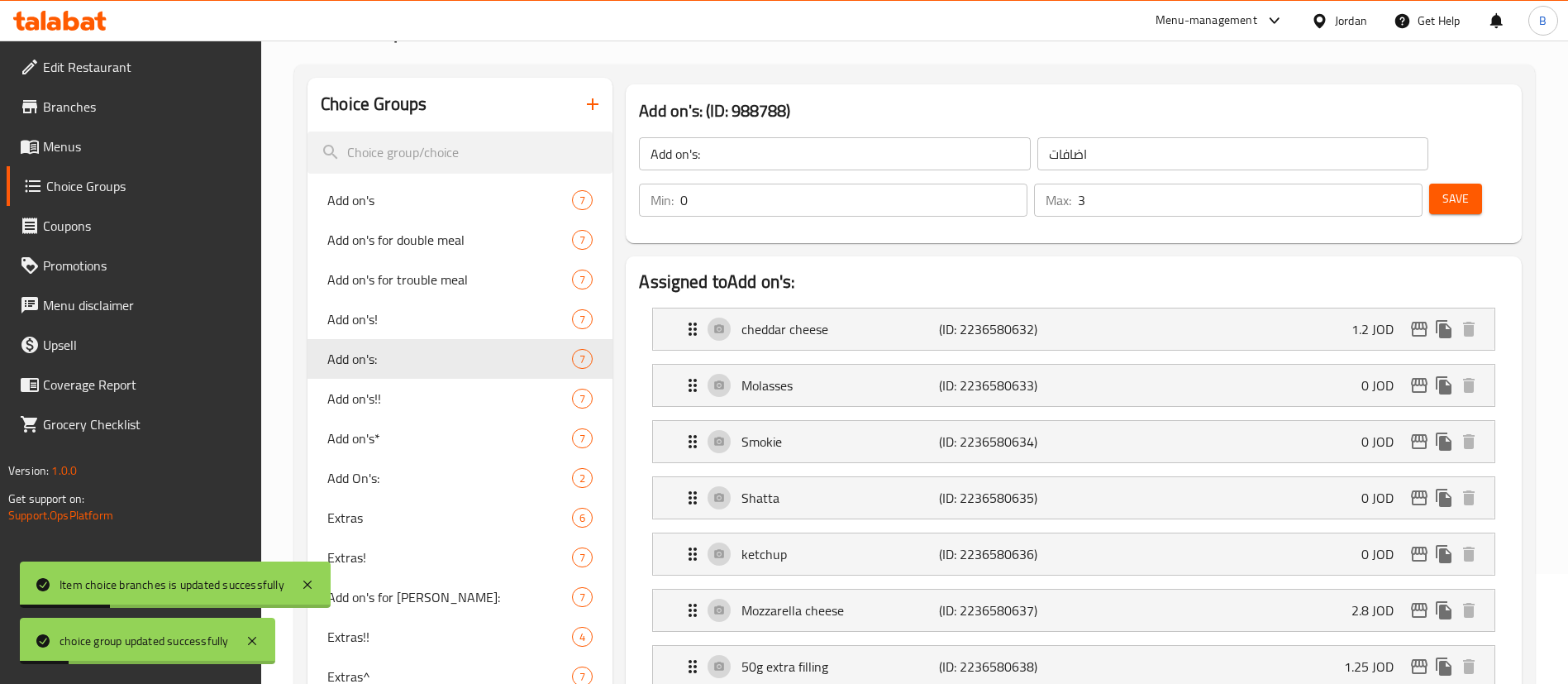
click at [98, 145] on span "Menus" at bounding box center [145, 147] width 206 height 19
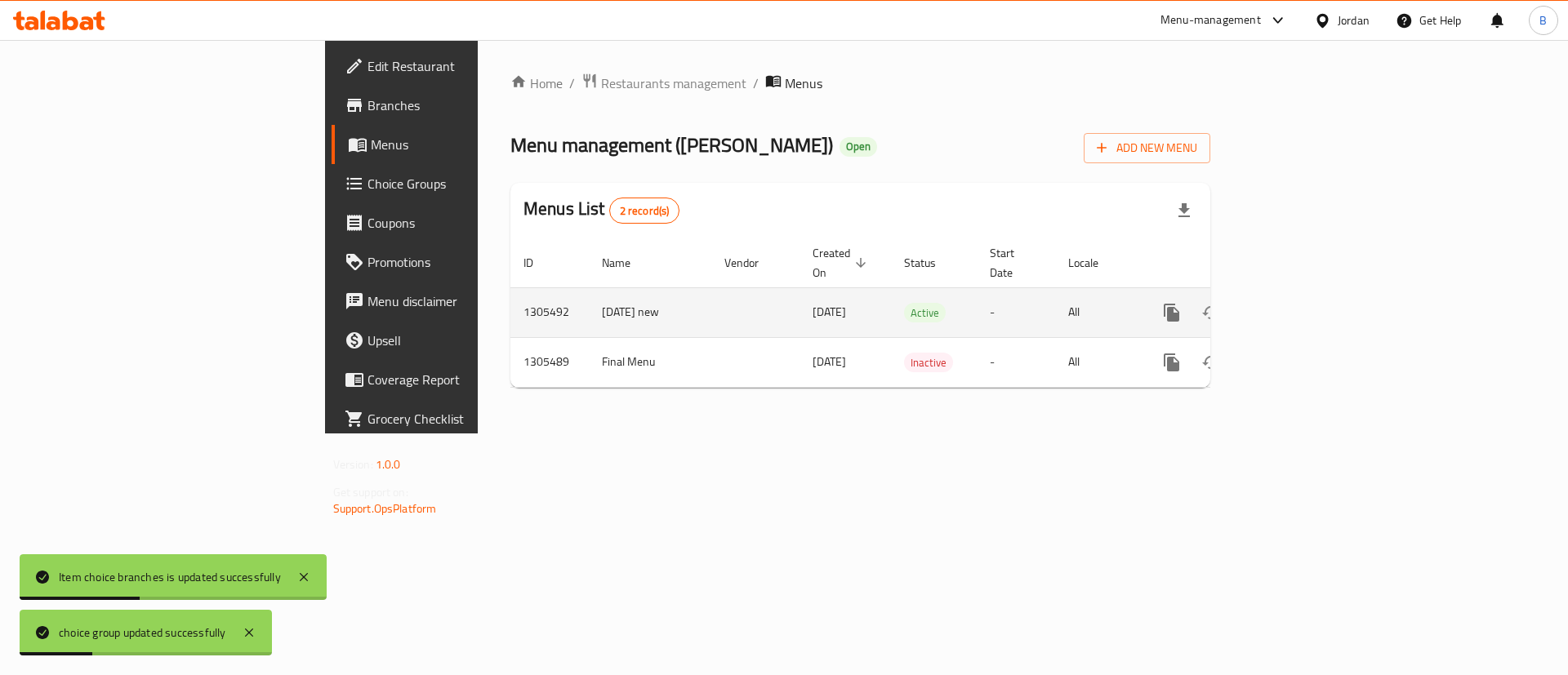
click at [1308, 302] on link "enhanced table" at bounding box center [1289, 312] width 39 height 39
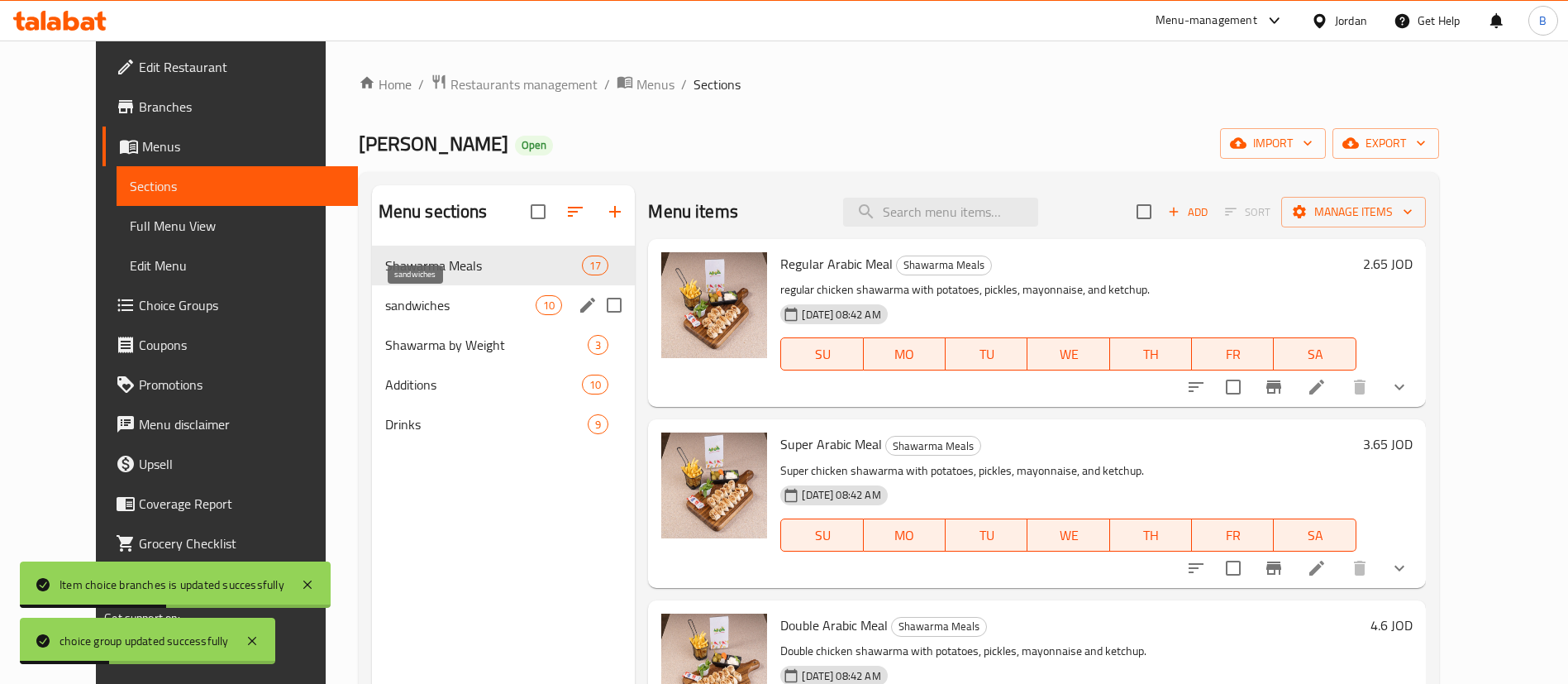
click at [434, 311] on span "sandwiches" at bounding box center [460, 305] width 150 height 19
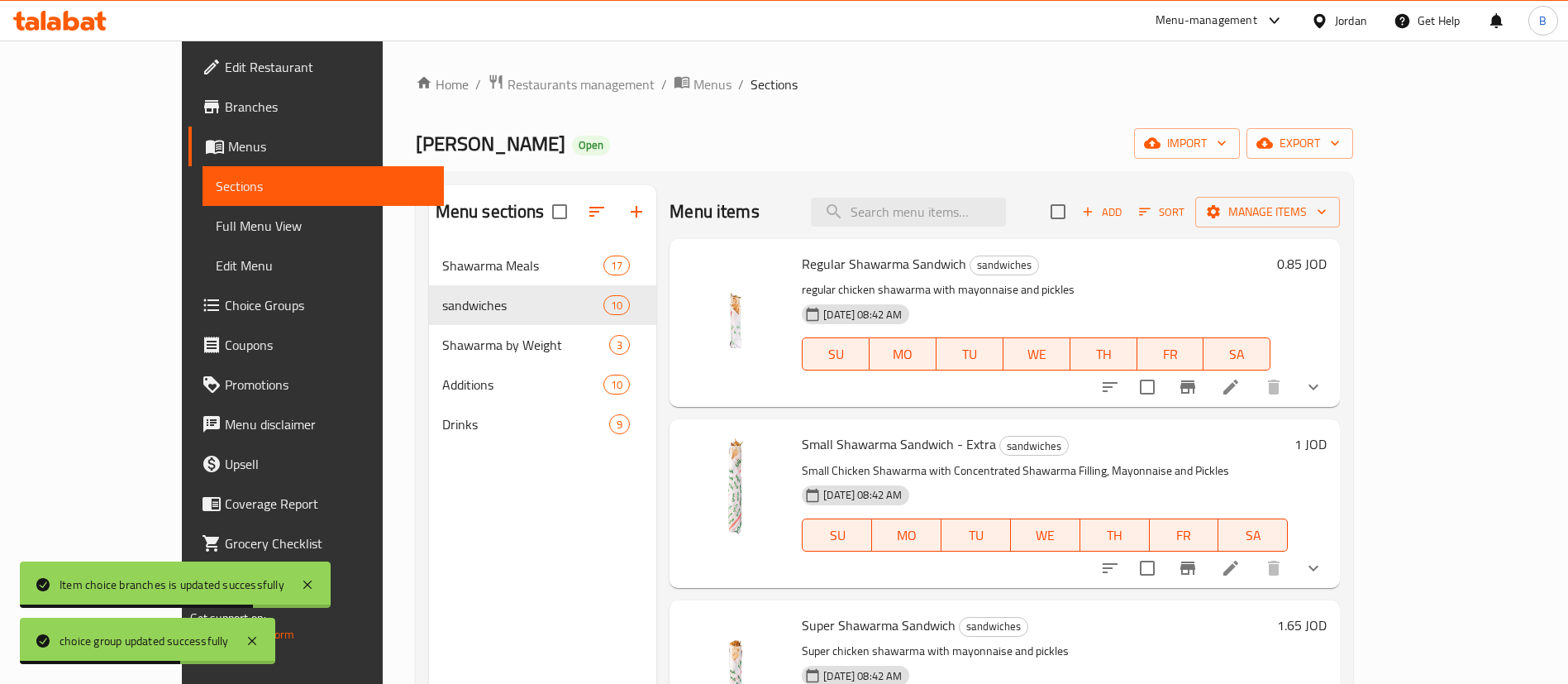
click at [1240, 378] on icon at bounding box center [1231, 387] width 19 height 19
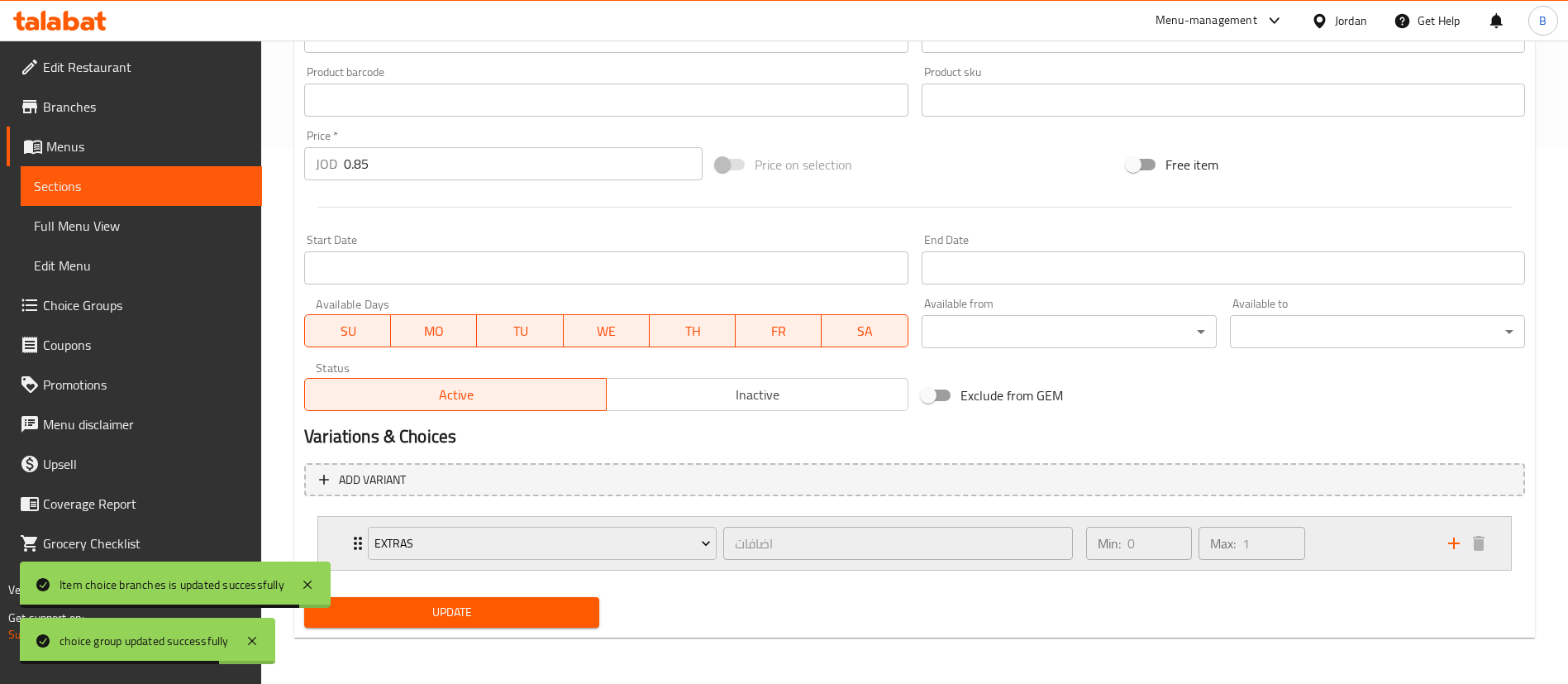
click at [1341, 548] on div "Min: 0 ​ Max: 1 ​" at bounding box center [1257, 543] width 362 height 53
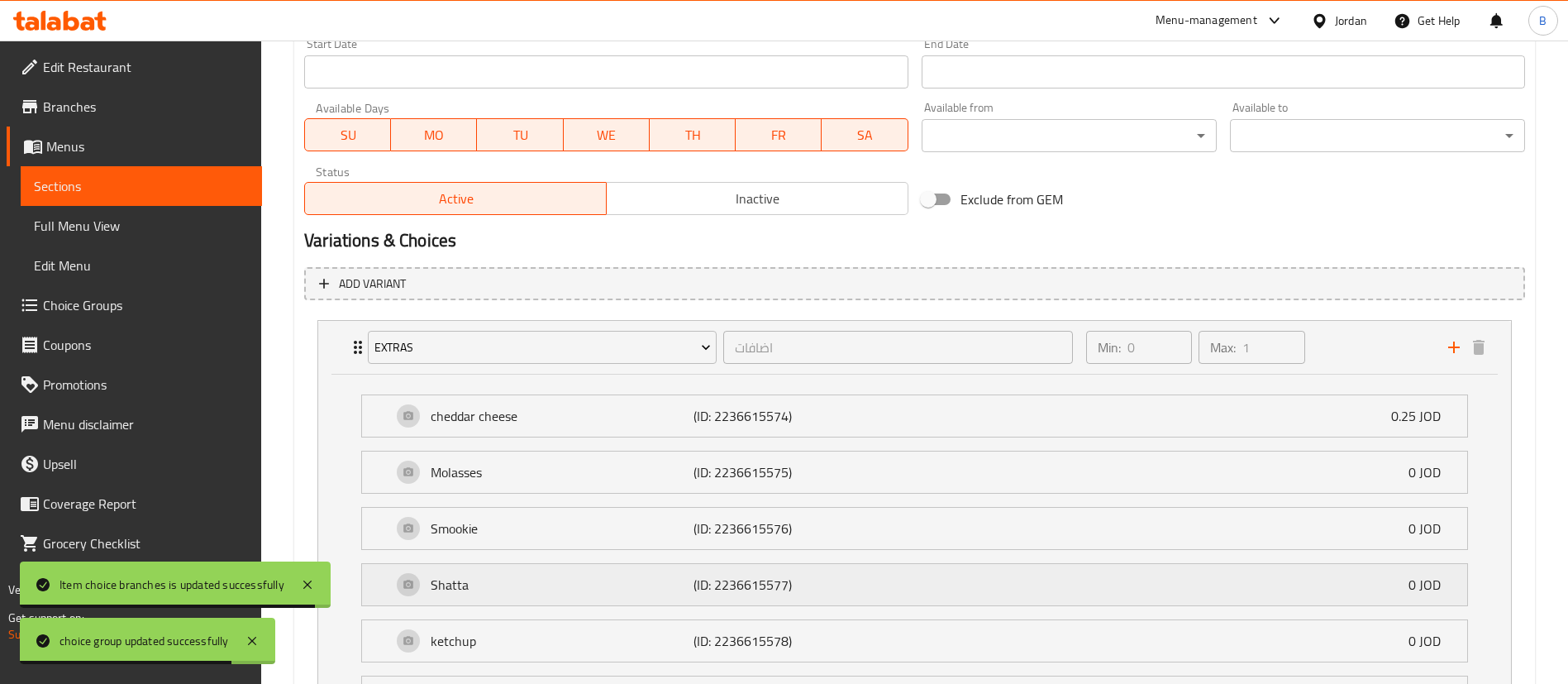
scroll to position [855, 0]
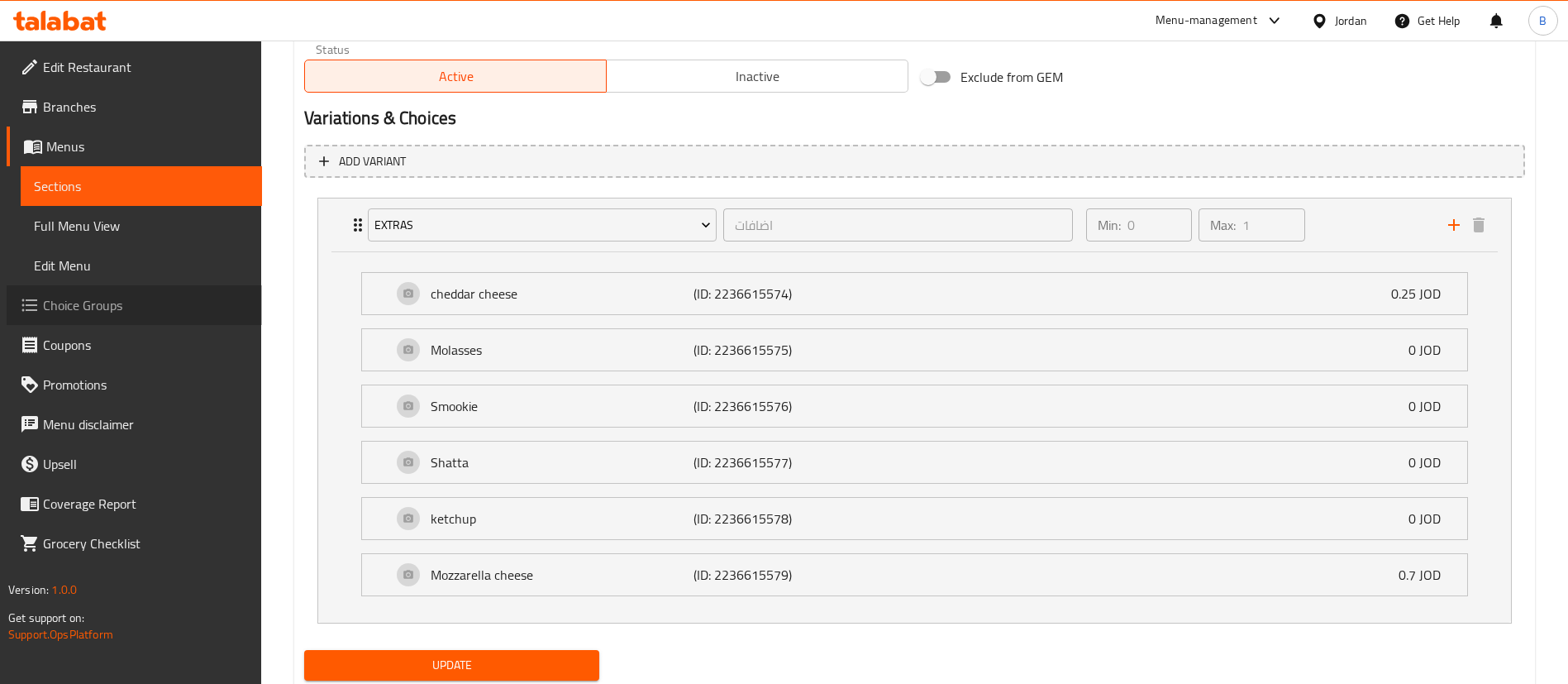
click at [125, 299] on span "Choice Groups" at bounding box center [145, 305] width 206 height 19
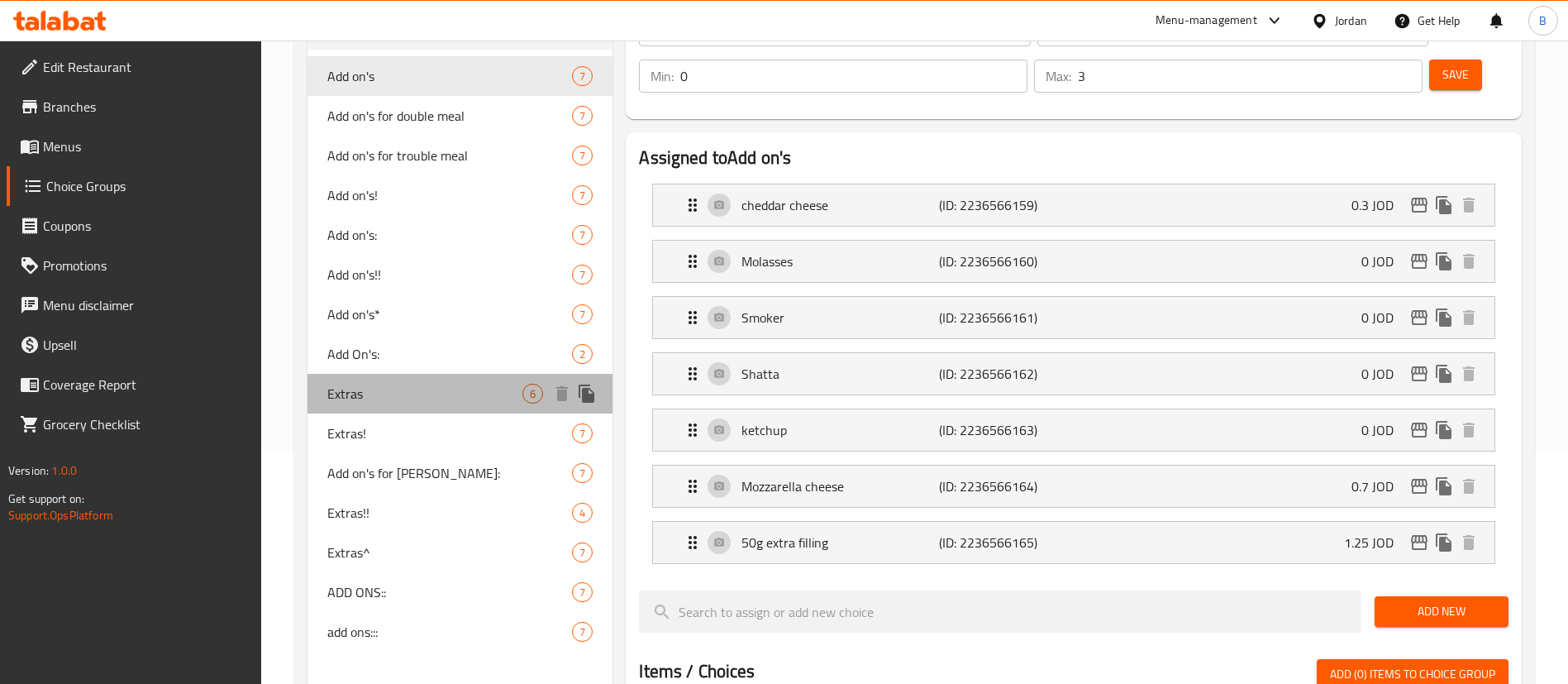
click at [387, 388] on span "Extras" at bounding box center [425, 394] width 195 height 19
type input "Extras"
type input "1"
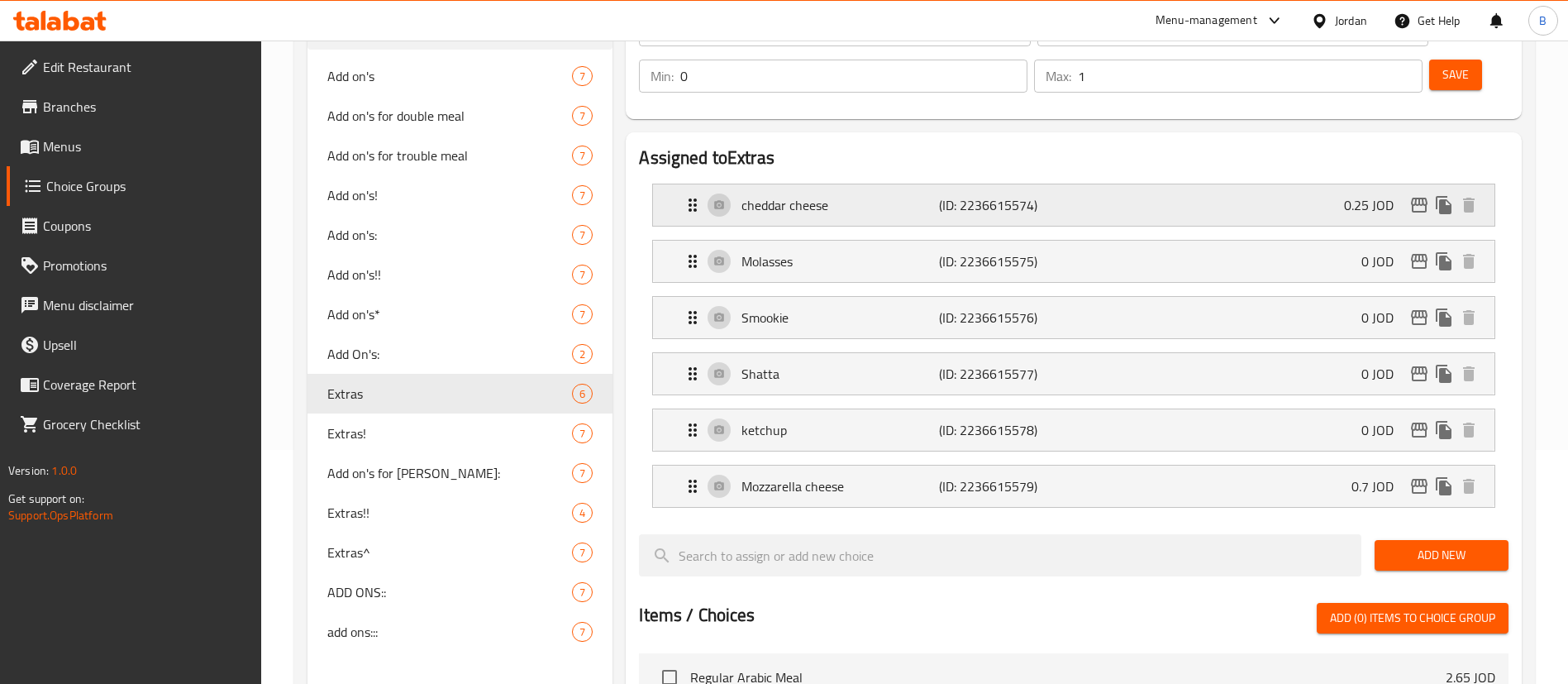
click at [1105, 184] on div "cheddar cheese (ID: 2236615574) 0.25 JOD" at bounding box center [1078, 205] width 792 height 42
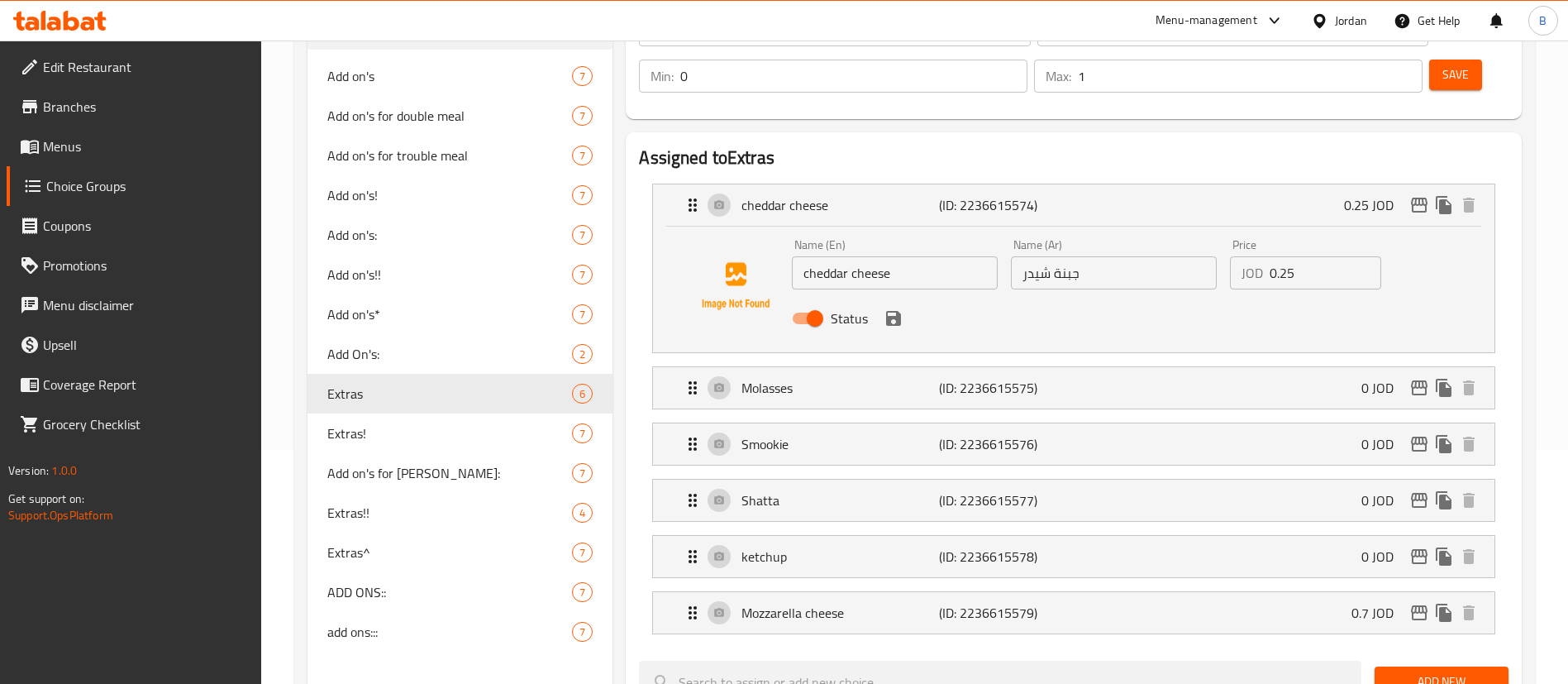
click at [1298, 256] on input "0.25" at bounding box center [1325, 273] width 112 height 33
click at [887, 311] on icon "save" at bounding box center [893, 318] width 15 height 15
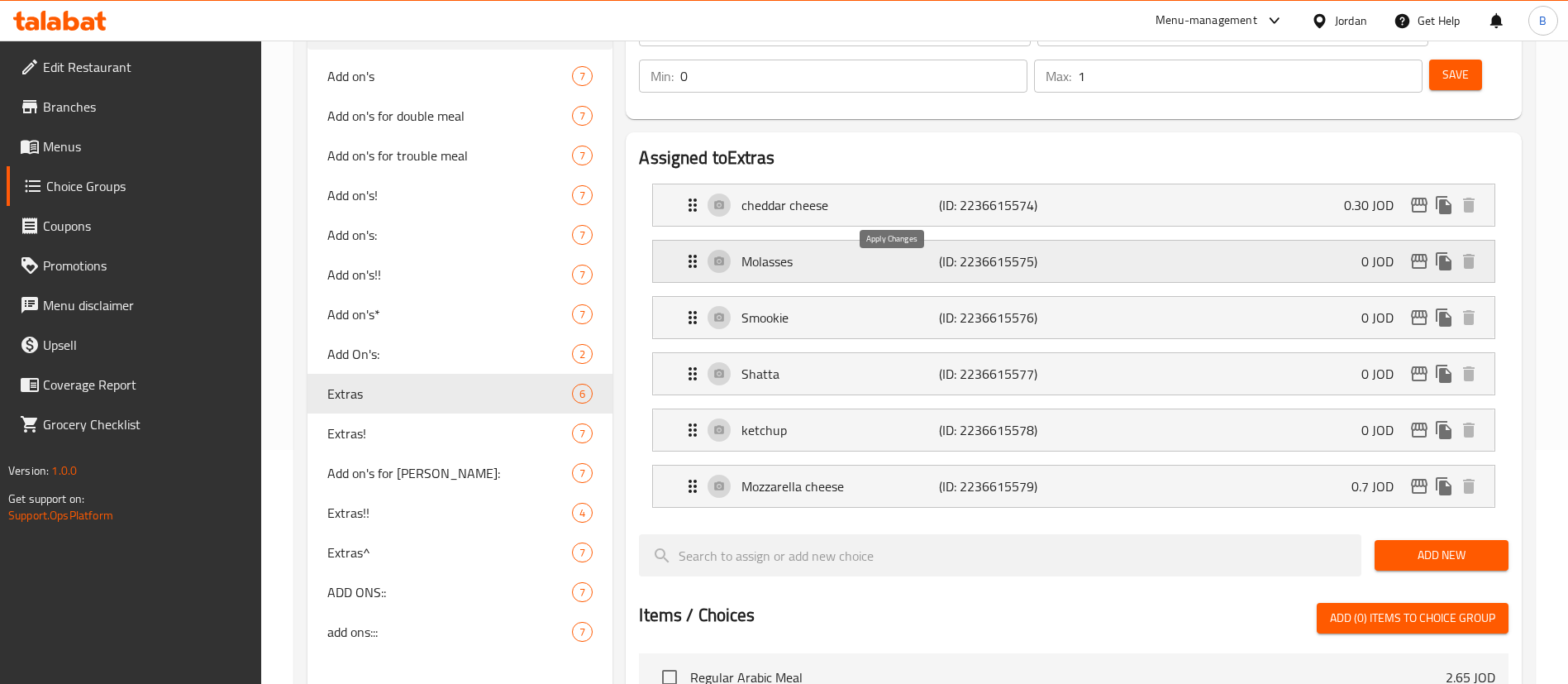
type input "0.30"
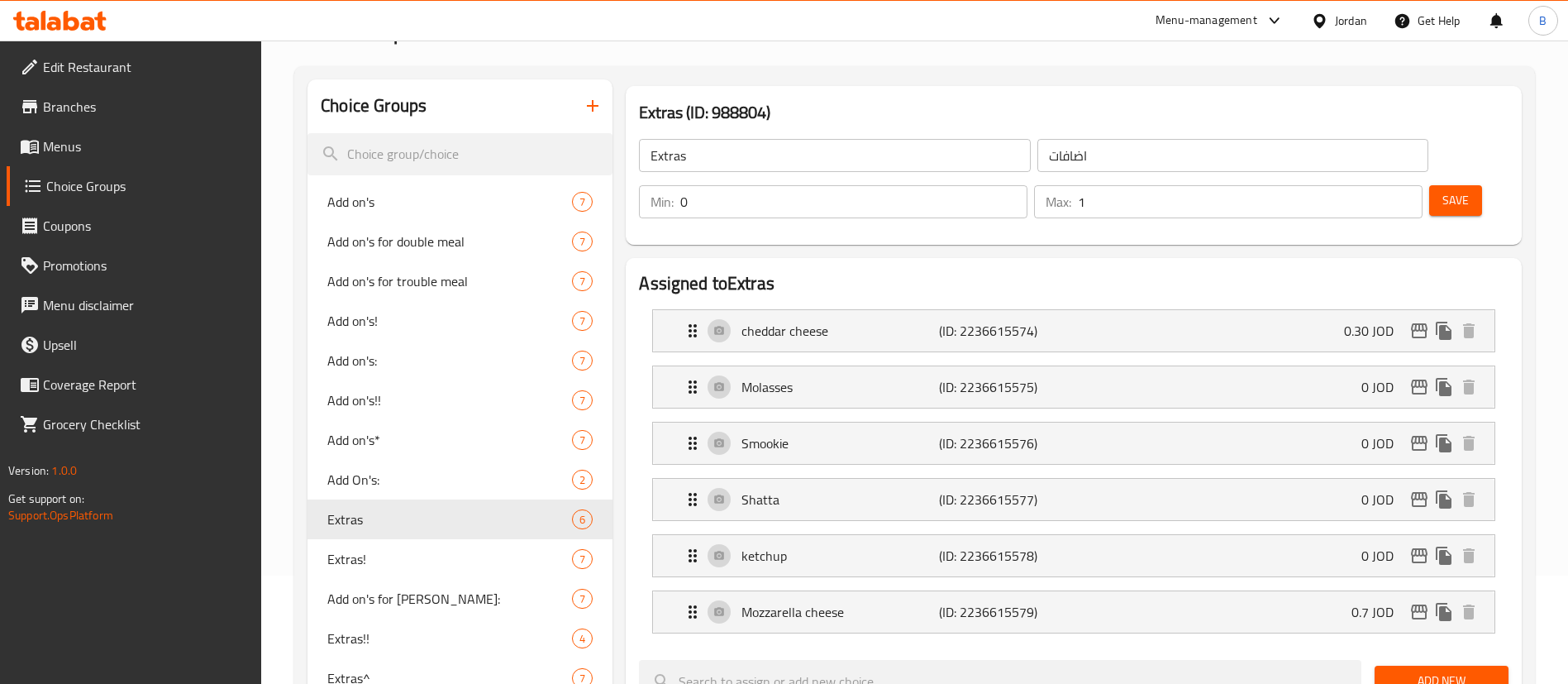
scroll to position [0, 0]
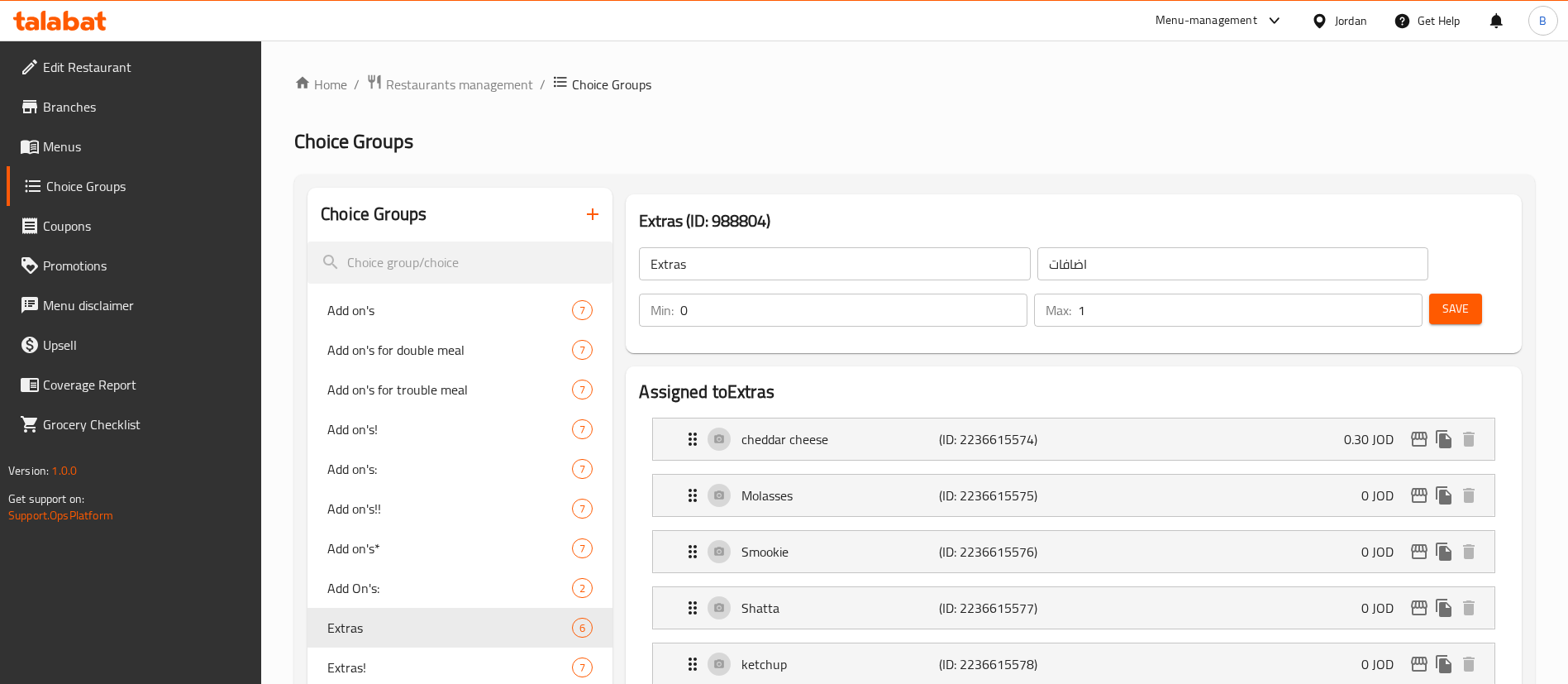
click at [1425, 290] on div "Save" at bounding box center [1461, 309] width 73 height 40
click at [1442, 299] on span "Save" at bounding box center [1455, 309] width 26 height 20
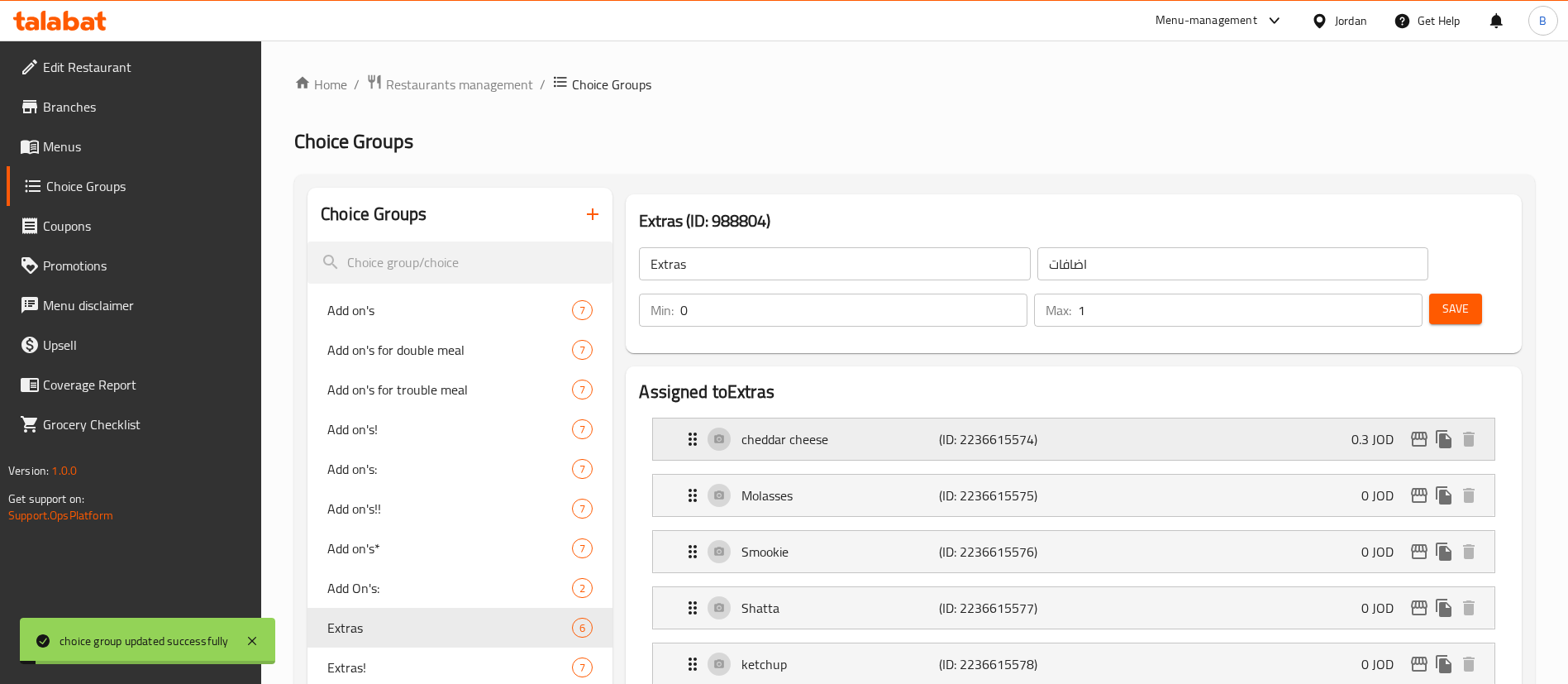
click at [1419, 432] on icon "edit" at bounding box center [1419, 439] width 16 height 15
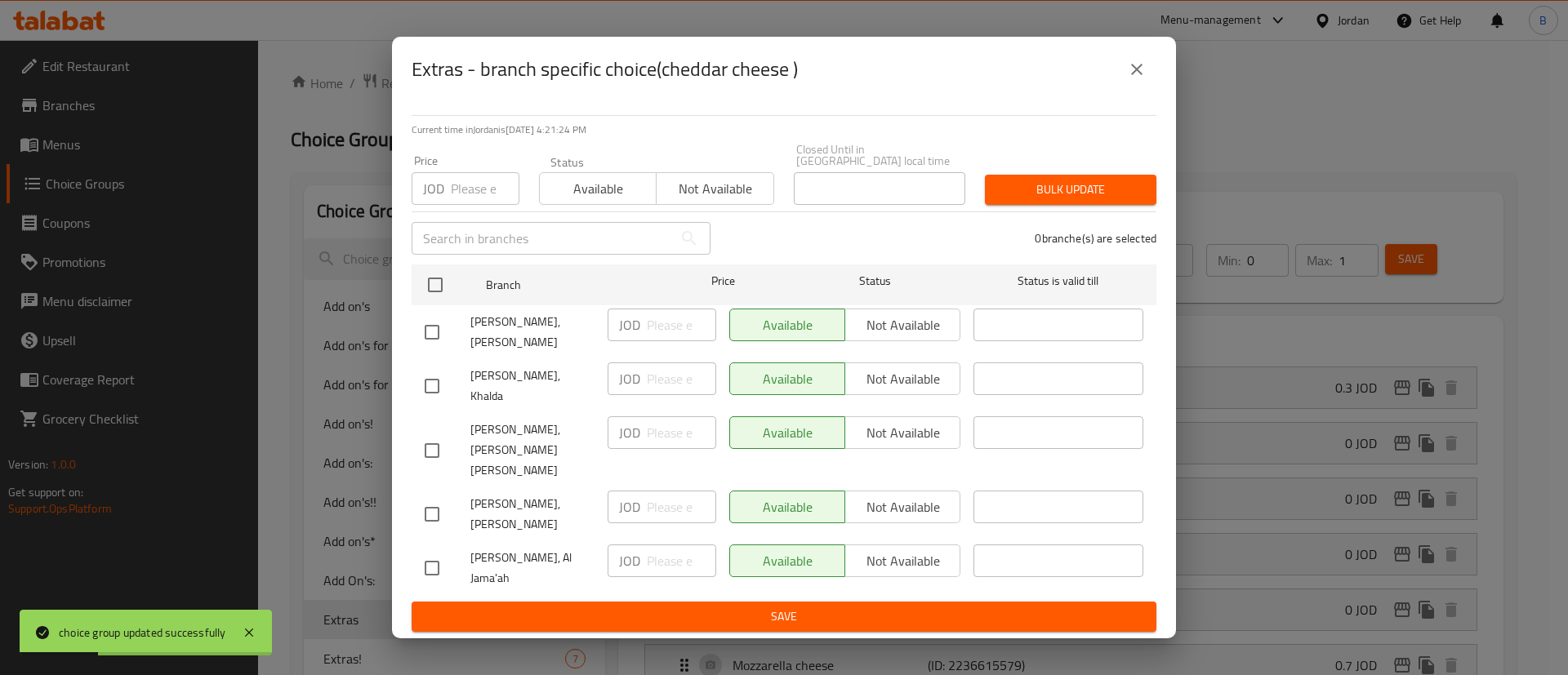
click at [1135, 75] on icon "close" at bounding box center [1137, 69] width 11 height 11
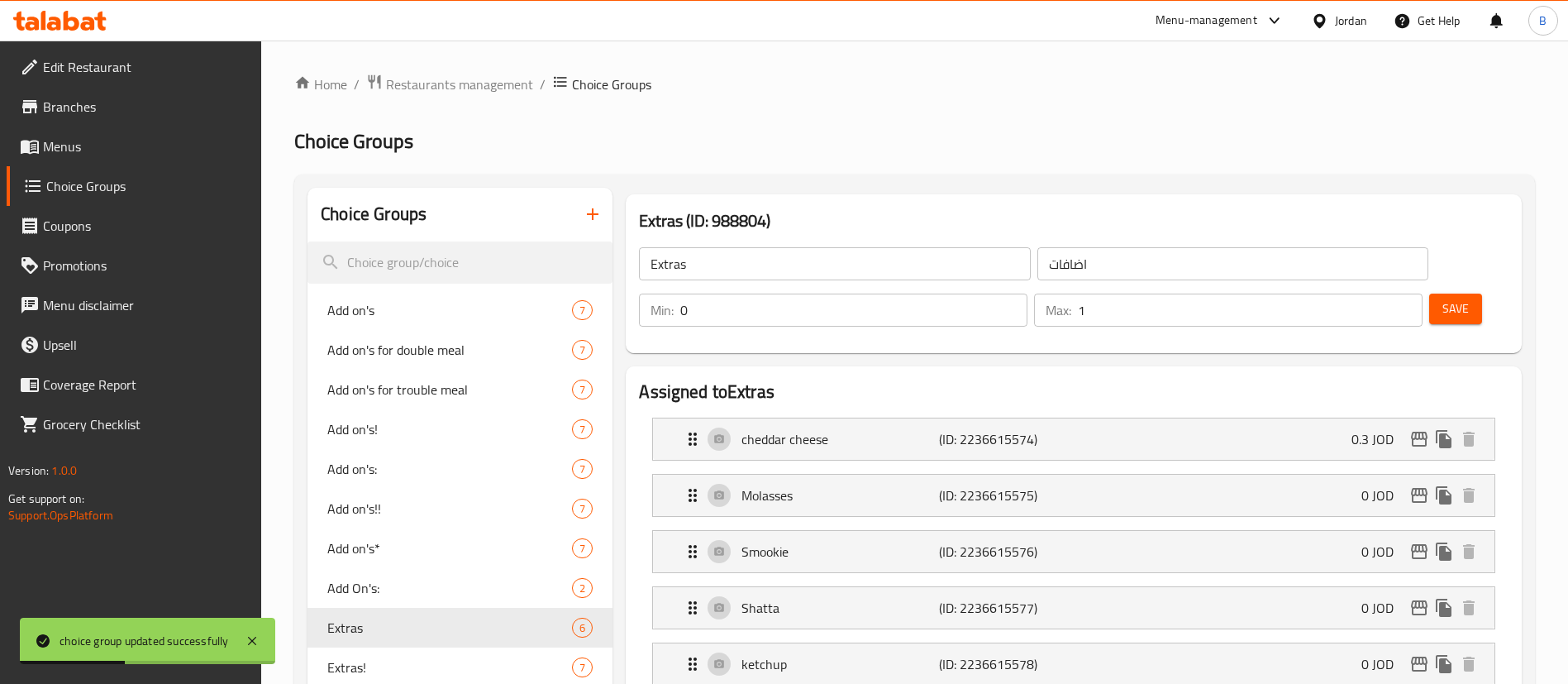
click at [1442, 299] on span "Save" at bounding box center [1455, 309] width 26 height 20
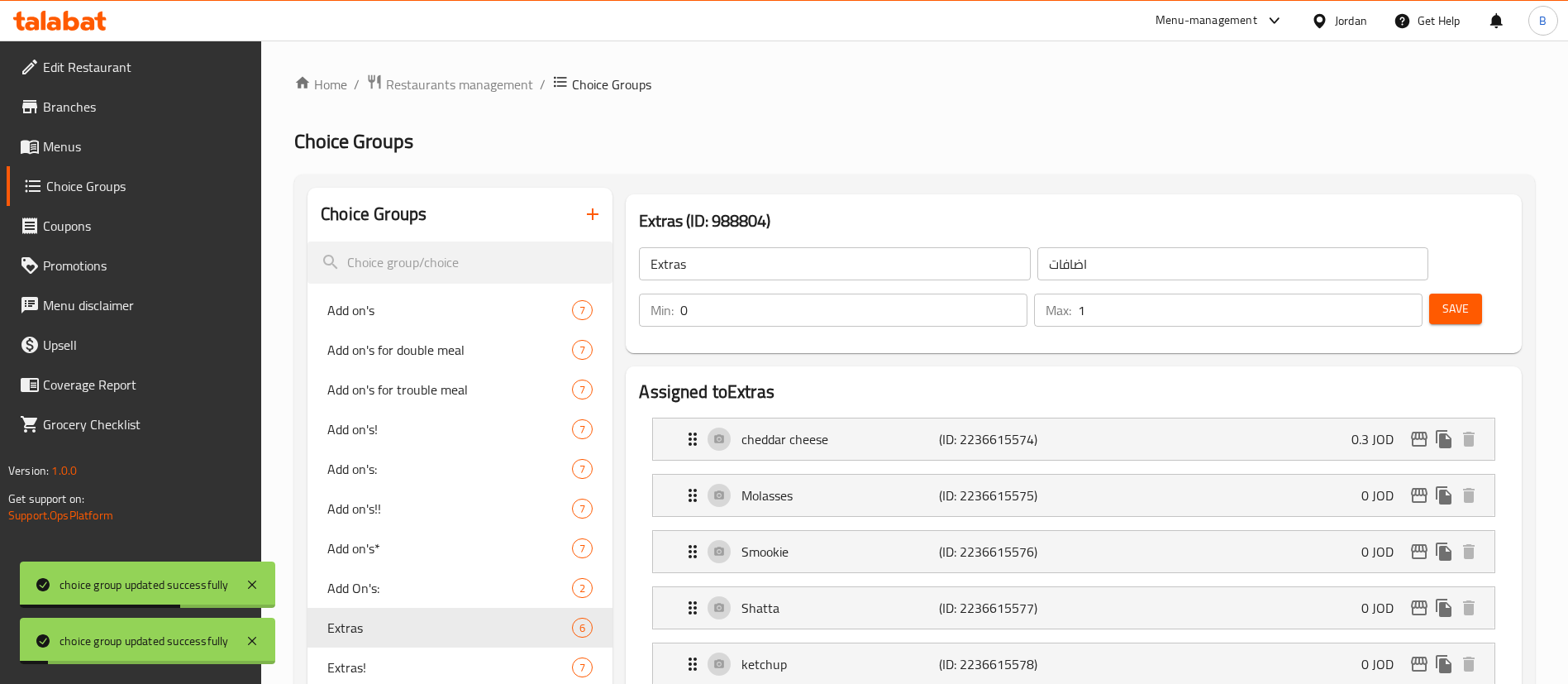
click at [41, 132] on link "Menus" at bounding box center [134, 146] width 255 height 40
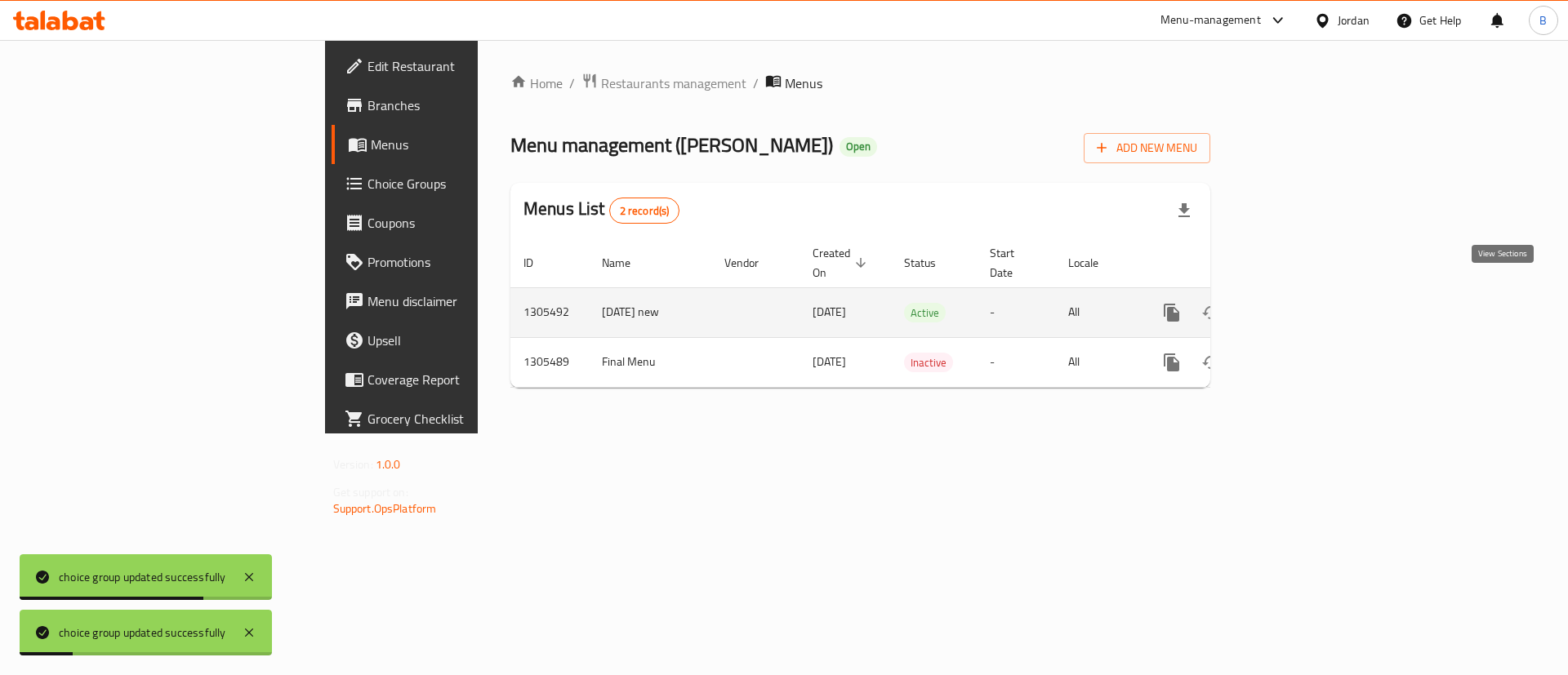
click at [1297, 305] on icon "enhanced table" at bounding box center [1288, 312] width 14 height 14
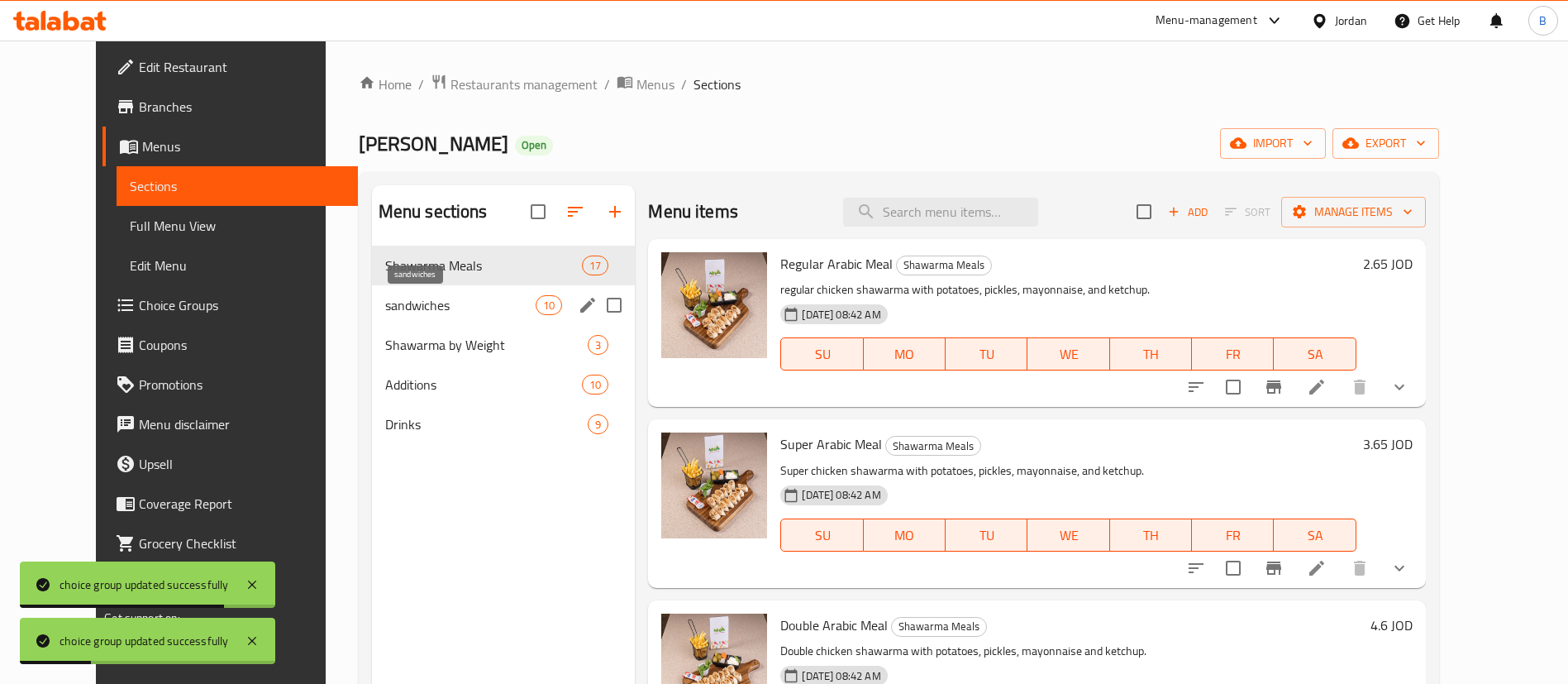
click at [385, 299] on span "sandwiches" at bounding box center [460, 305] width 150 height 19
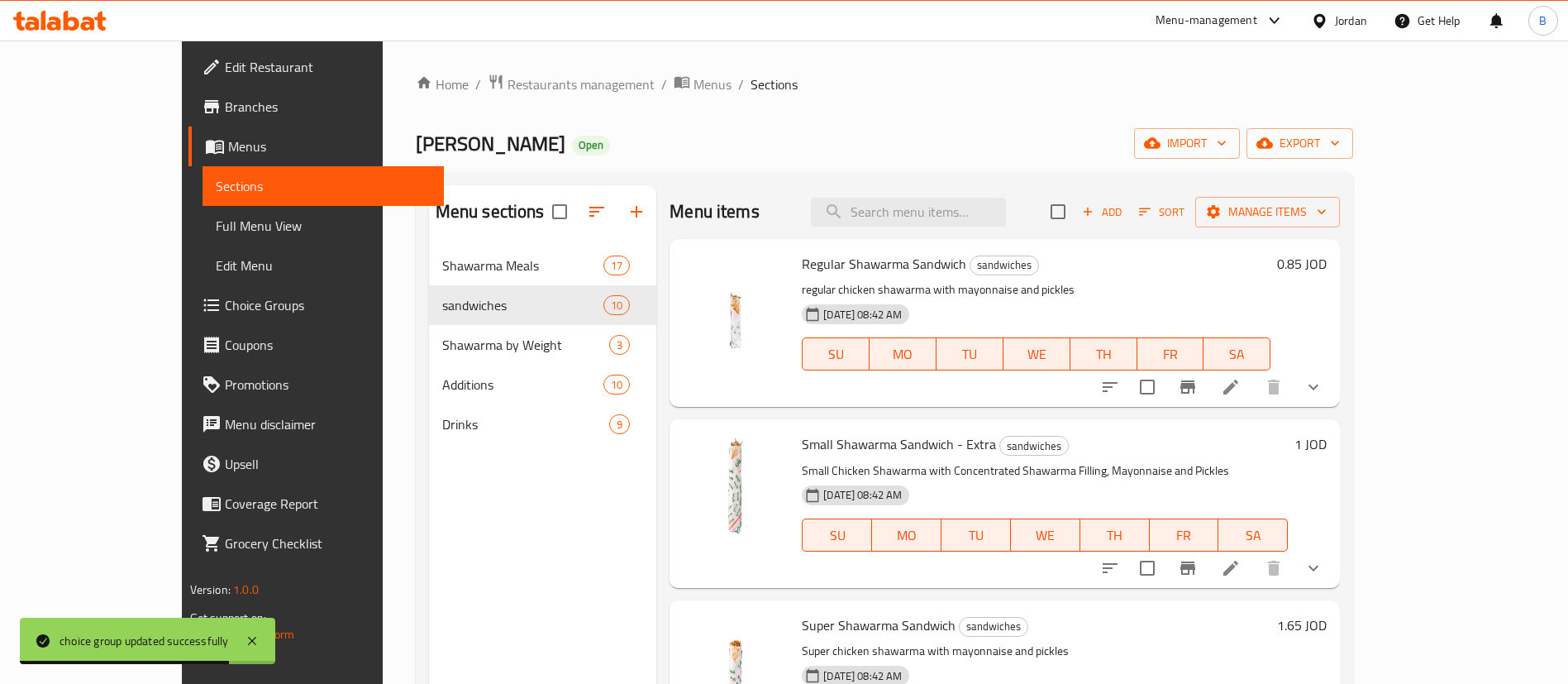
click at [1254, 571] on li at bounding box center [1231, 568] width 47 height 30
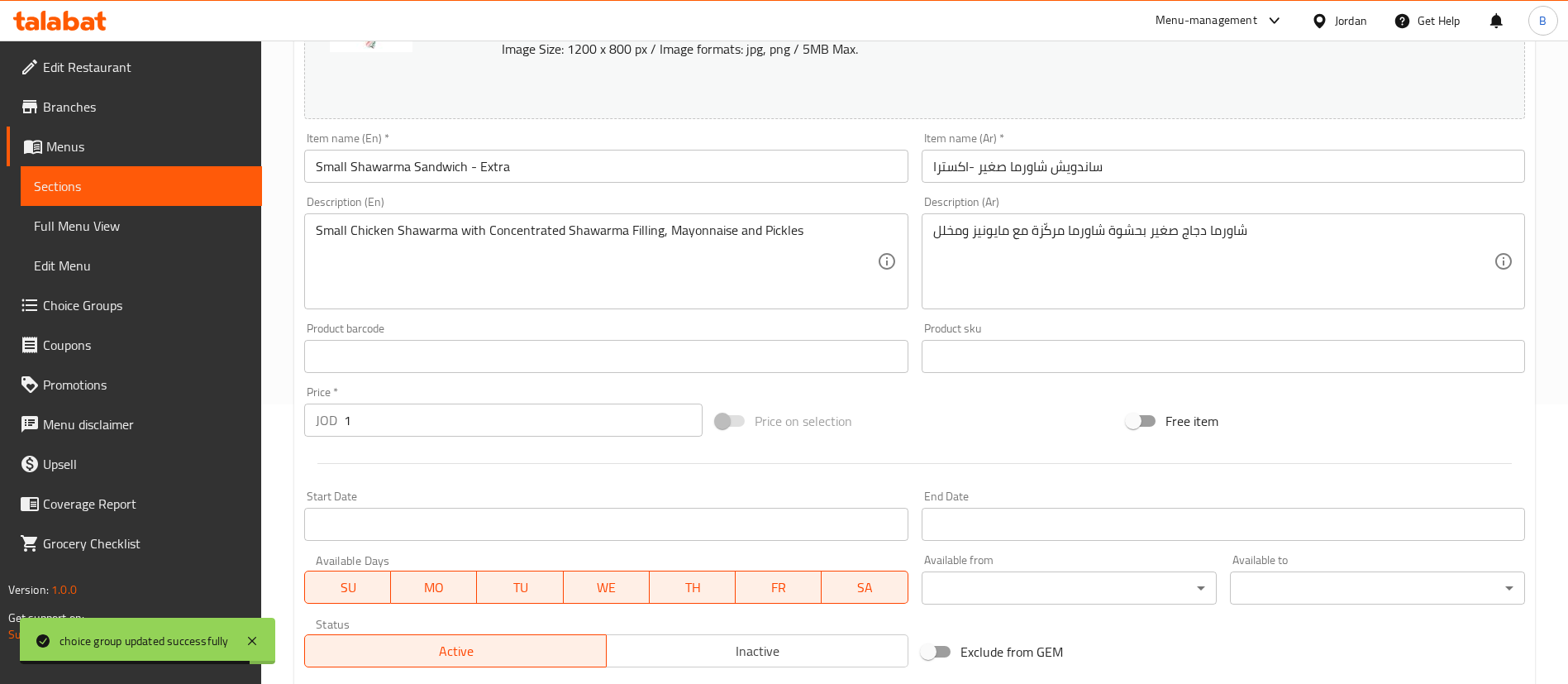
scroll to position [536, 0]
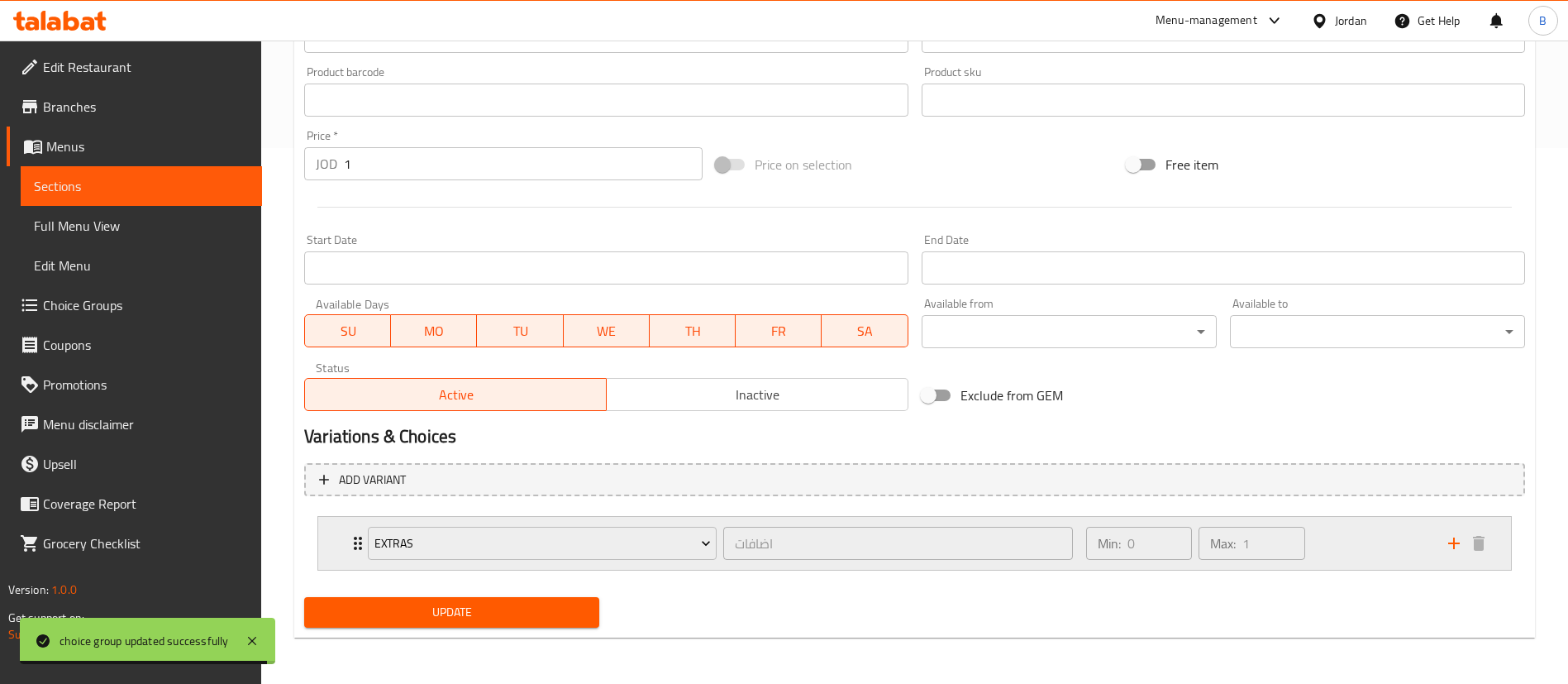
click at [1337, 546] on div "Min: 0 ​ Max: 1 ​" at bounding box center [1257, 543] width 362 height 53
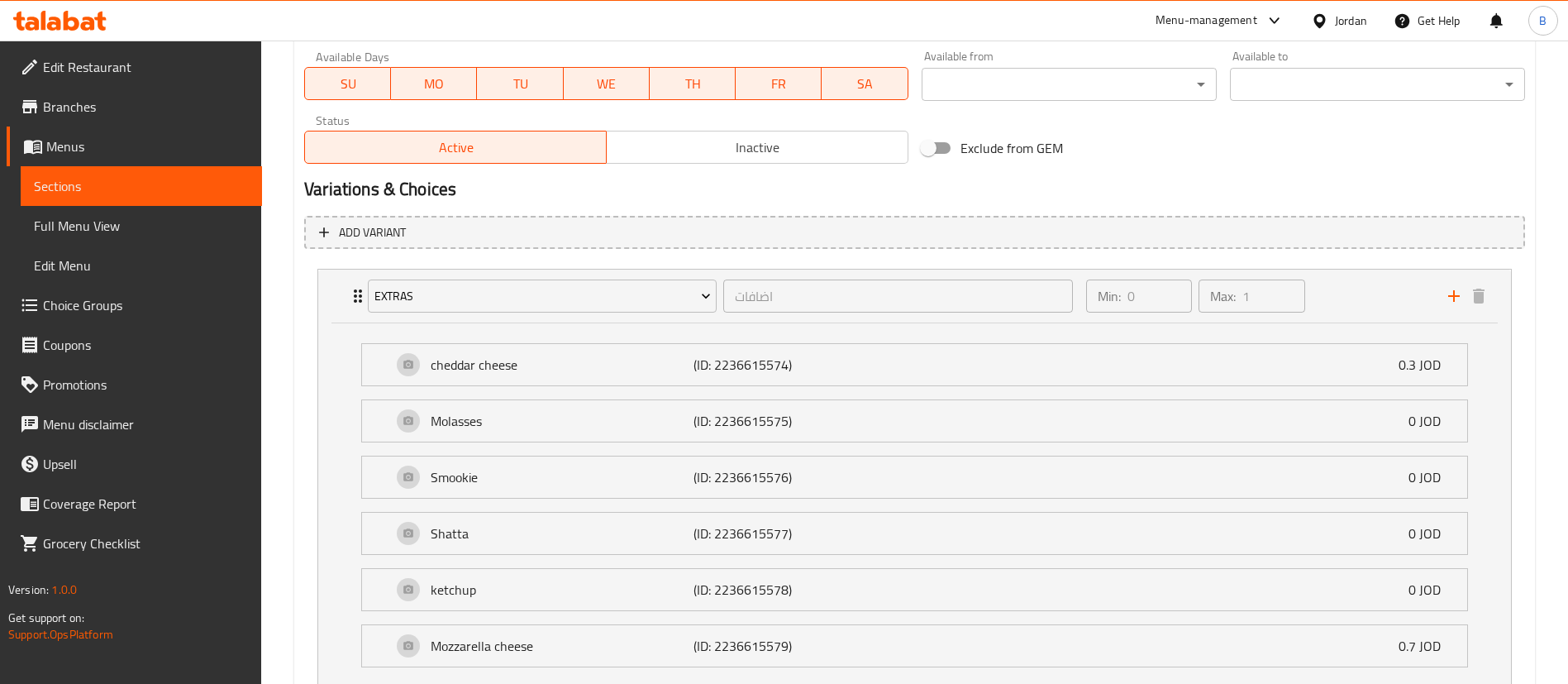
scroll to position [784, 0]
